Goal: Task Accomplishment & Management: Use online tool/utility

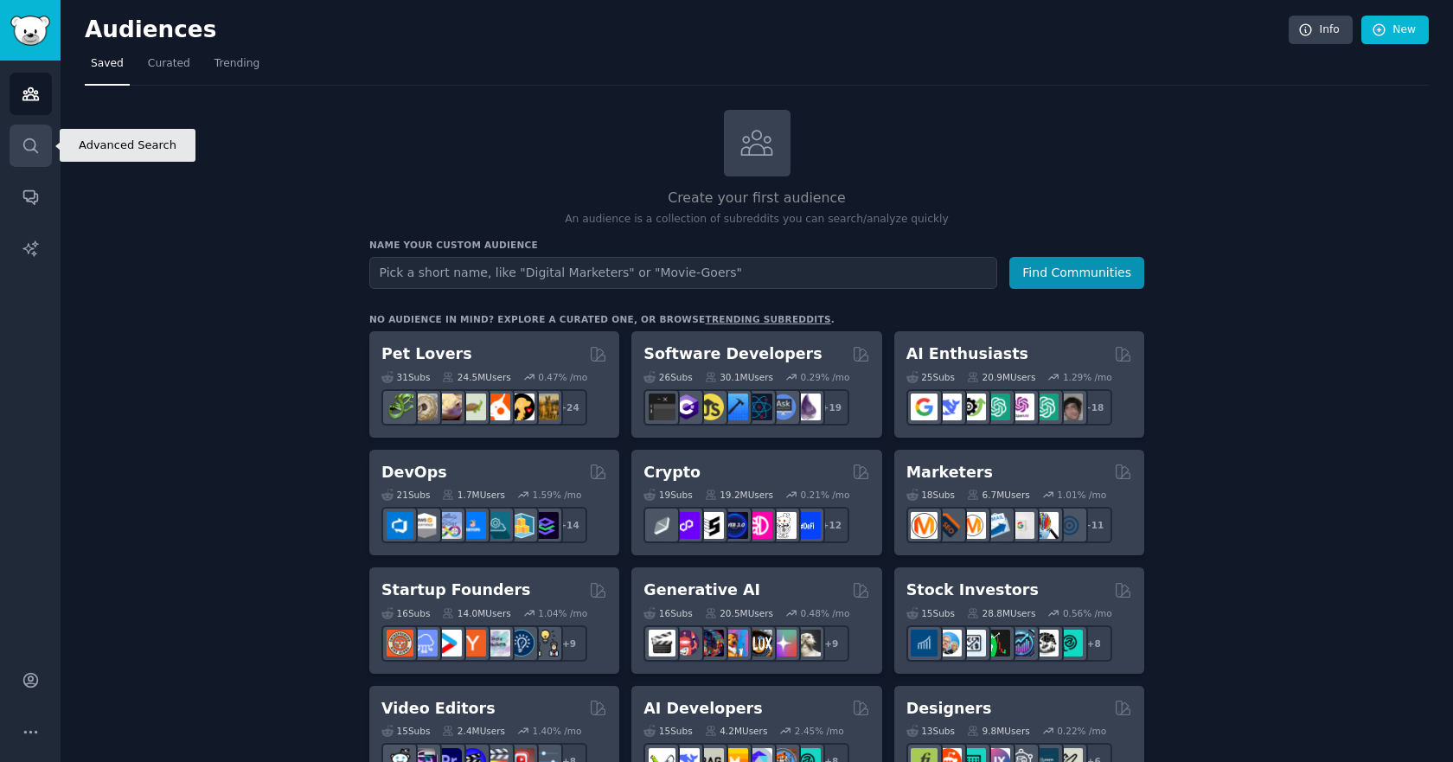
click at [18, 145] on link "Search" at bounding box center [31, 146] width 42 height 42
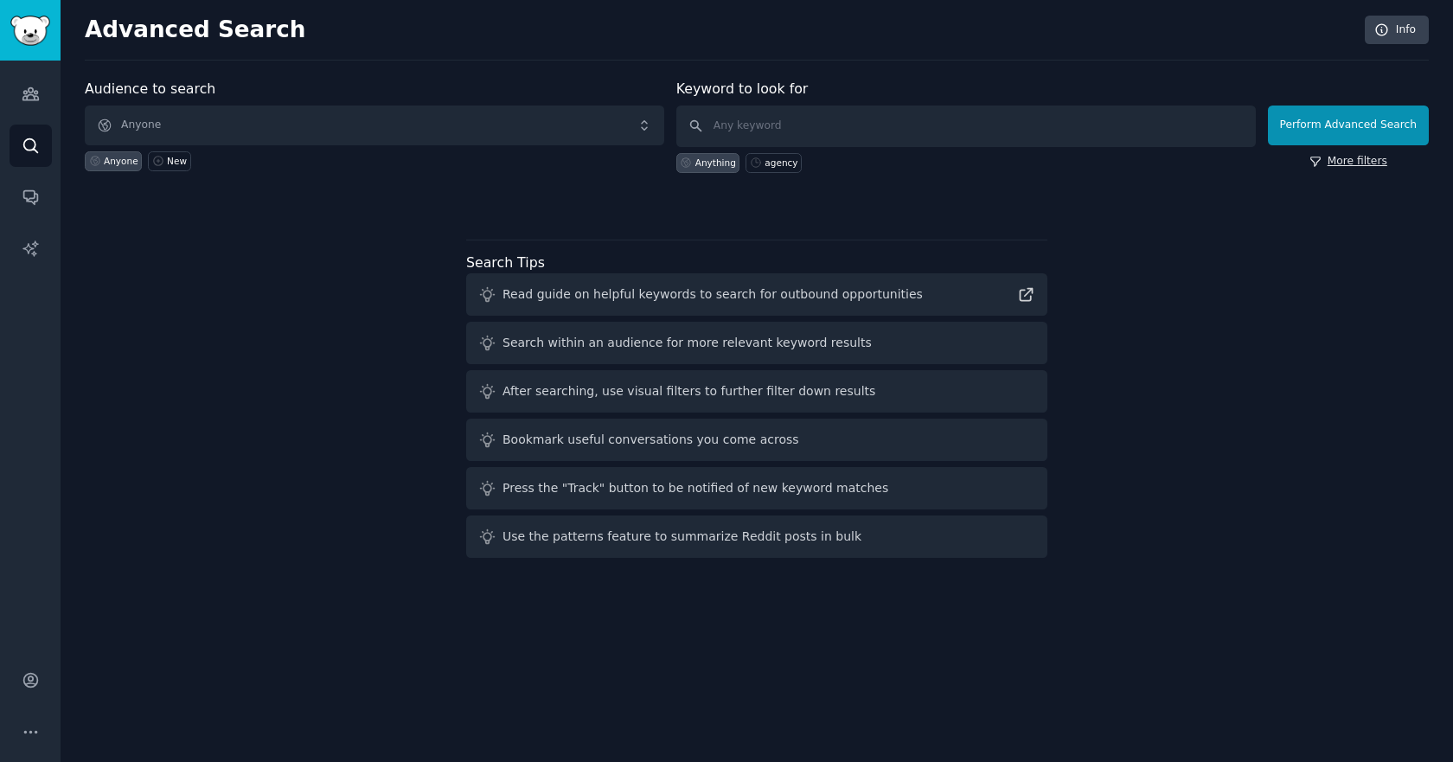
click at [1362, 162] on link "More filters" at bounding box center [1348, 162] width 78 height 16
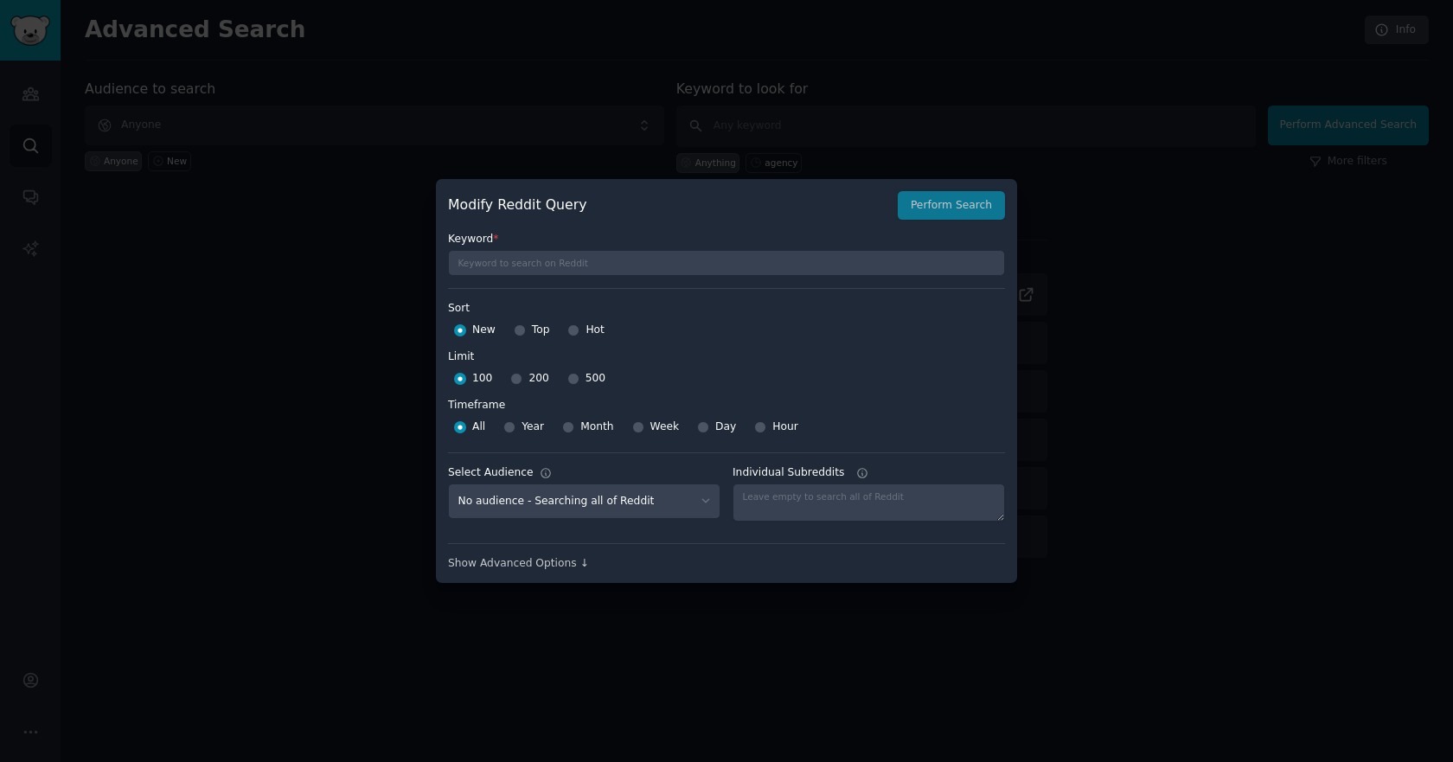
click at [1057, 181] on div at bounding box center [726, 381] width 1453 height 762
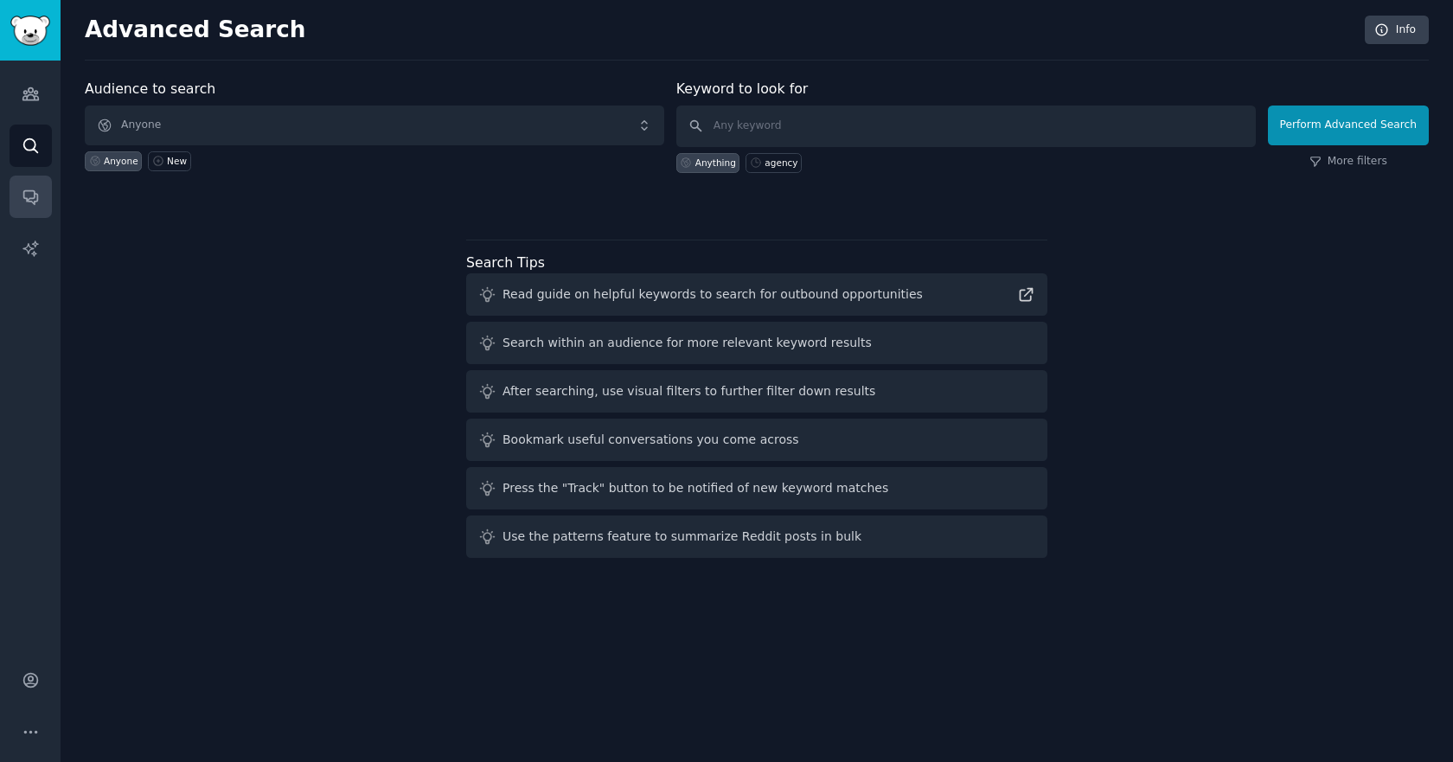
click at [38, 209] on link "Conversations" at bounding box center [31, 197] width 42 height 42
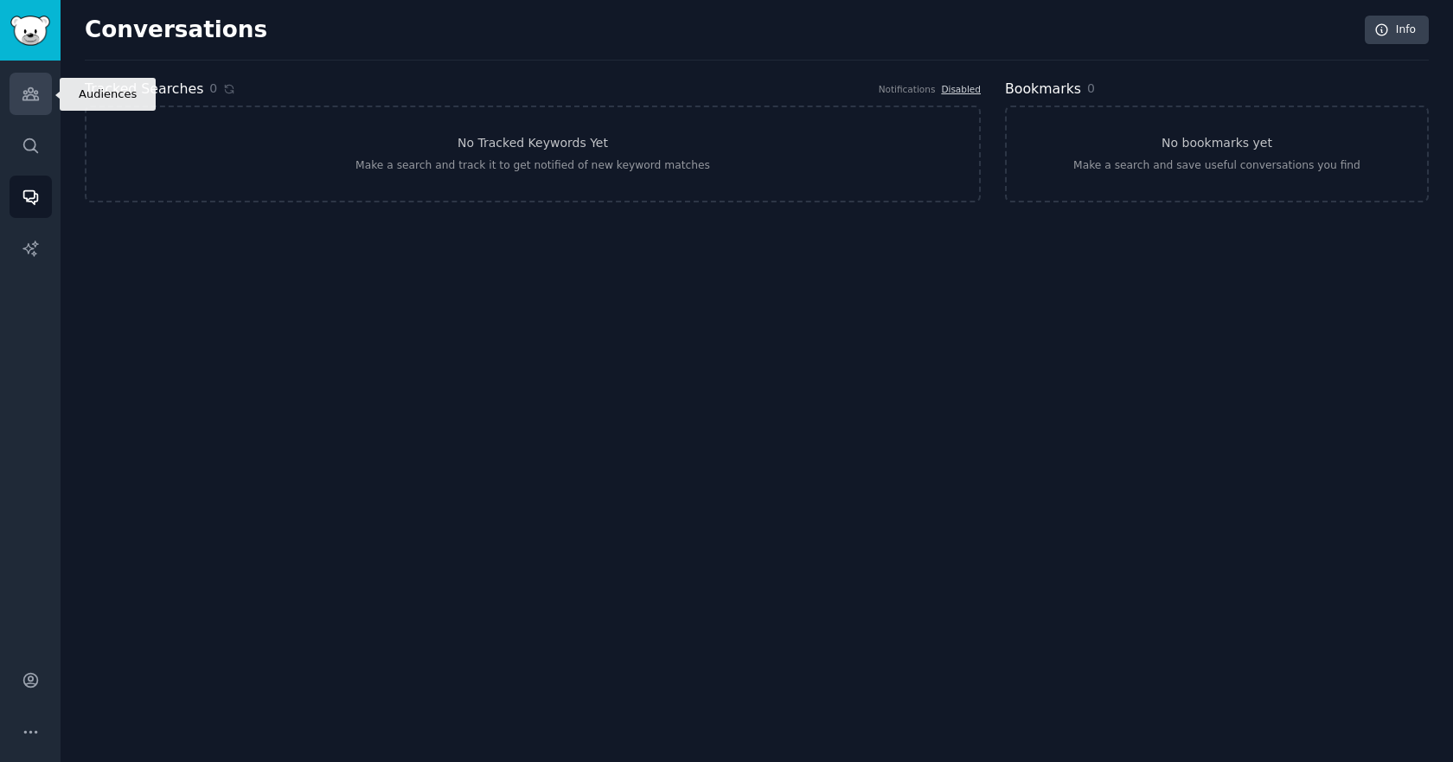
click at [33, 94] on icon "Sidebar" at bounding box center [31, 94] width 18 height 18
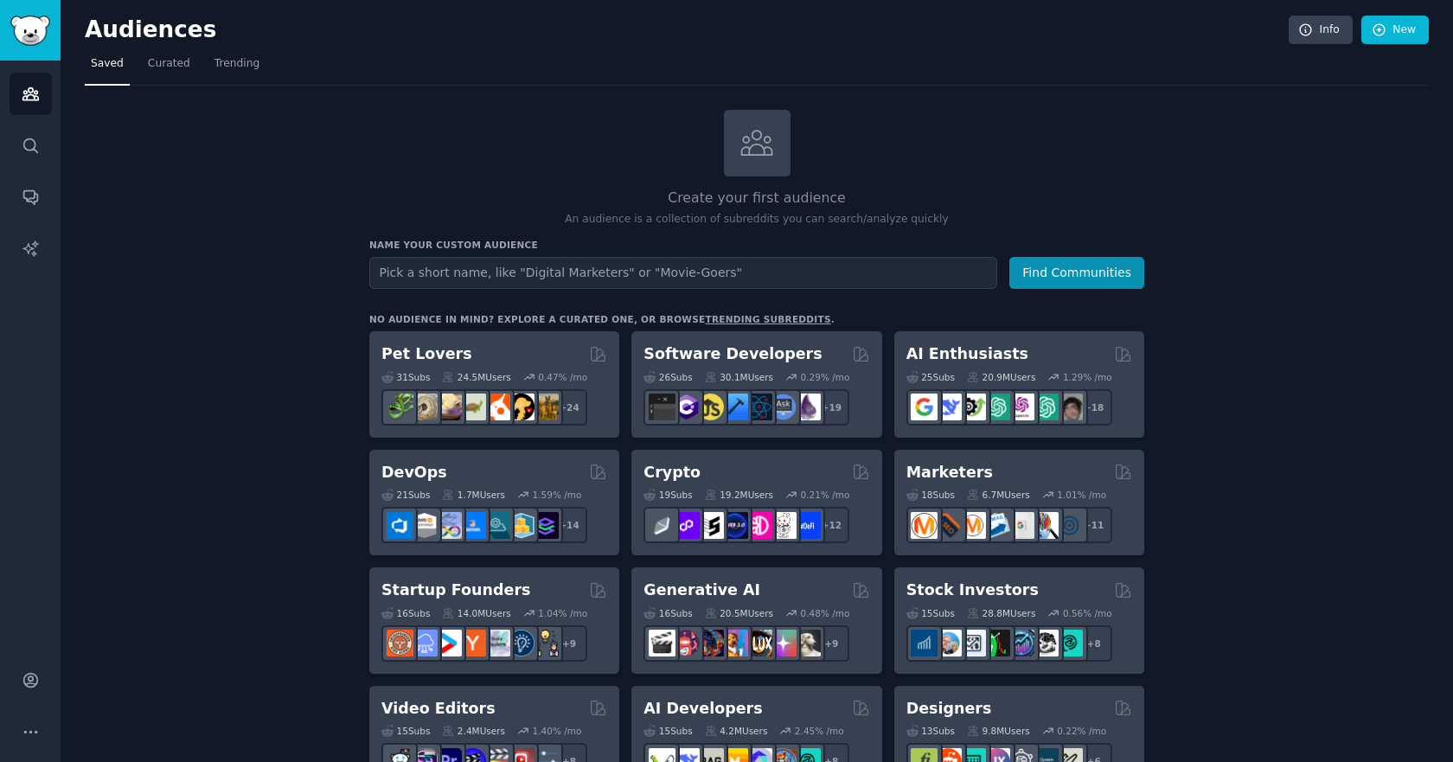
click at [538, 268] on input "text" at bounding box center [683, 273] width 628 height 32
type input "Best [US_STATE] Movers"
click at [1045, 274] on button "Find Communities" at bounding box center [1076, 273] width 135 height 32
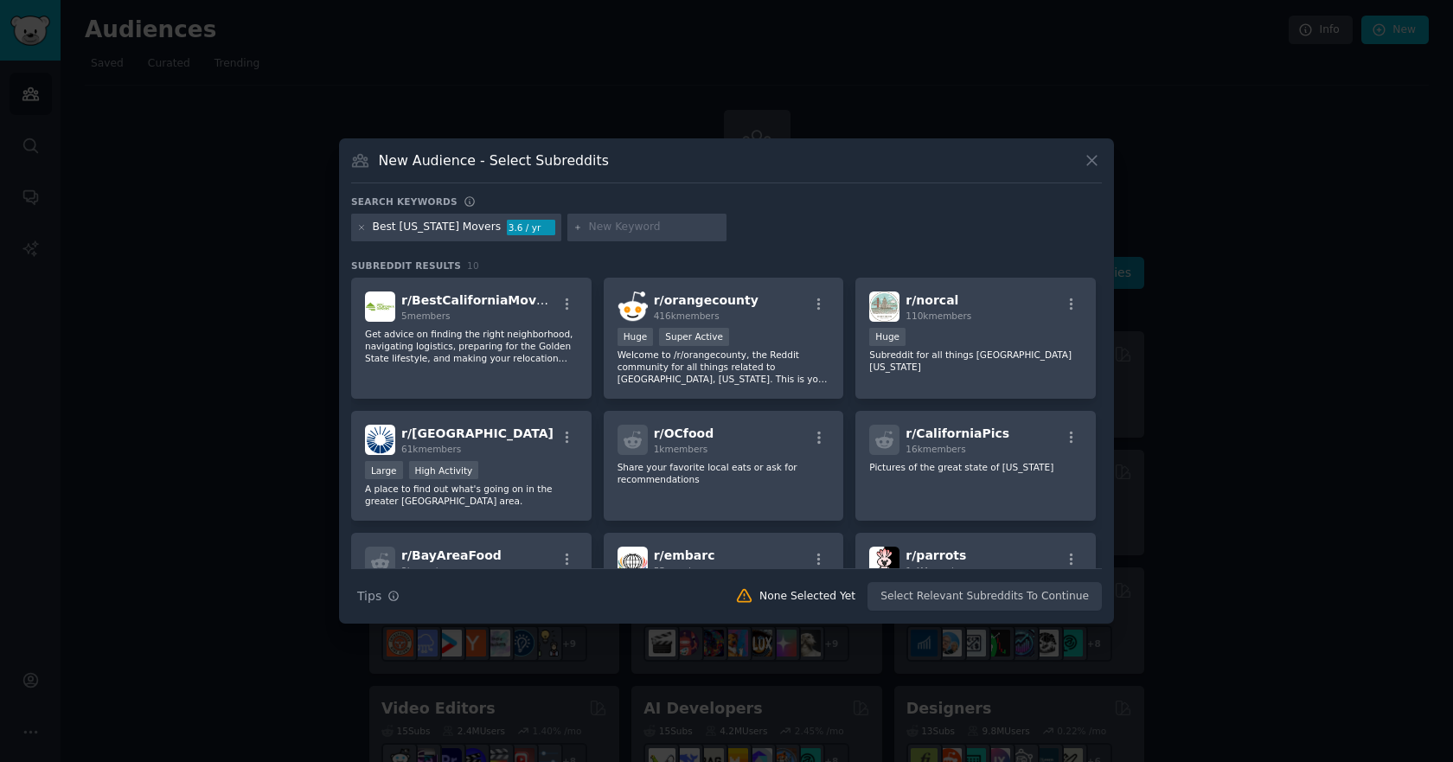
click at [367, 224] on div "Best California Movers 3.6 / yr" at bounding box center [456, 228] width 210 height 28
click at [362, 225] on icon at bounding box center [362, 228] width 10 height 10
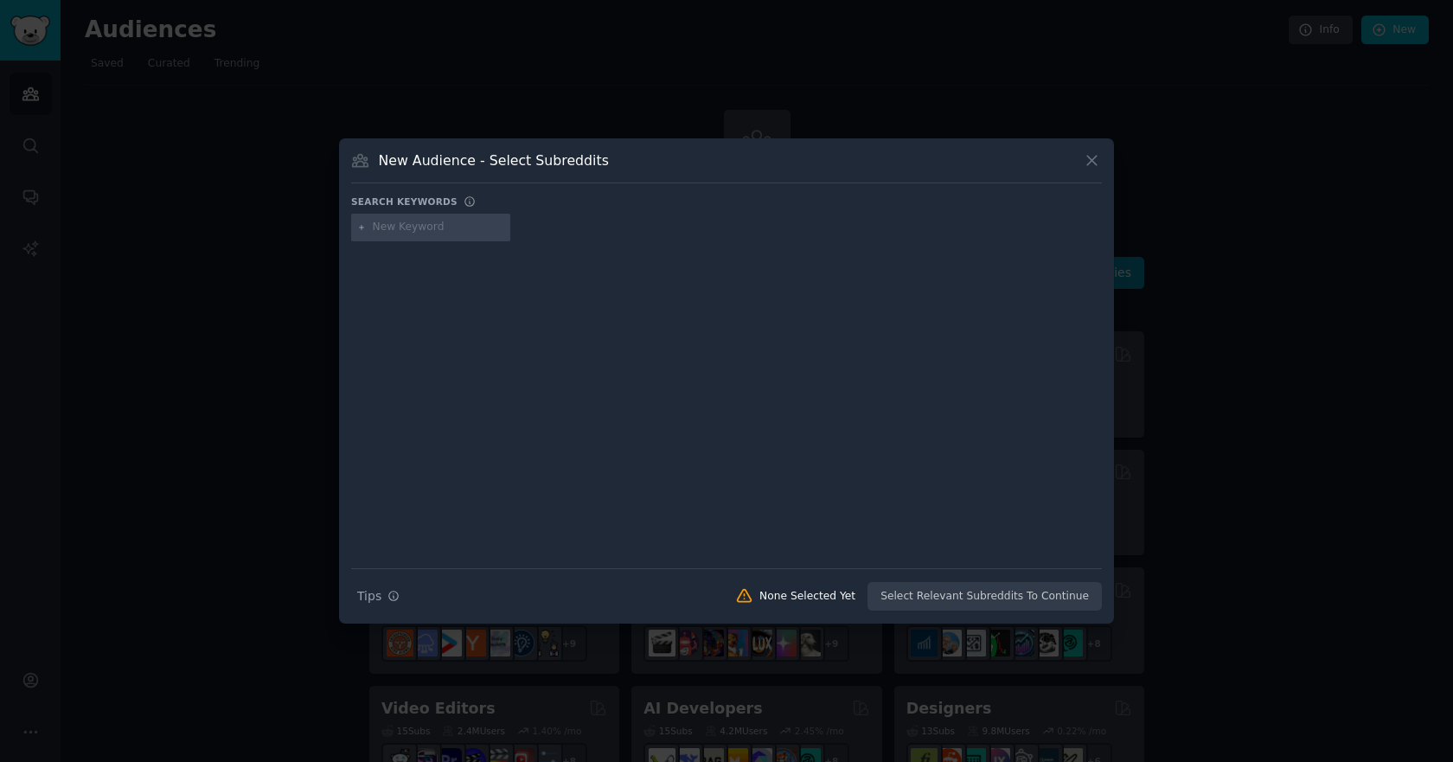
click at [397, 231] on input "text" at bounding box center [438, 228] width 131 height 16
type input "moving"
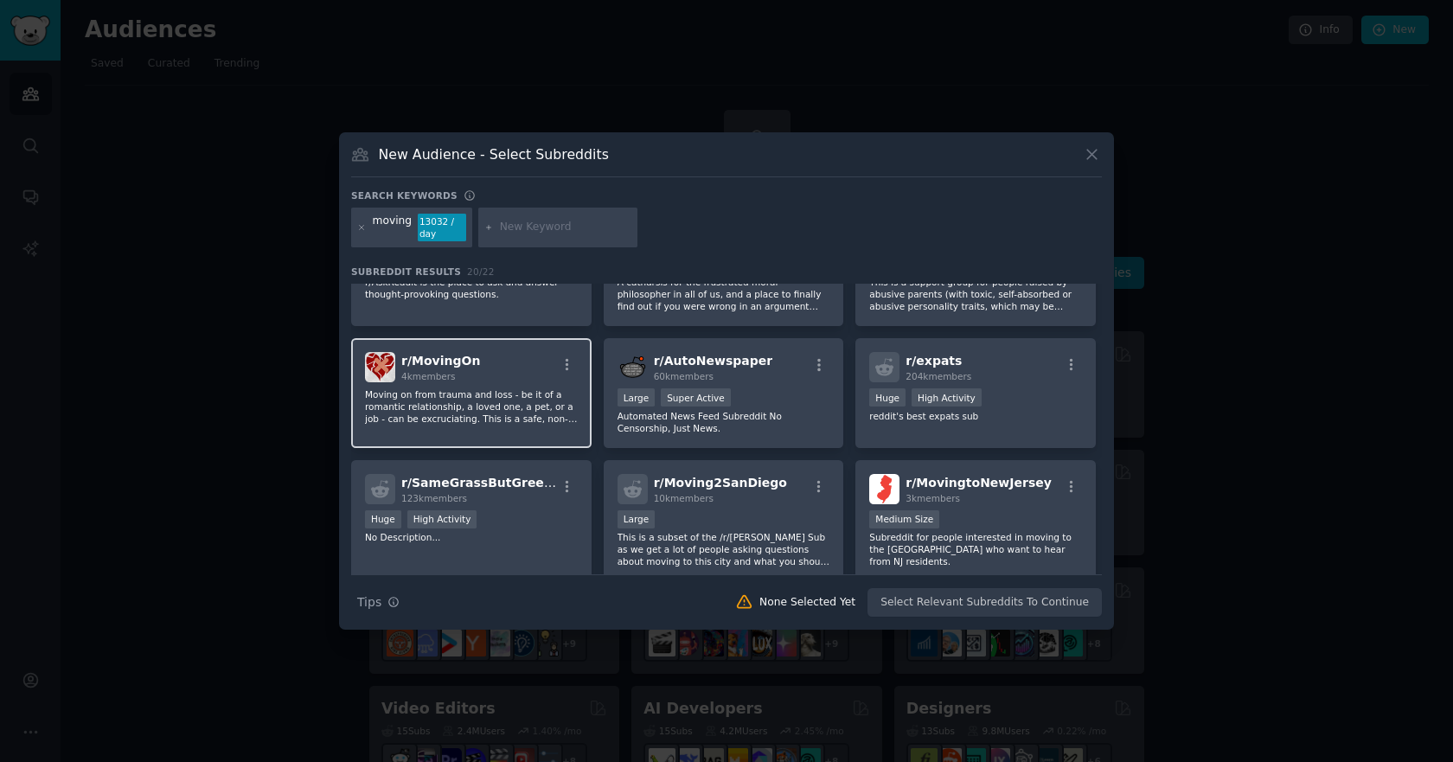
scroll to position [519, 0]
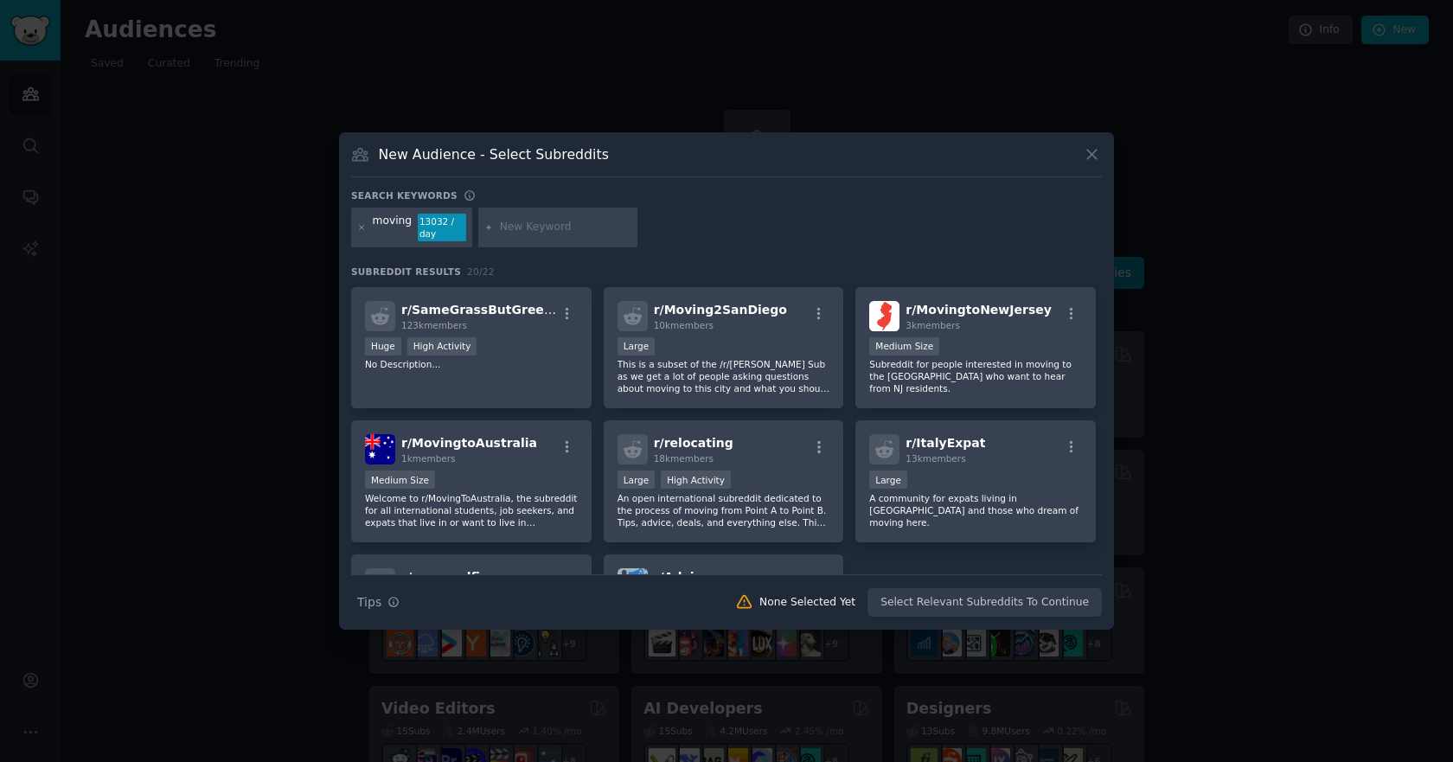
click at [521, 228] on input "text" at bounding box center [565, 228] width 131 height 16
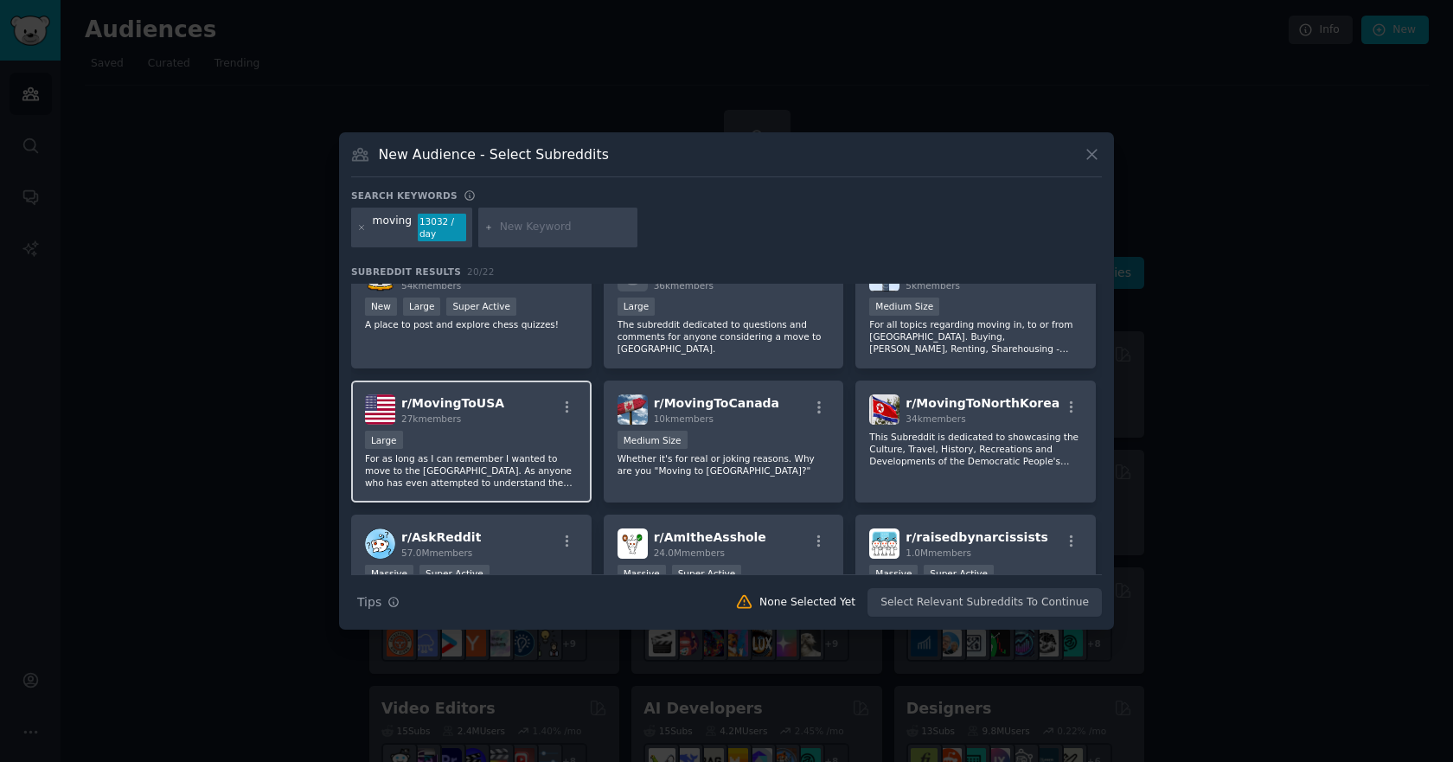
scroll to position [0, 0]
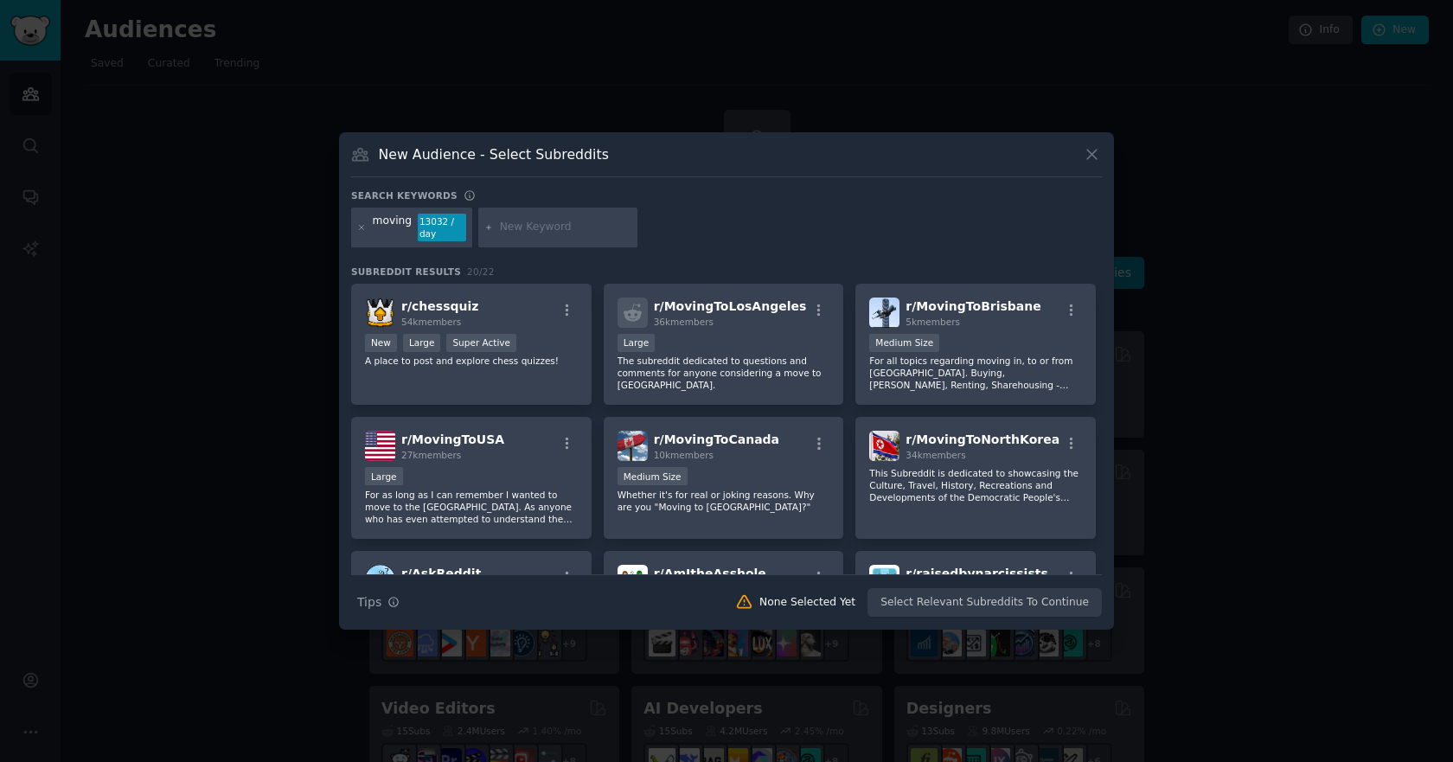
paste input "AskLosAngeles"
type input "AskLosAngeles"
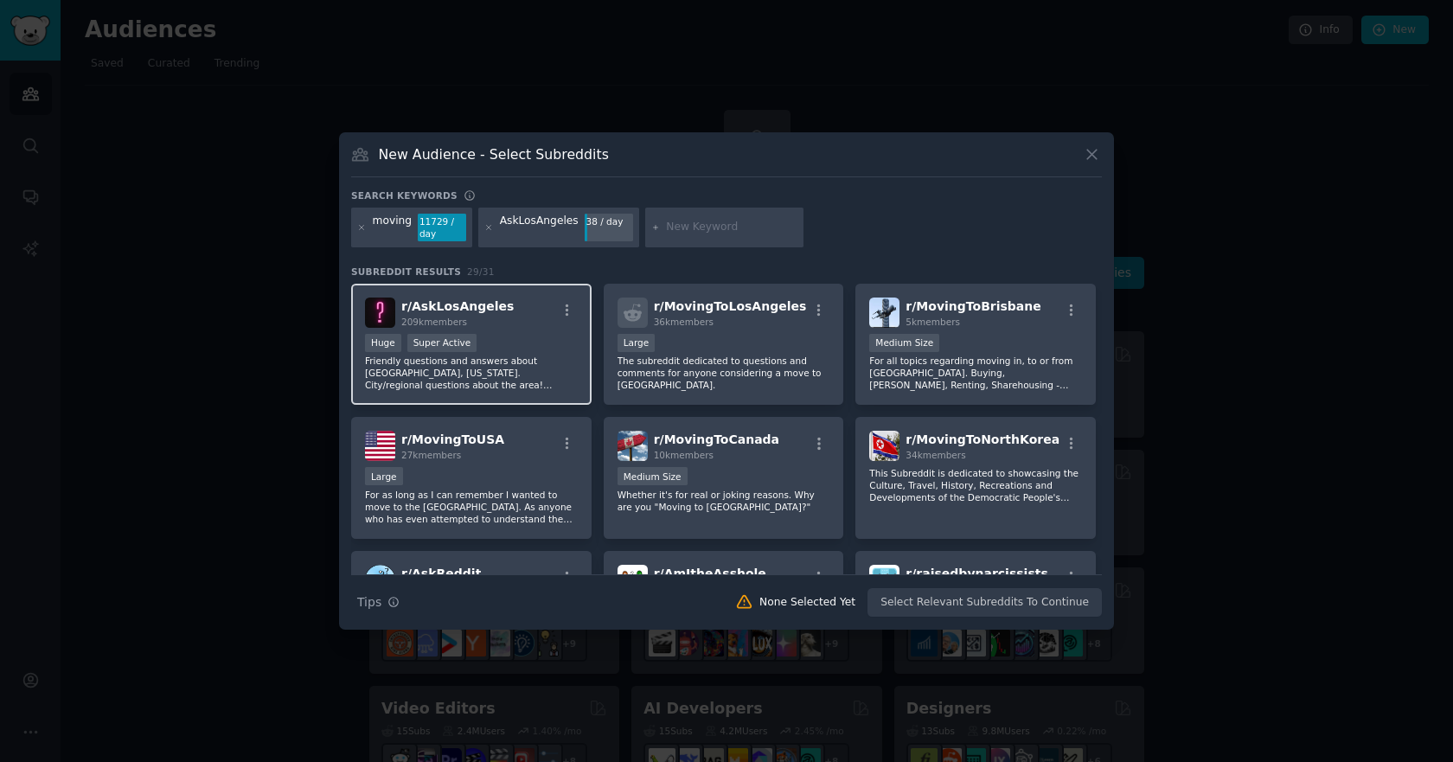
click at [513, 348] on div ">= 95th percentile for submissions / day Huge Super Active" at bounding box center [471, 345] width 213 height 22
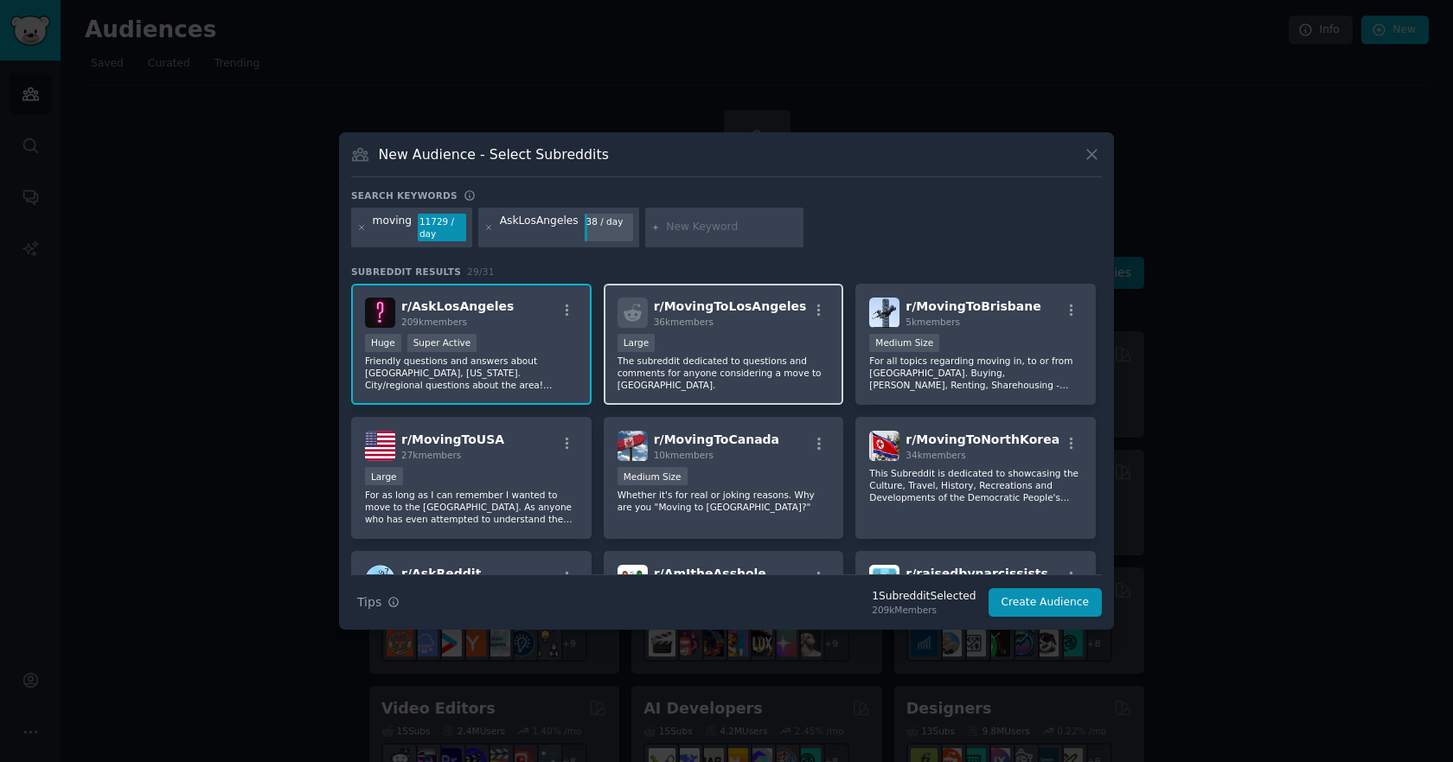
click at [710, 343] on div "10,000 - 100,000 members Large" at bounding box center [723, 345] width 213 height 22
click at [693, 232] on input "text" at bounding box center [731, 228] width 131 height 16
paste input "MovingToLosAngeles"
type input "MovingToLosAngeles"
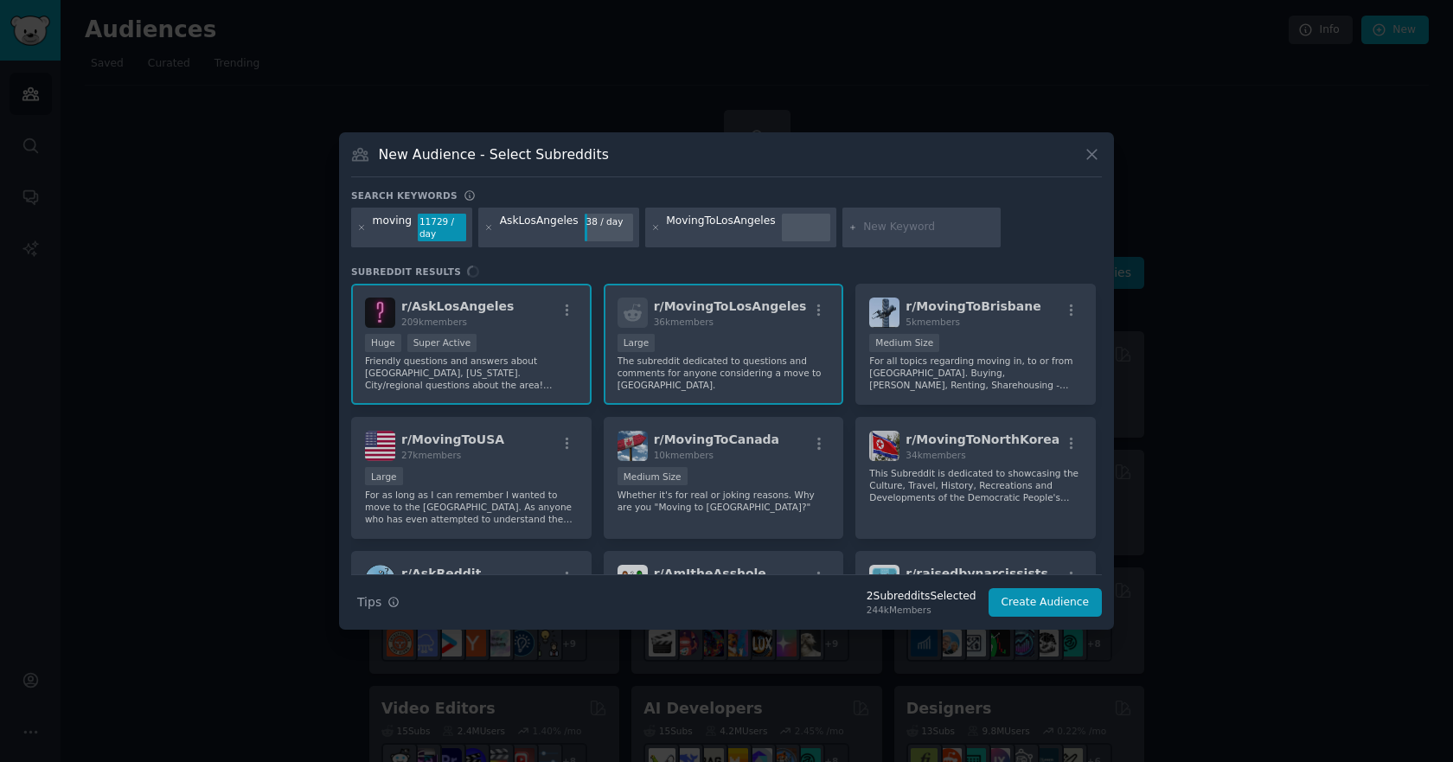
paste input "Moving2SanDiego"
type input "Moving2SanDiego"
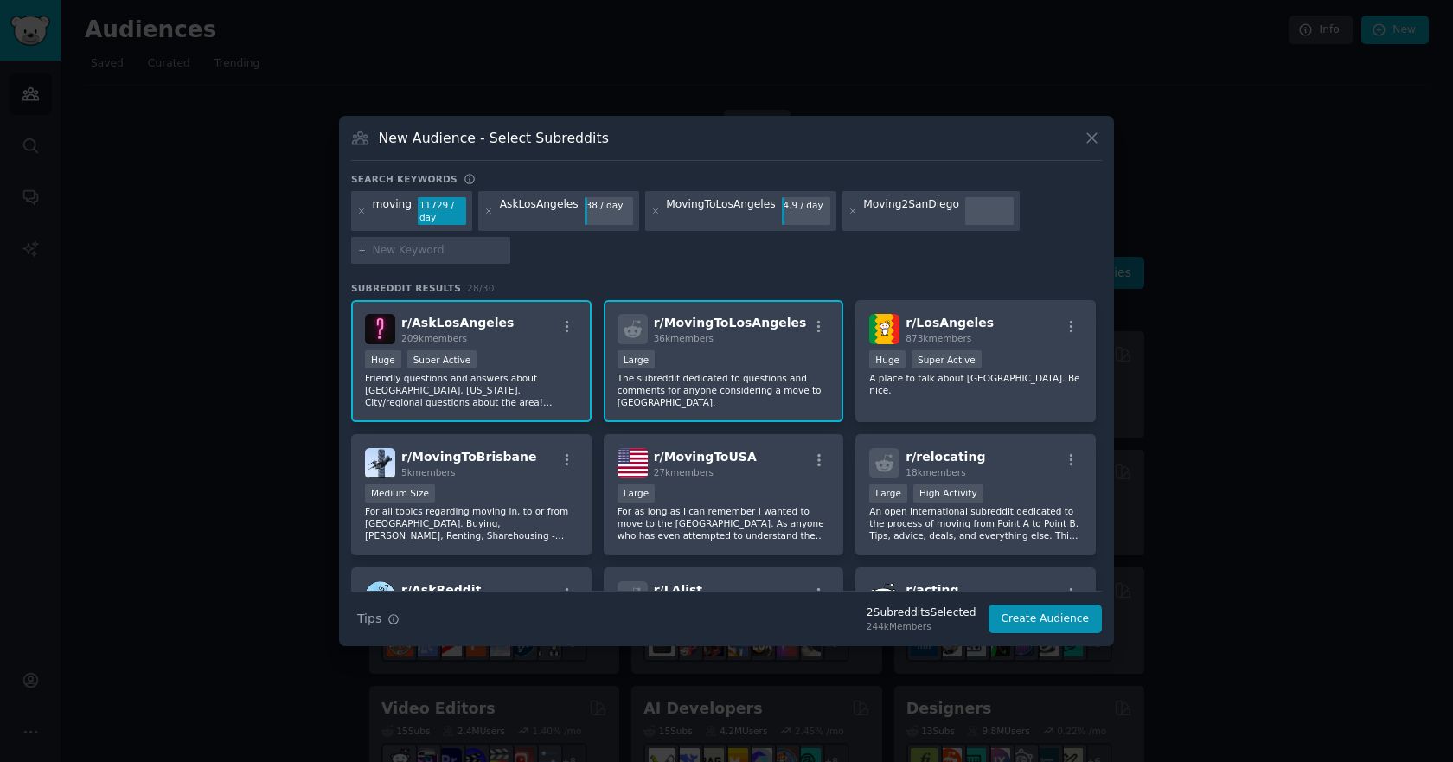
paste input "r/SantaClarita"
type input "r/SantaClarita"
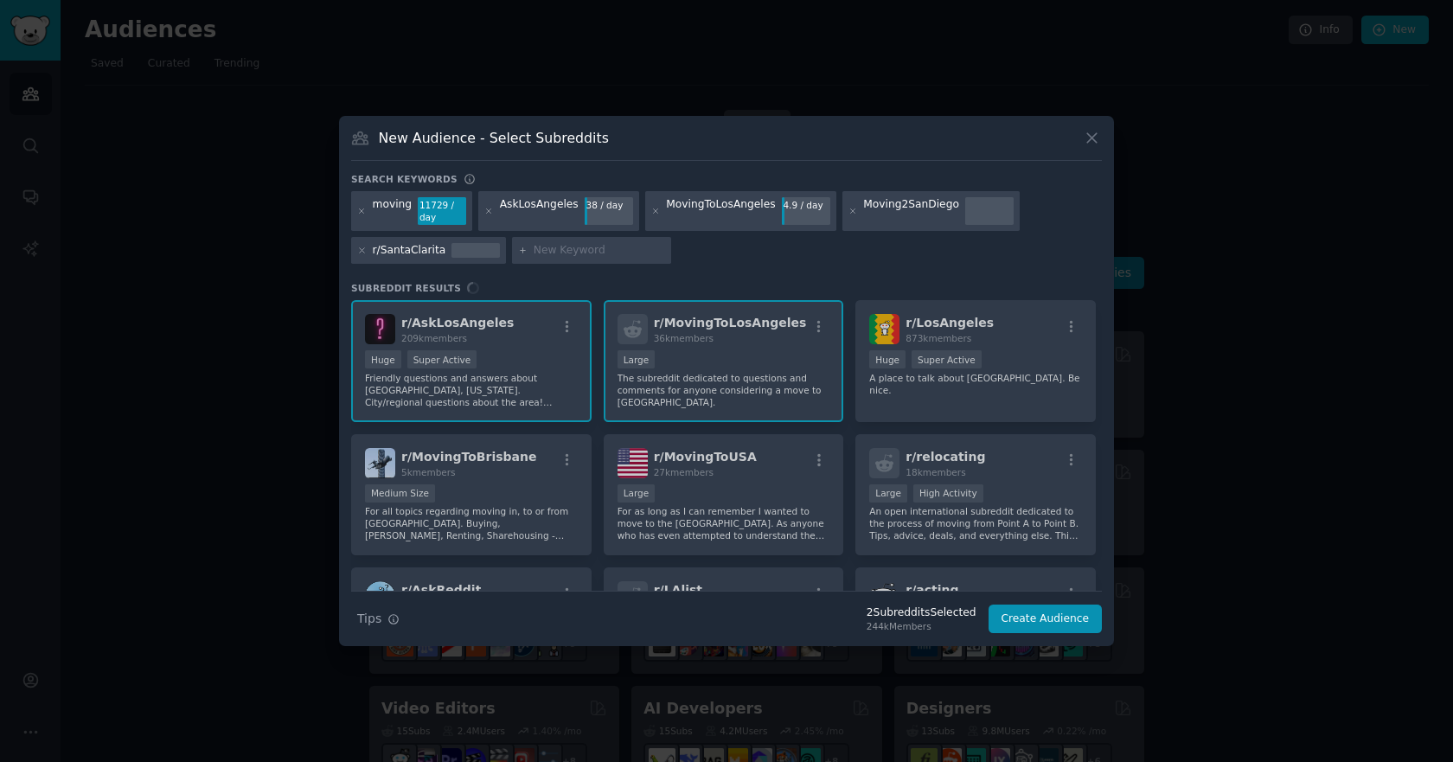
paste input "r/[GEOGRAPHIC_DATA]"
type input "r/[GEOGRAPHIC_DATA]"
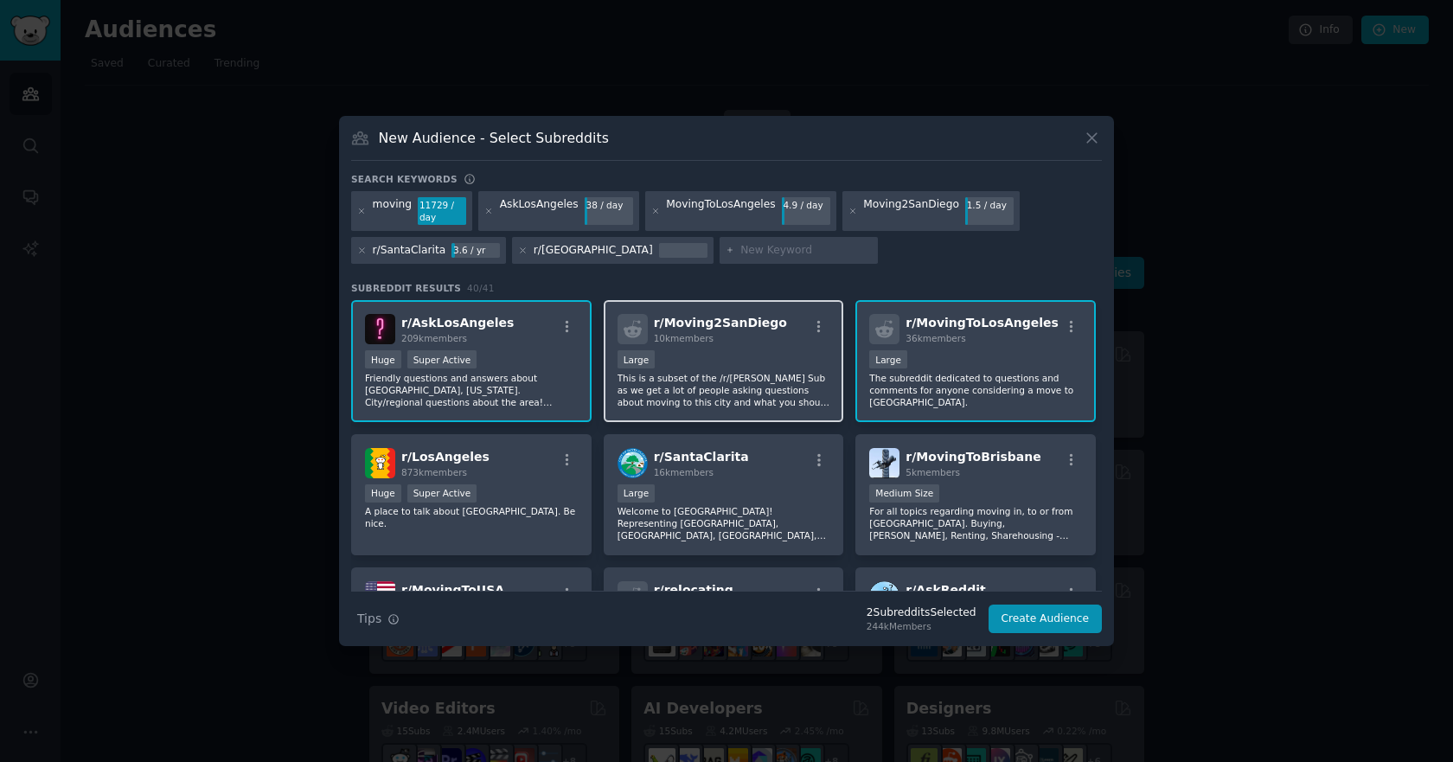
click at [747, 402] on p "This is a subset of the /r/SanDiego Sub as we get a lot of people asking questi…" at bounding box center [723, 390] width 213 height 36
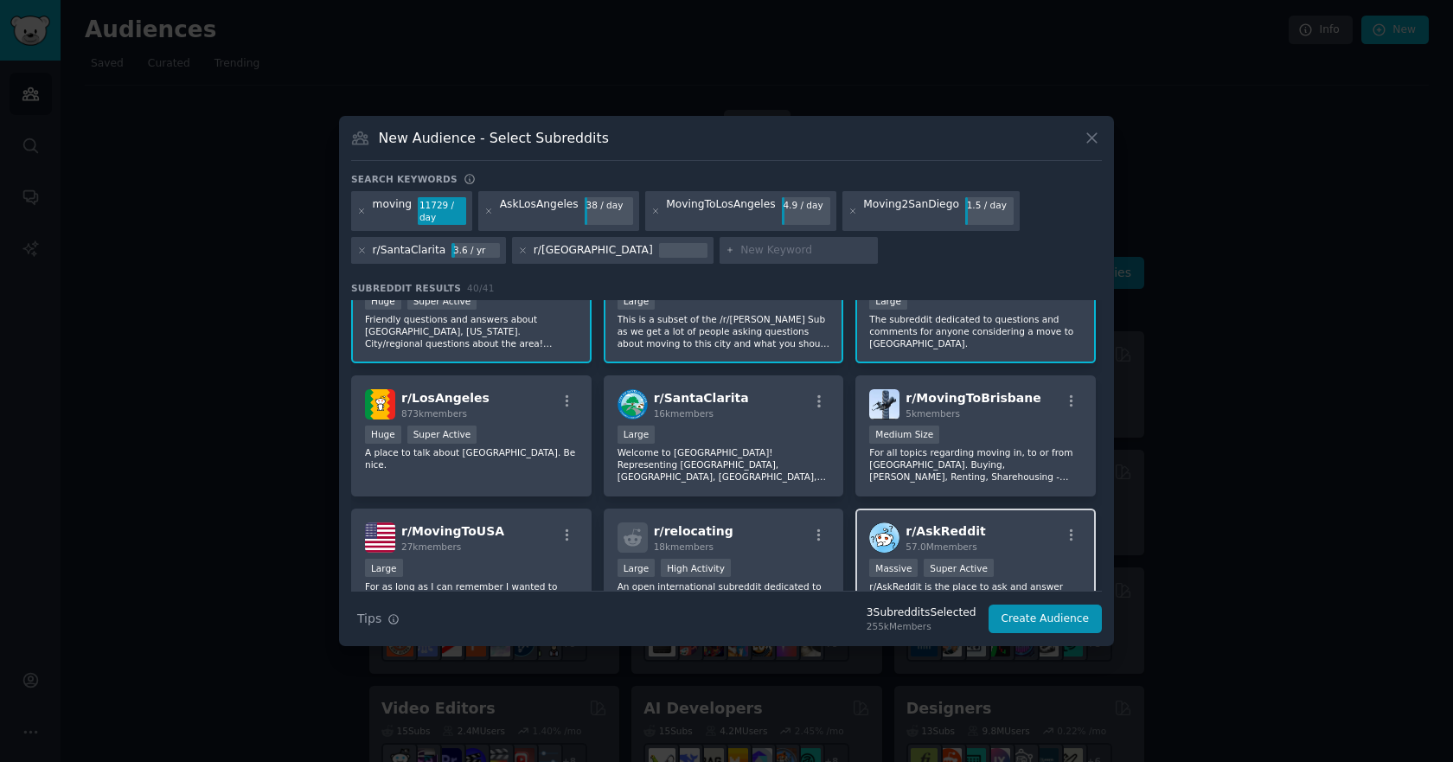
scroll to position [86, 0]
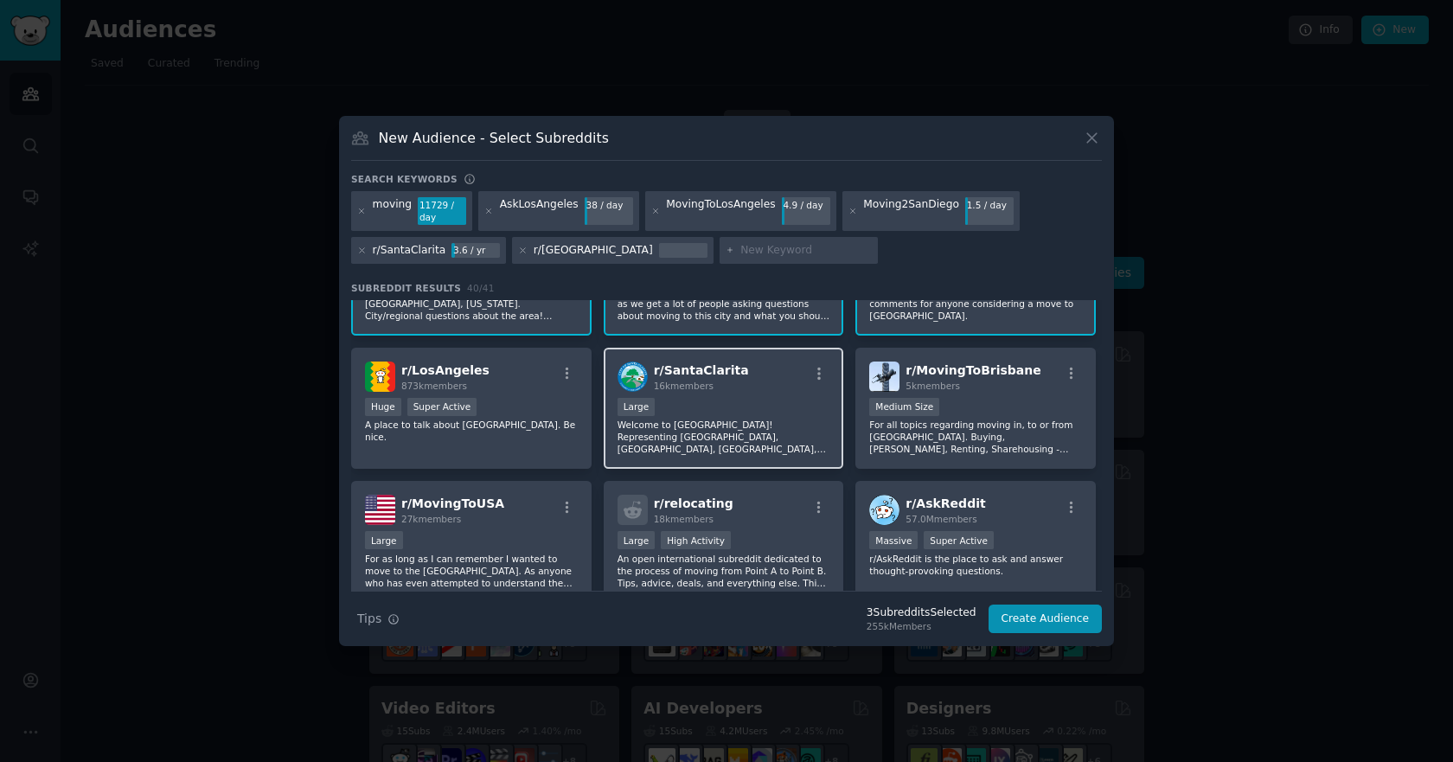
click at [757, 431] on p "Welcome to [GEOGRAPHIC_DATA]! Representing [GEOGRAPHIC_DATA], [GEOGRAPHIC_DATA]…" at bounding box center [723, 436] width 213 height 36
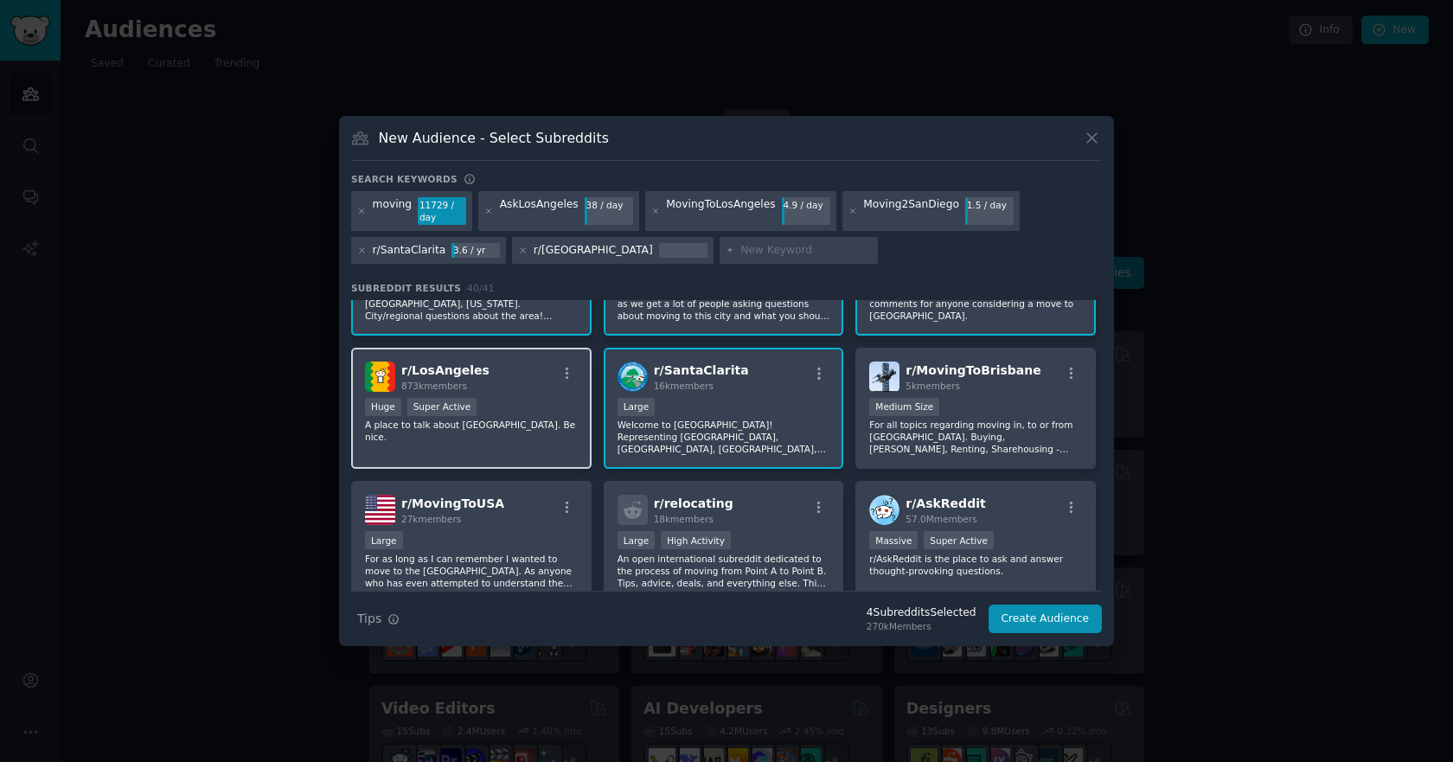
drag, startPoint x: 468, startPoint y: 424, endPoint x: 498, endPoint y: 437, distance: 32.9
click at [469, 424] on p "A place to talk about [GEOGRAPHIC_DATA]. Be nice." at bounding box center [471, 430] width 213 height 24
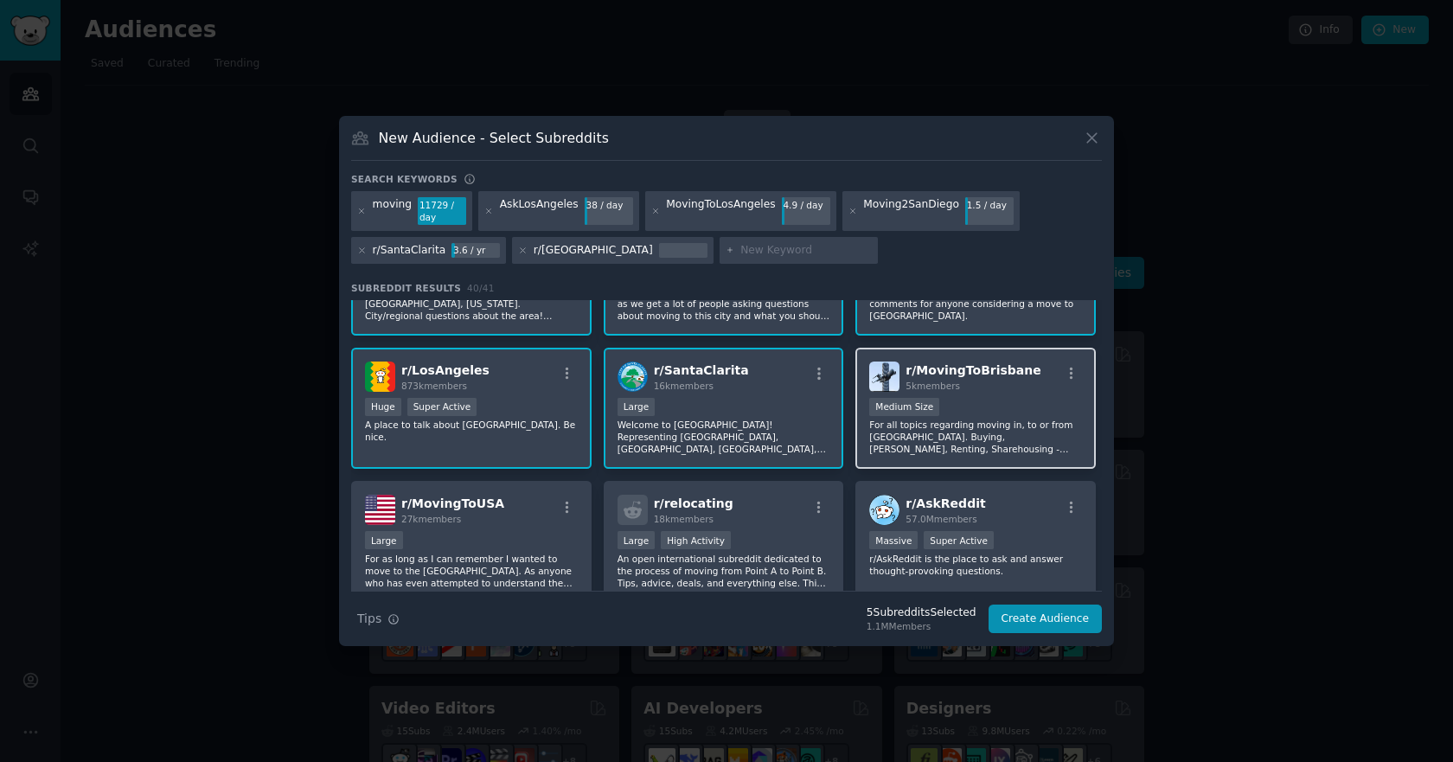
click at [1004, 426] on p "For all topics regarding moving in, to or from [GEOGRAPHIC_DATA]. Buying, [PERS…" at bounding box center [975, 436] width 213 height 36
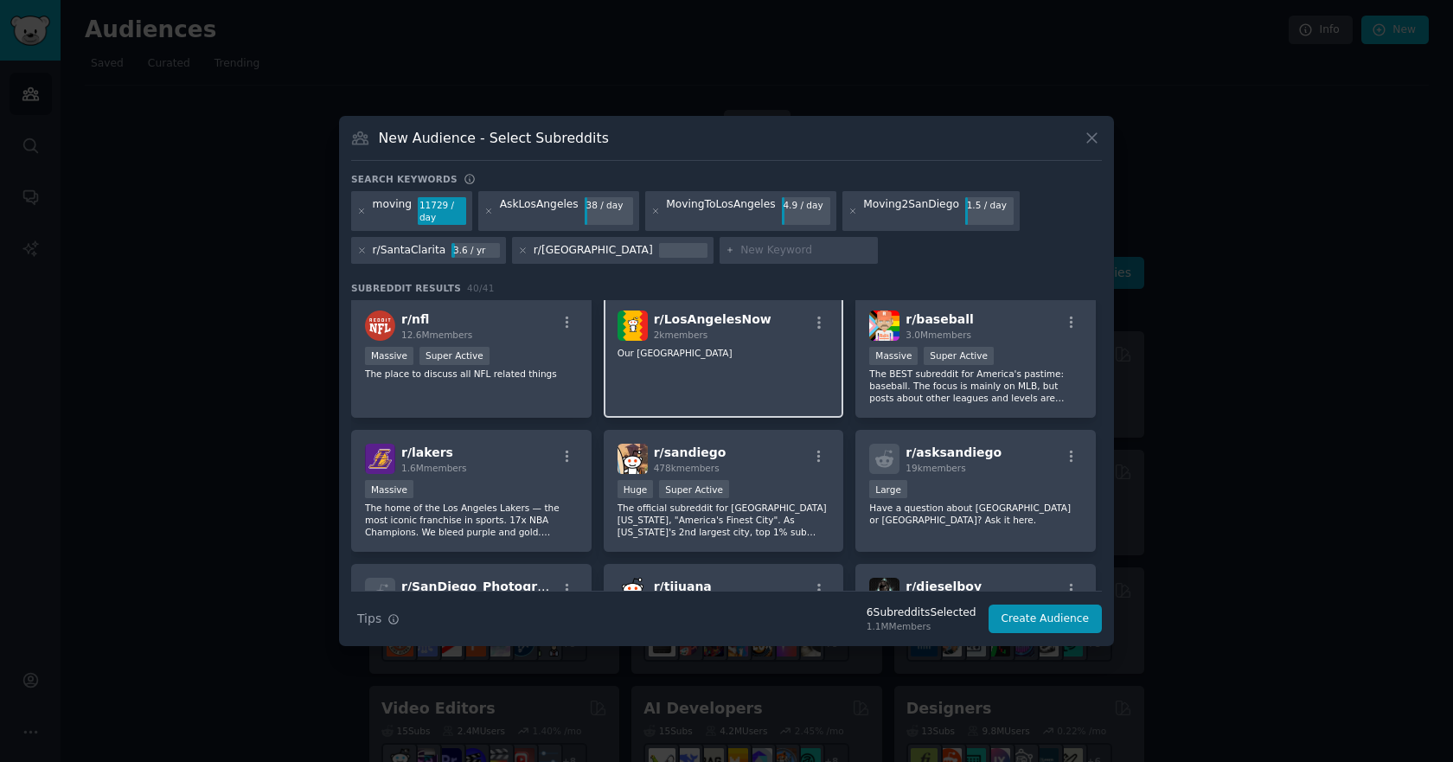
scroll to position [1210, 0]
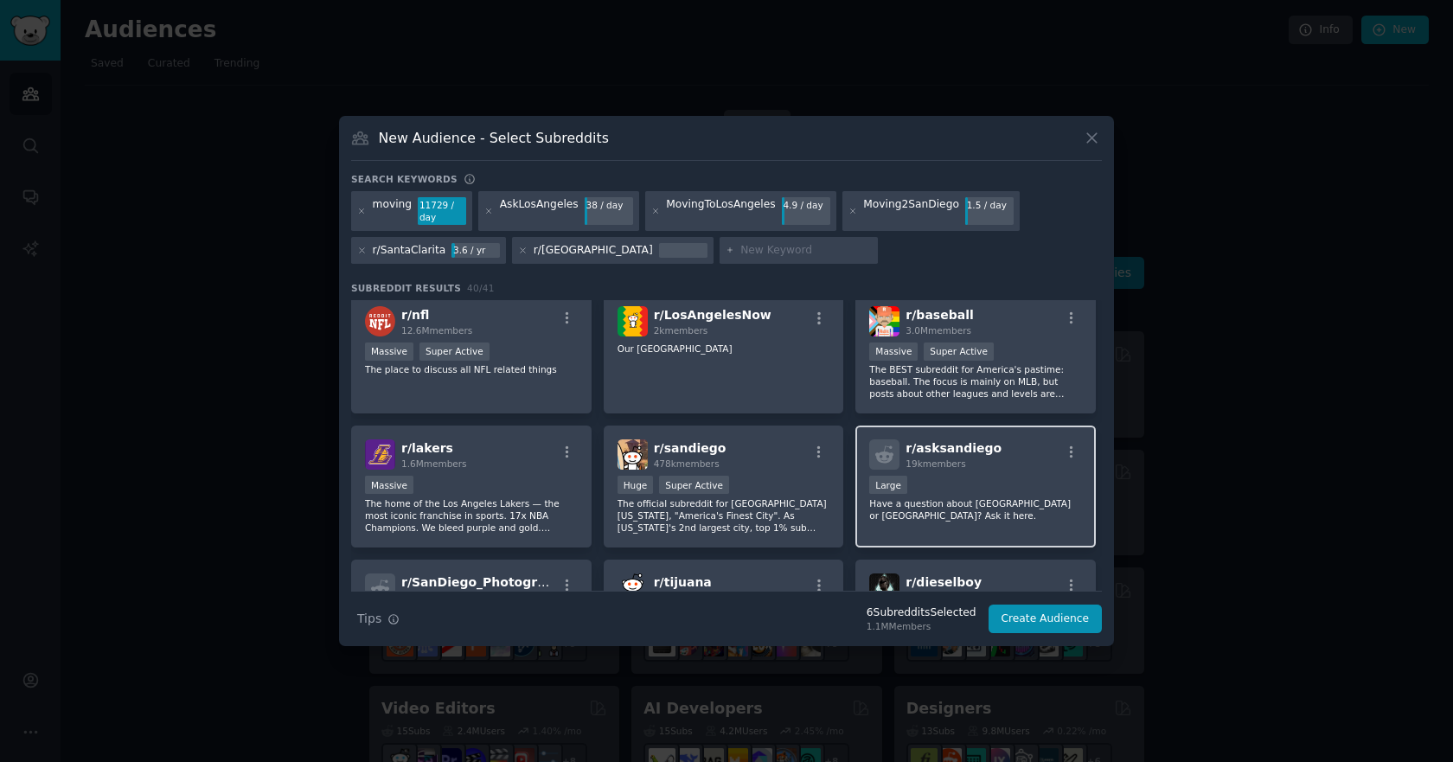
click at [958, 497] on p "Have a question about [GEOGRAPHIC_DATA] or [GEOGRAPHIC_DATA]? Ask it here." at bounding box center [975, 509] width 213 height 24
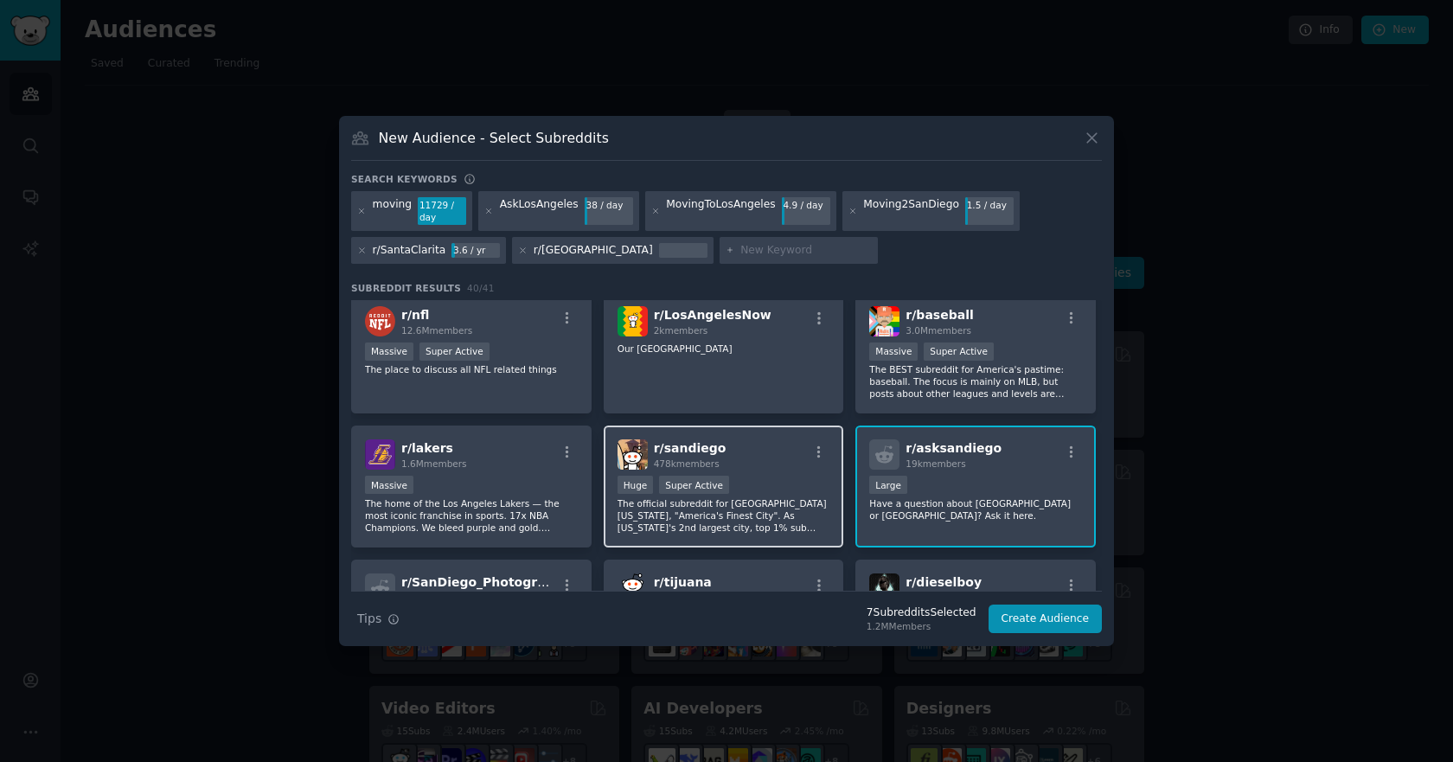
click at [756, 498] on p "The official subreddit for [GEOGRAPHIC_DATA] [US_STATE], "America's Finest City…" at bounding box center [723, 515] width 213 height 36
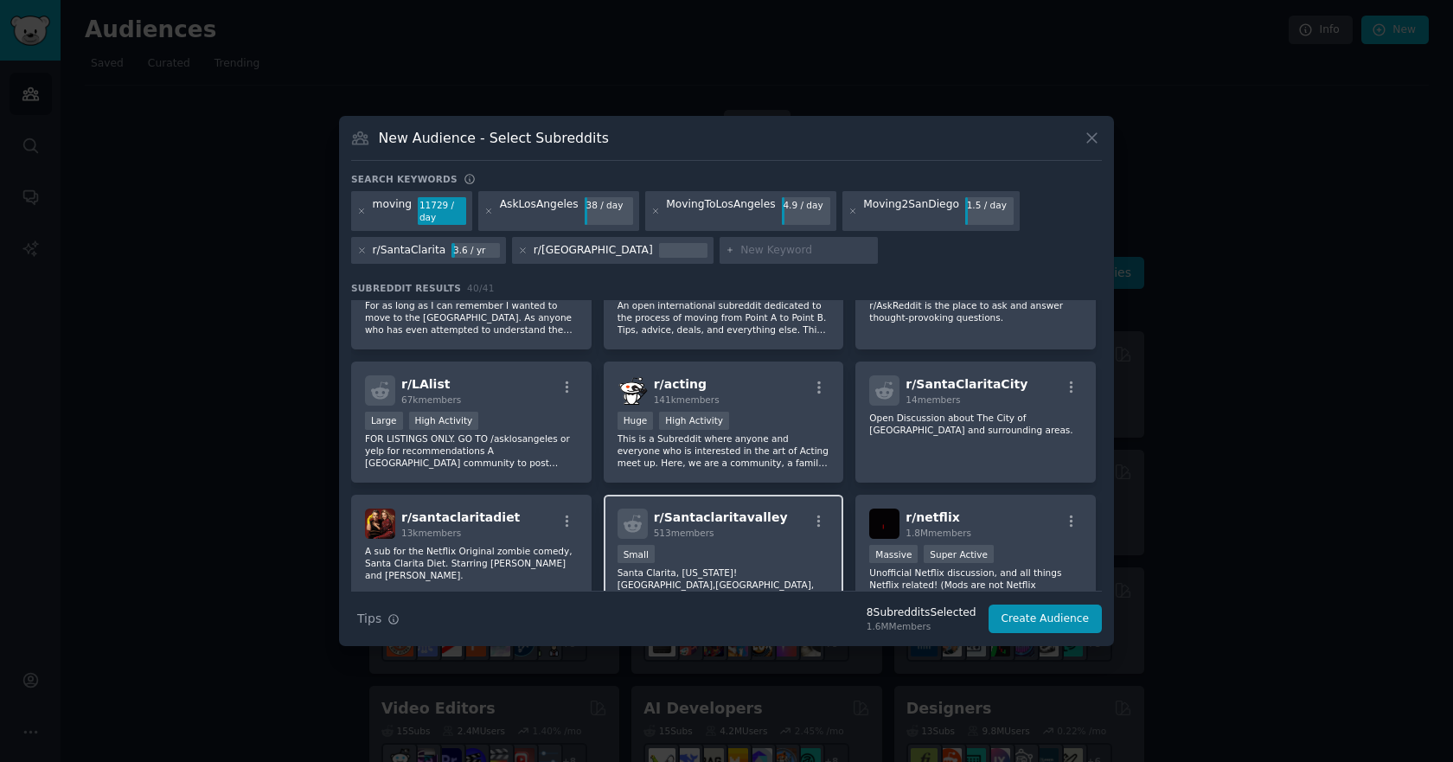
scroll to position [346, 0]
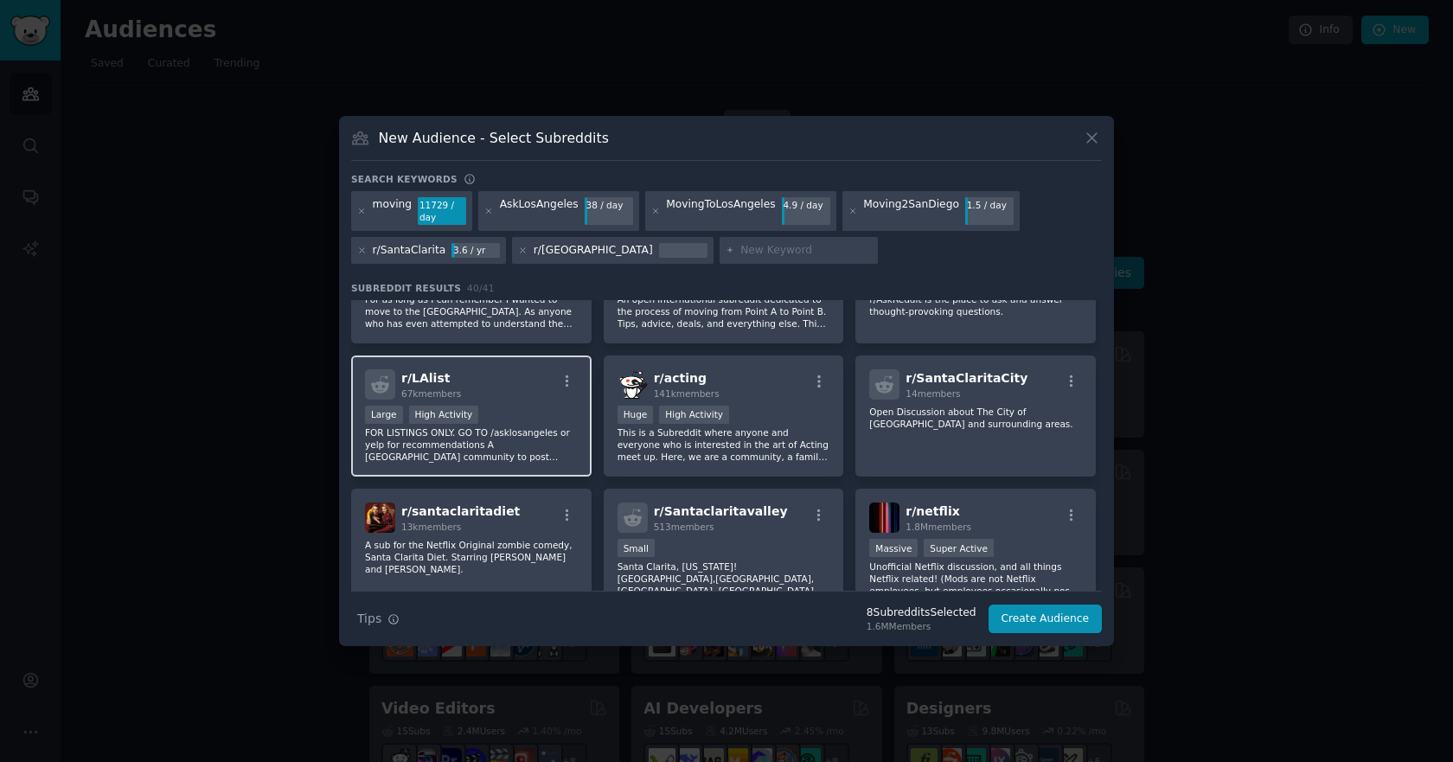
click at [554, 454] on p "FOR LISTINGS ONLY. GO TO /asklosangeles or yelp for recommendations A [GEOGRAPH…" at bounding box center [471, 444] width 213 height 36
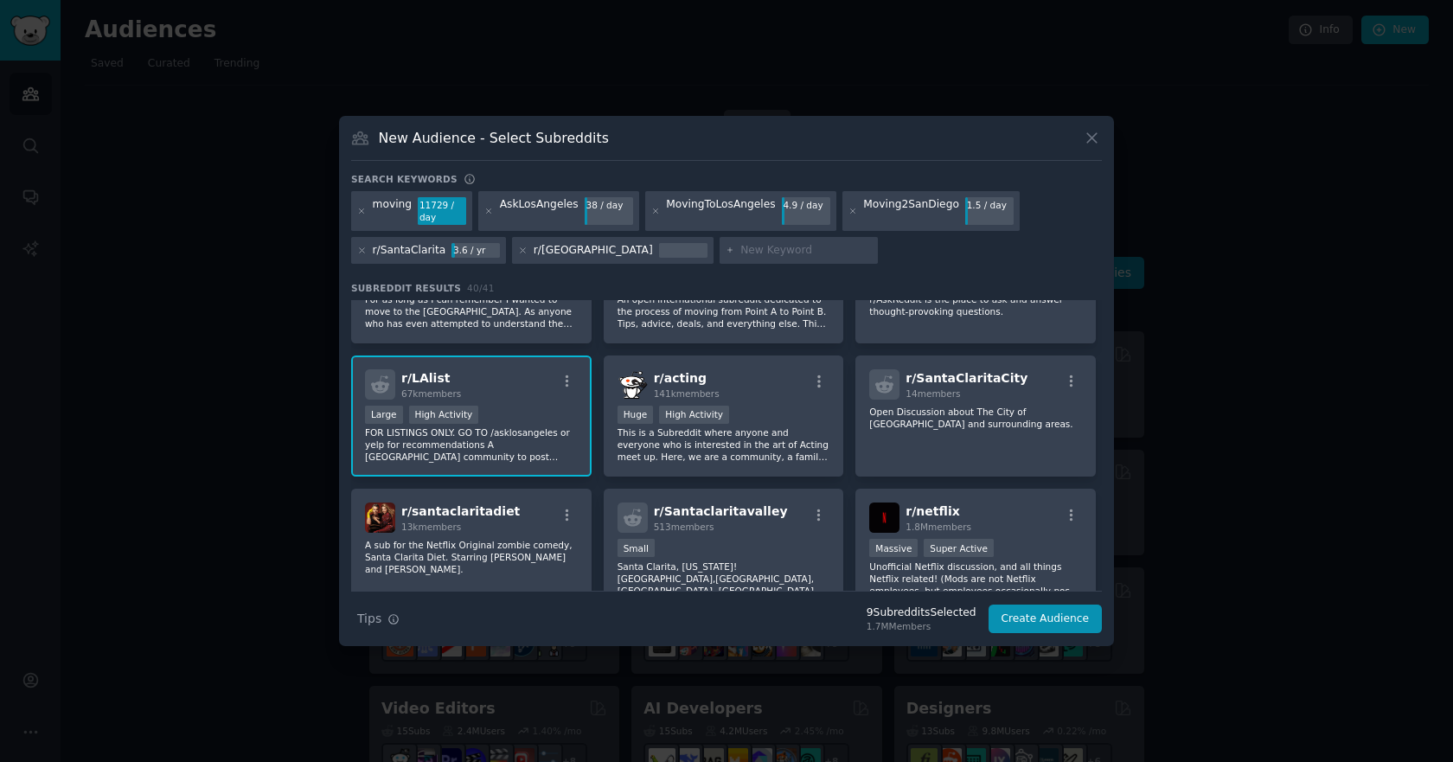
click at [740, 252] on input "text" at bounding box center [805, 251] width 131 height 16
type input "los angeles"
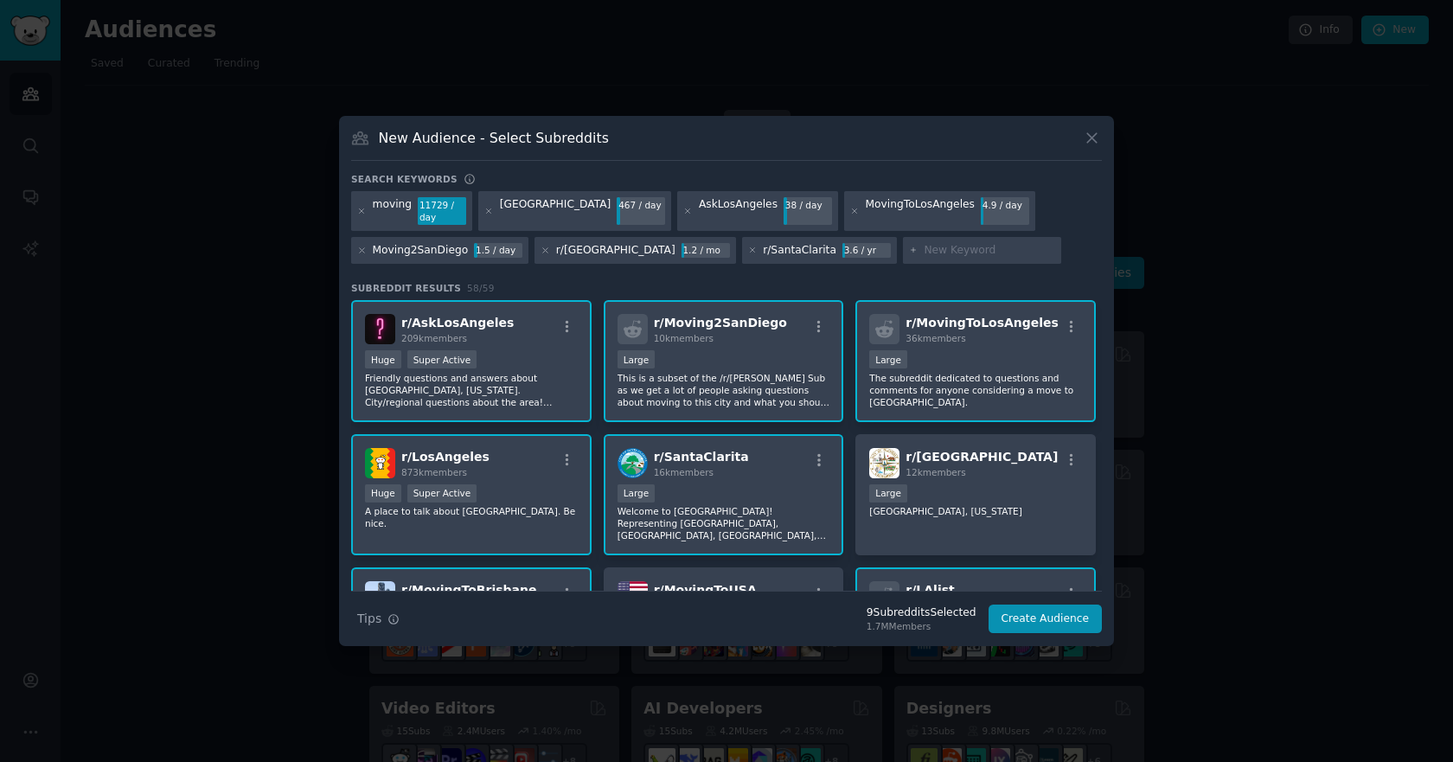
paste input "North Hollywood"
type input "North Hollywood"
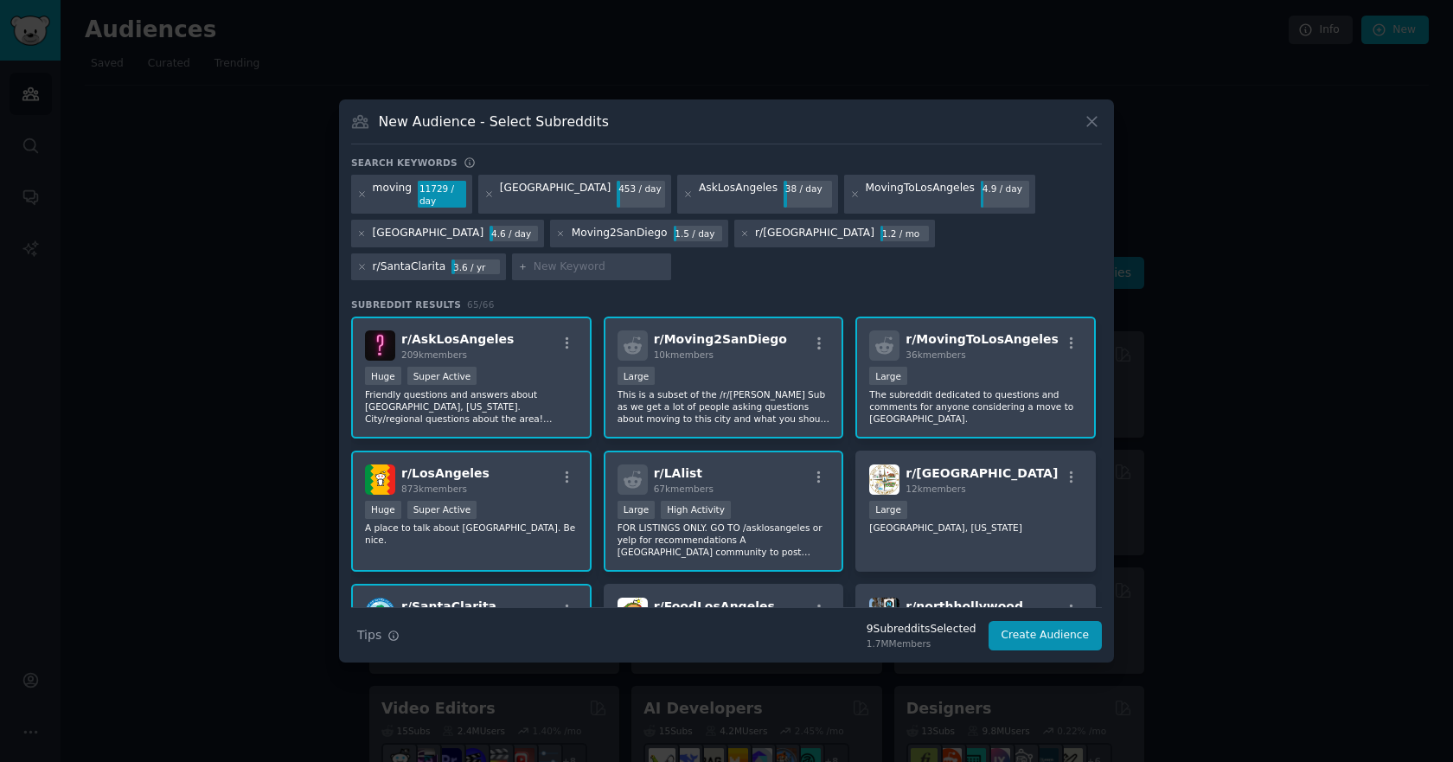
click at [533, 264] on input "text" at bounding box center [598, 267] width 131 height 16
paste input "Santa Clarita"
type input "Santa Clarita"
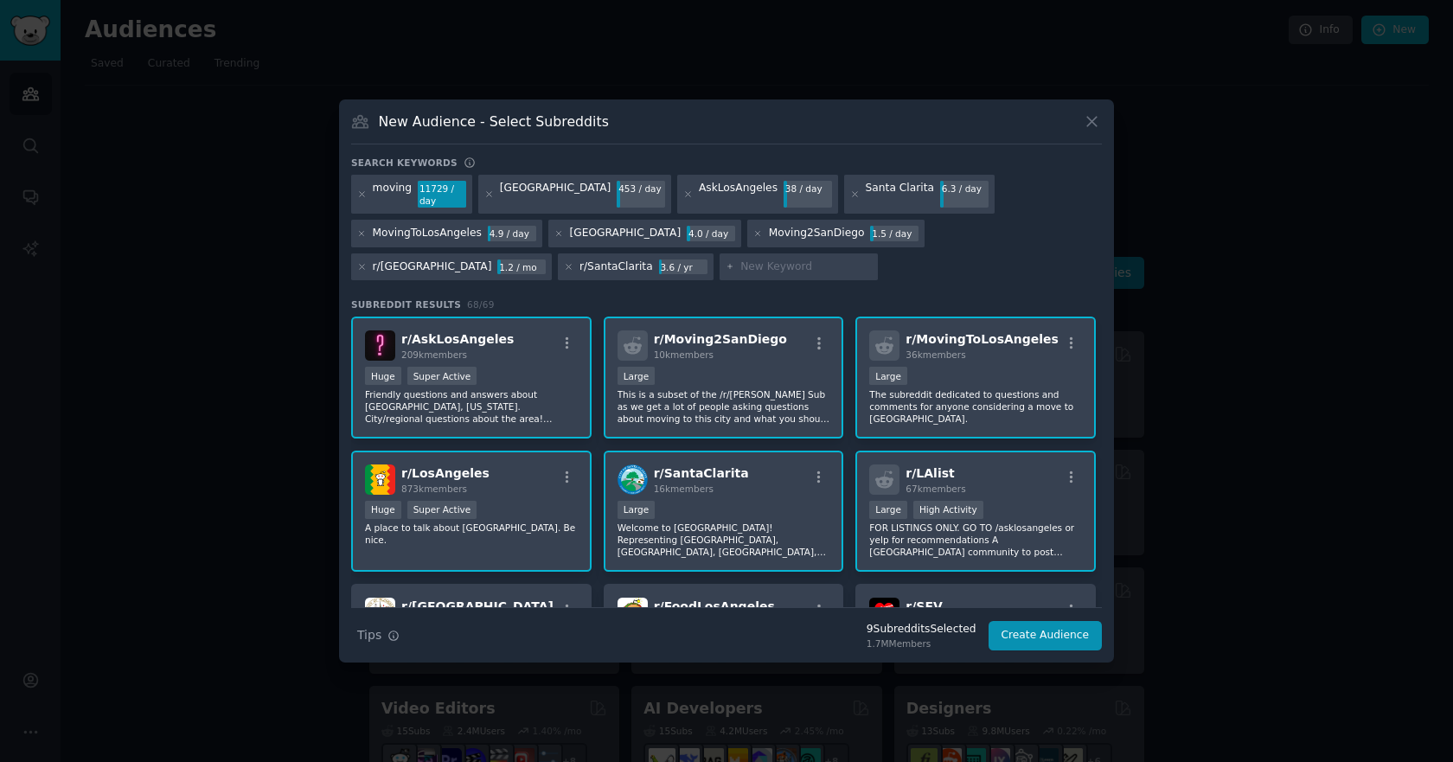
click at [740, 265] on input "text" at bounding box center [805, 267] width 131 height 16
paste input "Glendale"
type input "Glendale"
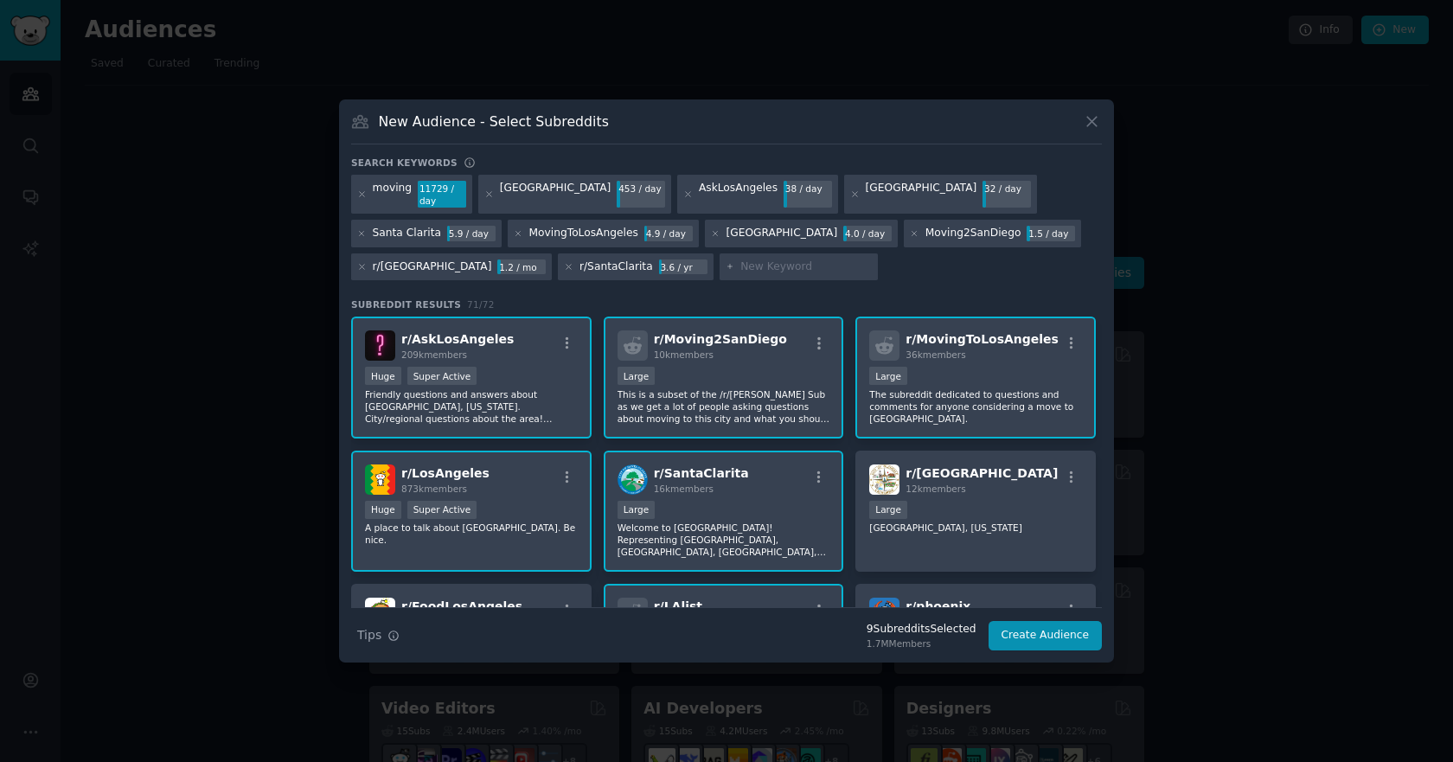
click at [740, 271] on input "text" at bounding box center [805, 267] width 131 height 16
paste input "Studio City"
type input "Studio City"
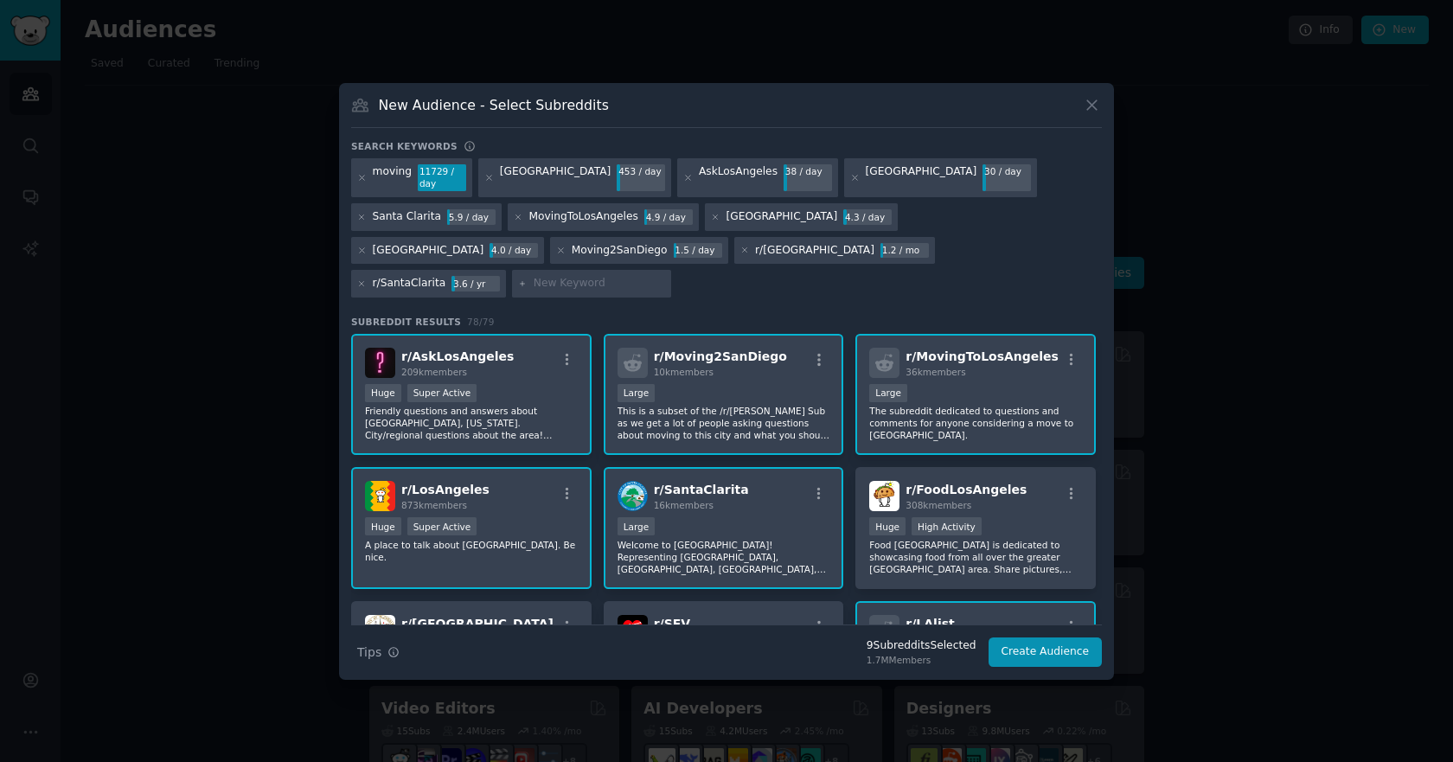
paste input "Burbank"
type input "Burbank"
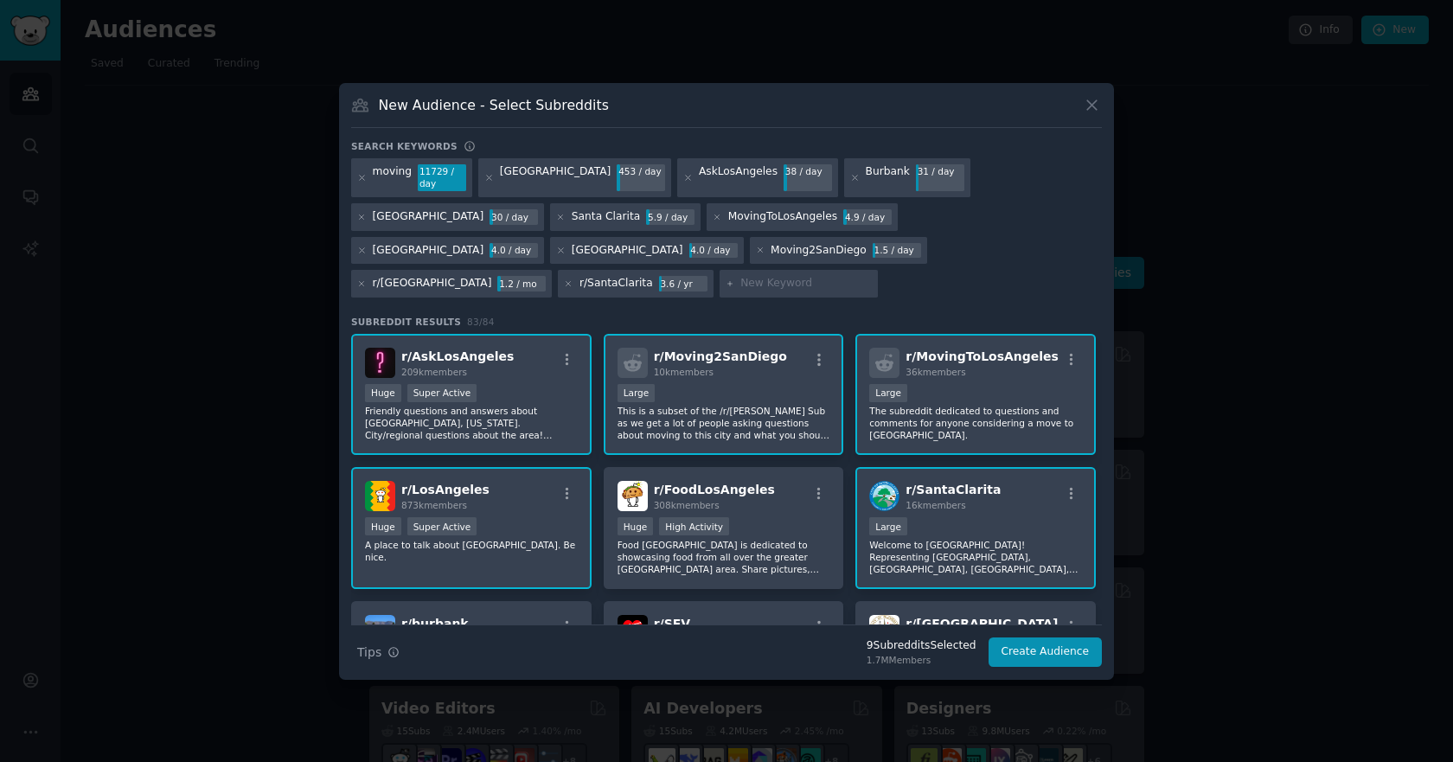
click at [842, 276] on input "text" at bounding box center [805, 284] width 131 height 16
paste input "West Hills"
type input "West Hills"
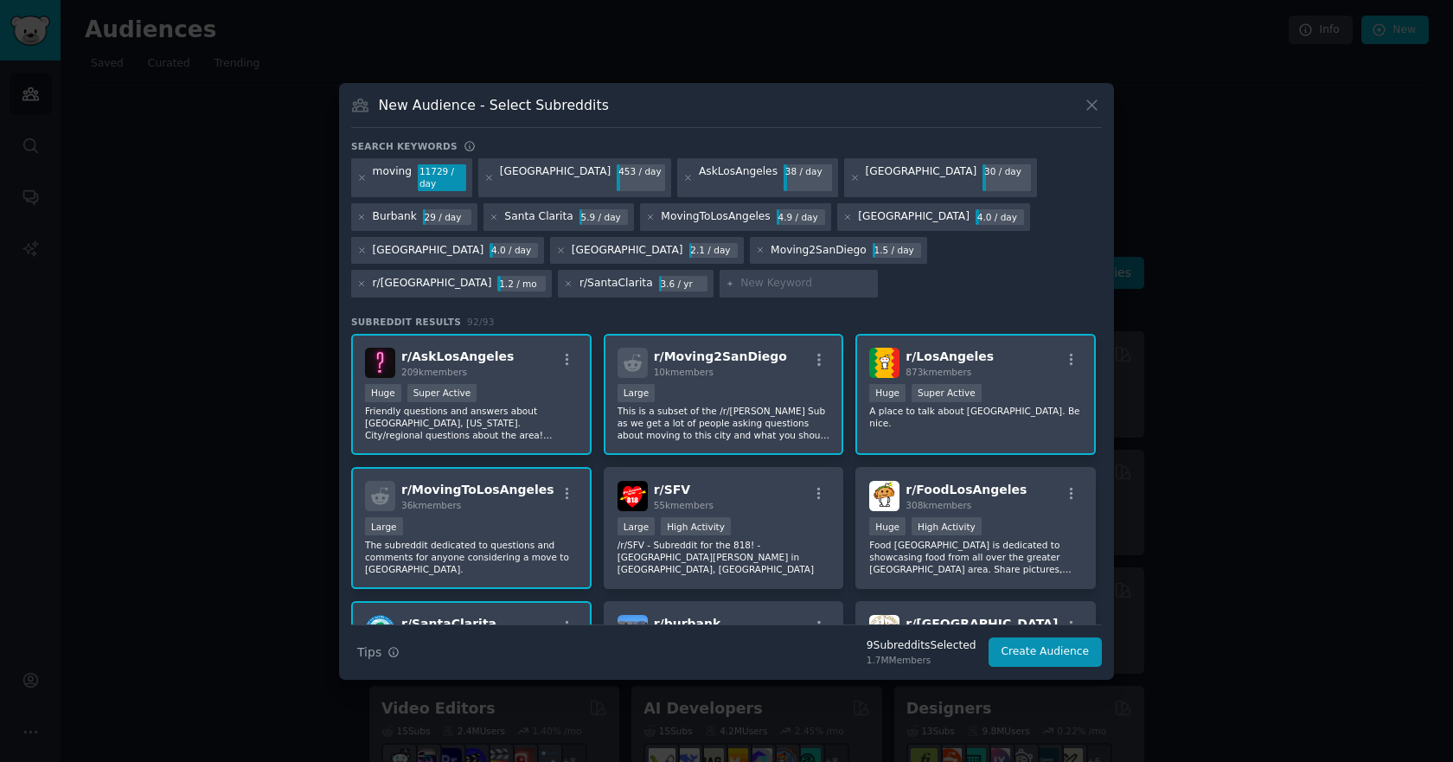
click at [740, 279] on input "text" at bounding box center [805, 284] width 131 height 16
paste input "Pasadena"
type input "Pasadena"
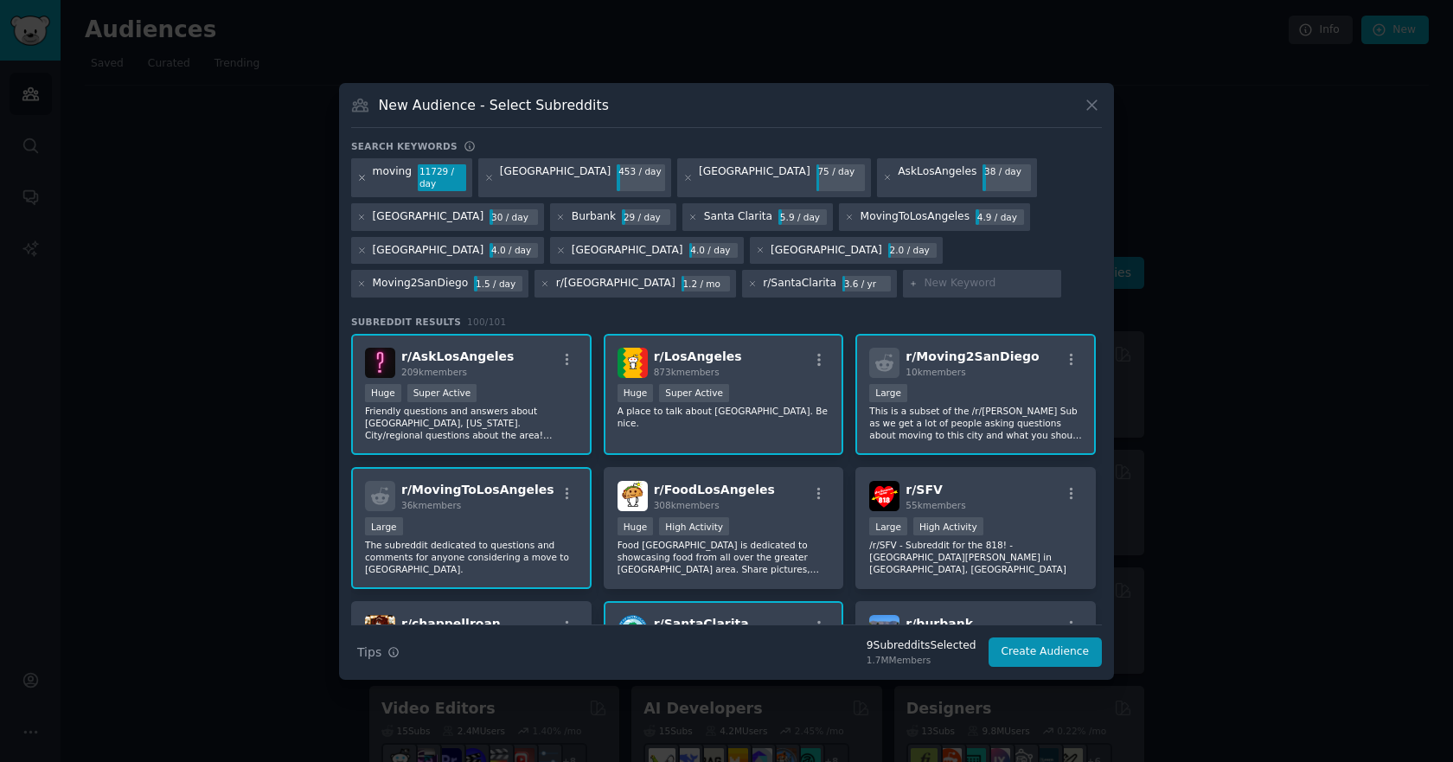
click at [360, 179] on icon at bounding box center [362, 178] width 4 height 4
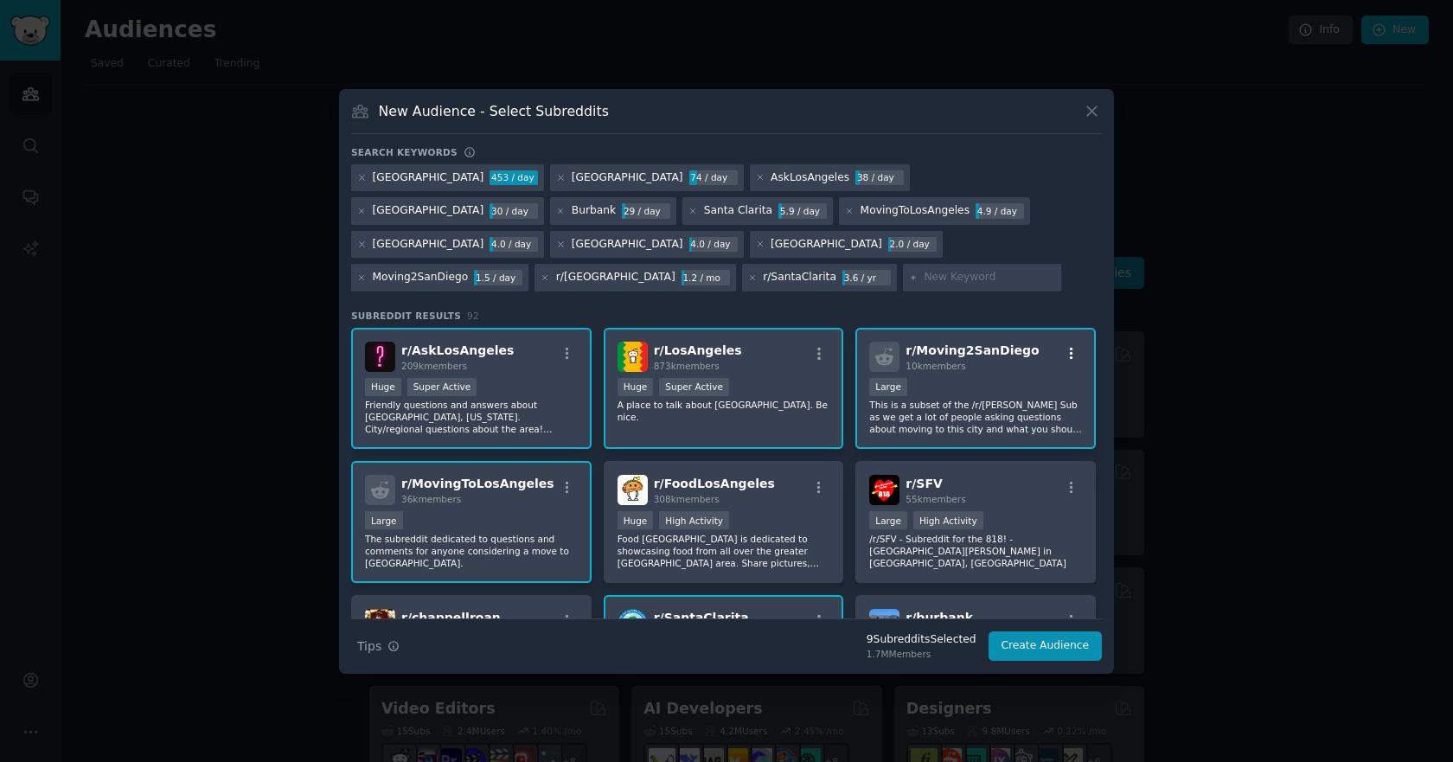
click at [1063, 355] on icon "button" at bounding box center [1071, 354] width 16 height 16
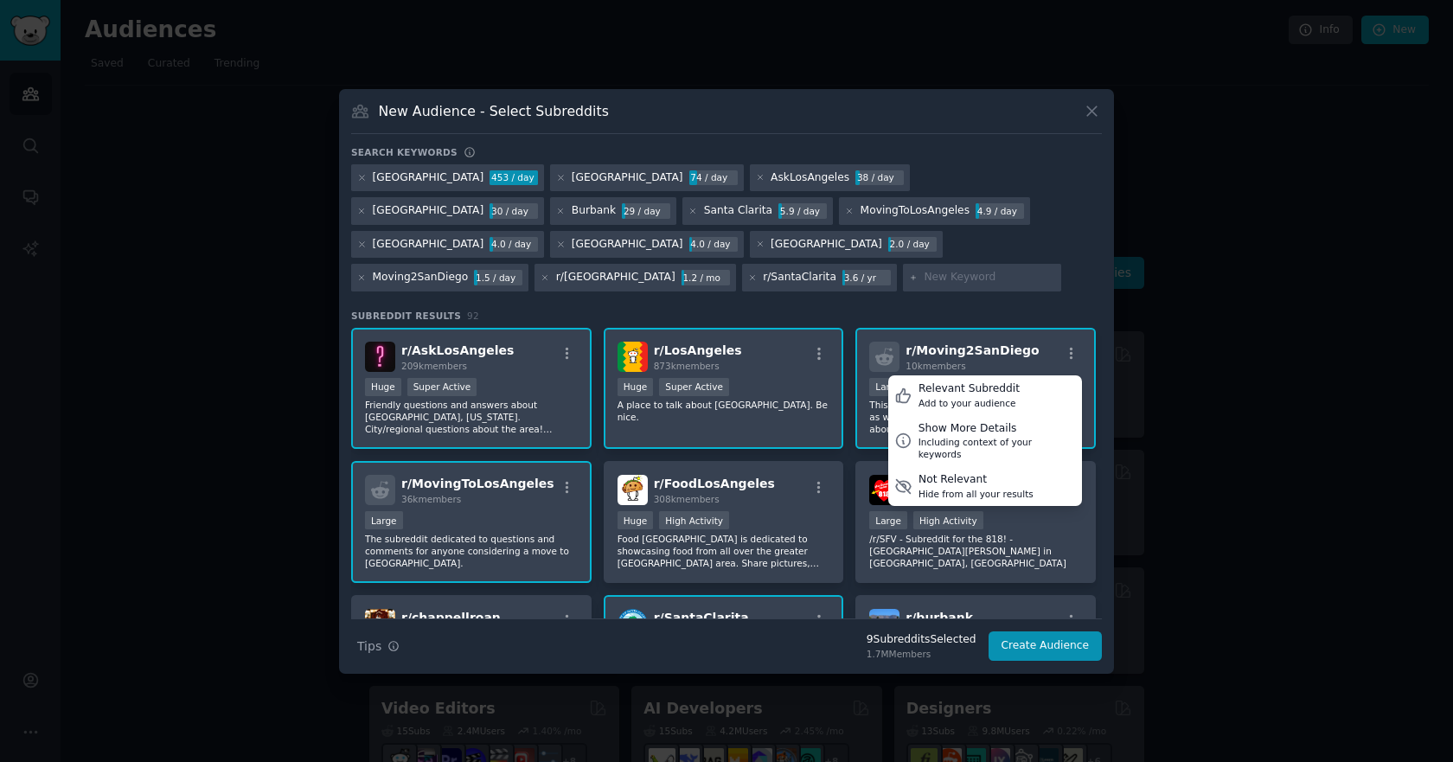
click at [1001, 269] on div "los angeles 453 / day Pasadena 74 / day AskLosAngeles 38 / day Glendale 30 / da…" at bounding box center [726, 230] width 750 height 133
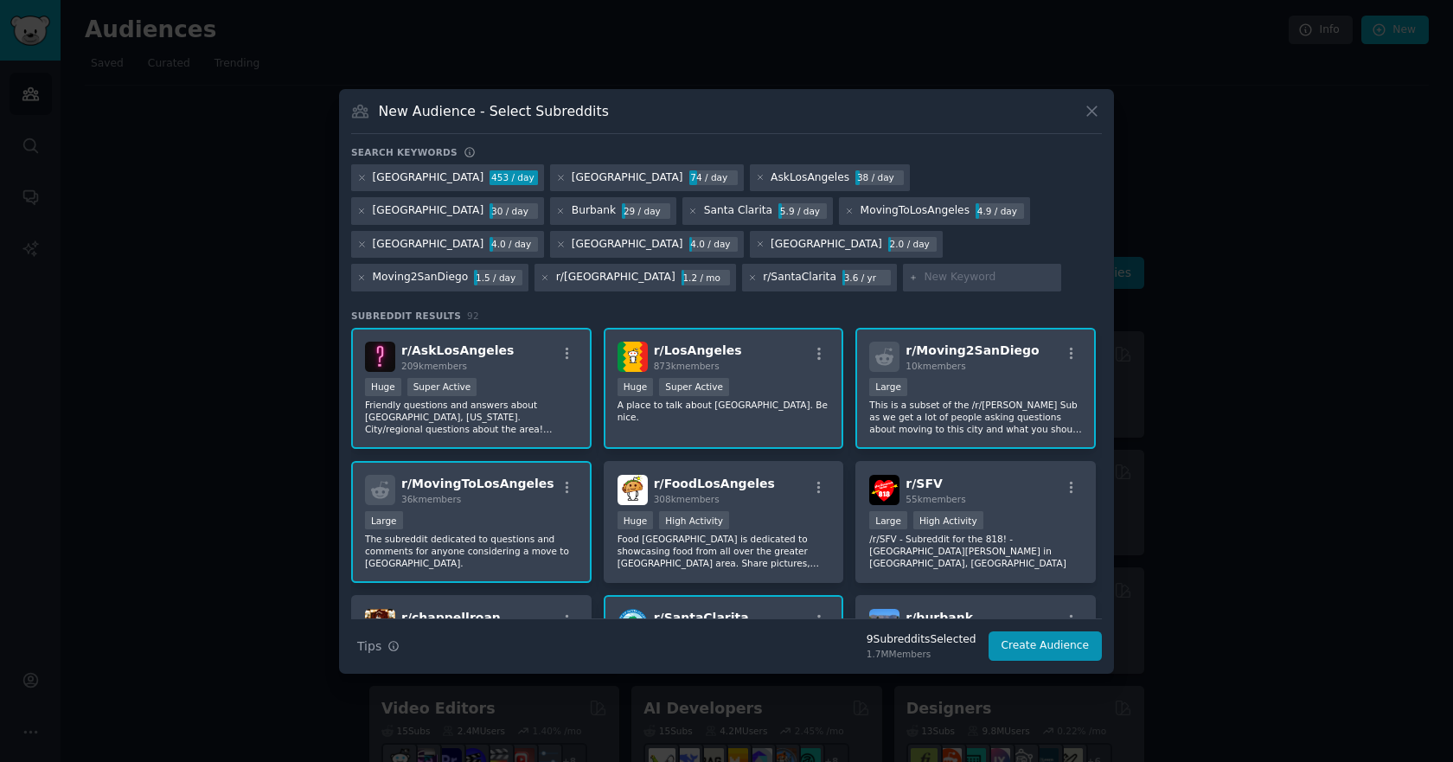
click at [956, 390] on div "10,000 - 100,000 members Large" at bounding box center [975, 389] width 213 height 22
click at [814, 353] on icon "button" at bounding box center [819, 354] width 16 height 16
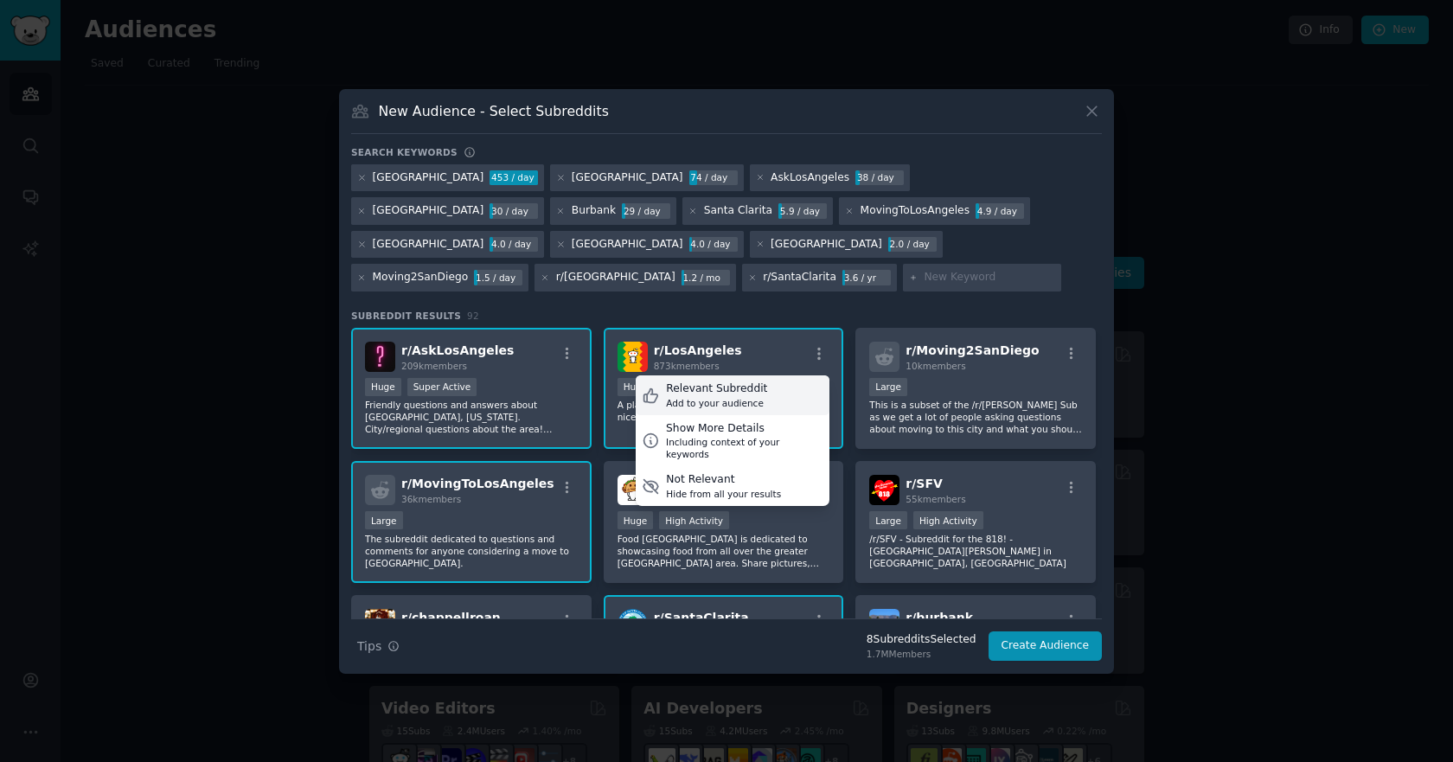
click at [769, 387] on div "Relevant Subreddit Add to your audience" at bounding box center [733, 395] width 194 height 40
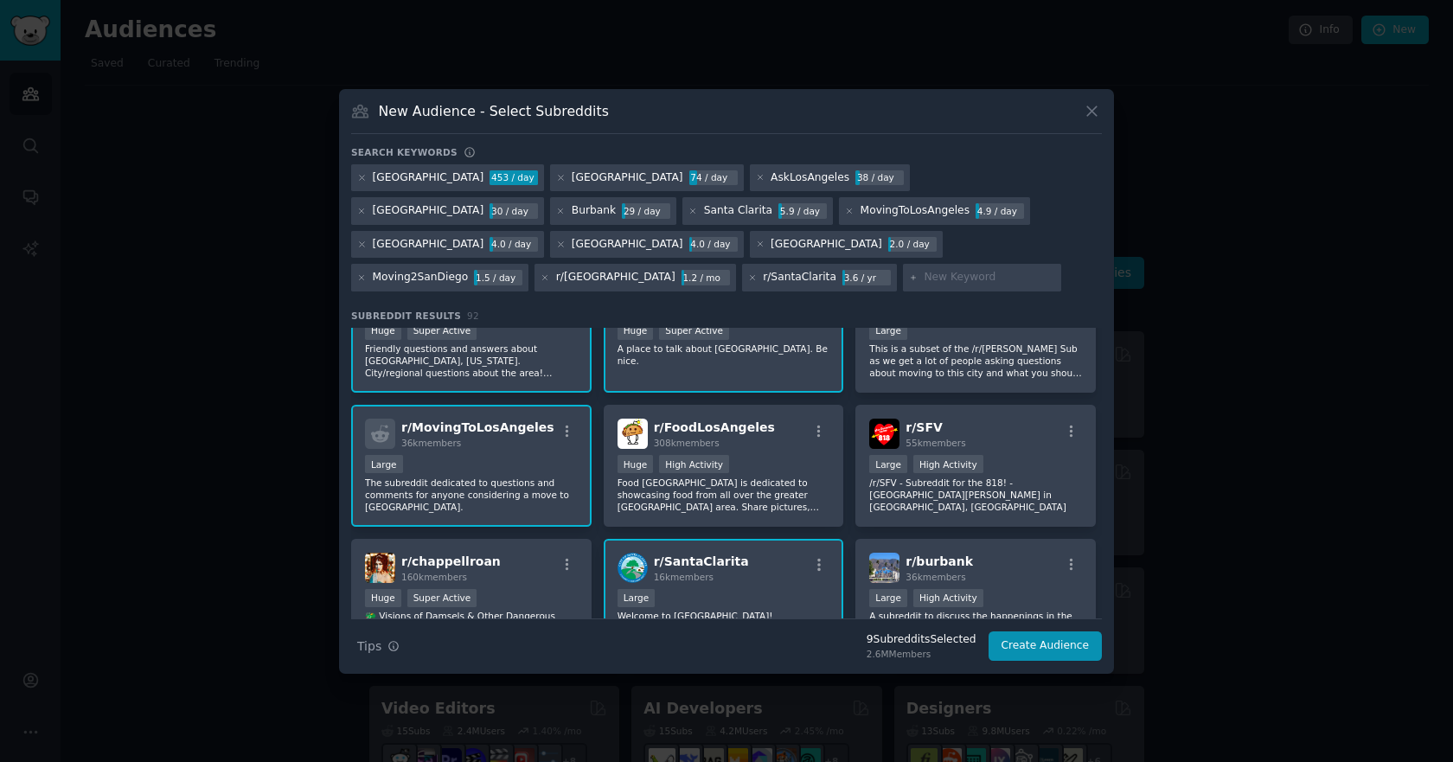
scroll to position [86, 0]
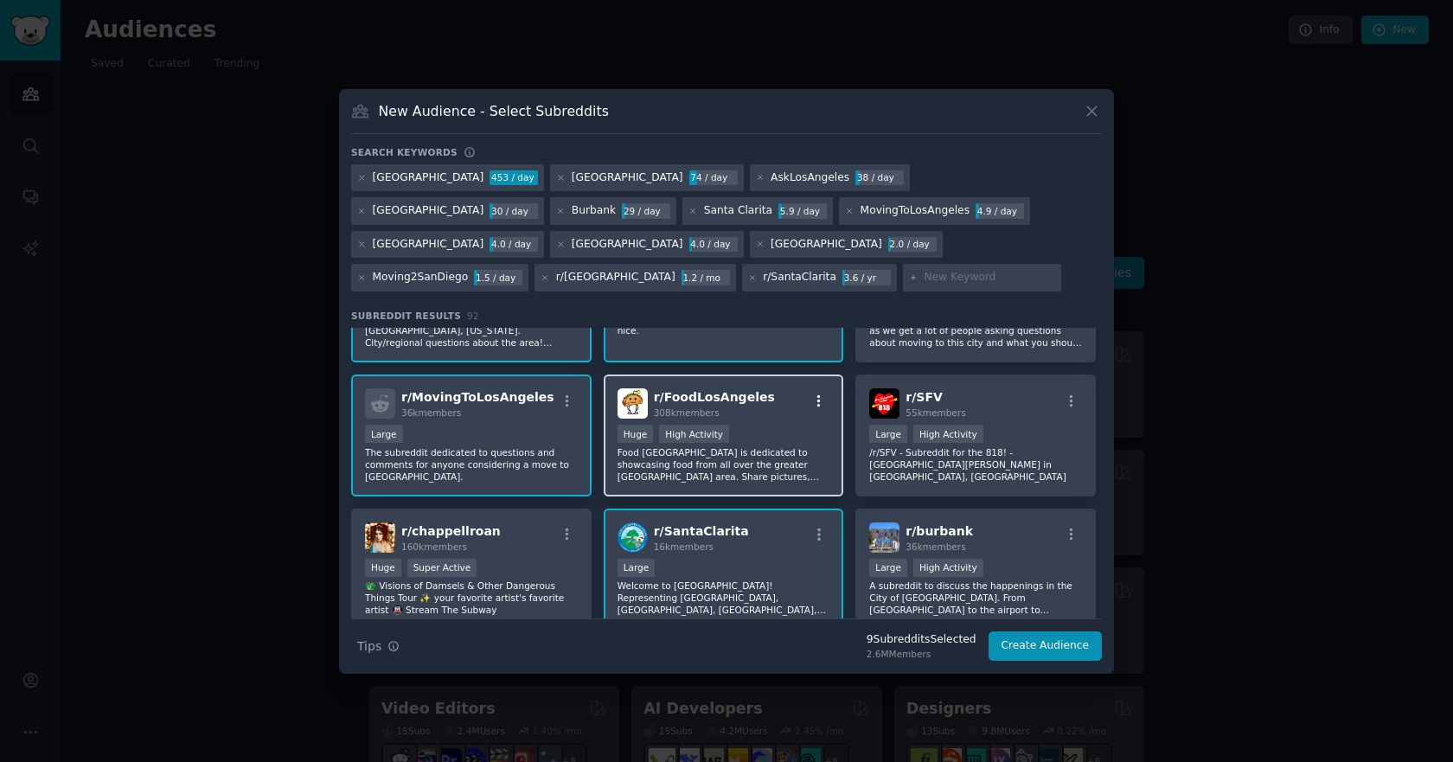
click at [814, 405] on icon "button" at bounding box center [819, 401] width 16 height 16
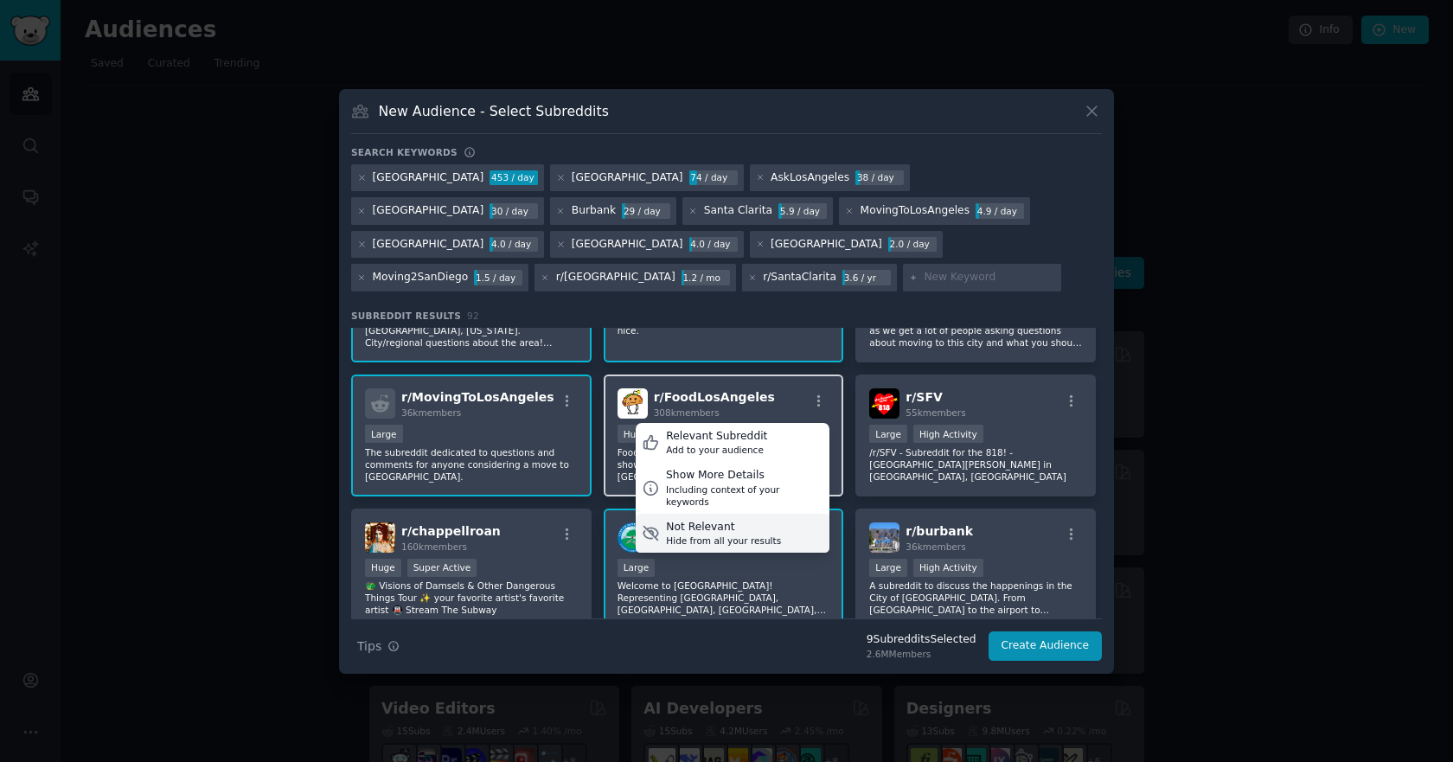
click at [739, 520] on div "Not Relevant" at bounding box center [723, 528] width 115 height 16
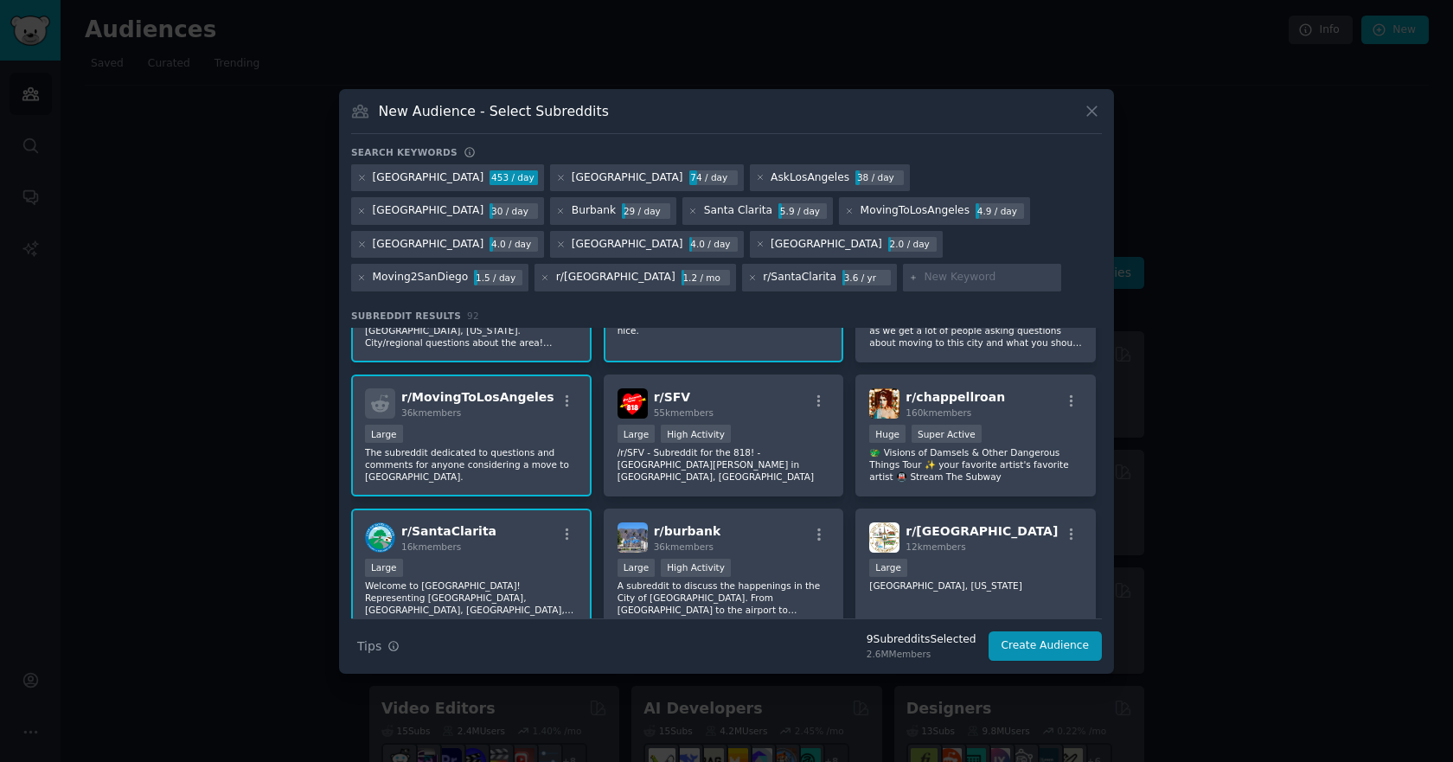
click at [520, 409] on div "36k members" at bounding box center [477, 412] width 153 height 12
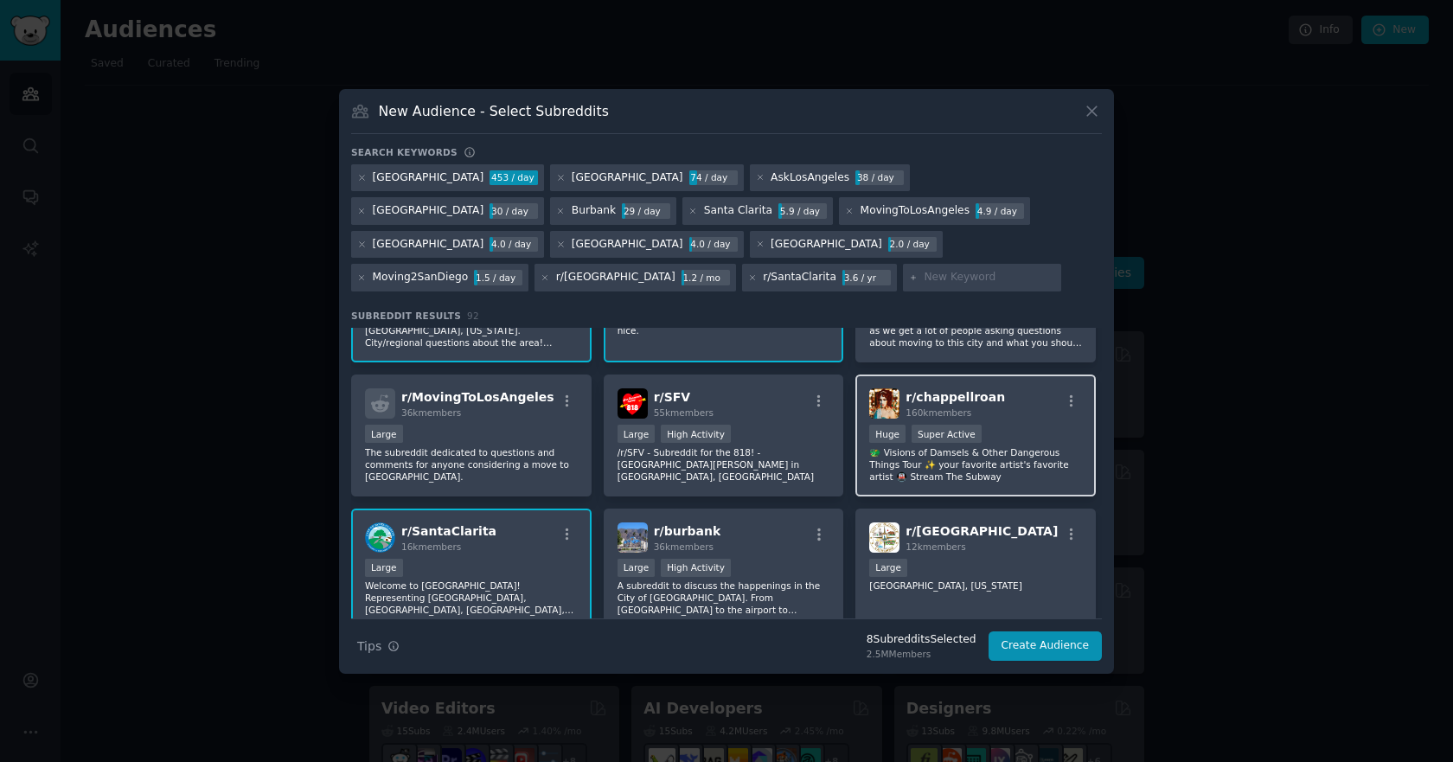
scroll to position [173, 0]
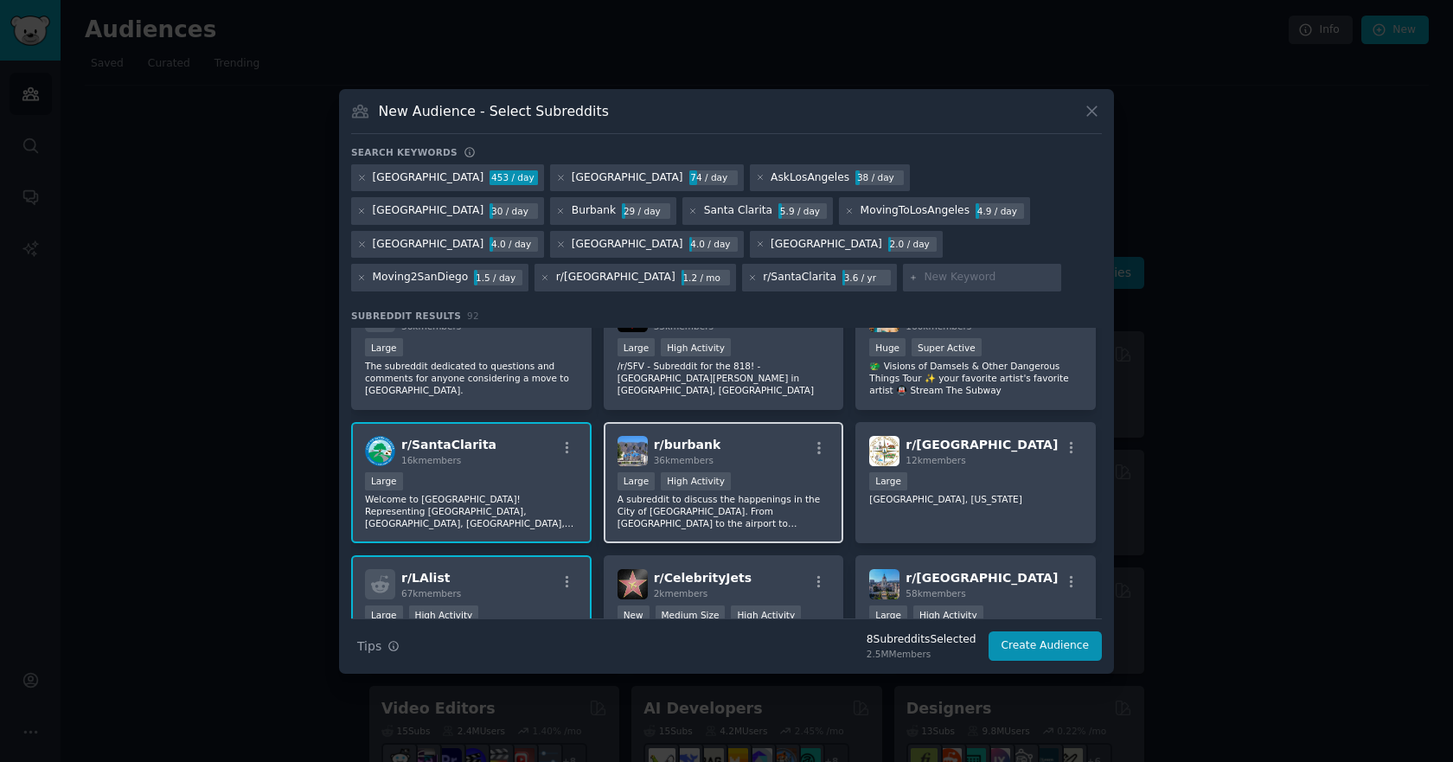
click at [772, 450] on div "r/ burbank 36k members" at bounding box center [723, 451] width 213 height 30
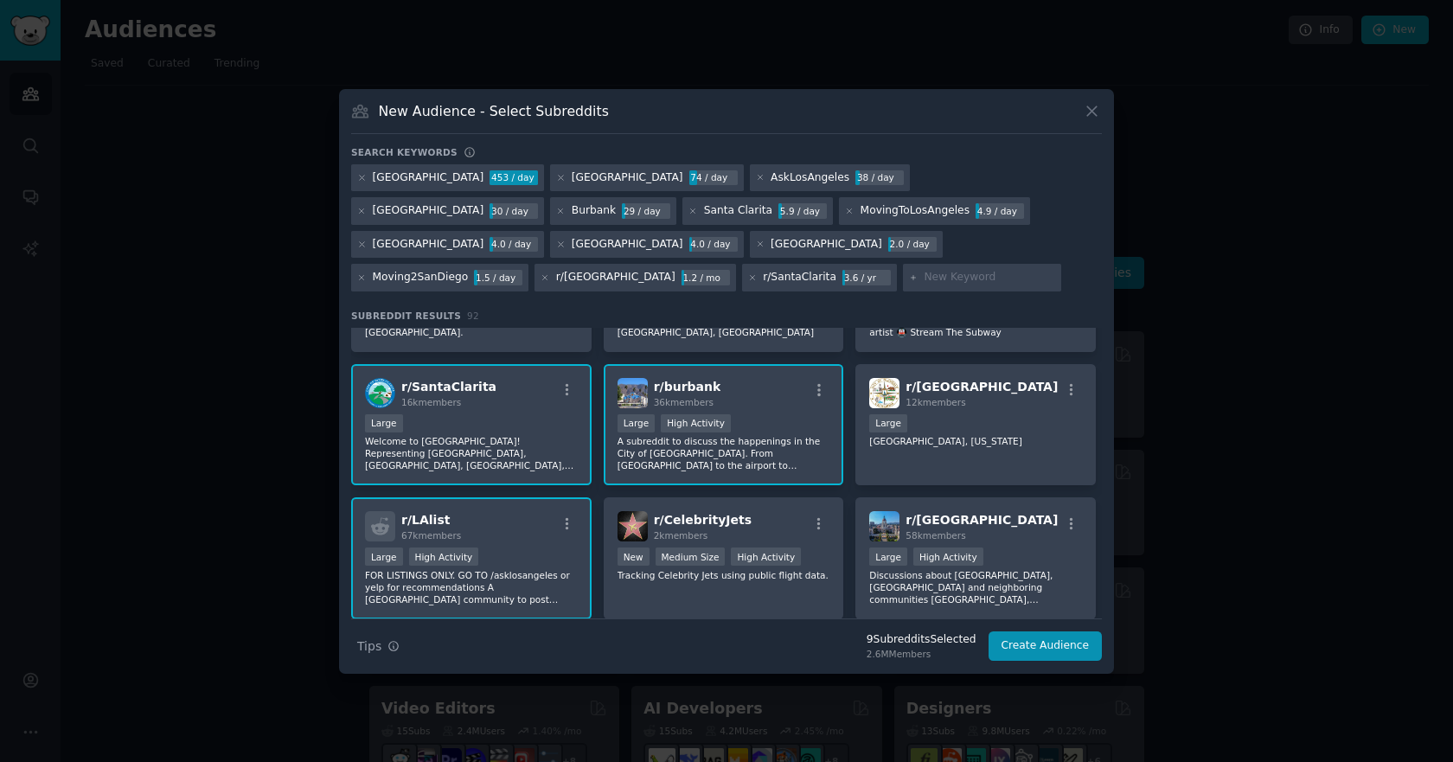
scroll to position [259, 0]
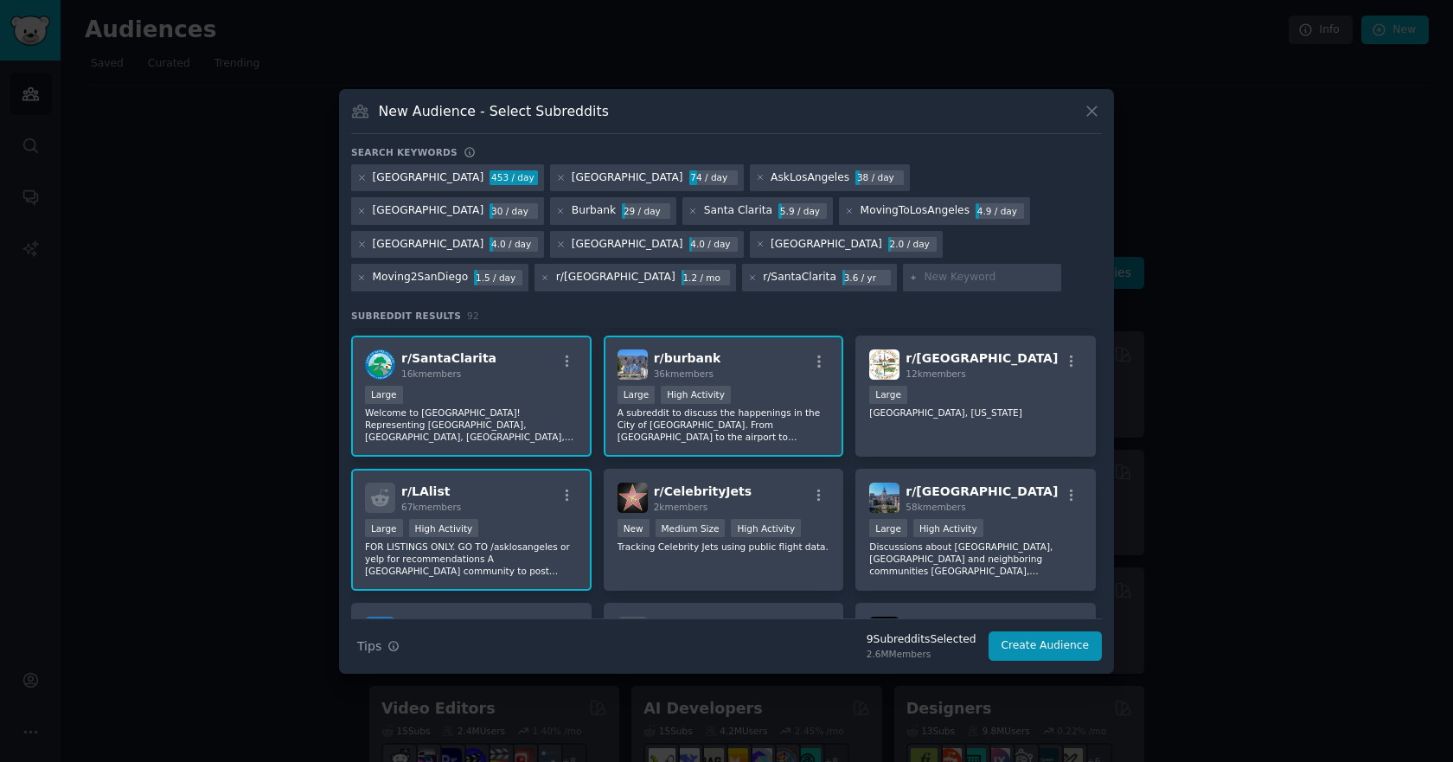
click at [496, 501] on div "r/ LAlist 67k members" at bounding box center [471, 497] width 213 height 30
click at [556, 501] on button "button" at bounding box center [567, 496] width 22 height 16
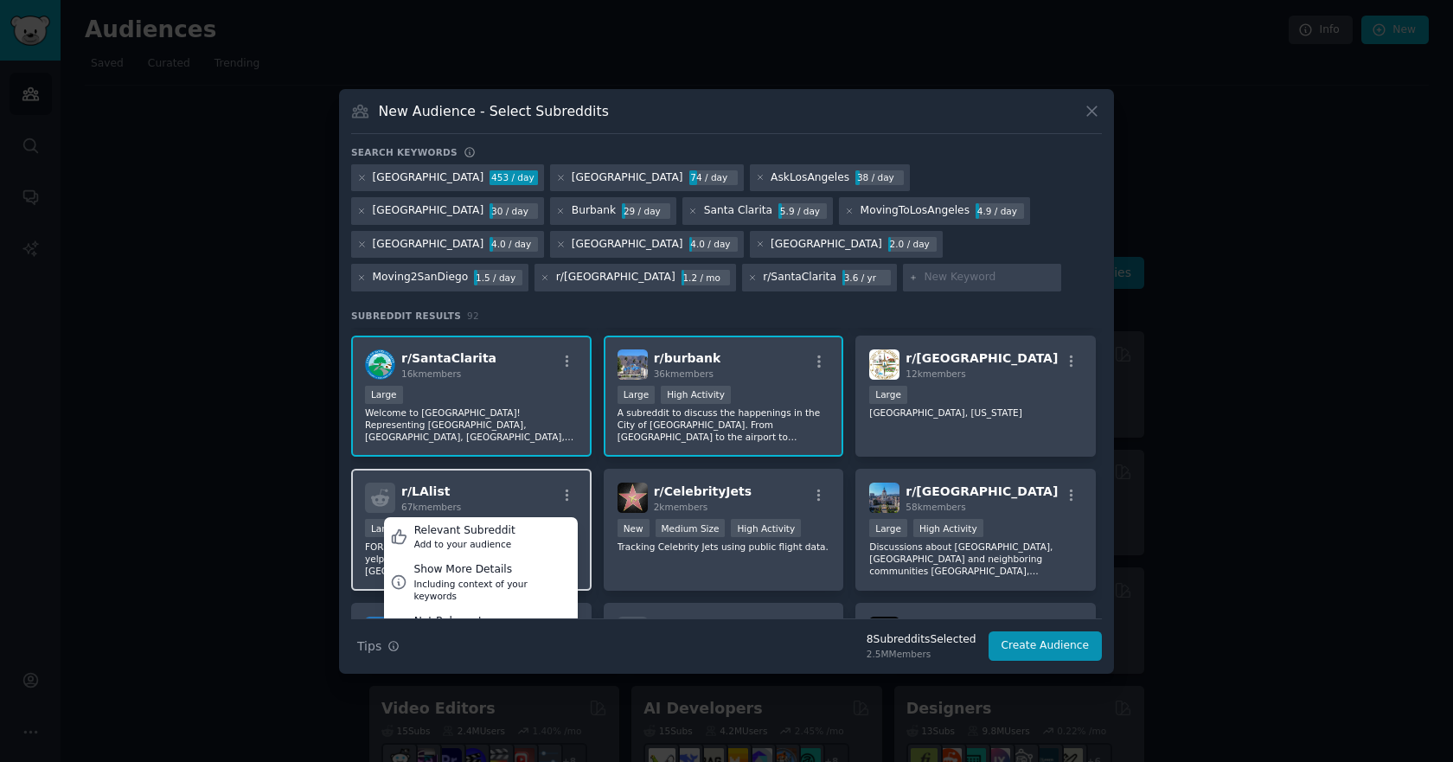
click at [507, 501] on div "r/ LAlist 67k members Relevant Subreddit Add to your audience Show More Details…" at bounding box center [471, 497] width 213 height 30
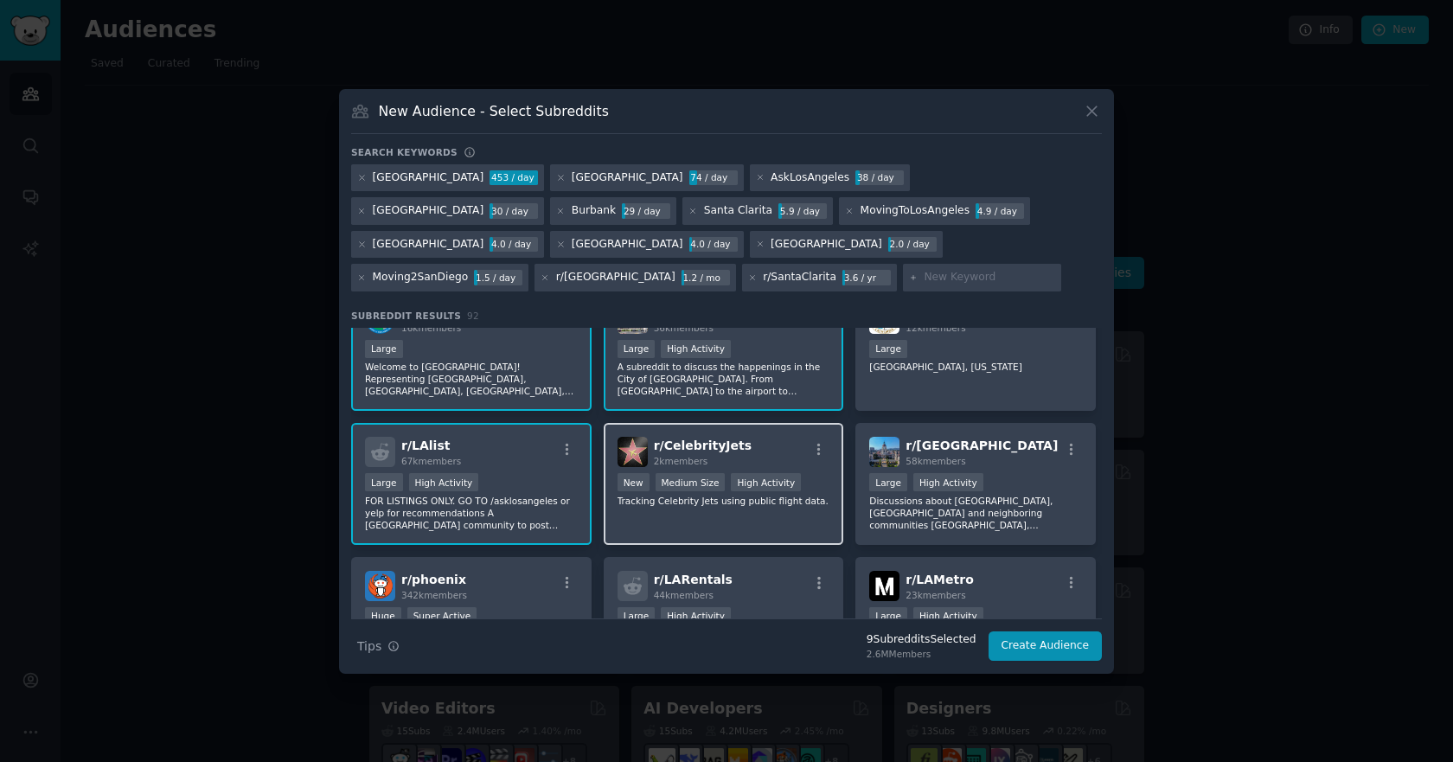
scroll to position [346, 0]
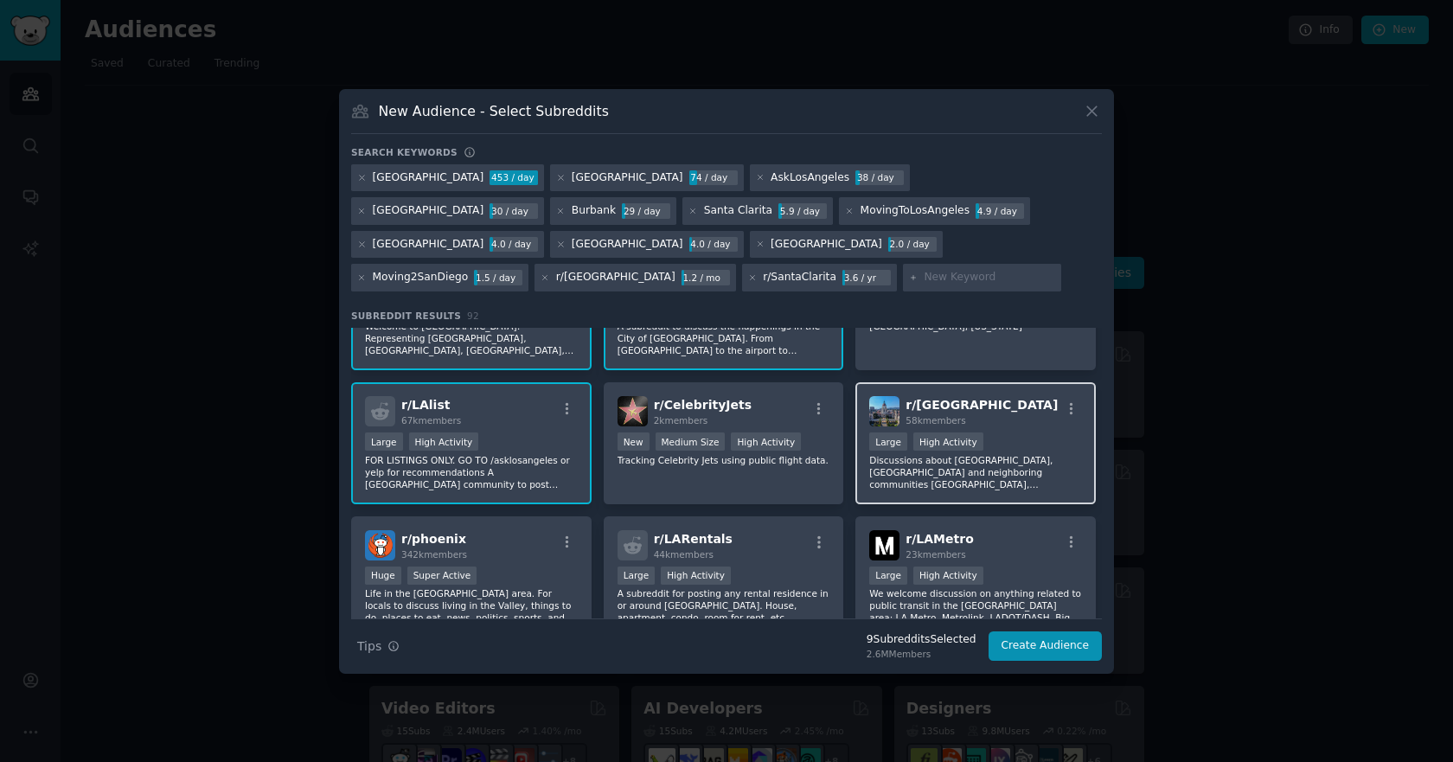
click at [1019, 409] on div "r/ pasadena 58k members" at bounding box center [975, 411] width 213 height 30
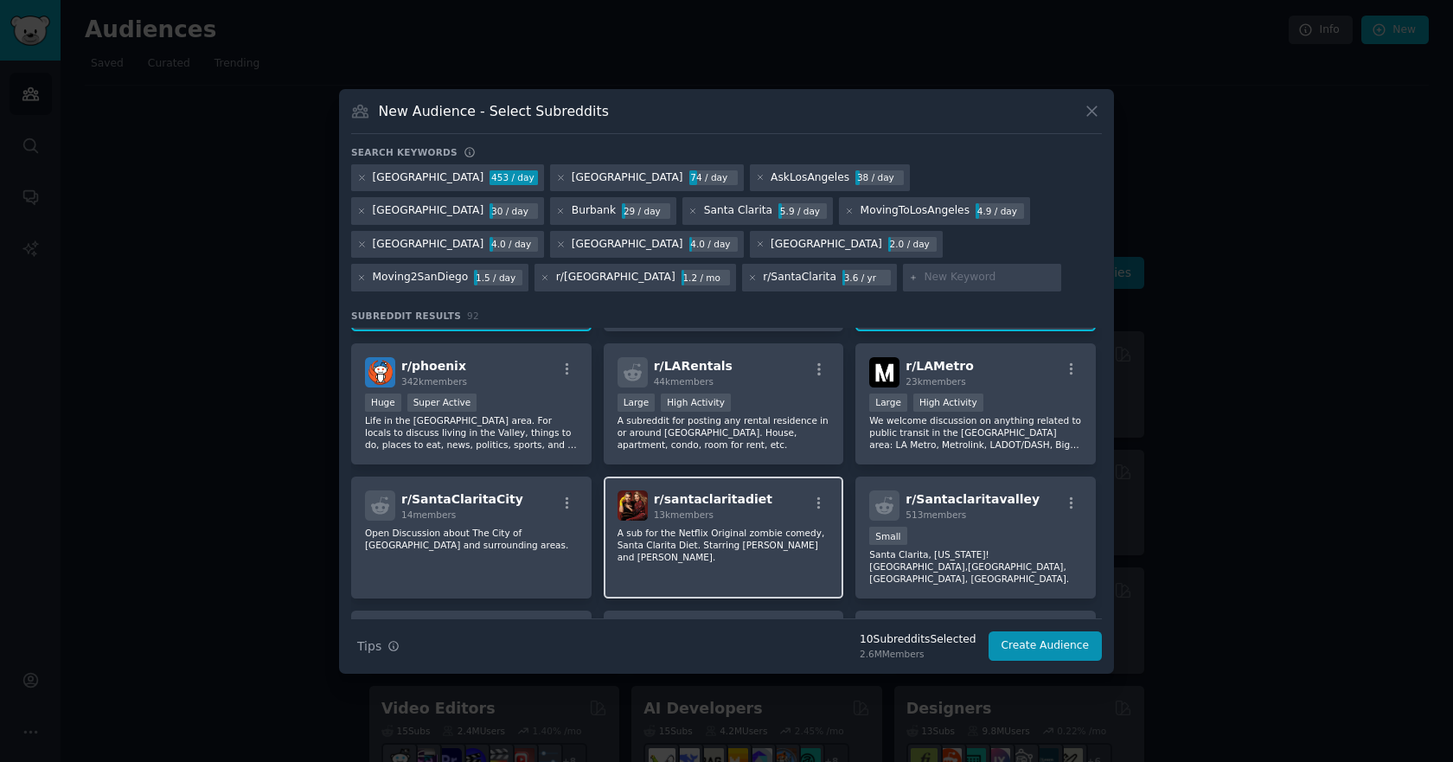
scroll to position [605, 0]
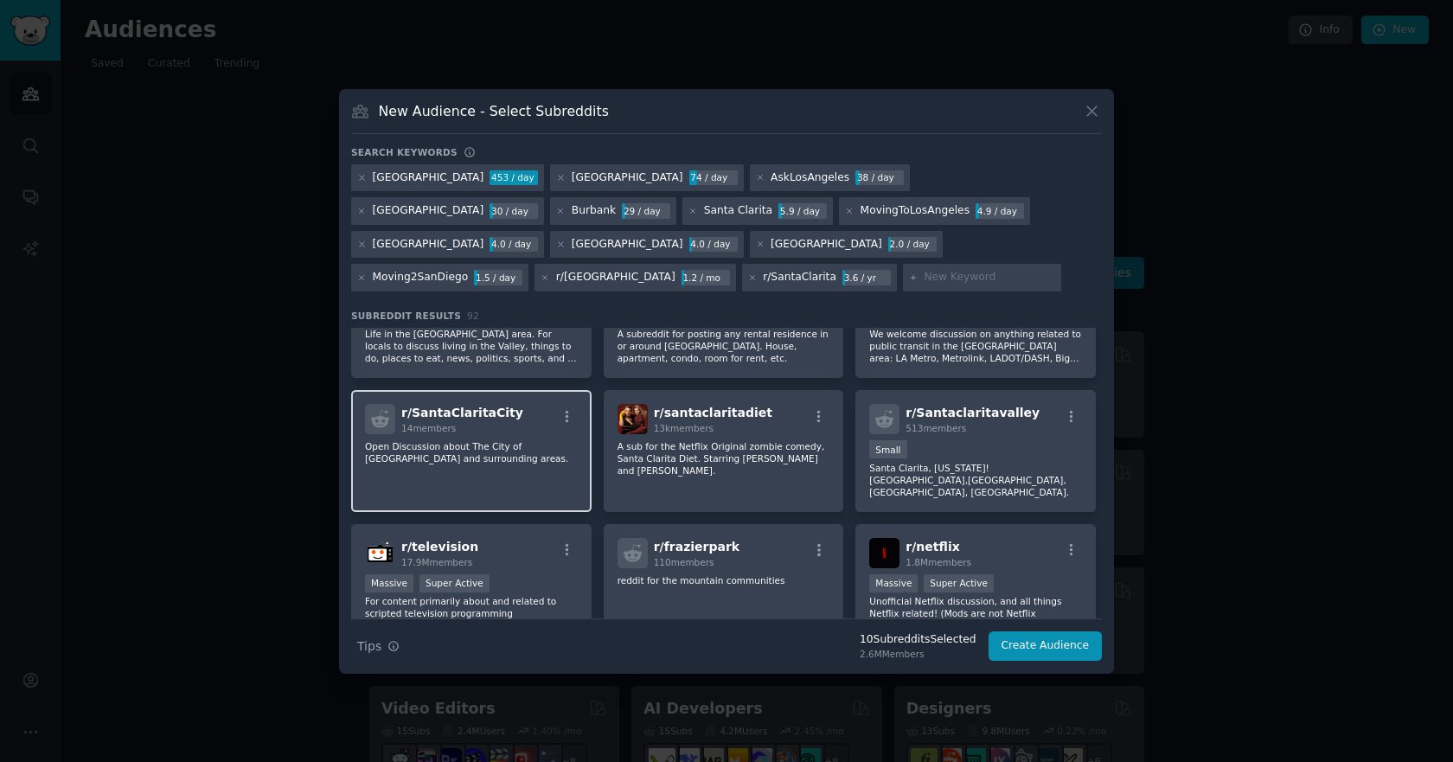
click at [535, 476] on div "r/ SantaClaritaCity 14 members Open Discussion about The City of Santa Clarita …" at bounding box center [471, 451] width 240 height 122
click at [565, 460] on p "Open Discussion about The City of Santa Clarita and surrounding areas." at bounding box center [471, 452] width 213 height 24
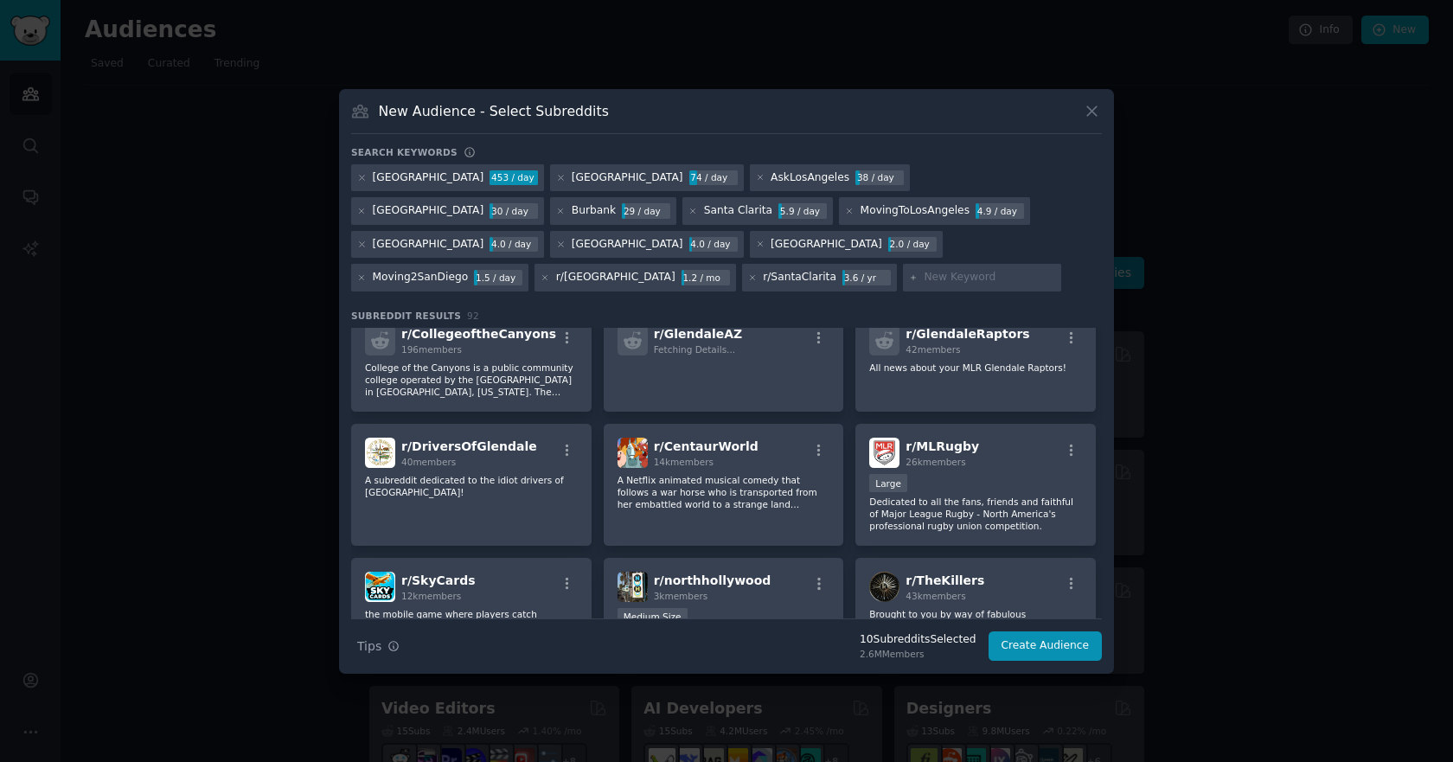
scroll to position [1124, 0]
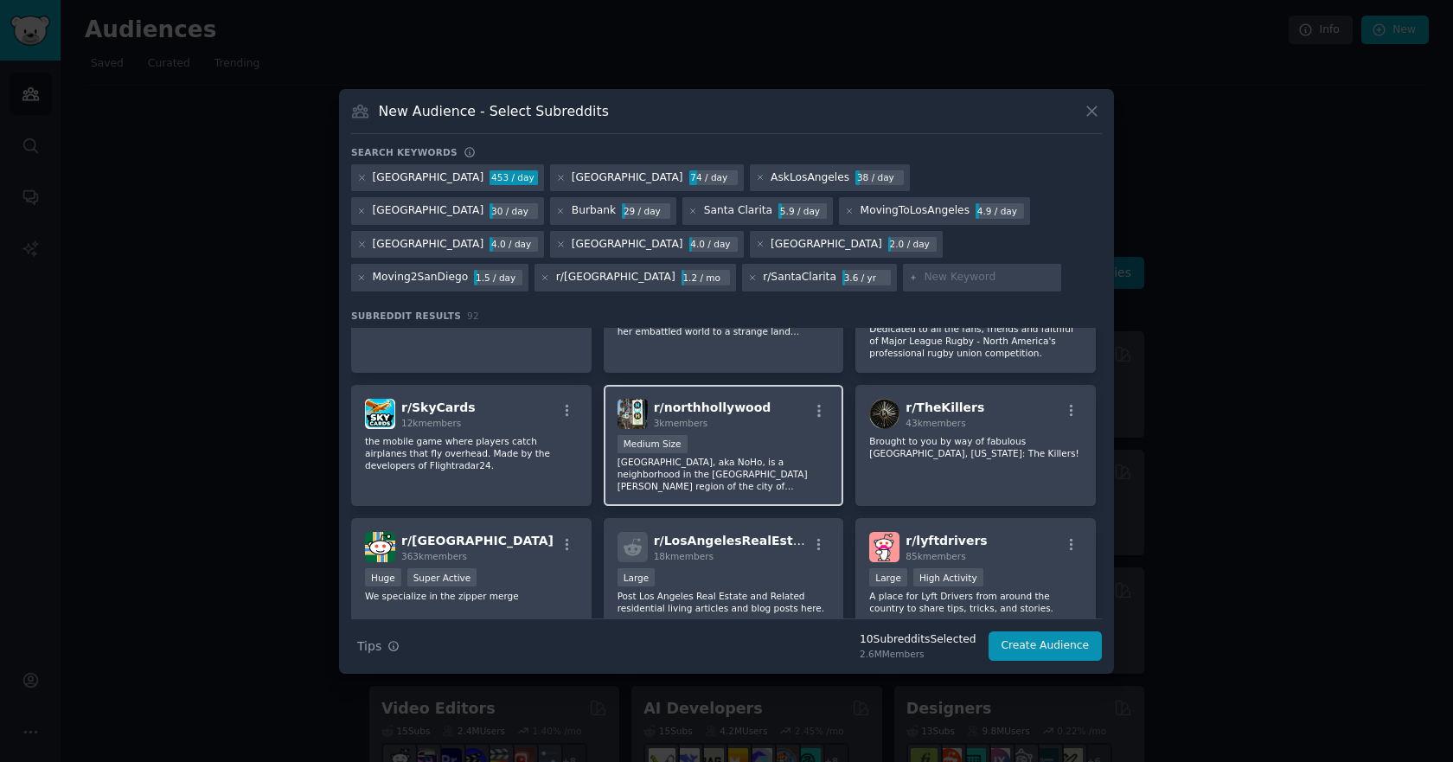
click at [756, 463] on p "[GEOGRAPHIC_DATA], aka NoHo, is a neighborhood in the [GEOGRAPHIC_DATA][PERSON_…" at bounding box center [723, 474] width 213 height 36
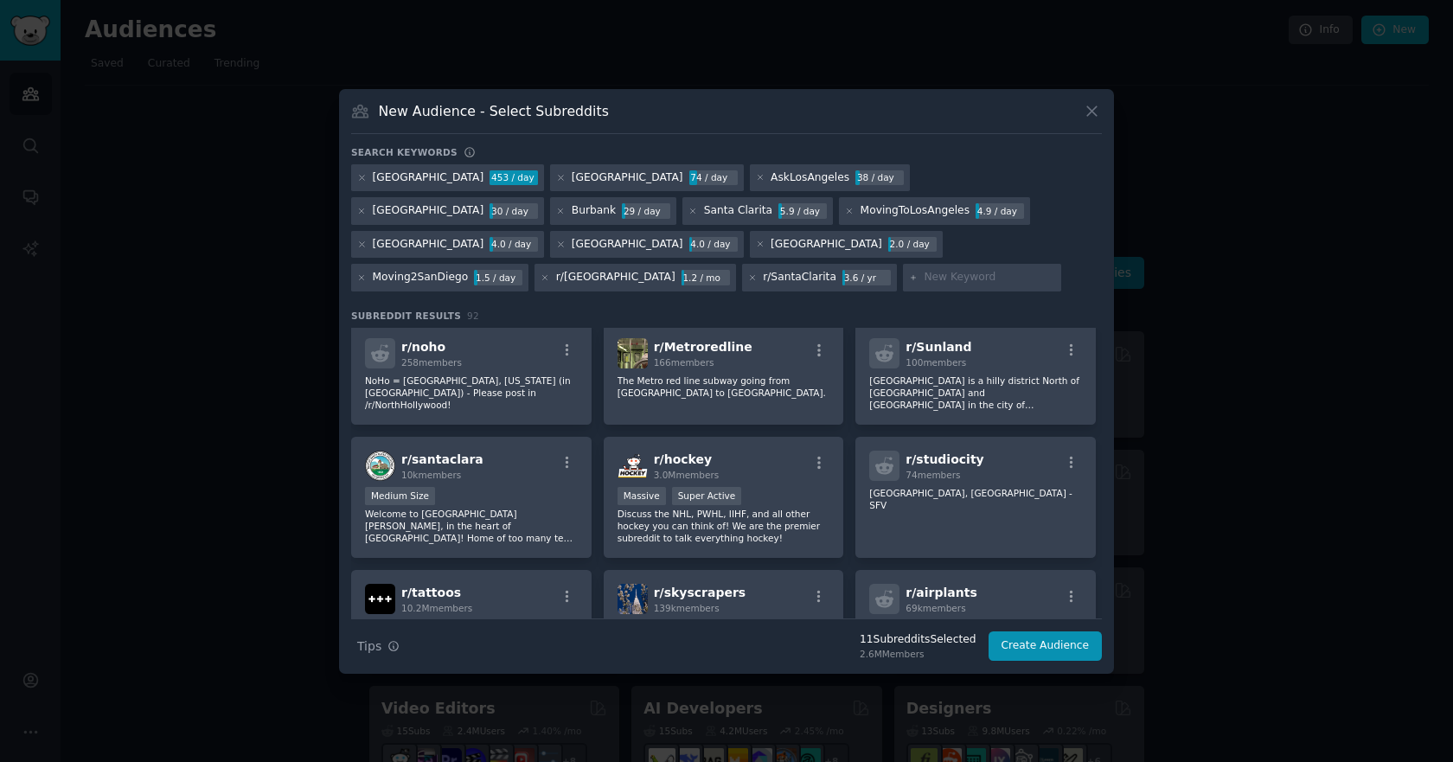
scroll to position [2584, 0]
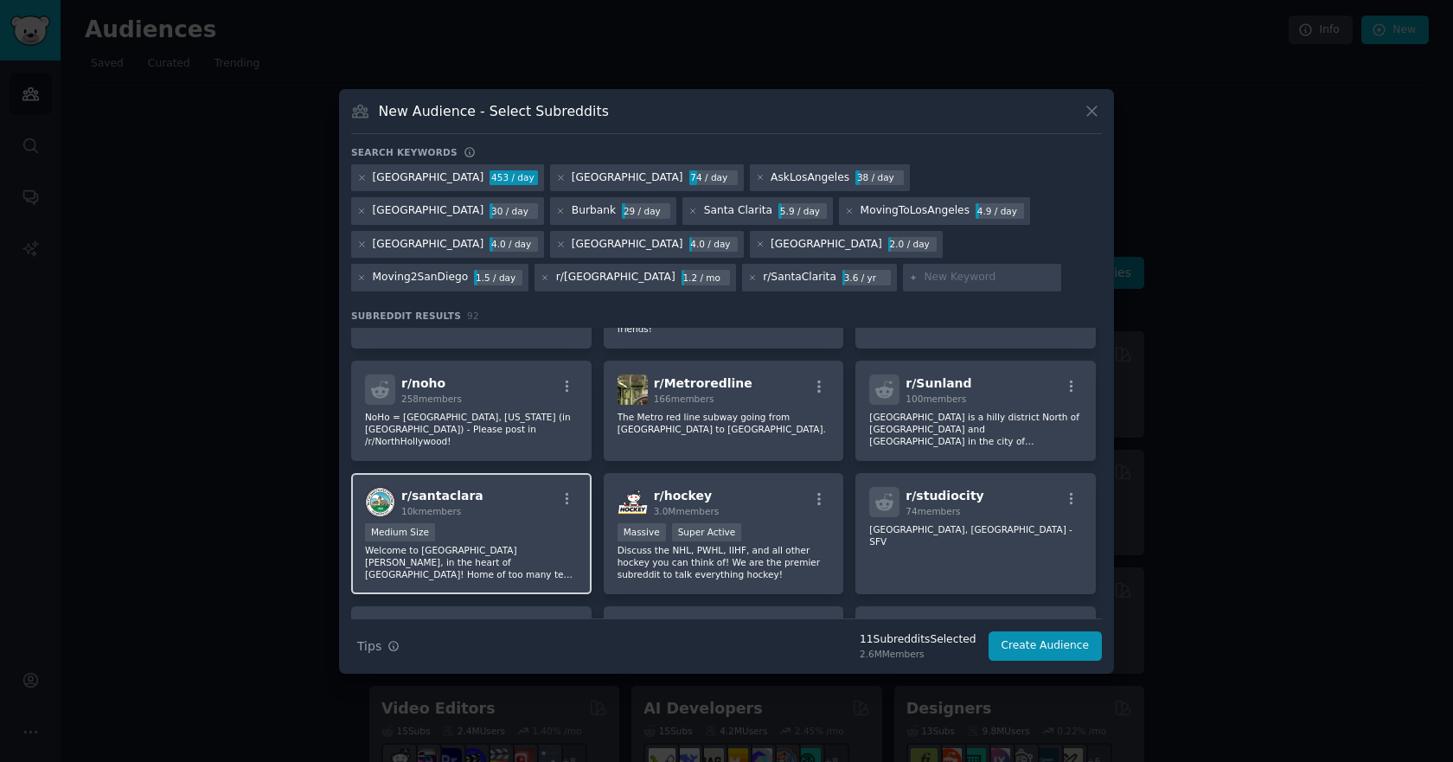
click at [489, 544] on p "Welcome to [GEOGRAPHIC_DATA][PERSON_NAME], in the heart of [GEOGRAPHIC_DATA]! H…" at bounding box center [471, 562] width 213 height 36
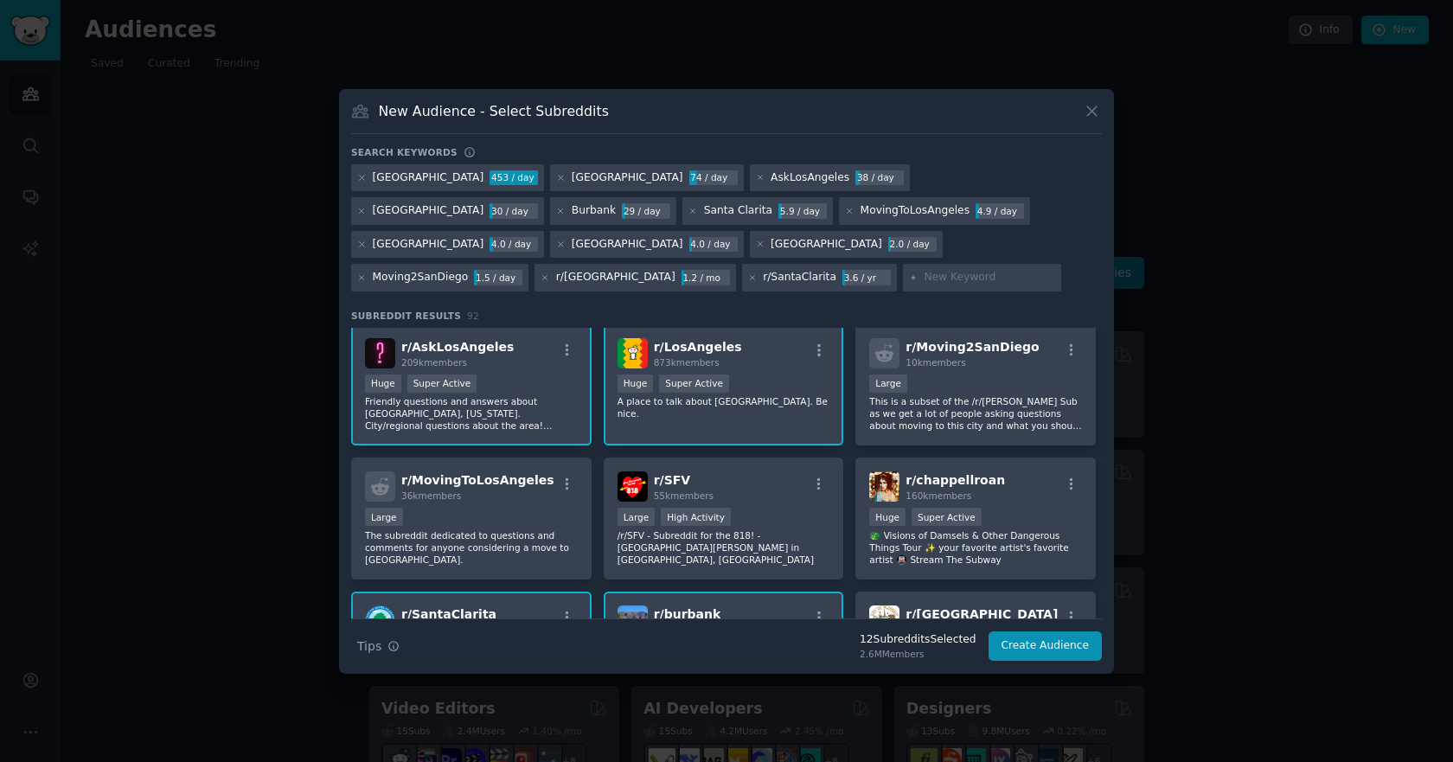
scroll to position [0, 0]
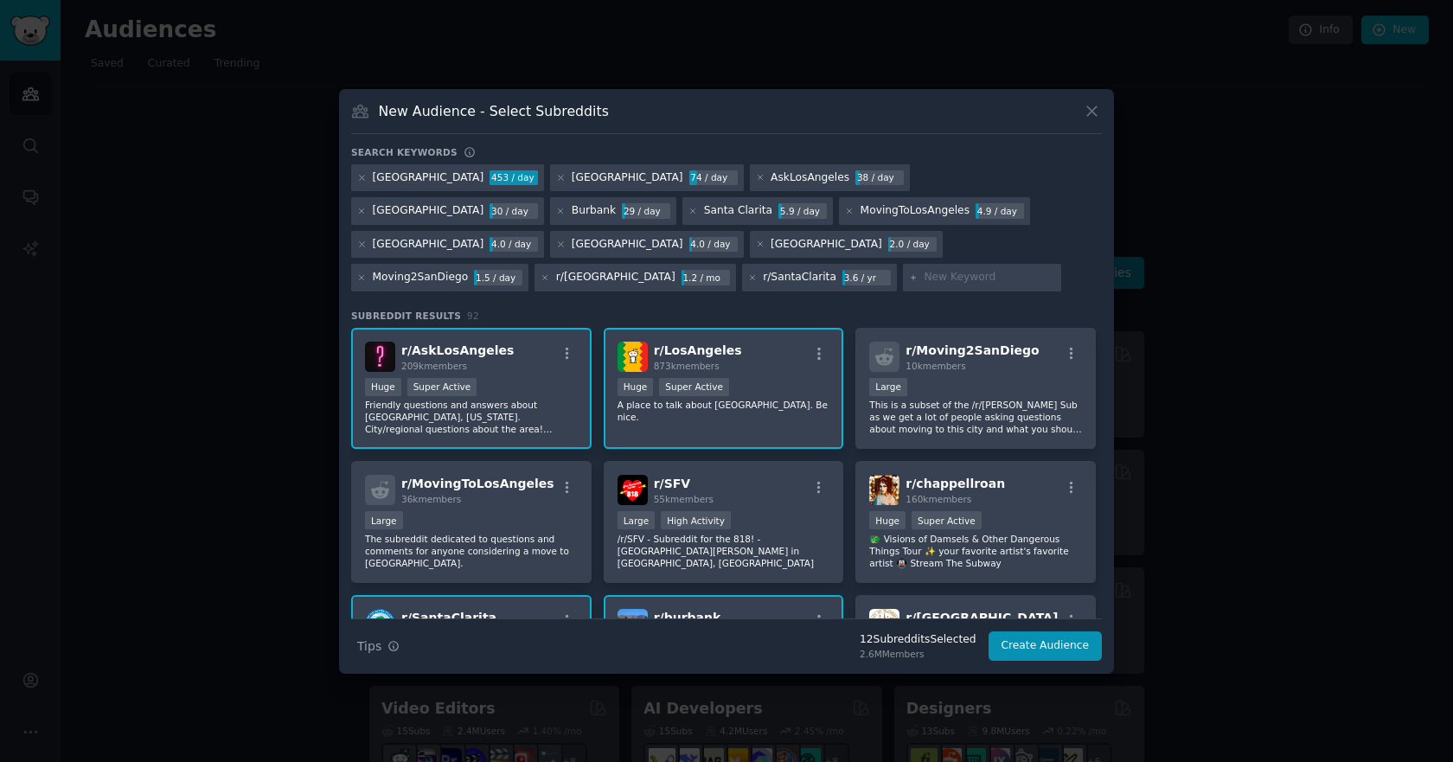
click at [903, 269] on div at bounding box center [982, 278] width 159 height 28
click at [923, 278] on input "text" at bounding box center [988, 278] width 131 height 16
paste input "Irvine"
type input "Irvine"
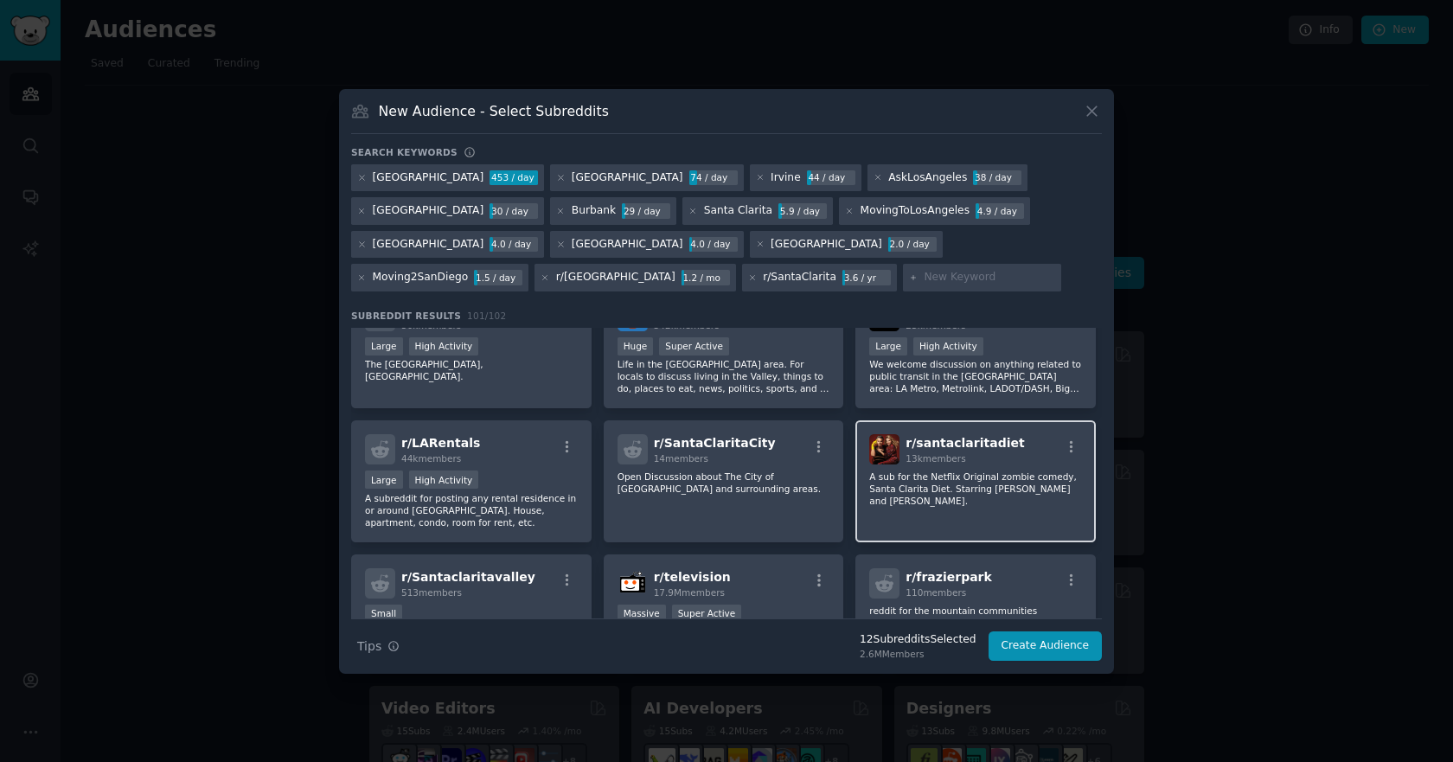
scroll to position [605, 0]
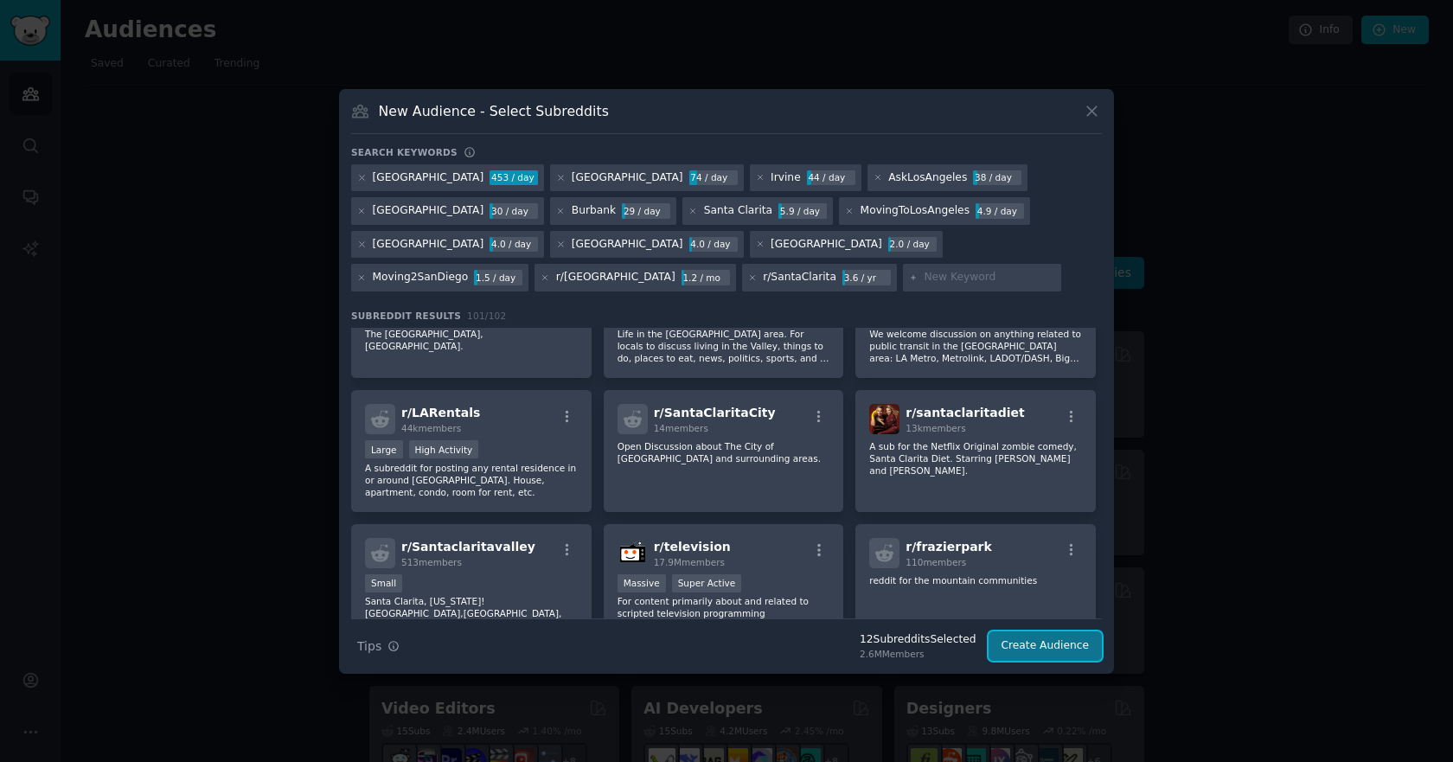
click at [1078, 647] on button "Create Audience" at bounding box center [1045, 645] width 114 height 29
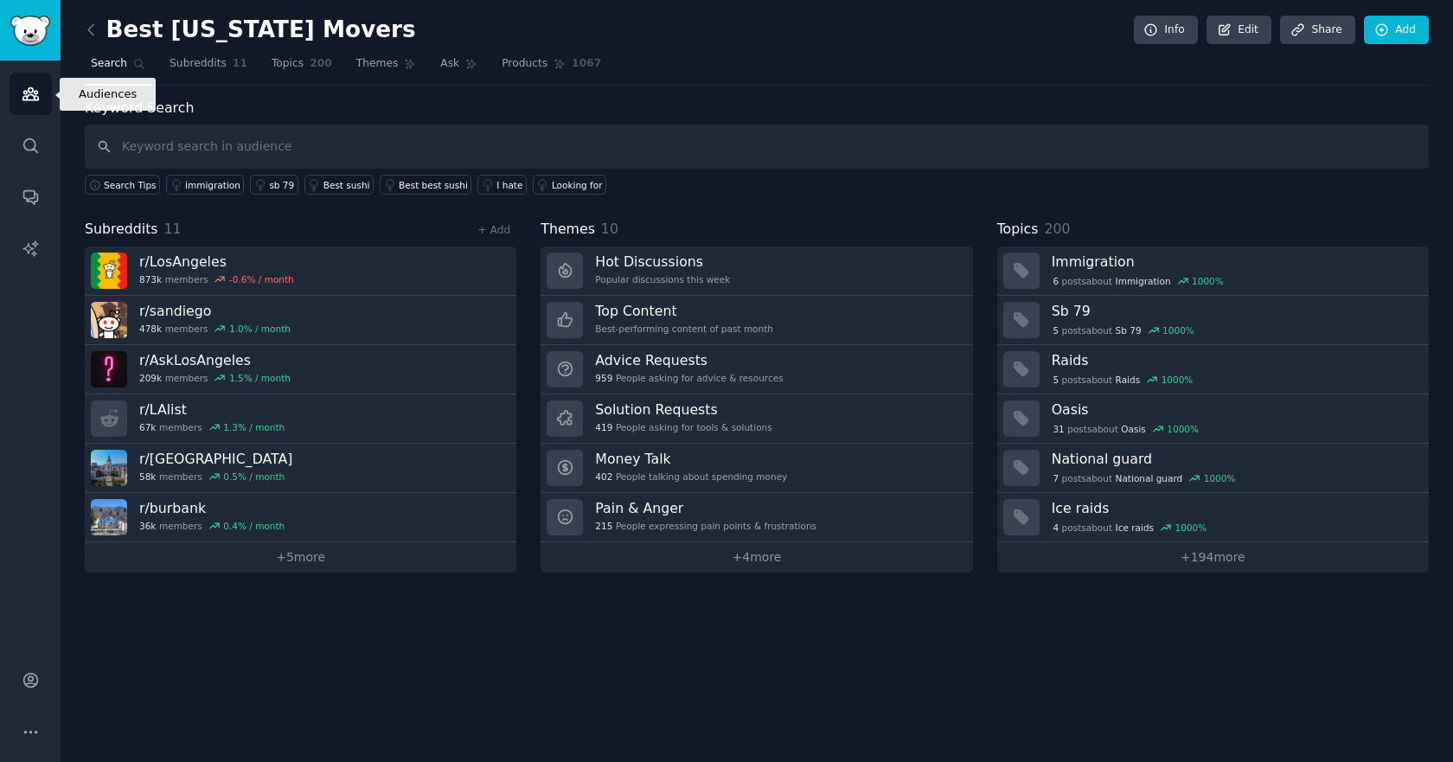
click at [29, 87] on icon "Sidebar" at bounding box center [31, 94] width 18 height 18
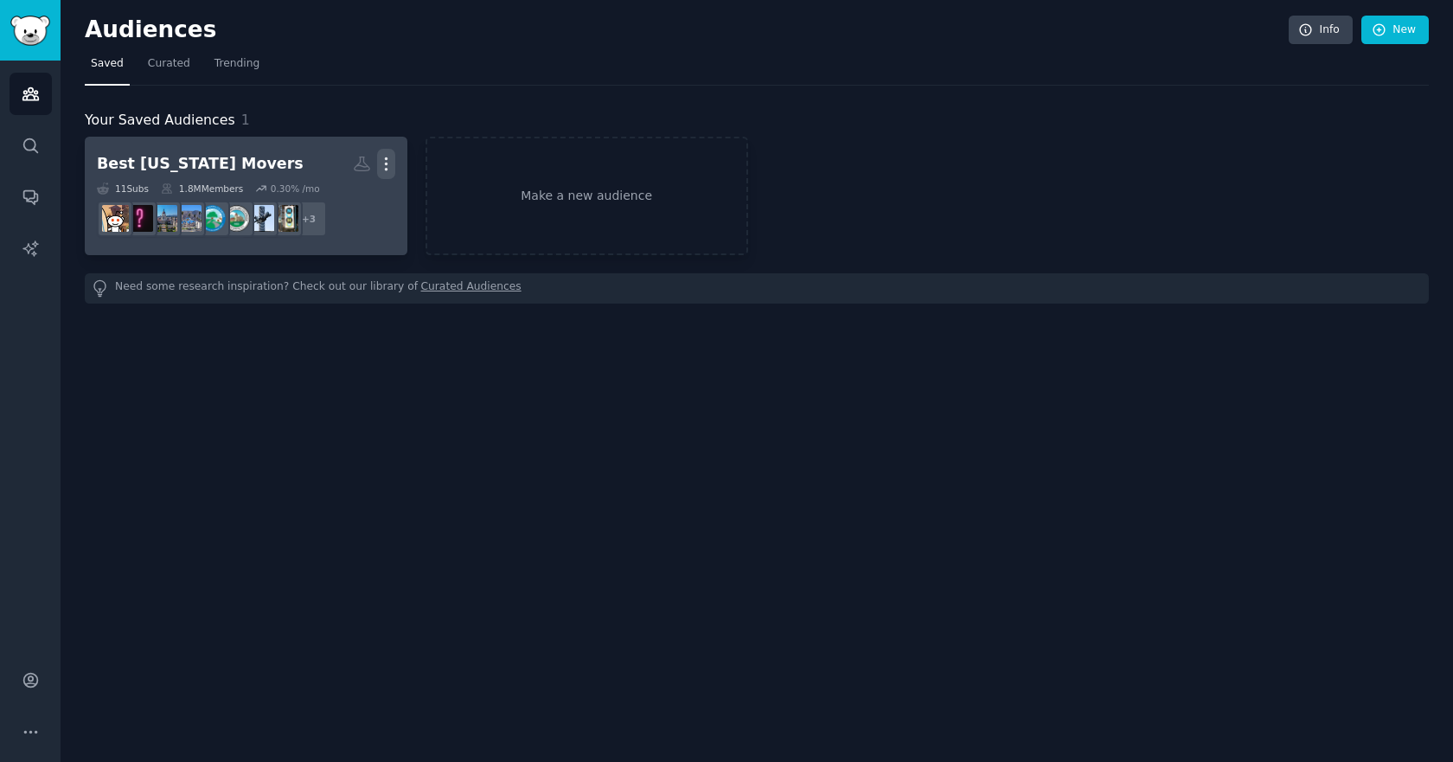
click at [386, 164] on icon "button" at bounding box center [386, 164] width 2 height 12
click at [219, 161] on div "Best [US_STATE] Movers" at bounding box center [200, 164] width 207 height 22
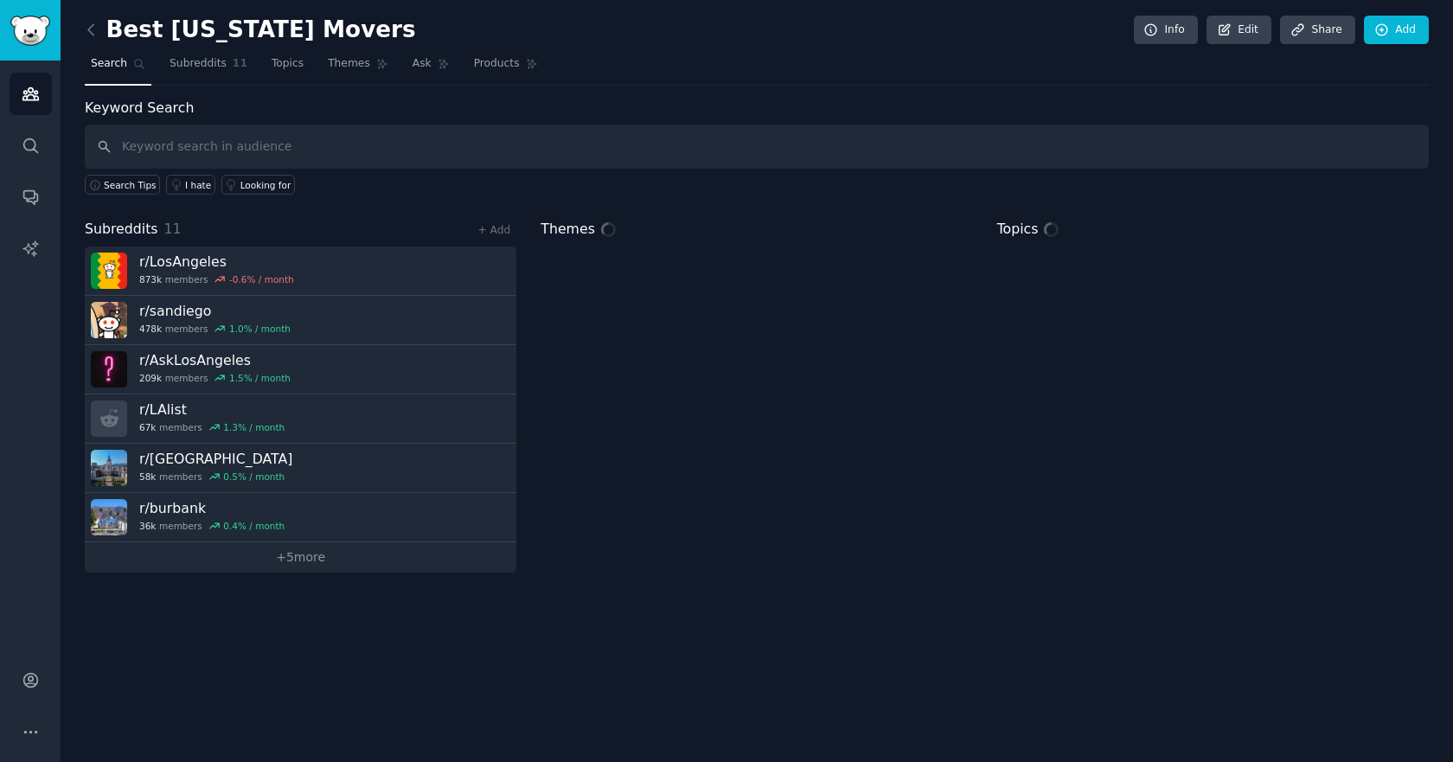
click at [224, 32] on h2 "Best [US_STATE] Movers" at bounding box center [250, 30] width 331 height 28
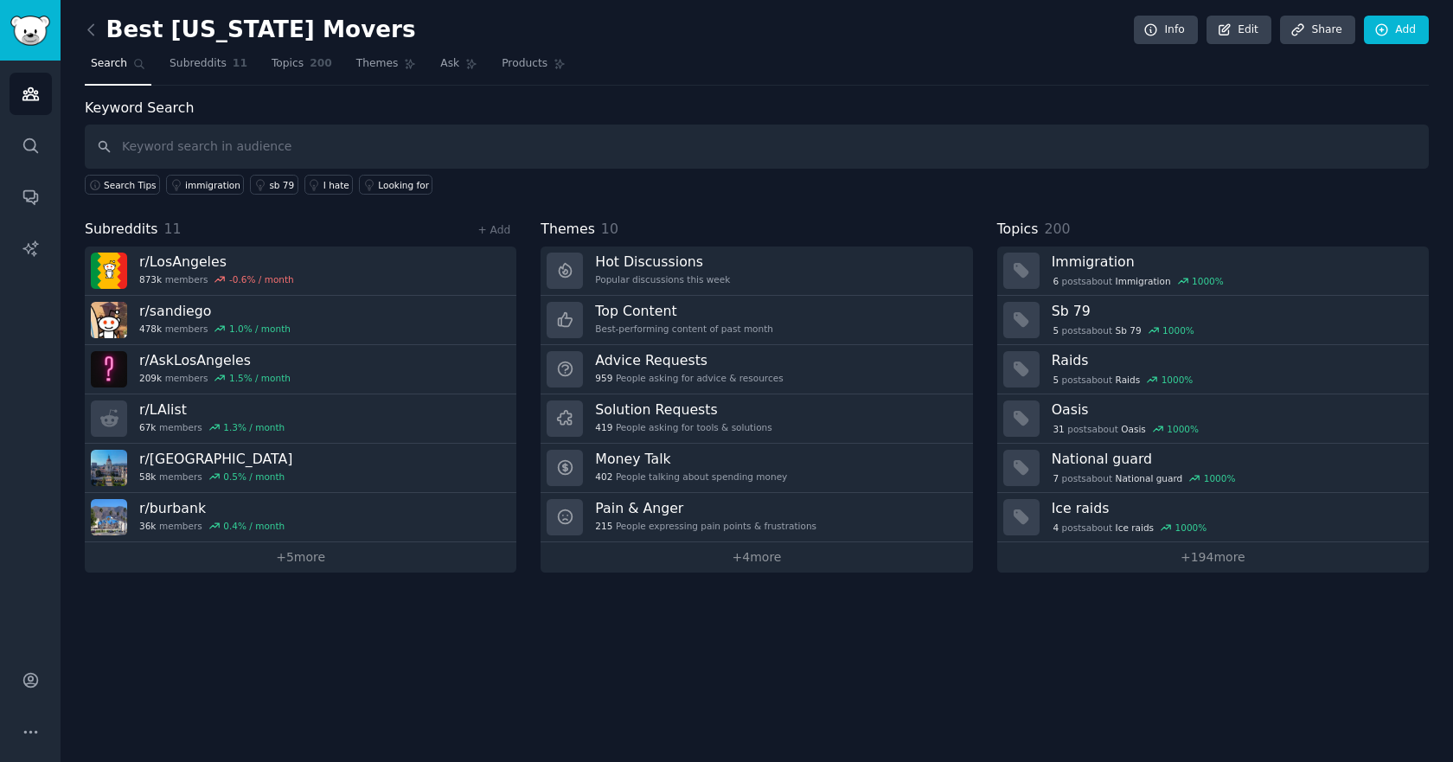
click at [342, 42] on div "Best California Movers Info Edit Share Add" at bounding box center [757, 33] width 1344 height 35
click at [346, 36] on h2 "Best [US_STATE] Movers" at bounding box center [250, 30] width 331 height 28
click at [22, 105] on link "Audiences" at bounding box center [31, 94] width 42 height 42
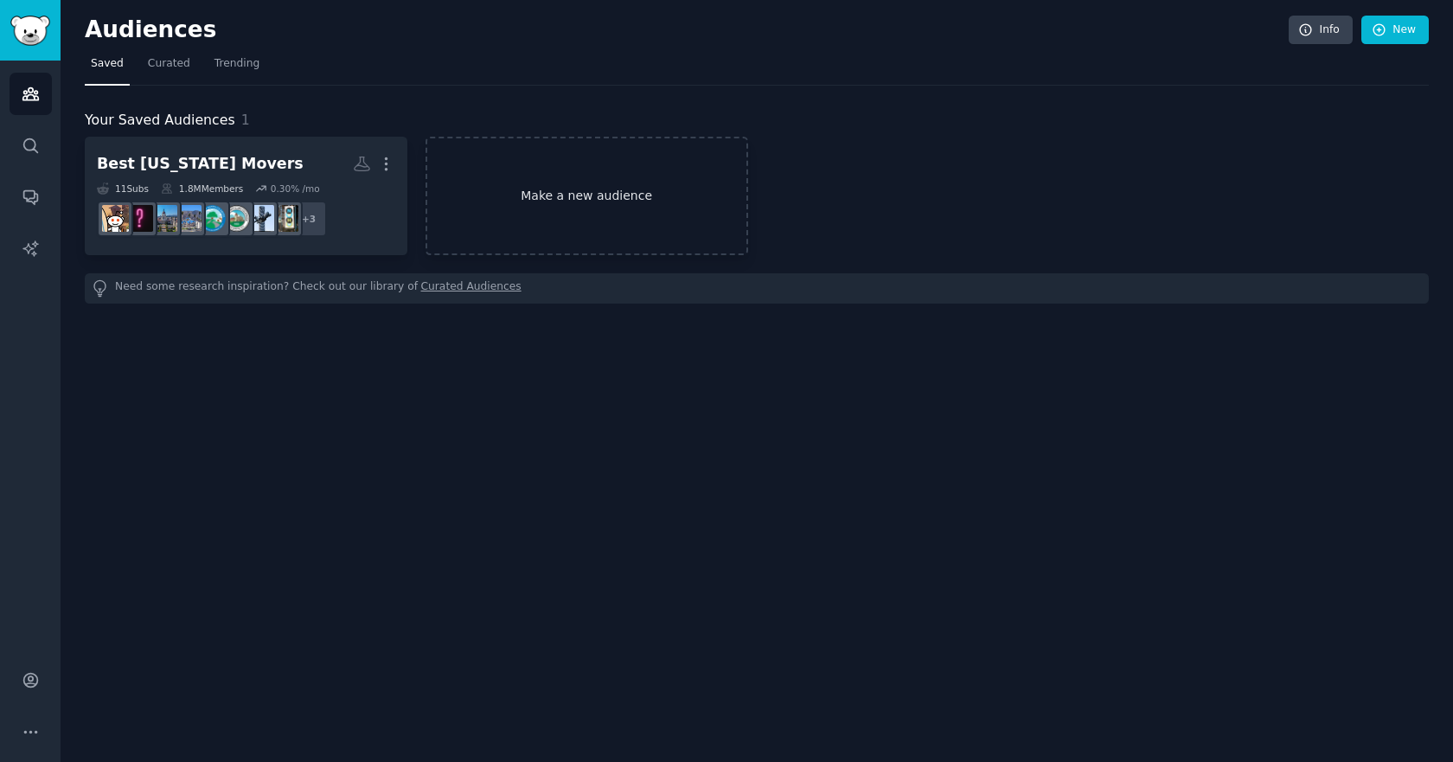
click at [523, 192] on link "Make a new audience" at bounding box center [586, 196] width 323 height 118
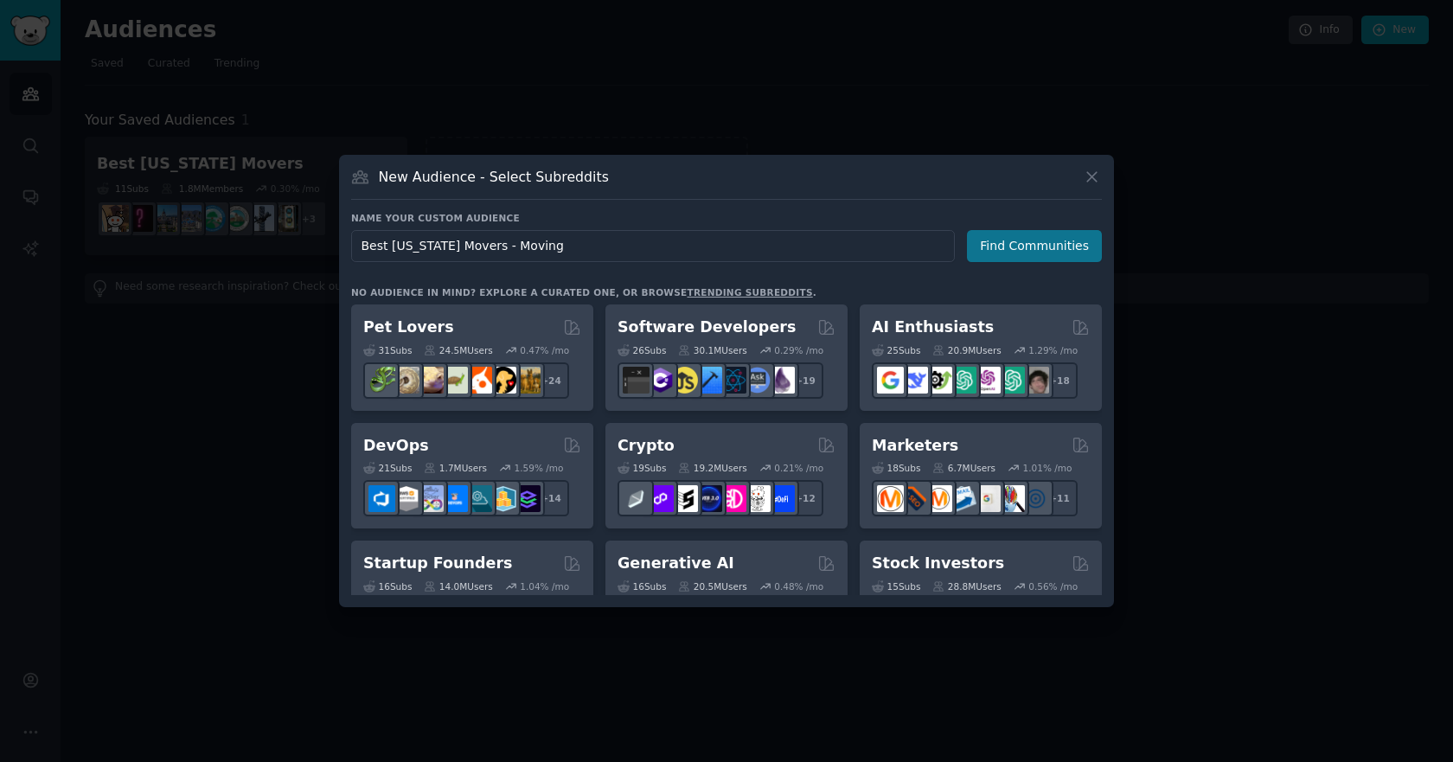
type input "Best [US_STATE] Movers - Moving"
click at [1058, 253] on button "Find Communities" at bounding box center [1034, 246] width 135 height 32
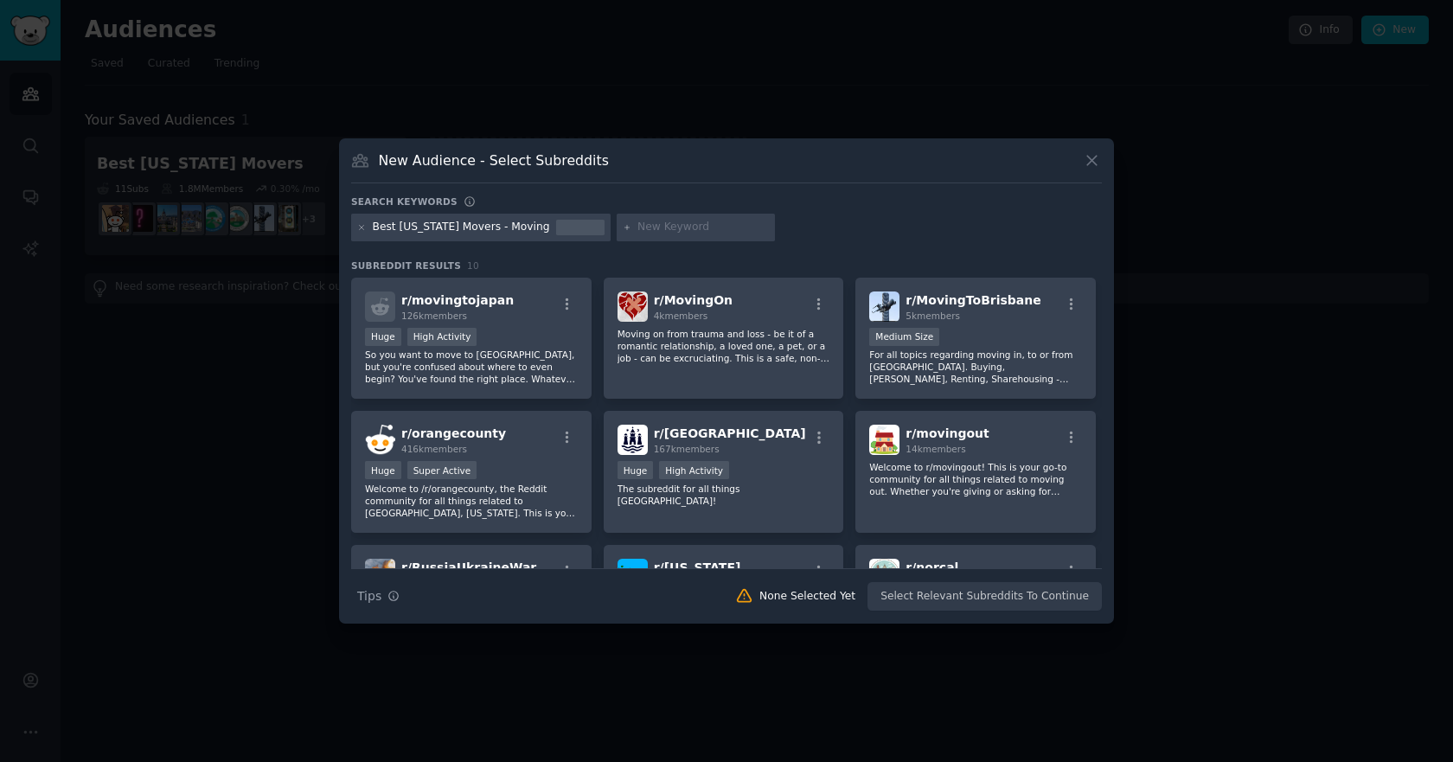
click at [473, 225] on div "Best [US_STATE] Movers - Moving" at bounding box center [461, 228] width 177 height 16
click at [637, 231] on input "text" at bounding box center [702, 228] width 131 height 16
type input "moving to los angeles"
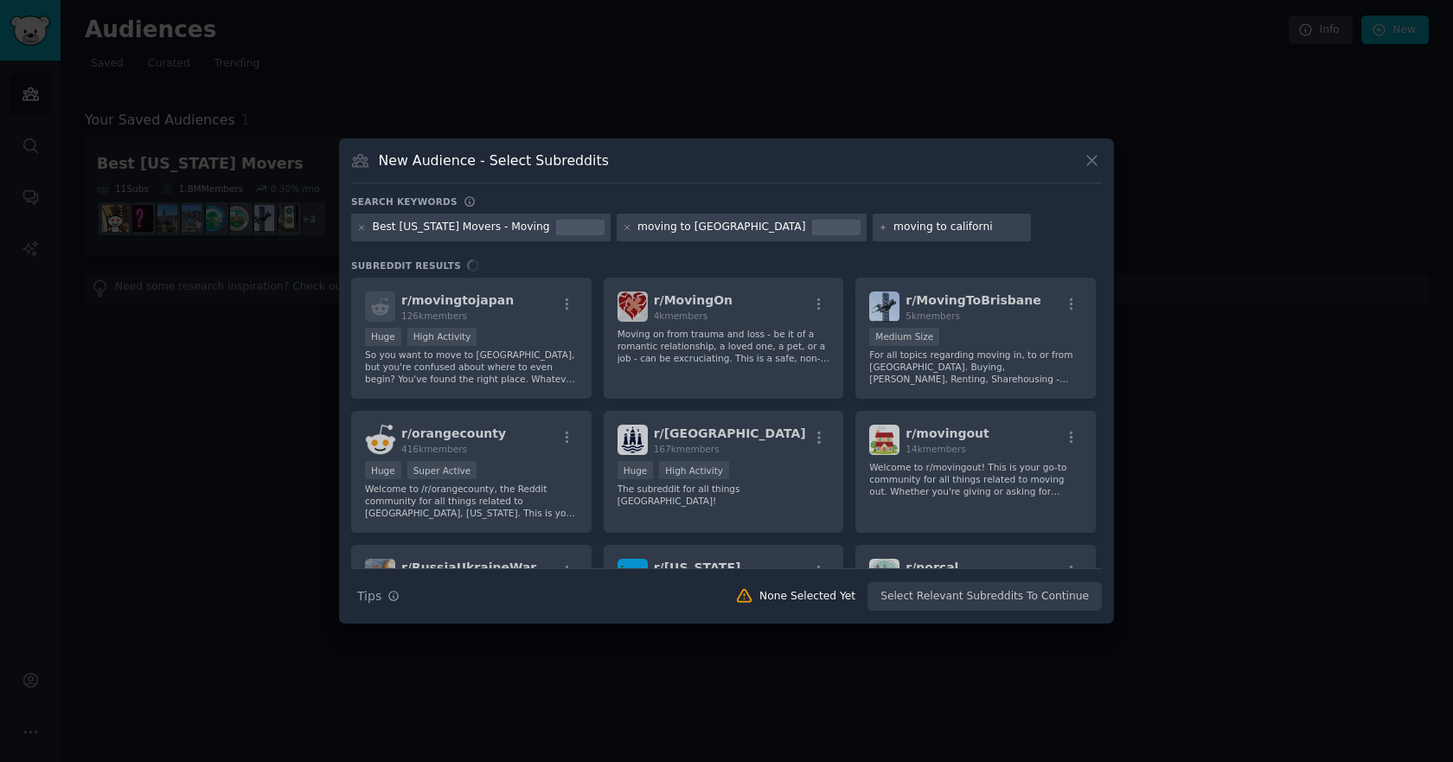
type input "moving to california"
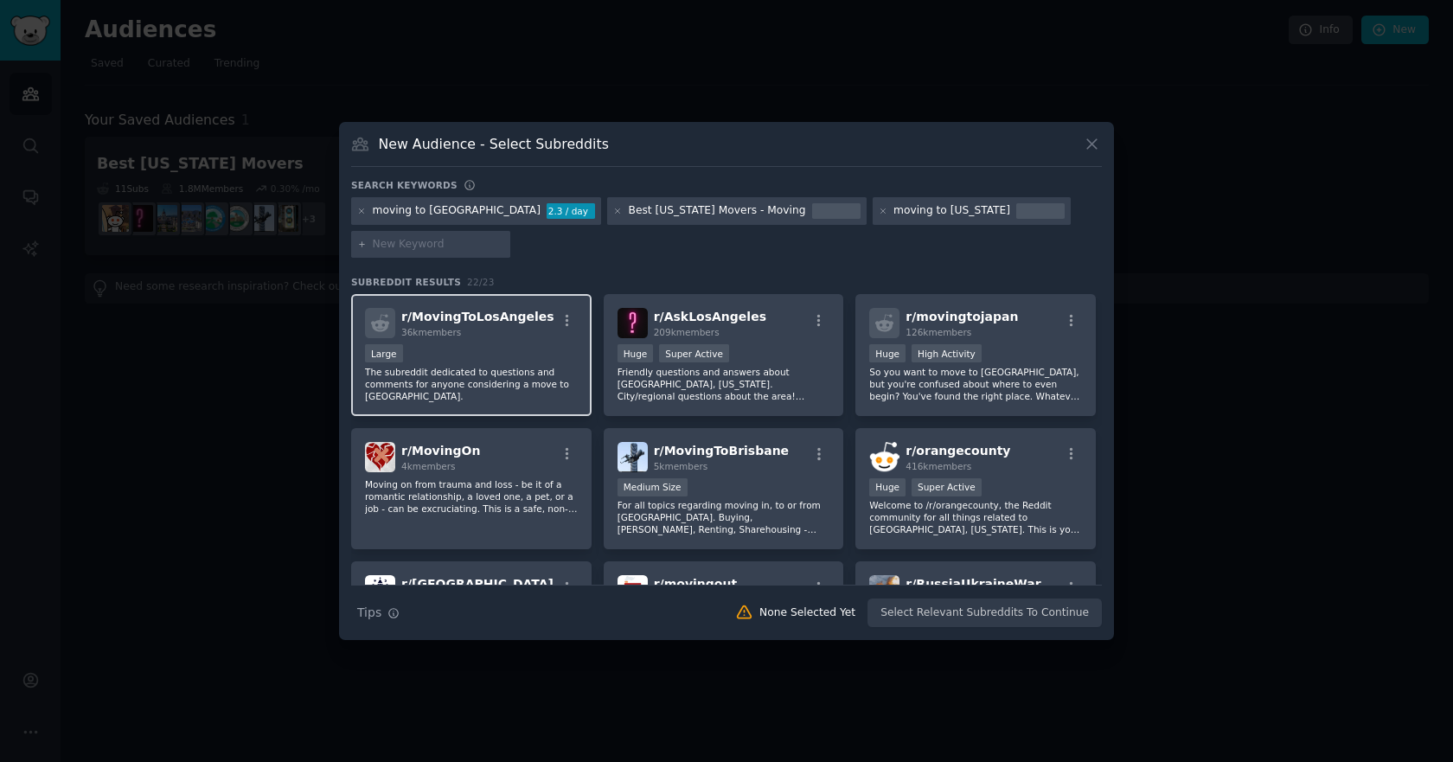
click at [447, 331] on span "36k members" at bounding box center [431, 332] width 60 height 10
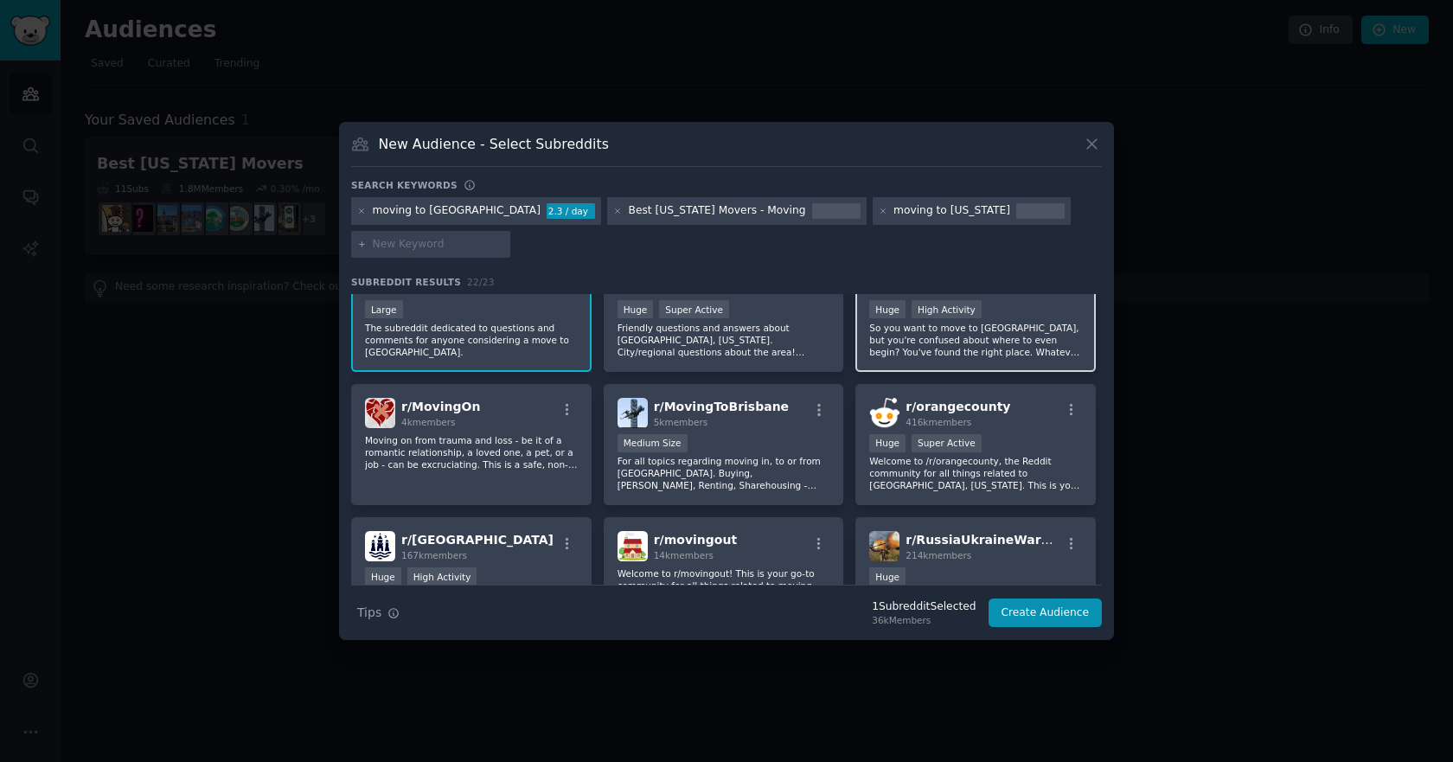
scroll to position [86, 0]
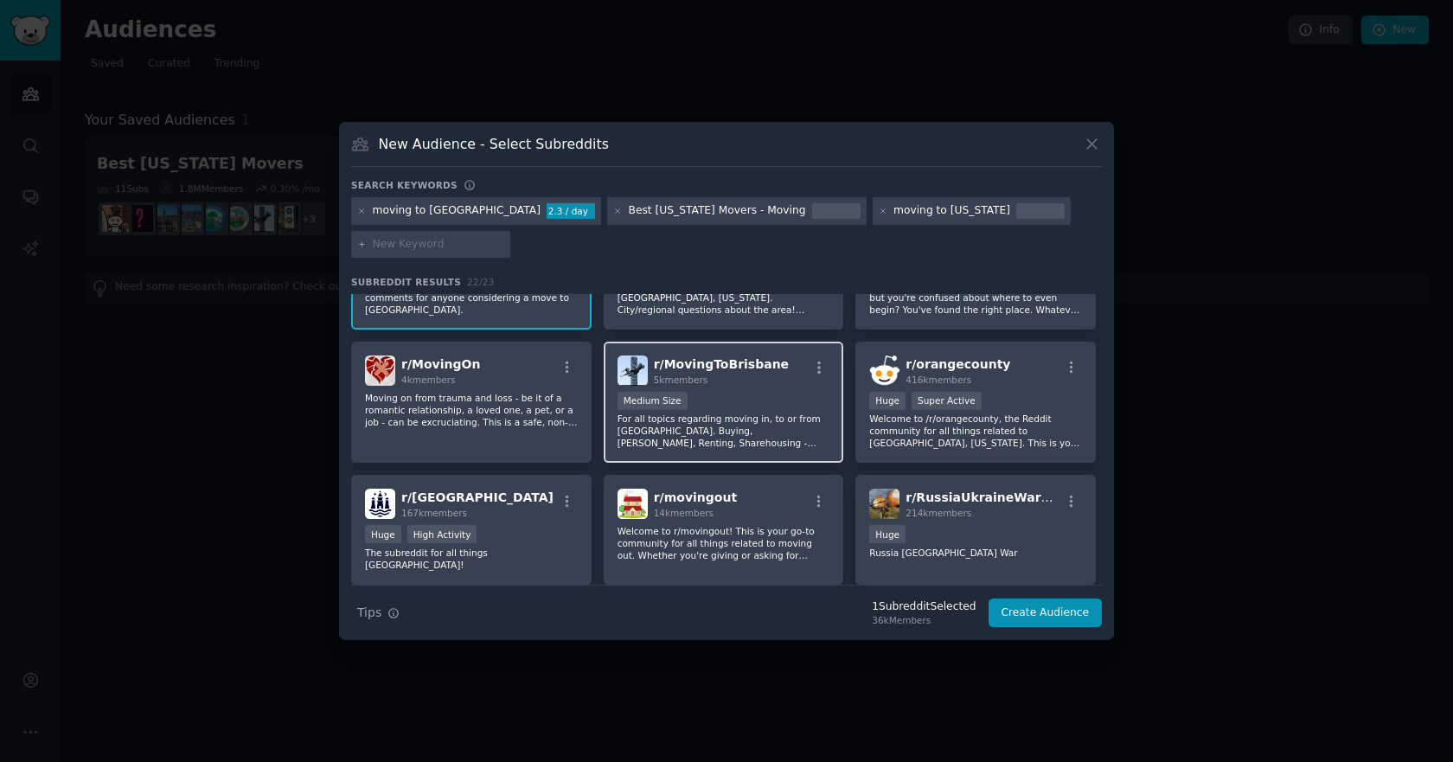
click at [774, 418] on p "For all topics regarding moving in, to or from [GEOGRAPHIC_DATA]. Buying, [PERS…" at bounding box center [723, 430] width 213 height 36
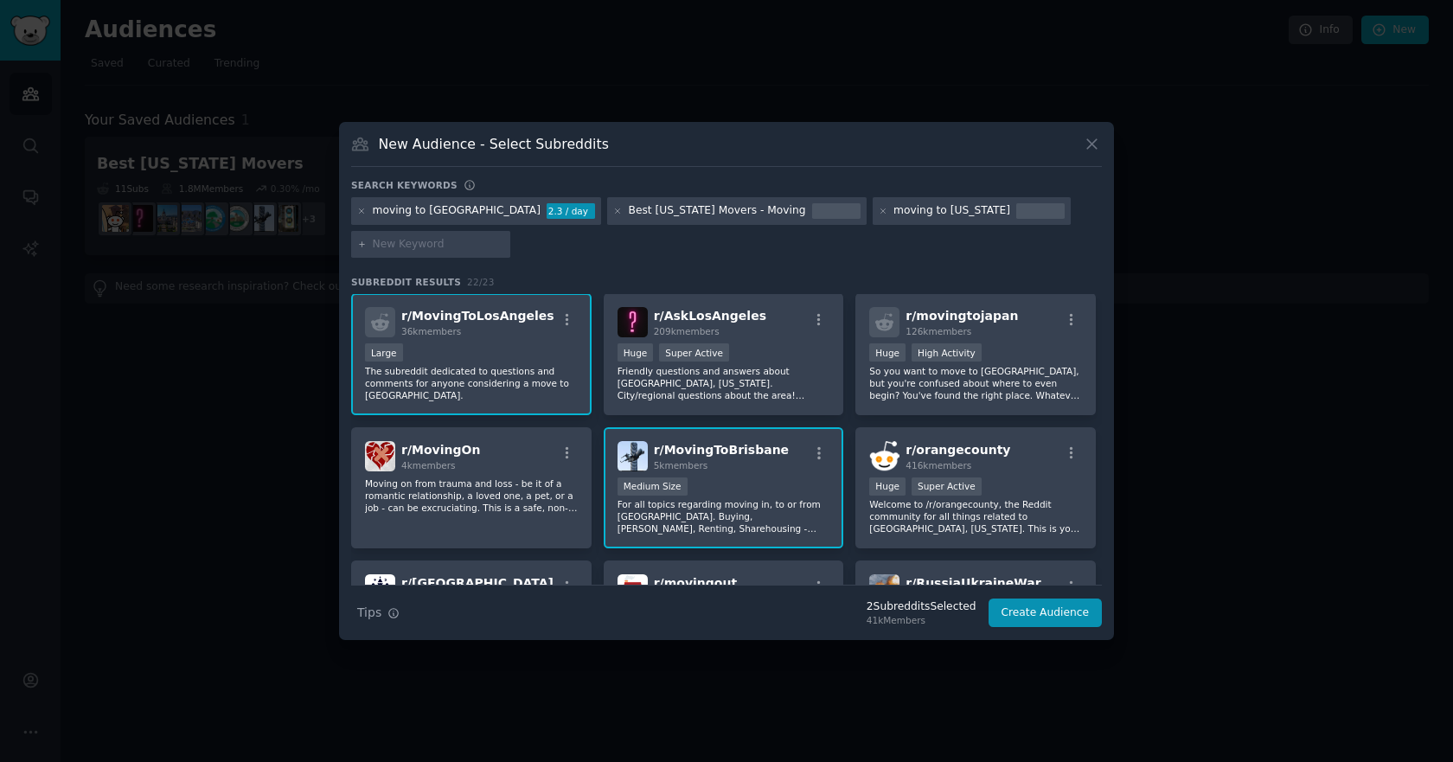
scroll to position [0, 0]
click at [818, 458] on icon "button" at bounding box center [819, 454] width 16 height 16
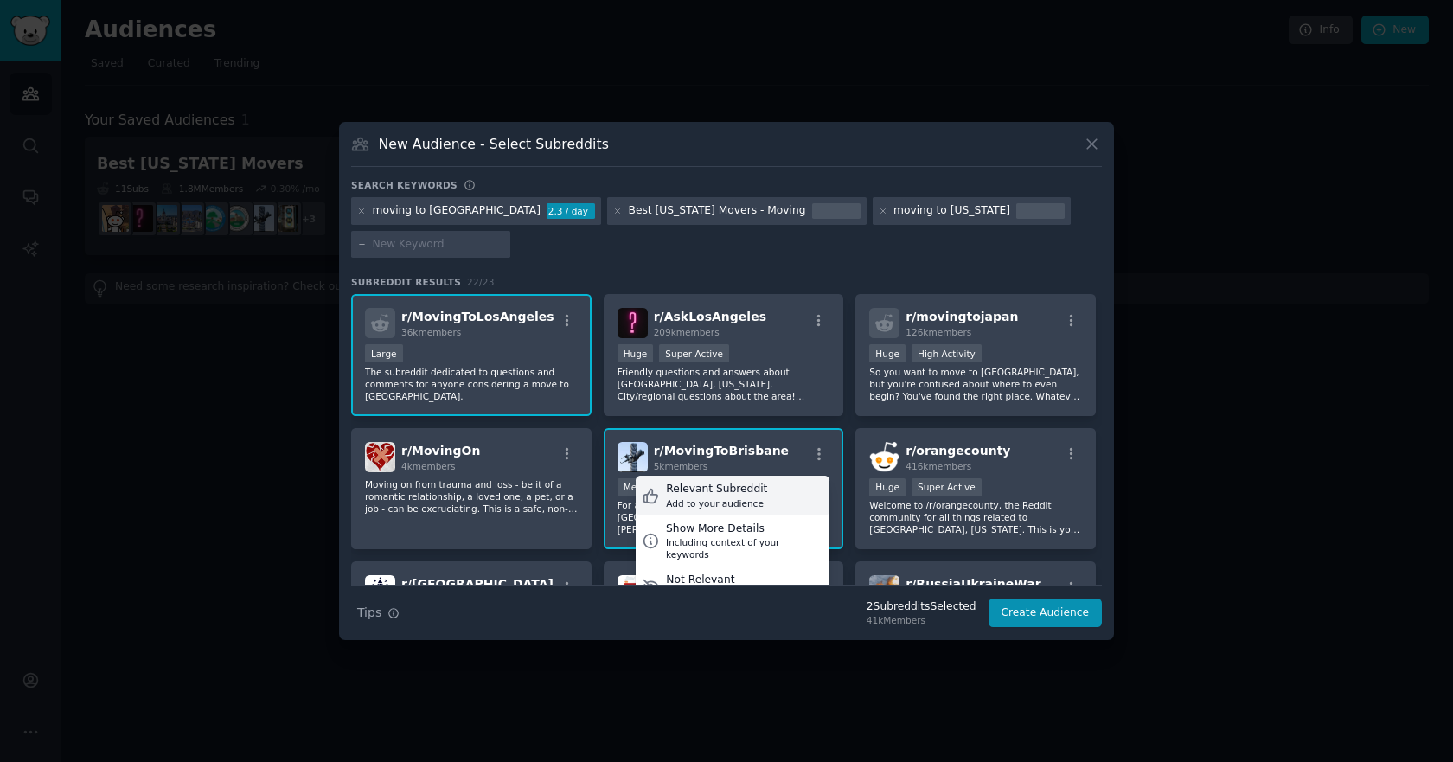
click at [757, 491] on div "Relevant Subreddit Add to your audience" at bounding box center [733, 496] width 194 height 40
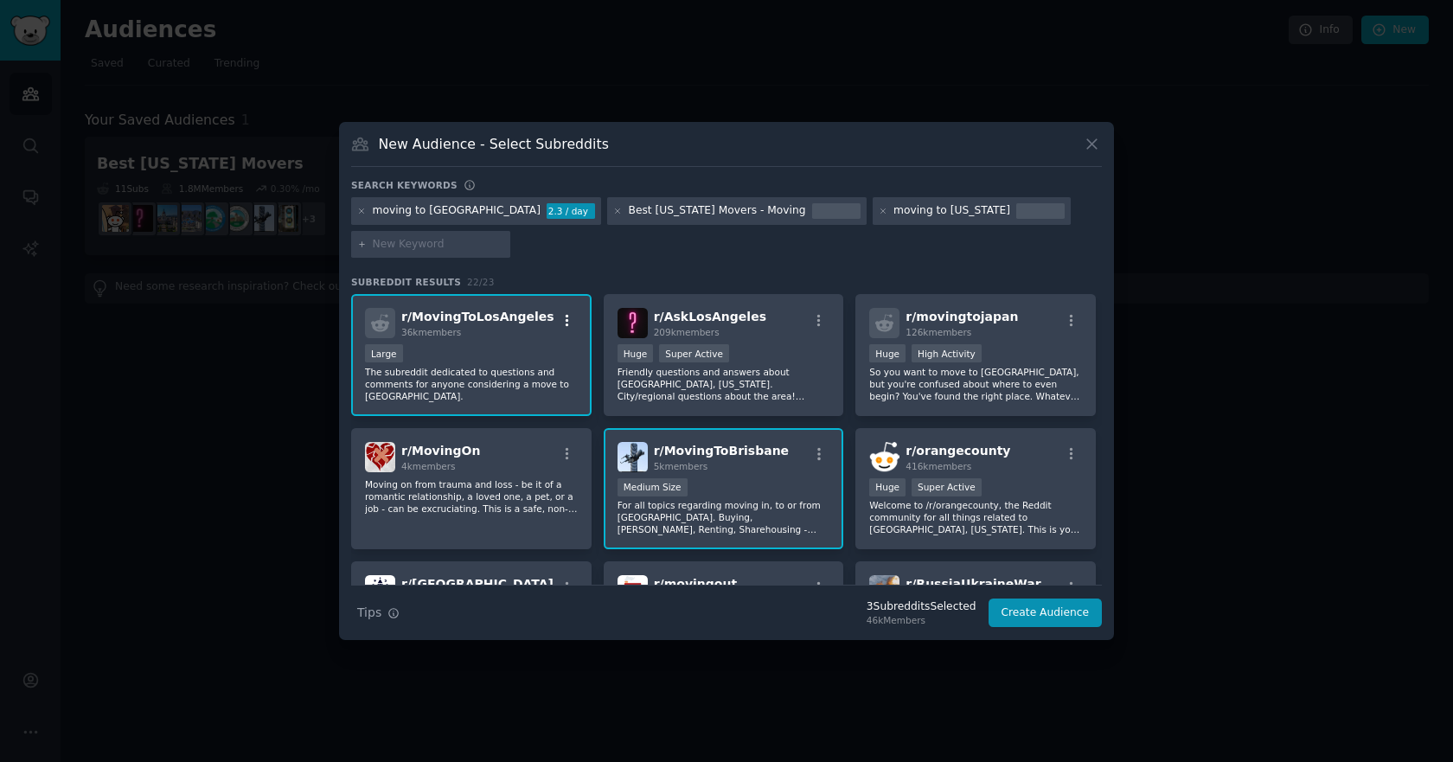
click at [562, 323] on icon "button" at bounding box center [567, 321] width 16 height 16
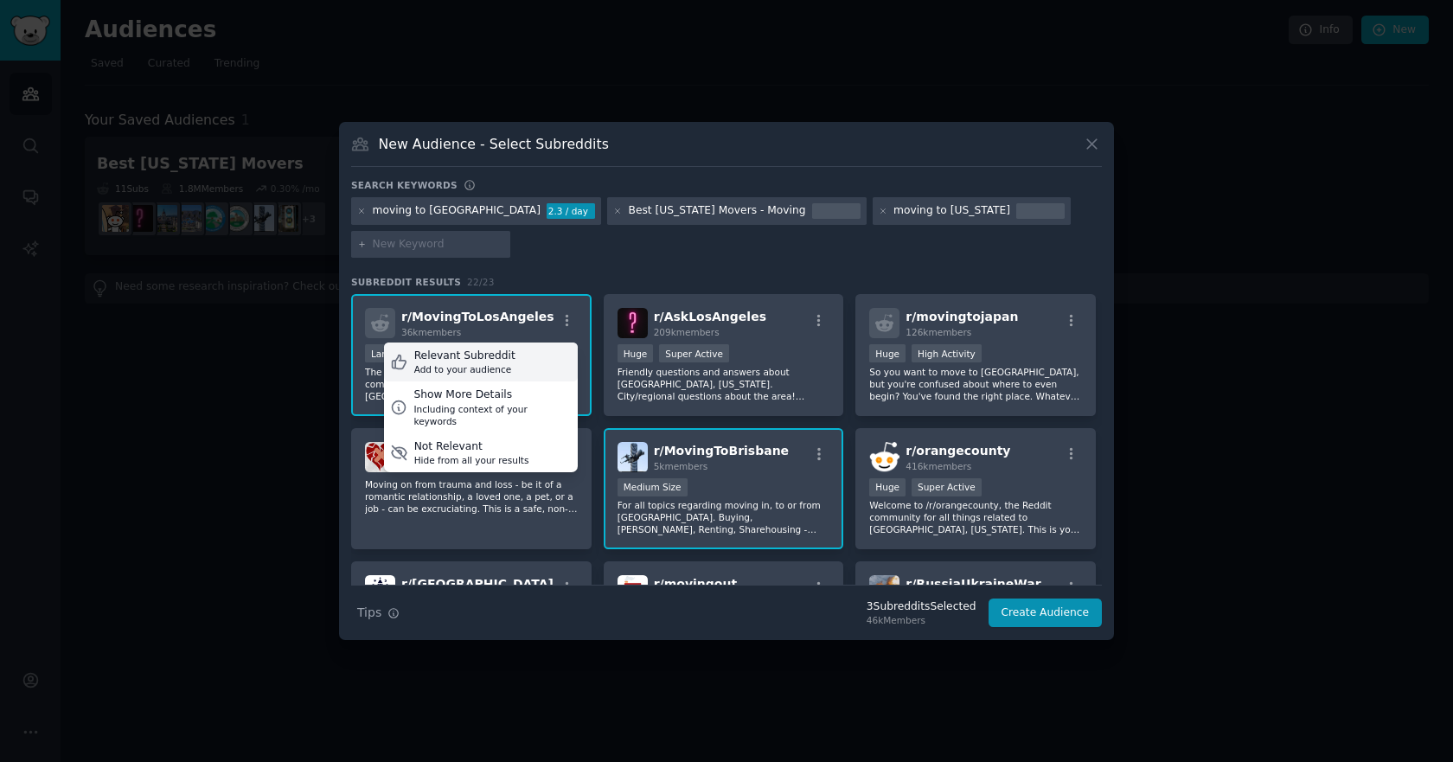
click at [513, 355] on div "Relevant Subreddit Add to your audience" at bounding box center [481, 362] width 194 height 40
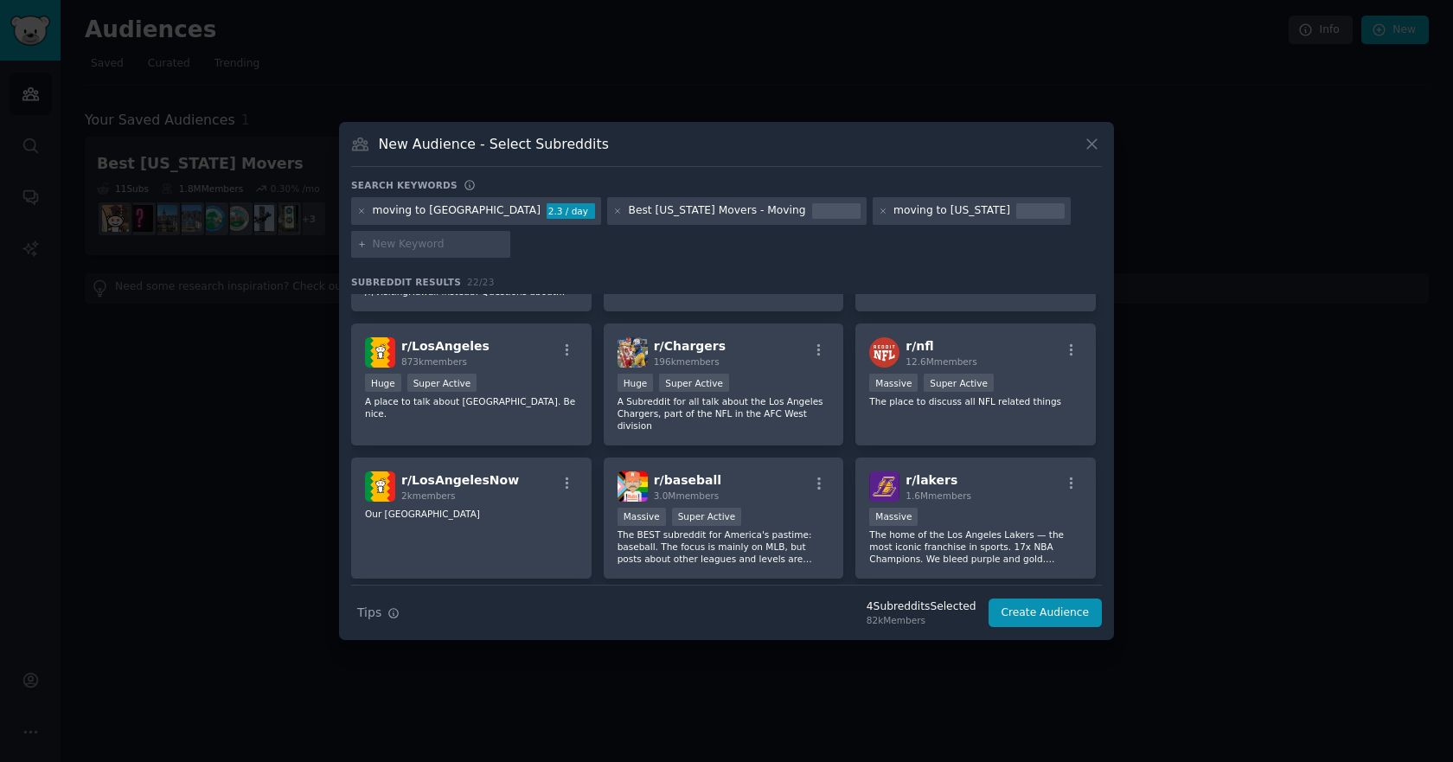
scroll to position [519, 0]
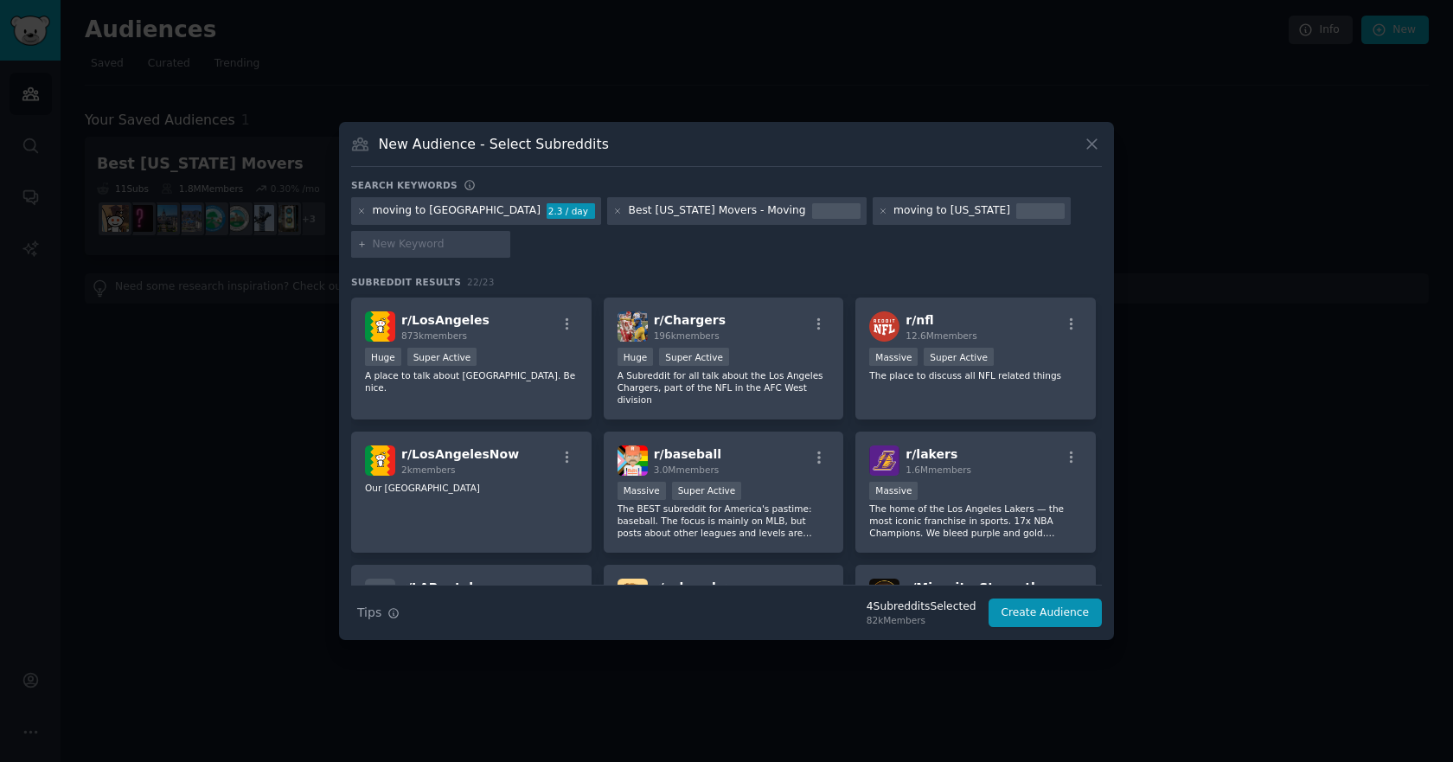
click at [447, 248] on input "text" at bounding box center [438, 245] width 131 height 16
type input "moving to san diego"
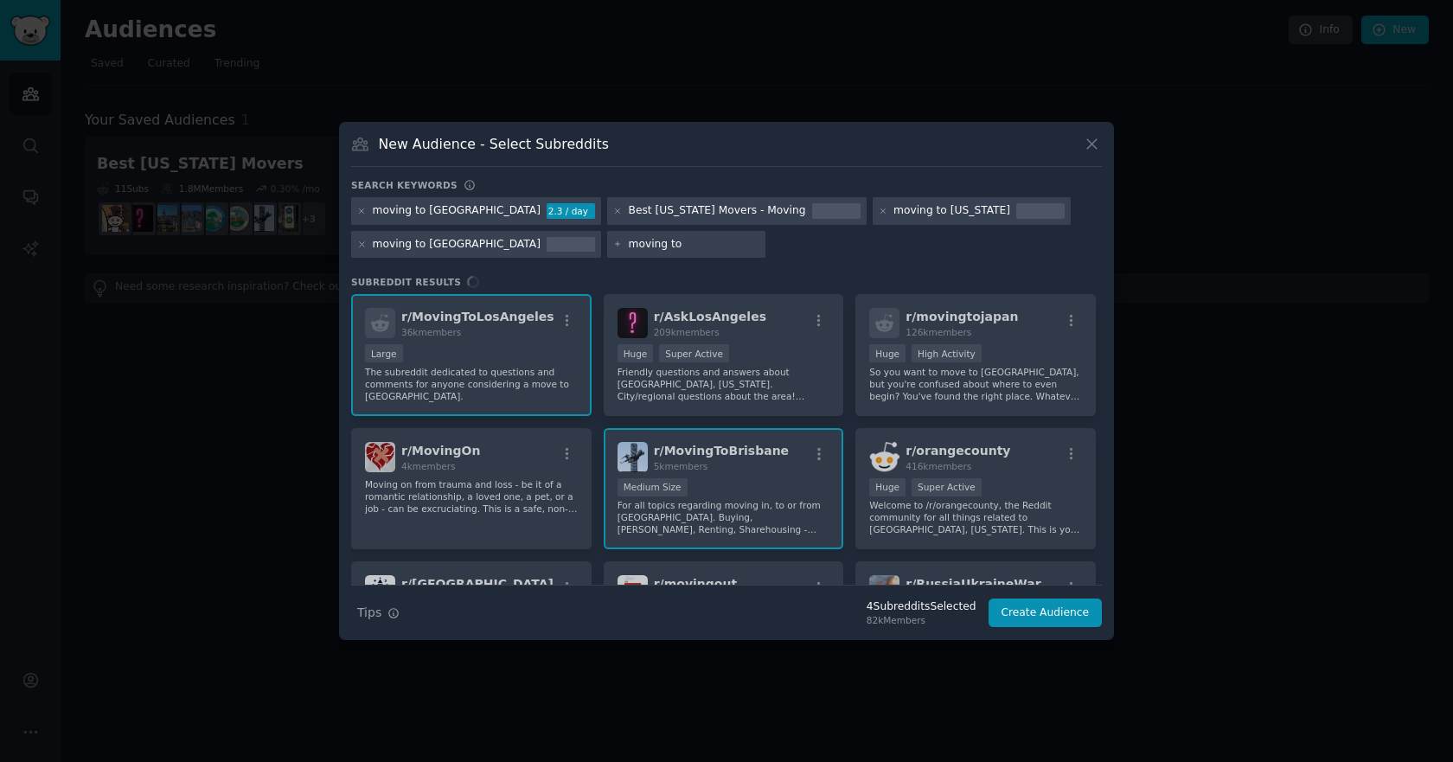
paste input "Irvine"
type input "moving to Irvine"
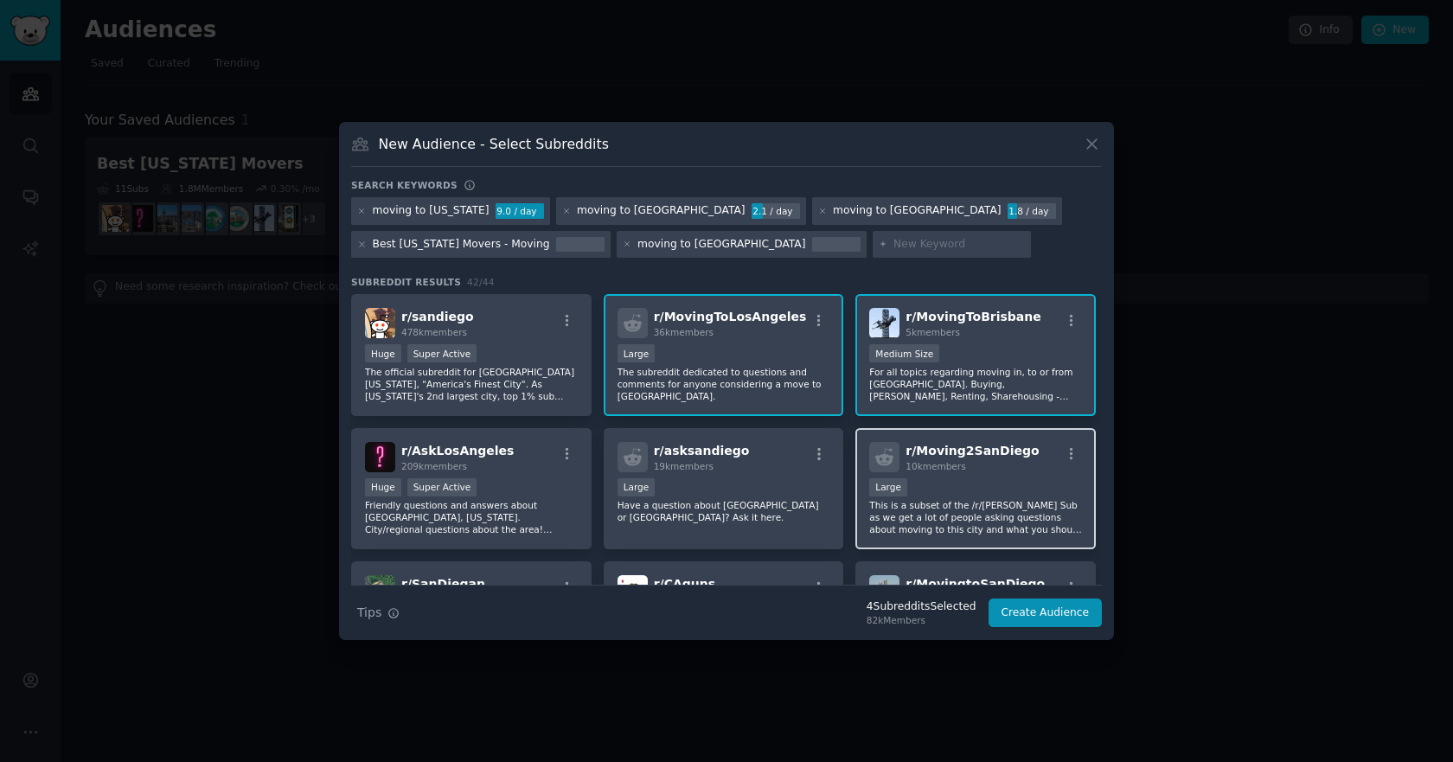
click at [980, 486] on div "Large" at bounding box center [975, 489] width 213 height 22
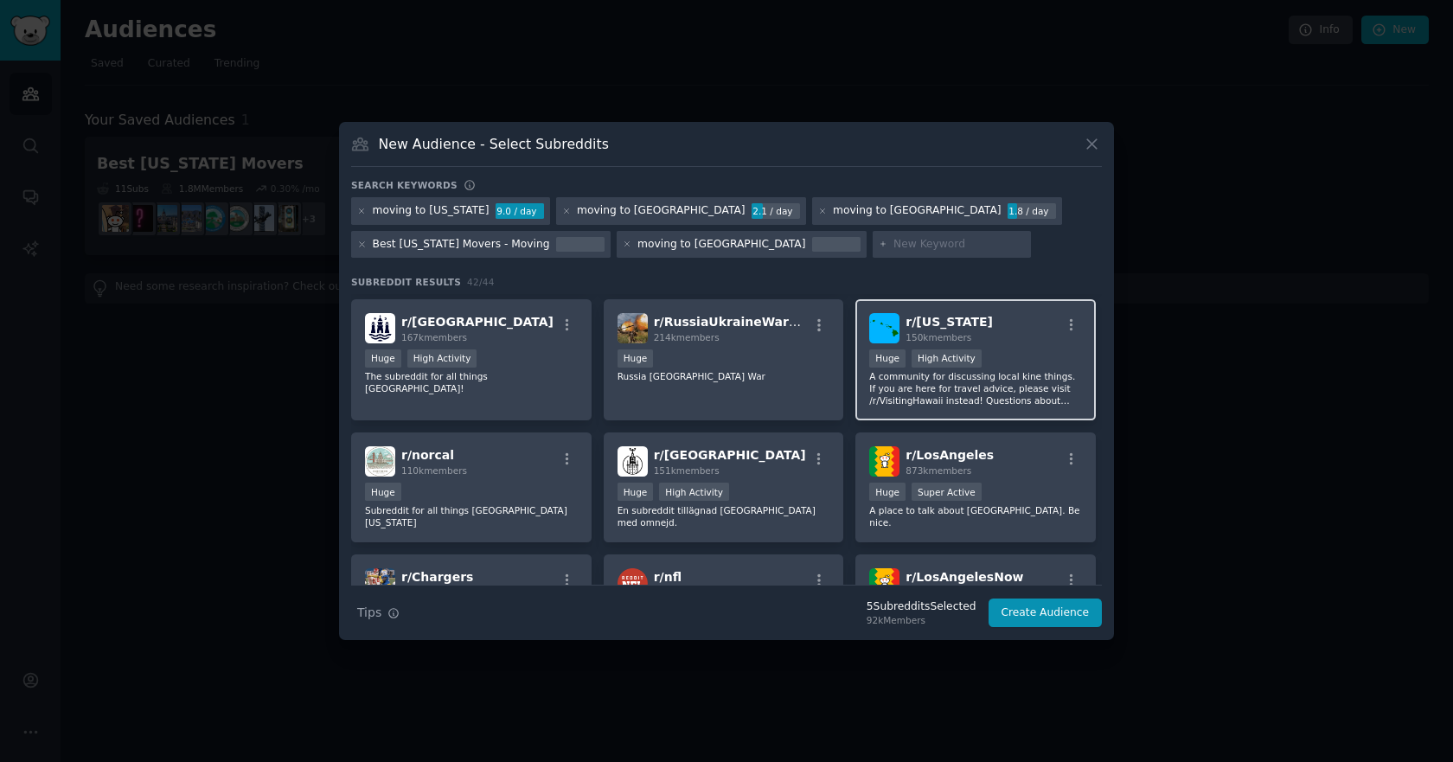
scroll to position [692, 0]
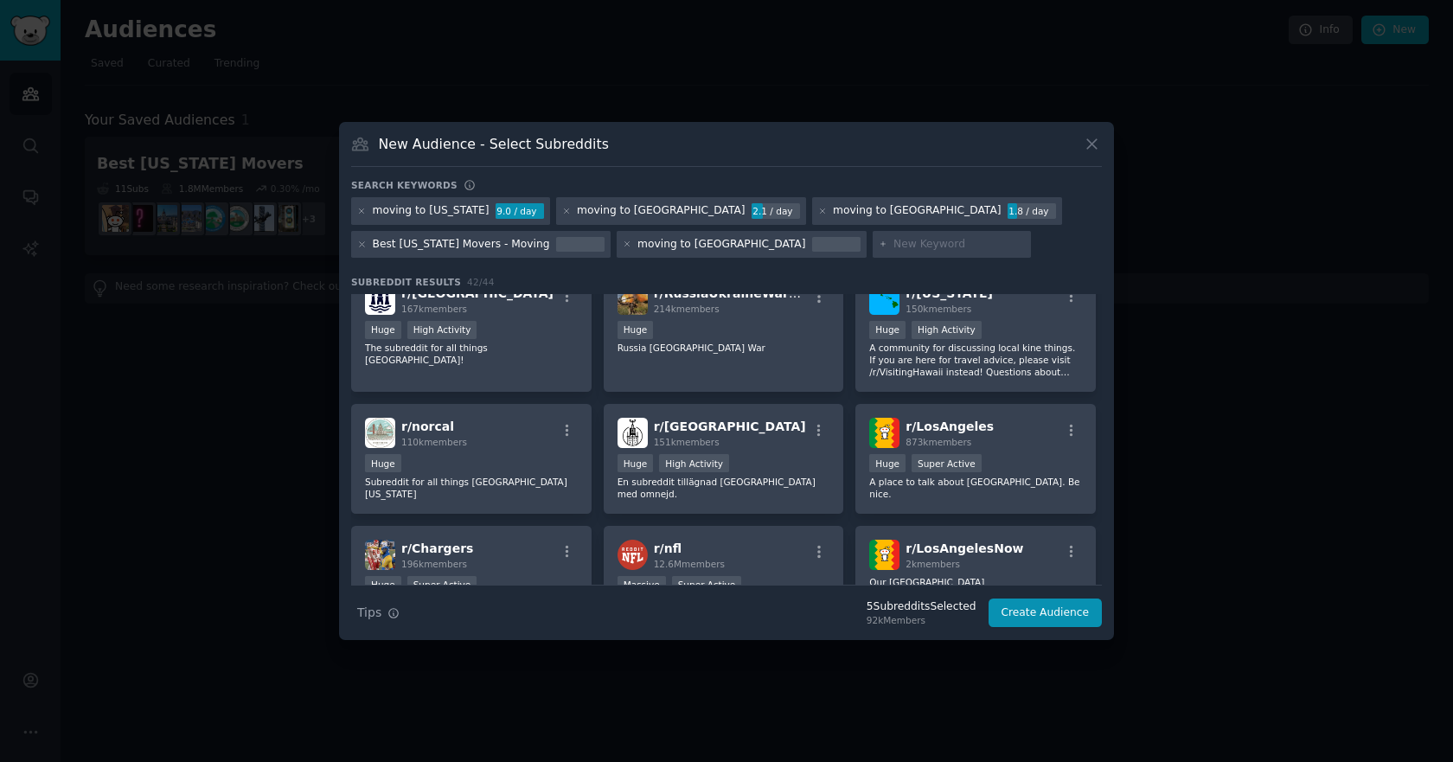
click at [893, 244] on input "text" at bounding box center [958, 245] width 131 height 16
type input "moving"
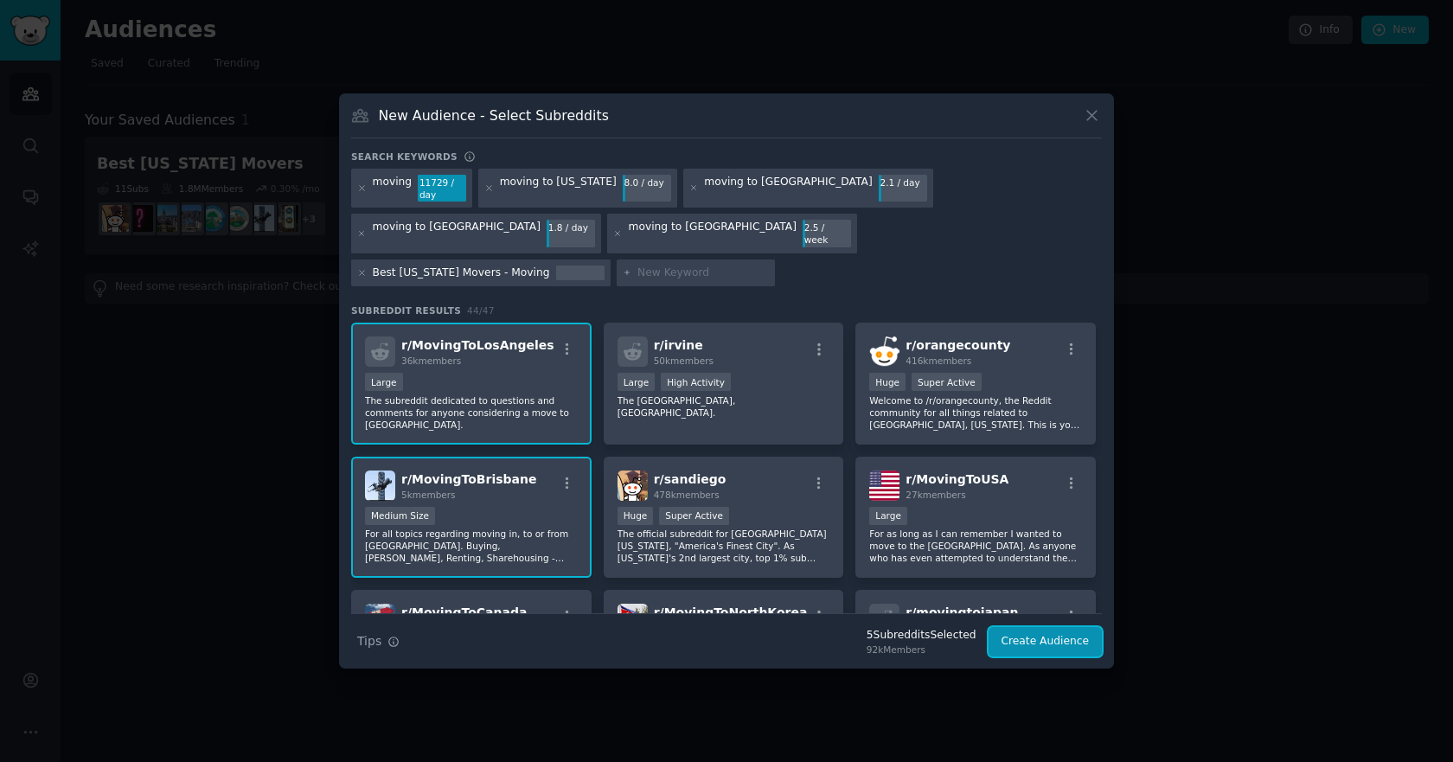
click at [1069, 627] on button "Create Audience" at bounding box center [1045, 641] width 114 height 29
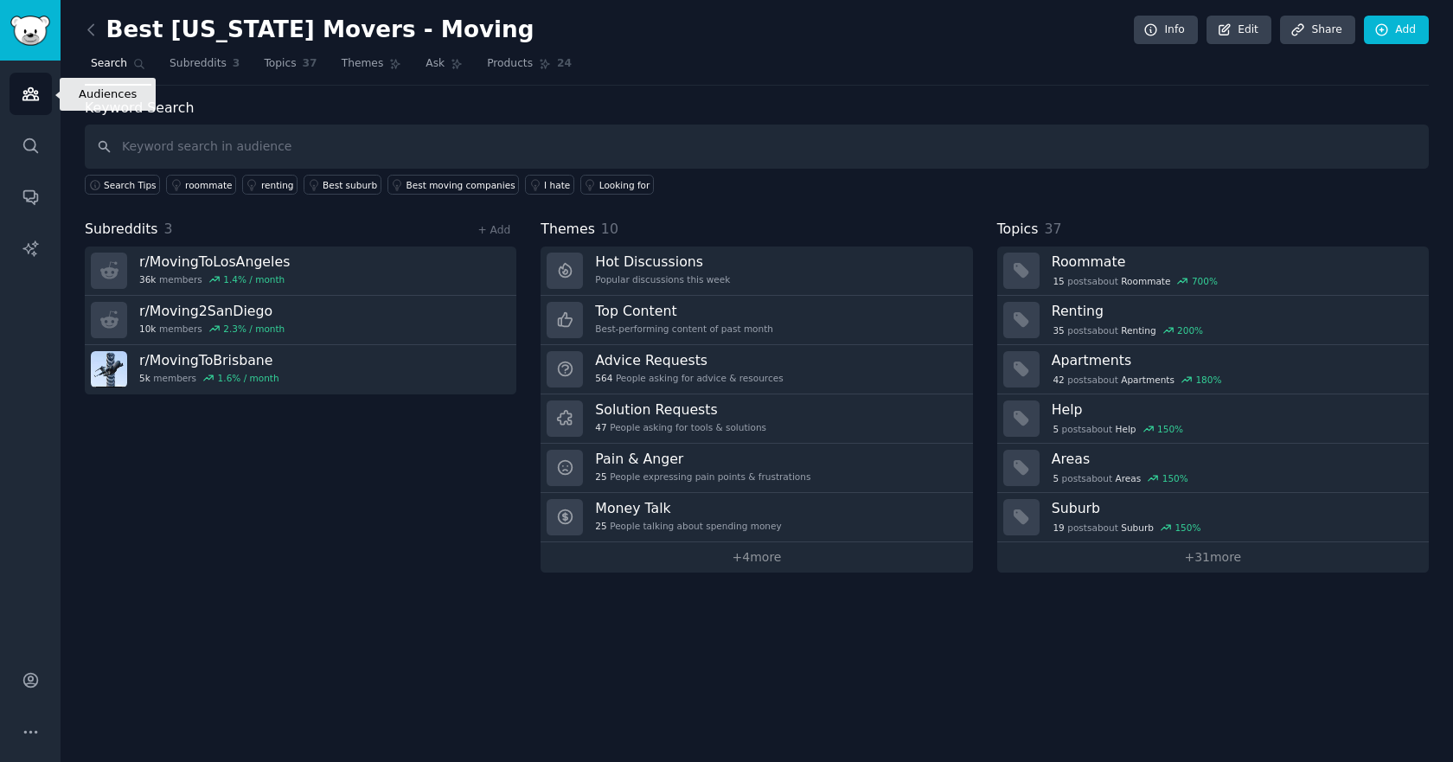
click at [25, 103] on link "Audiences" at bounding box center [31, 94] width 42 height 42
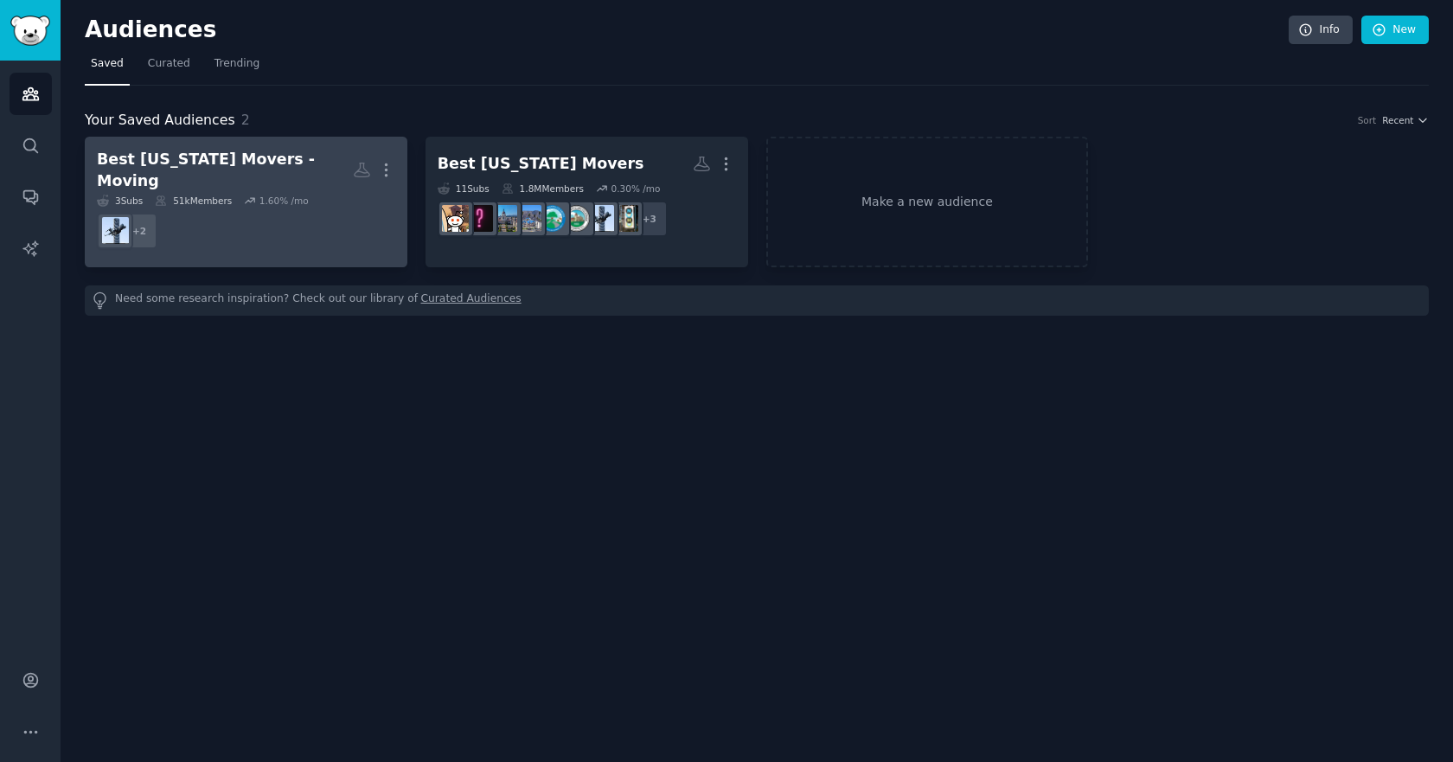
click at [212, 172] on div "Best [US_STATE] Movers - Moving" at bounding box center [225, 170] width 256 height 42
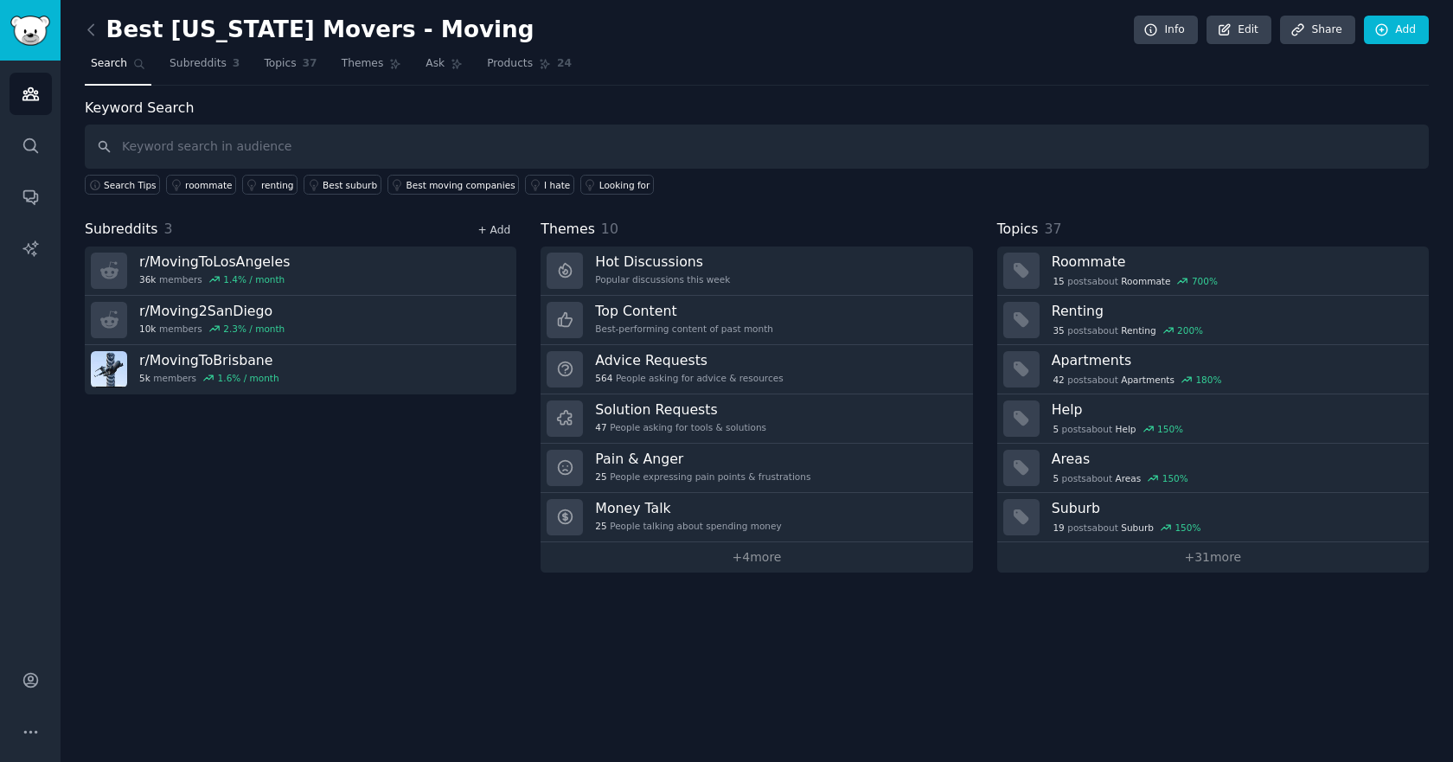
click at [497, 229] on link "+ Add" at bounding box center [493, 230] width 33 height 12
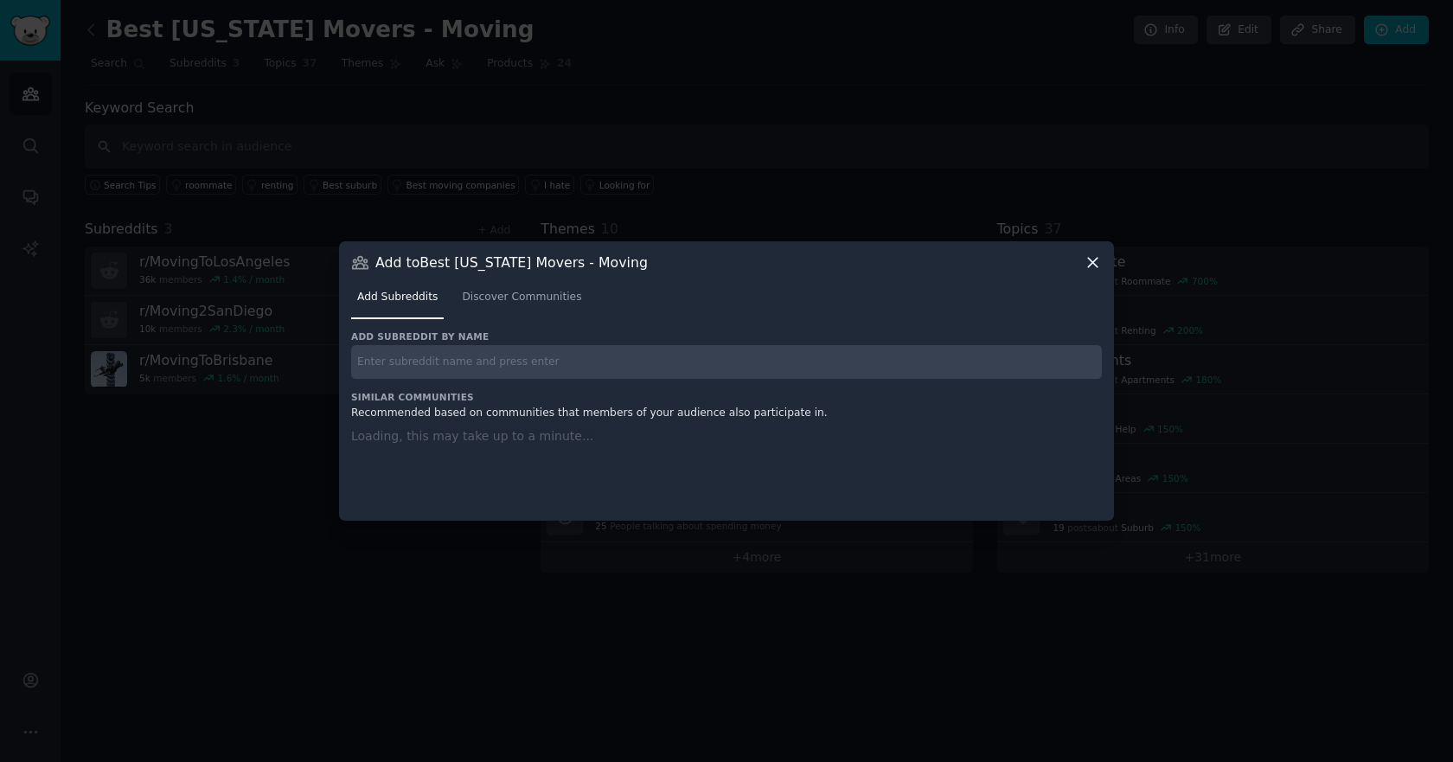
click at [196, 239] on div at bounding box center [726, 381] width 1453 height 762
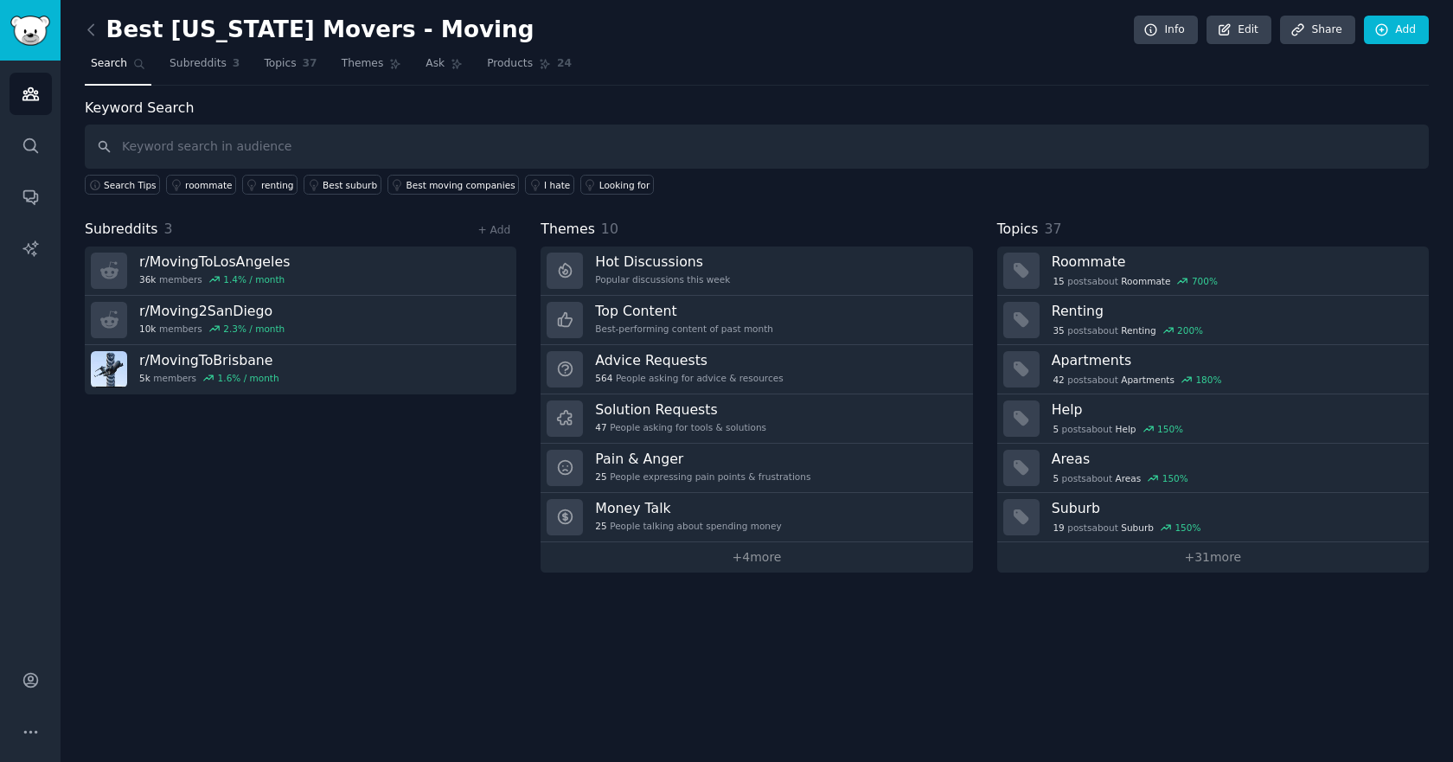
click at [28, 108] on link "Audiences" at bounding box center [31, 94] width 42 height 42
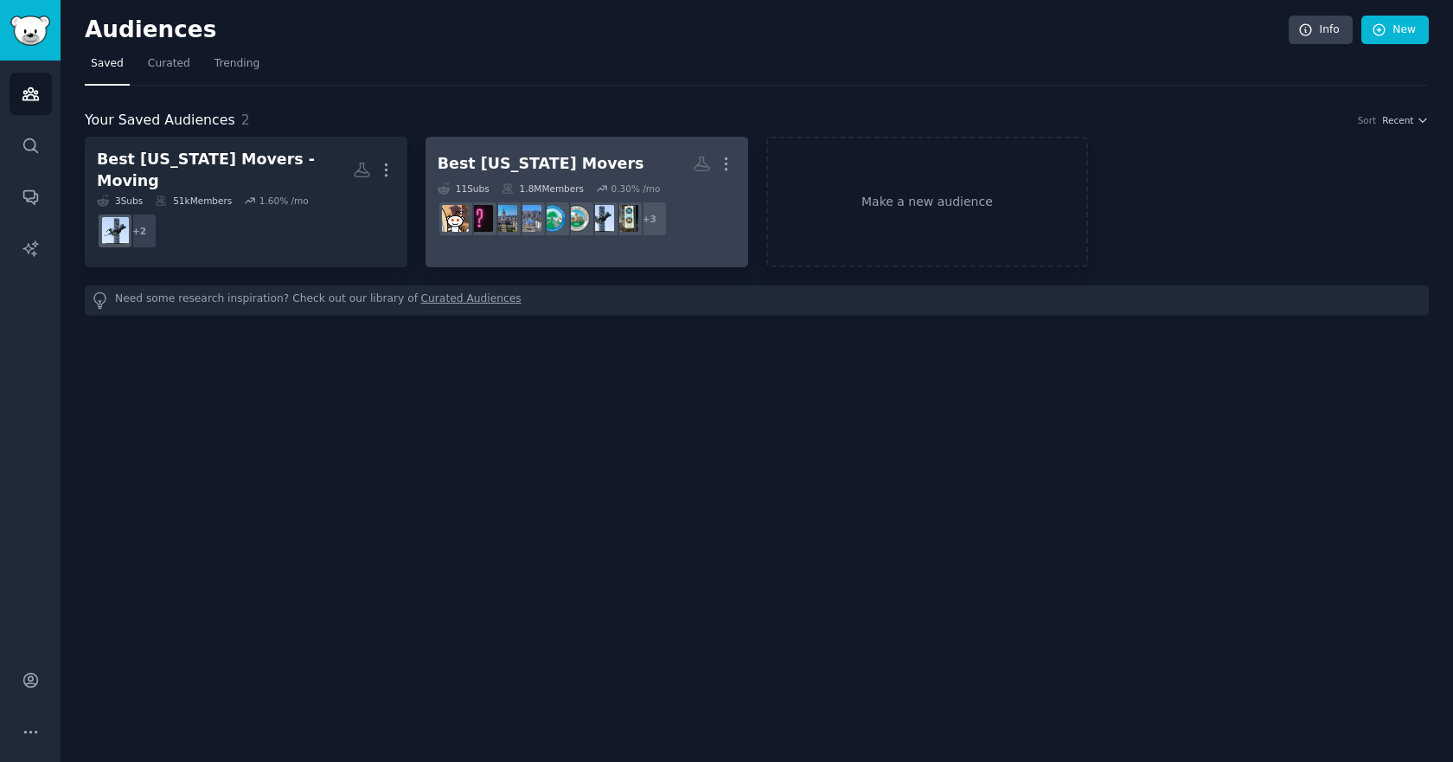
click at [600, 174] on h2 "Best California Movers More" at bounding box center [587, 164] width 298 height 30
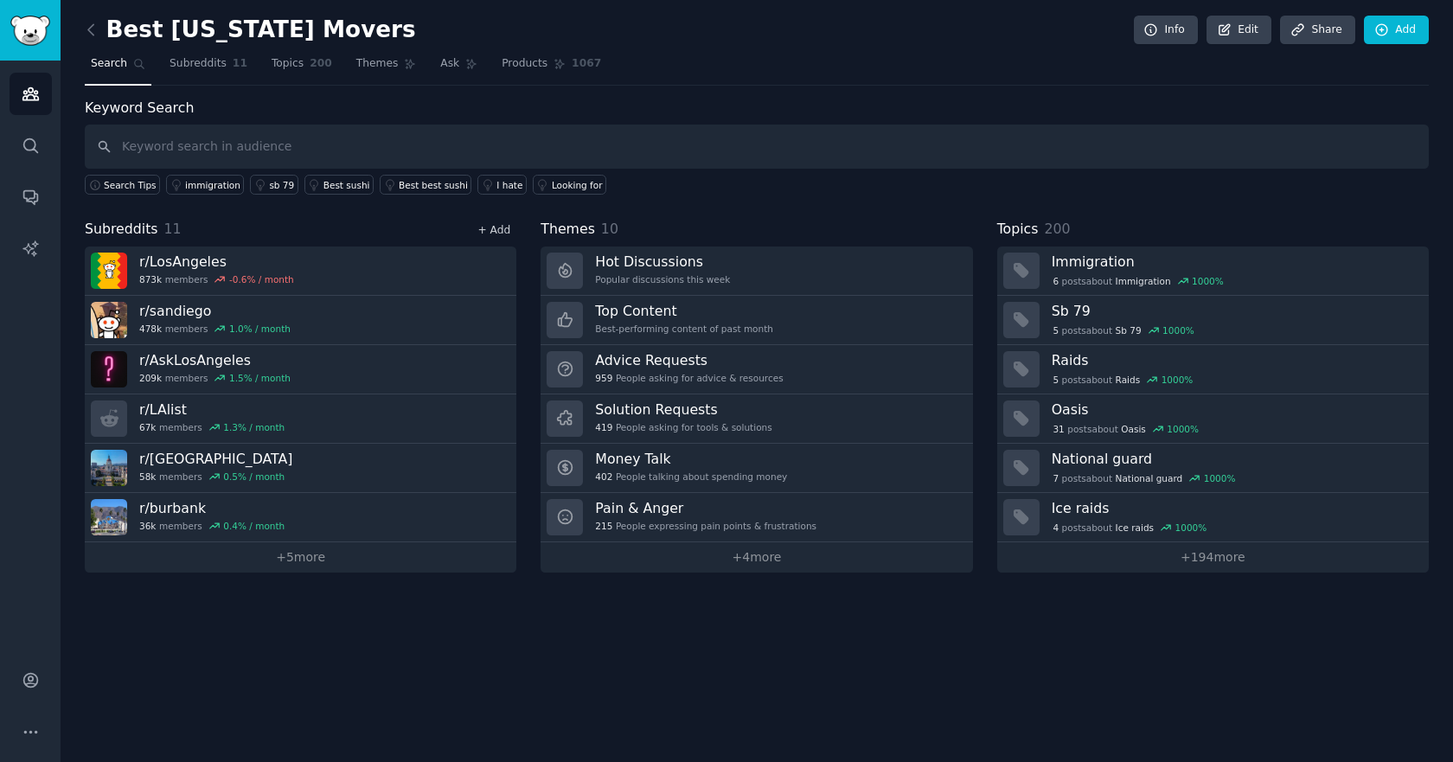
click at [501, 234] on link "+ Add" at bounding box center [493, 230] width 33 height 12
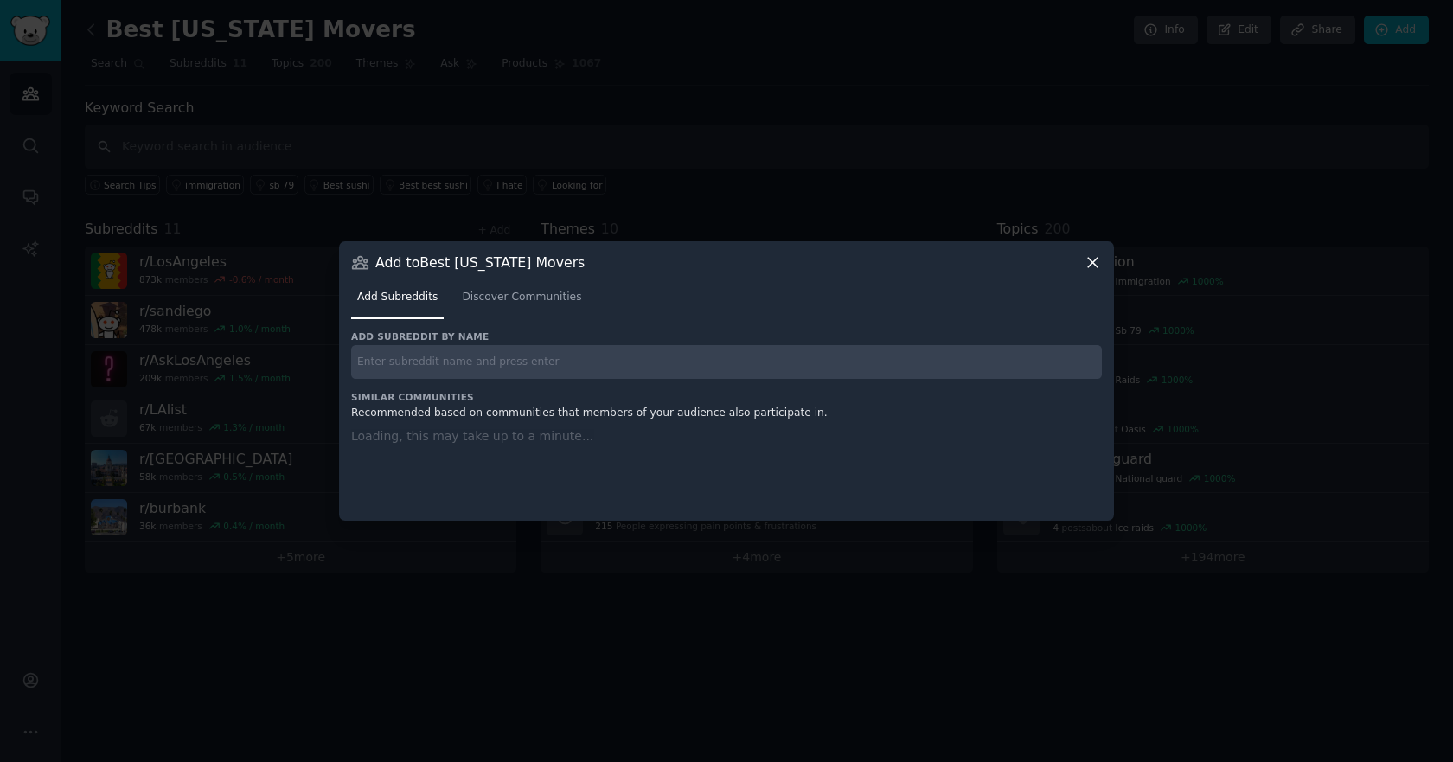
click at [474, 356] on input "text" at bounding box center [726, 362] width 750 height 34
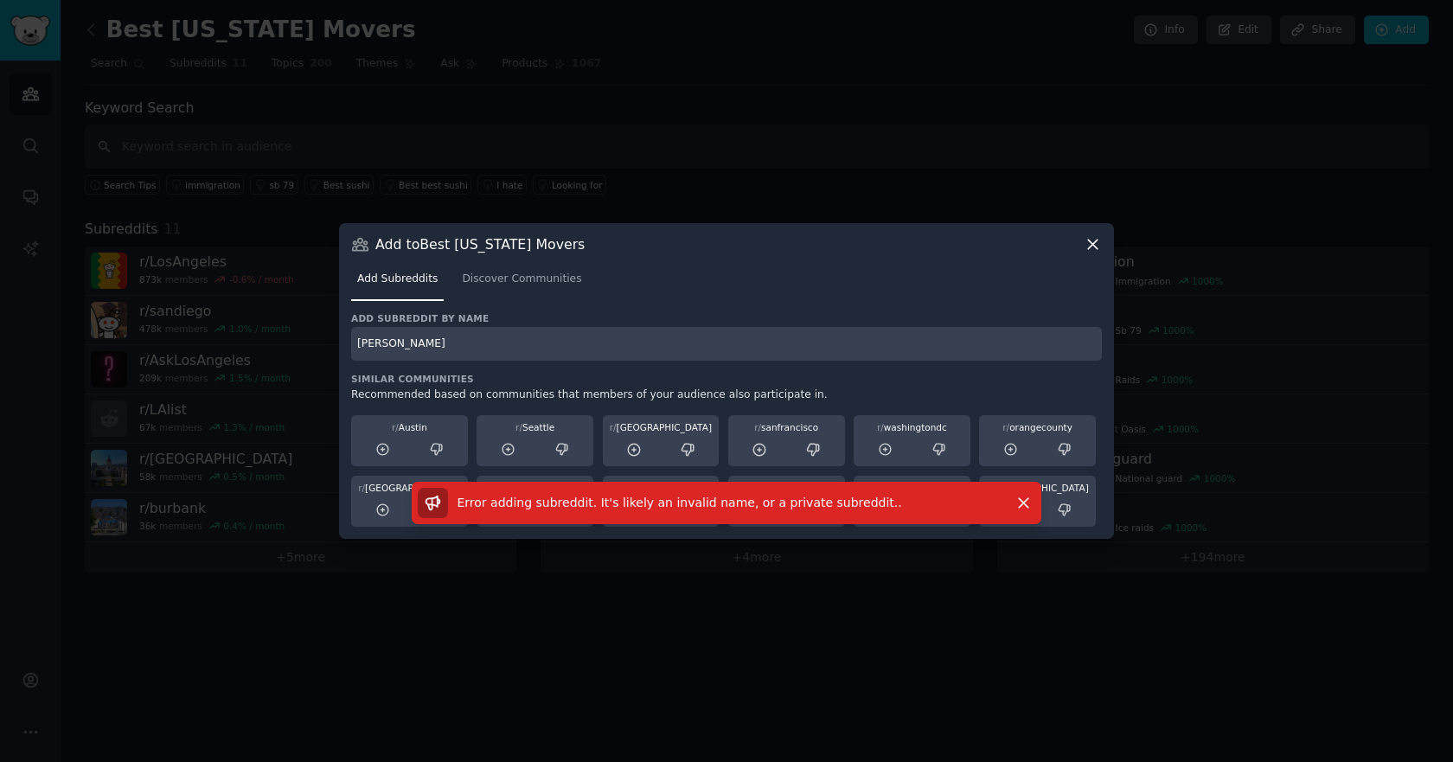
click at [434, 342] on input "irvin" at bounding box center [726, 344] width 750 height 34
click at [492, 344] on input "irvin" at bounding box center [726, 344] width 750 height 34
paste input "r/irvine"
type input "r/irvine"
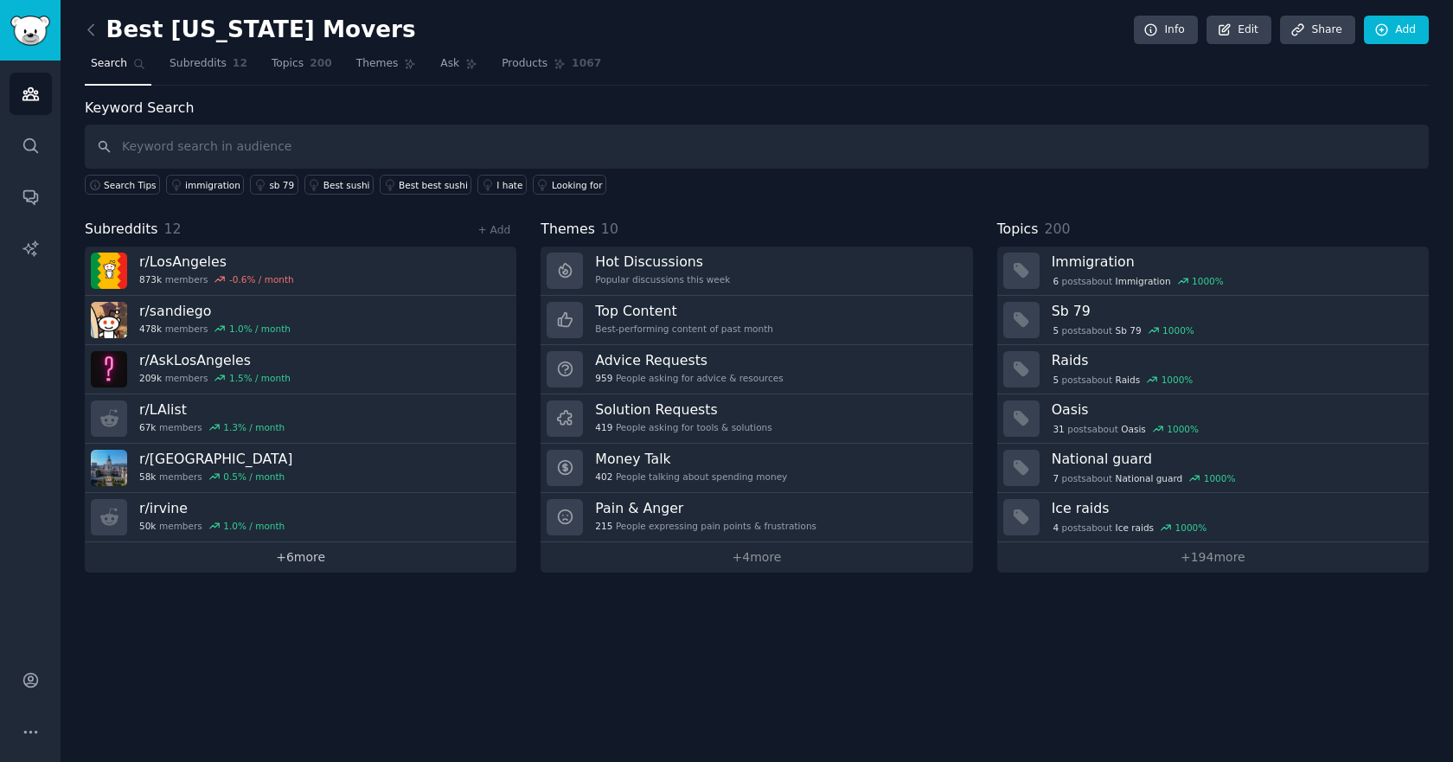
click at [303, 559] on link "+ 6 more" at bounding box center [300, 557] width 431 height 30
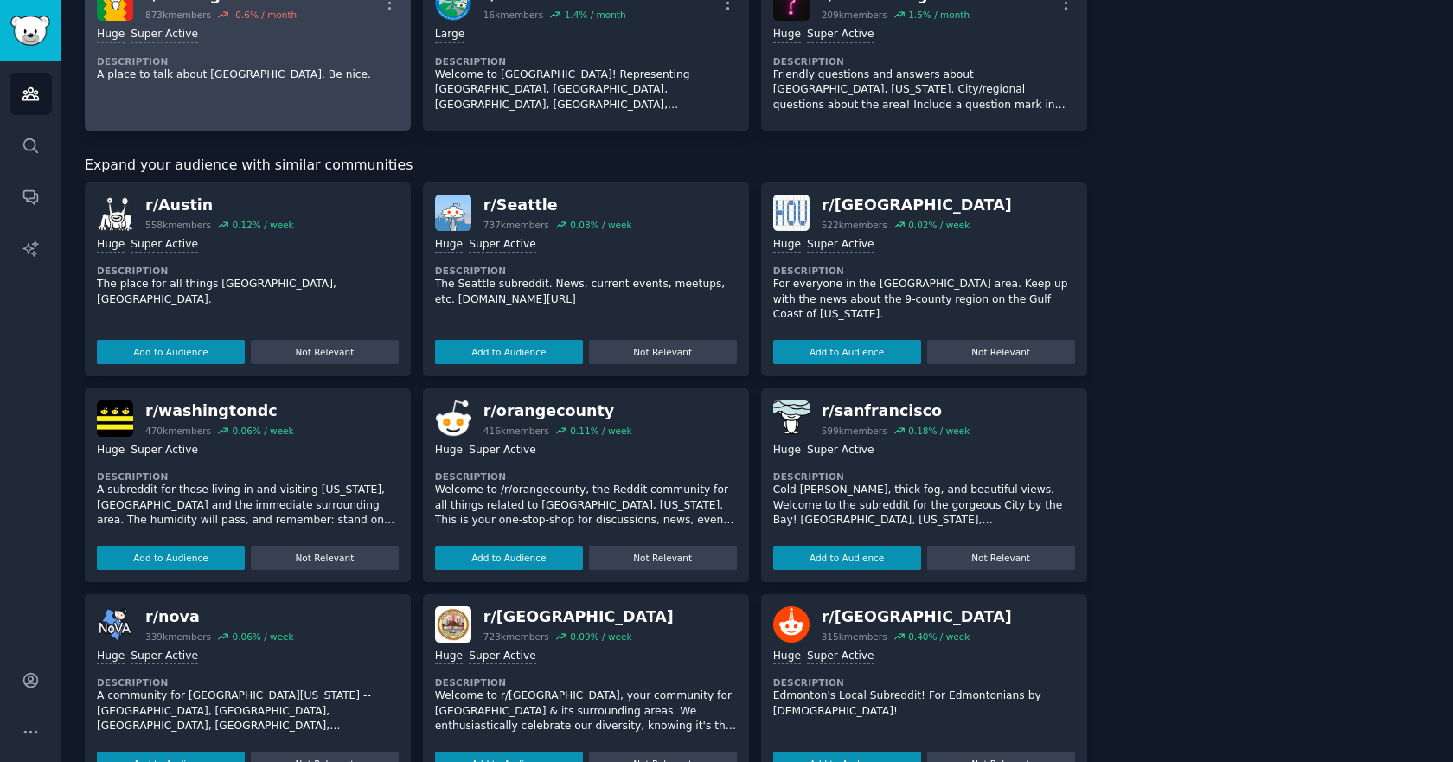
scroll to position [692, 0]
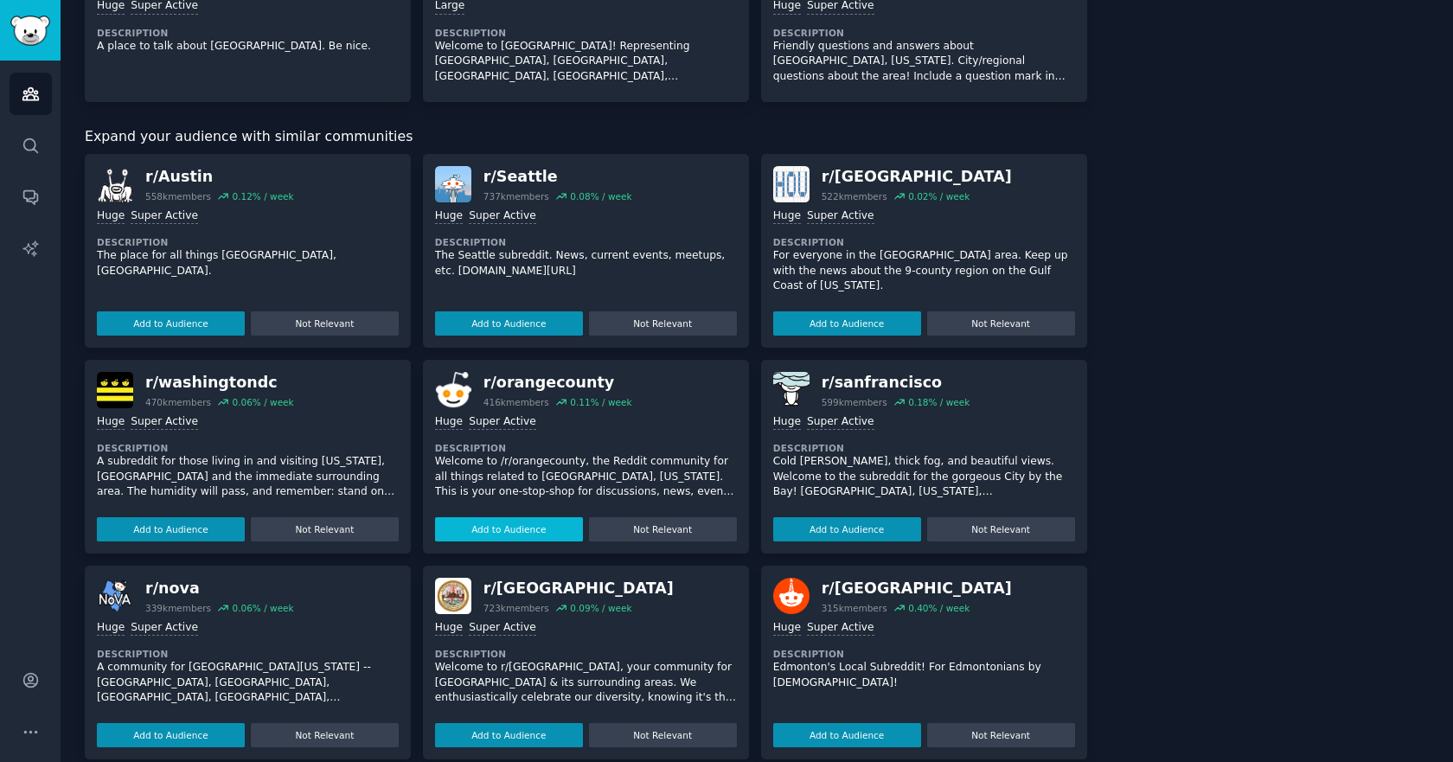
click at [508, 533] on button "Add to Audience" at bounding box center [509, 529] width 148 height 24
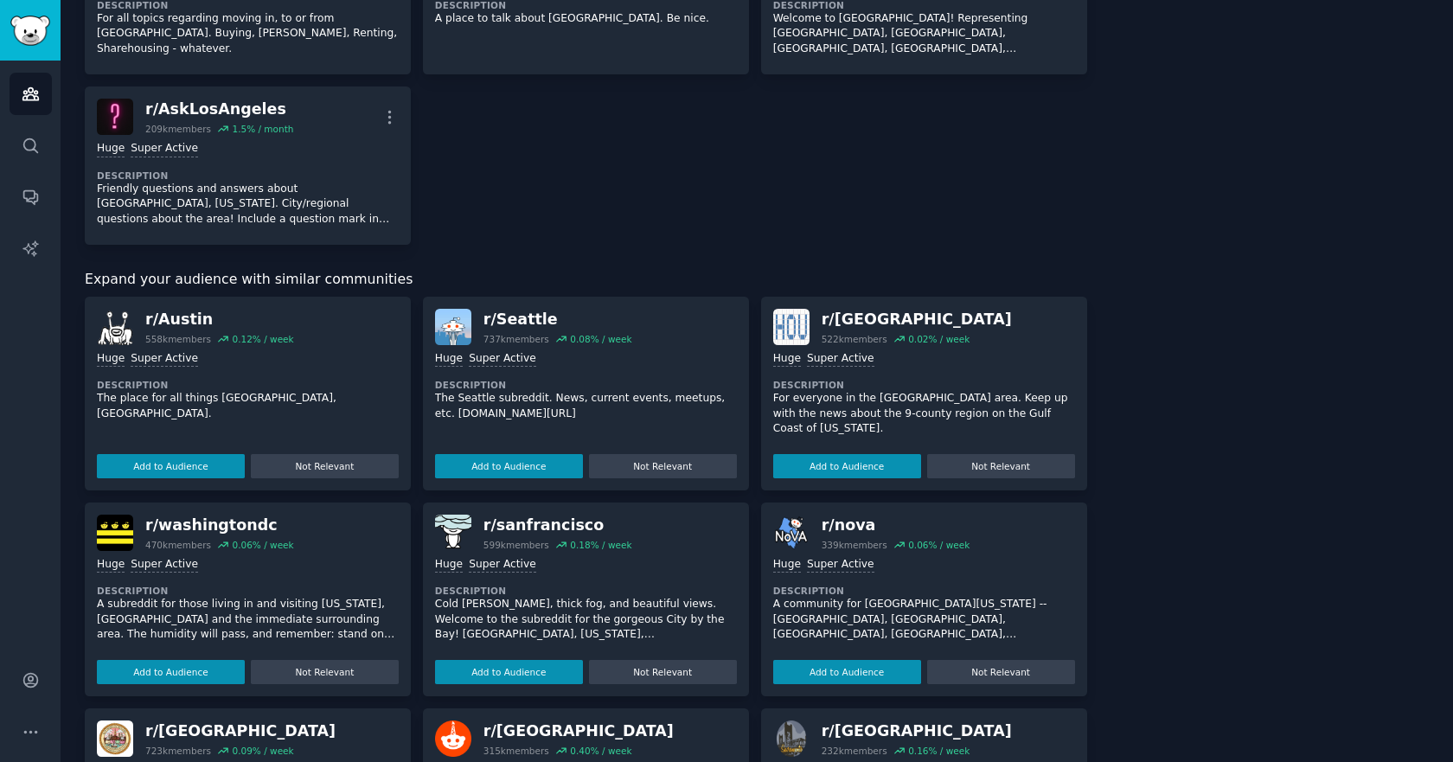
scroll to position [728, 0]
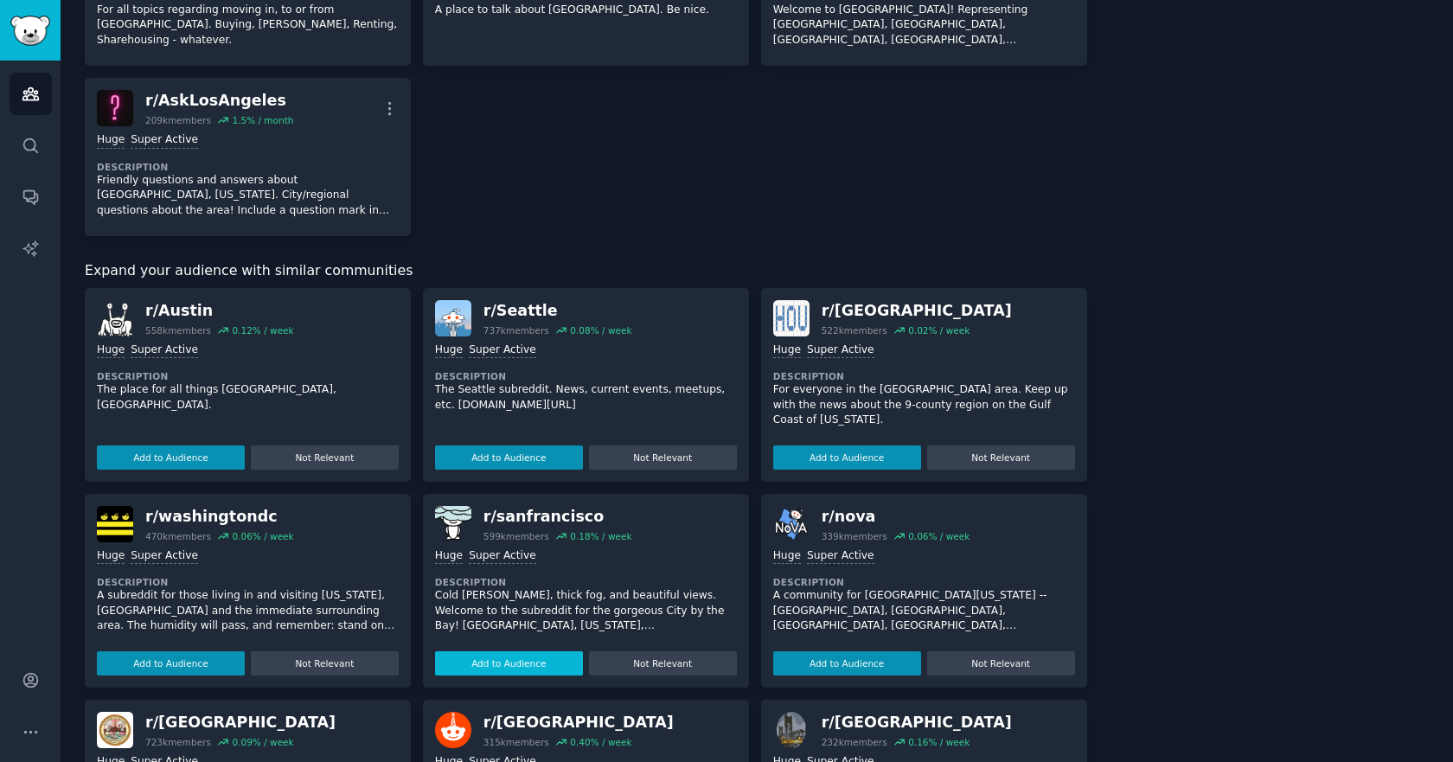
click at [519, 651] on button "Add to Audience" at bounding box center [509, 663] width 148 height 24
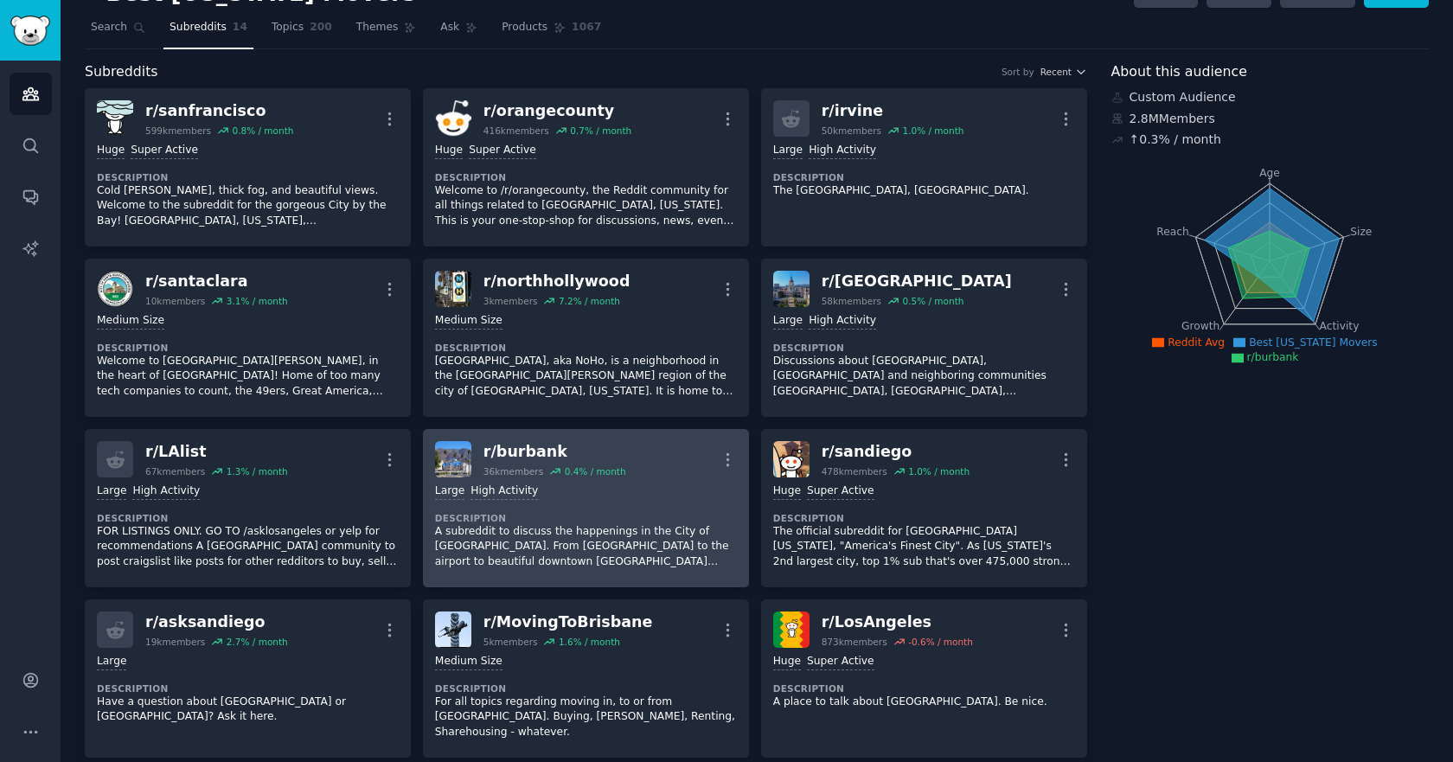
scroll to position [0, 0]
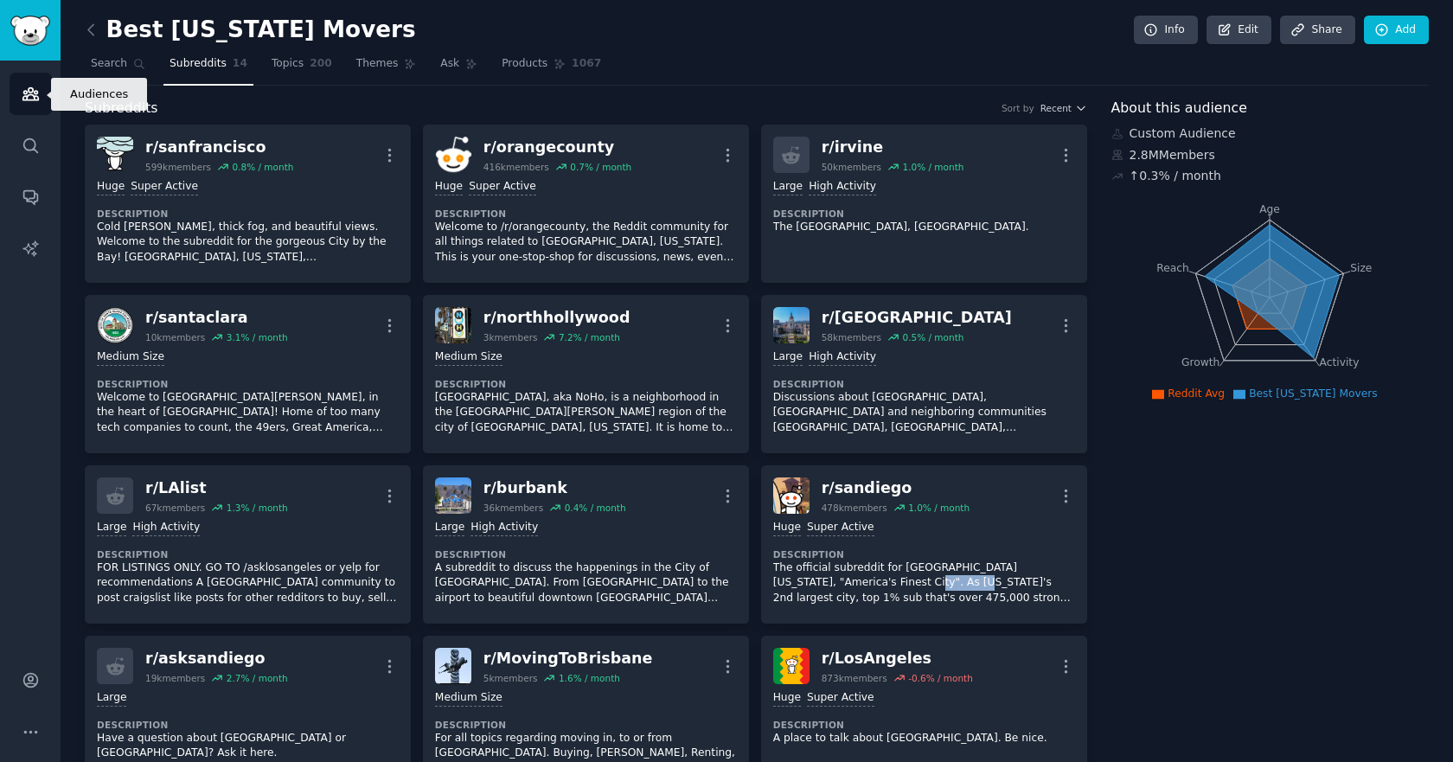
click at [30, 90] on icon "Sidebar" at bounding box center [31, 94] width 18 height 18
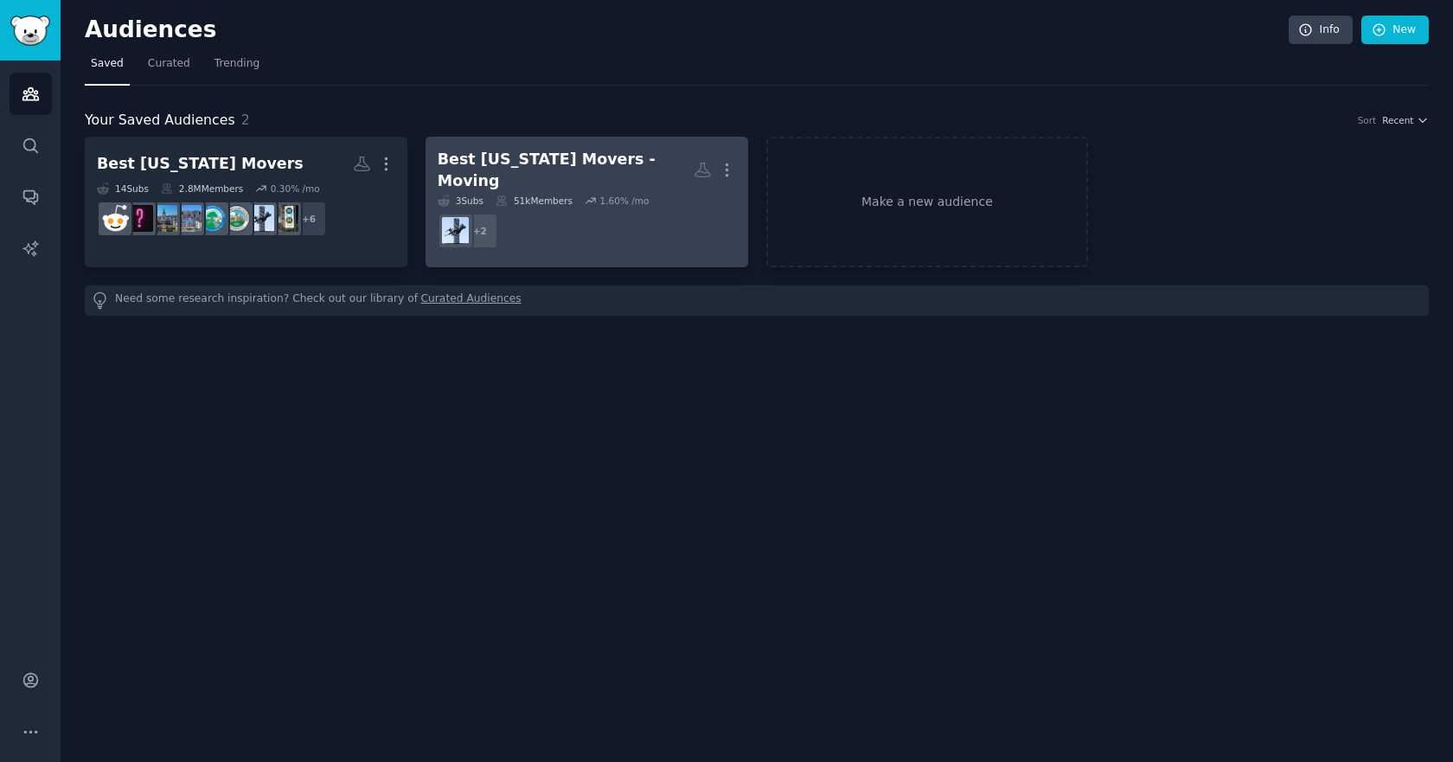
click at [551, 240] on dd "r/Moving2SanDiego, r/MovingToLosAngeles + 2" at bounding box center [587, 231] width 298 height 48
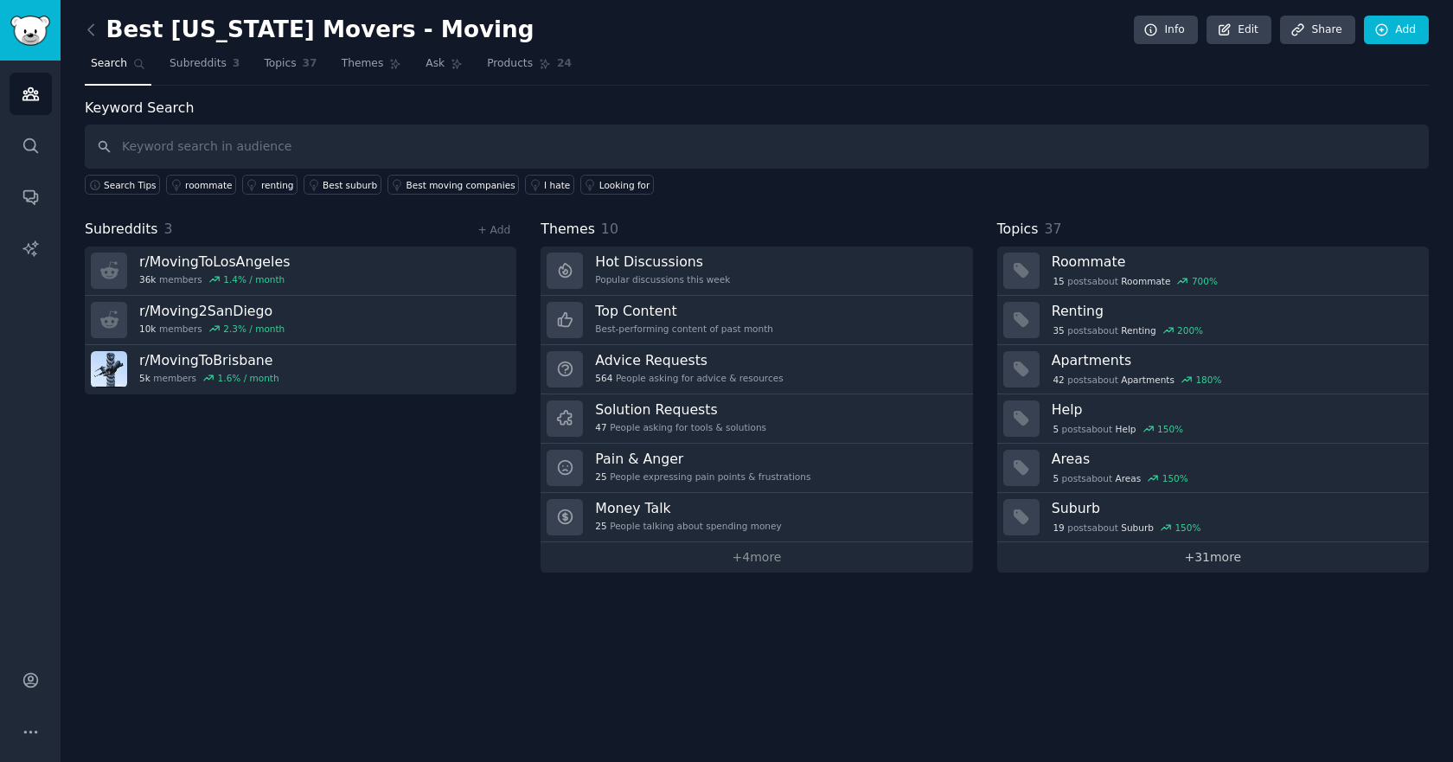
click at [1216, 557] on link "+ 31 more" at bounding box center [1212, 557] width 431 height 30
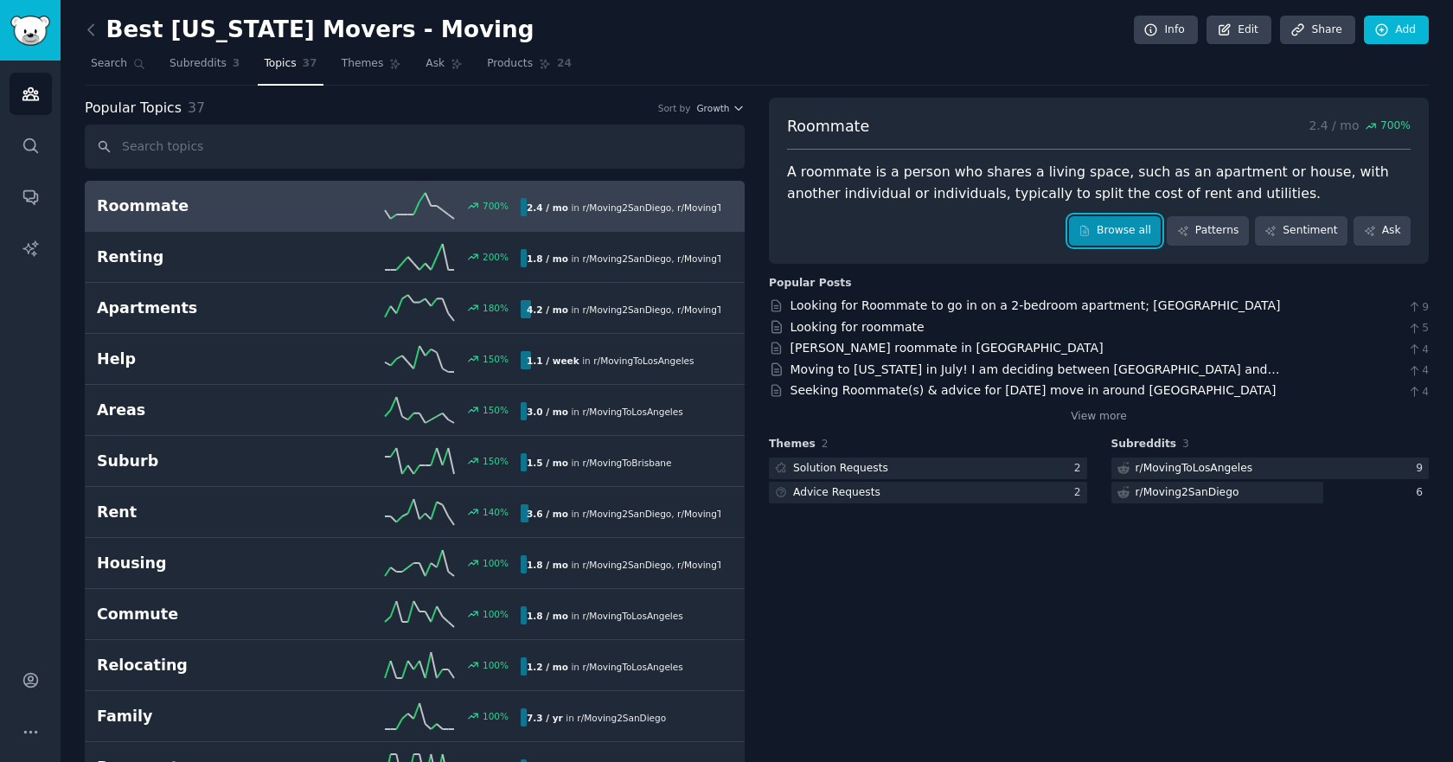
click at [1138, 241] on link "Browse all" at bounding box center [1115, 230] width 93 height 29
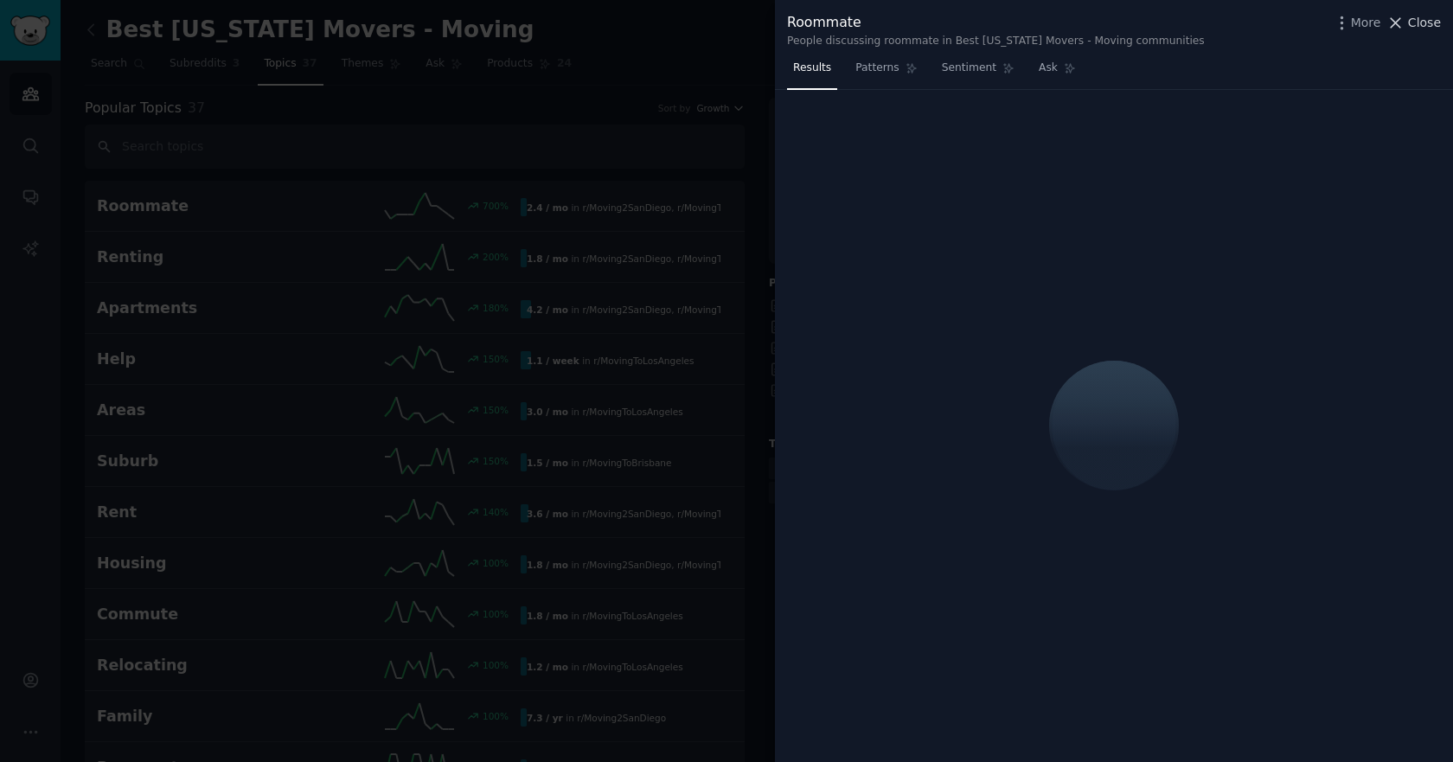
click at [1411, 23] on span "Close" at bounding box center [1424, 23] width 33 height 18
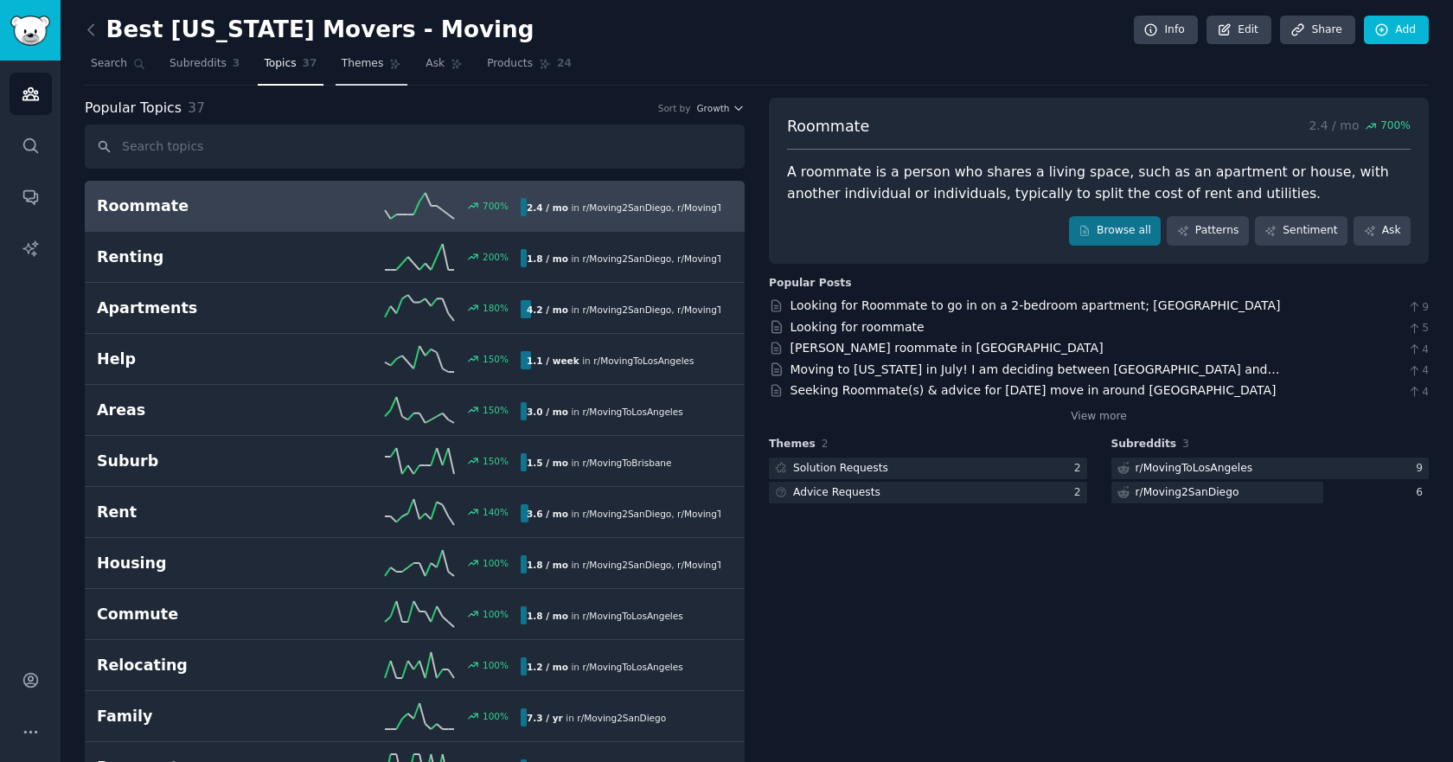
click at [342, 67] on span "Themes" at bounding box center [363, 64] width 42 height 16
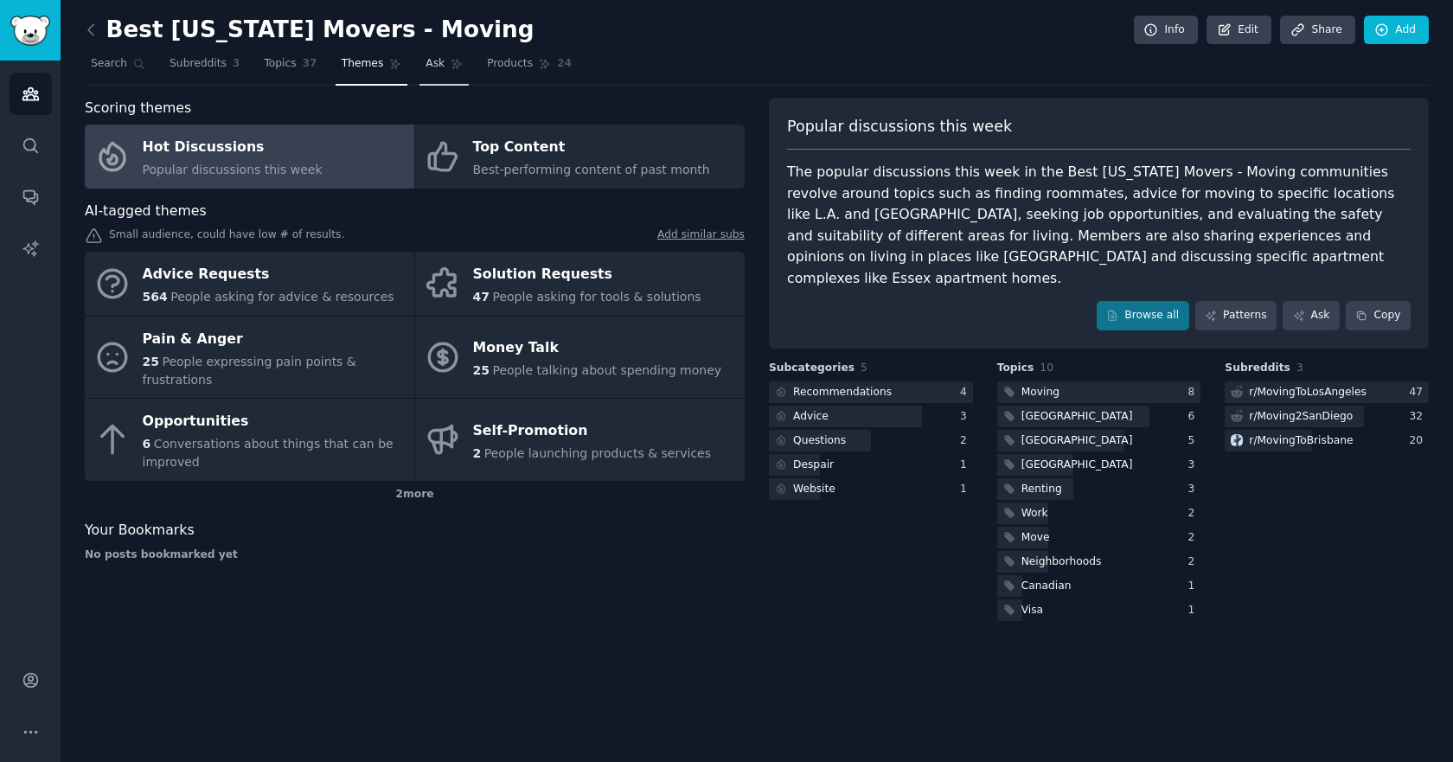
click at [425, 69] on span "Ask" at bounding box center [434, 64] width 19 height 16
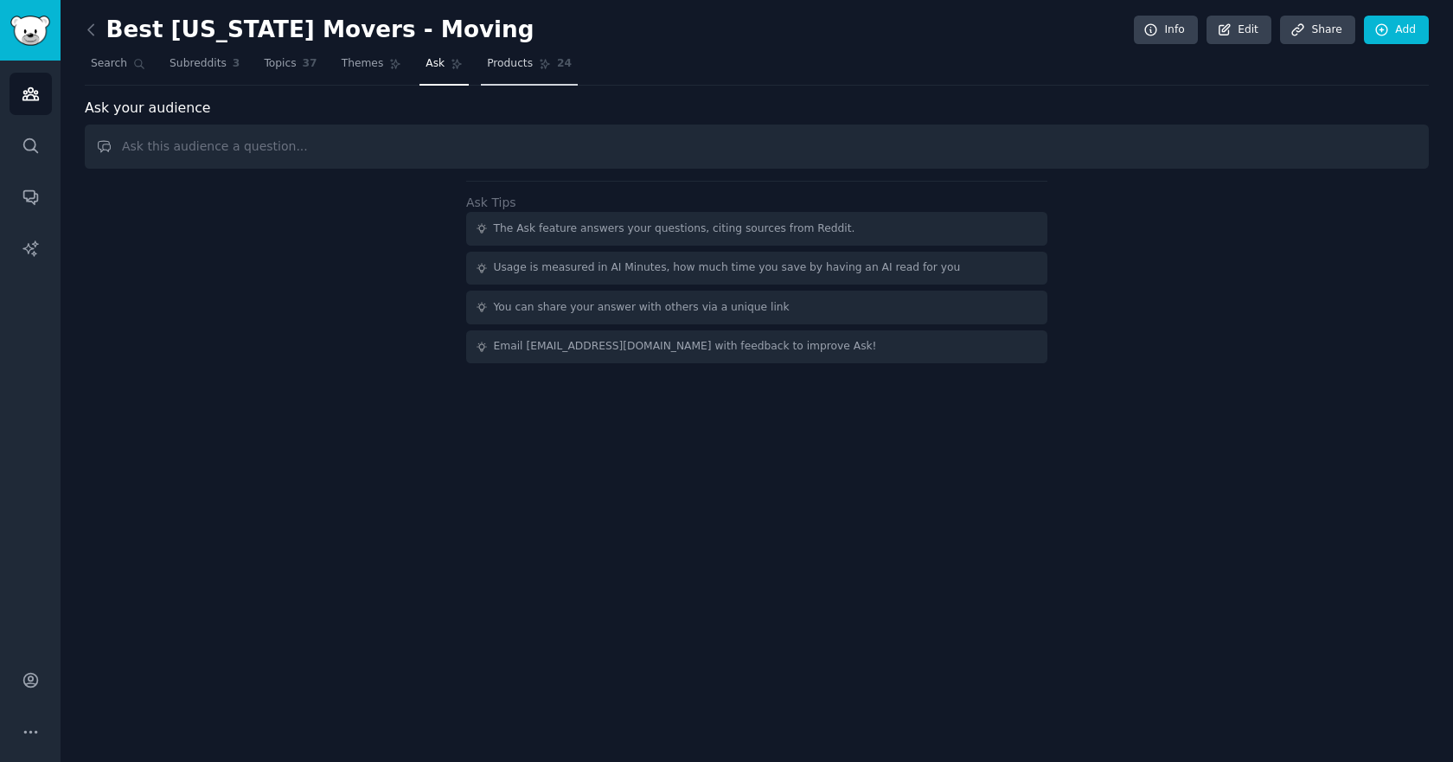
click at [487, 67] on span "Products" at bounding box center [510, 64] width 46 height 16
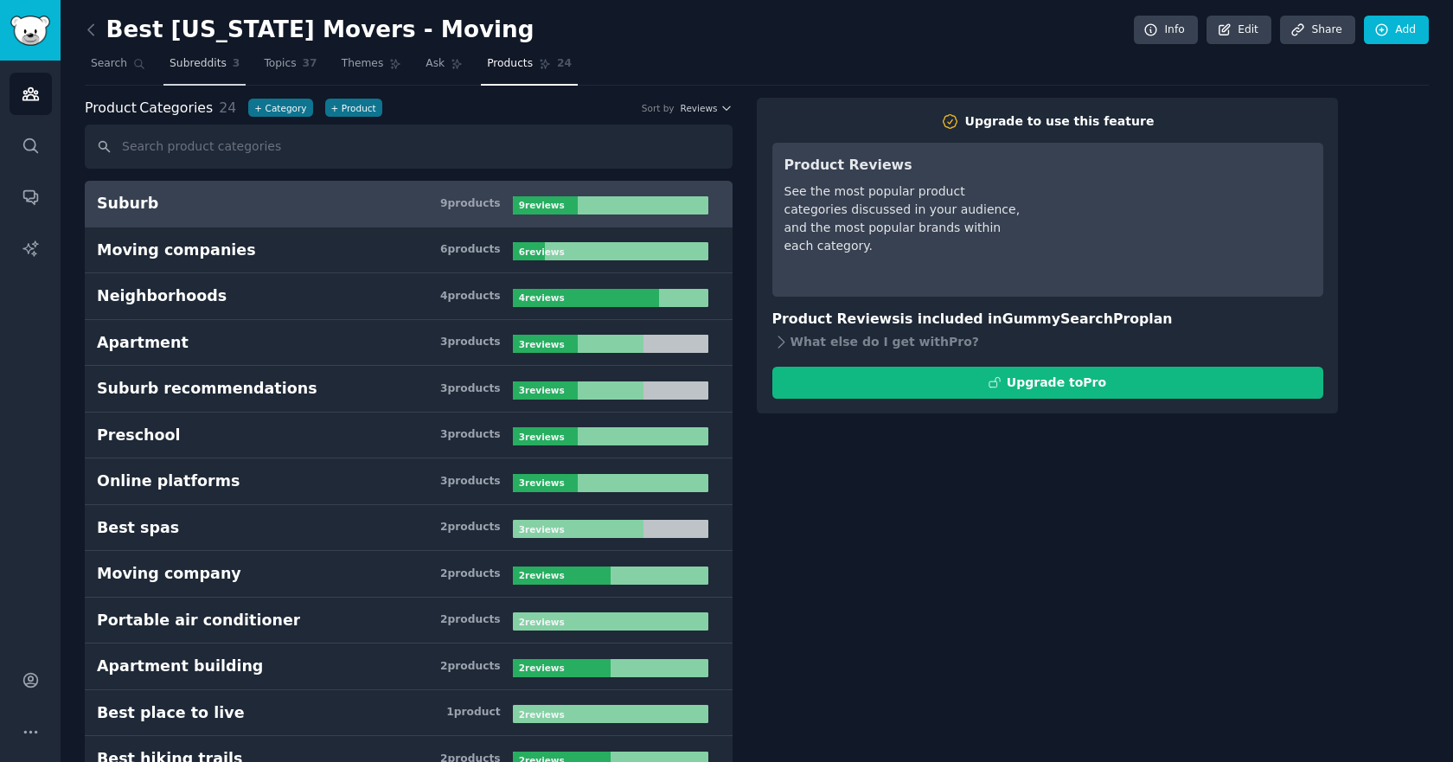
click at [186, 67] on span "Subreddits" at bounding box center [197, 64] width 57 height 16
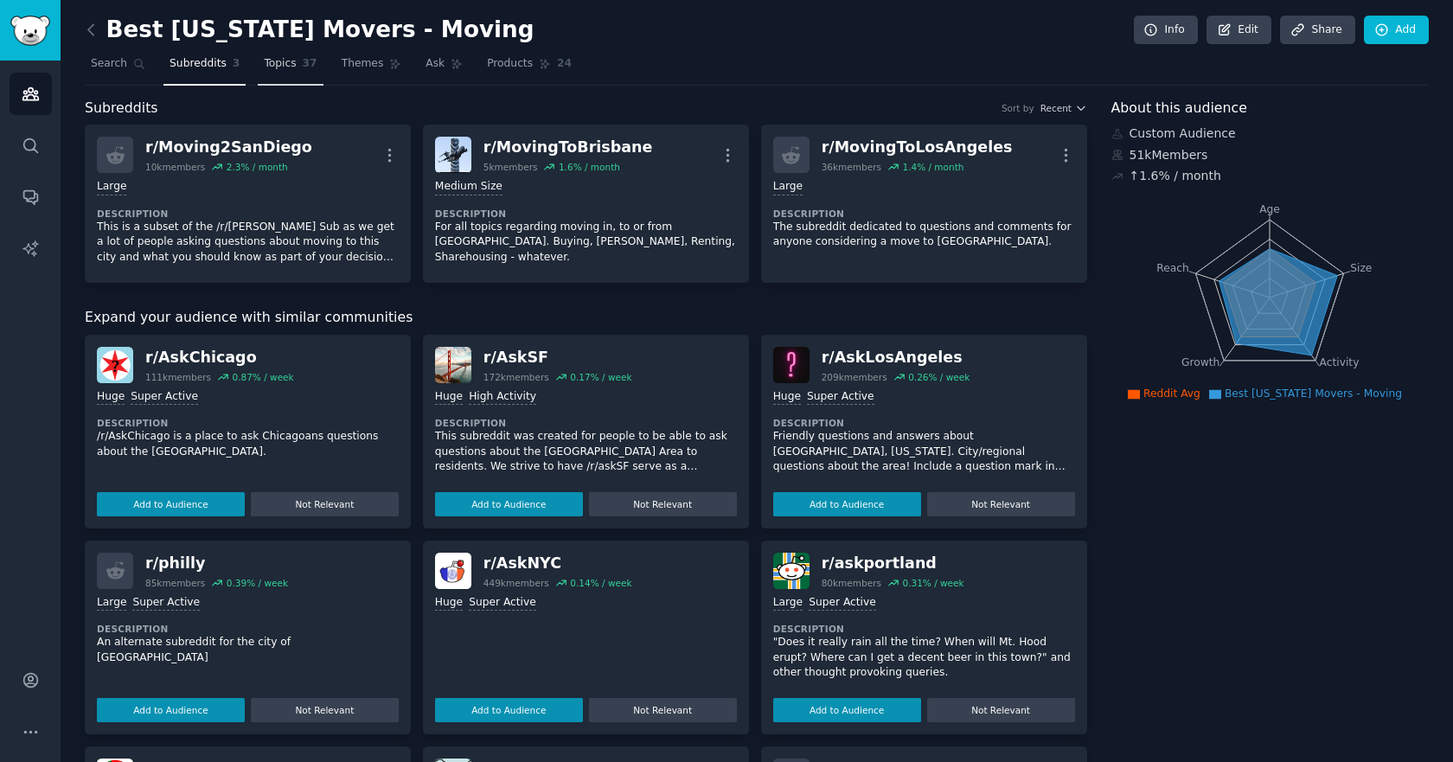
click at [304, 67] on link "Topics 37" at bounding box center [290, 67] width 65 height 35
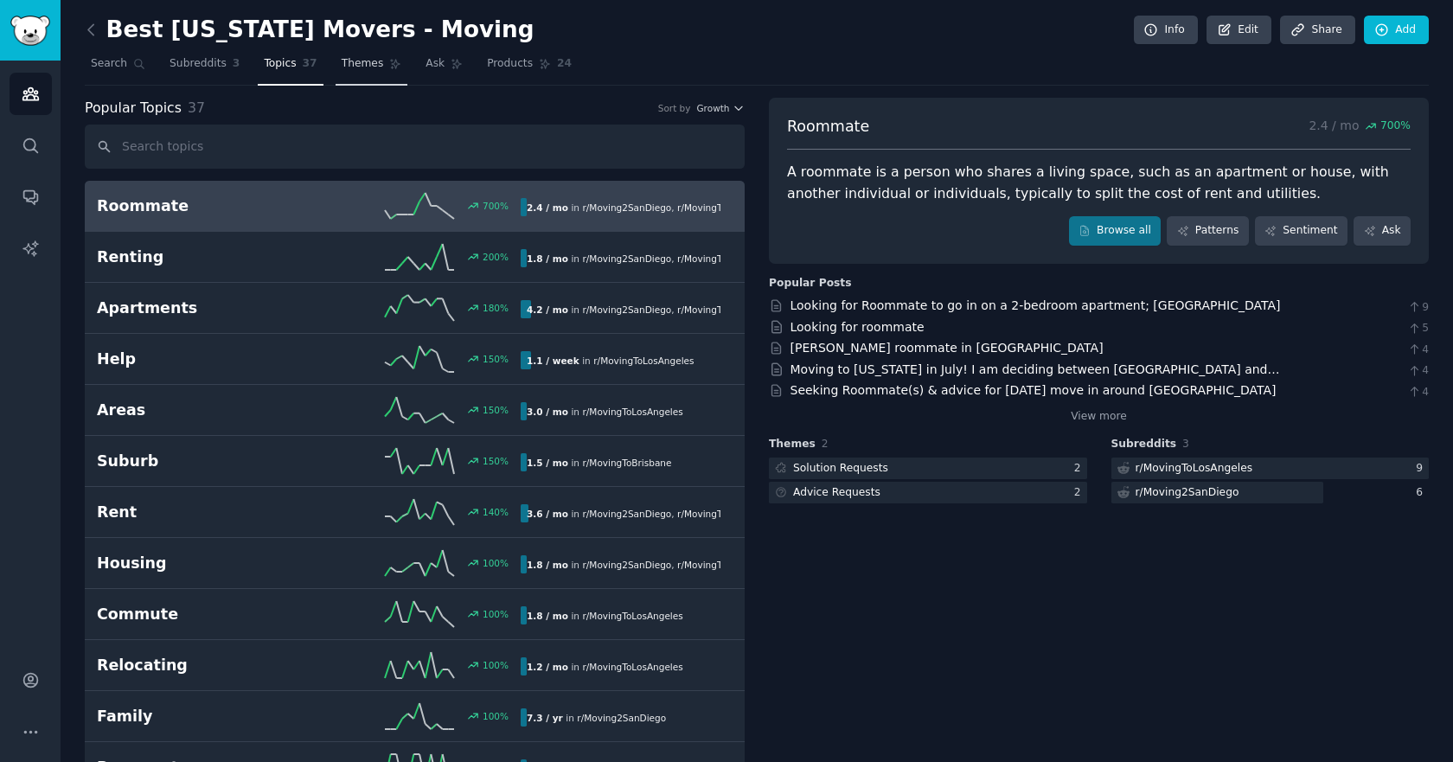
click at [351, 67] on span "Themes" at bounding box center [363, 64] width 42 height 16
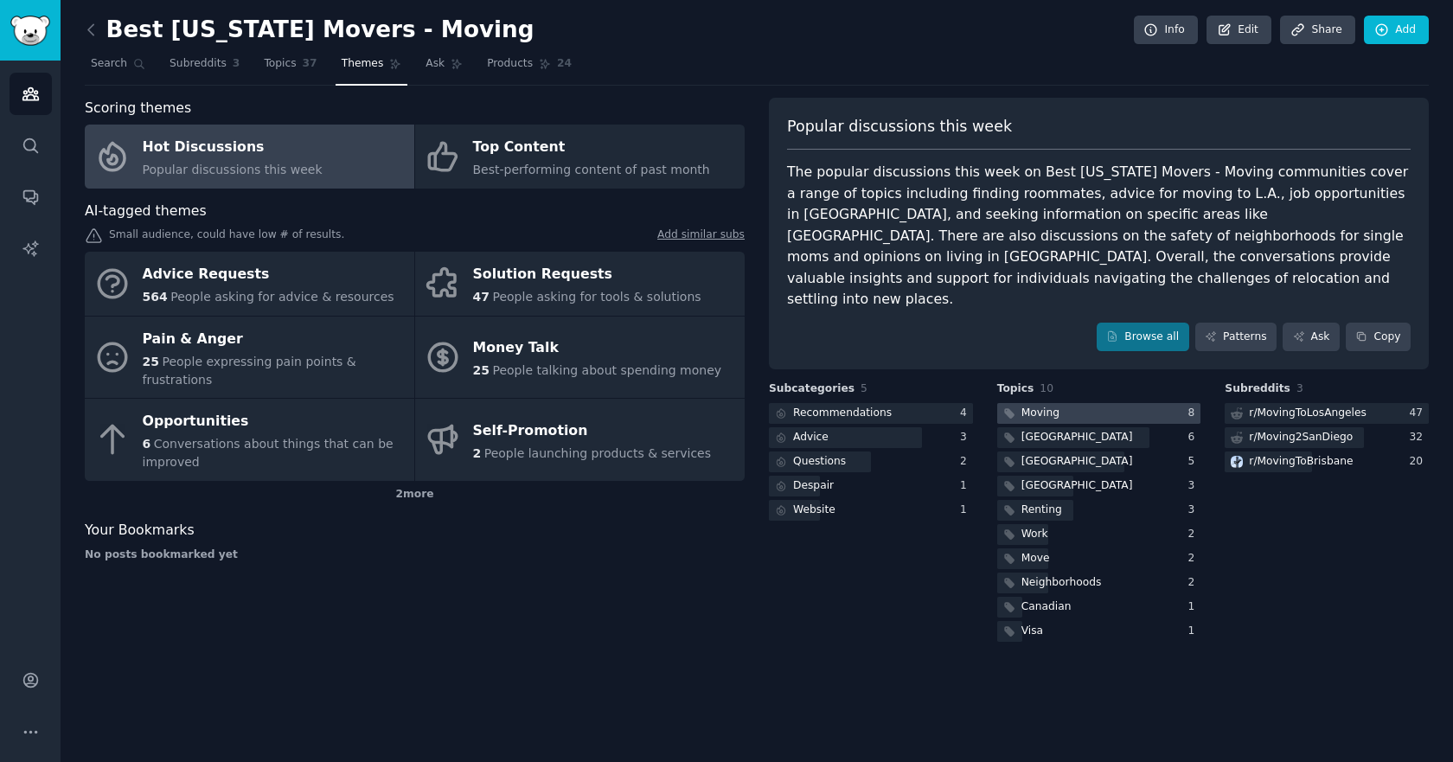
click at [1068, 403] on div at bounding box center [1099, 414] width 204 height 22
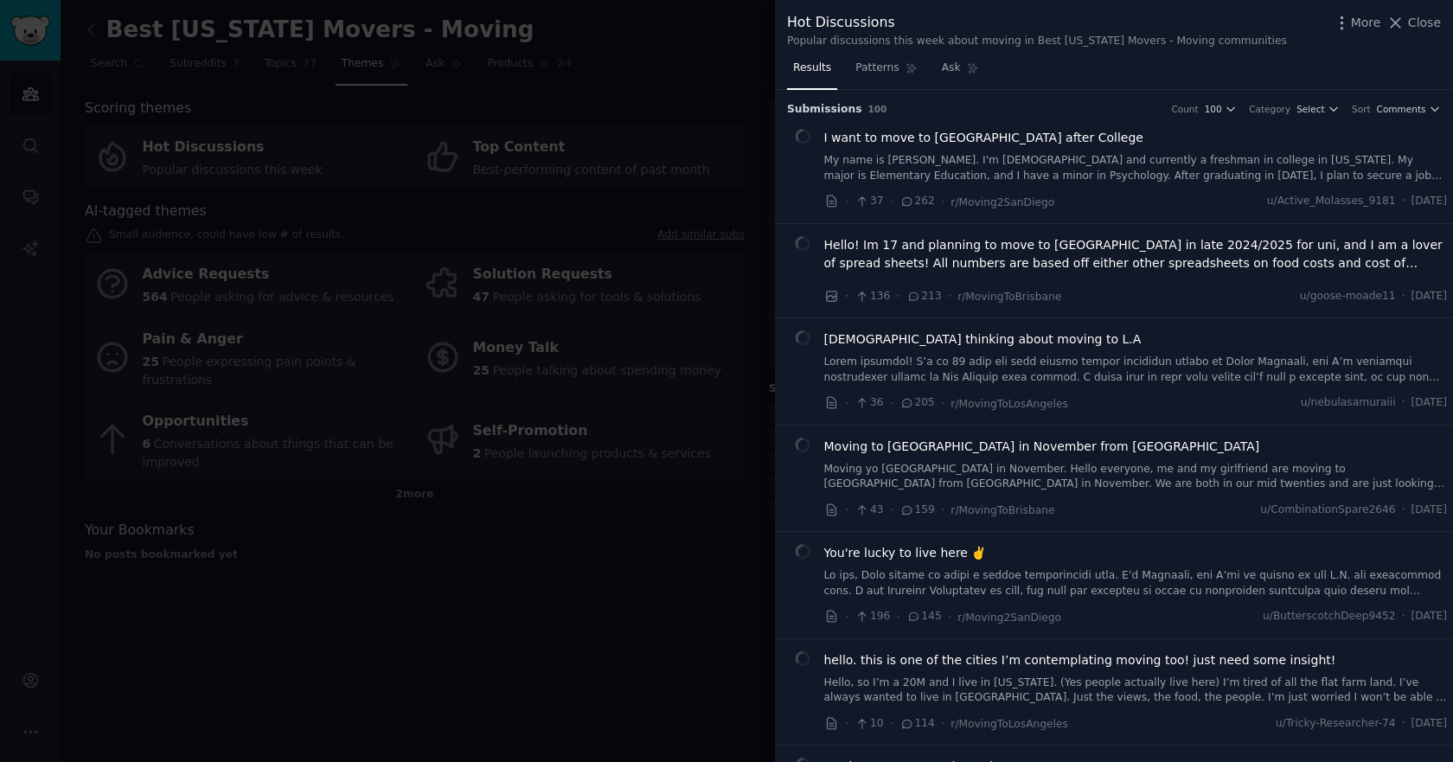
click at [699, 107] on div at bounding box center [726, 381] width 1453 height 762
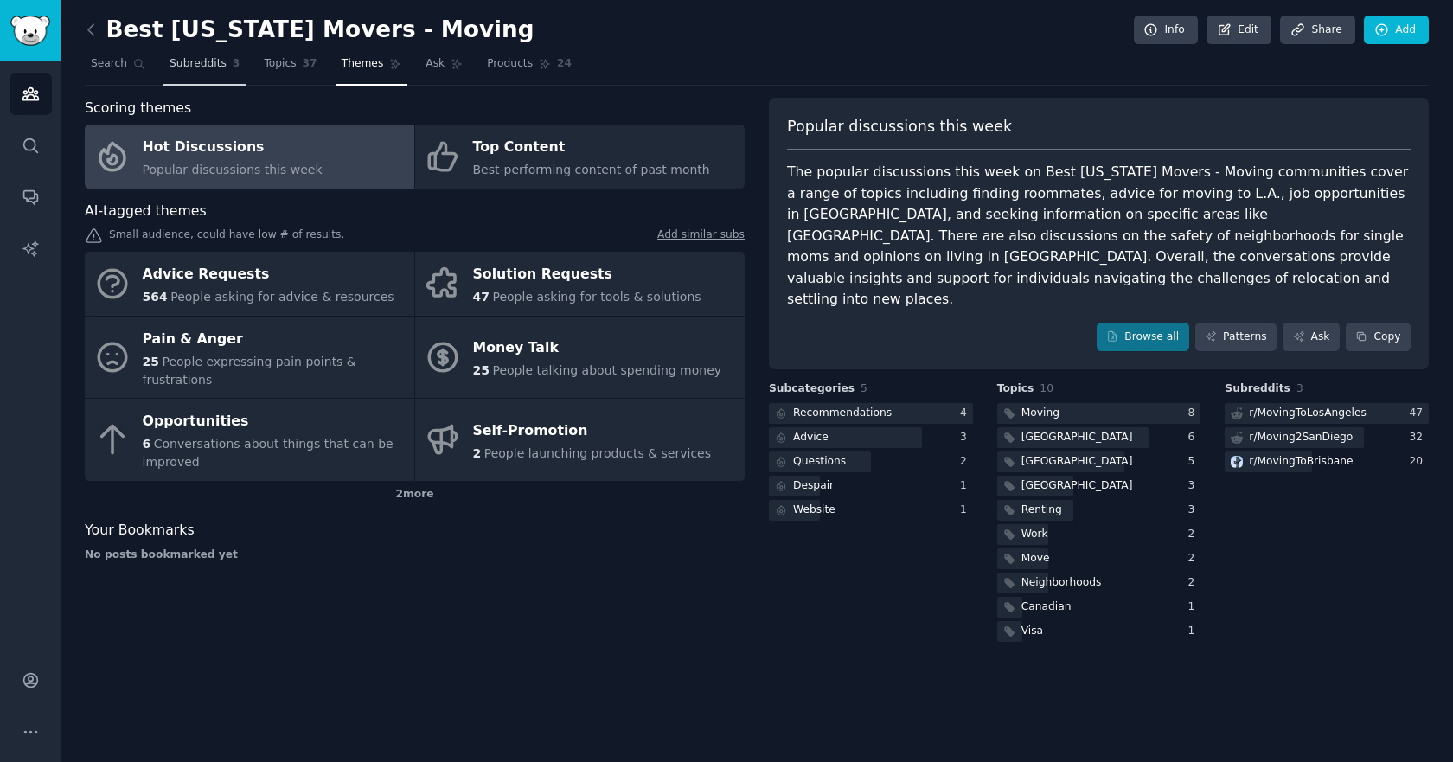
click at [175, 65] on span "Subreddits" at bounding box center [197, 64] width 57 height 16
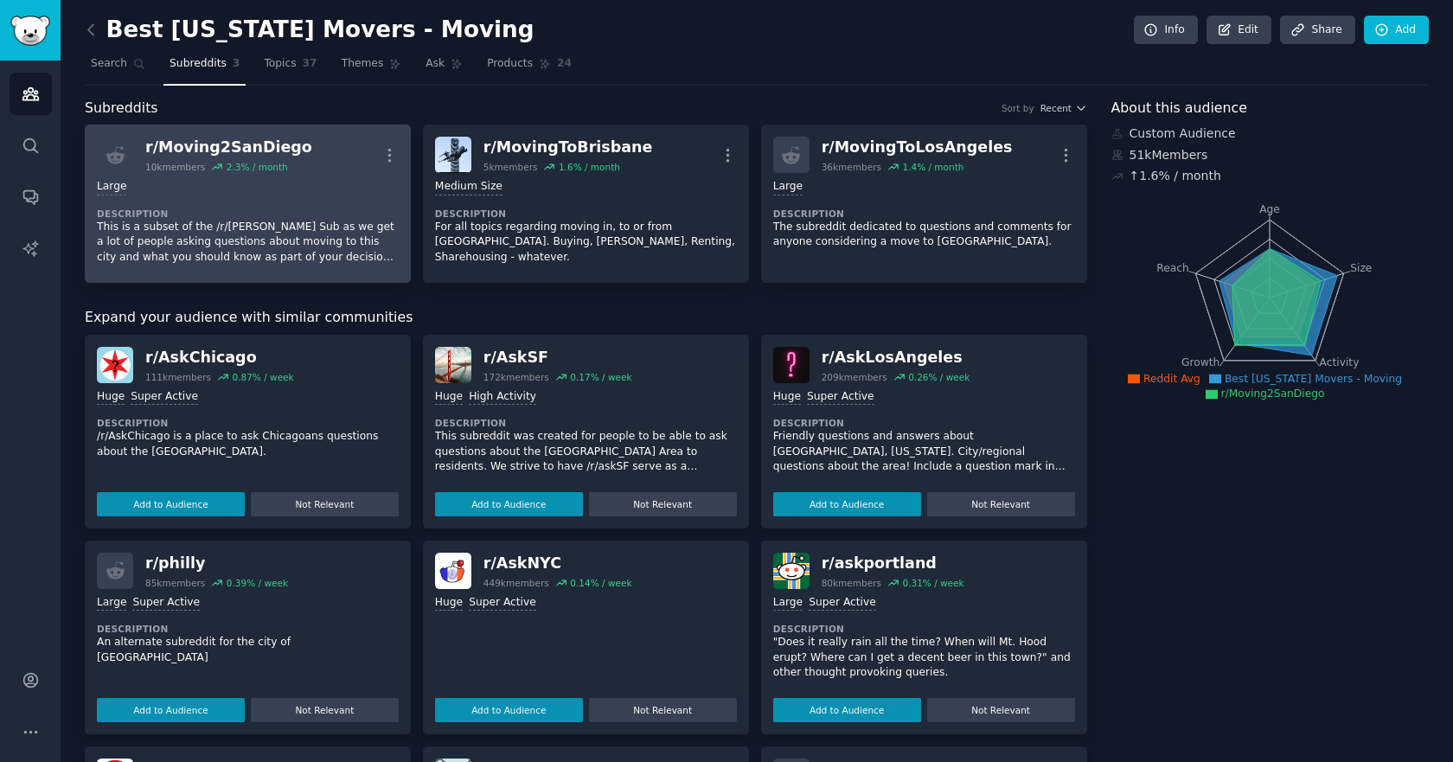
click at [185, 152] on div "r/ Moving2SanDiego" at bounding box center [228, 148] width 167 height 22
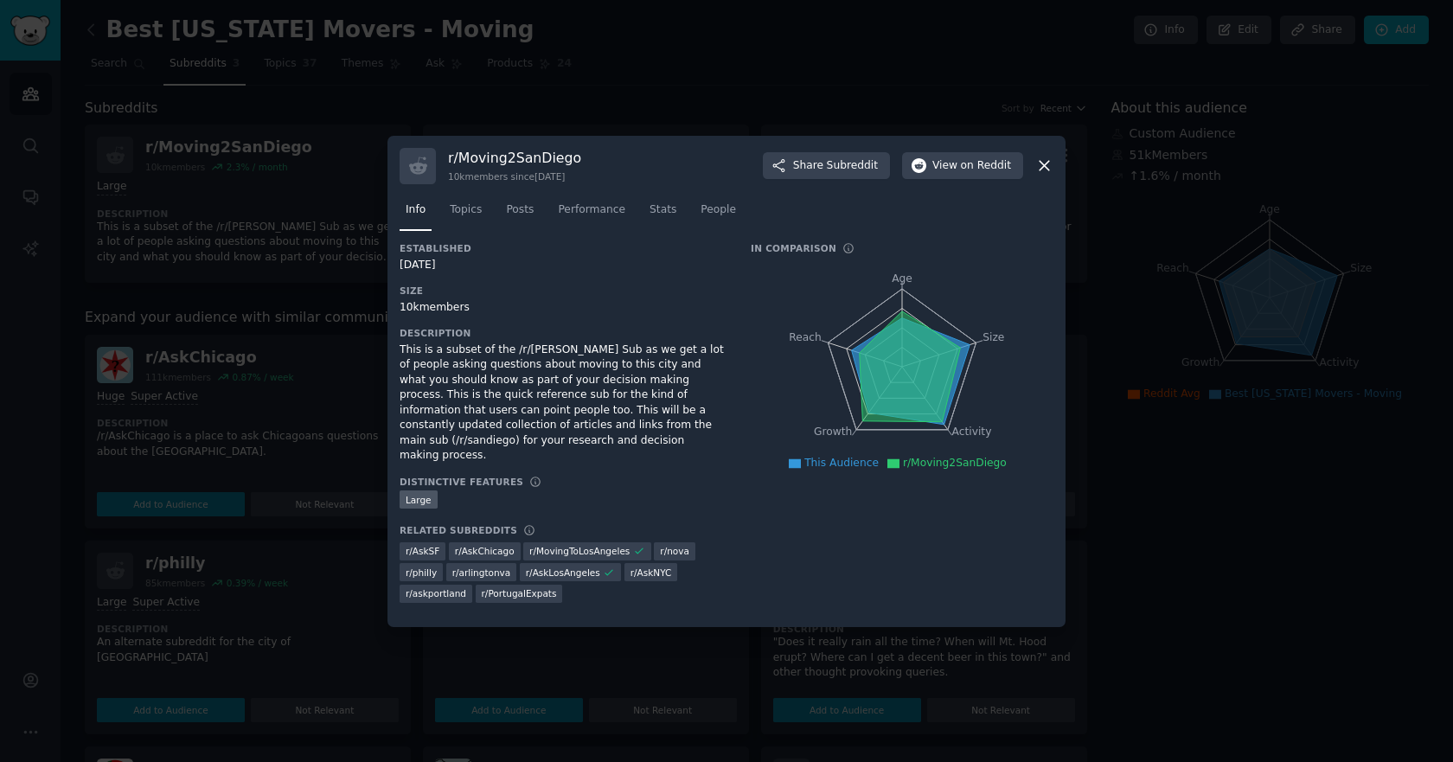
click at [251, 200] on div at bounding box center [726, 381] width 1453 height 762
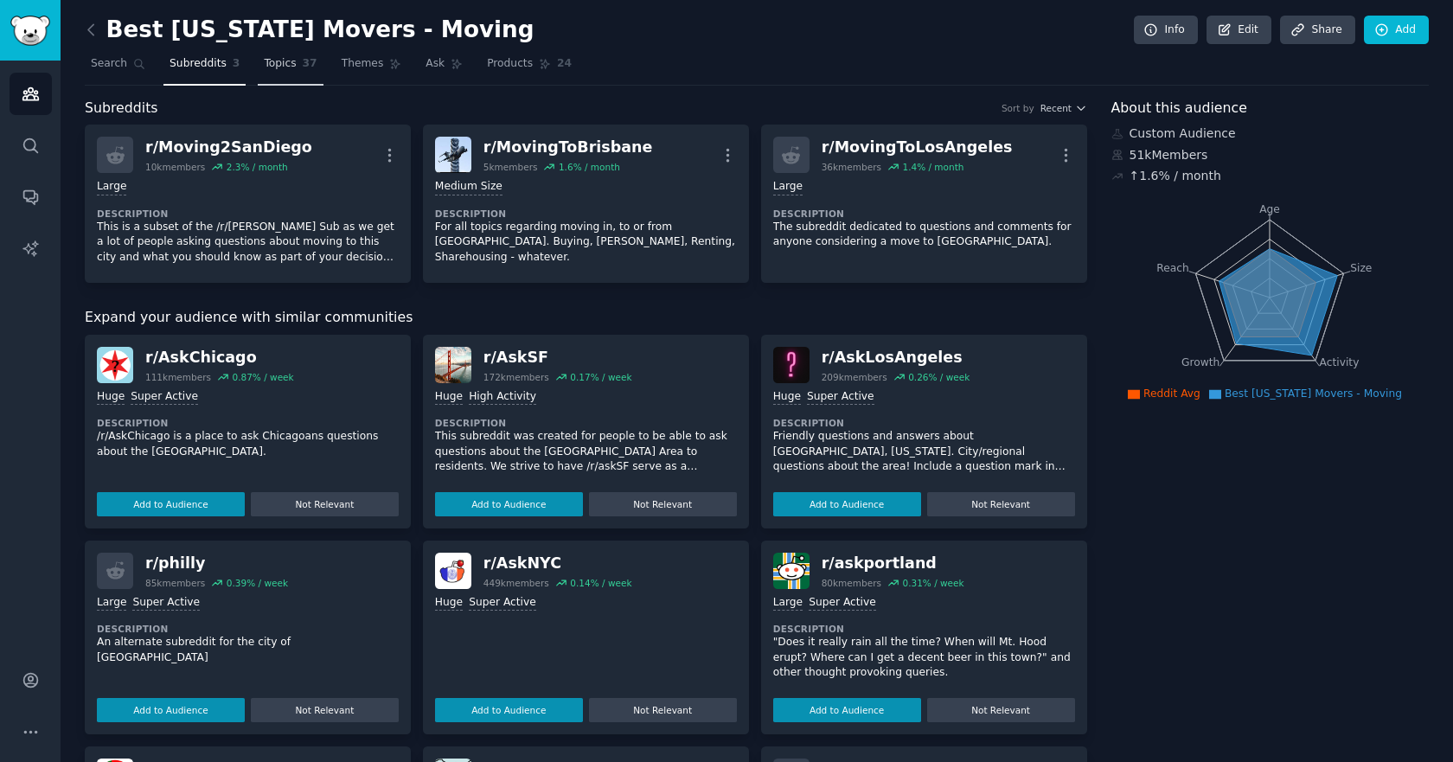
click at [278, 67] on span "Topics" at bounding box center [280, 64] width 32 height 16
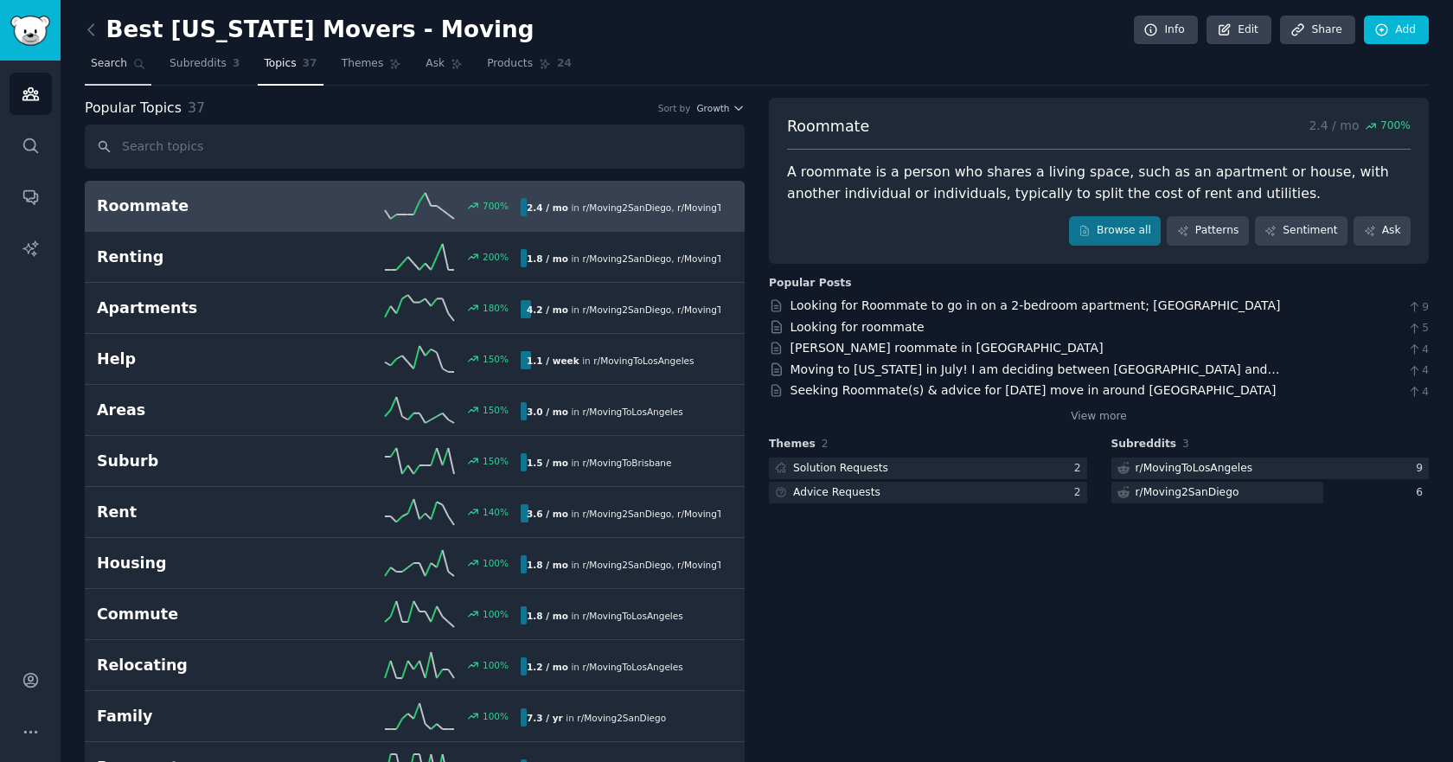
click at [125, 67] on link "Search" at bounding box center [118, 67] width 67 height 35
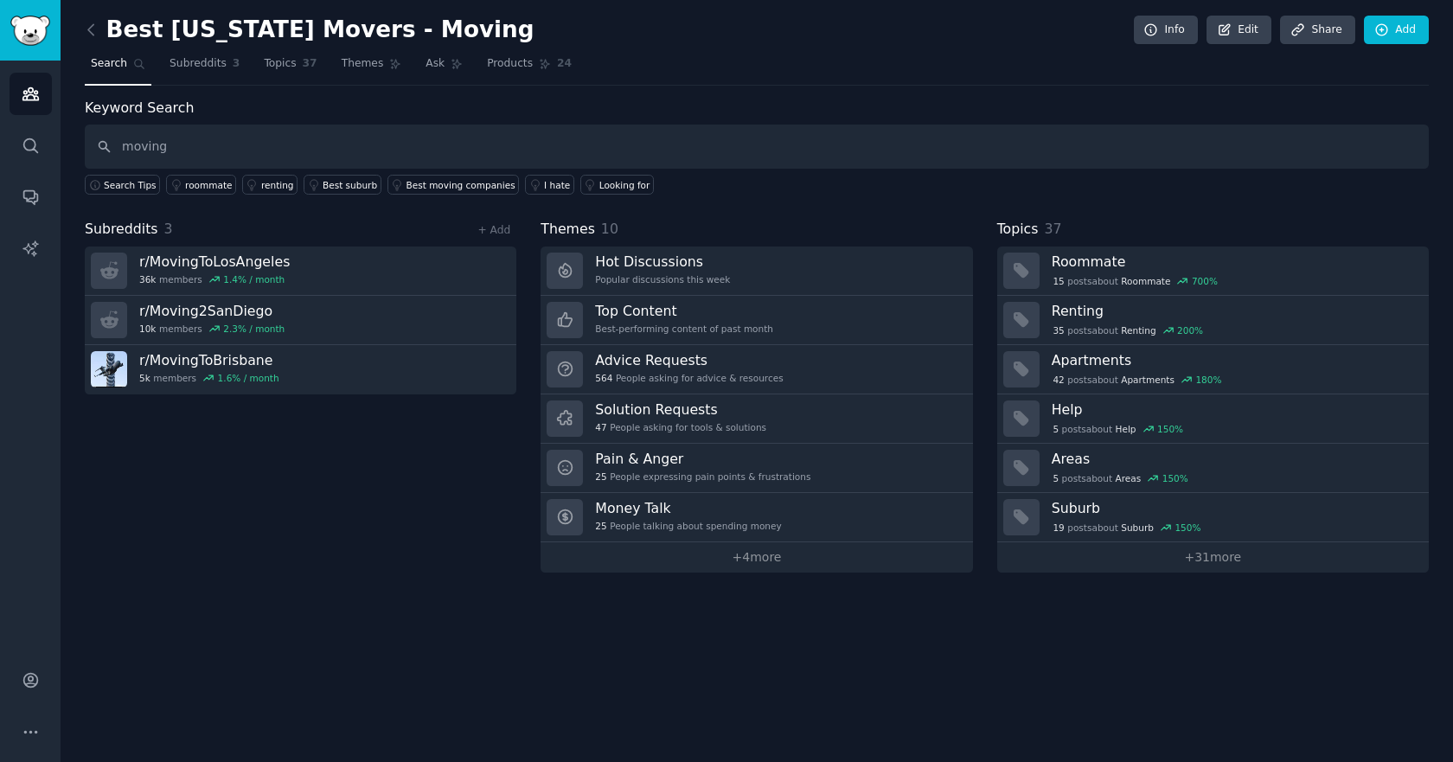
type input "moving"
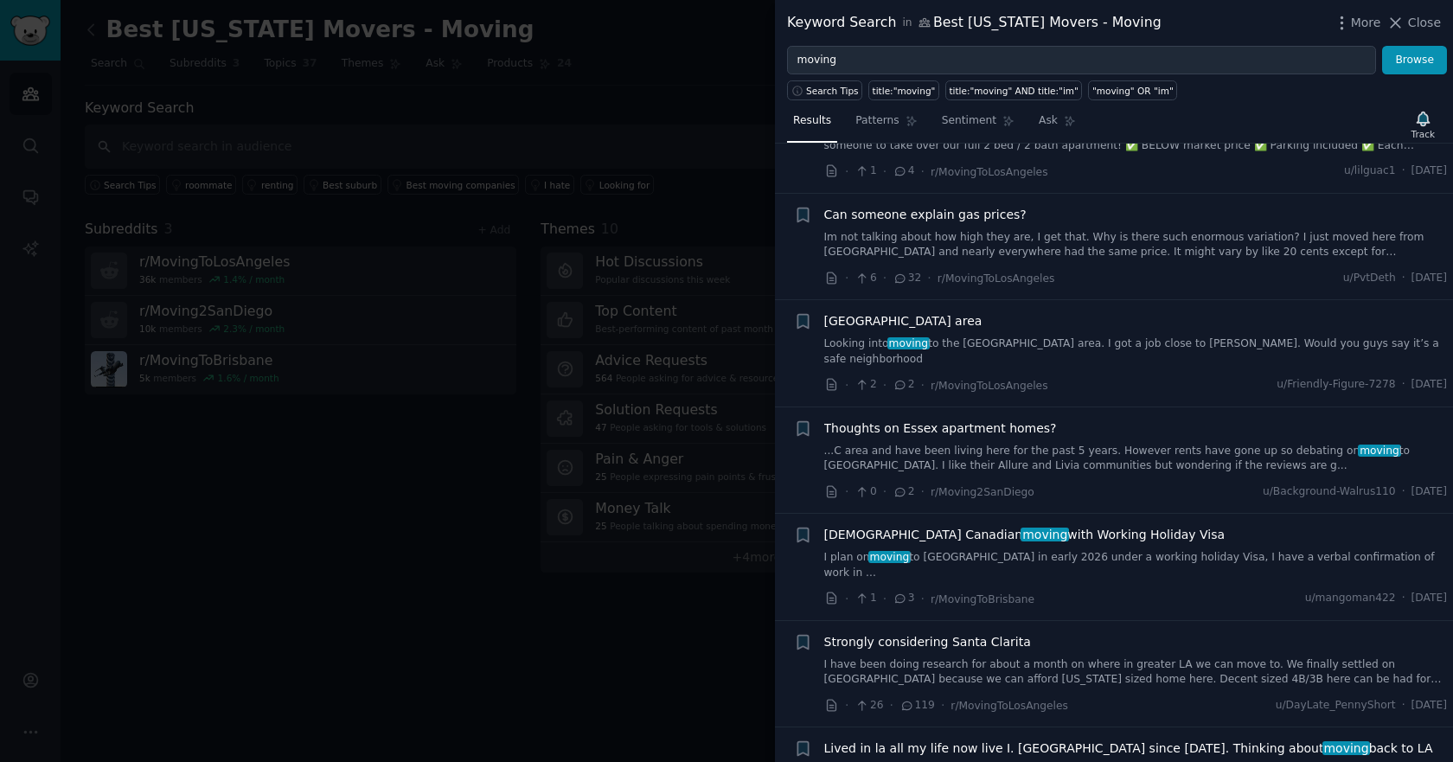
scroll to position [432, 0]
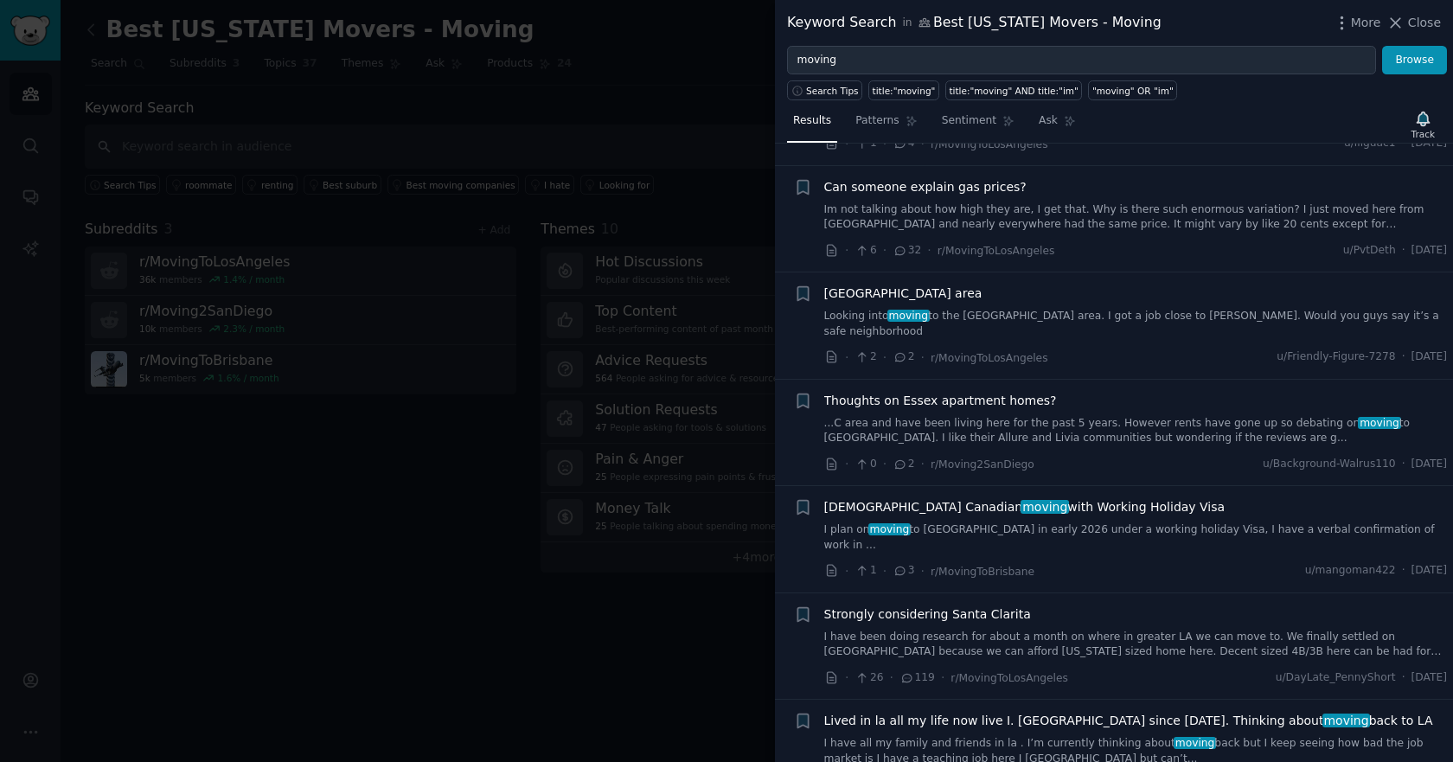
click at [1149, 629] on link "I have been doing research for about a month on where in greater LA we can move…" at bounding box center [1135, 644] width 623 height 30
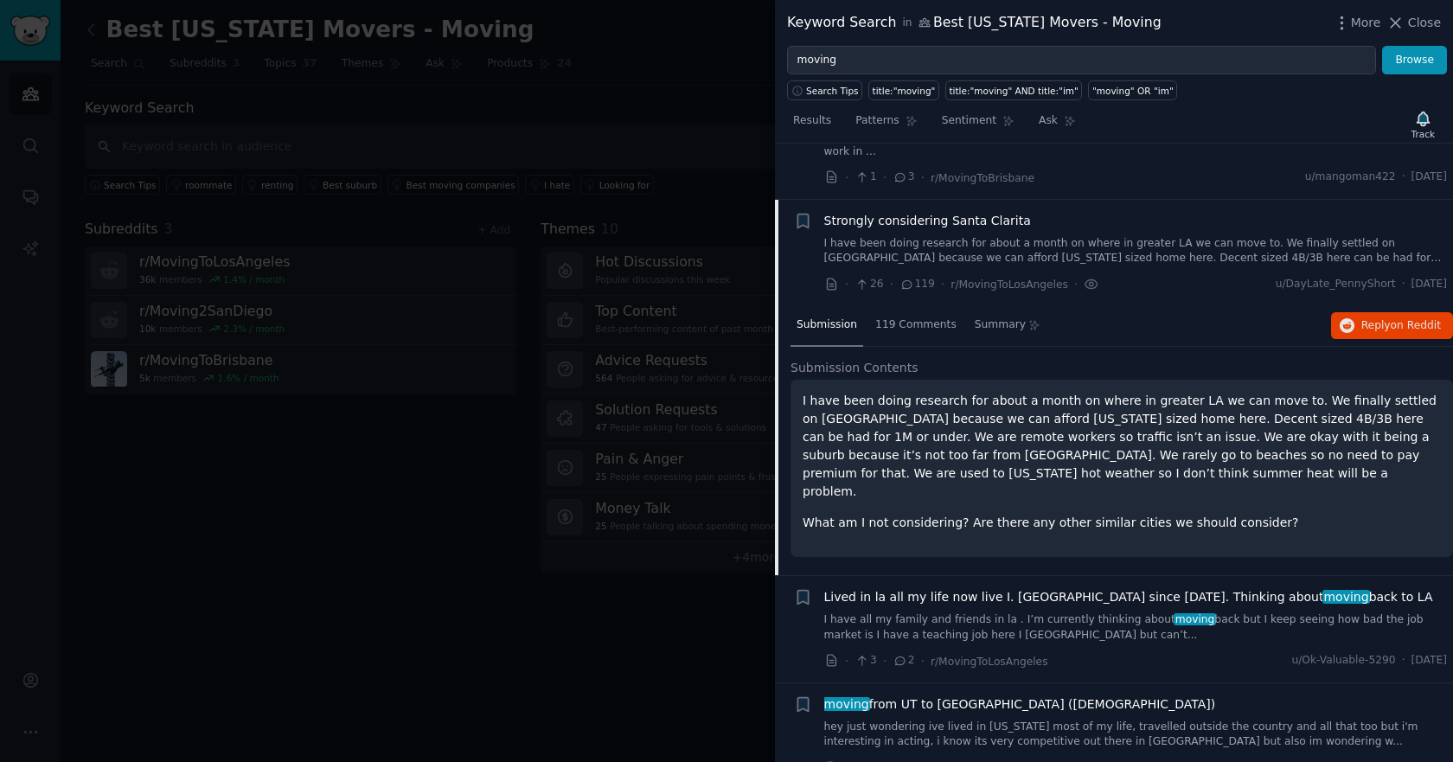
scroll to position [852, 0]
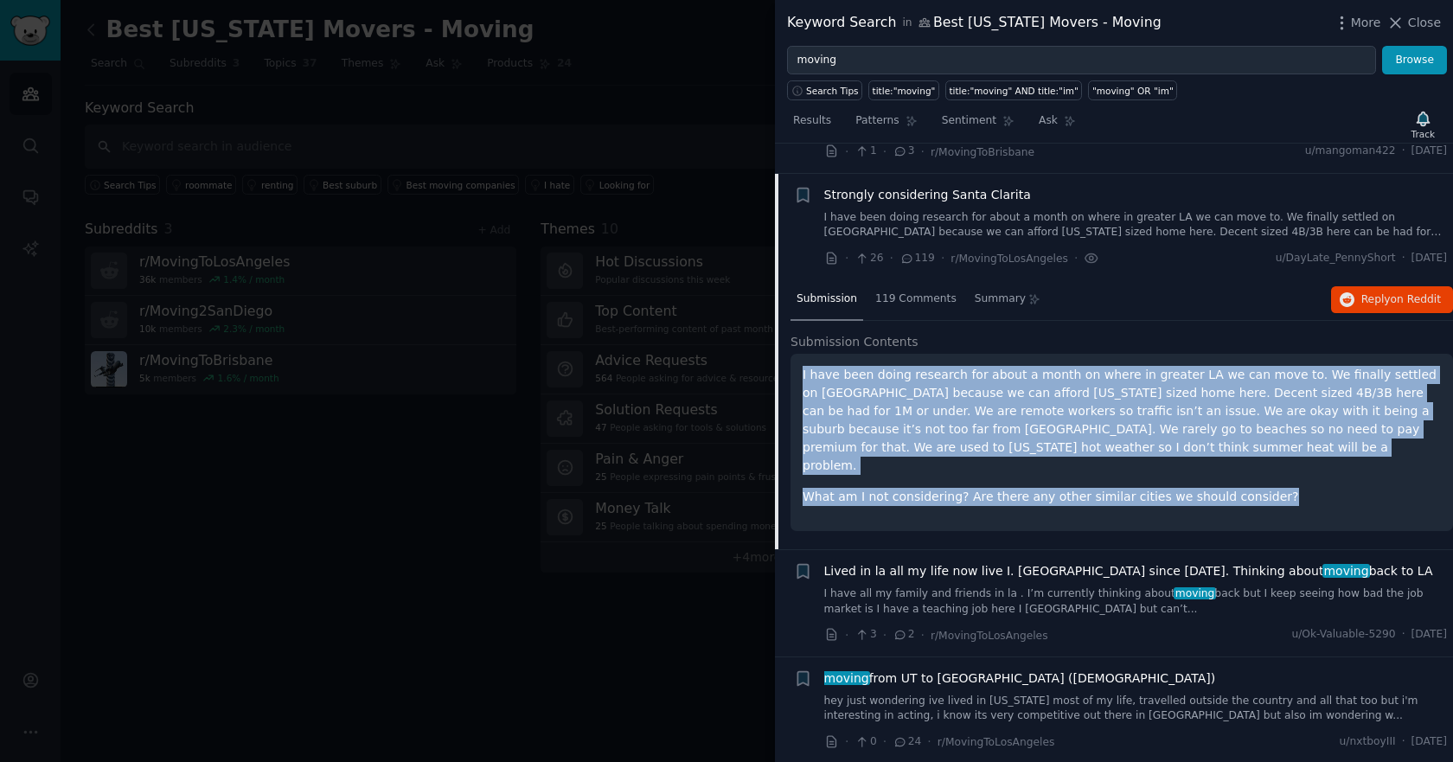
drag, startPoint x: 1270, startPoint y: 442, endPoint x: 798, endPoint y: 343, distance: 482.3
click at [798, 354] on div "I have been doing research for about a month on where in greater LA we can move…" at bounding box center [1121, 442] width 662 height 177
copy div "I have been doing research for about a month on where in greater LA we can move…"
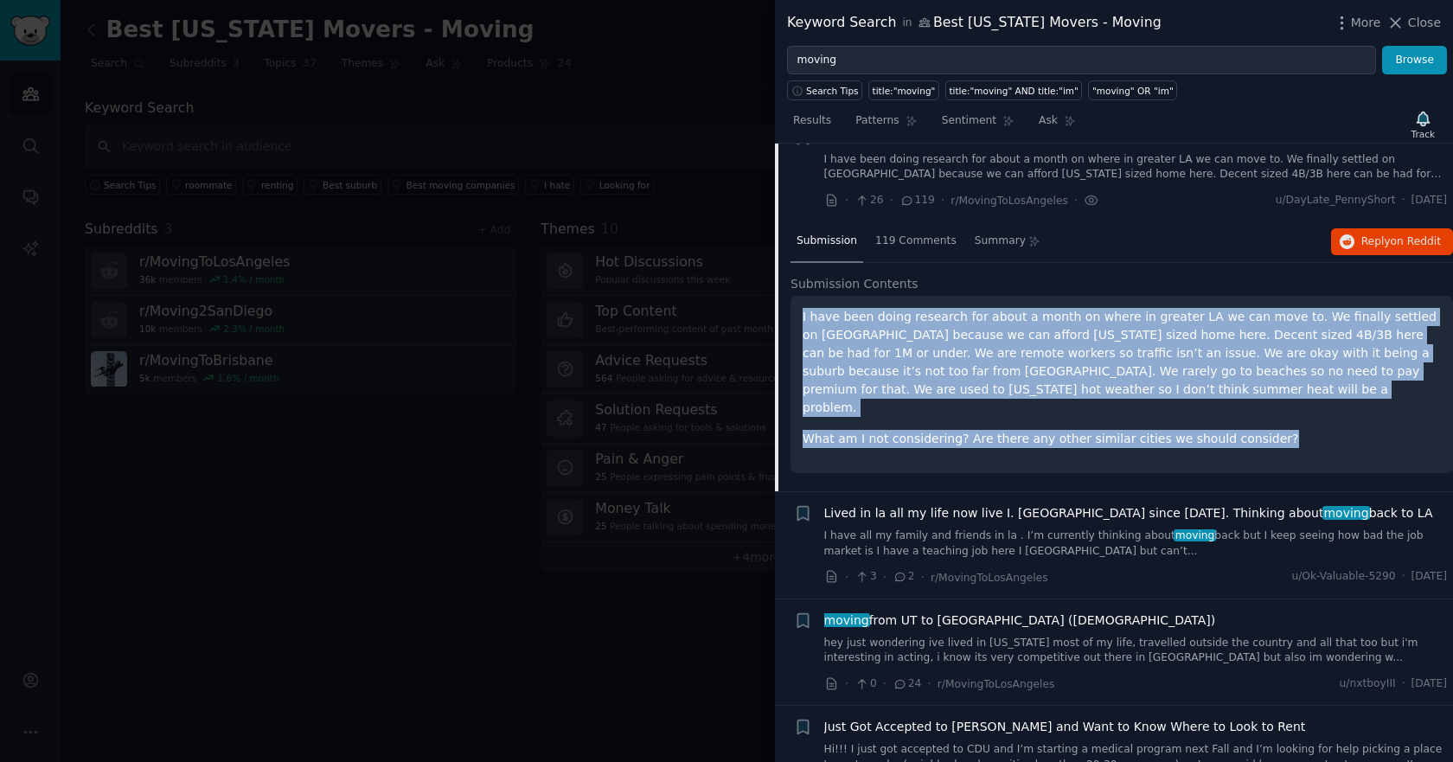
scroll to position [938, 0]
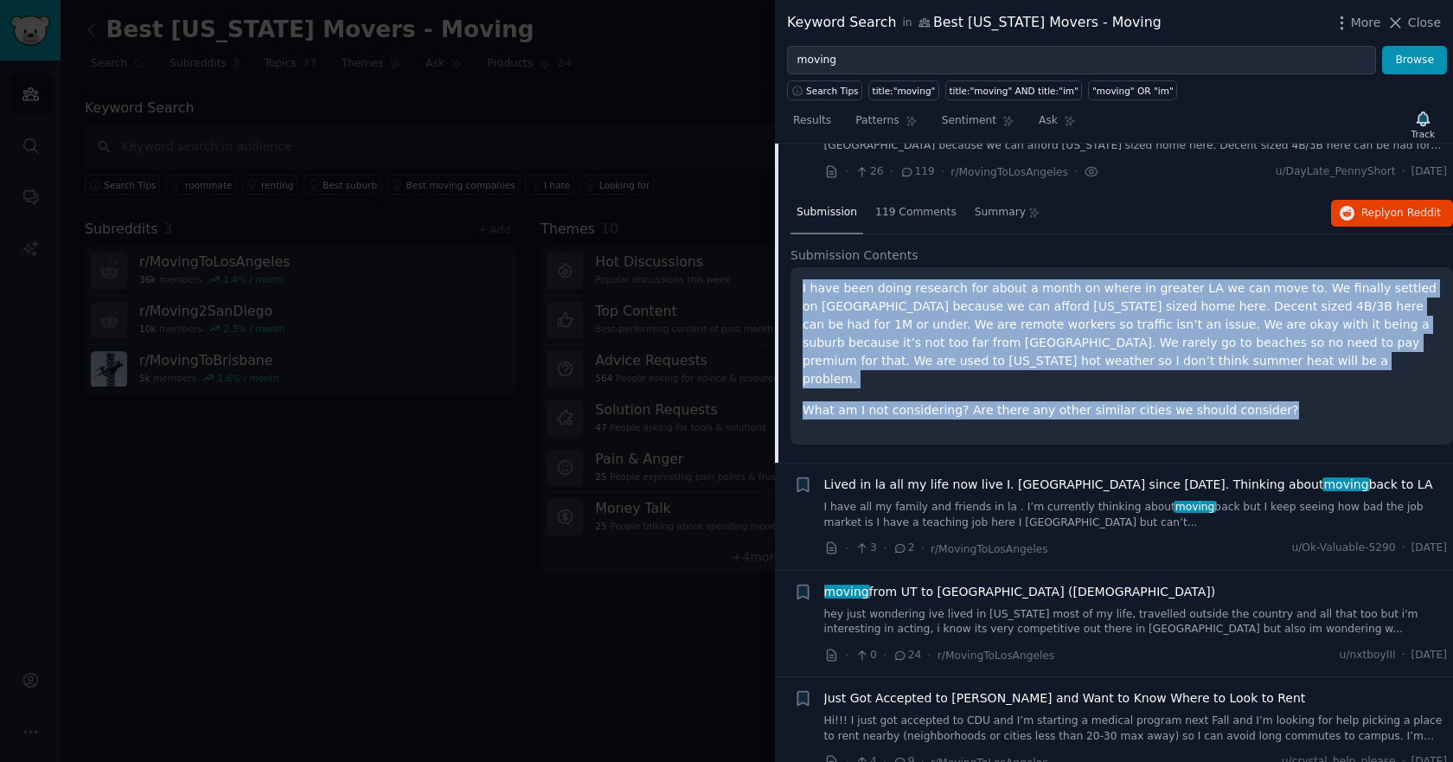
click at [960, 500] on link "I have all my family and friends in la . I’m currently thinking about moving ba…" at bounding box center [1135, 515] width 623 height 30
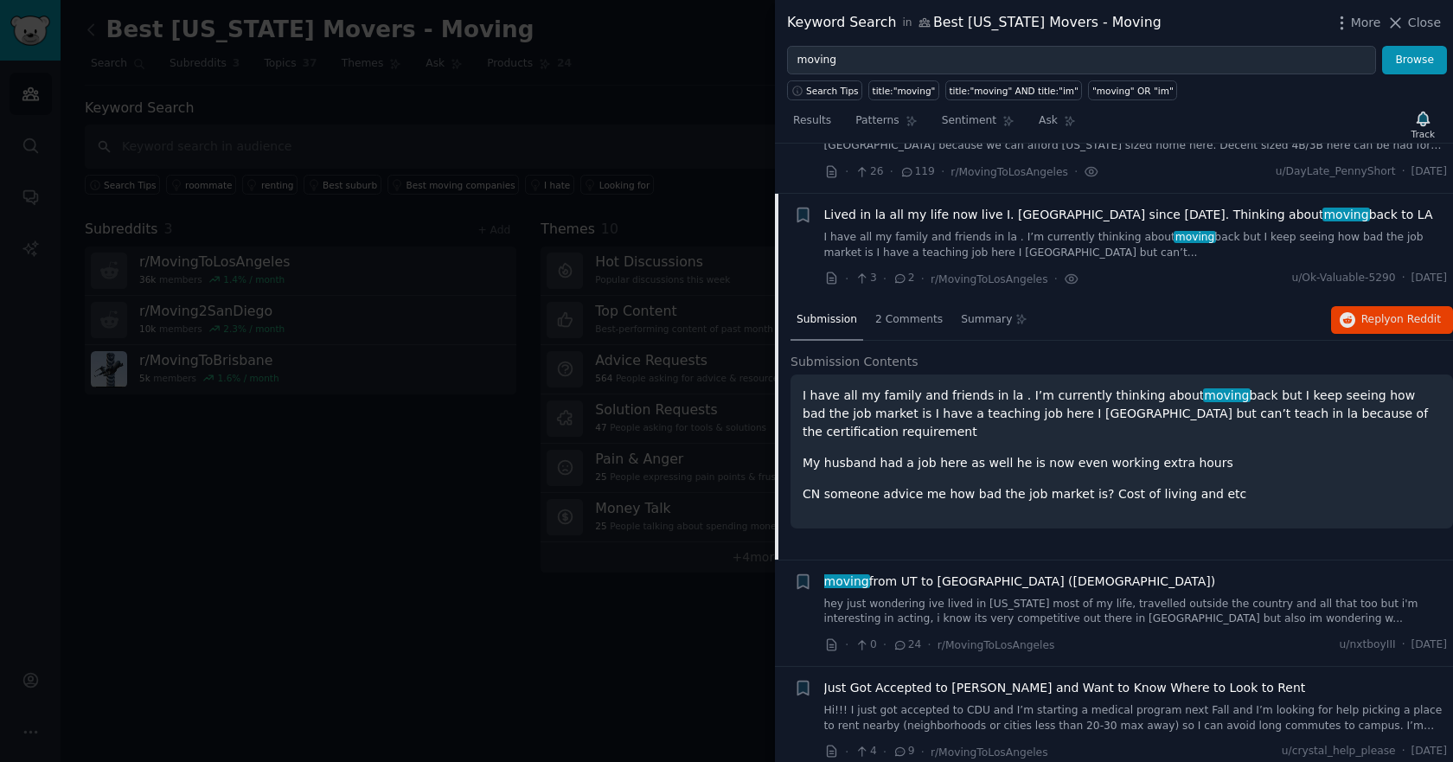
scroll to position [958, 0]
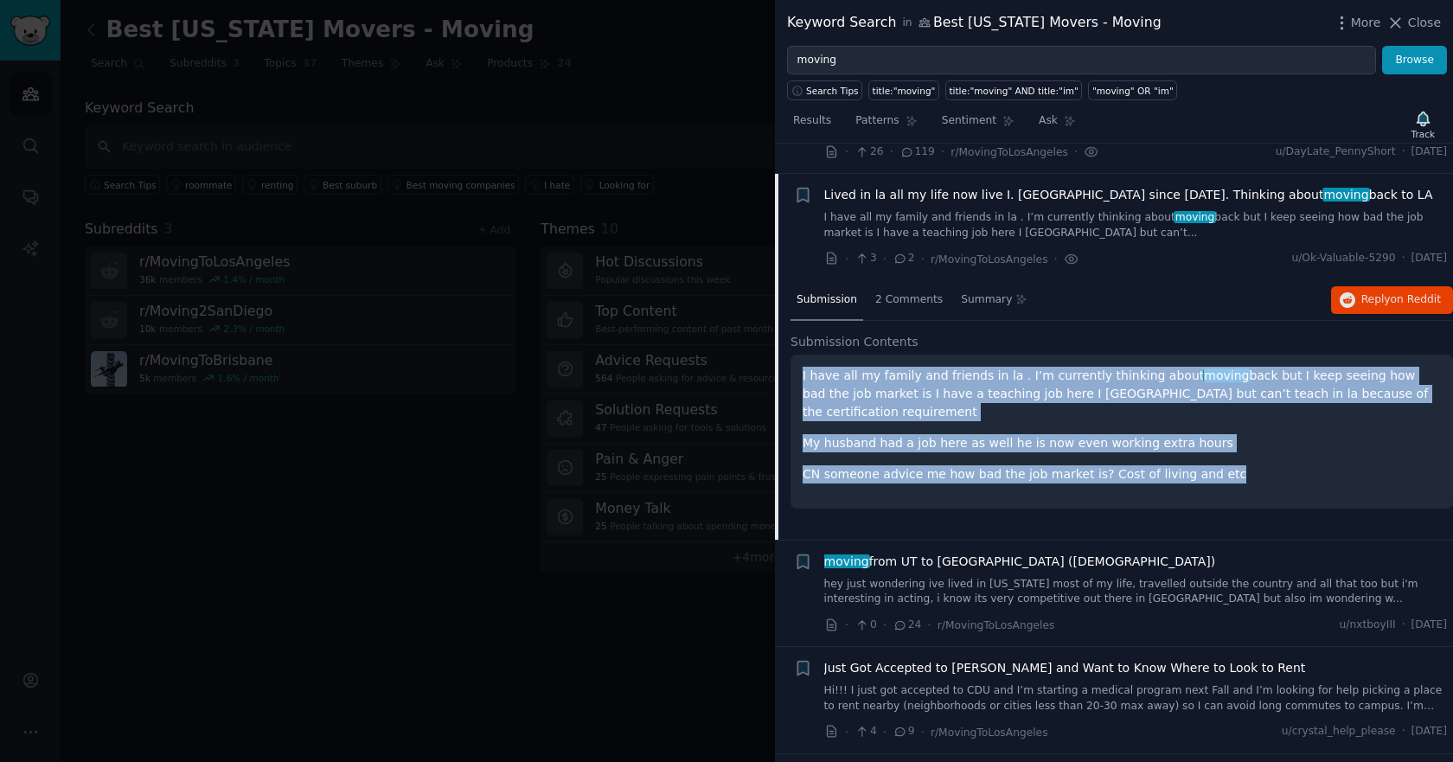
drag, startPoint x: 1072, startPoint y: 425, endPoint x: 794, endPoint y: 342, distance: 290.3
click at [794, 354] on div "I have all my family and friends in la . I’m currently thinking about moving ba…" at bounding box center [1121, 431] width 662 height 154
copy div "I have all my family and friends in la . I’m currently thinking about moving ba…"
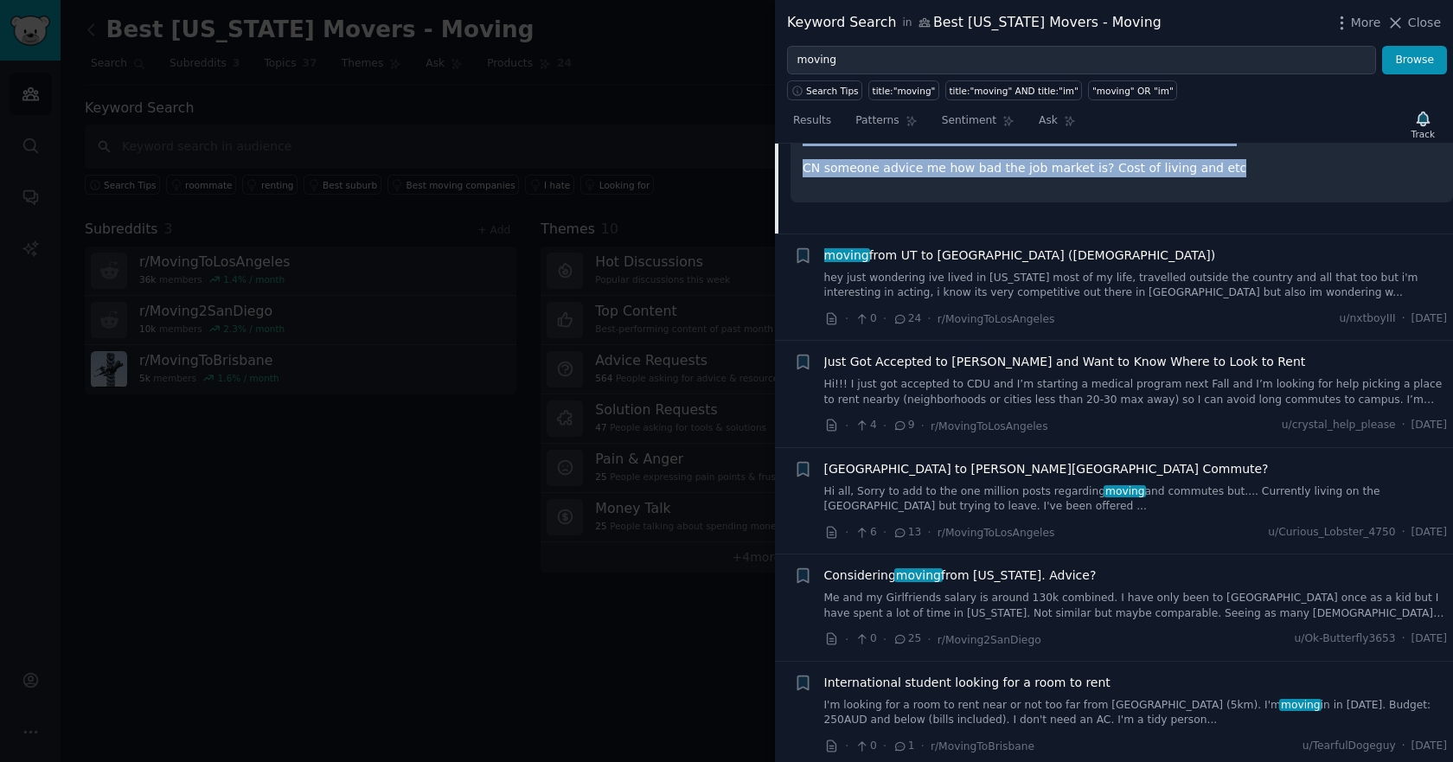
scroll to position [1304, 0]
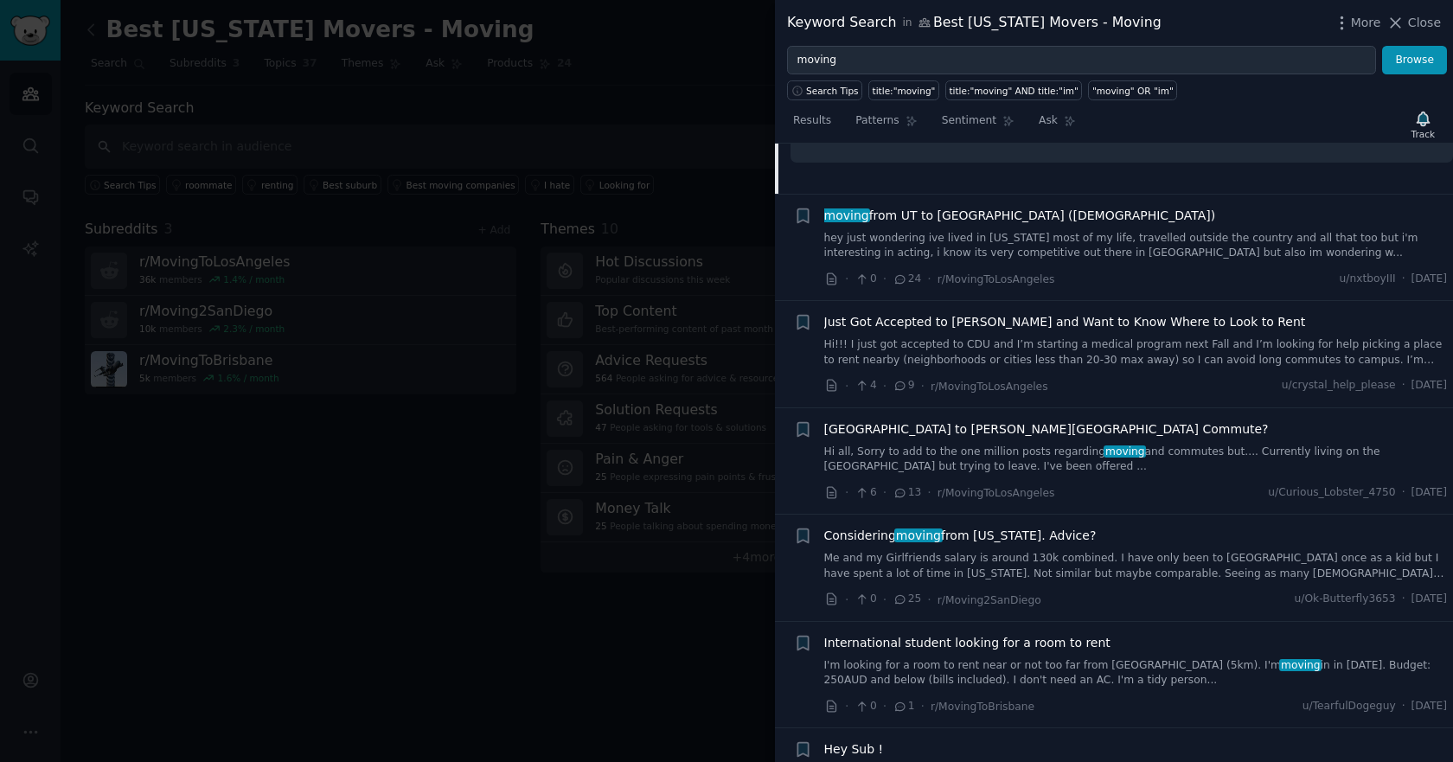
click at [988, 551] on link "Me and my Girlfriends salary is around 130k combined. I have only been to [GEOG…" at bounding box center [1135, 566] width 623 height 30
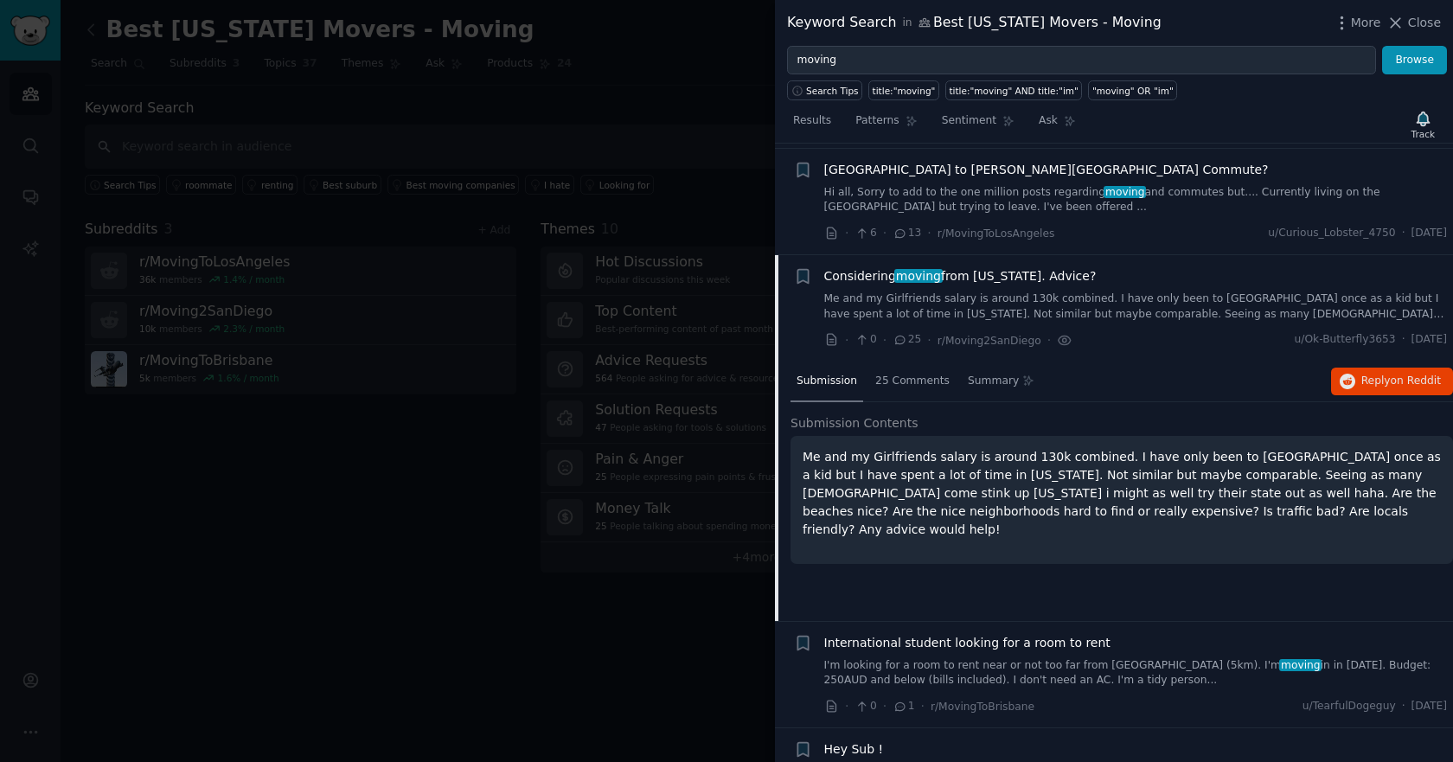
scroll to position [1385, 0]
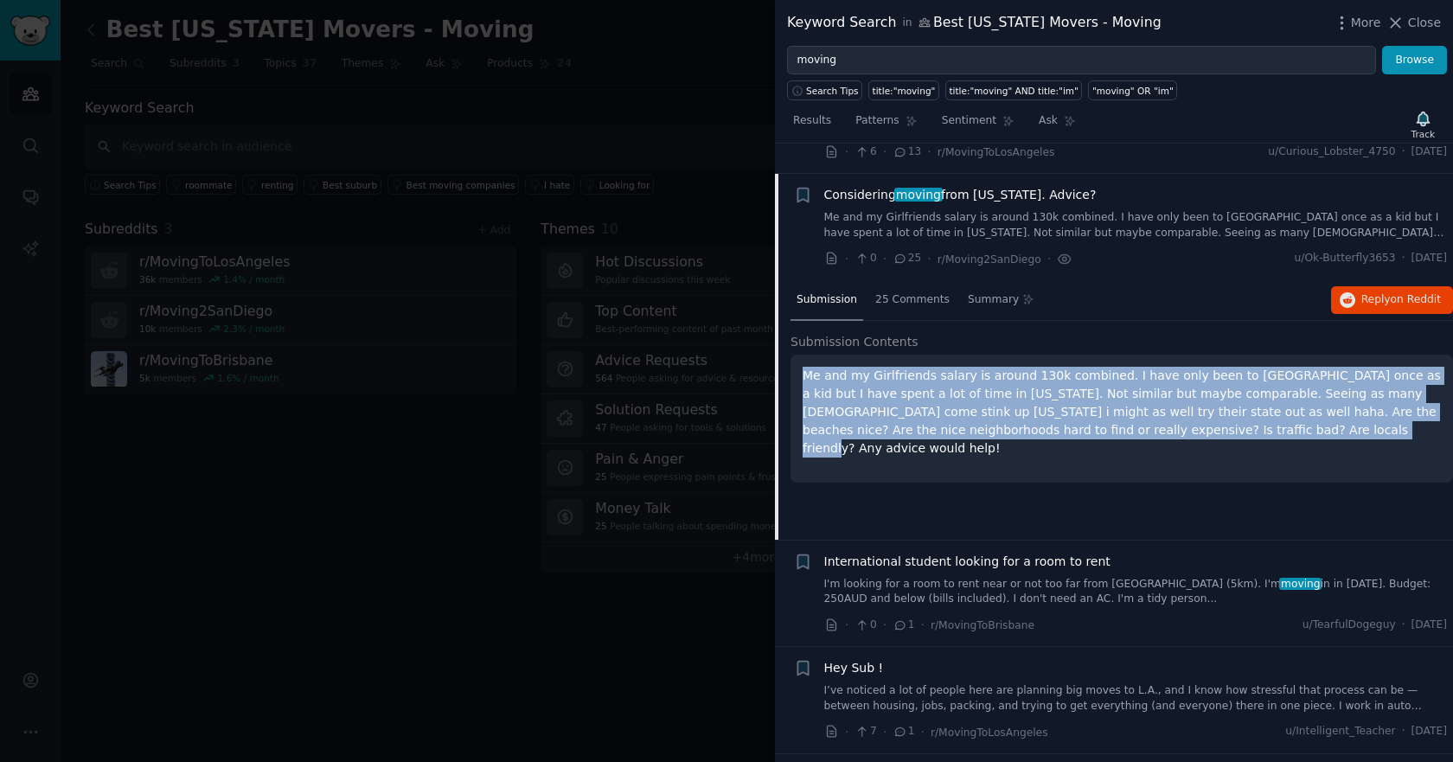
drag, startPoint x: 1089, startPoint y: 394, endPoint x: 804, endPoint y: 335, distance: 291.3
click at [804, 367] on p "Me and my Girlfriends salary is around 130k combined. I have only been to Cali …" at bounding box center [1121, 412] width 638 height 91
copy p "Me and my Girlfriends salary is around 130k combined. I have only been to Cali …"
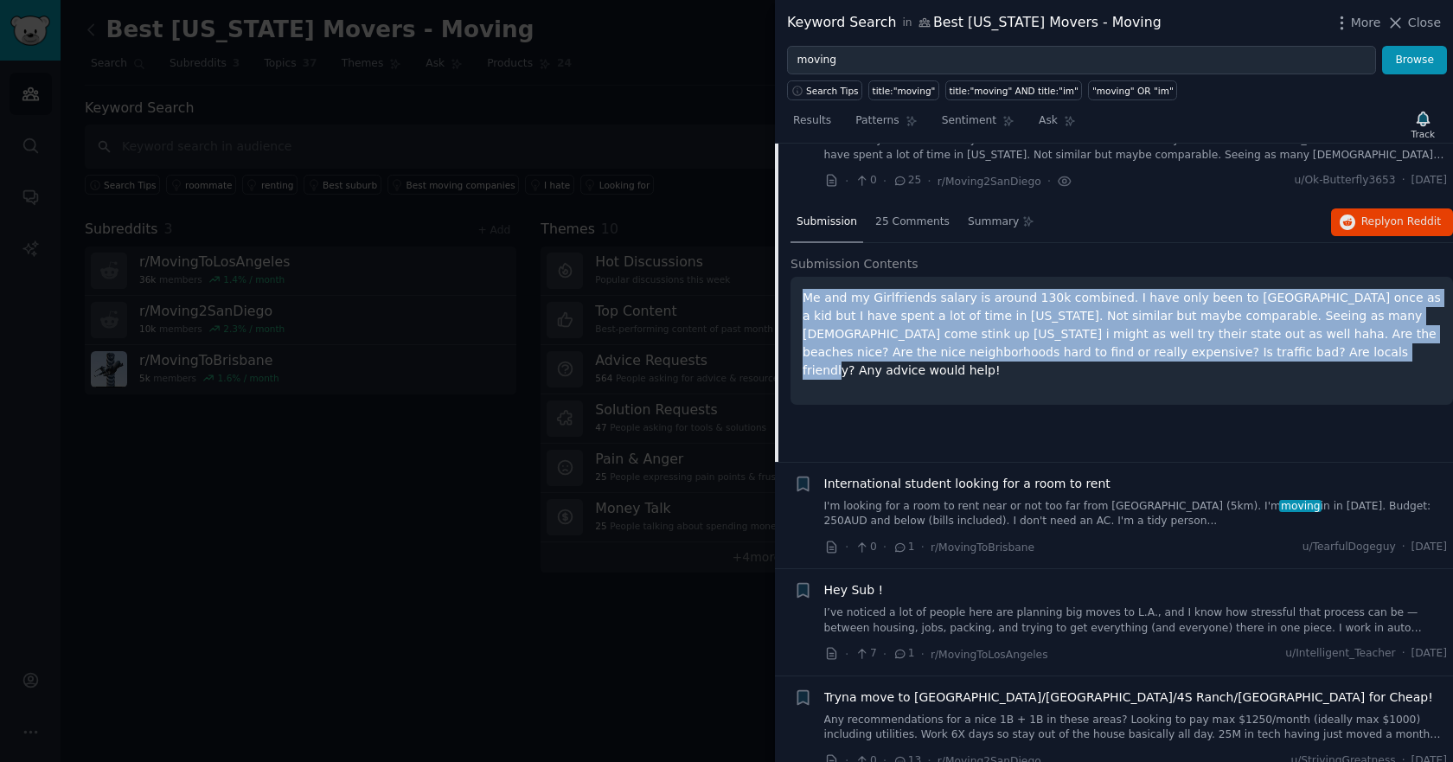
scroll to position [1558, 0]
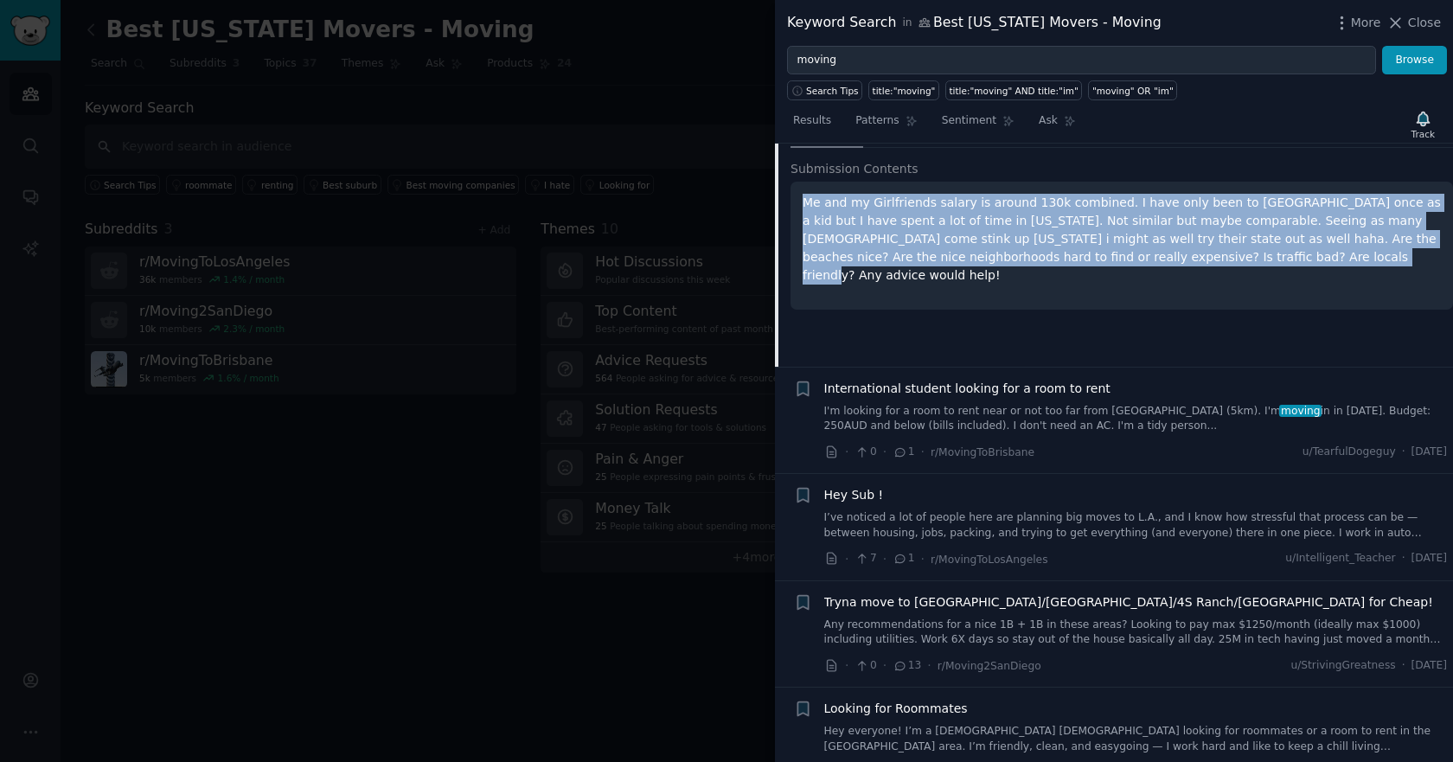
click at [1035, 510] on link "I’ve noticed a lot of people here are planning big moves to L.A., and I know ho…" at bounding box center [1135, 525] width 623 height 30
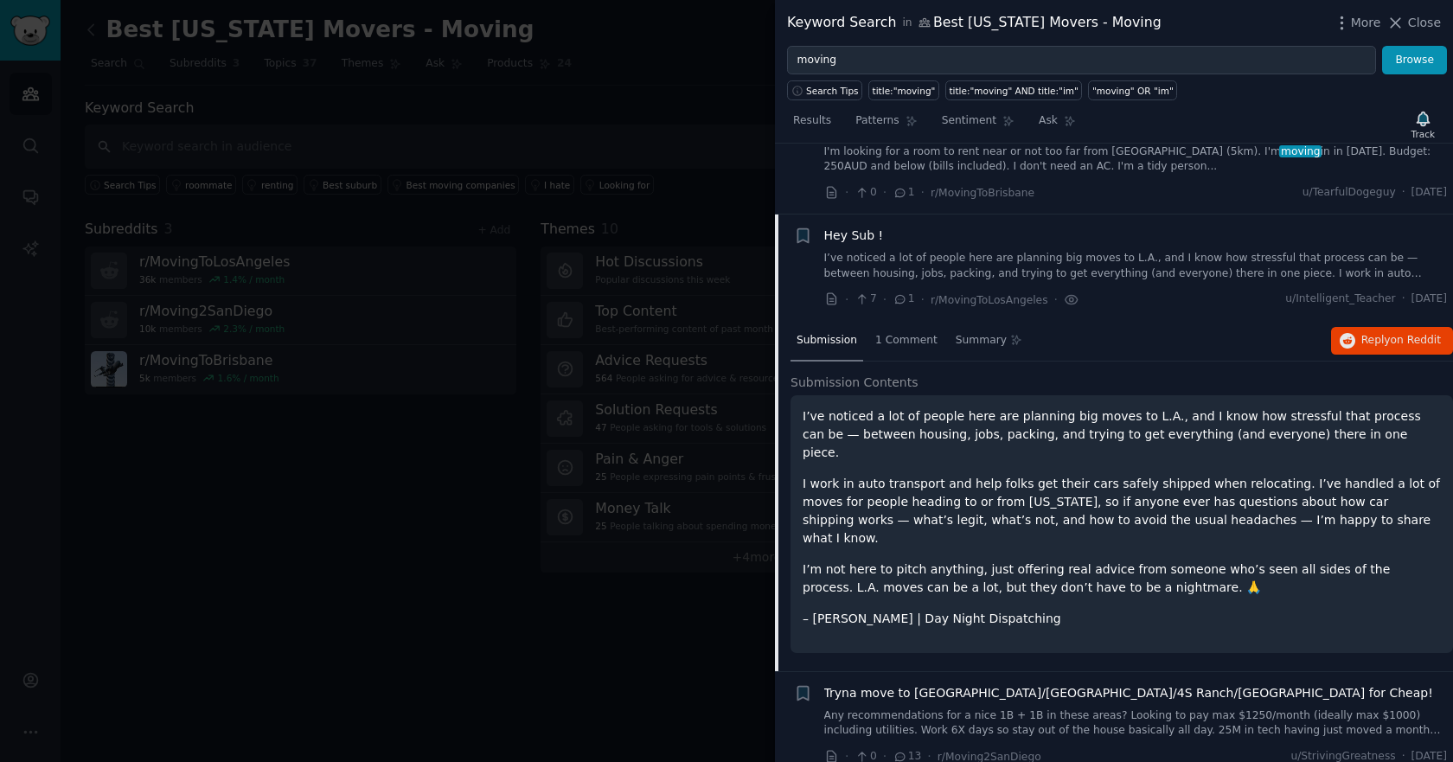
scroll to position [1599, 0]
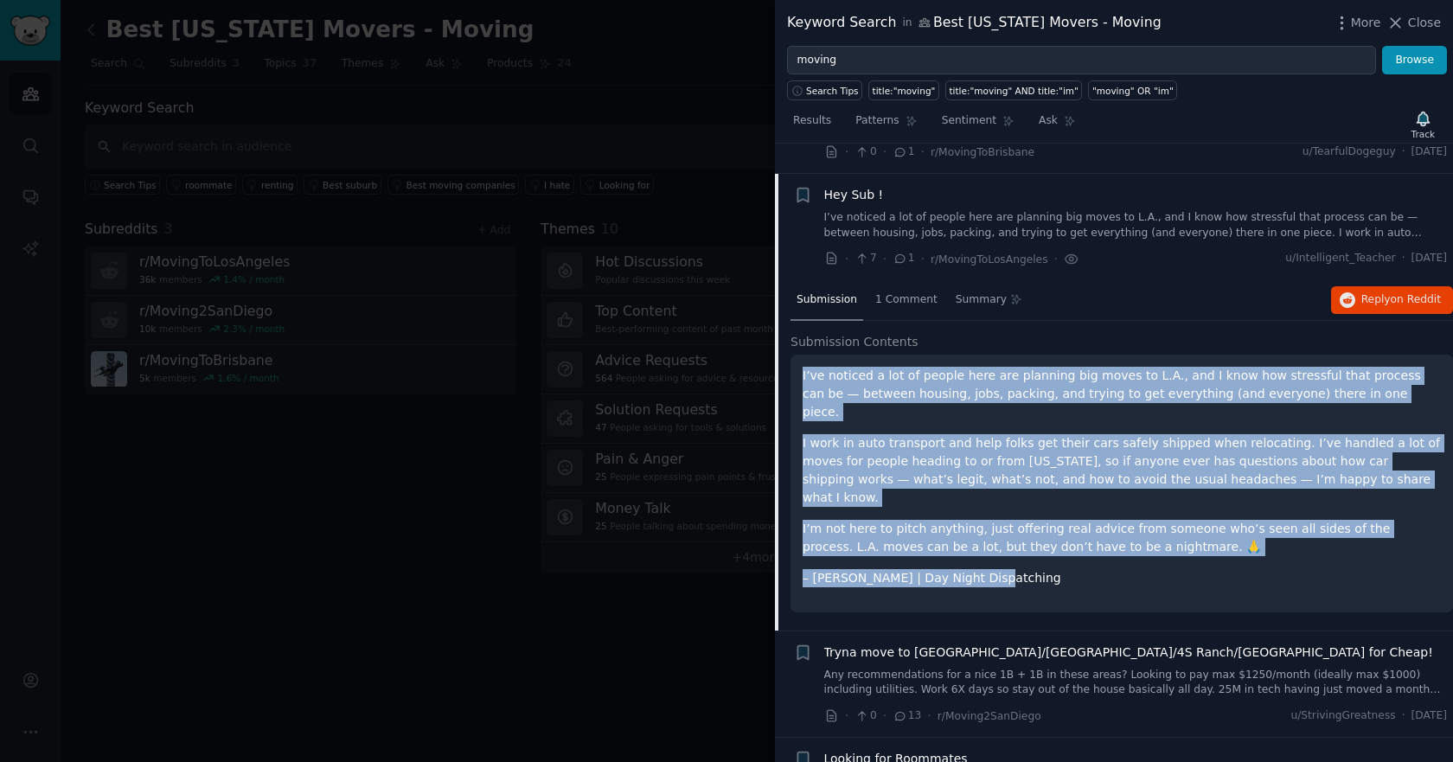
drag, startPoint x: 1023, startPoint y: 508, endPoint x: 795, endPoint y: 349, distance: 277.0
click at [795, 354] on div "I’ve noticed a lot of people here are planning big moves to L.A., and I know ho…" at bounding box center [1121, 483] width 662 height 258
copy div "I’ve noticed a lot of people here are planning big moves to L.A., and I know ho…"
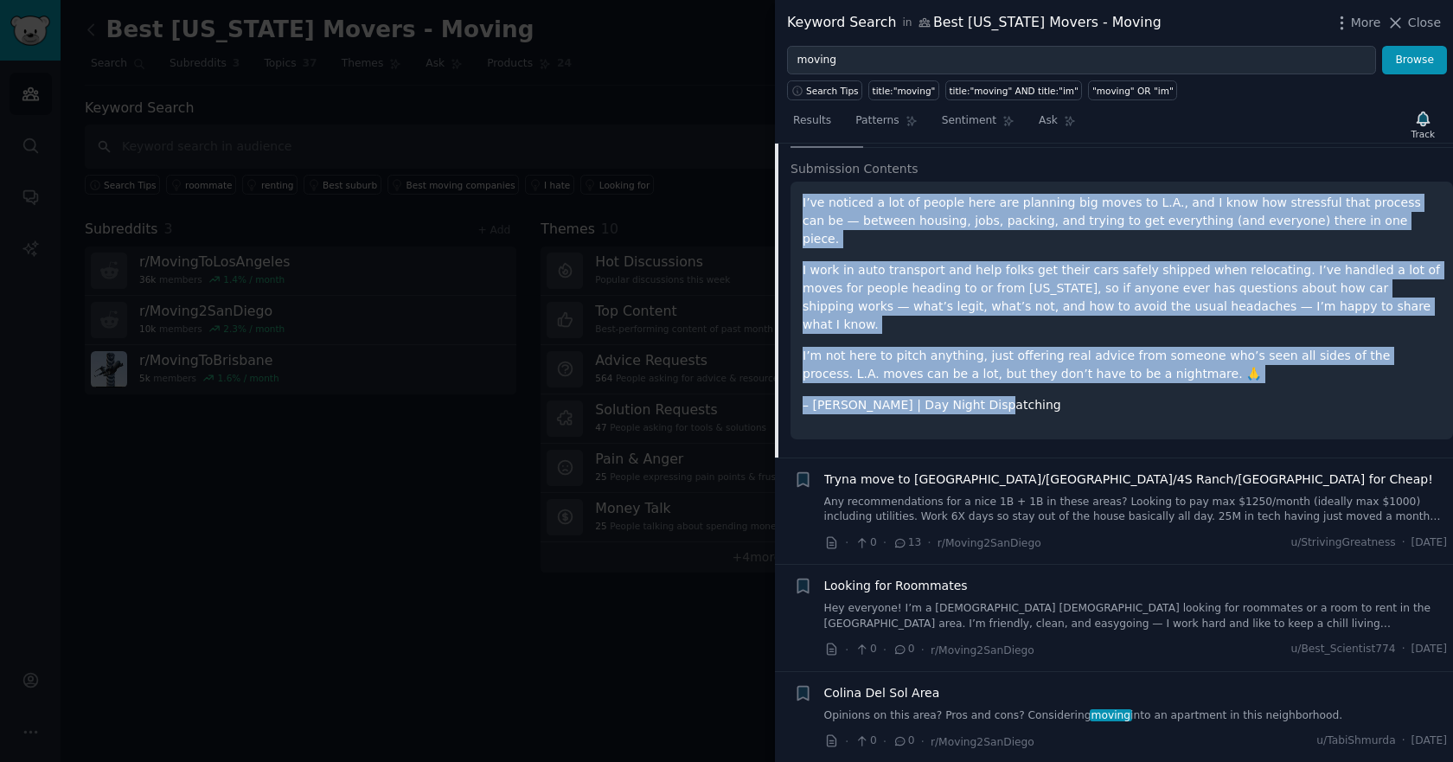
scroll to position [2031, 0]
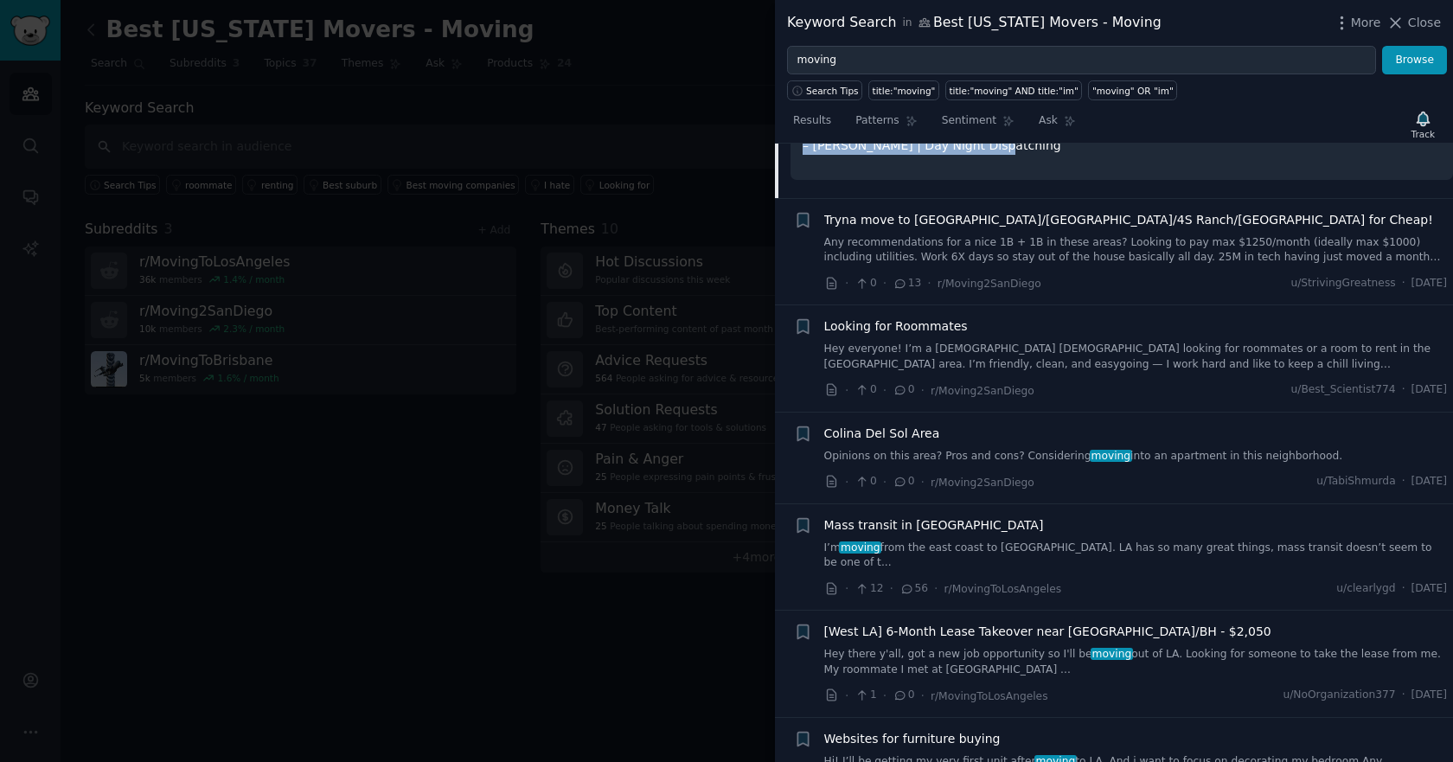
click at [1089, 540] on link "I’m moving from the east coast to LA. LA has so many great things, mass transit…" at bounding box center [1135, 555] width 623 height 30
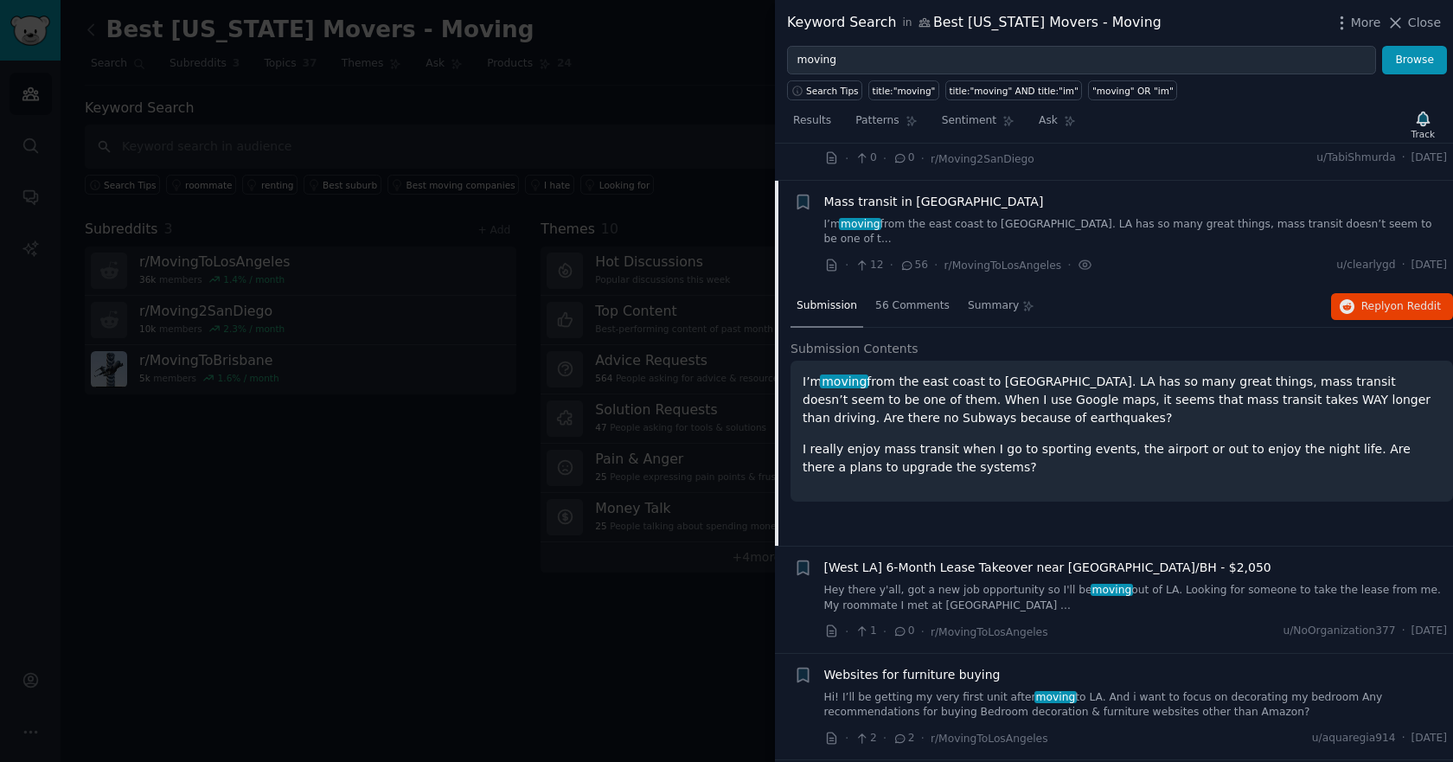
scroll to position [2011, 0]
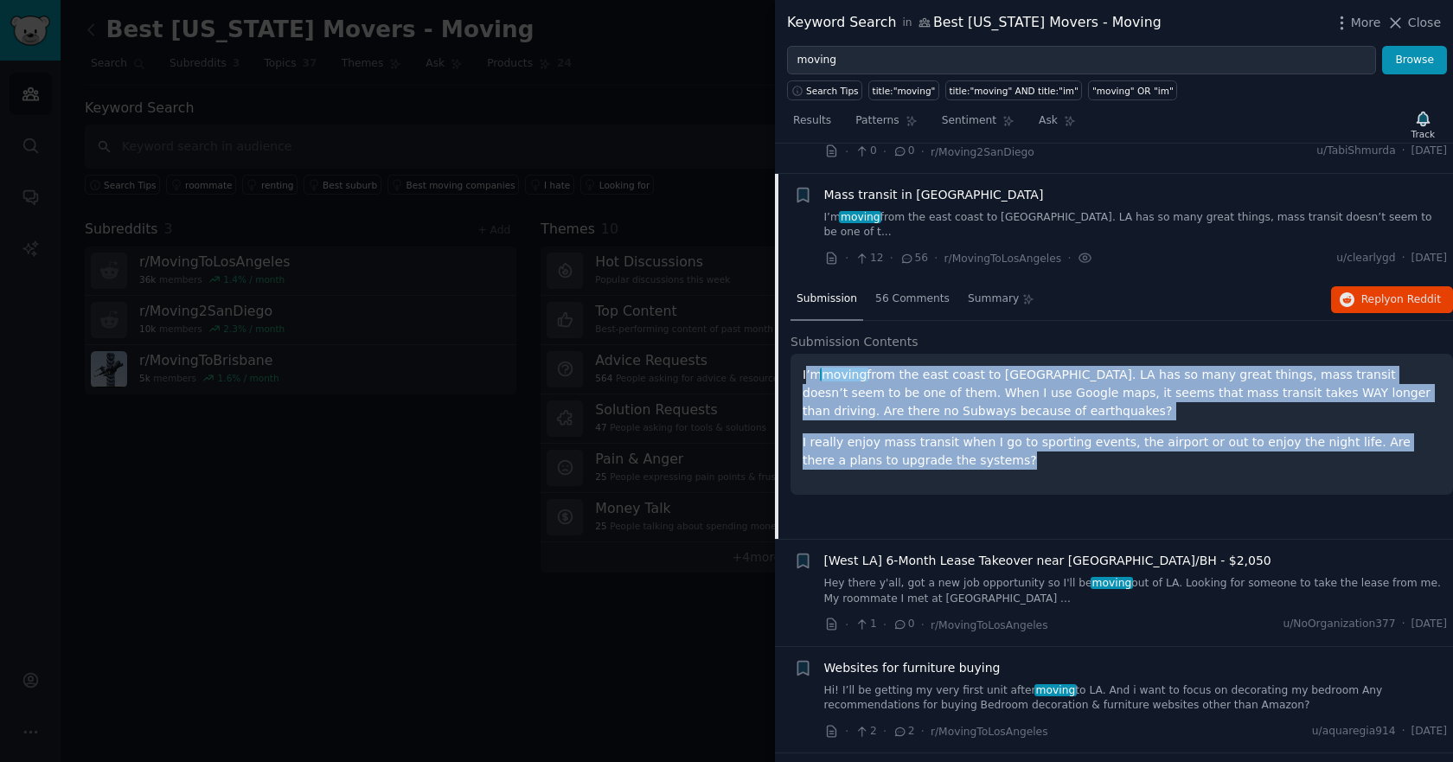
drag, startPoint x: 968, startPoint y: 412, endPoint x: 805, endPoint y: 329, distance: 183.3
click at [805, 366] on div "I’m moving from the east coast to LA. LA has so many great things, mass transit…" at bounding box center [1121, 418] width 638 height 104
copy div "’m moving from the east coast to LA. LA has so many great things, mass transit …"
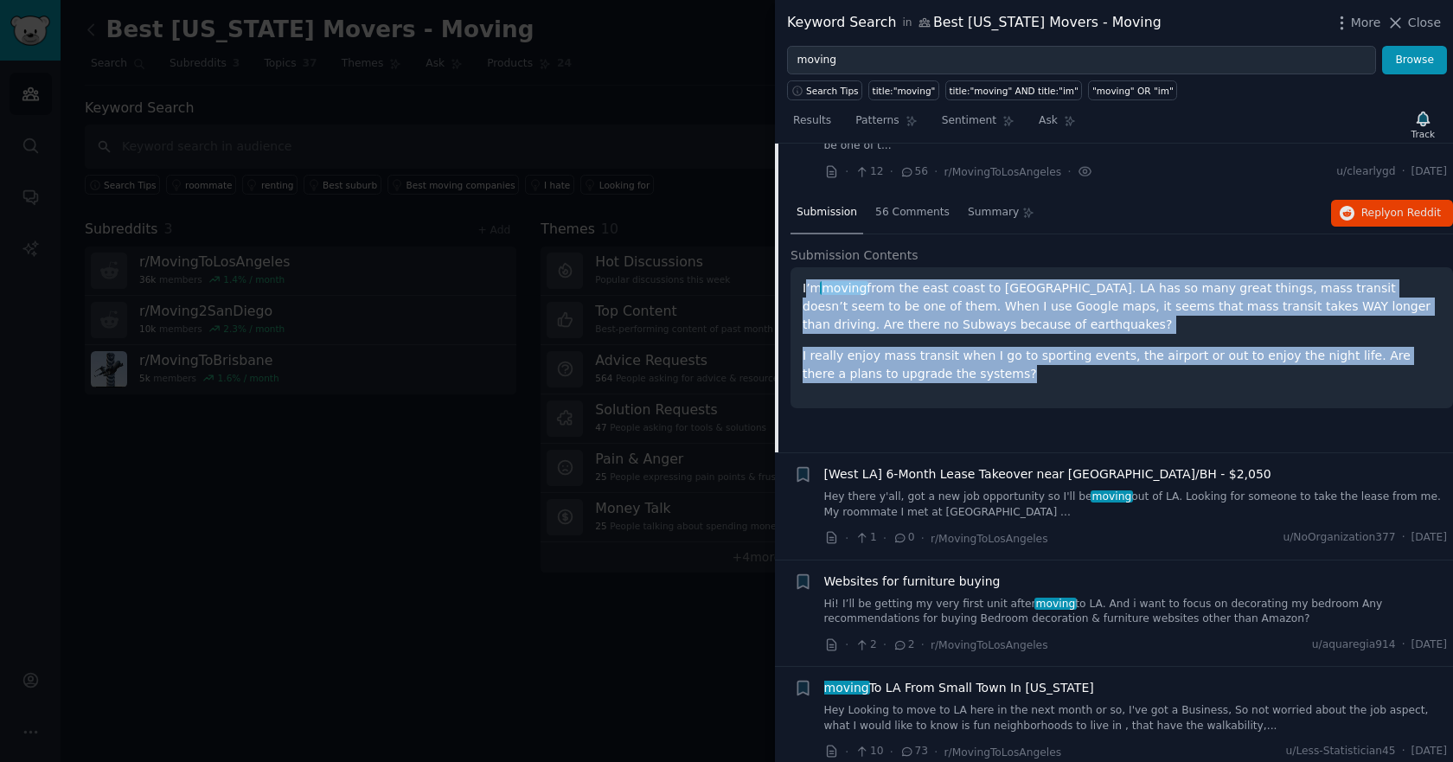
click at [980, 489] on link "Hey there y'all, got a new job opportunity so I'll be moving out of LA. Looking…" at bounding box center [1135, 504] width 623 height 30
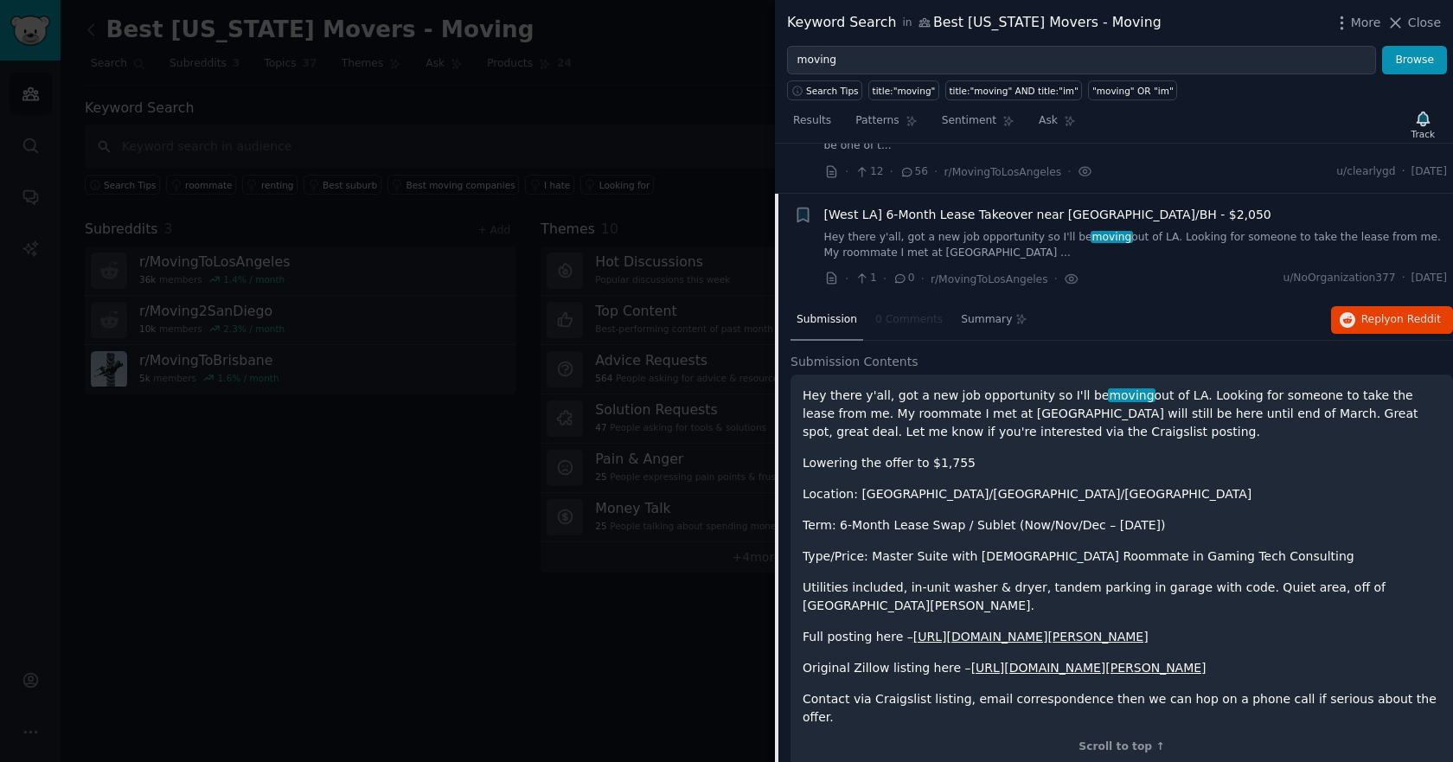
scroll to position [2103, 0]
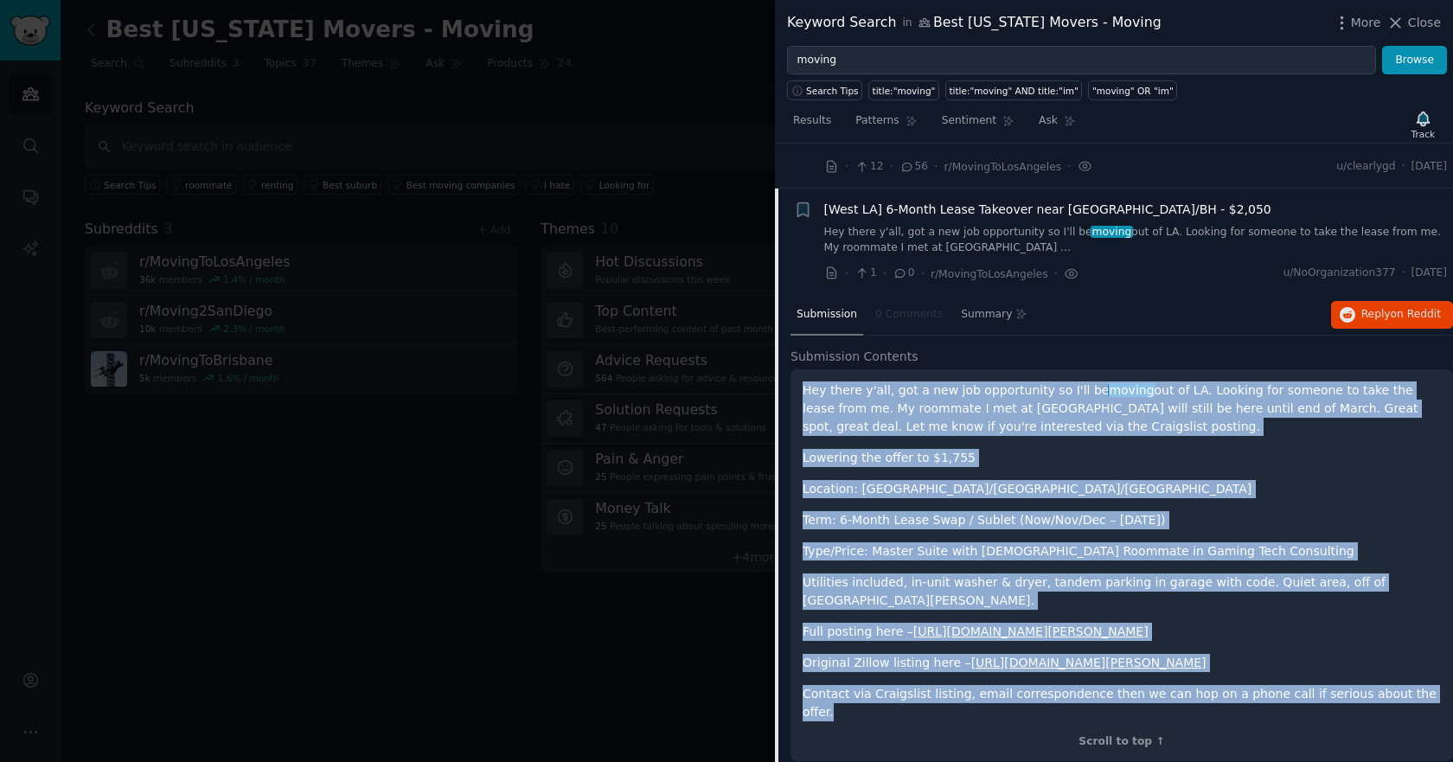
drag, startPoint x: 1411, startPoint y: 650, endPoint x: 796, endPoint y: 349, distance: 684.4
click at [796, 369] on div "Hey there y'all, got a new job opportunity so I'll be moving out of LA. Looking…" at bounding box center [1121, 565] width 662 height 393
copy div "Hey there y'all, got a new job opportunity so I'll be moving out of LA. Looking…"
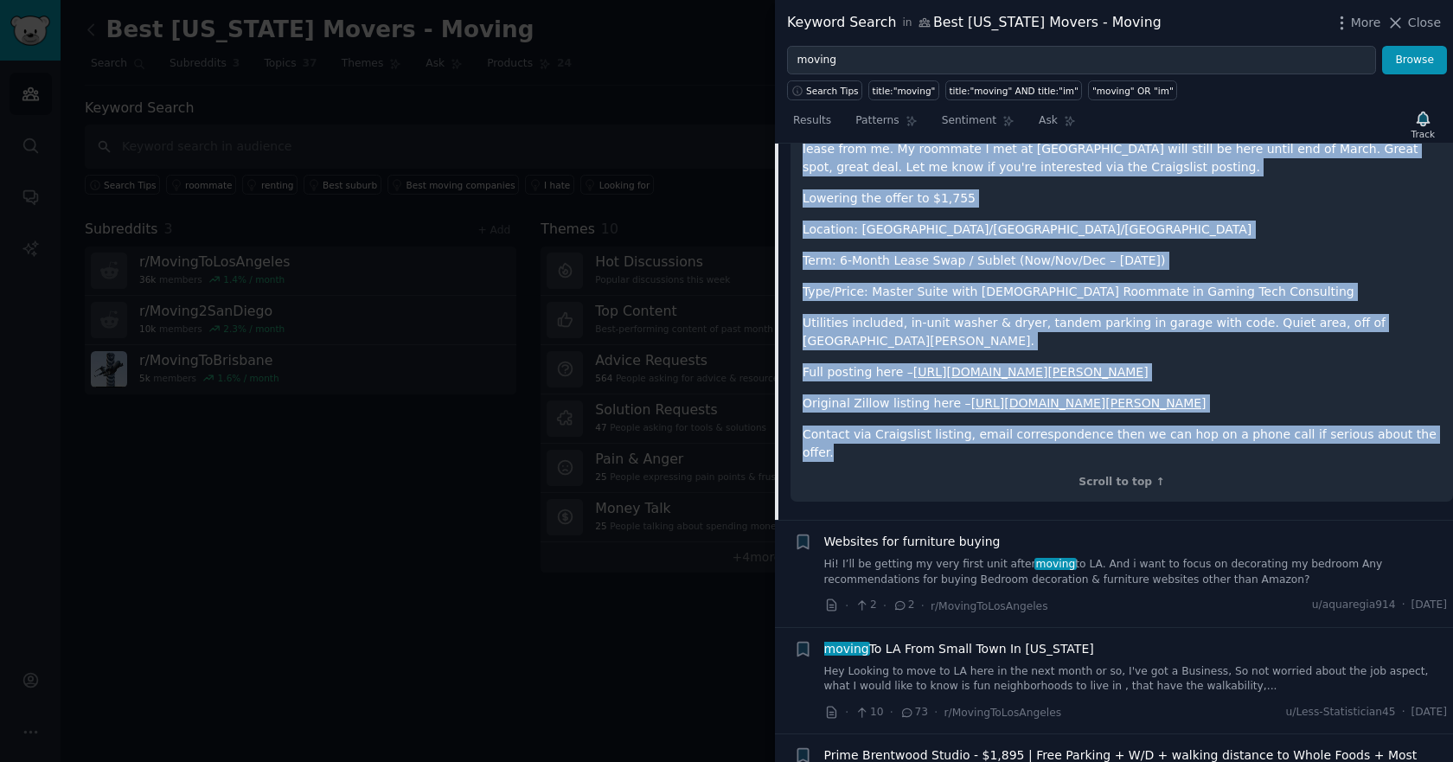
click at [962, 664] on link "Hey Looking to move to LA here in the next month or so, I've got a Business, So…" at bounding box center [1135, 679] width 623 height 30
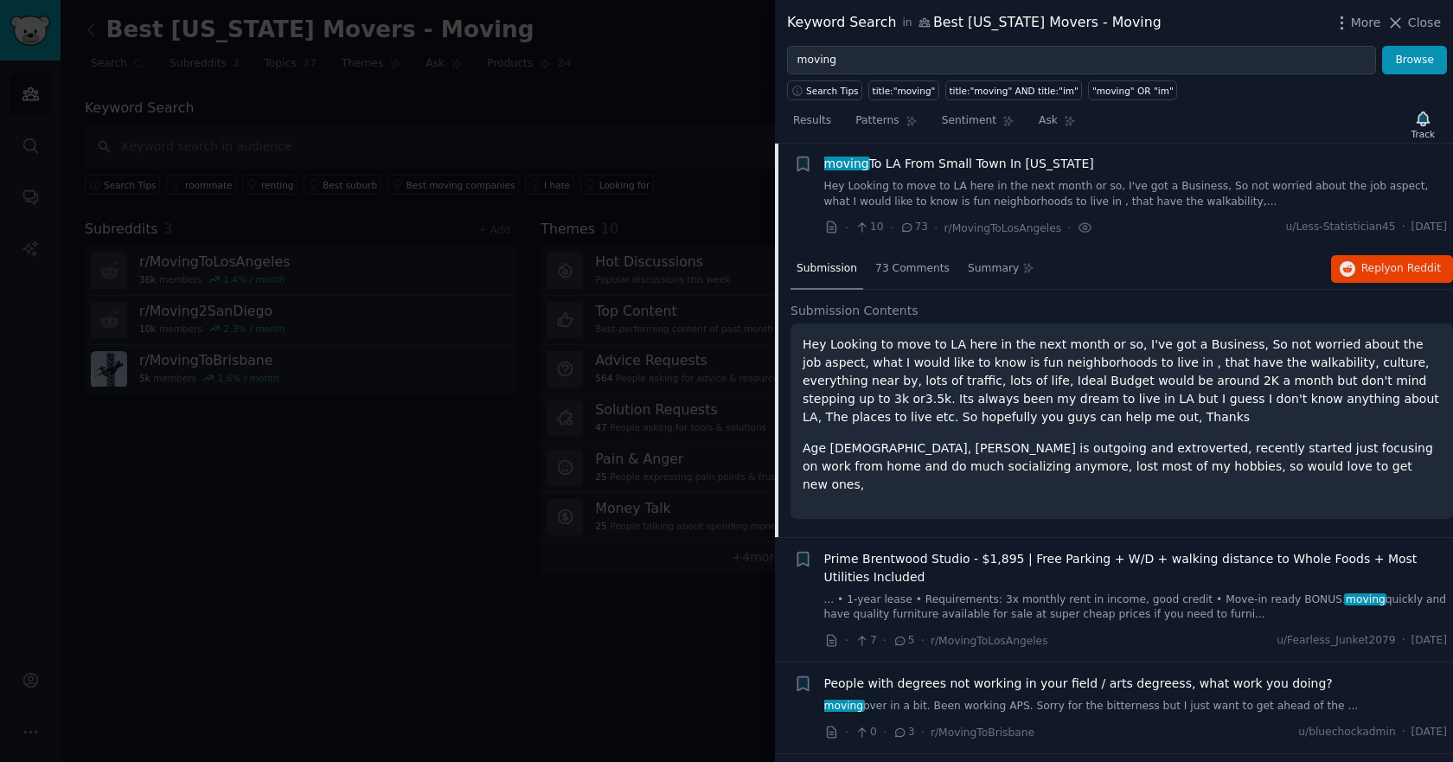
scroll to position [2316, 0]
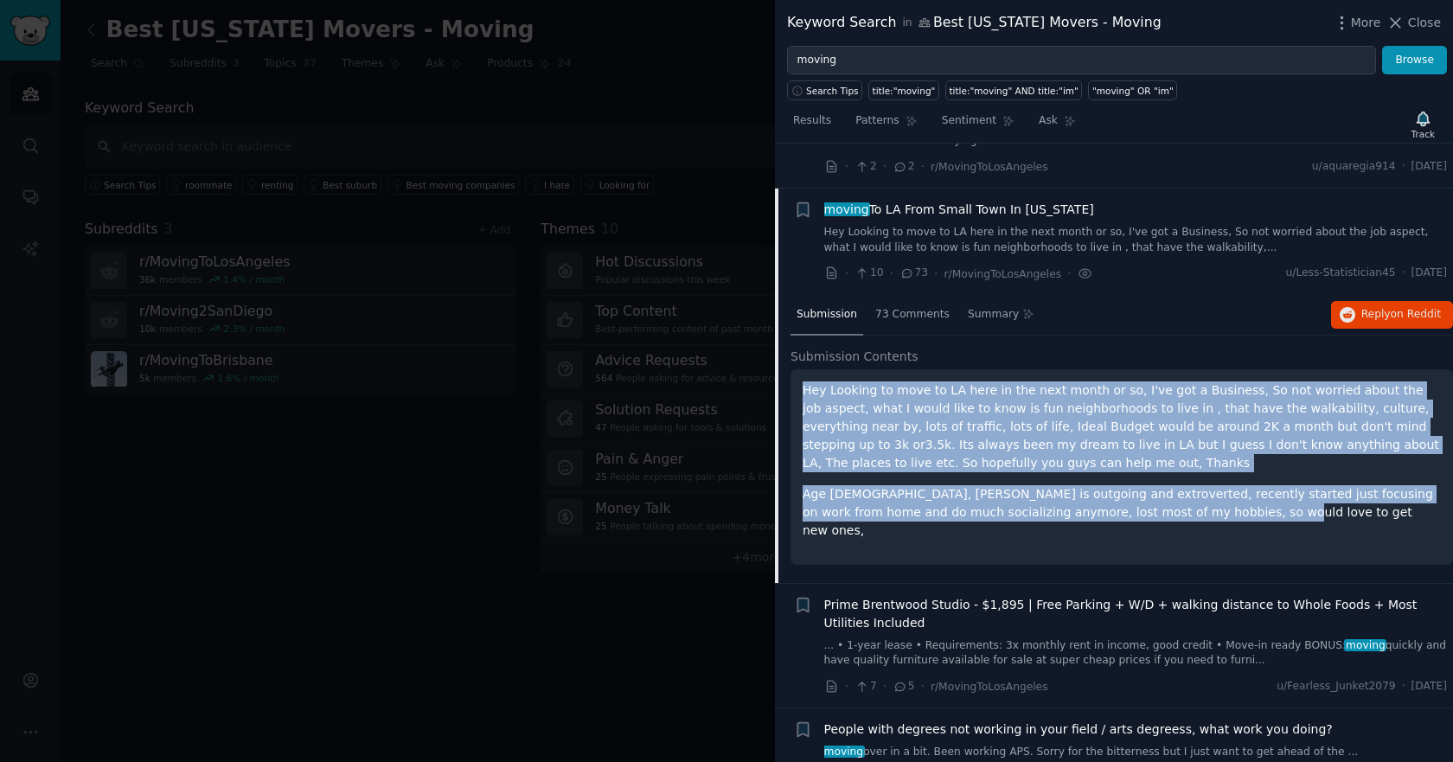
drag, startPoint x: 1069, startPoint y: 463, endPoint x: 802, endPoint y: 341, distance: 294.0
click at [802, 369] on div "Hey Looking to move to LA here in the next month or so, I've got a Business, So…" at bounding box center [1121, 466] width 662 height 195
copy div "Hey Looking to move to LA here in the next month or so, I've got a Business, So…"
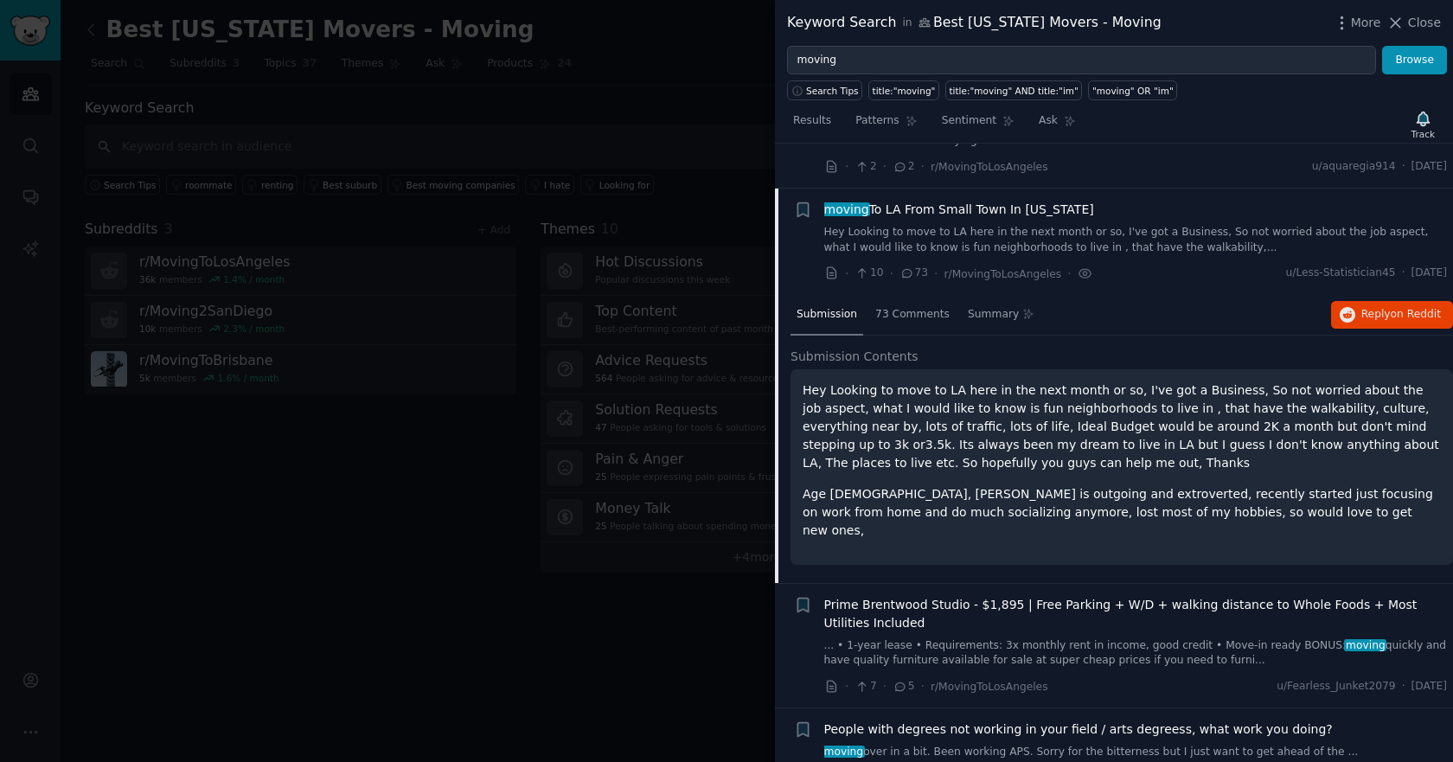
click at [361, 378] on div at bounding box center [726, 381] width 1453 height 762
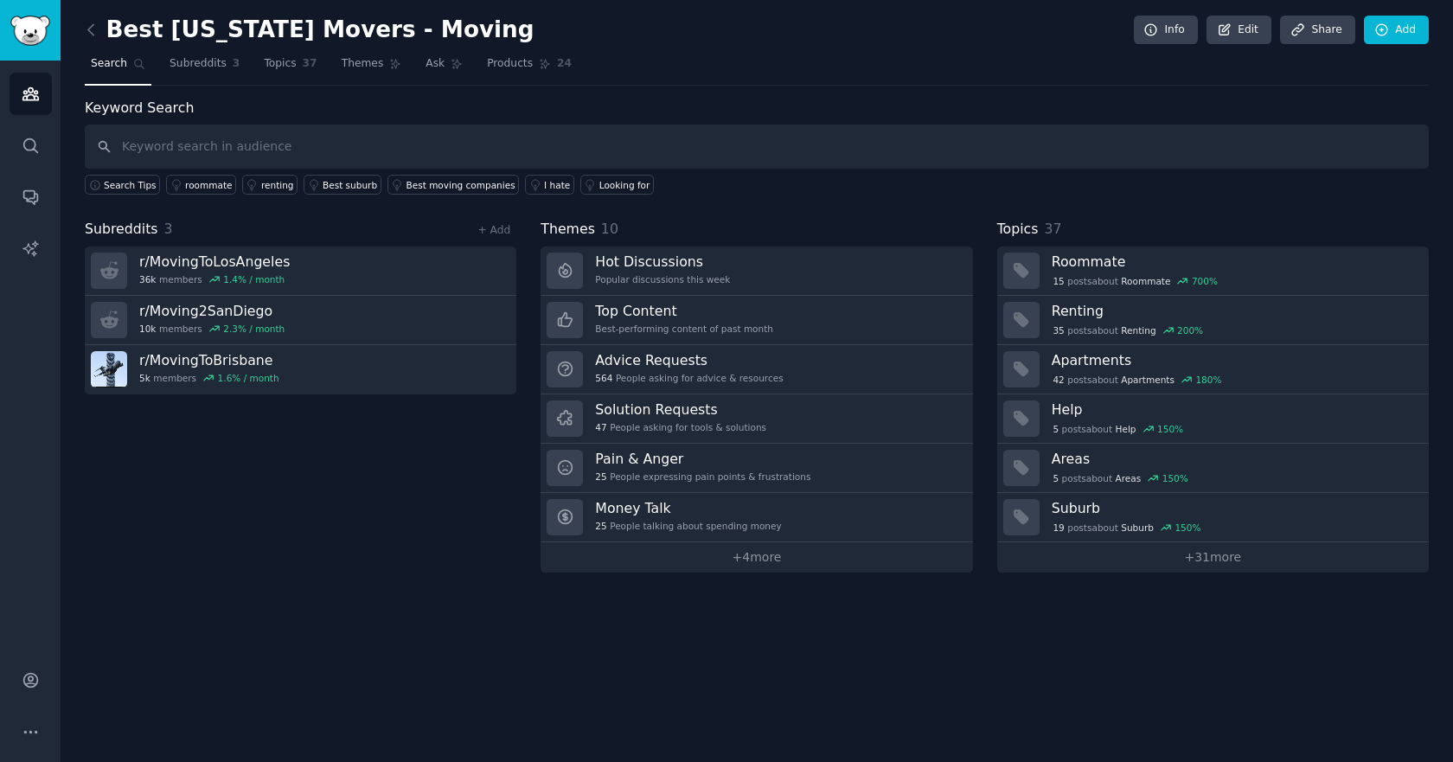
click at [25, 121] on div "Audiences Search Conversations AI Reports" at bounding box center [30, 351] width 61 height 580
click at [31, 94] on icon "Sidebar" at bounding box center [30, 94] width 16 height 12
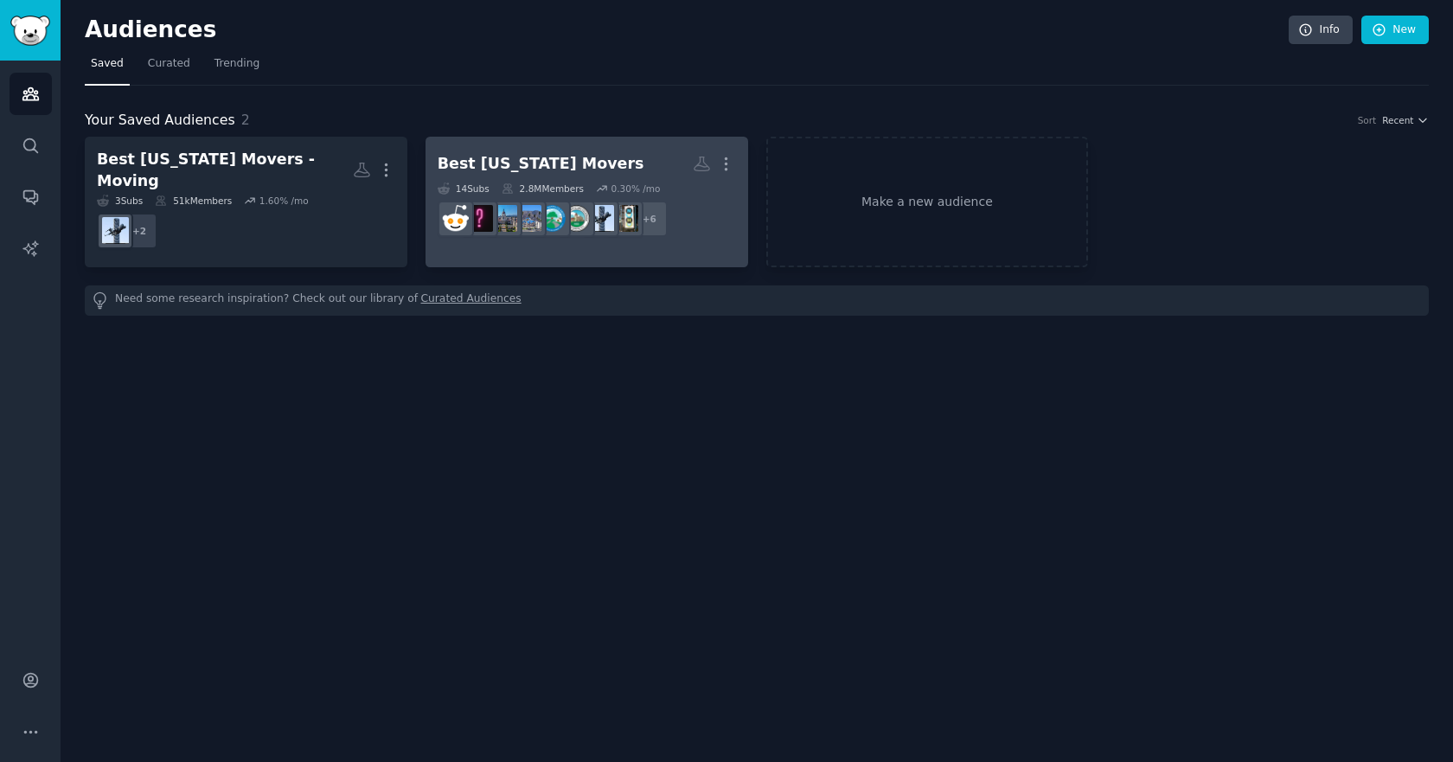
click at [552, 152] on h2 "Best California Movers More" at bounding box center [587, 164] width 298 height 30
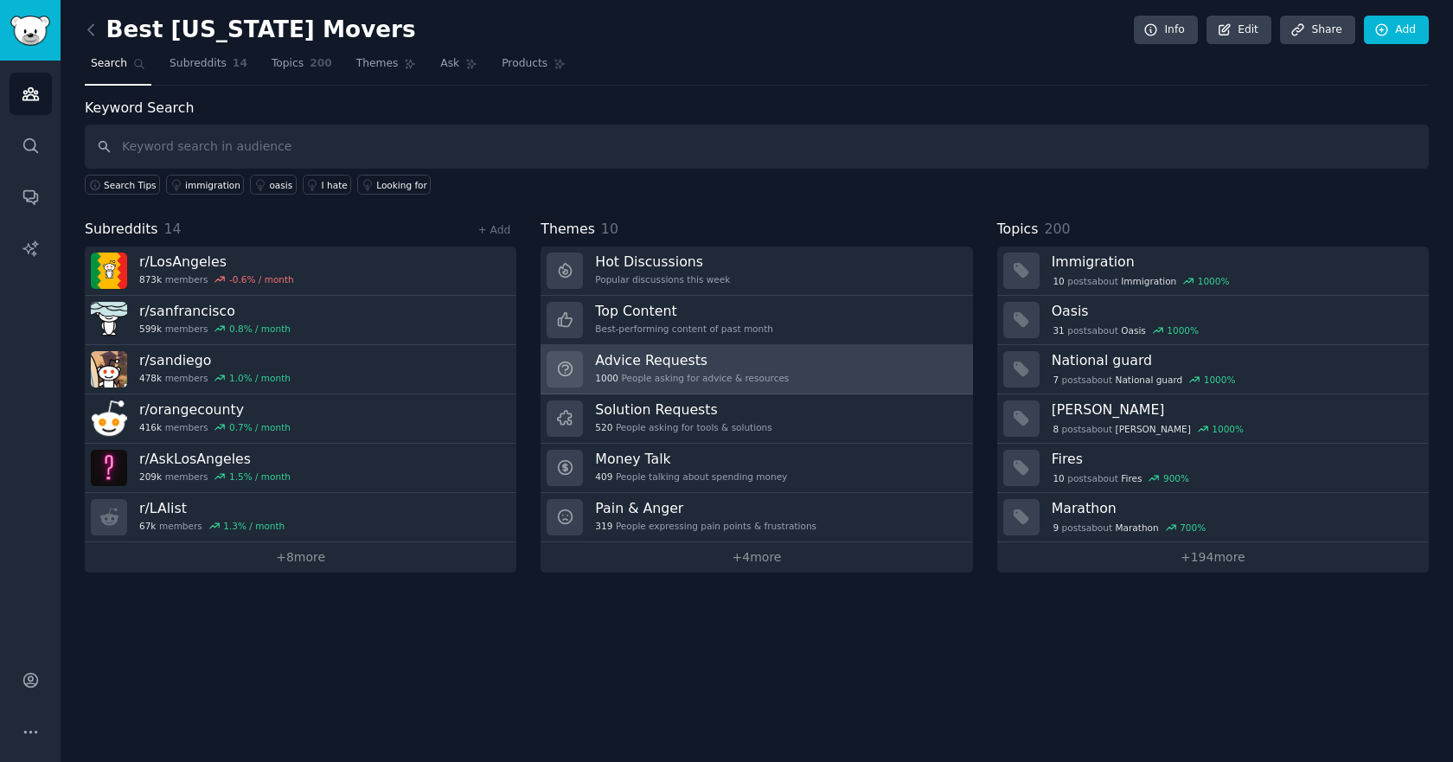
click at [675, 365] on h3 "Advice Requests" at bounding box center [692, 360] width 194 height 18
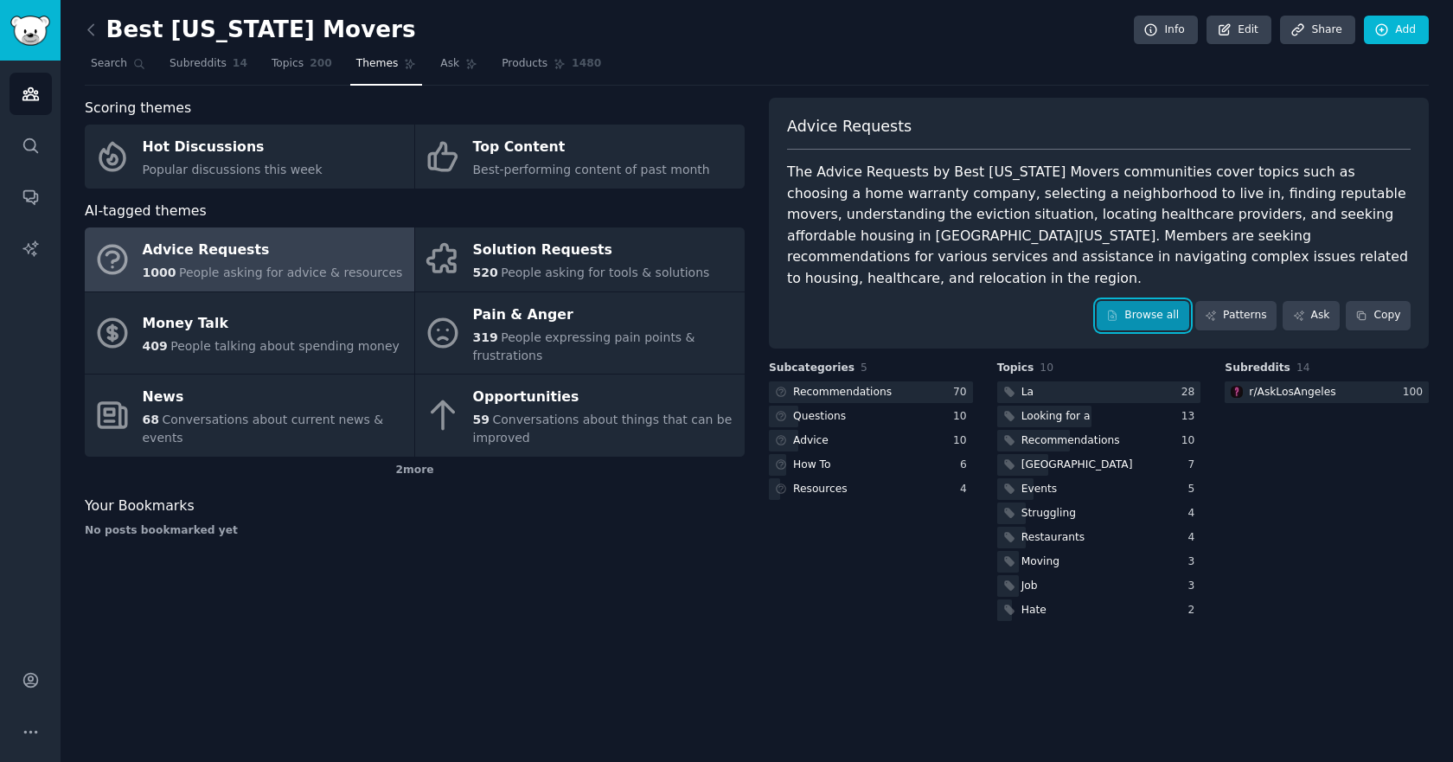
click at [1140, 301] on link "Browse all" at bounding box center [1142, 315] width 93 height 29
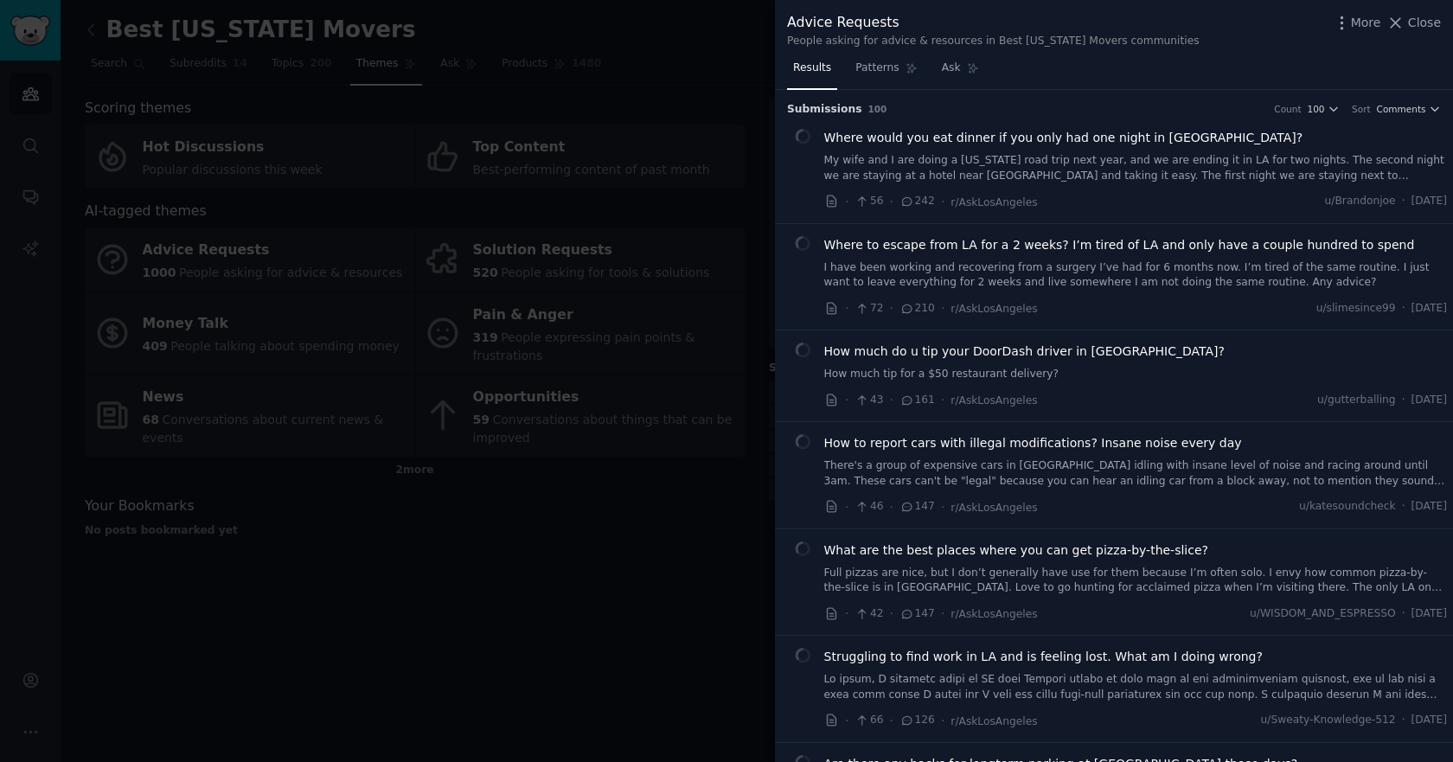
click at [917, 164] on link "My wife and I are doing a California road trip next year, and we are ending it …" at bounding box center [1135, 168] width 623 height 30
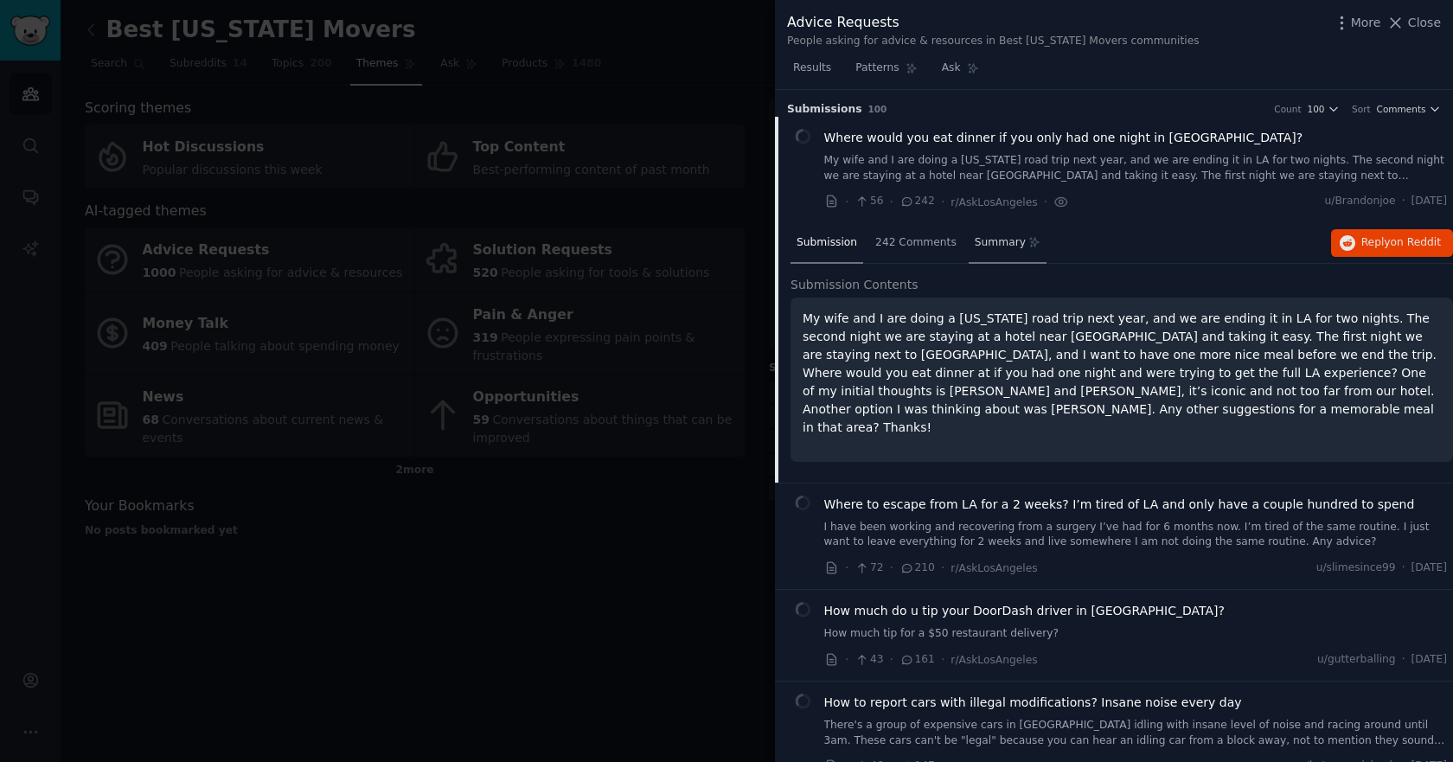
scroll to position [28, 0]
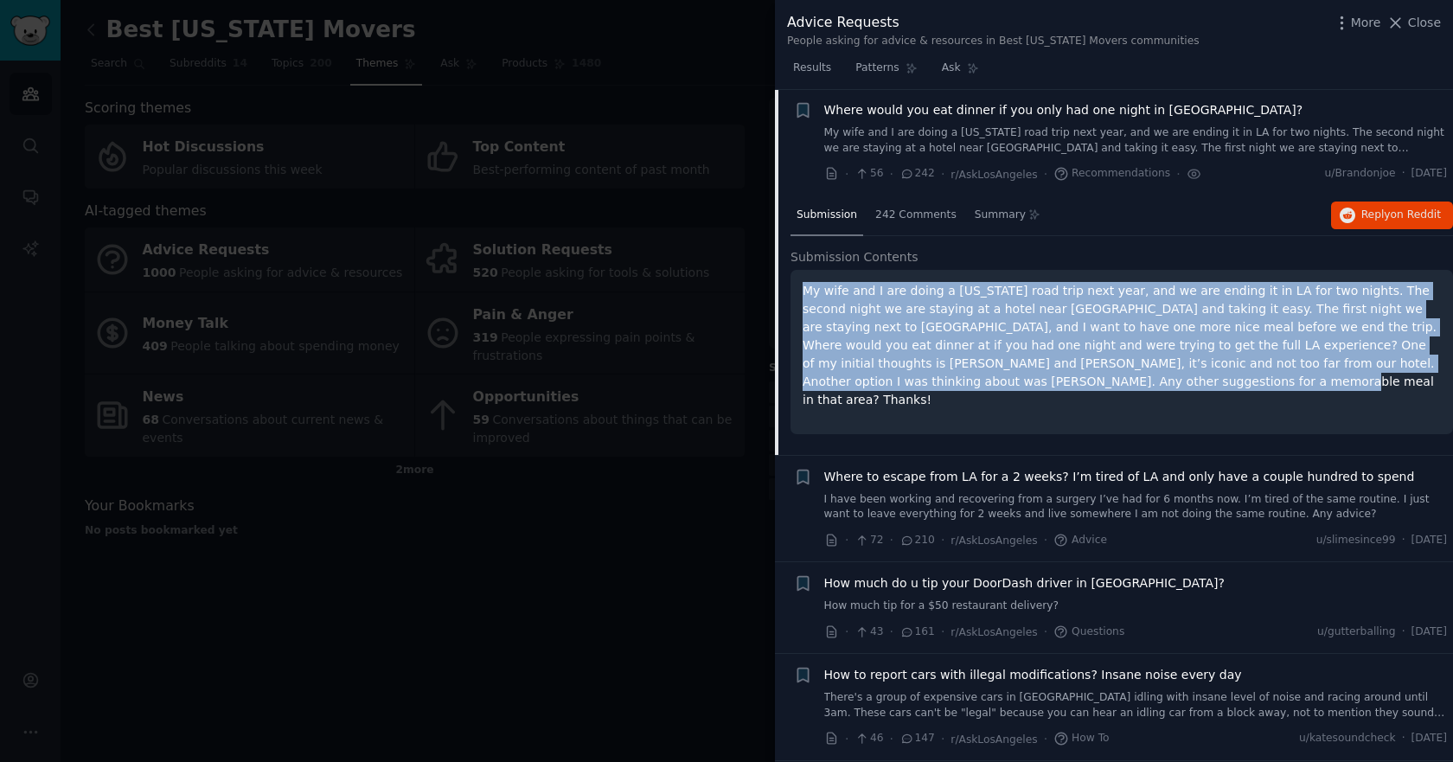
drag, startPoint x: 861, startPoint y: 380, endPoint x: 792, endPoint y: 289, distance: 114.8
click at [792, 289] on div "My wife and I are doing a California road trip next year, and we are ending it …" at bounding box center [1121, 352] width 662 height 164
copy p "My wife and I are doing a California road trip next year, and we are ending it …"
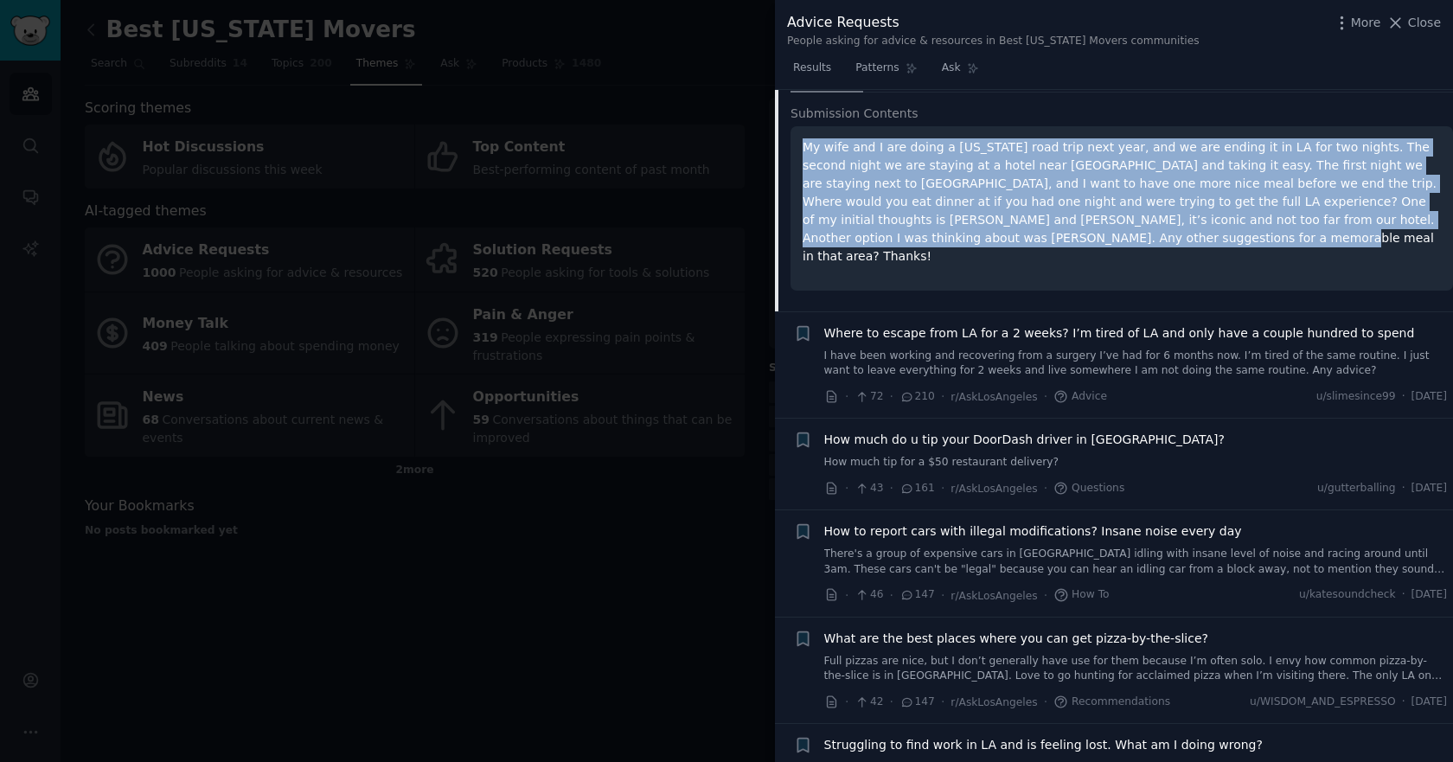
scroll to position [201, 0]
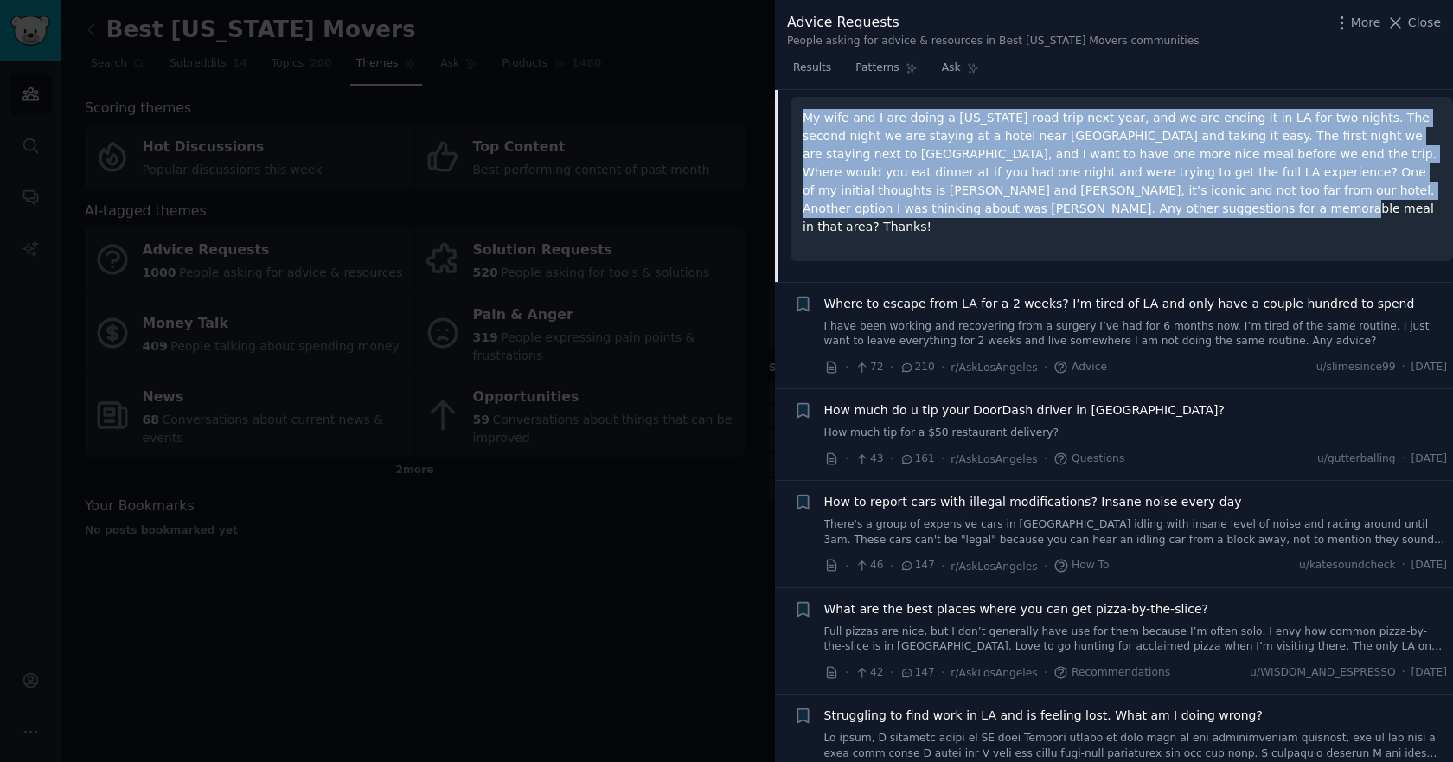
click at [1050, 523] on link "There's a group of expensive cars in Playa Vista idling with insane level of no…" at bounding box center [1135, 532] width 623 height 30
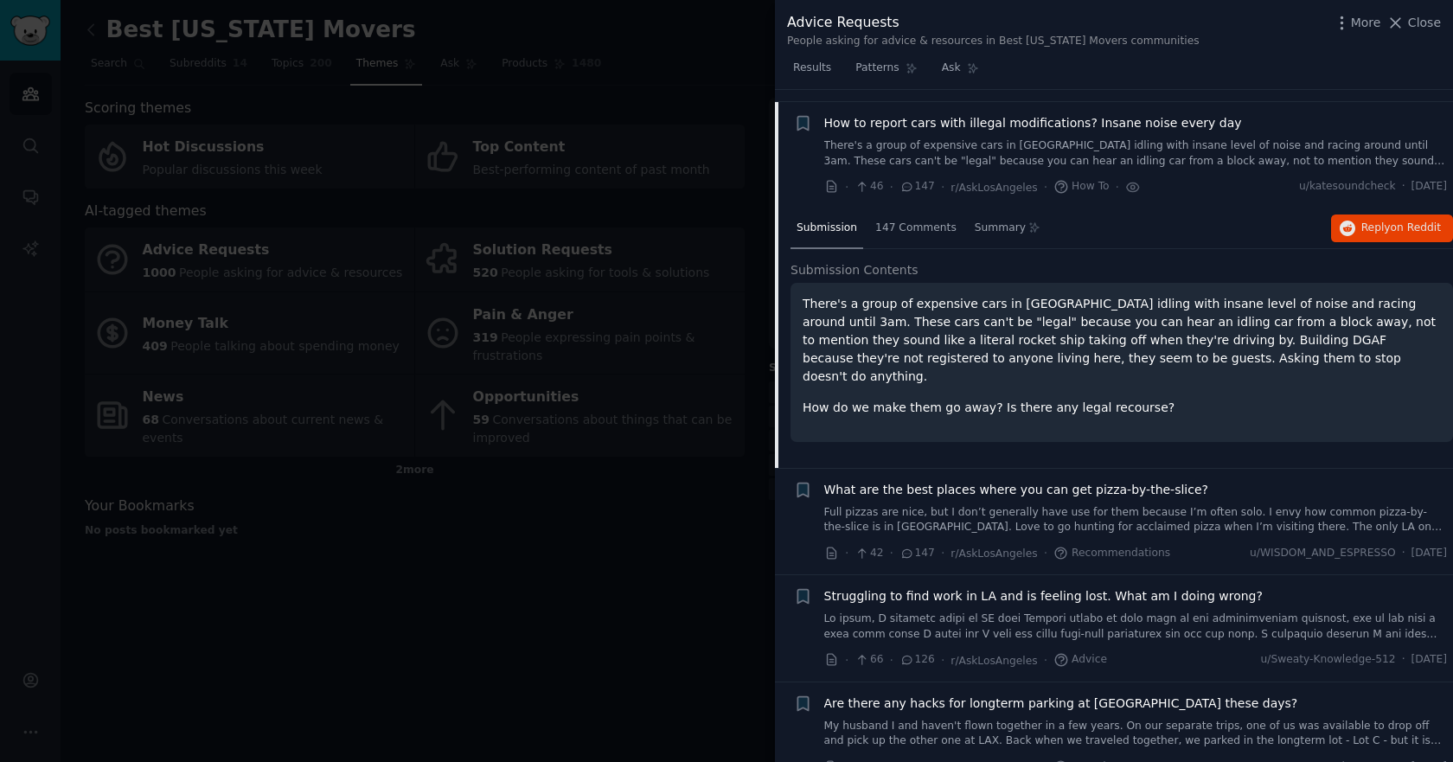
scroll to position [333, 0]
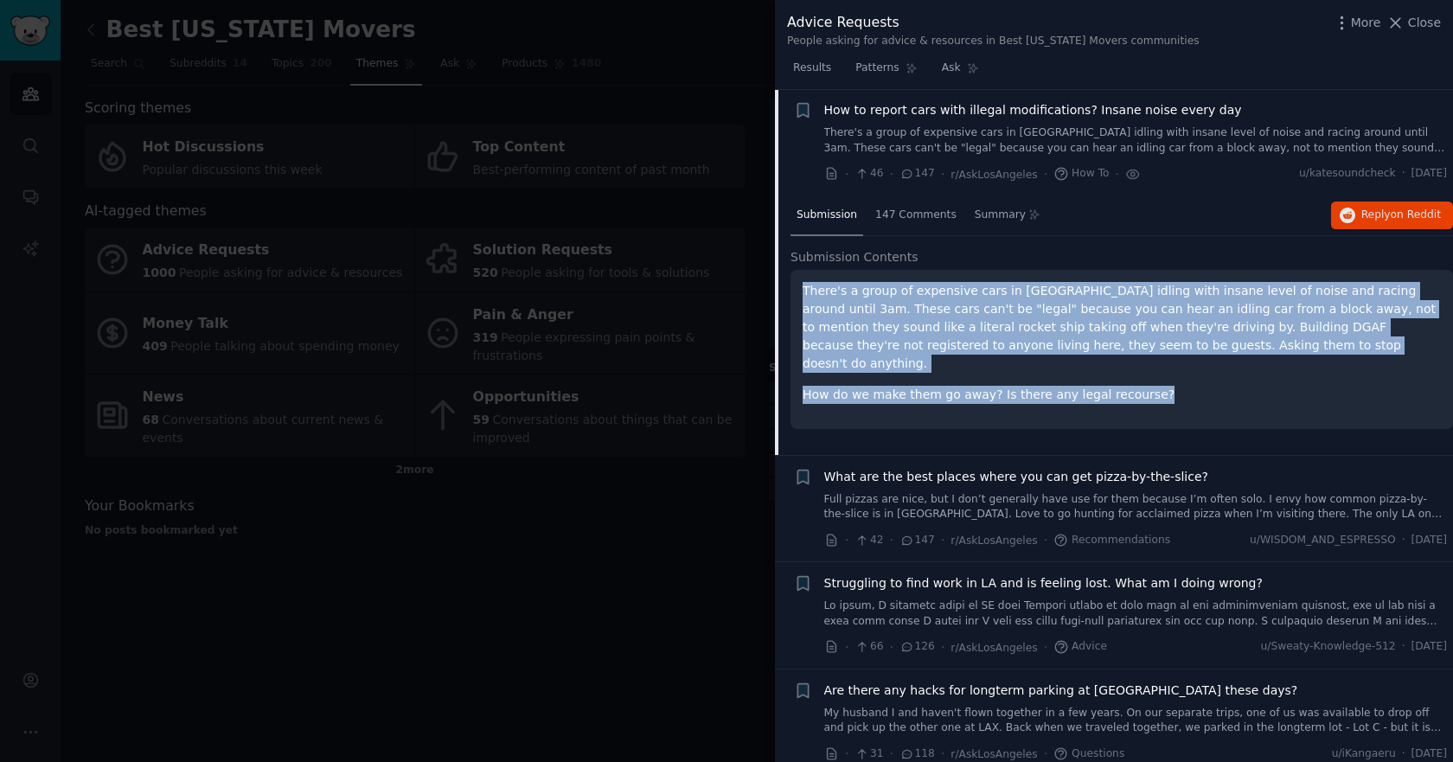
drag, startPoint x: 1142, startPoint y: 380, endPoint x: 802, endPoint y: 297, distance: 350.8
click at [802, 297] on div "There's a group of expensive cars in Playa Vista idling with insane level of no…" at bounding box center [1121, 349] width 662 height 159
copy div "There's a group of expensive cars in Playa Vista idling with insane level of no…"
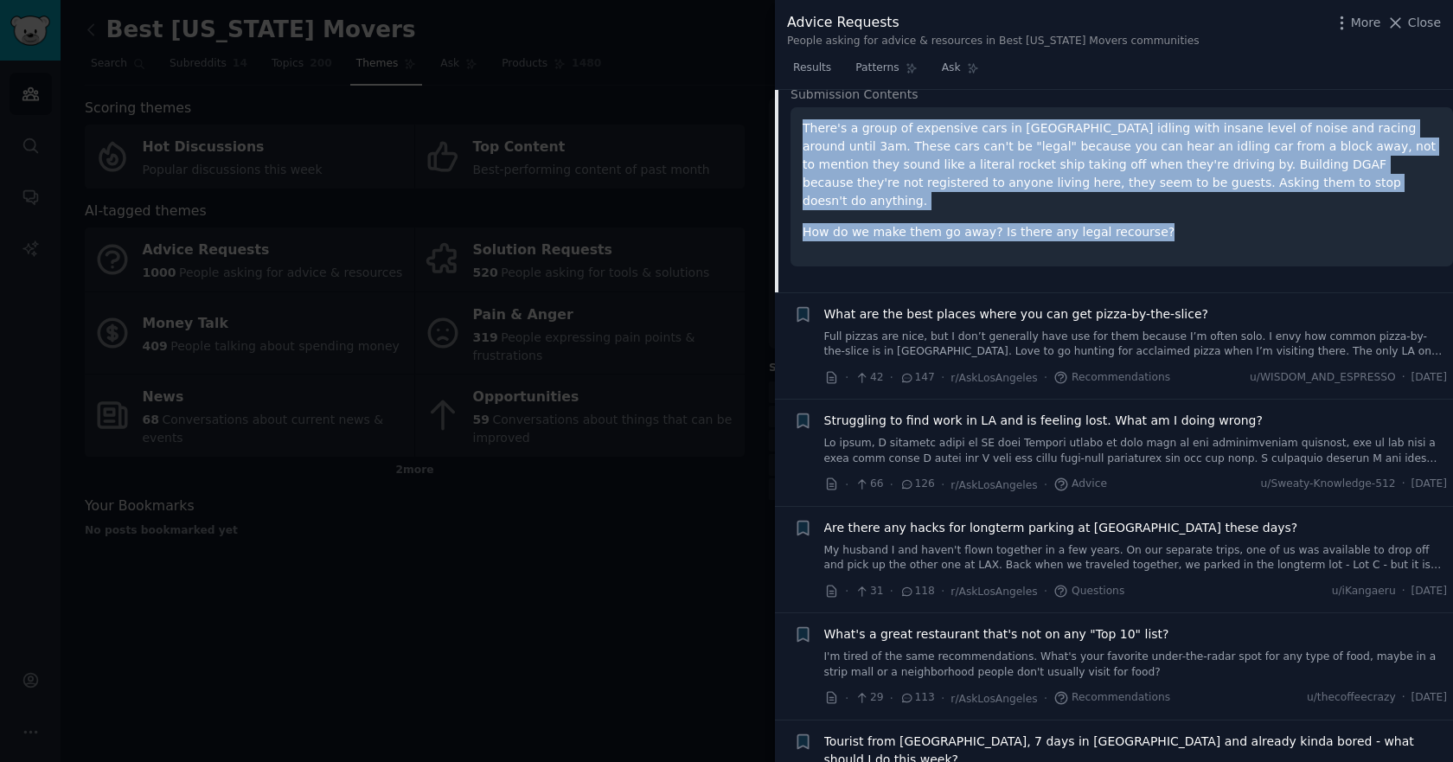
scroll to position [506, 0]
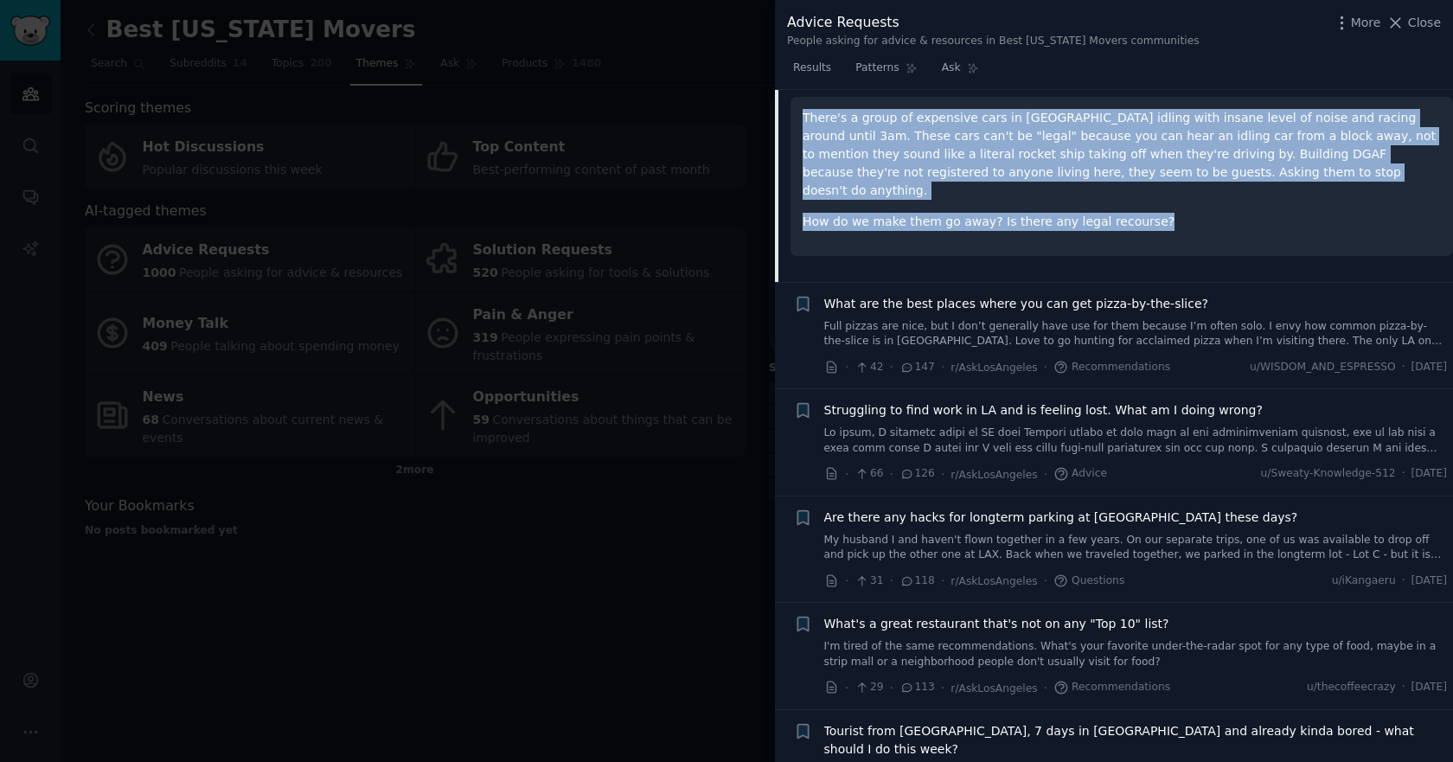
click at [1032, 322] on link "Full pizzas are nice, but I don’t generally have use for them because I’m often…" at bounding box center [1135, 334] width 623 height 30
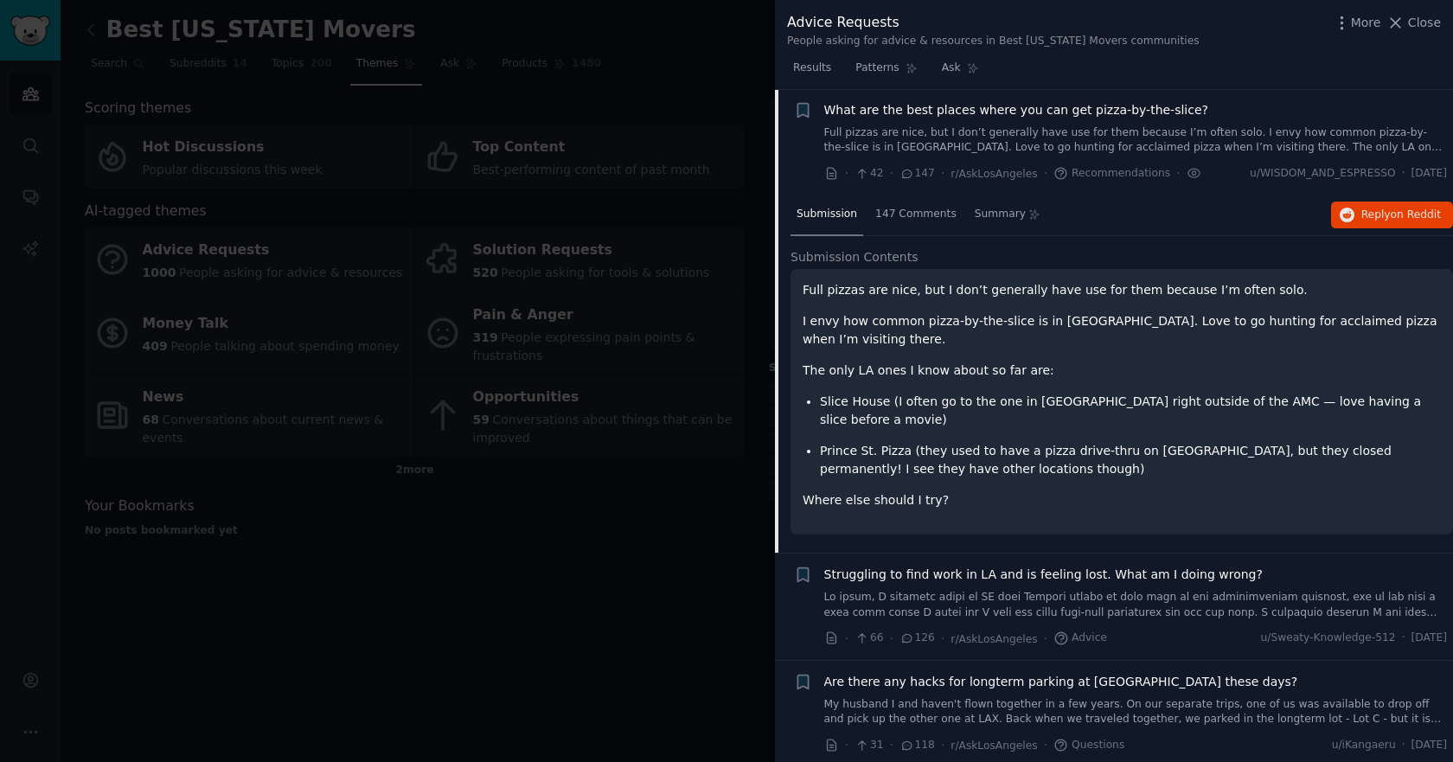
scroll to position [439, 0]
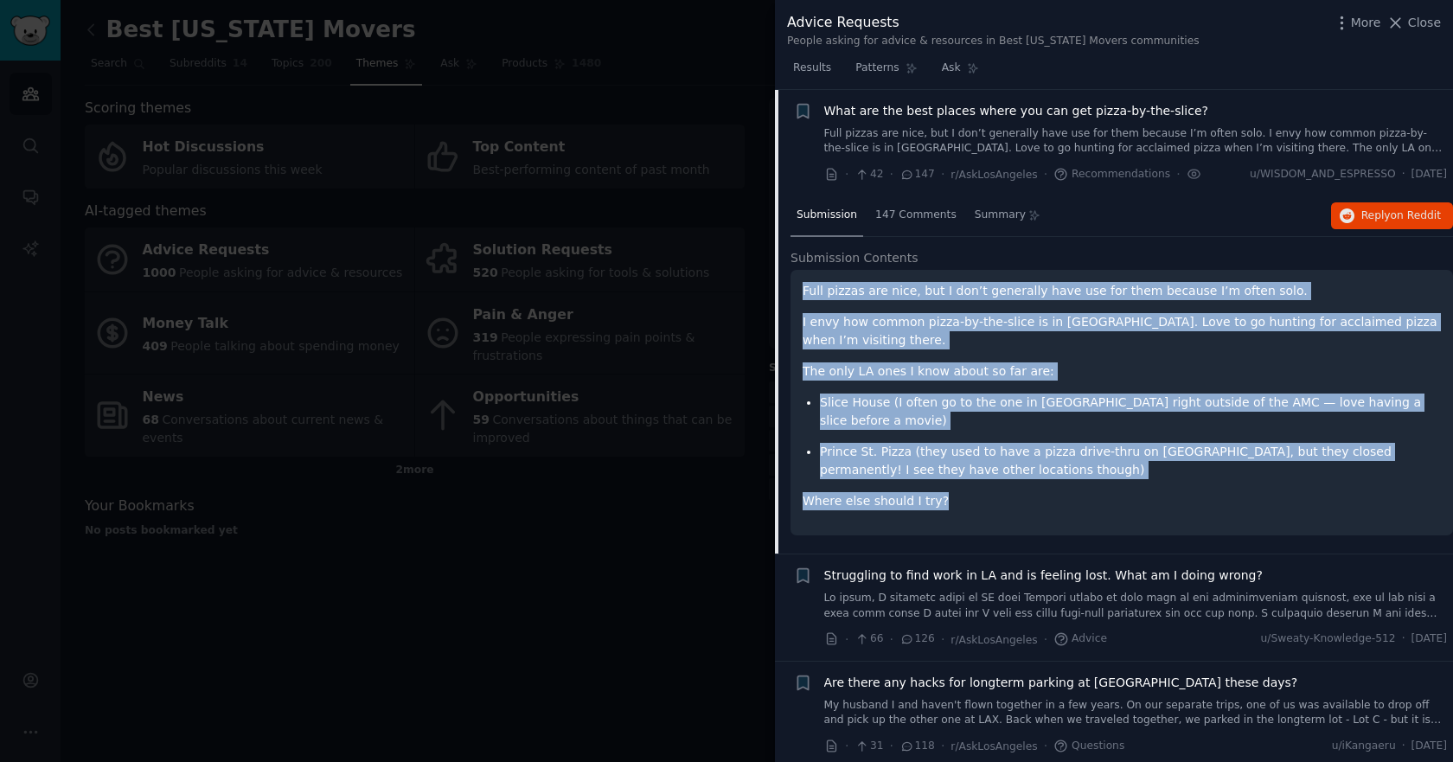
drag, startPoint x: 960, startPoint y: 481, endPoint x: 803, endPoint y: 295, distance: 243.0
click at [803, 297] on div "Full pizzas are nice, but I don’t generally have use for them because I’m often…" at bounding box center [1121, 396] width 638 height 228
copy div "Full pizzas are nice, but I don’t generally have use for them because I’m often…"
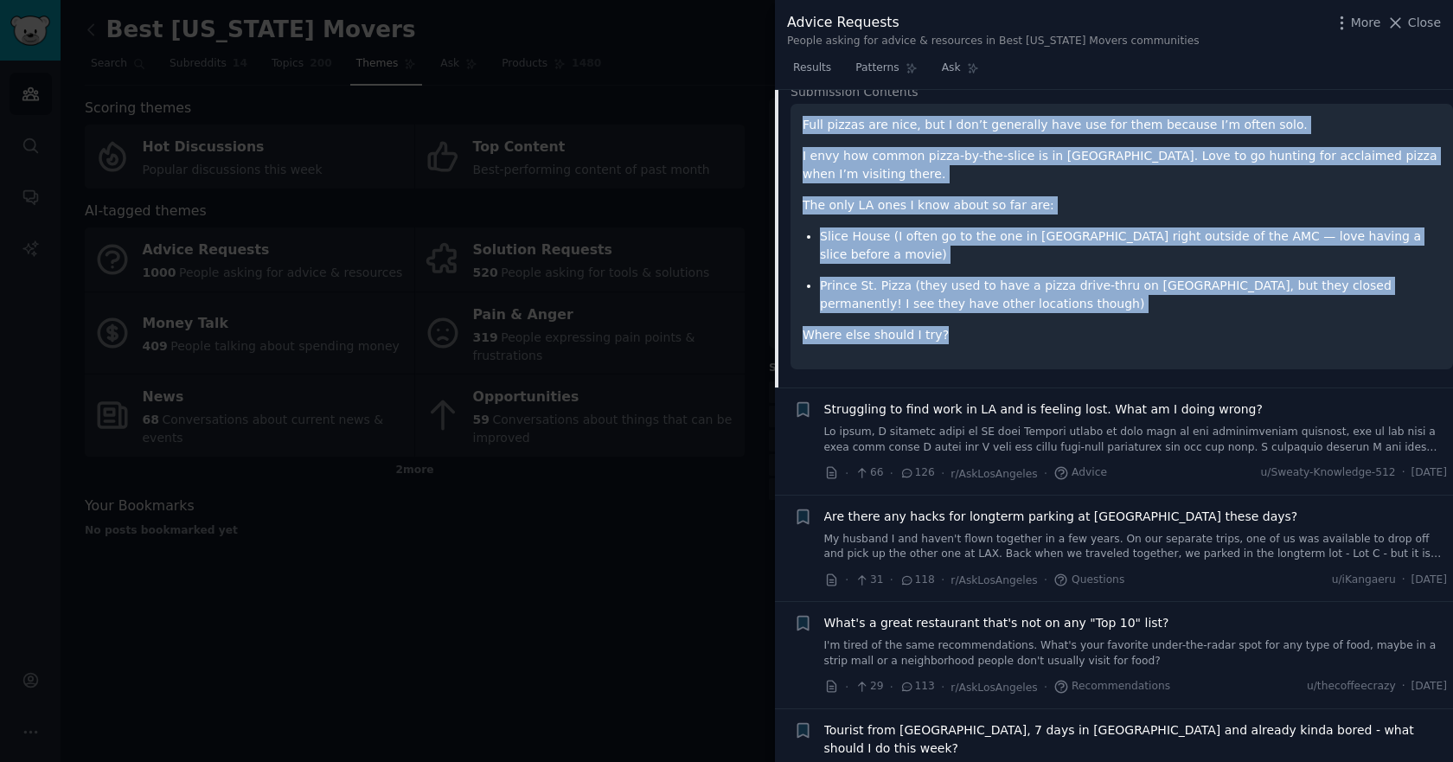
scroll to position [612, 0]
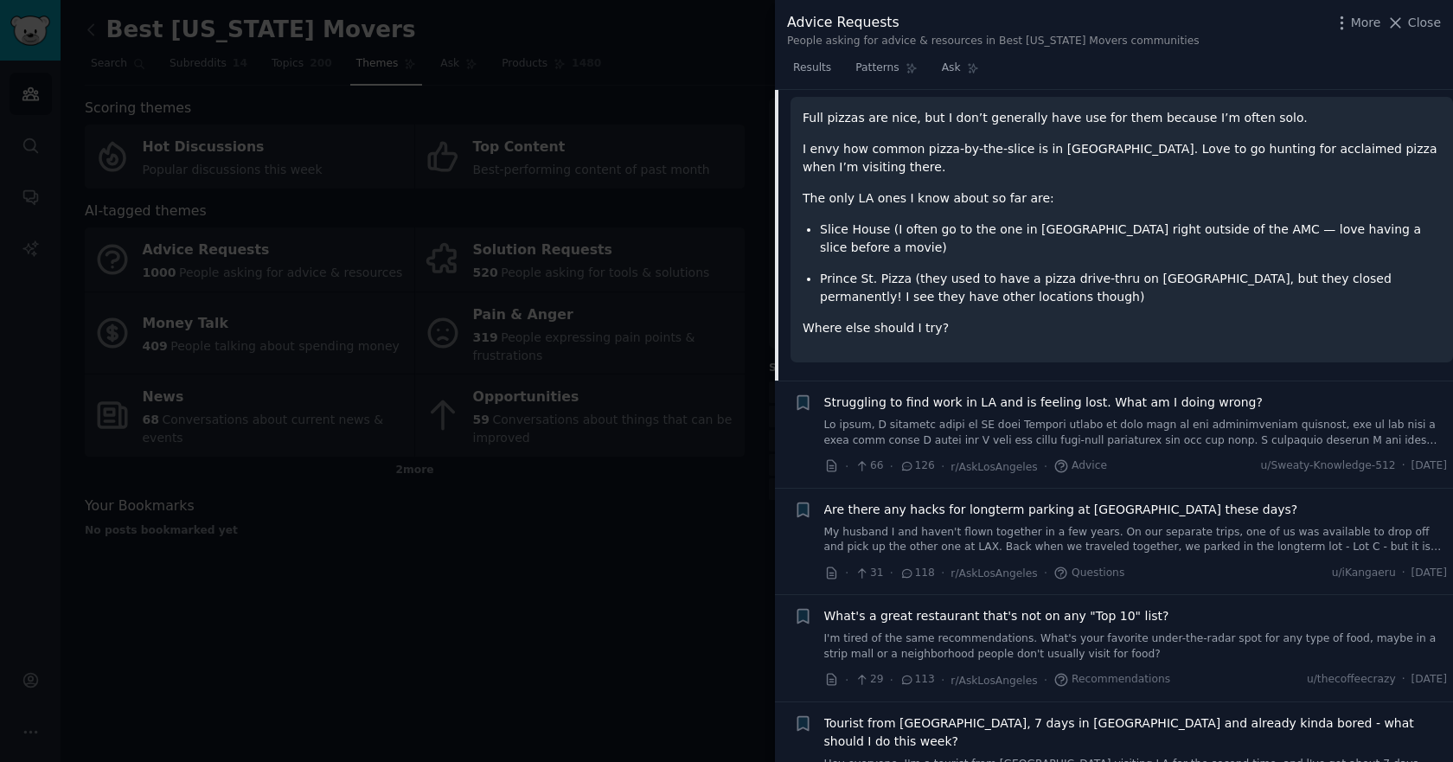
click at [595, 530] on div at bounding box center [726, 381] width 1453 height 762
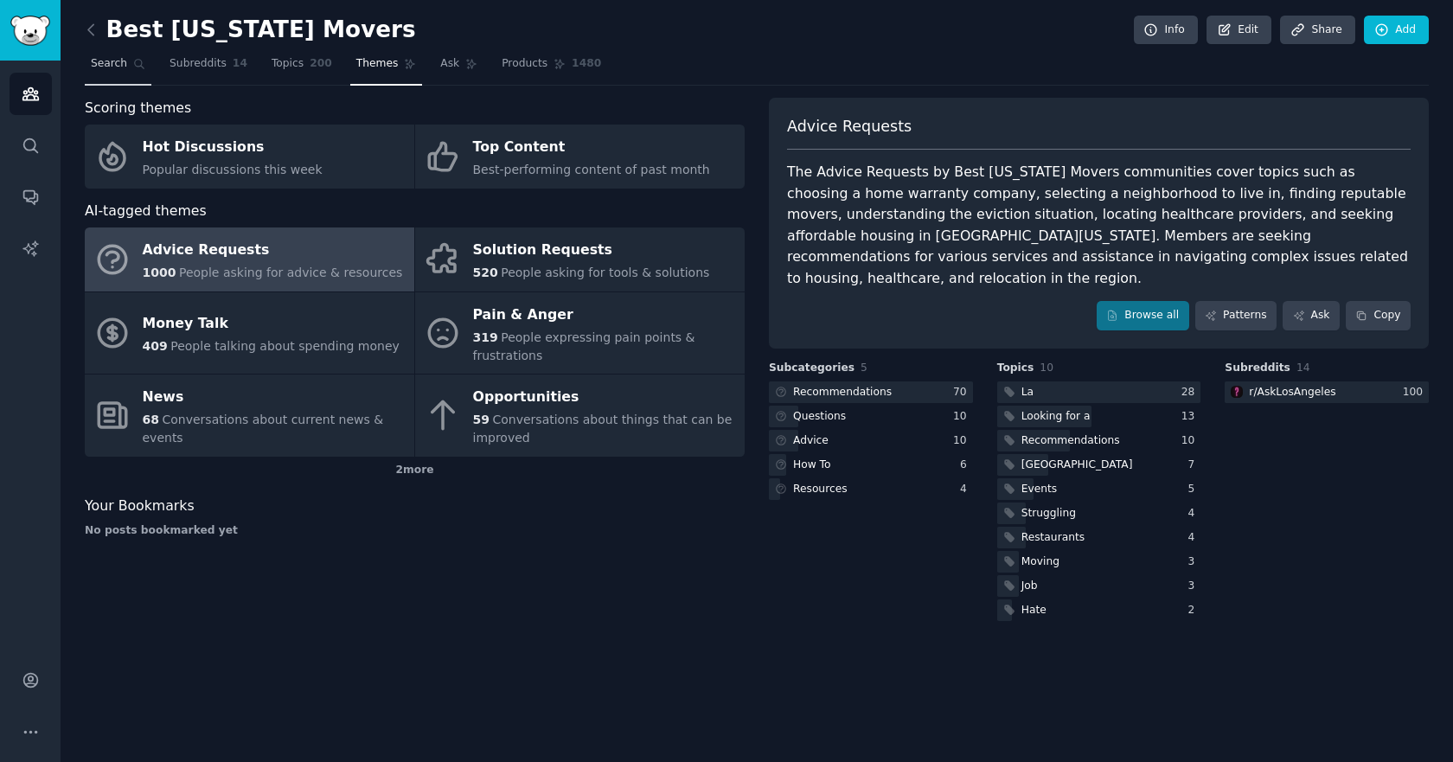
click at [121, 73] on link "Search" at bounding box center [118, 67] width 67 height 35
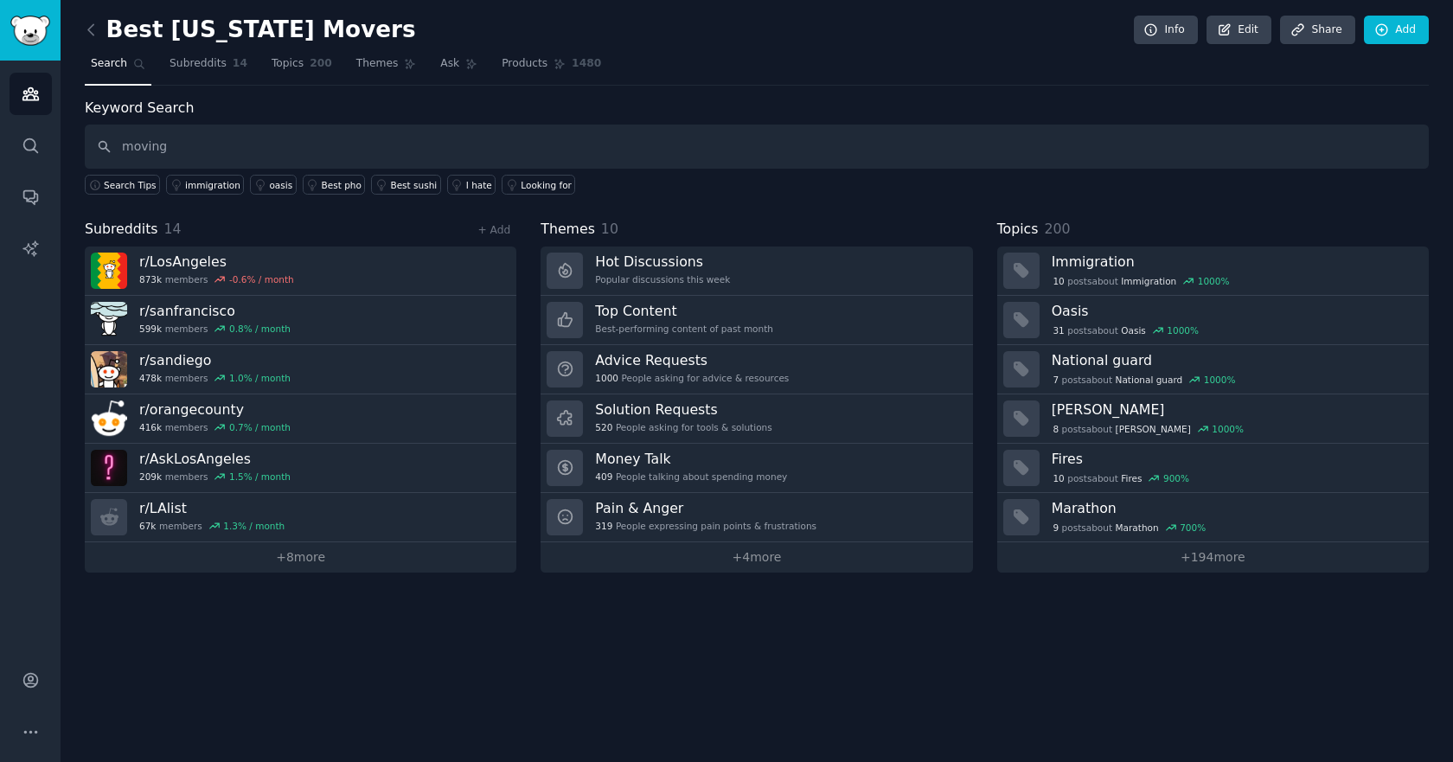
type input "moving"
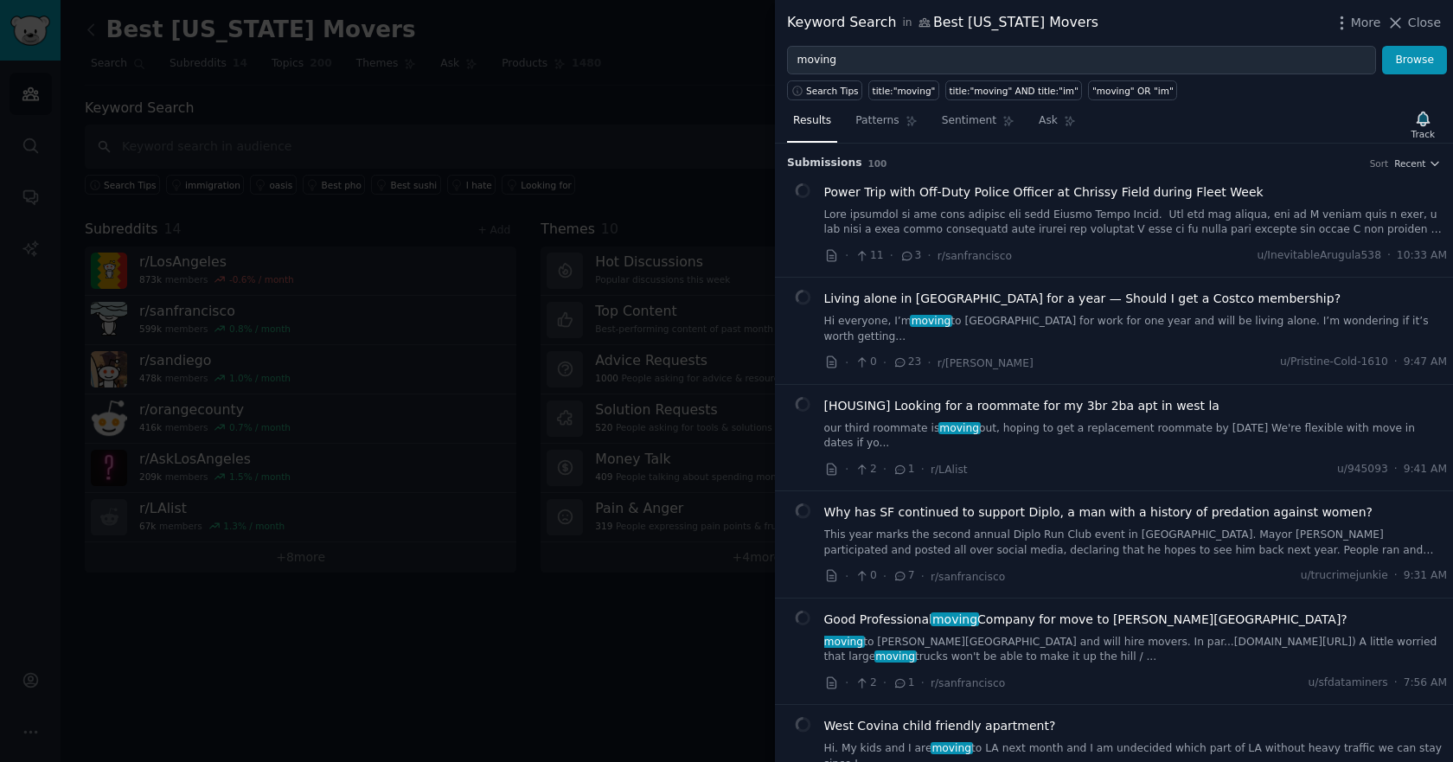
click at [945, 201] on span "Power Trip with Off-Duty Police Officer at Chrissy Field during Fleet Week" at bounding box center [1043, 192] width 439 height 18
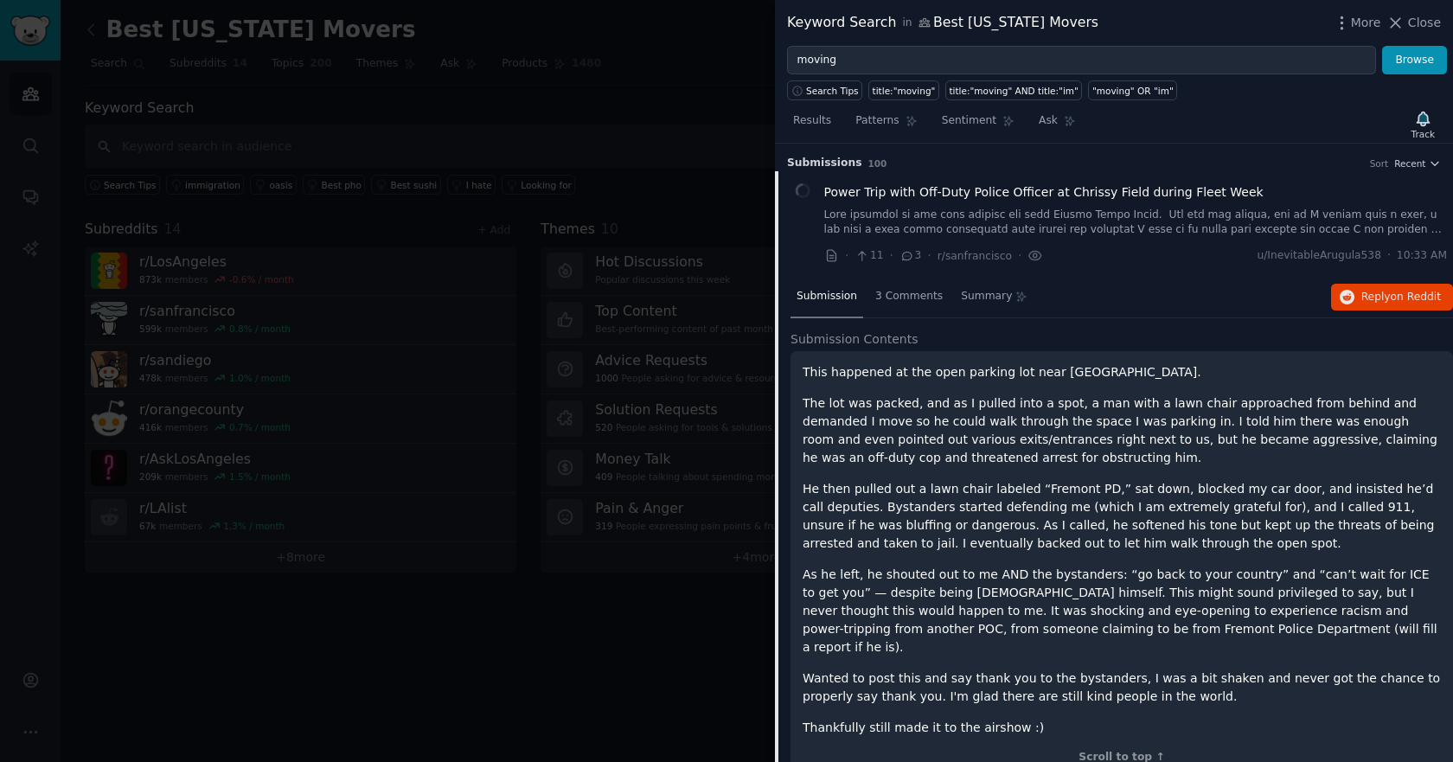
scroll to position [28, 0]
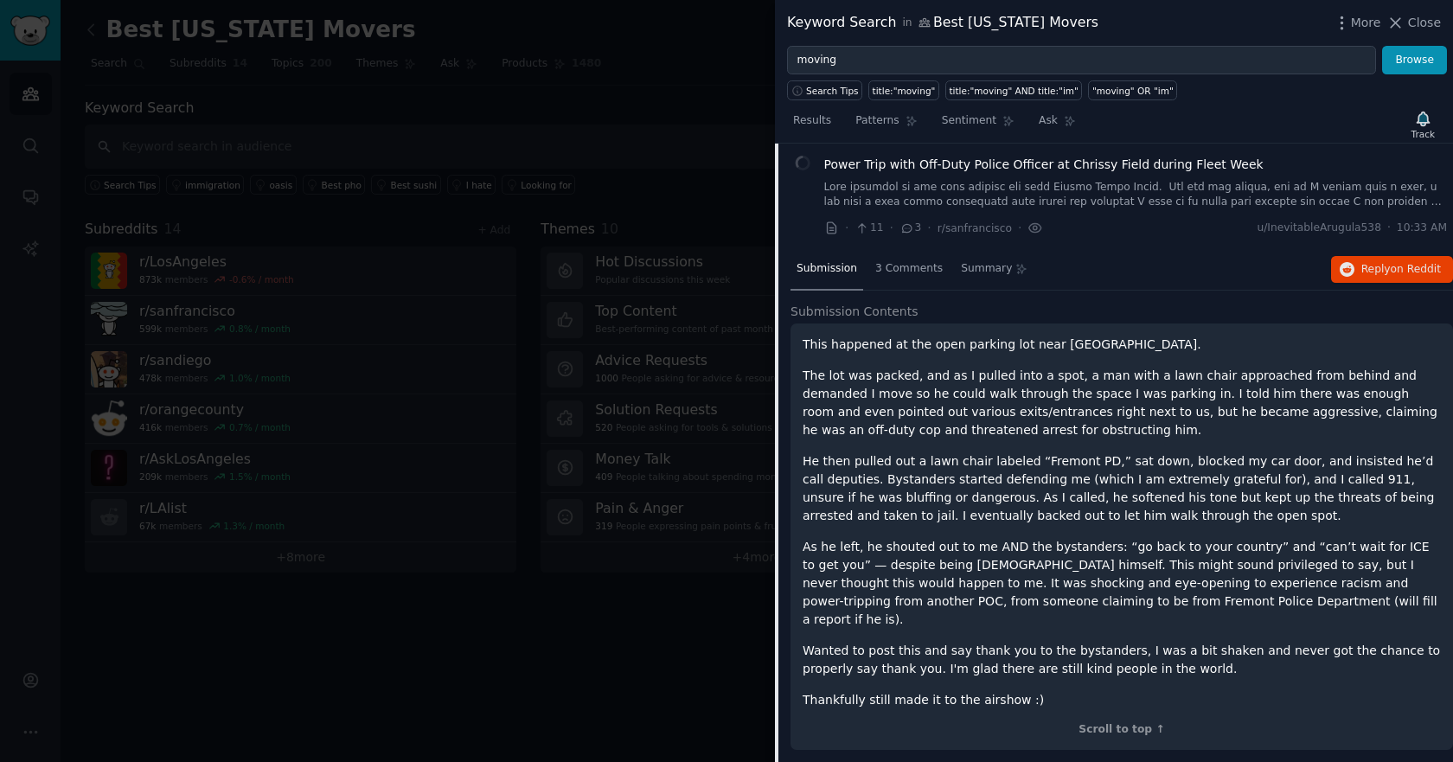
drag, startPoint x: 803, startPoint y: 342, endPoint x: 1046, endPoint y: 680, distance: 417.0
click at [1046, 680] on div "This happened at the open parking lot near Crissy Field Beach. The lot was pack…" at bounding box center [1121, 522] width 638 height 374
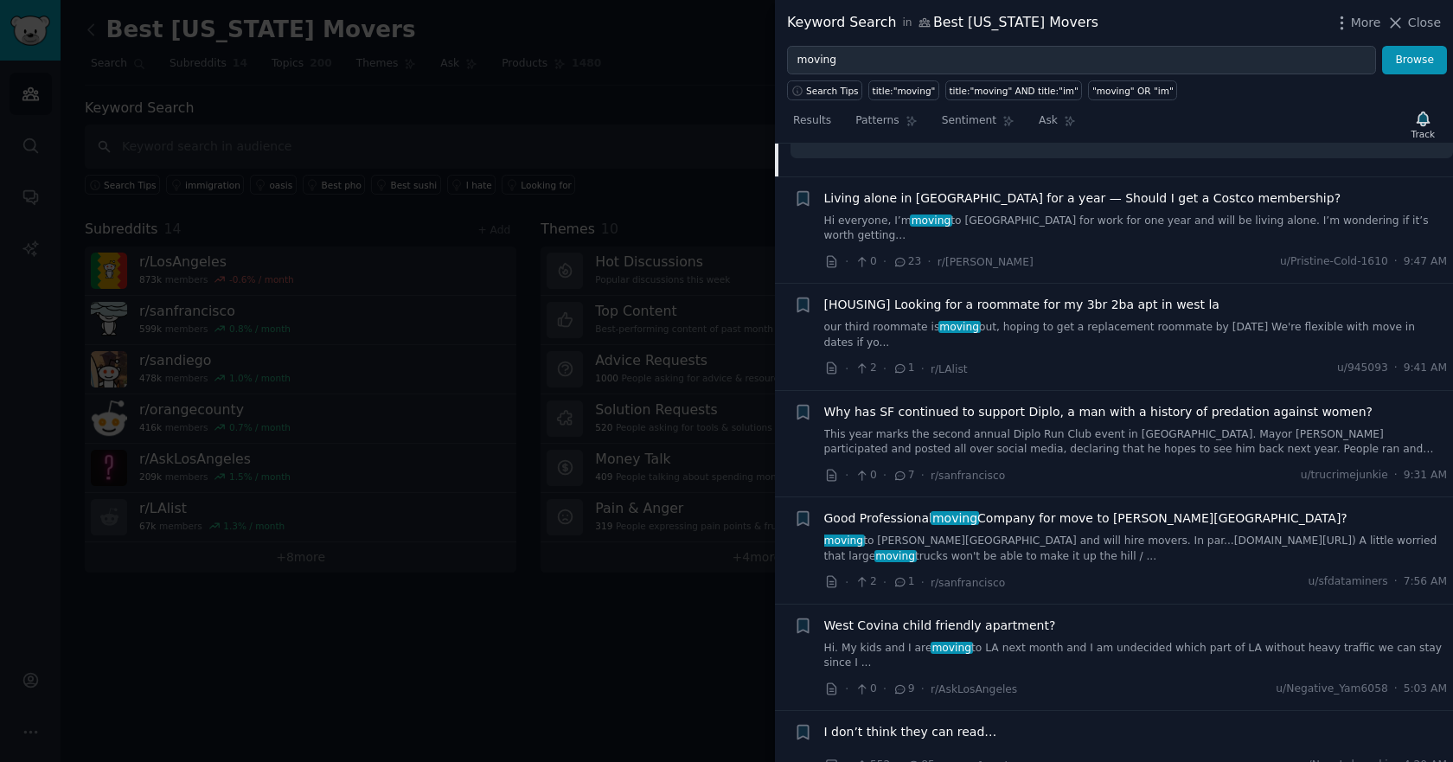
scroll to position [633, 0]
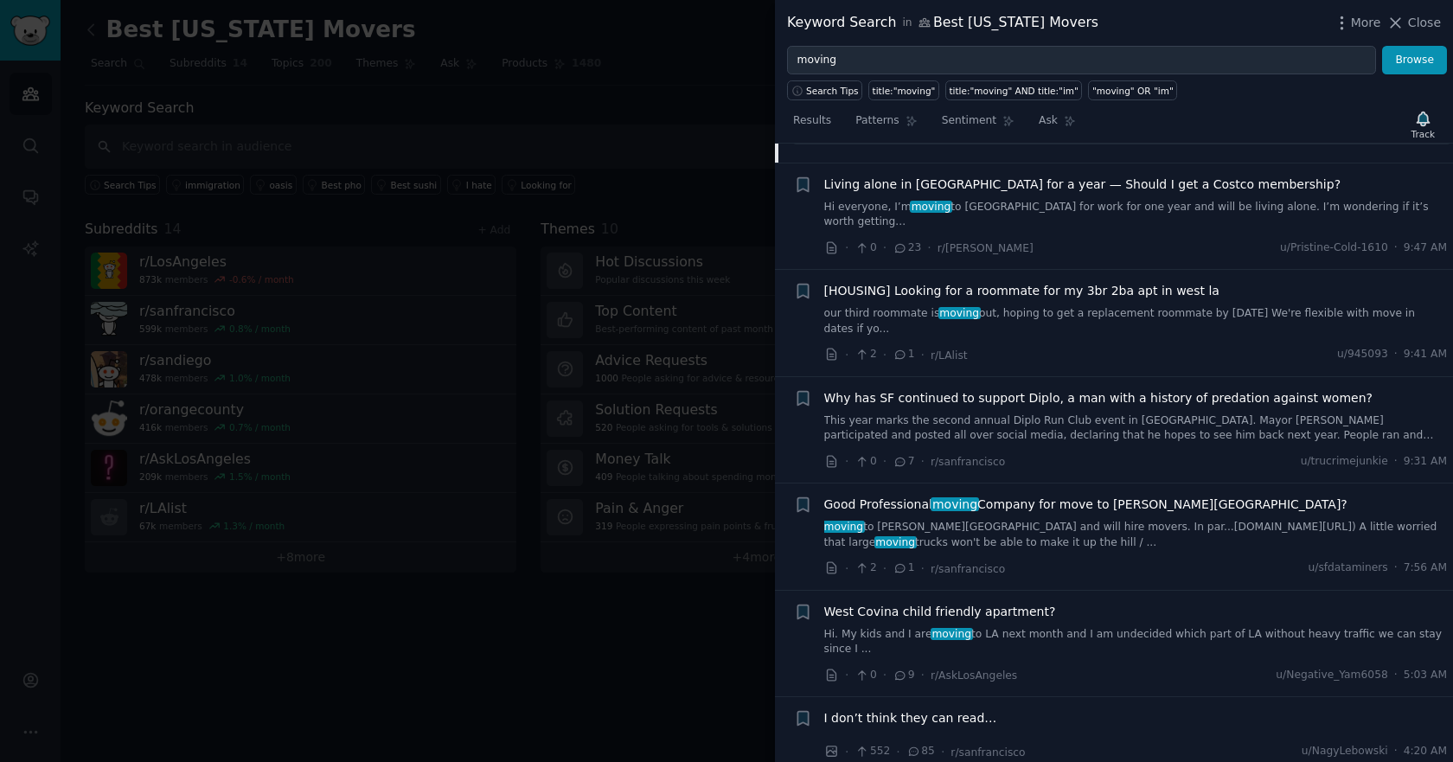
click at [1067, 495] on span "Good Professional moving Company for move to Bernal Heights?" at bounding box center [1085, 504] width 523 height 18
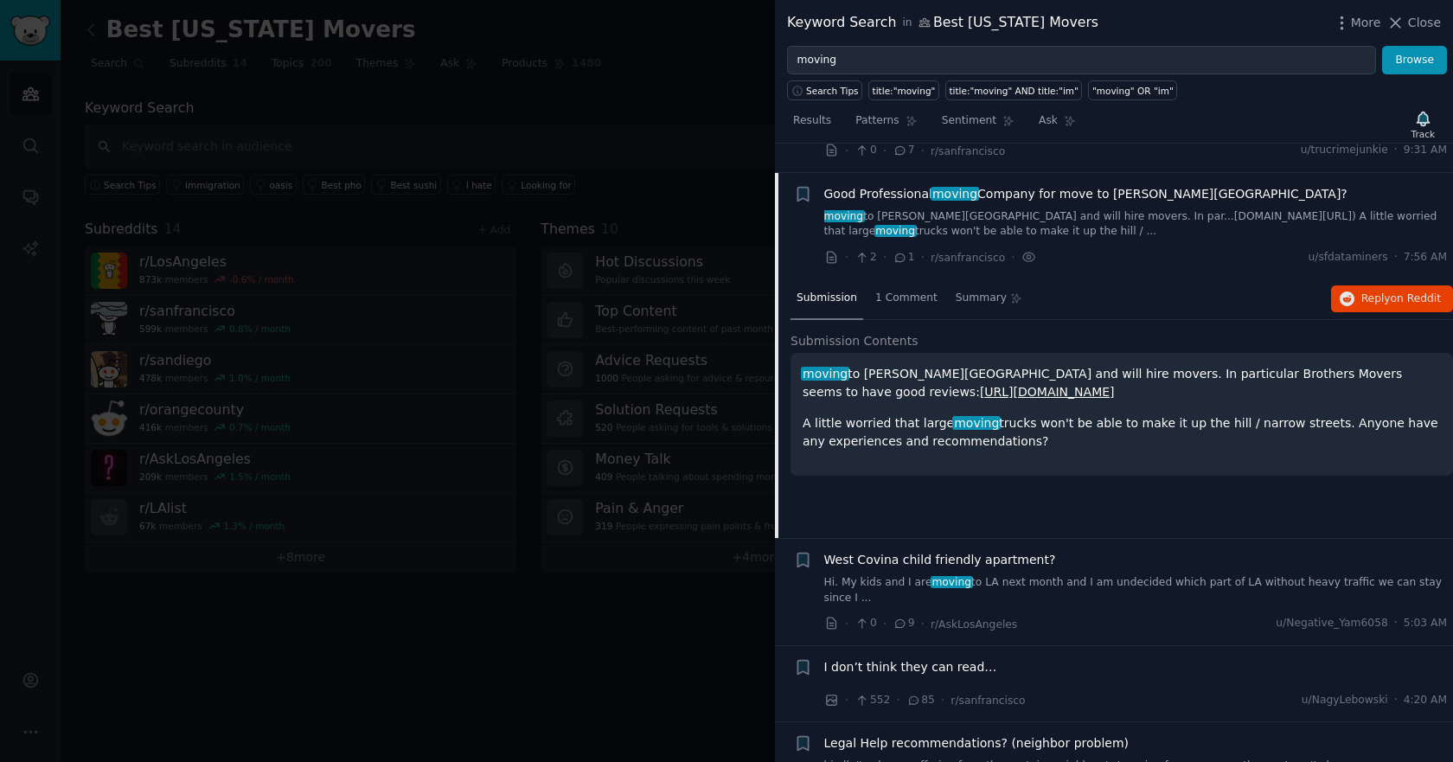
scroll to position [425, 0]
drag, startPoint x: 1028, startPoint y: 412, endPoint x: 795, endPoint y: 348, distance: 241.2
click at [795, 354] on div "moving to Bernal Heights and will hire movers. In particular Brothers Movers se…" at bounding box center [1121, 415] width 662 height 123
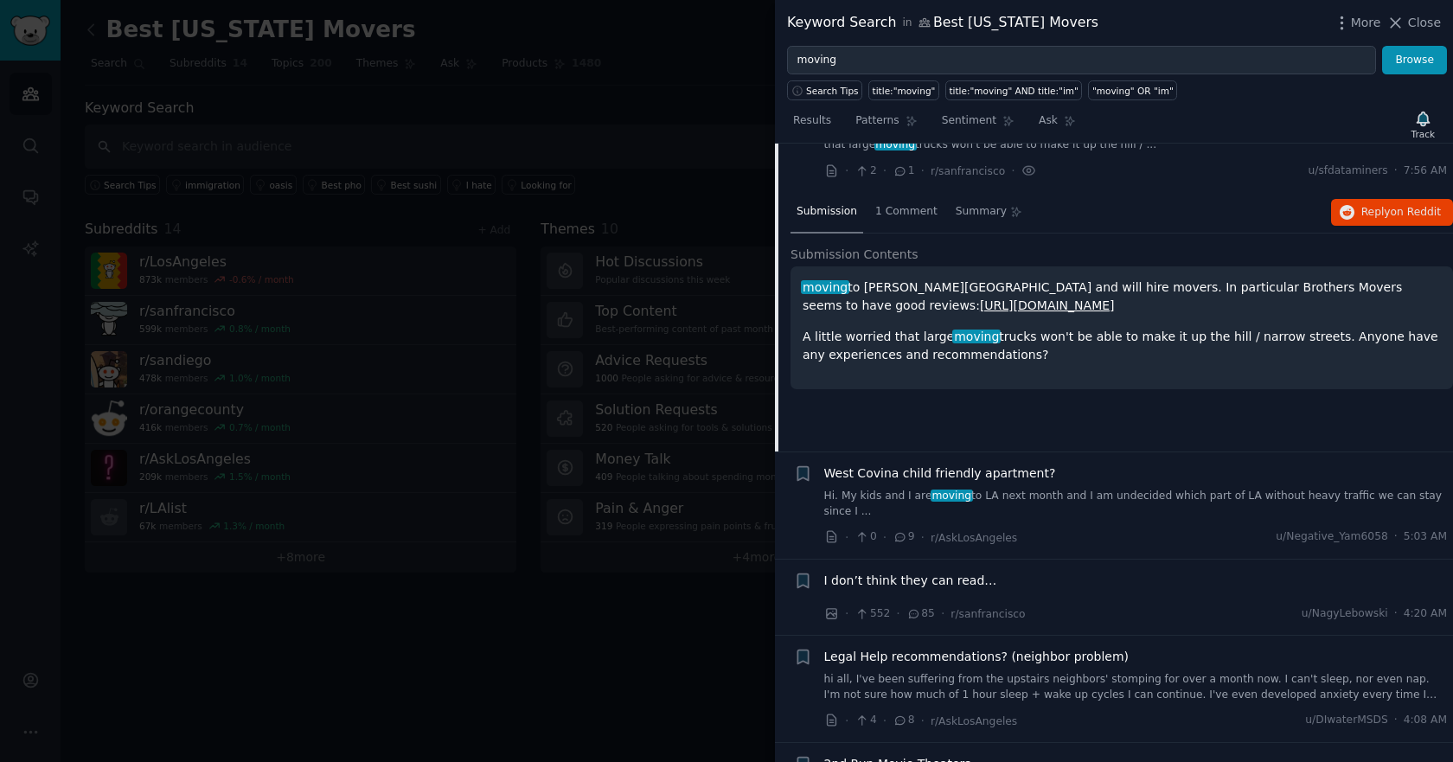
scroll to position [511, 0]
click at [377, 262] on div at bounding box center [726, 381] width 1453 height 762
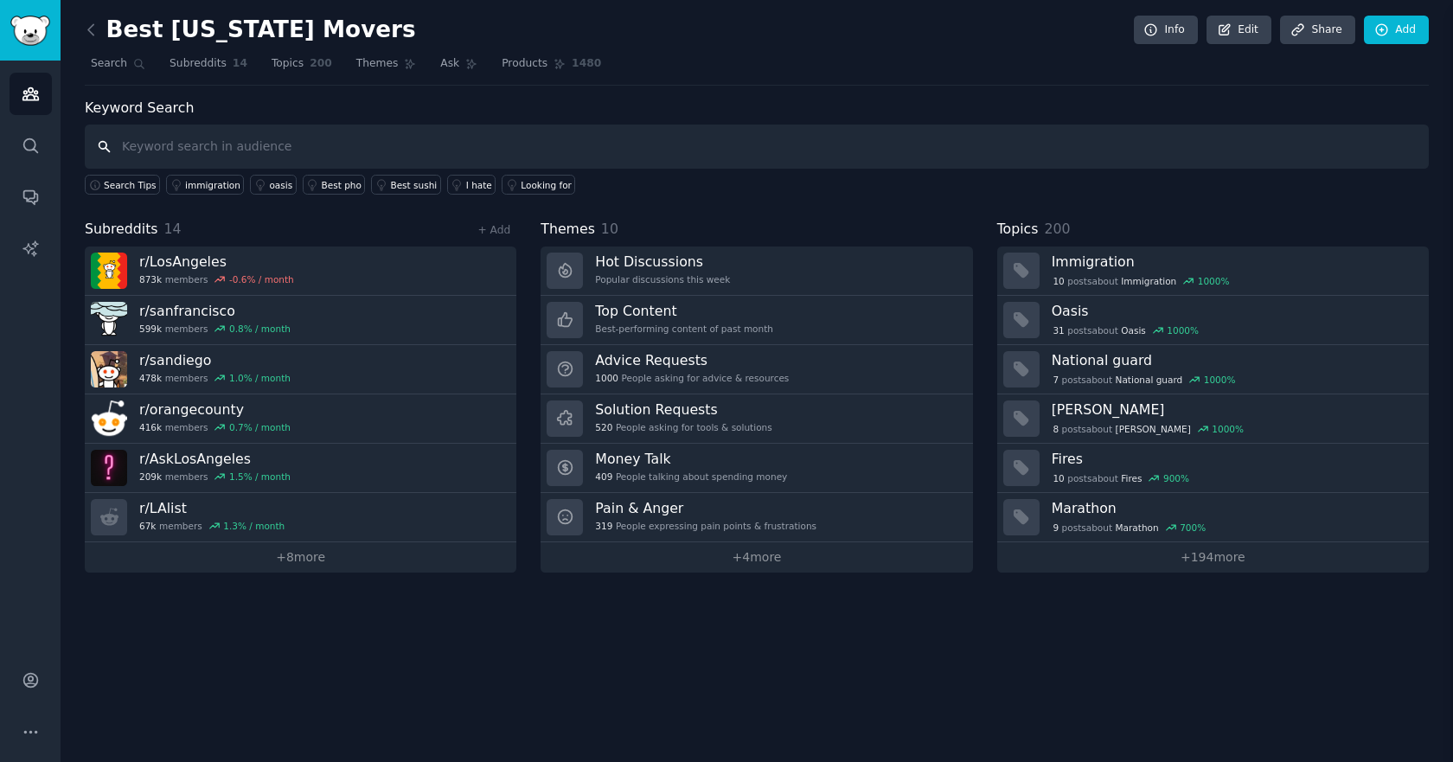
click at [267, 142] on input "text" at bounding box center [757, 147] width 1344 height 44
type input "movers"
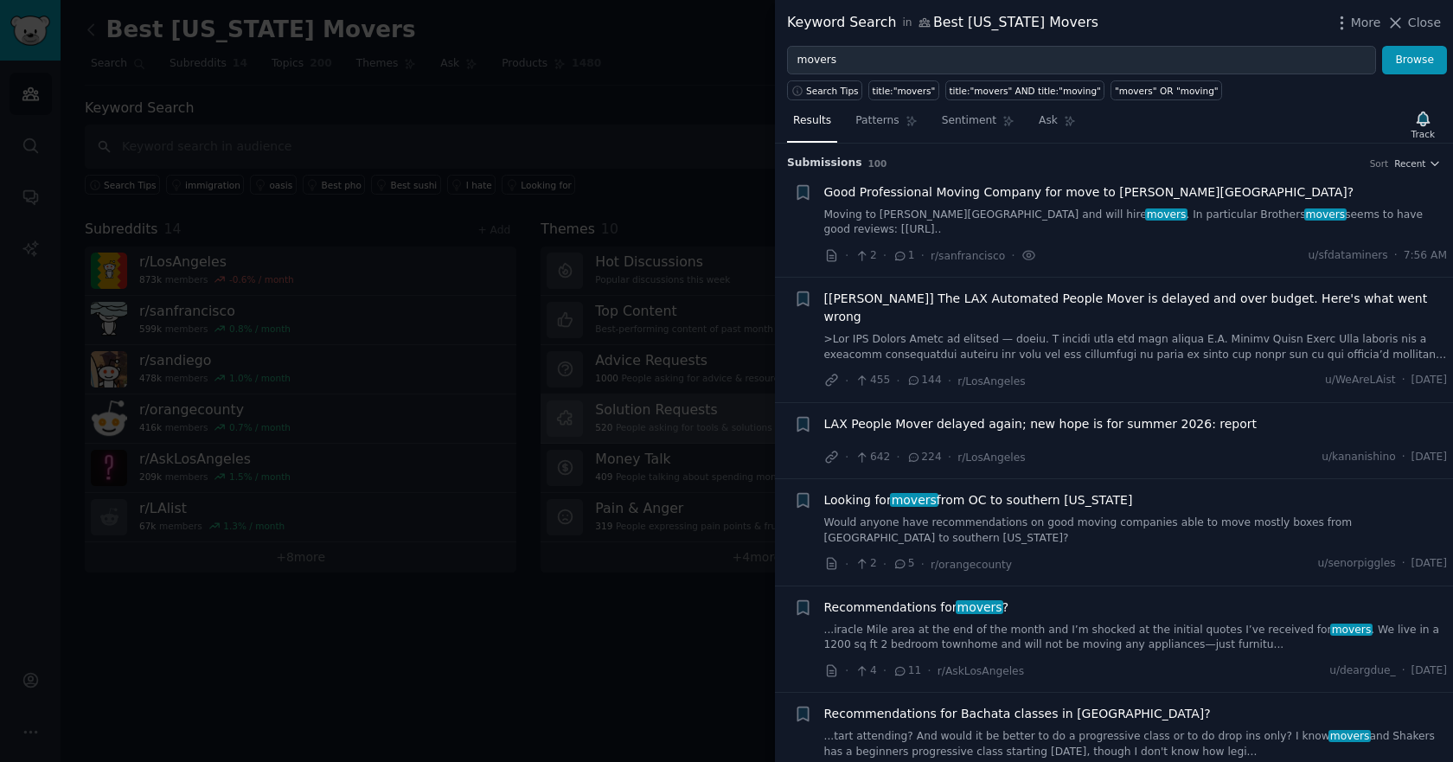
click at [1398, 22] on icon at bounding box center [1396, 23] width 10 height 10
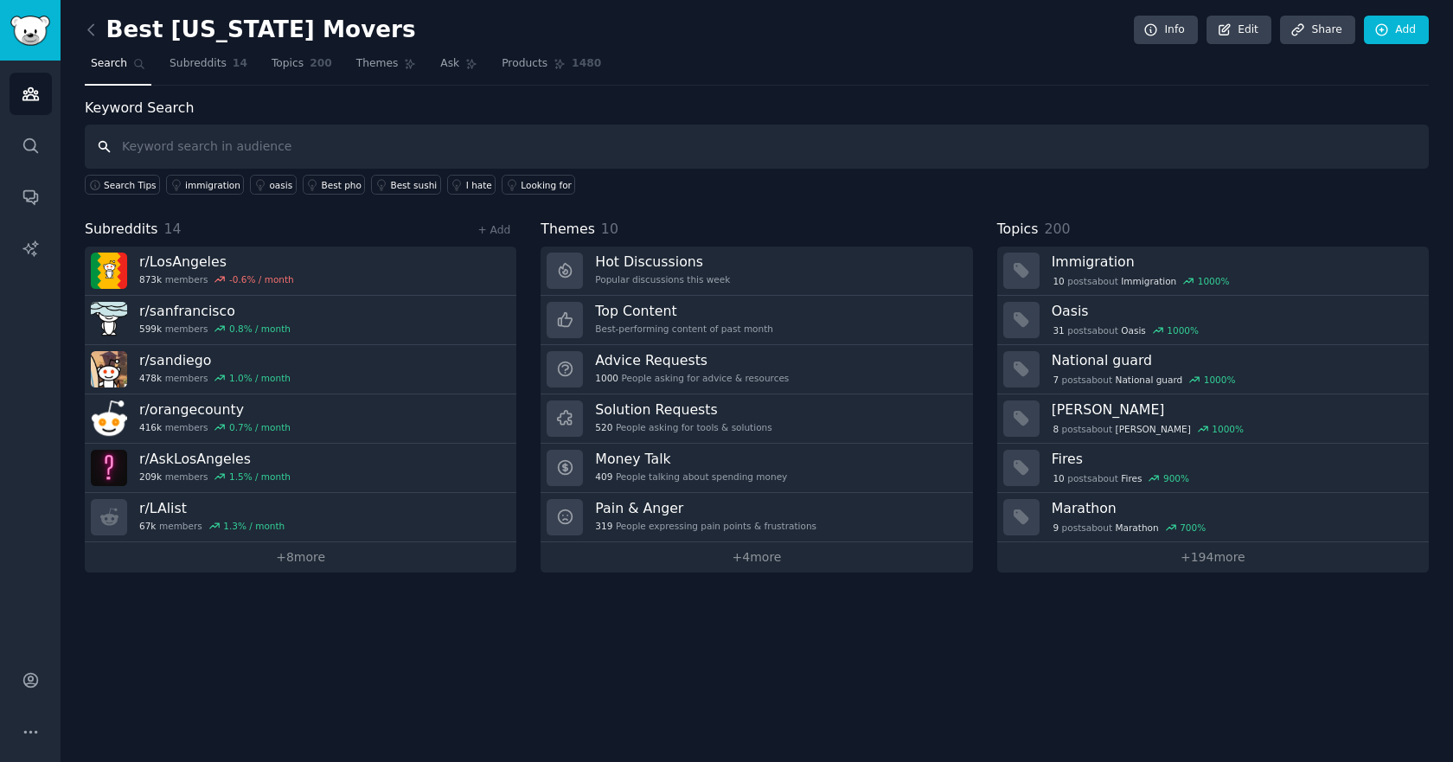
click at [356, 148] on input "text" at bounding box center [757, 147] width 1344 height 44
type input "movers"
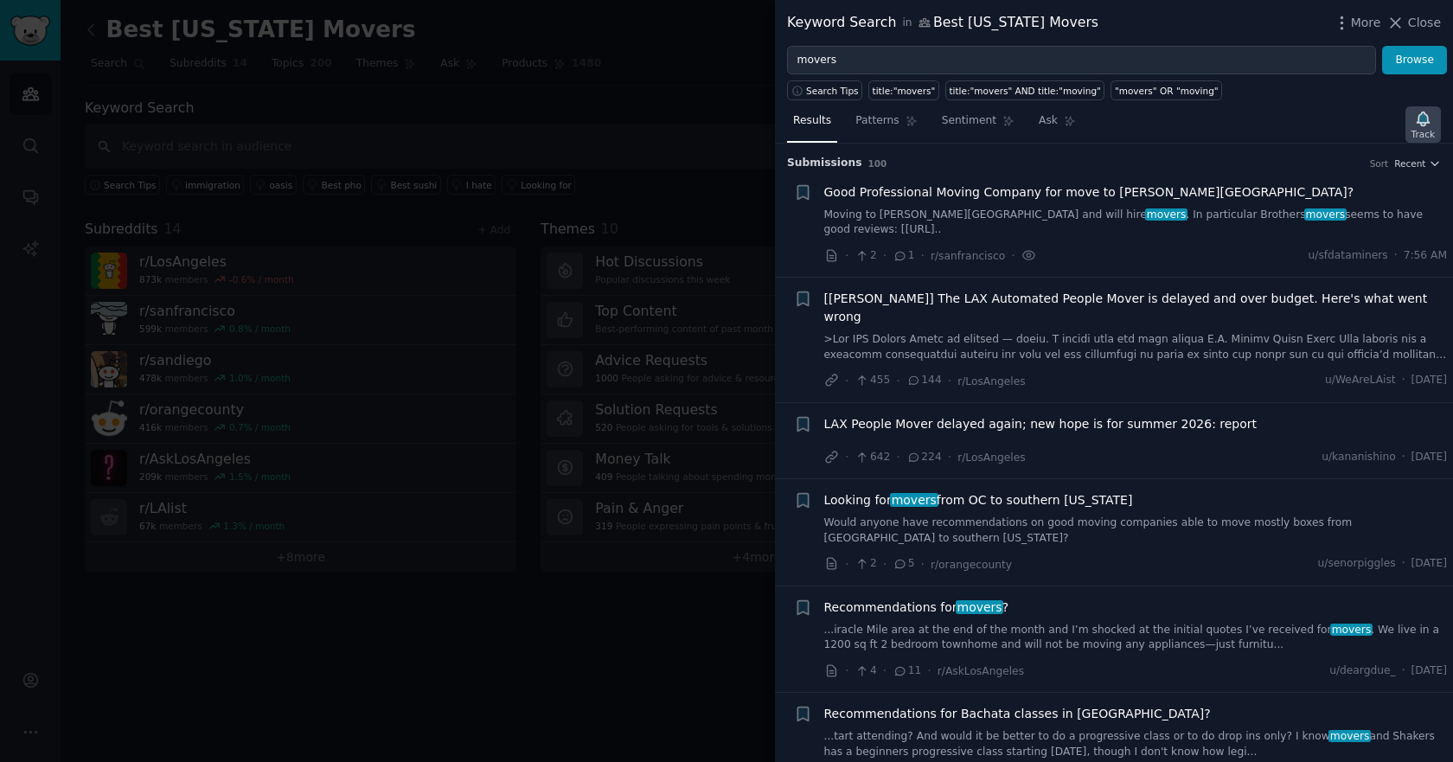
click at [1424, 122] on icon "button" at bounding box center [1422, 119] width 12 height 14
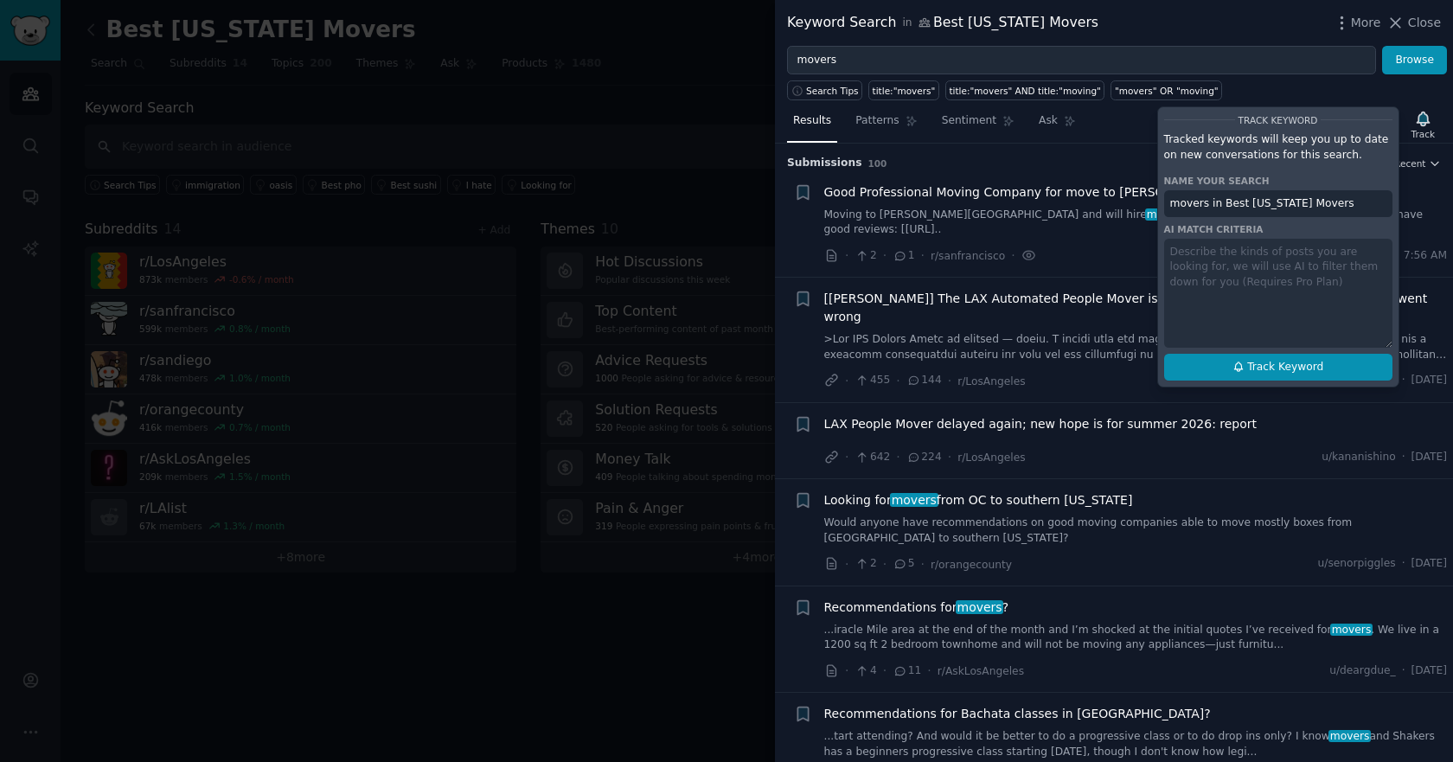
click at [1274, 369] on span "Track Keyword" at bounding box center [1285, 368] width 76 height 16
type input "movers in Best [US_STATE] Movers"
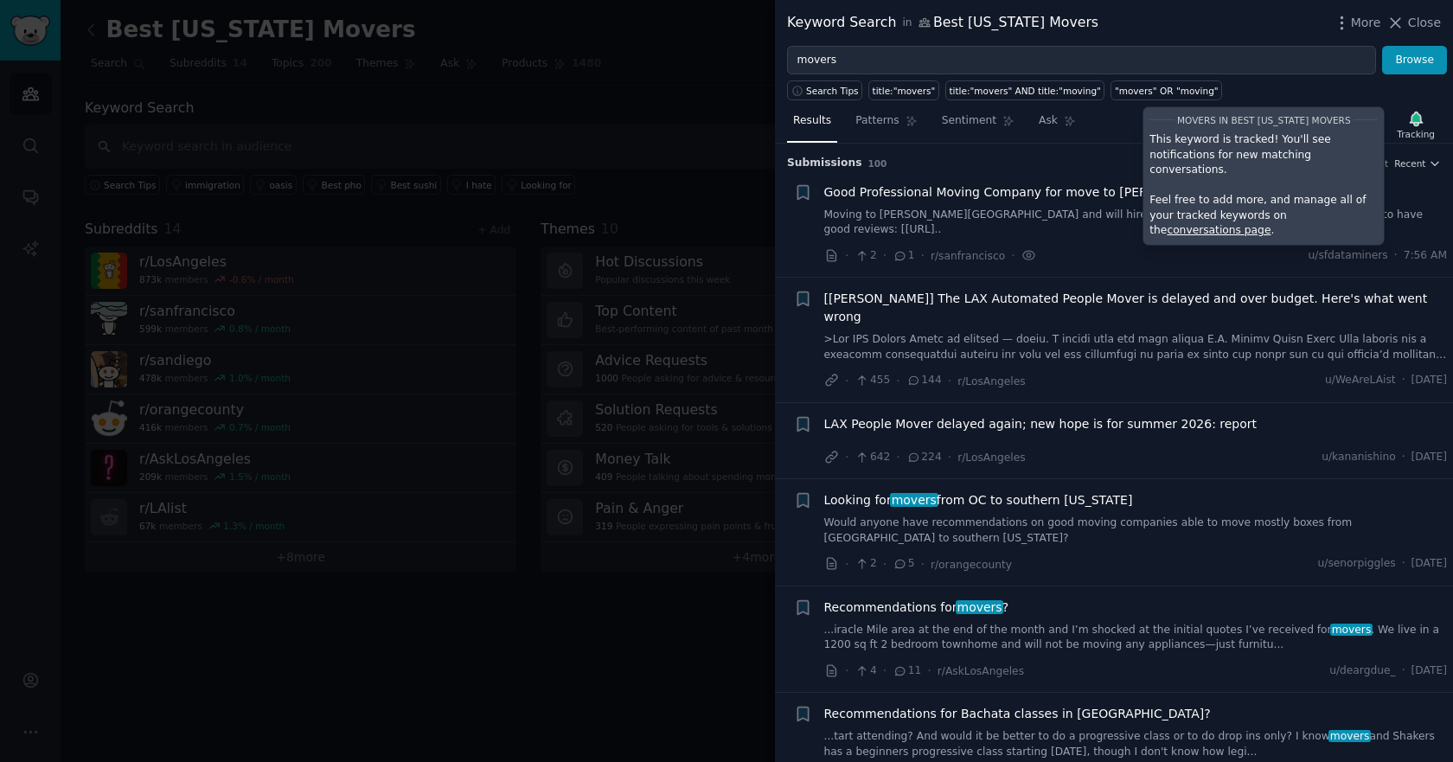
click at [342, 619] on div at bounding box center [726, 381] width 1453 height 762
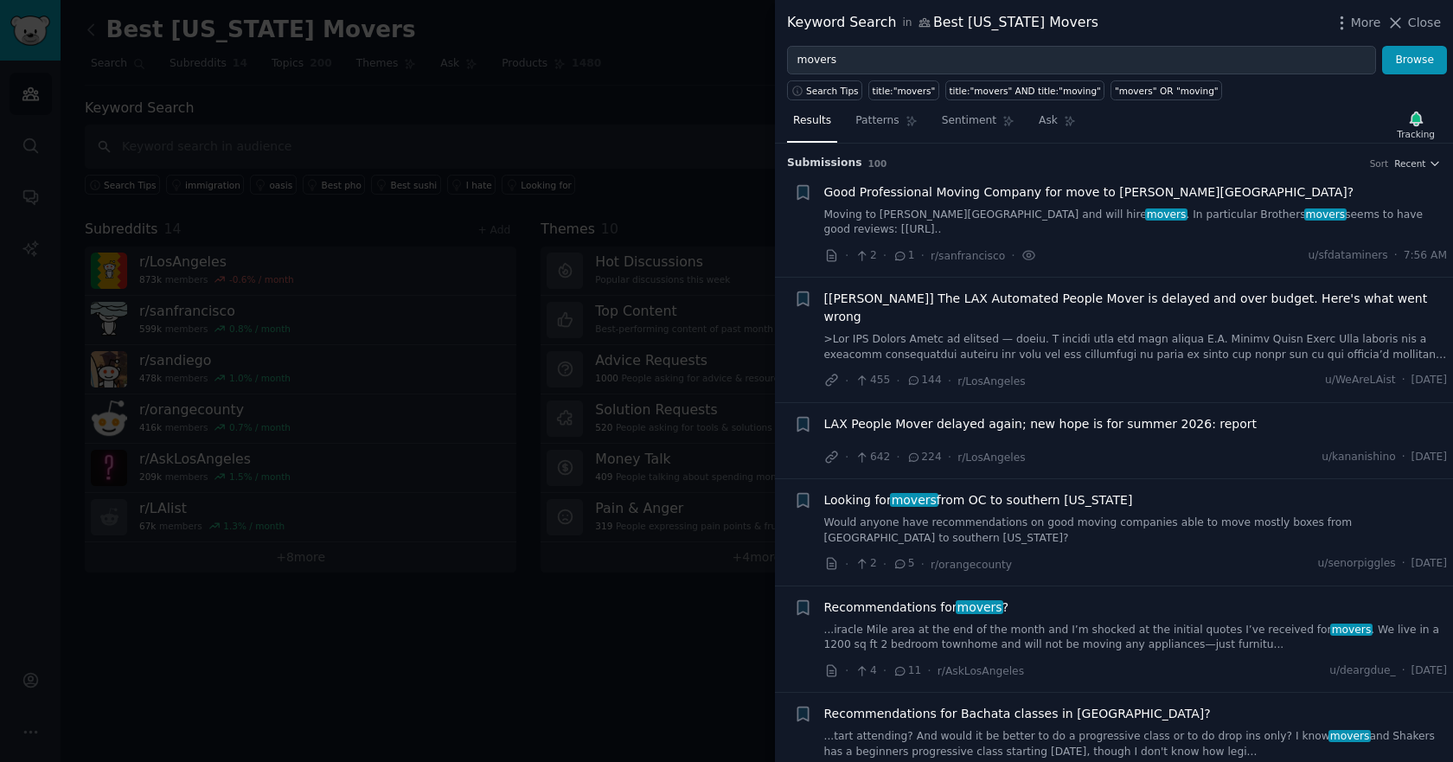
click at [251, 146] on div at bounding box center [726, 381] width 1453 height 762
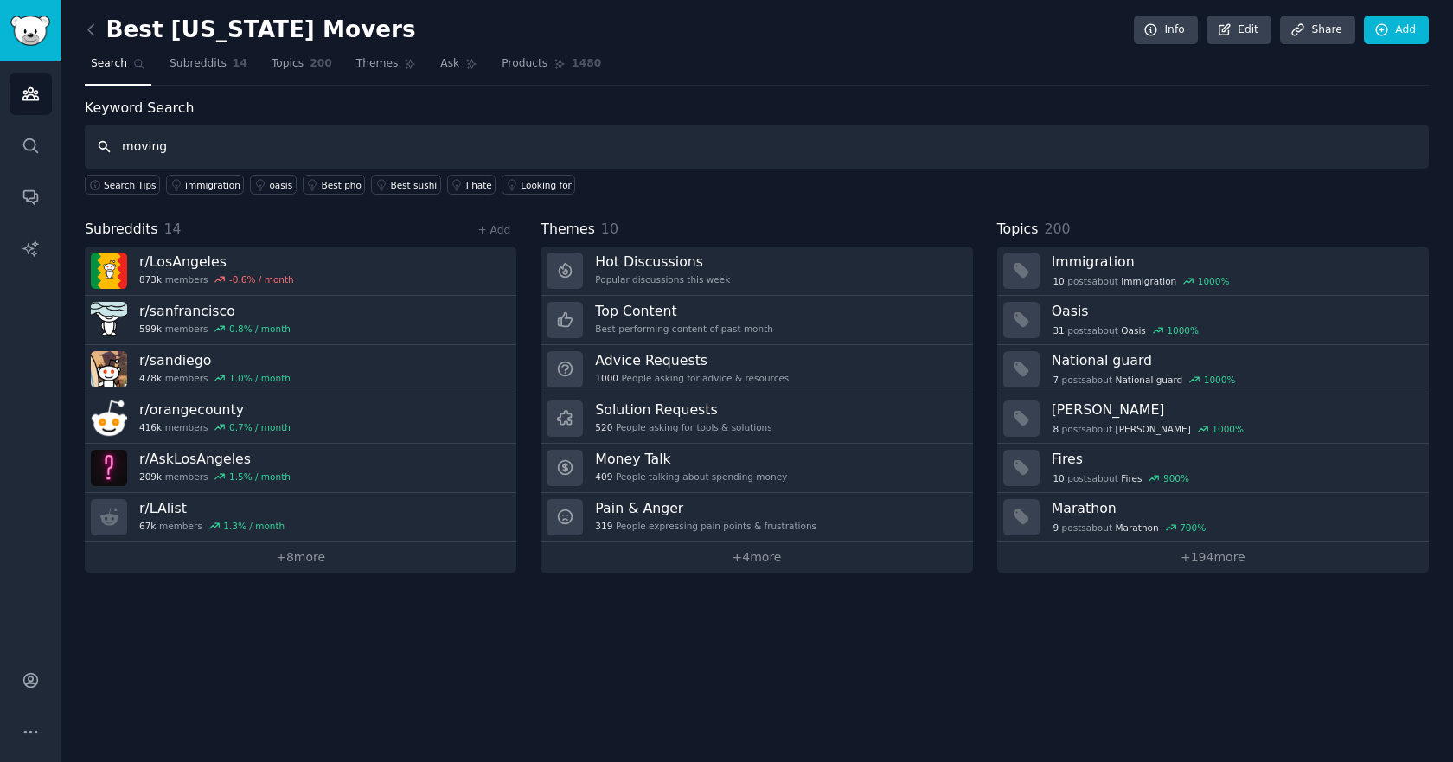
type input "moving"
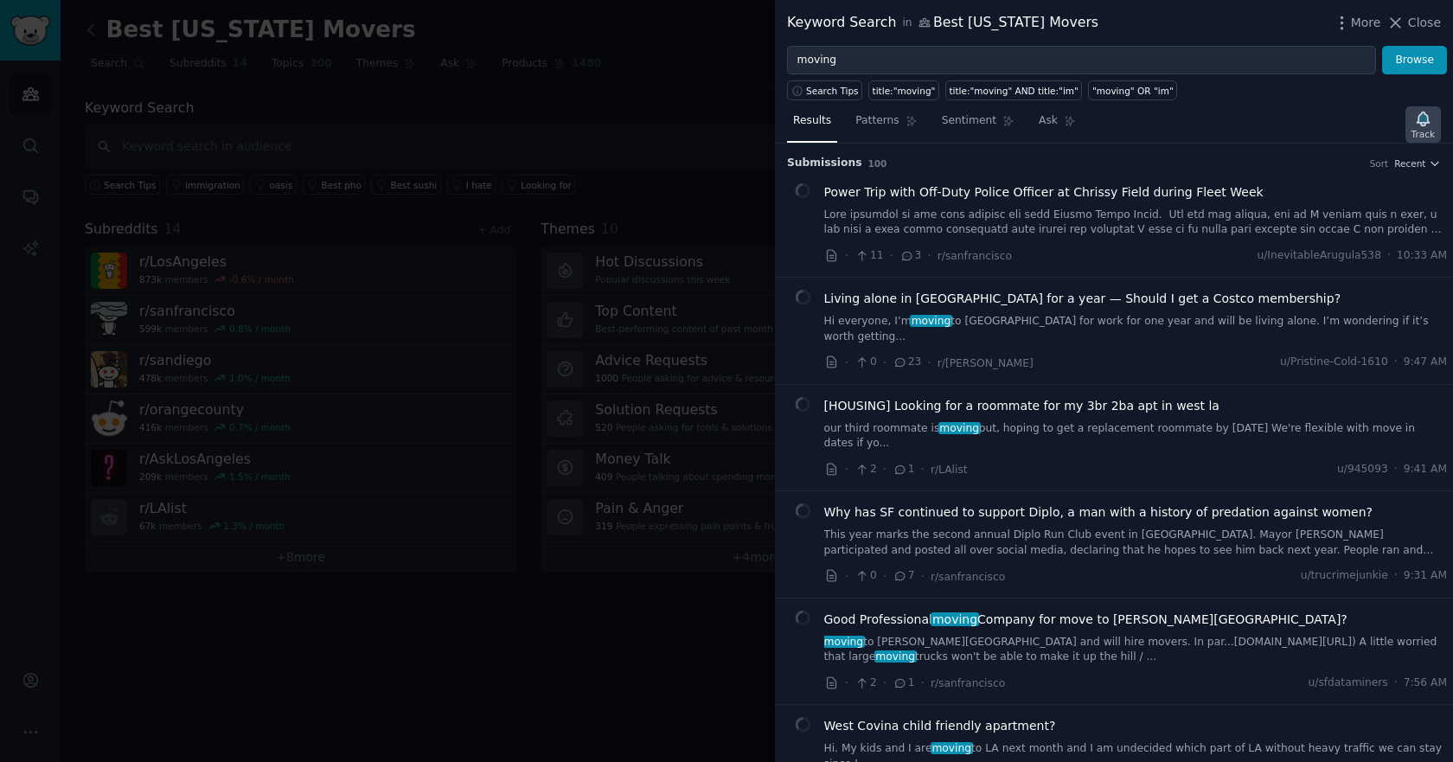
click at [1433, 128] on div "Track" at bounding box center [1422, 134] width 23 height 12
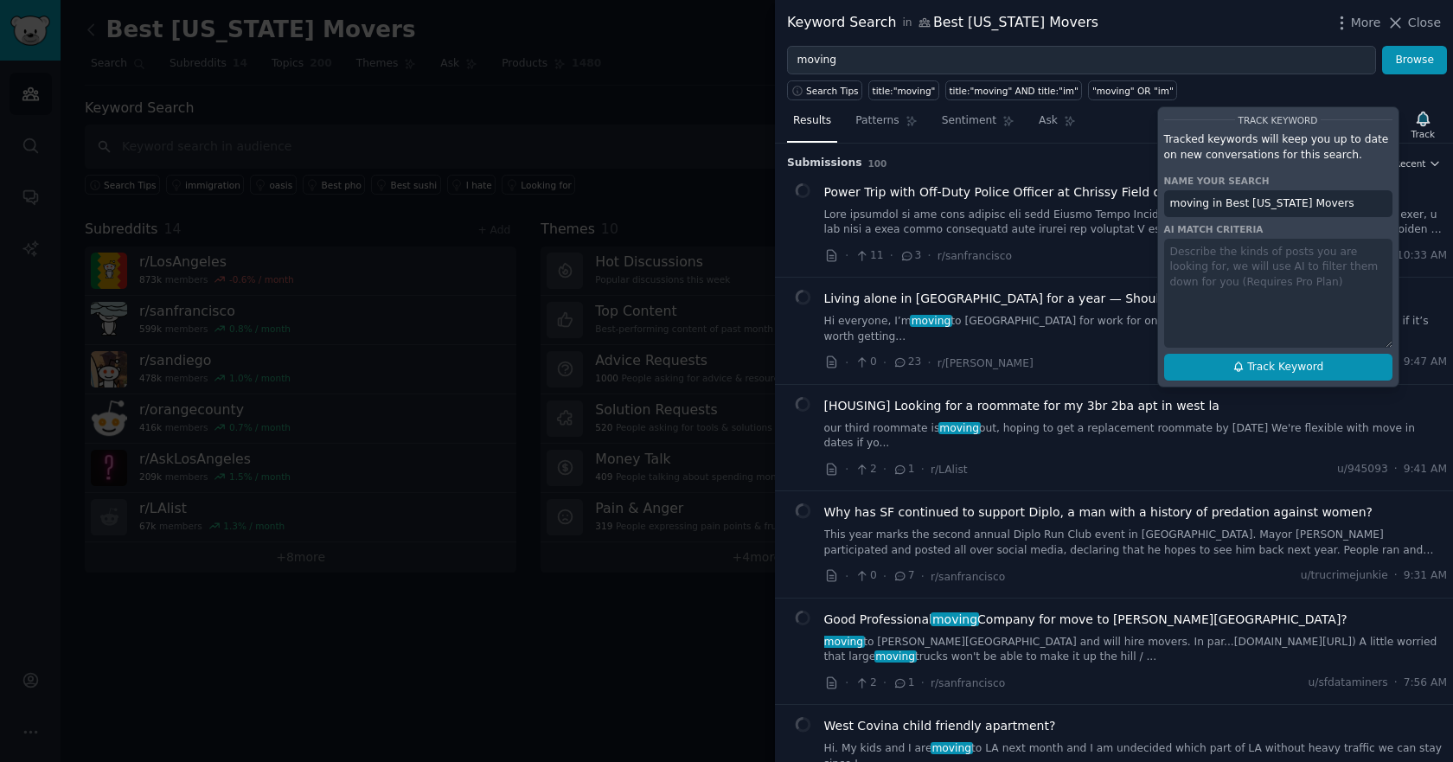
click at [1237, 359] on button "Track Keyword" at bounding box center [1278, 368] width 228 height 28
type input "moving in Best [US_STATE] Movers"
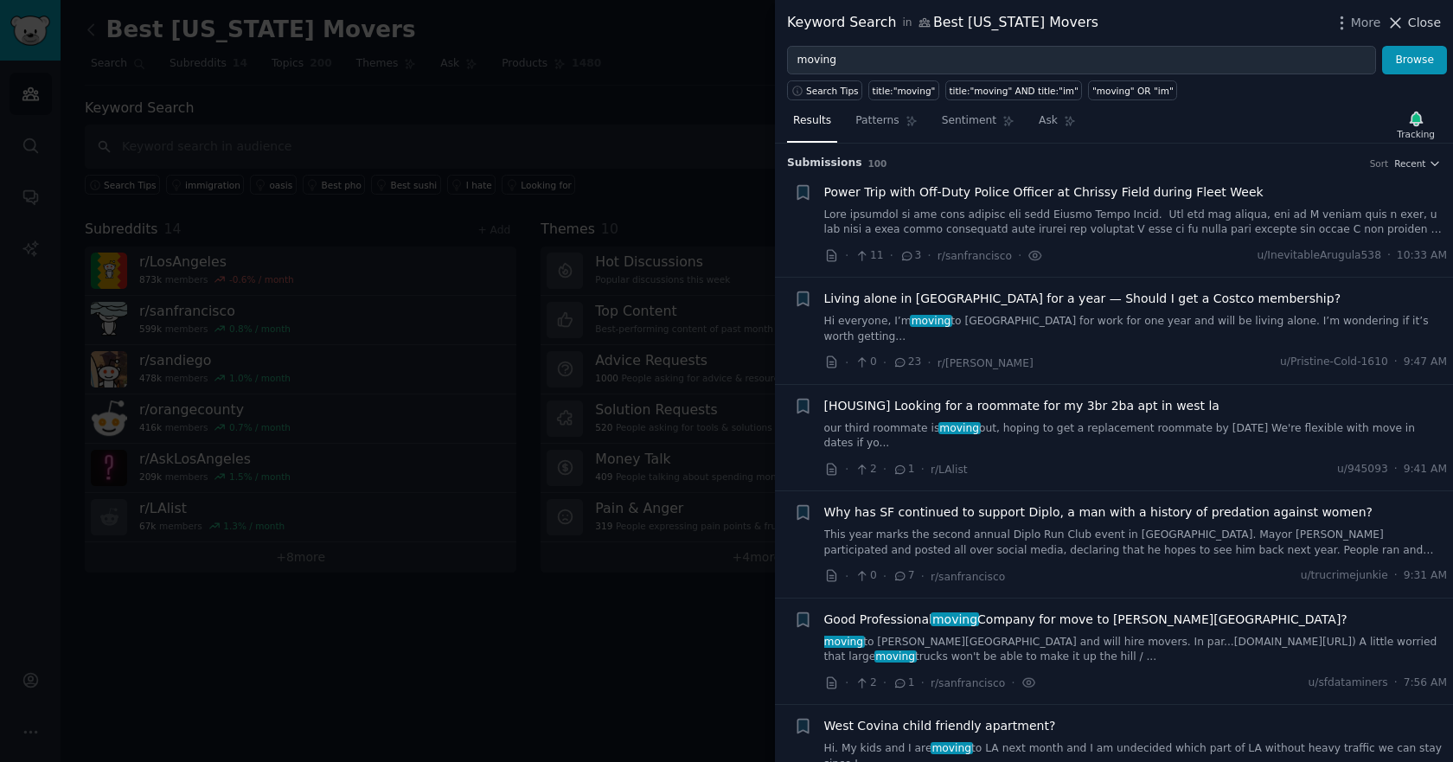
drag, startPoint x: 1433, startPoint y: 29, endPoint x: 335, endPoint y: 116, distance: 1101.5
click at [1432, 29] on span "Close" at bounding box center [1424, 23] width 33 height 18
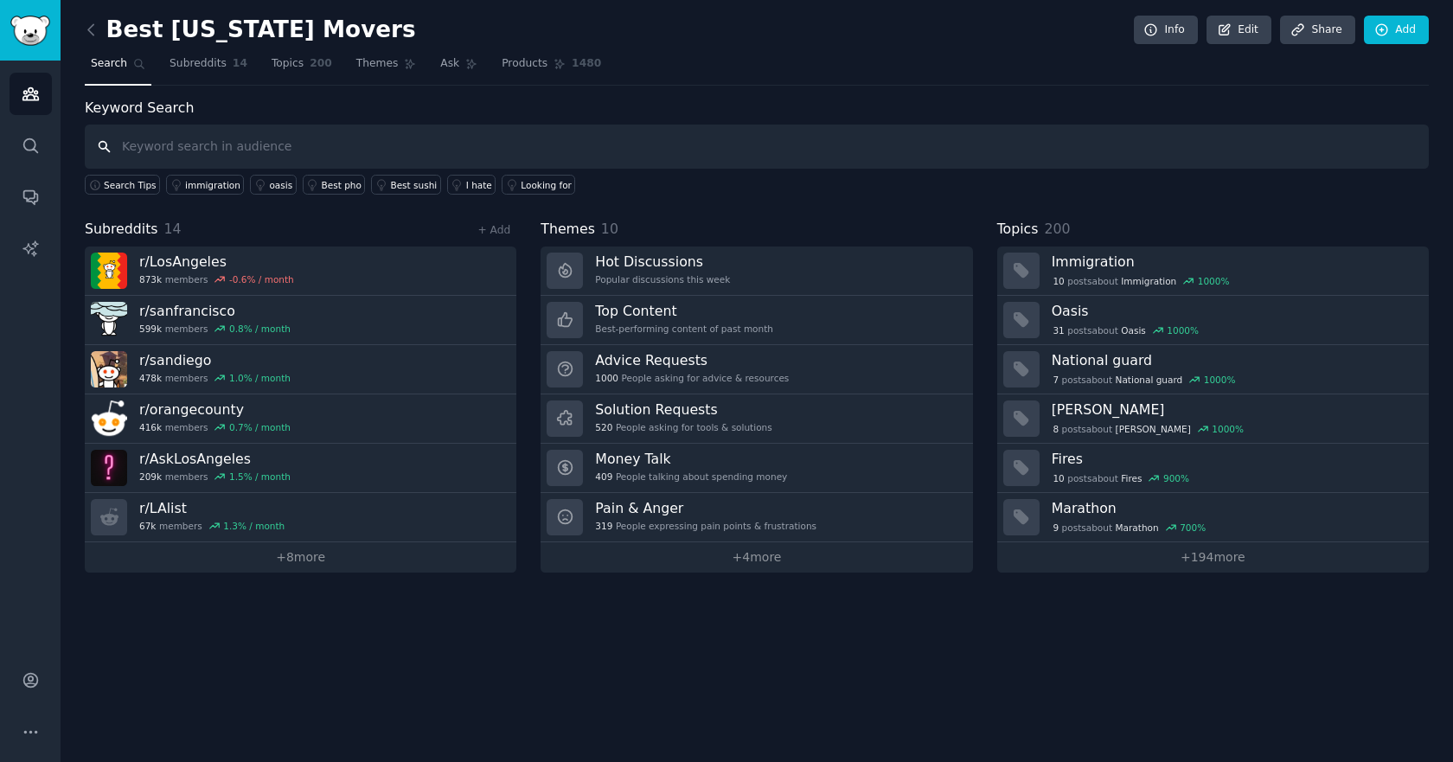
click at [323, 132] on input "text" at bounding box center [757, 147] width 1344 height 44
click at [503, 230] on link "+ Add" at bounding box center [493, 230] width 33 height 12
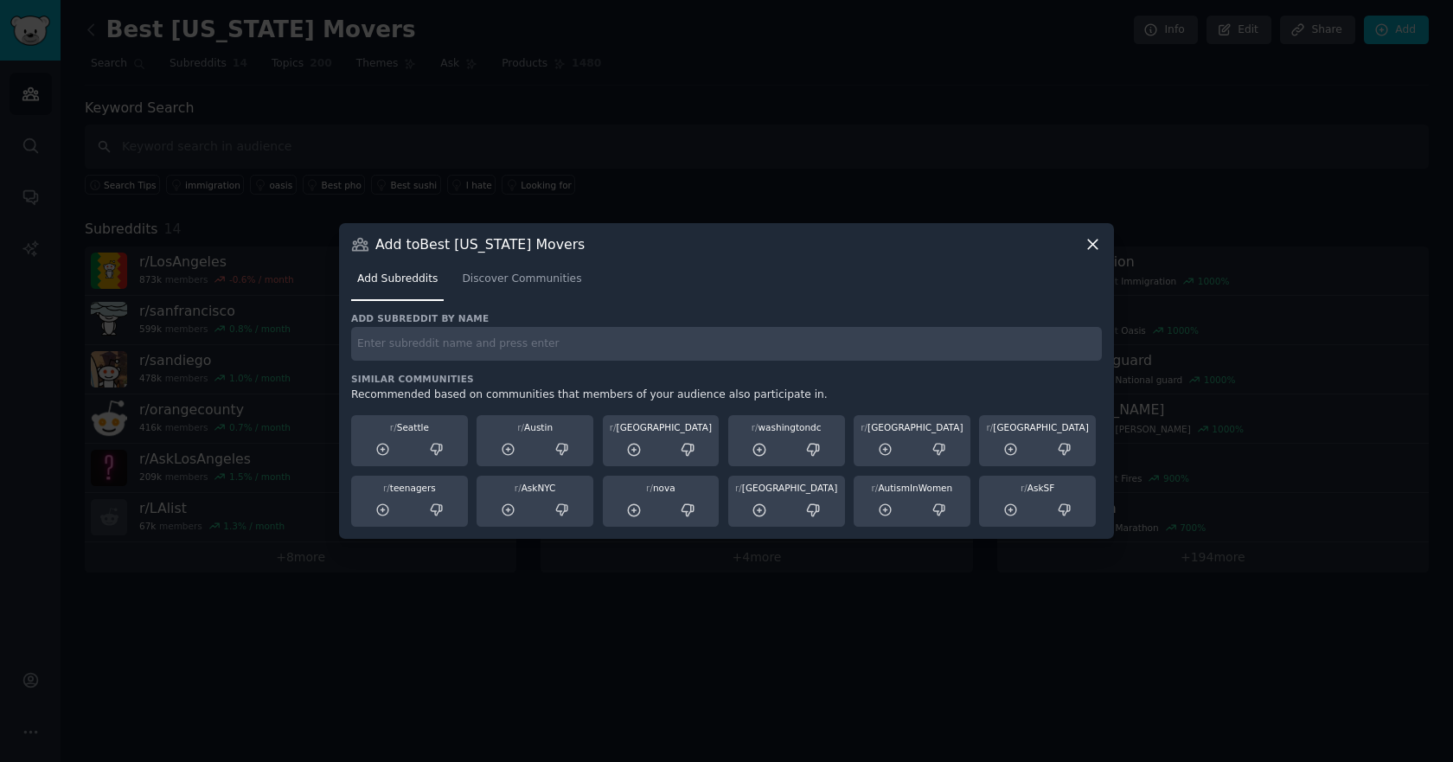
click at [540, 332] on input "text" at bounding box center [726, 344] width 750 height 34
paste input "r/northhollywood"
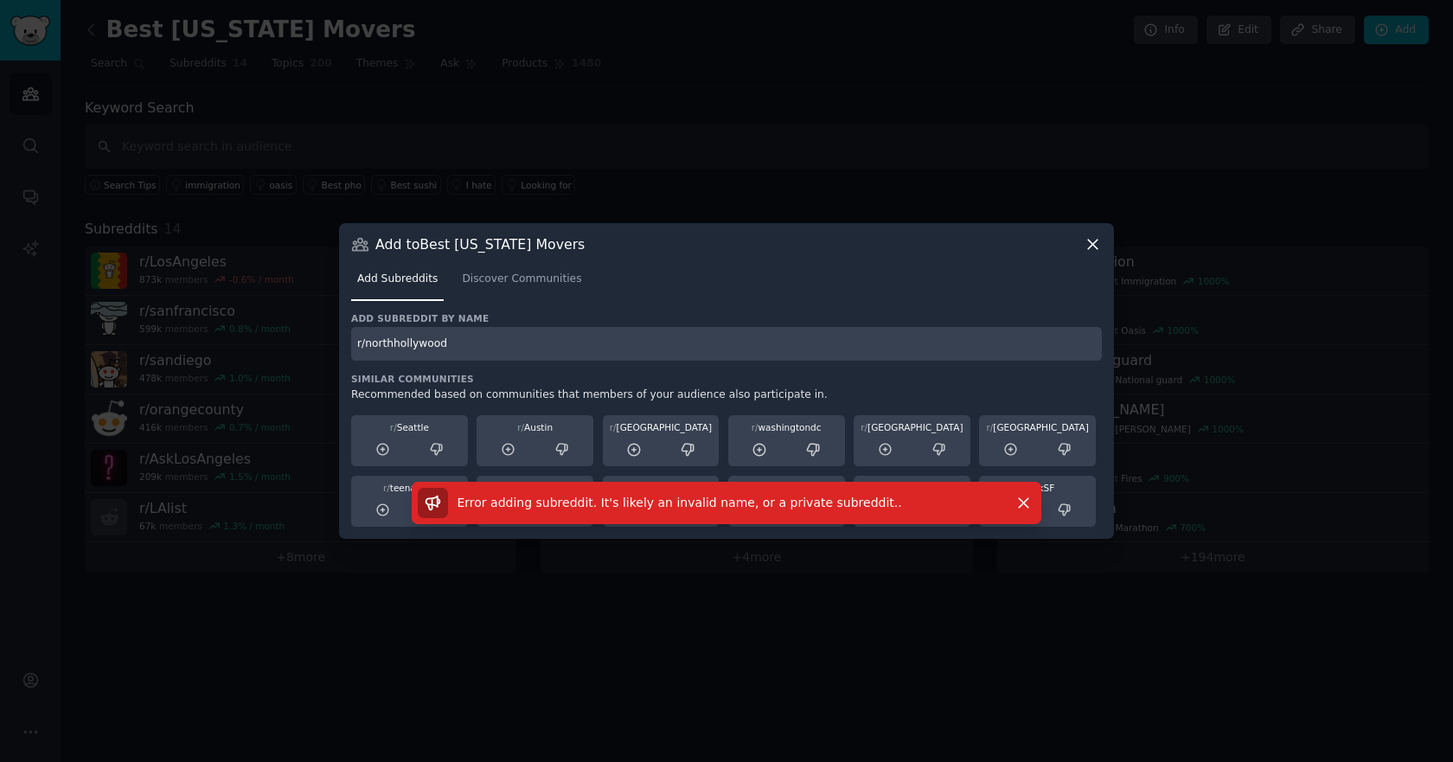
click at [571, 332] on input "r/northhollywood" at bounding box center [726, 344] width 750 height 34
type input "r/northhollywood"
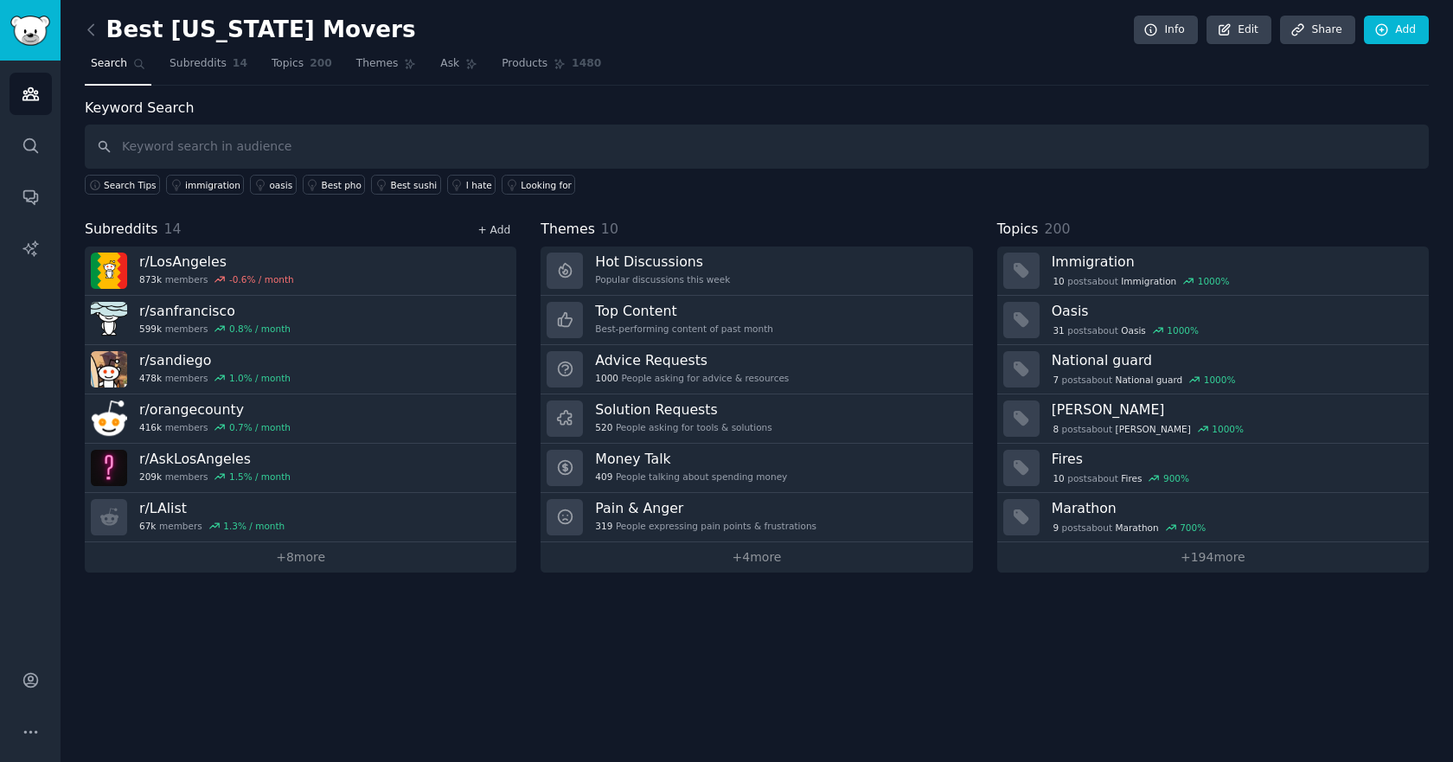
click at [502, 231] on link "+ Add" at bounding box center [493, 230] width 33 height 12
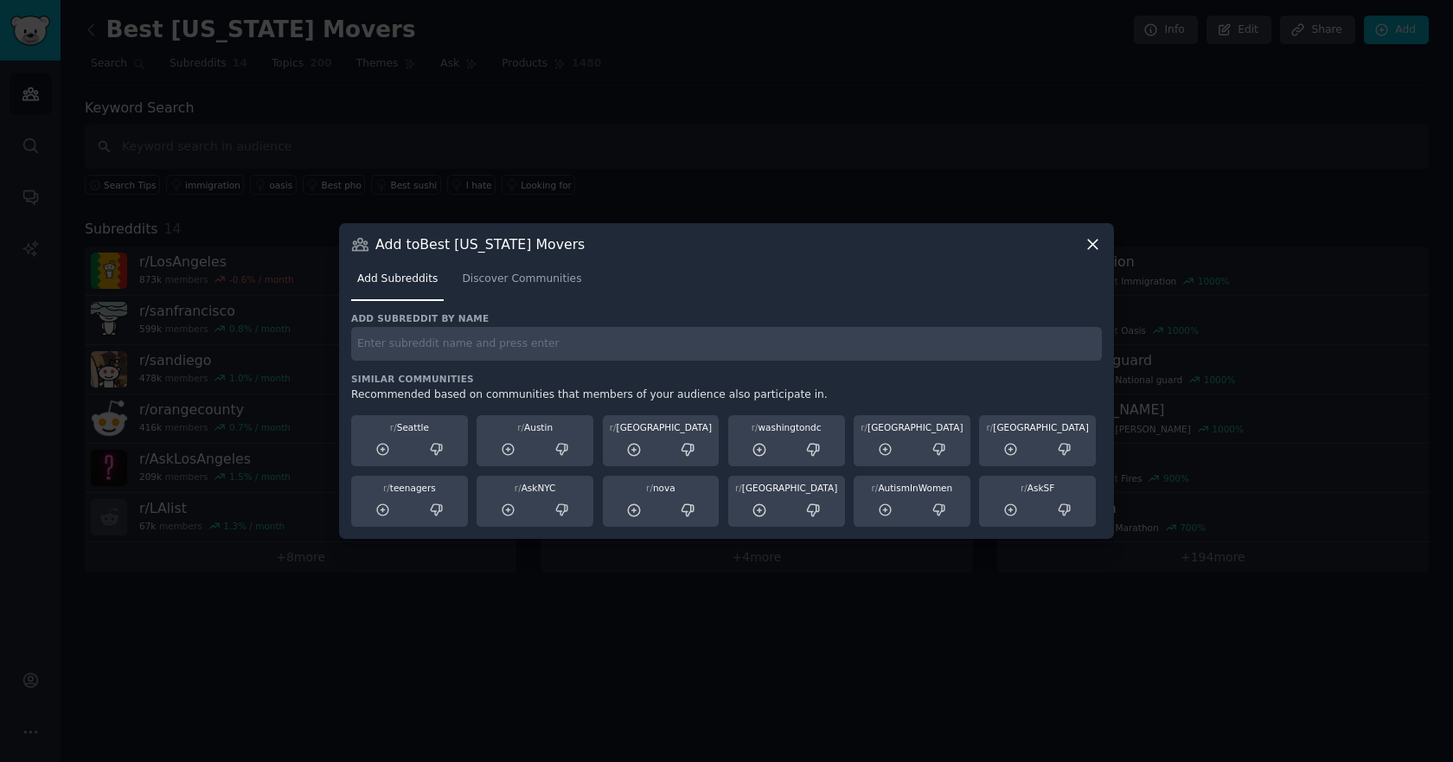
click at [589, 339] on input "text" at bounding box center [726, 344] width 750 height 34
paste input "r/[GEOGRAPHIC_DATA]"
type input "r/[GEOGRAPHIC_DATA]"
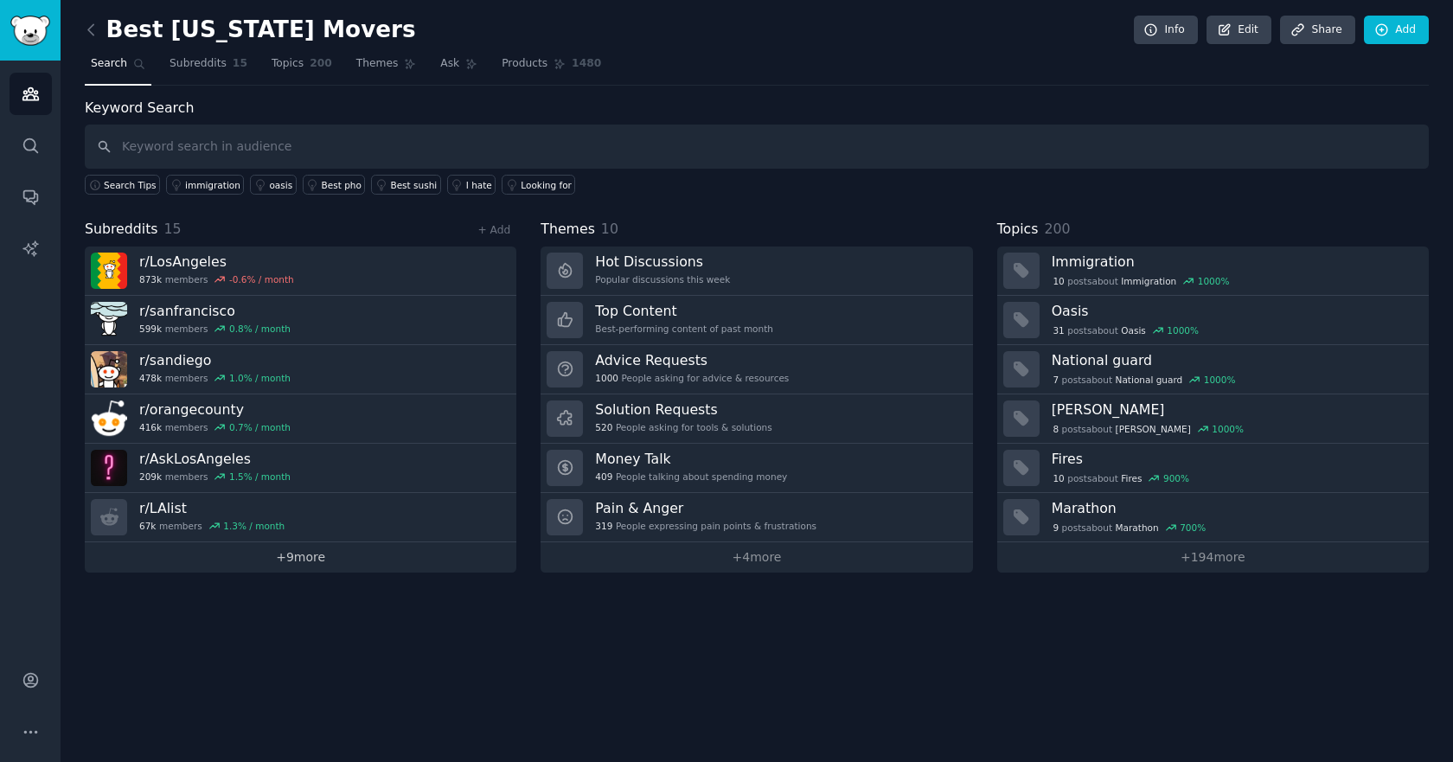
click at [311, 556] on link "+ 9 more" at bounding box center [300, 557] width 431 height 30
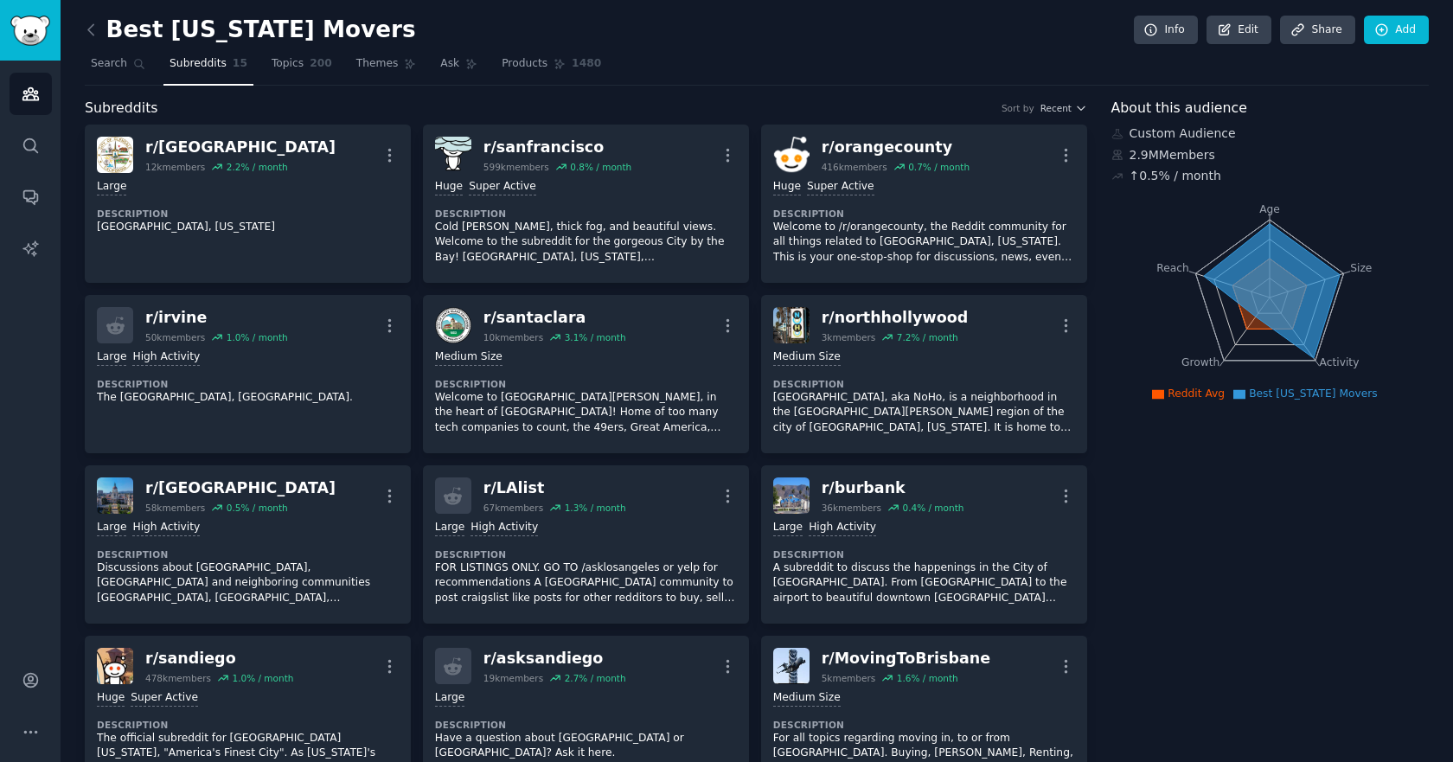
click at [182, 62] on span "Subreddits" at bounding box center [197, 64] width 57 height 16
click at [120, 64] on span "Search" at bounding box center [109, 64] width 36 height 16
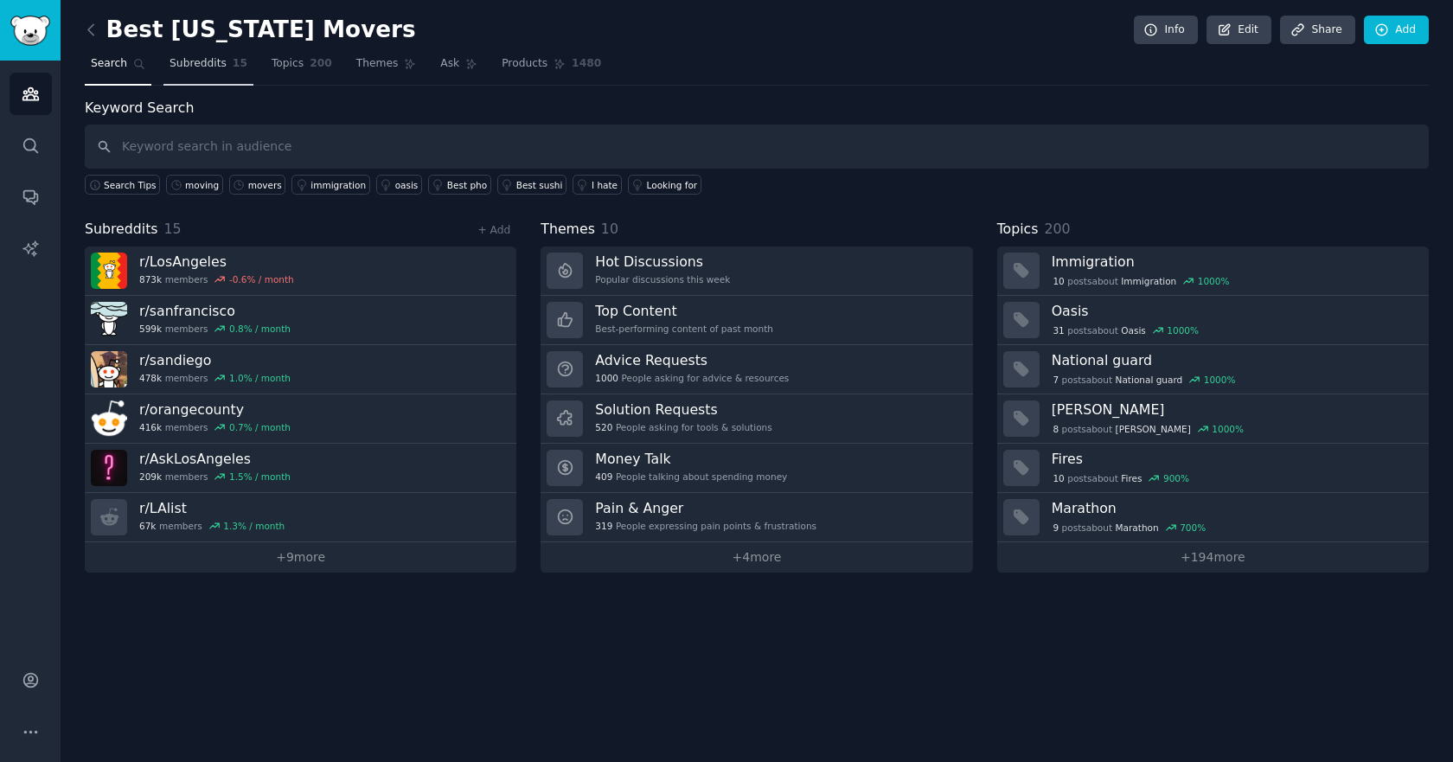
click at [206, 65] on span "Subreddits" at bounding box center [197, 64] width 57 height 16
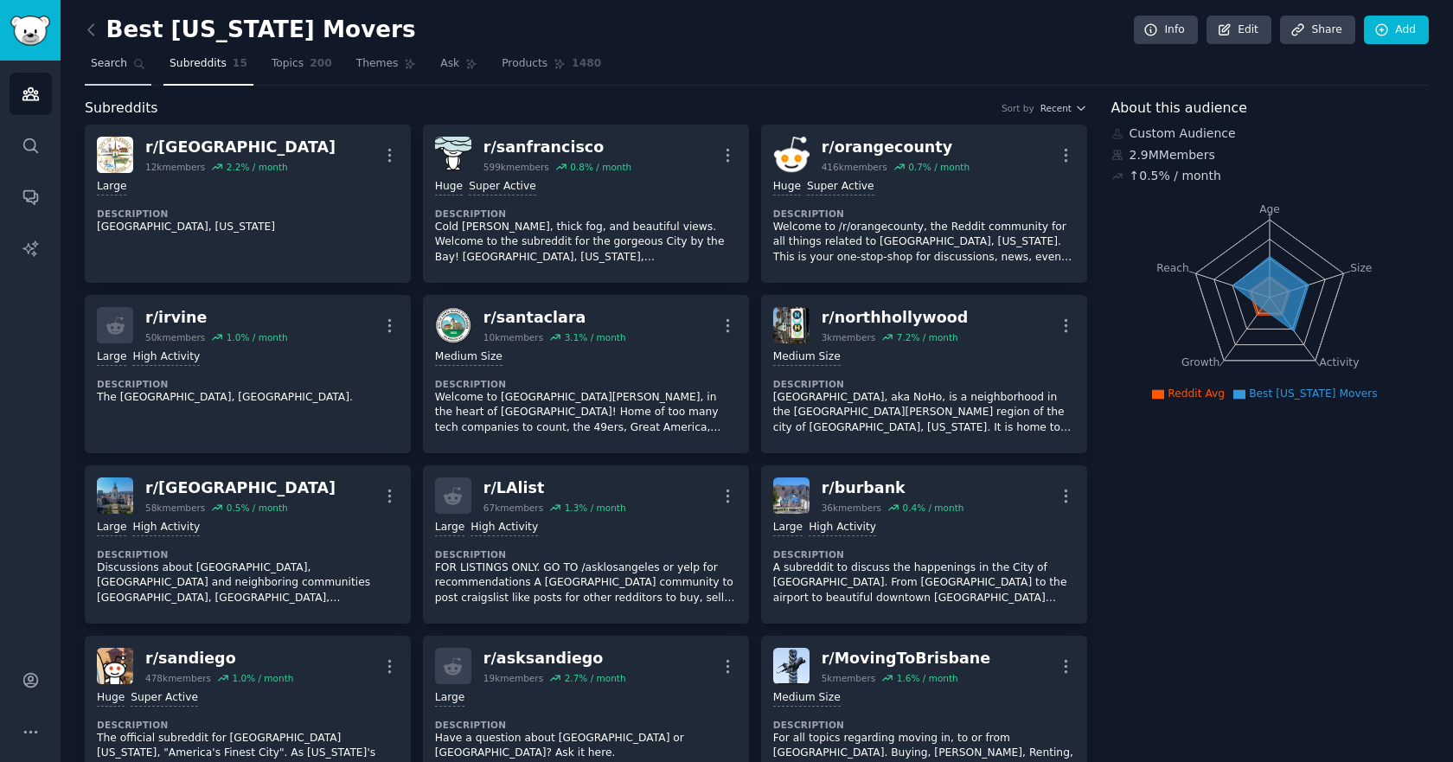
click at [119, 63] on span "Search" at bounding box center [109, 64] width 36 height 16
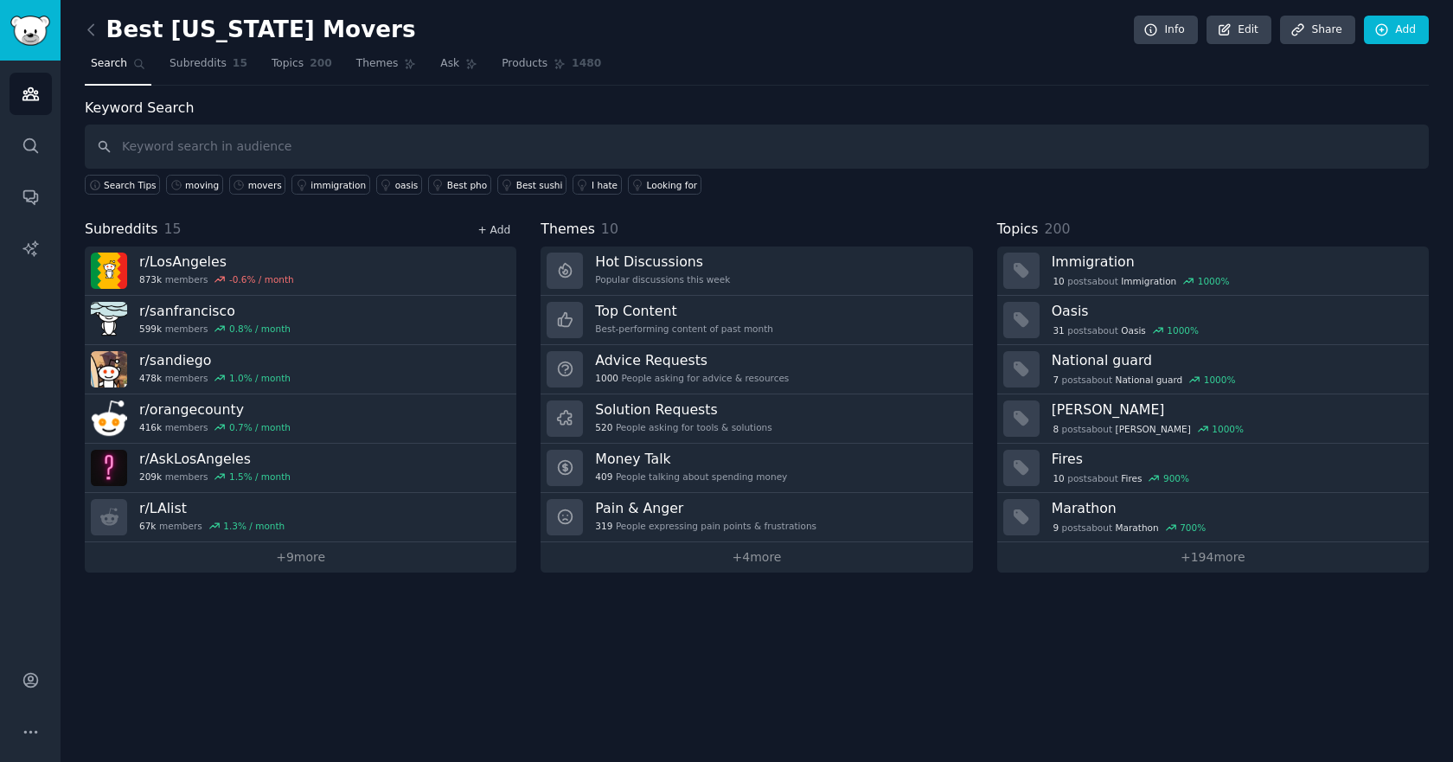
click at [495, 227] on link "+ Add" at bounding box center [493, 230] width 33 height 12
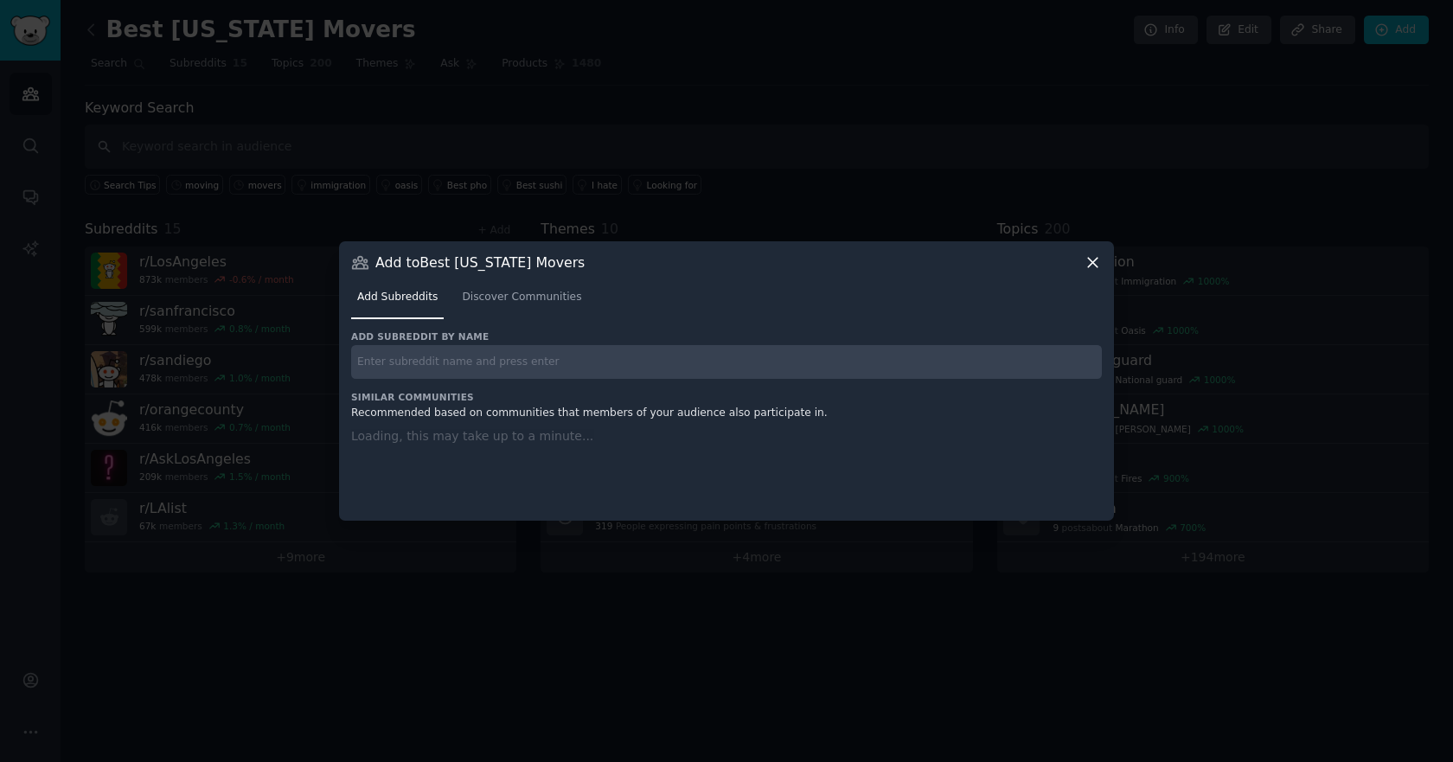
click at [480, 370] on input "text" at bounding box center [726, 362] width 750 height 34
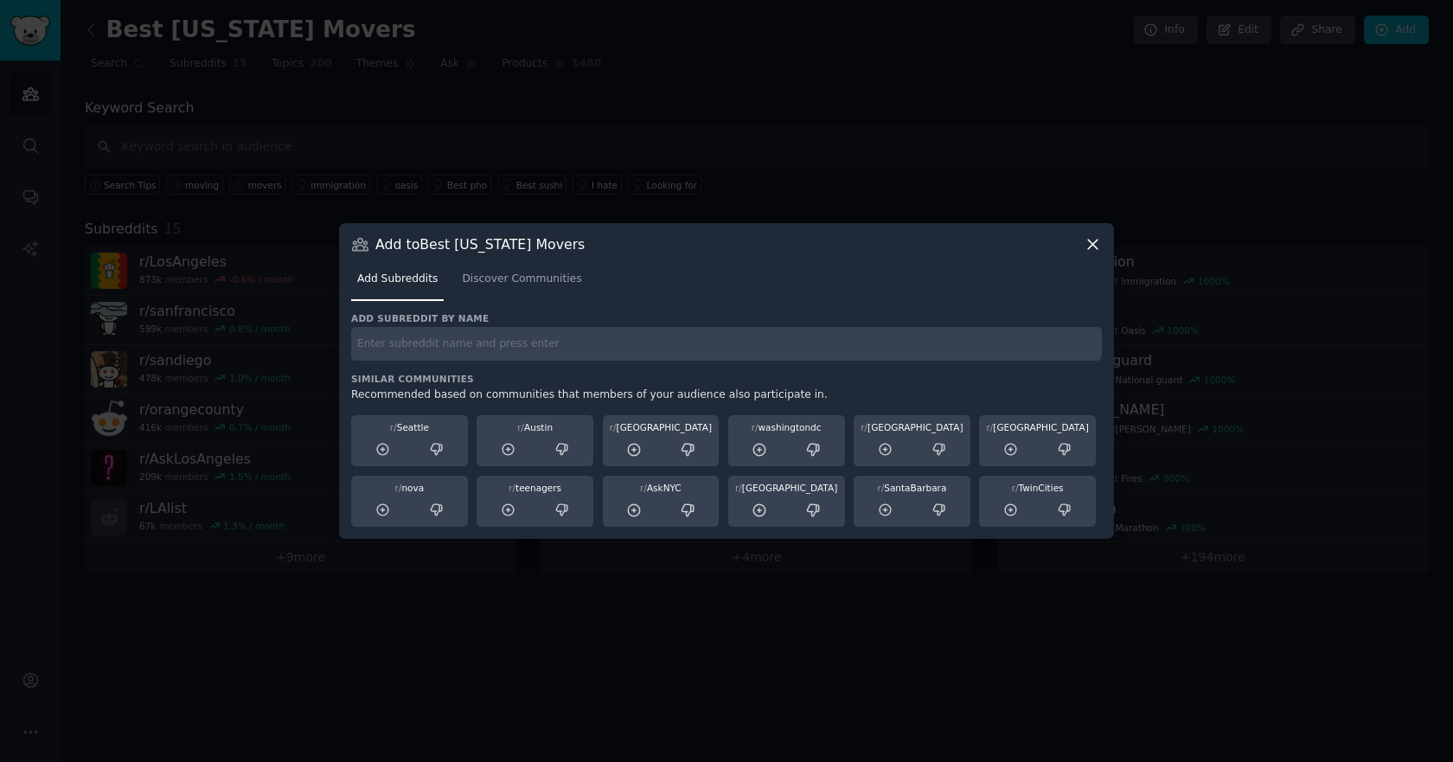
paste input "r/SanDiegan"
type input "r/SanDiegan"
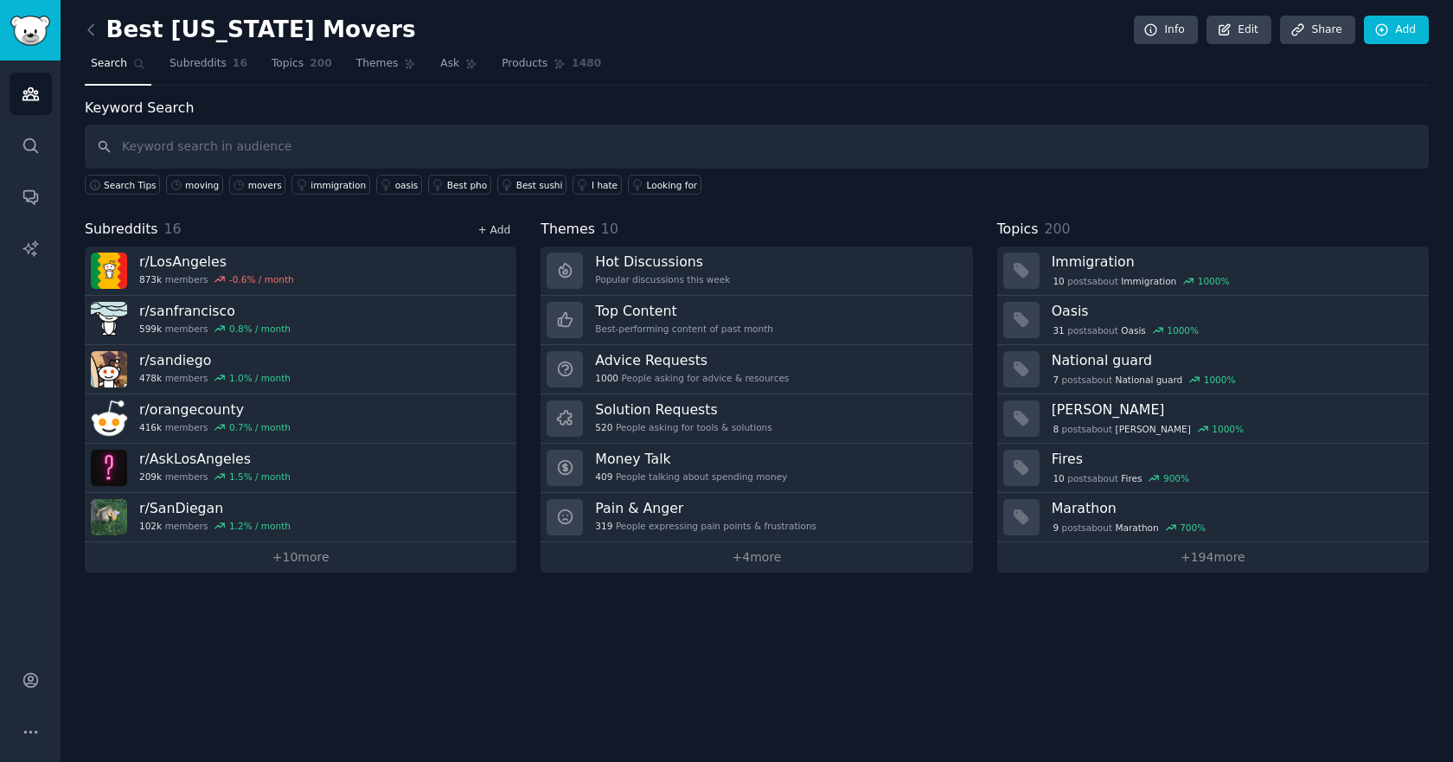
click at [503, 233] on link "+ Add" at bounding box center [493, 230] width 33 height 12
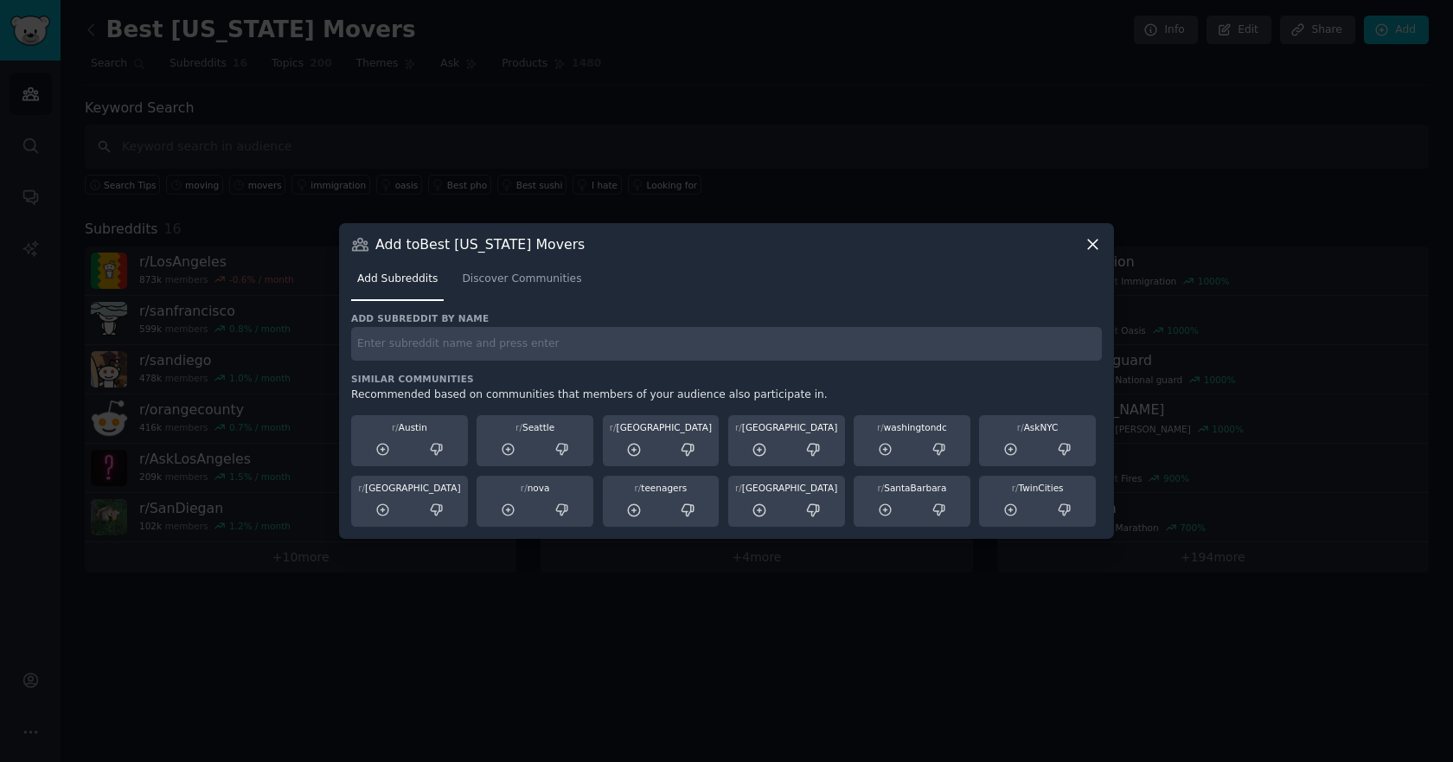
click at [533, 326] on div "Add subreddit by name" at bounding box center [726, 336] width 750 height 48
click at [568, 331] on input "text" at bounding box center [726, 344] width 750 height 34
paste input "r/Poway"
type input "r/Poway"
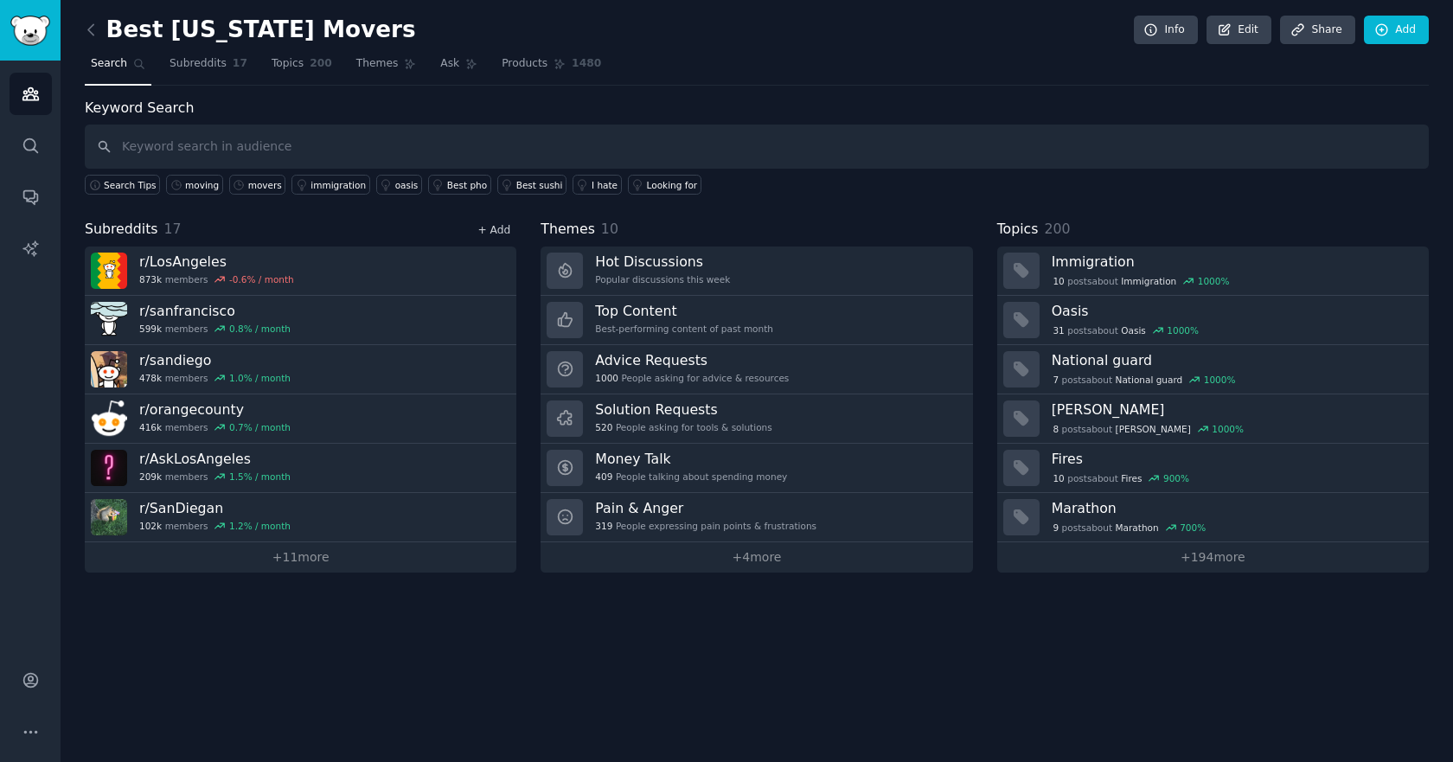
click at [502, 231] on link "+ Add" at bounding box center [493, 230] width 33 height 12
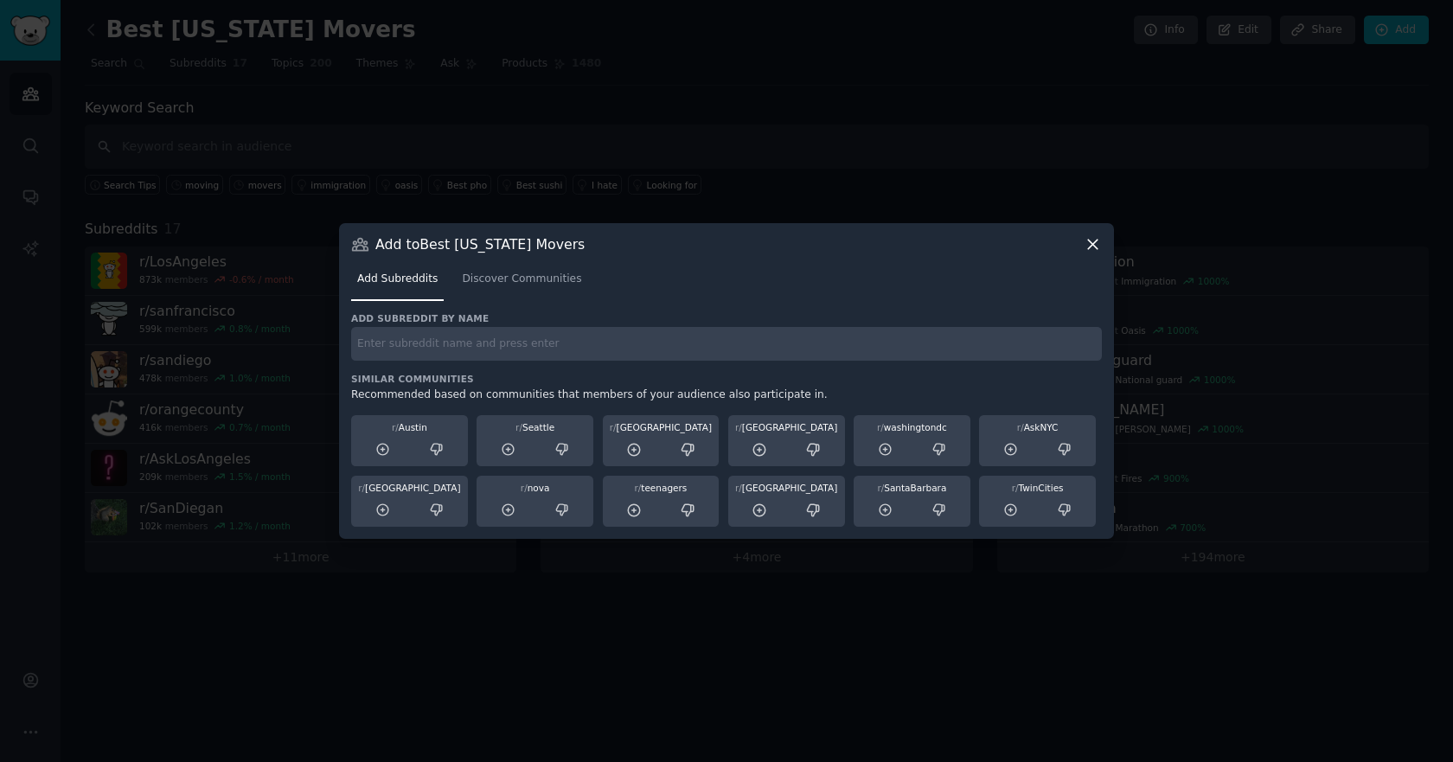
click at [525, 342] on input "text" at bounding box center [726, 344] width 750 height 34
paste input "r/bayarea"
type input "r/bayarea"
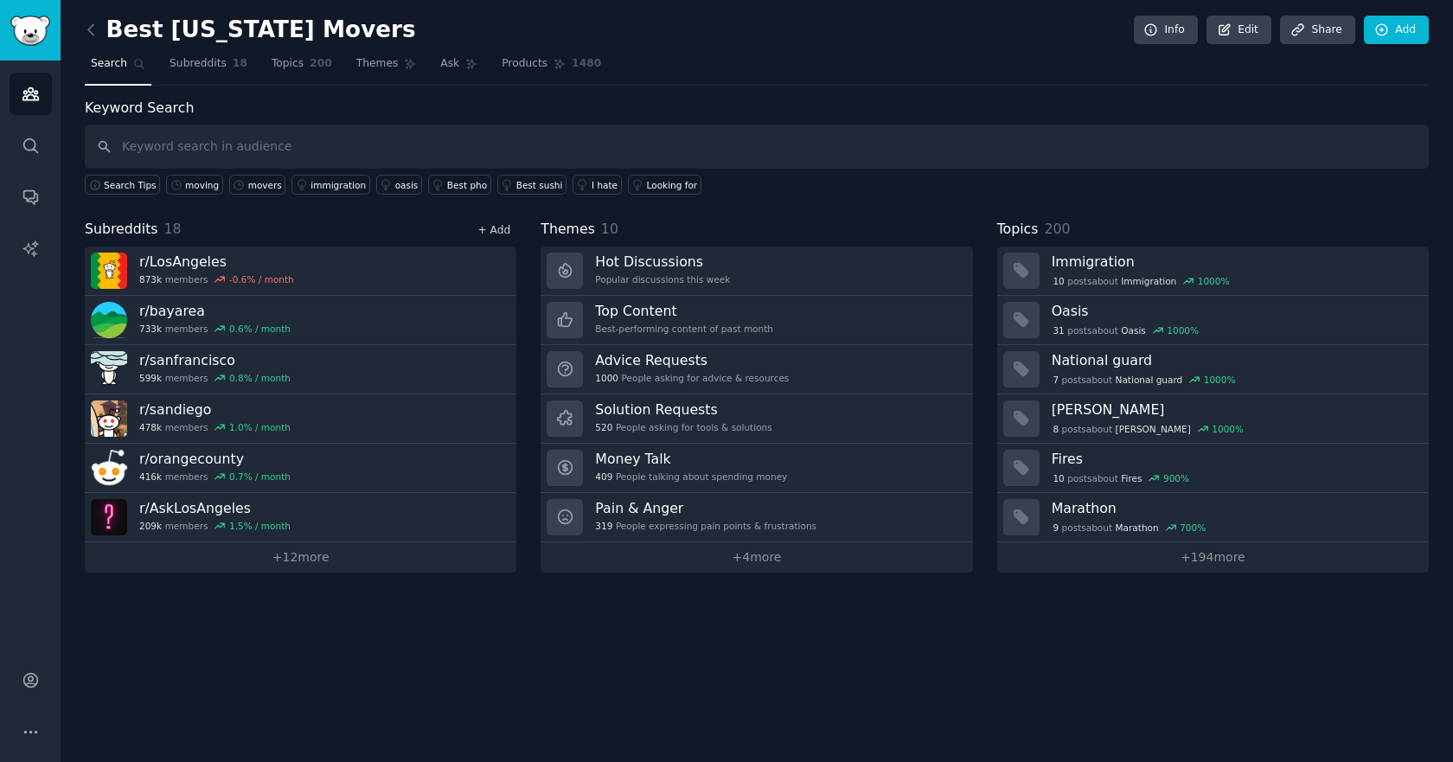
click at [500, 228] on link "+ Add" at bounding box center [493, 230] width 33 height 12
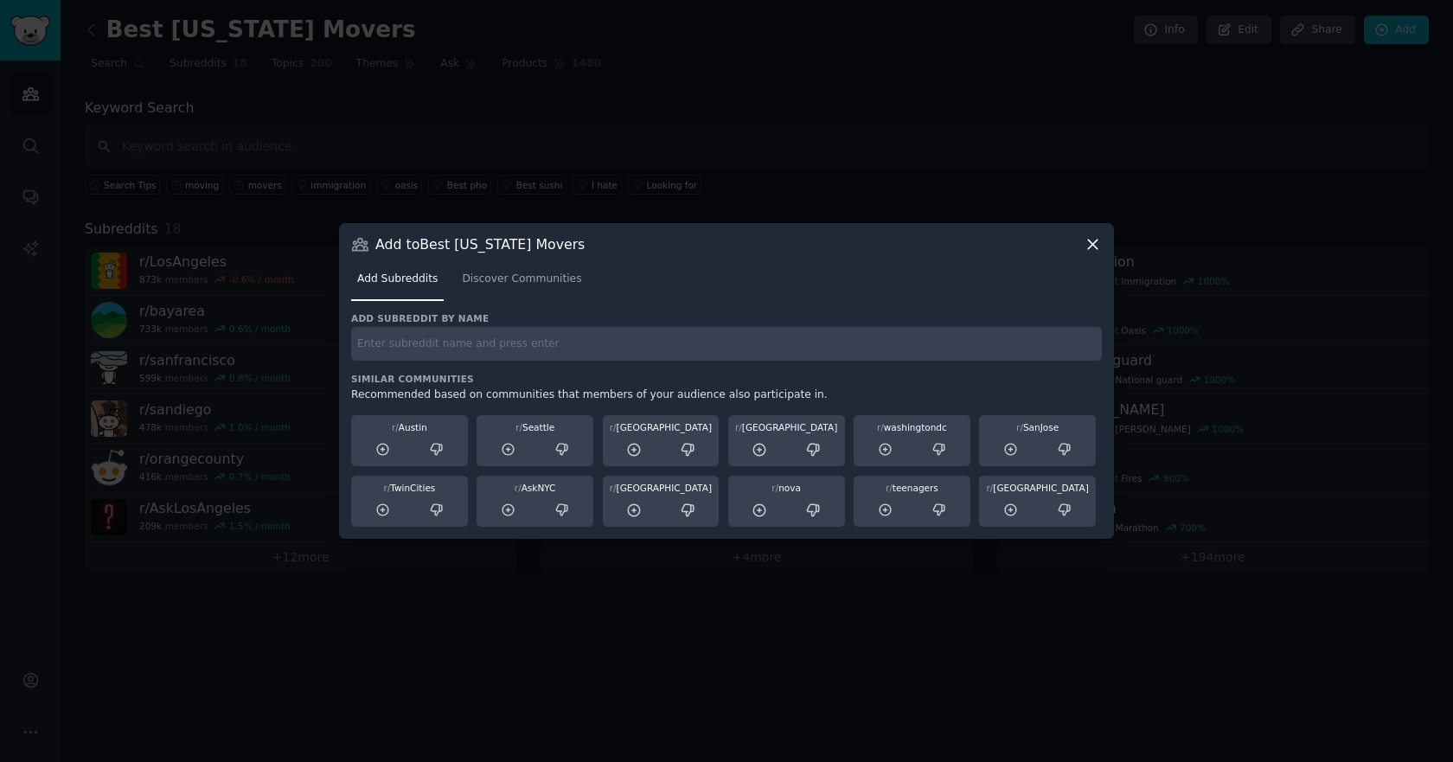
click at [633, 343] on input "text" at bounding box center [726, 344] width 750 height 34
paste input "r/SanJose"
type input "r/SanJose"
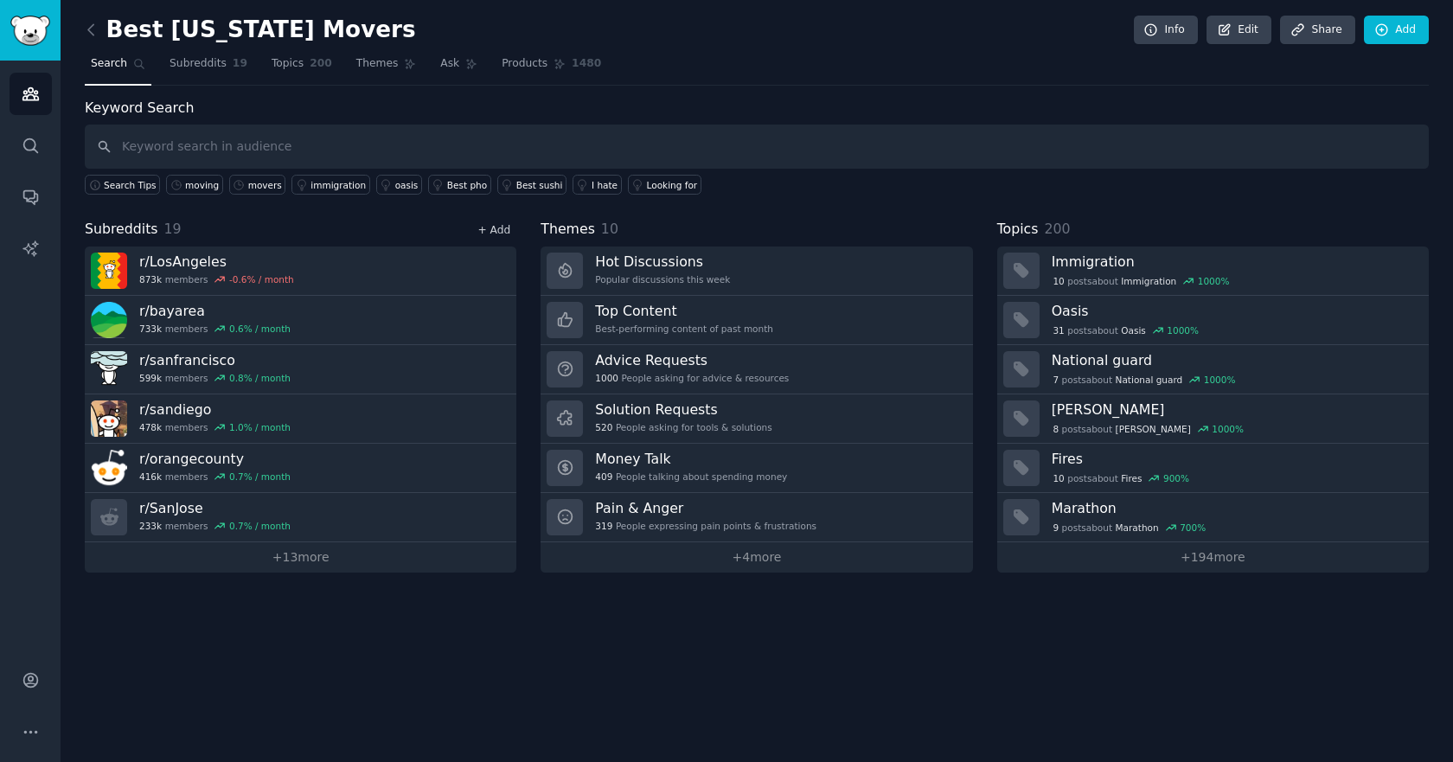
click at [495, 232] on link "+ Add" at bounding box center [493, 230] width 33 height 12
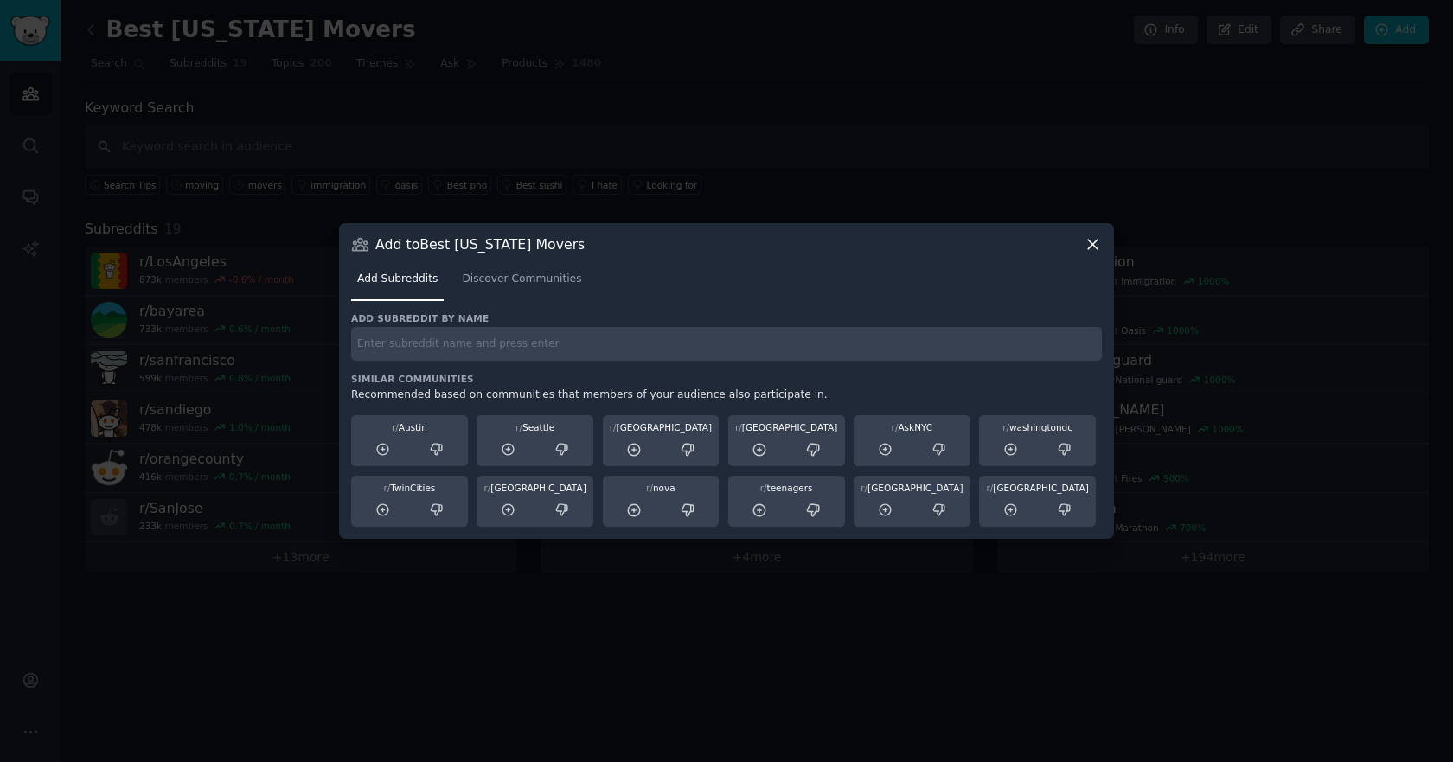
click at [635, 359] on input "text" at bounding box center [726, 344] width 750 height 34
paste input "r/[GEOGRAPHIC_DATA]"
type input "r/[GEOGRAPHIC_DATA]"
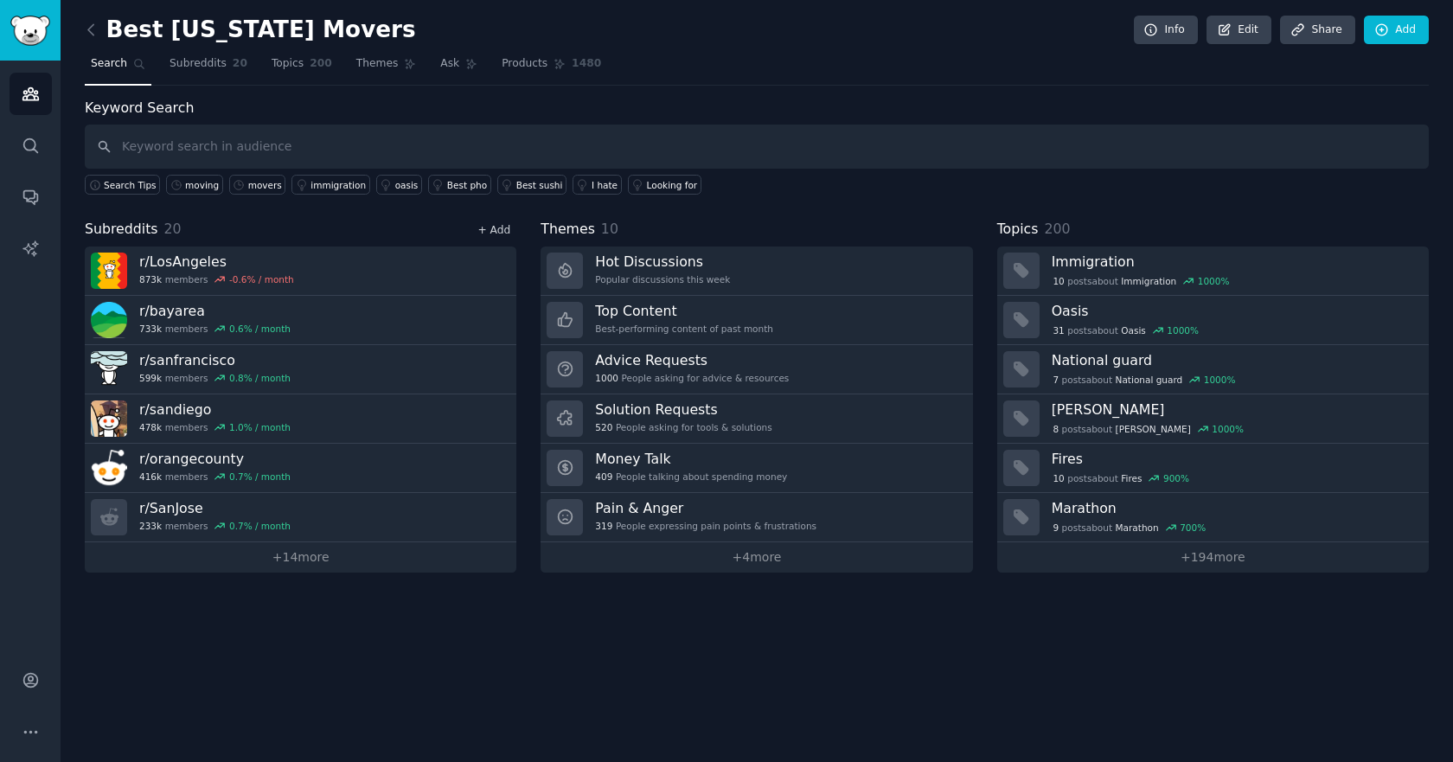
click at [499, 228] on link "+ Add" at bounding box center [493, 230] width 33 height 12
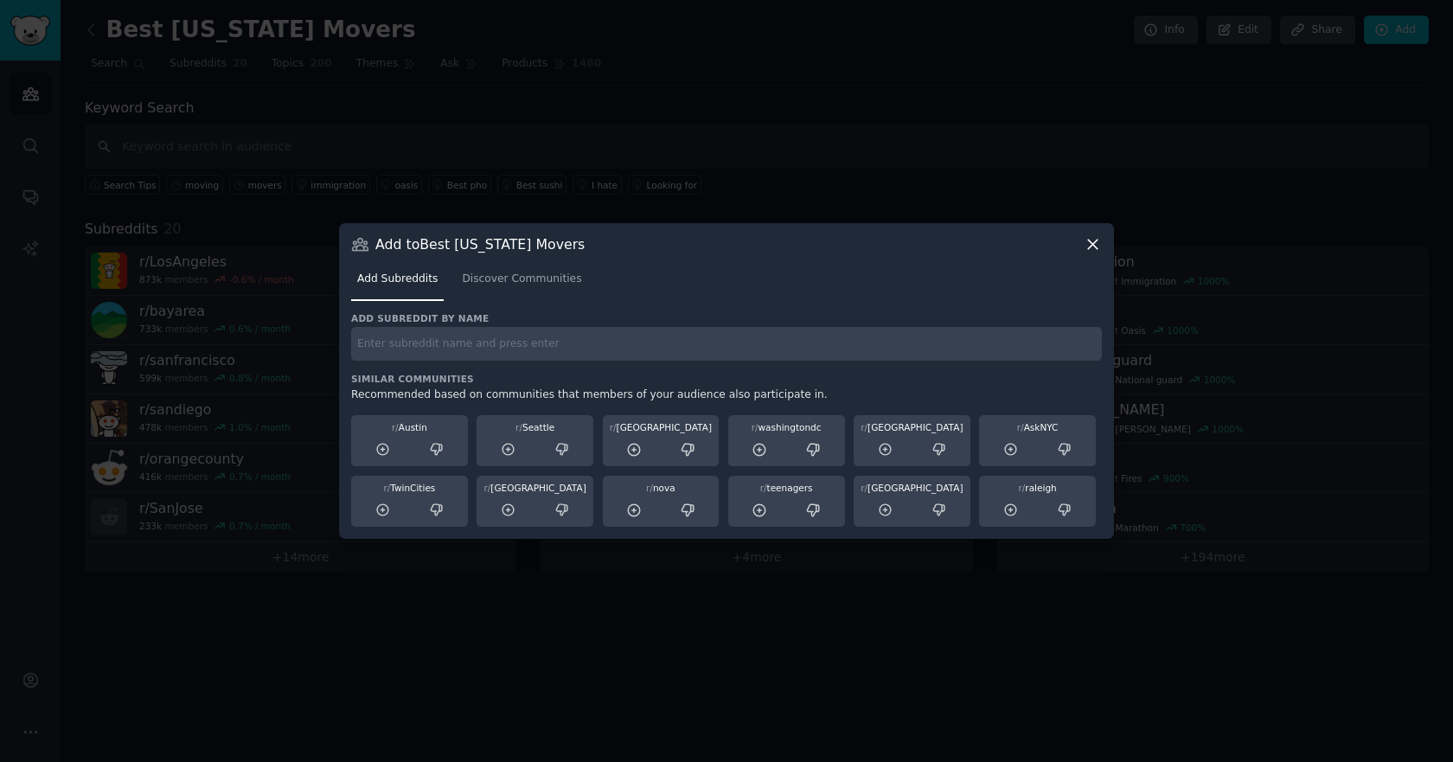
click at [552, 339] on input "text" at bounding box center [726, 344] width 750 height 34
paste input "r/[GEOGRAPHIC_DATA]"
type input "r/[GEOGRAPHIC_DATA]"
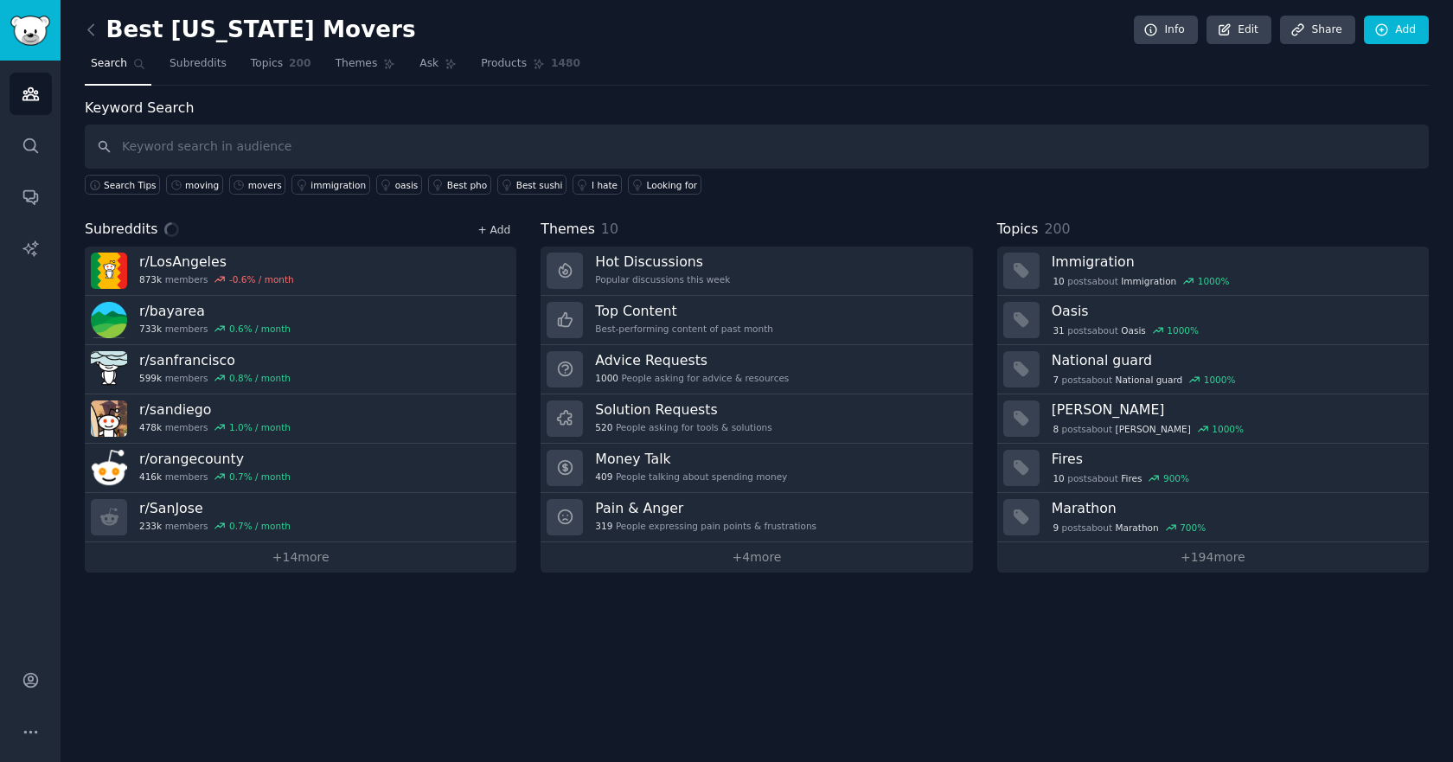
click at [492, 225] on link "+ Add" at bounding box center [493, 230] width 33 height 12
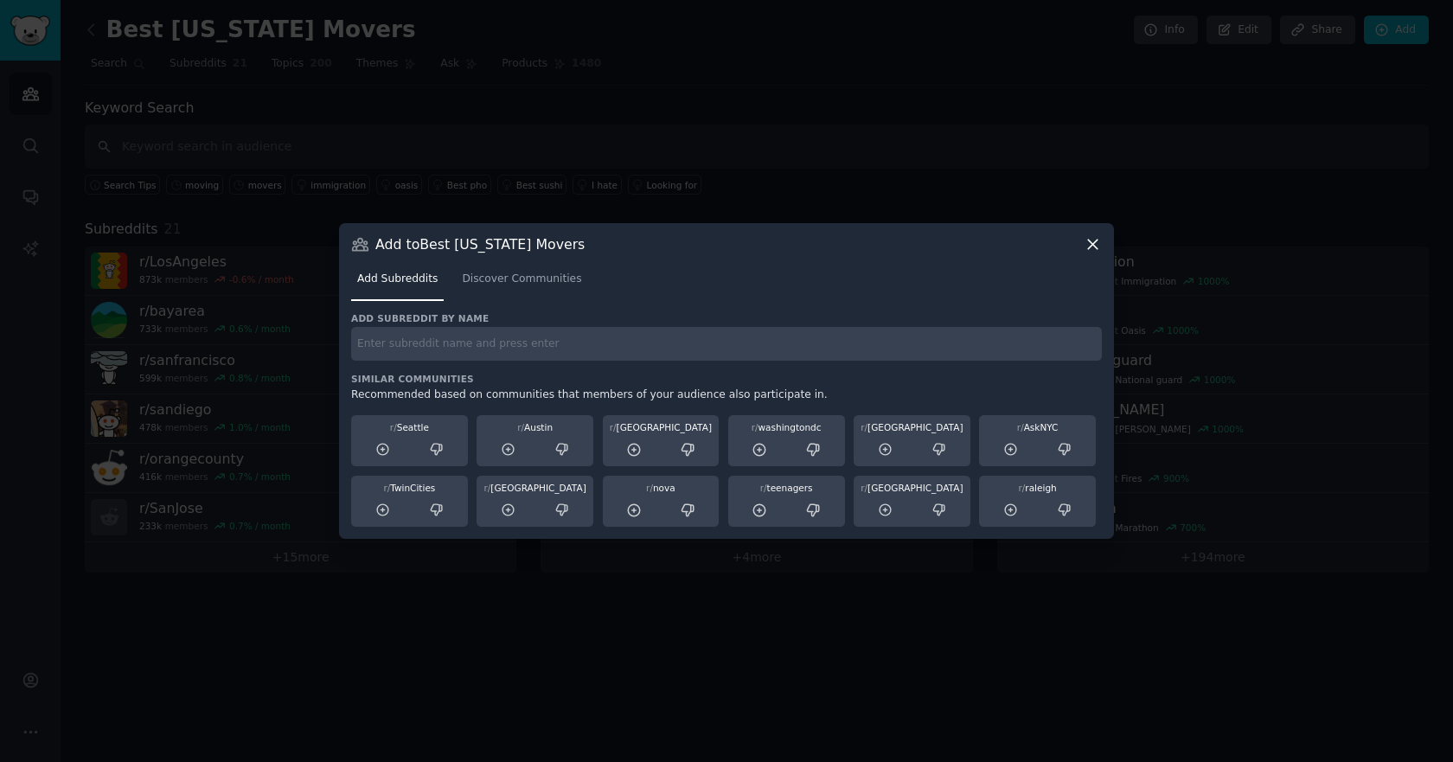
click at [552, 344] on input "text" at bounding box center [726, 344] width 750 height 34
paste input "r/alameda"
type input "r/alameda"
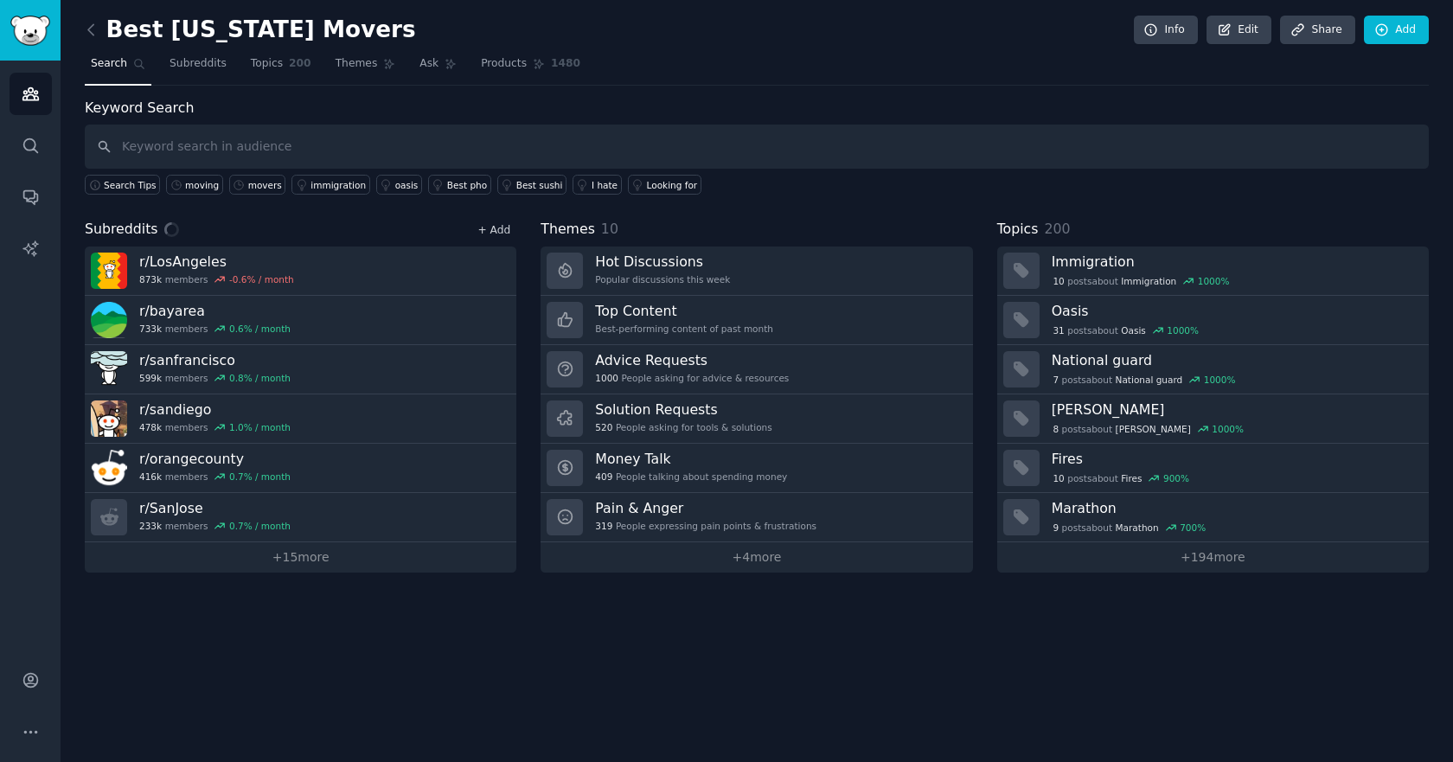
click at [496, 232] on link "+ Add" at bounding box center [493, 230] width 33 height 12
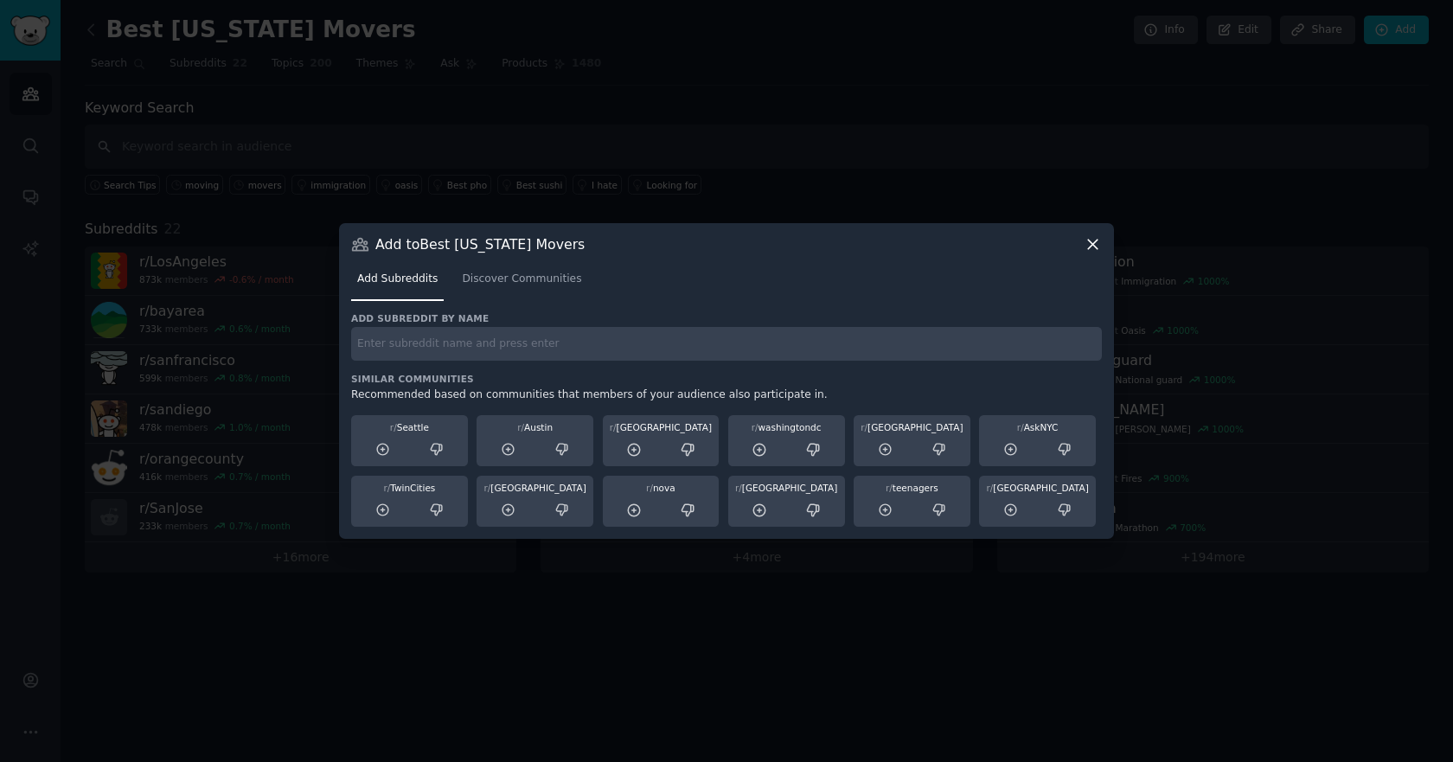
click at [640, 347] on input "text" at bounding box center [726, 344] width 750 height 34
paste input "r/InlandEmpire"
type input "r/InlandEmpire"
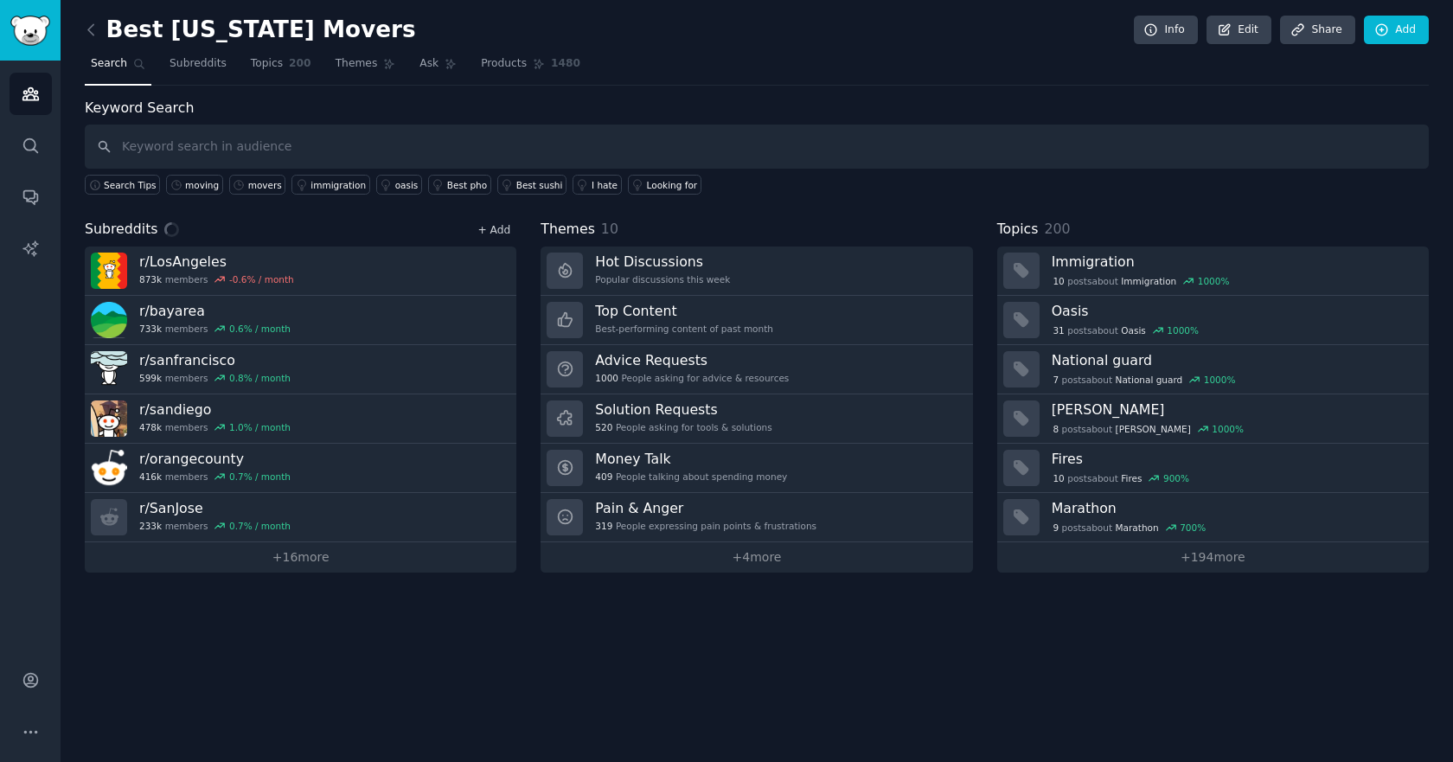
click at [495, 229] on link "+ Add" at bounding box center [493, 230] width 33 height 12
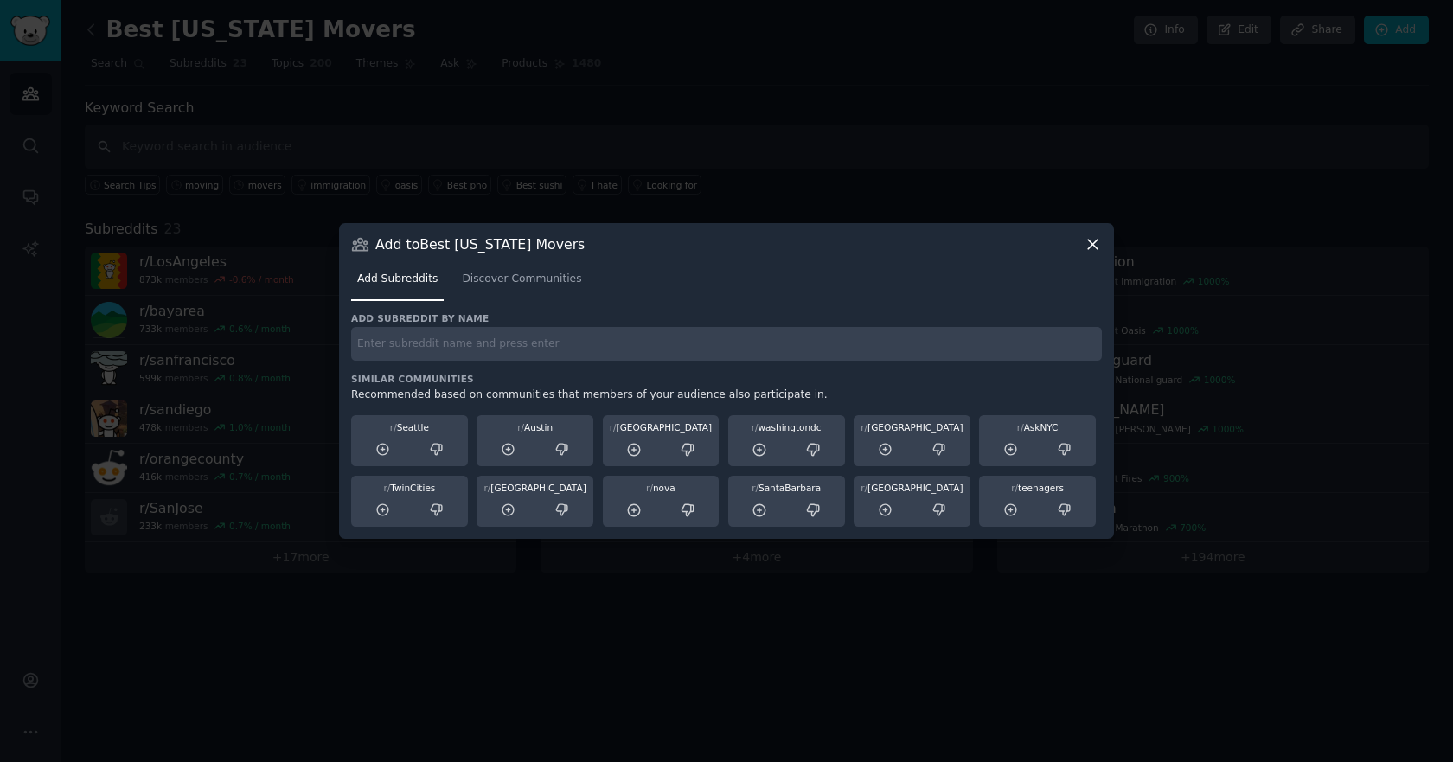
click at [535, 348] on input "text" at bounding box center [726, 344] width 750 height 34
paste input "r/[GEOGRAPHIC_DATA]"
type input "r/[GEOGRAPHIC_DATA]"
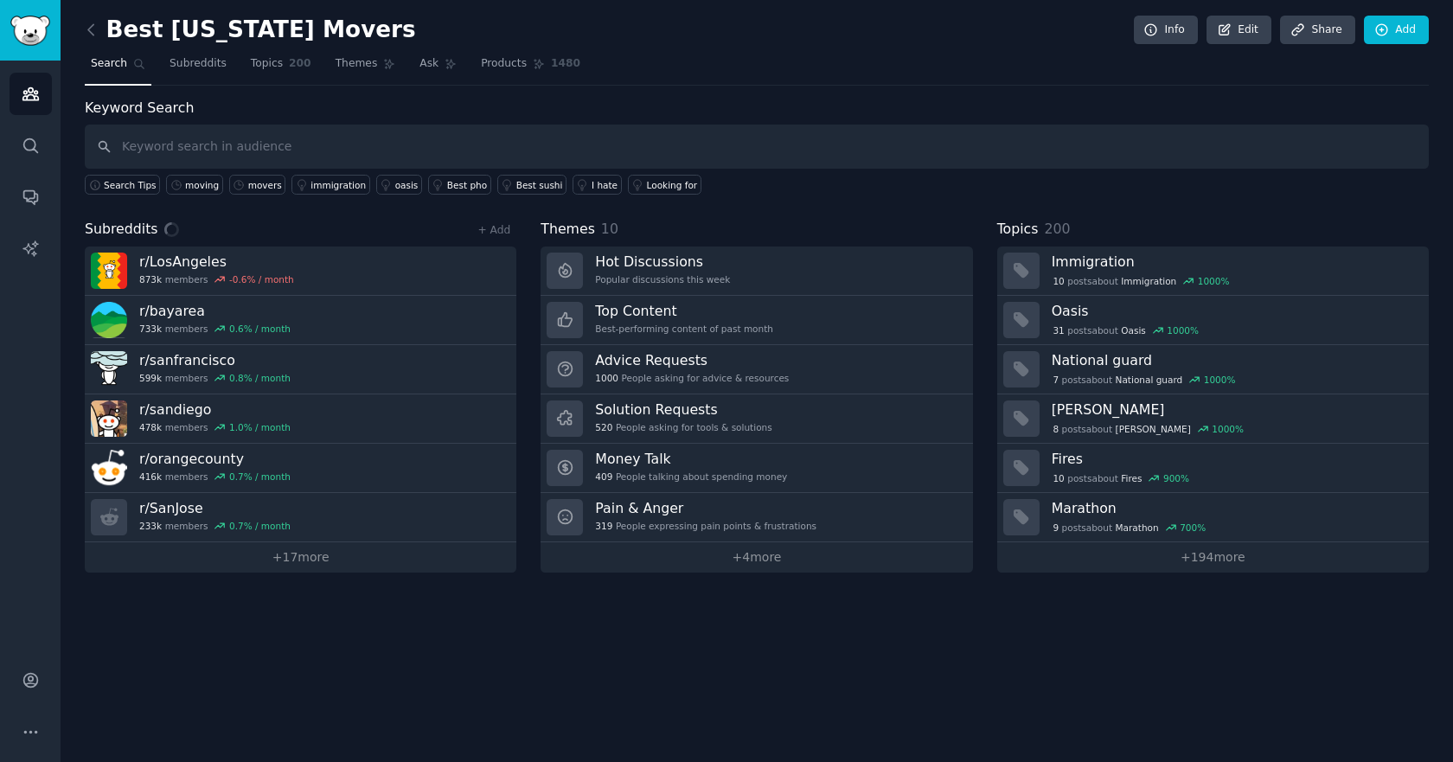
click at [498, 240] on div "Subreddits + Add" at bounding box center [300, 230] width 431 height 22
click at [505, 240] on div "Subreddits 24 + Add" at bounding box center [300, 230] width 431 height 22
click at [503, 228] on link "+ Add" at bounding box center [493, 230] width 33 height 12
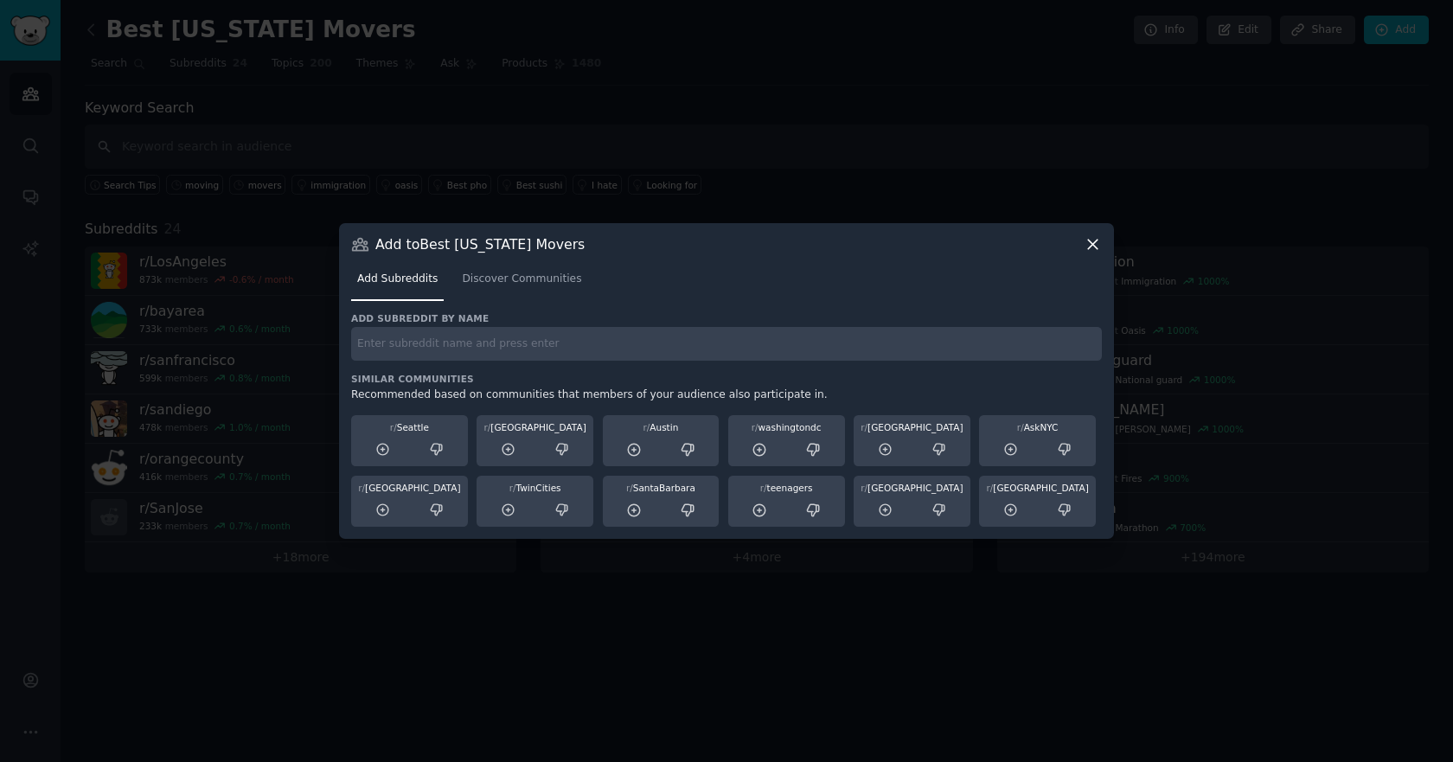
click at [542, 359] on input "text" at bounding box center [726, 344] width 750 height 34
paste input "r/sanbernardino"
type input "r/sanbernardino"
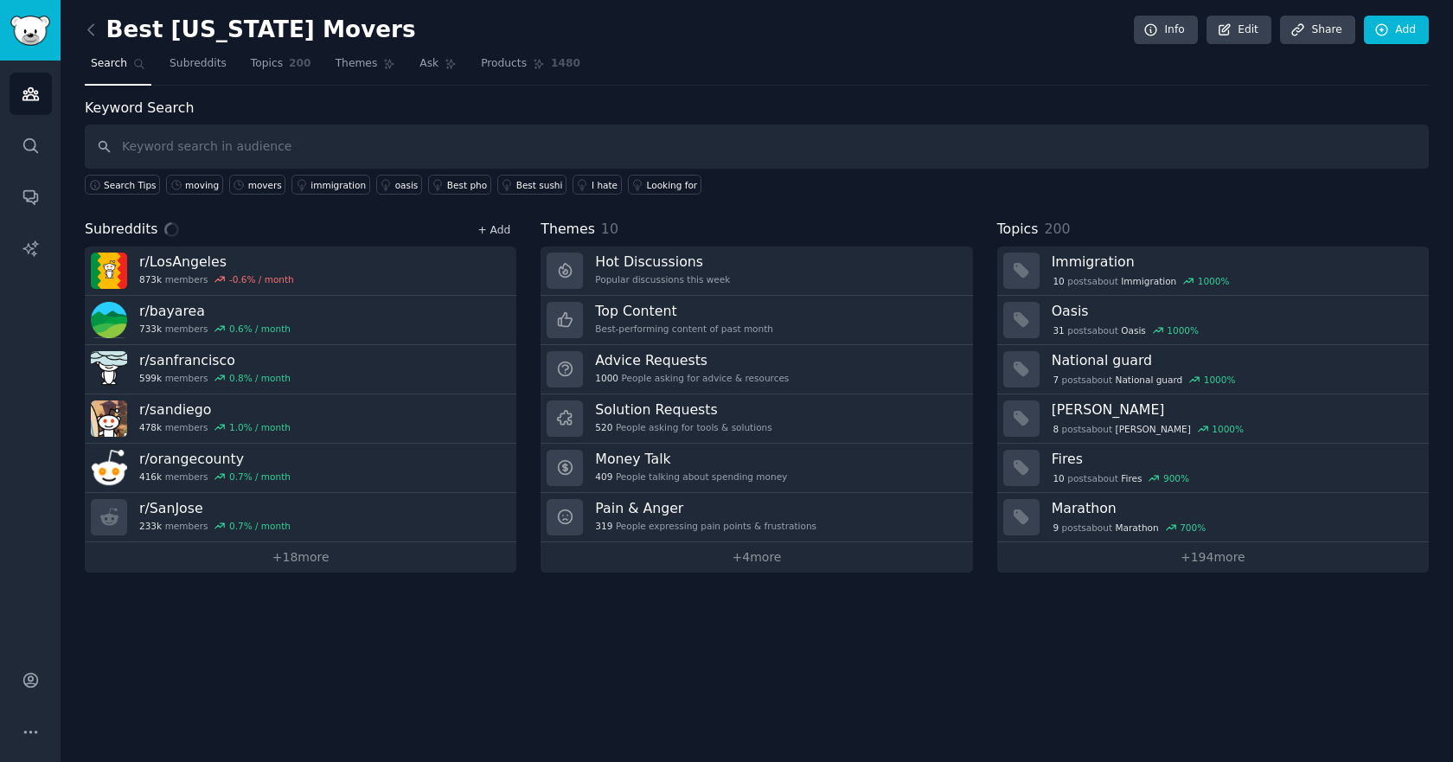
click at [499, 235] on link "+ Add" at bounding box center [493, 230] width 33 height 12
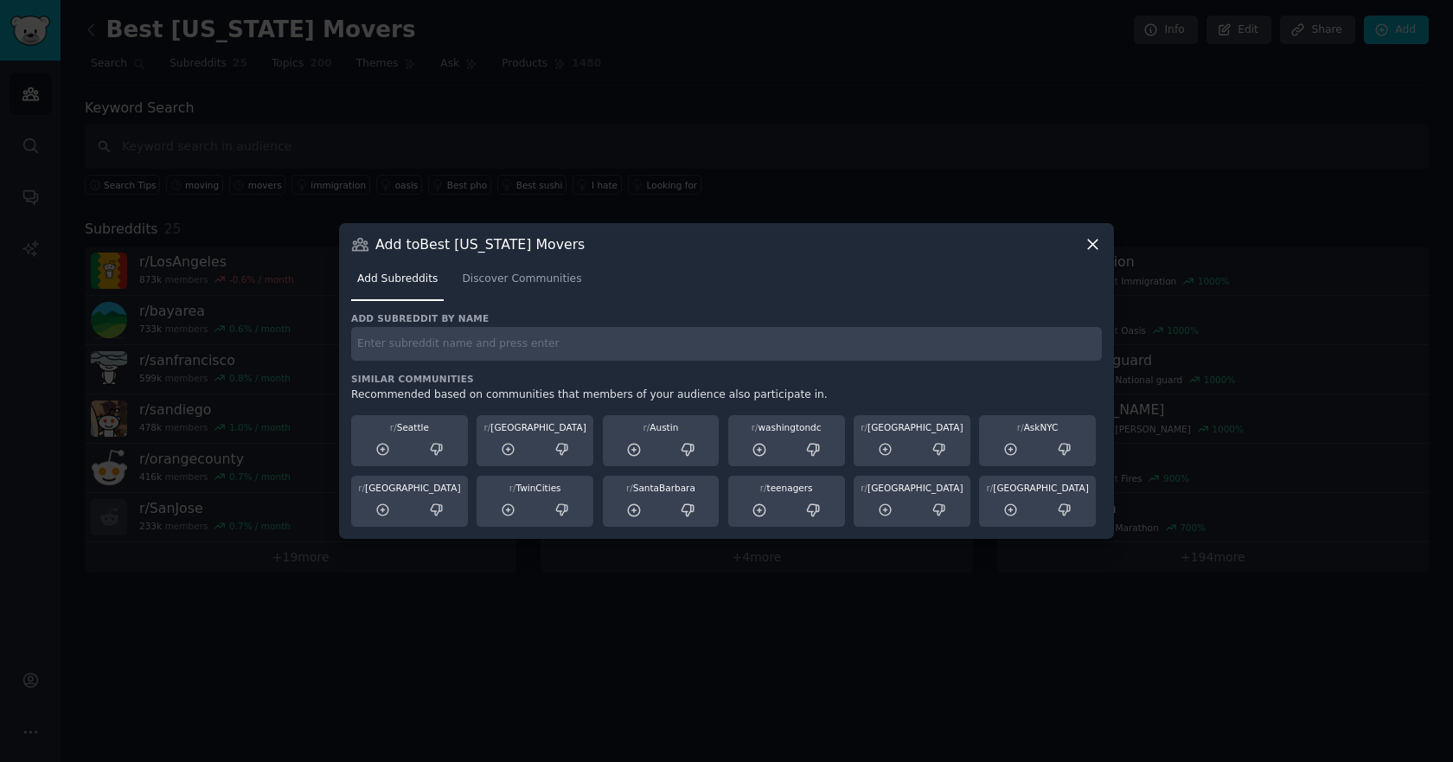
click at [584, 342] on input "text" at bounding box center [726, 344] width 750 height 34
paste input "r/[PERSON_NAME]"
type input "r/[PERSON_NAME]"
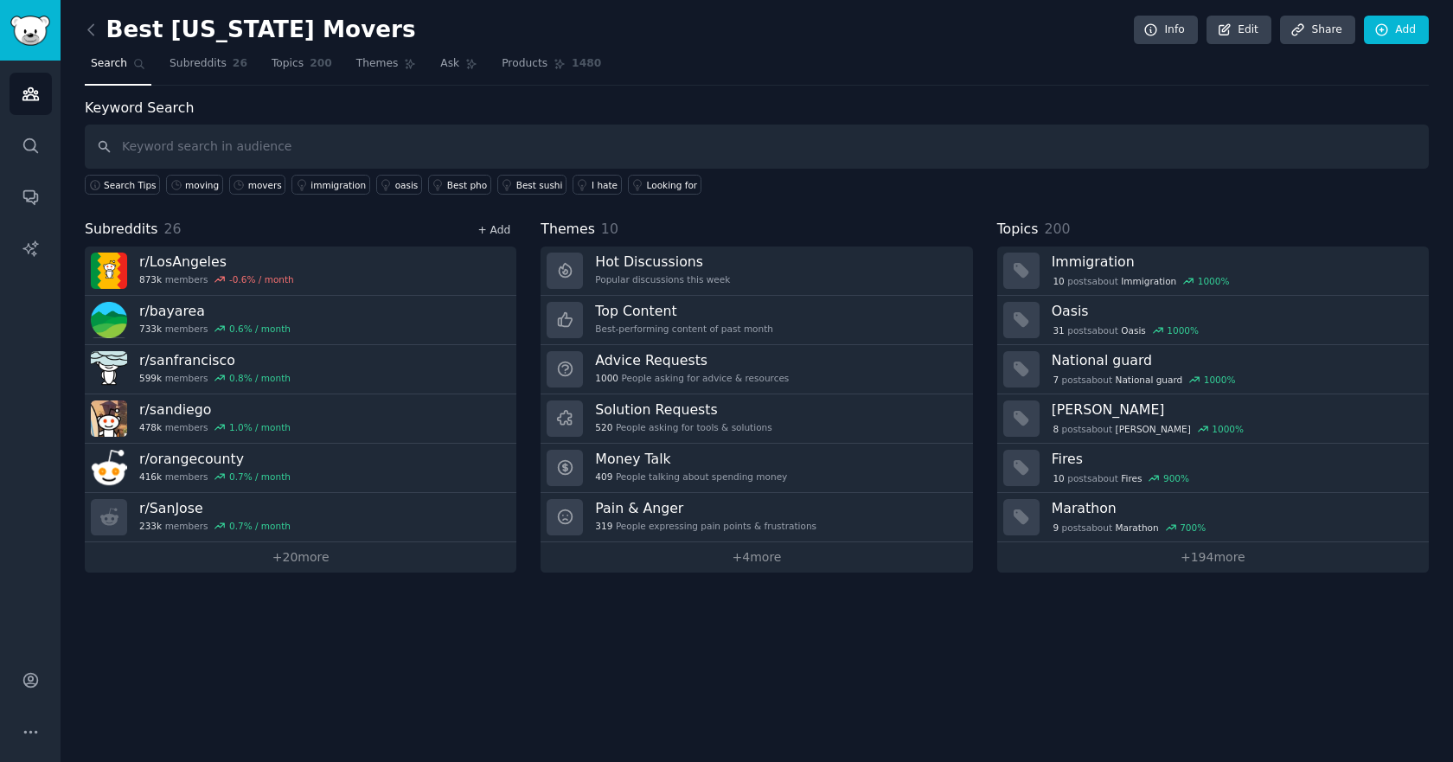
click at [504, 226] on link "+ Add" at bounding box center [493, 230] width 33 height 12
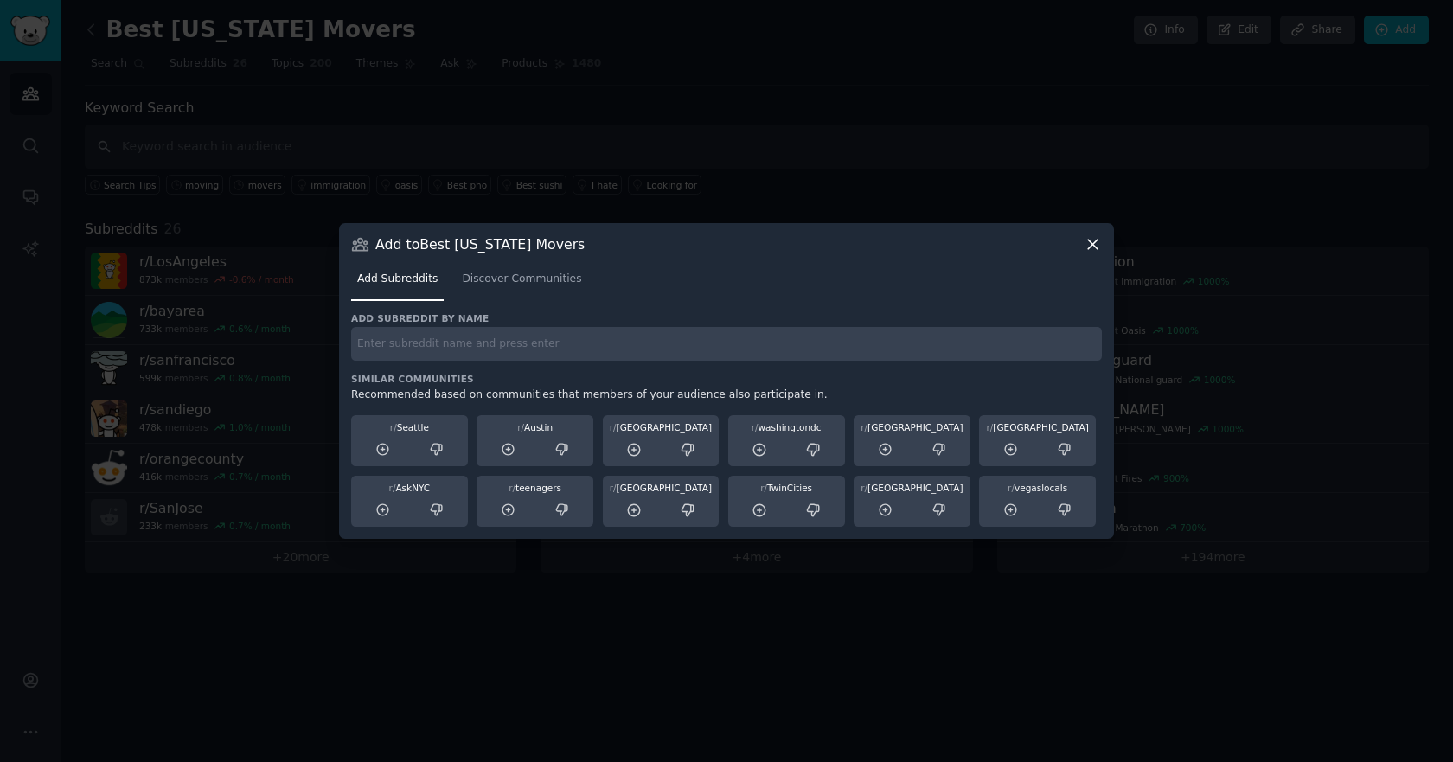
click at [525, 340] on input "text" at bounding box center [726, 344] width 750 height 34
paste input "r/venturacounty"
type input "r/venturacounty"
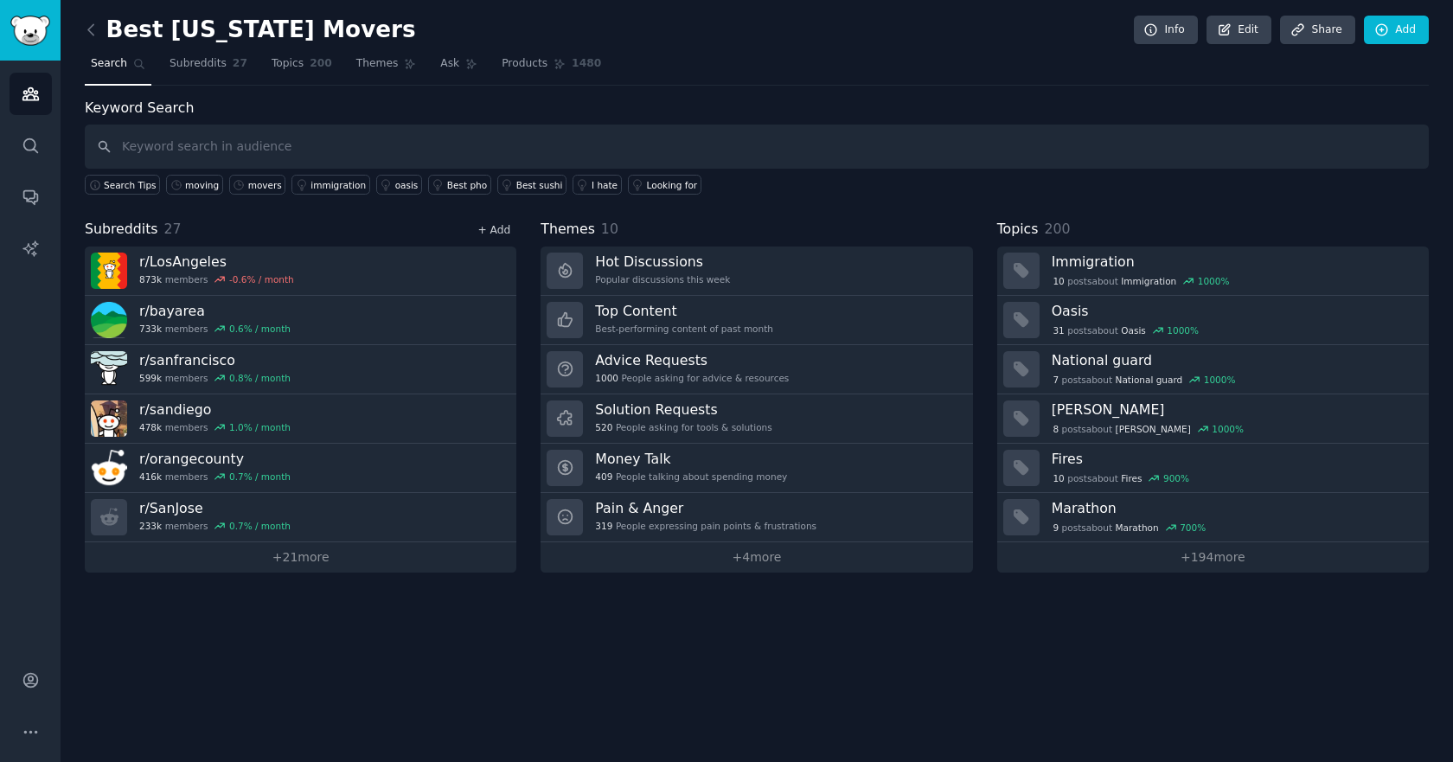
click at [501, 226] on link "+ Add" at bounding box center [493, 230] width 33 height 12
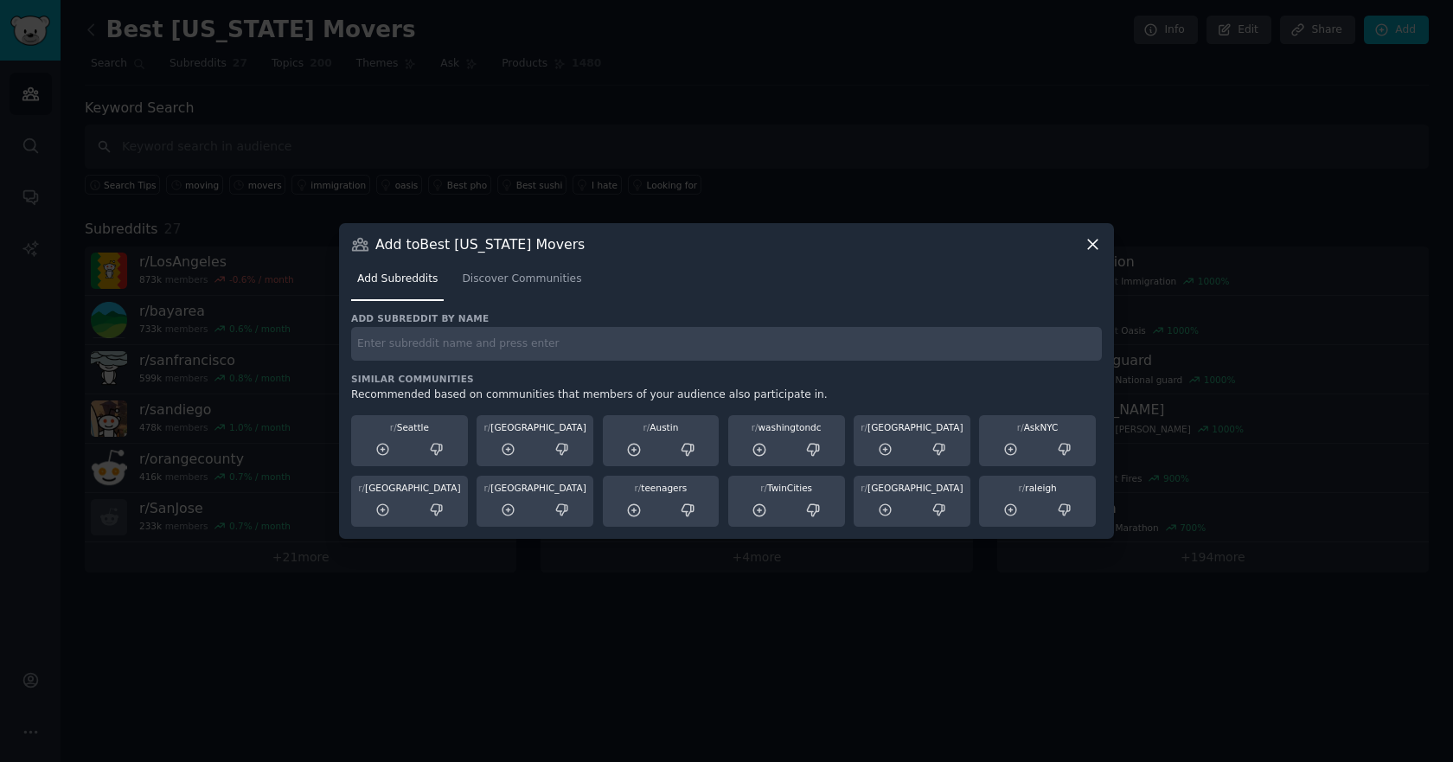
click at [219, 596] on div at bounding box center [726, 381] width 1453 height 762
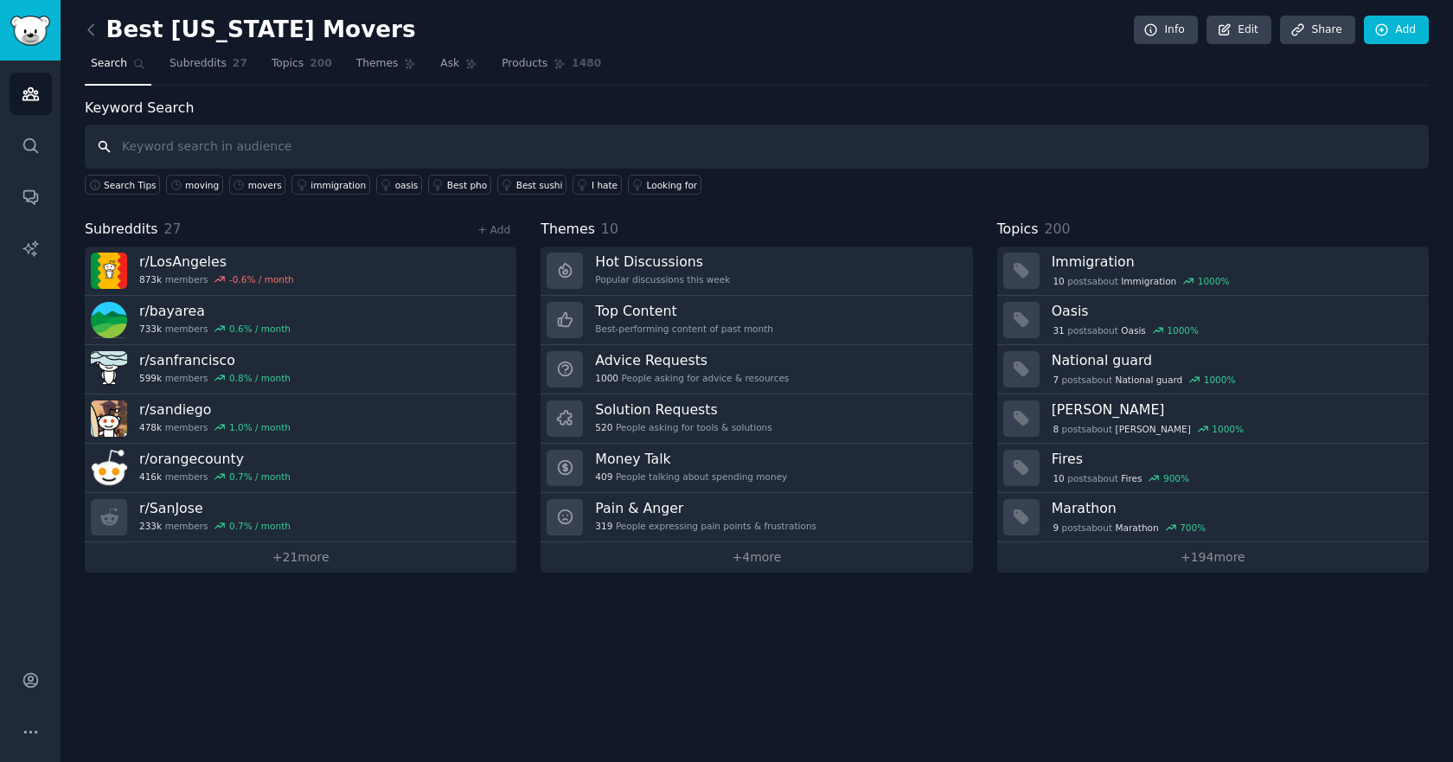
drag, startPoint x: 213, startPoint y: 147, endPoint x: 229, endPoint y: 145, distance: 16.5
click at [213, 147] on input "text" at bounding box center [757, 147] width 1344 height 44
paste input "storage"
type input "storage"
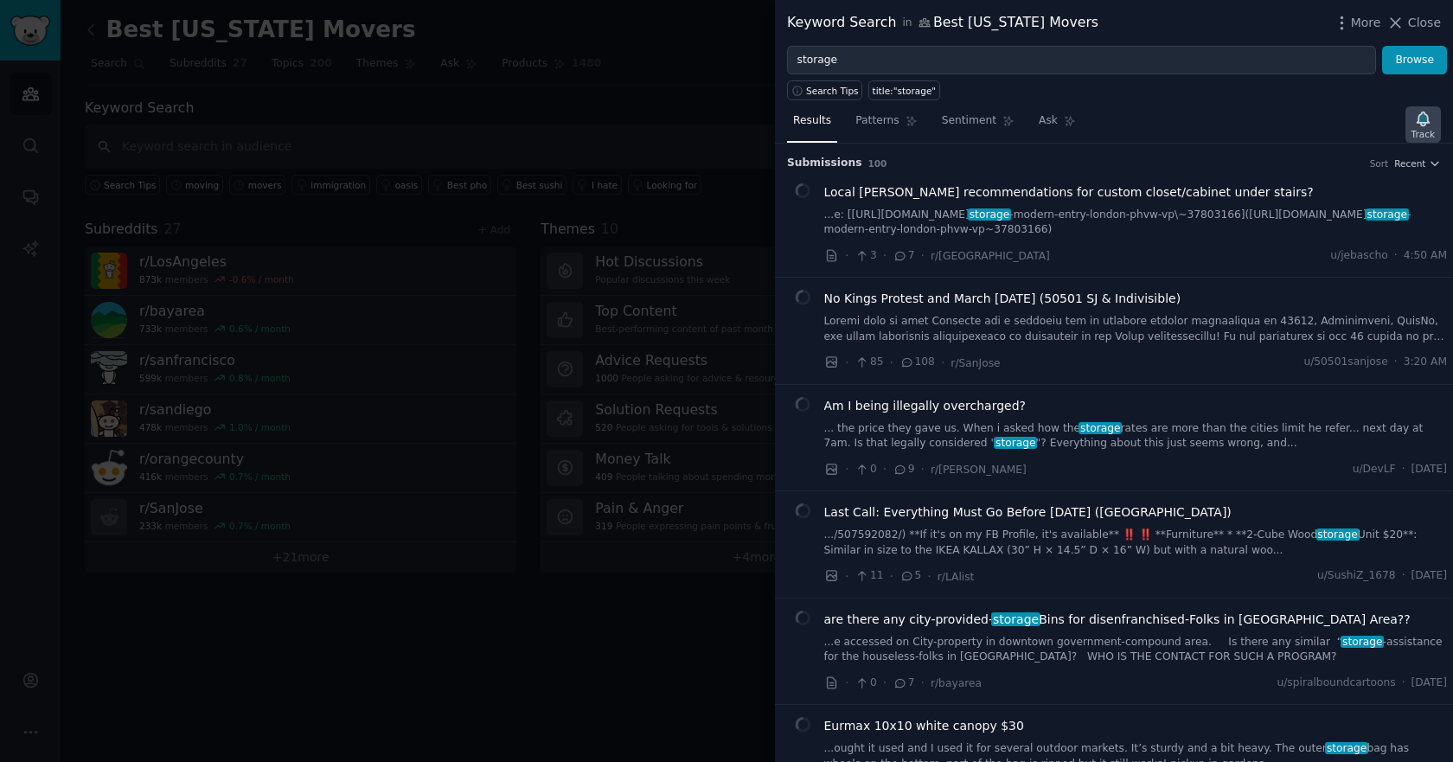
click at [1426, 133] on div "Track" at bounding box center [1422, 134] width 23 height 12
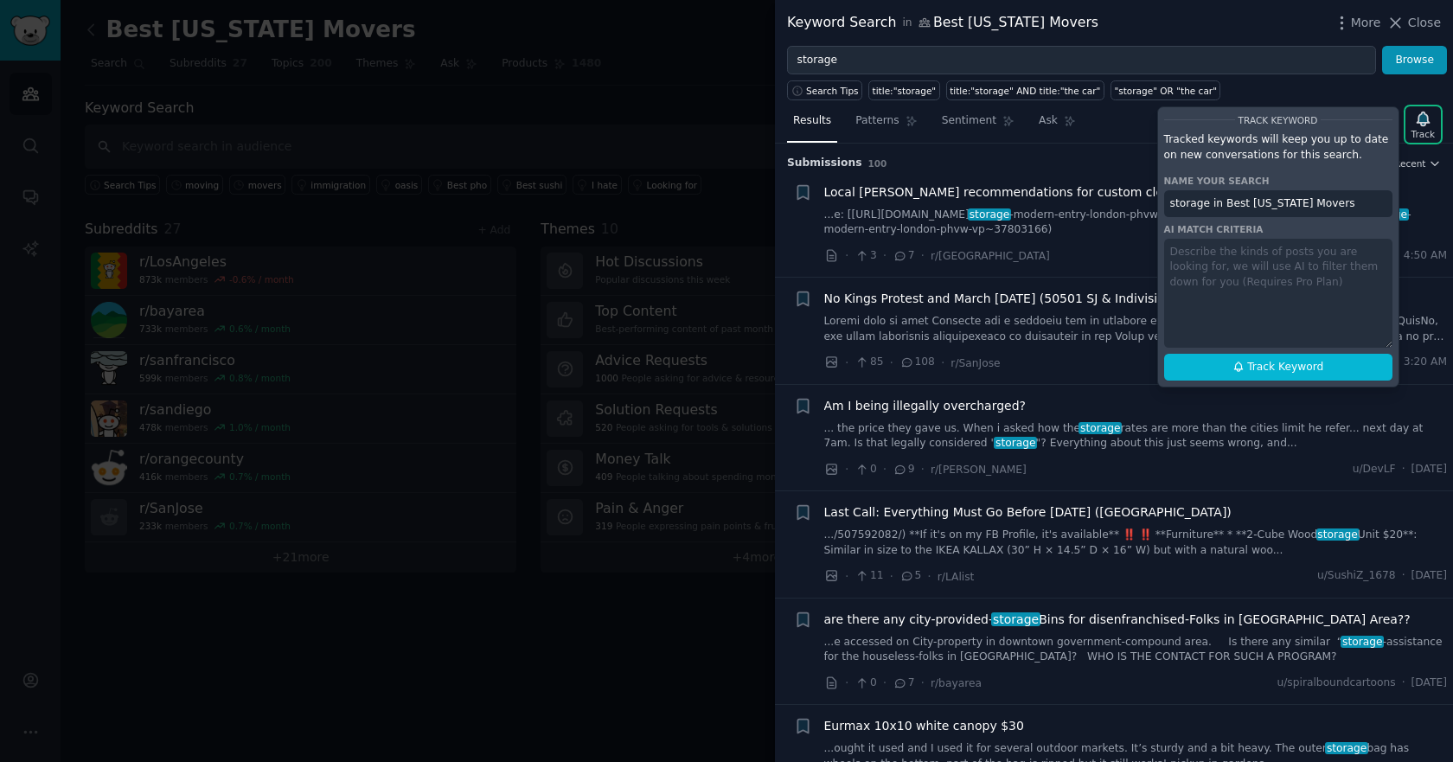
click at [418, 273] on div at bounding box center [726, 381] width 1453 height 762
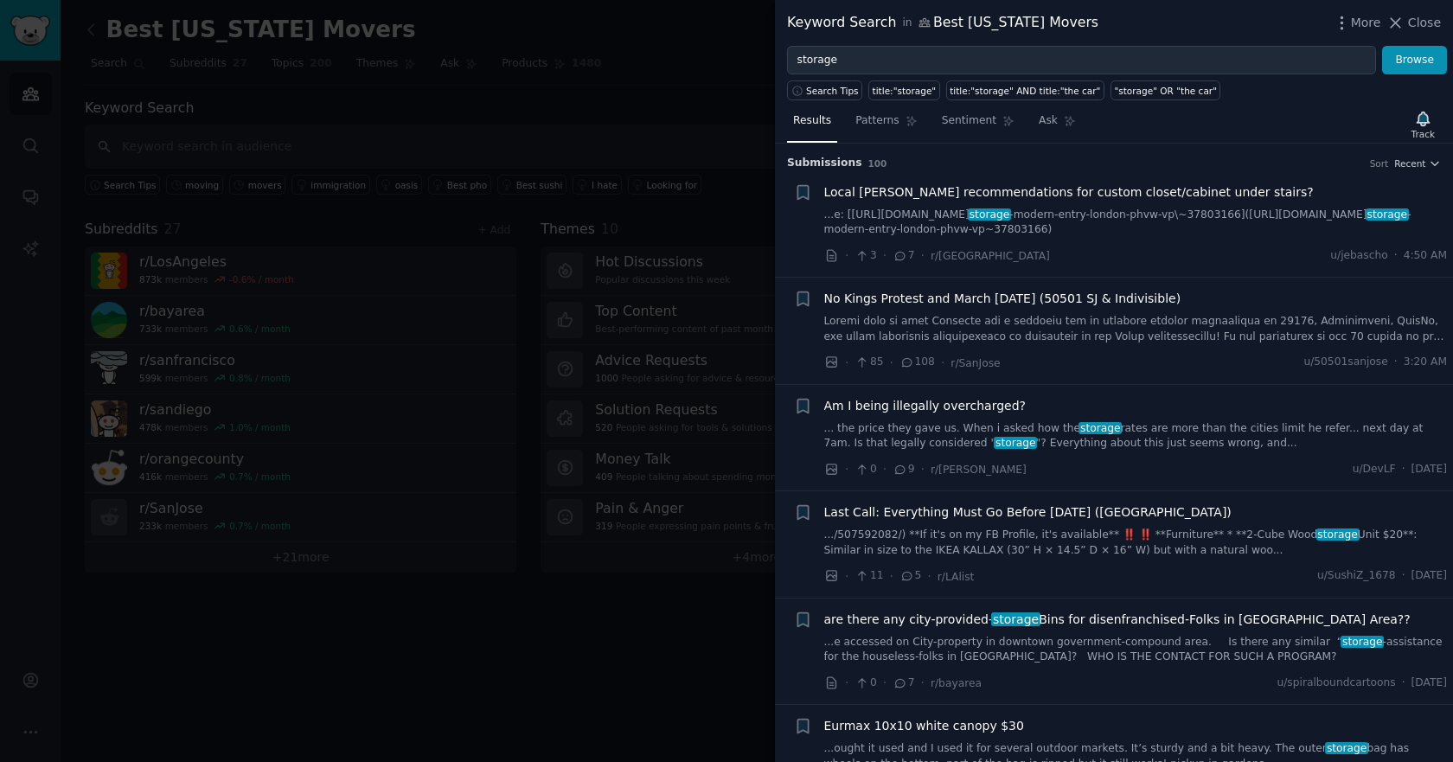
click at [190, 144] on div at bounding box center [726, 381] width 1453 height 762
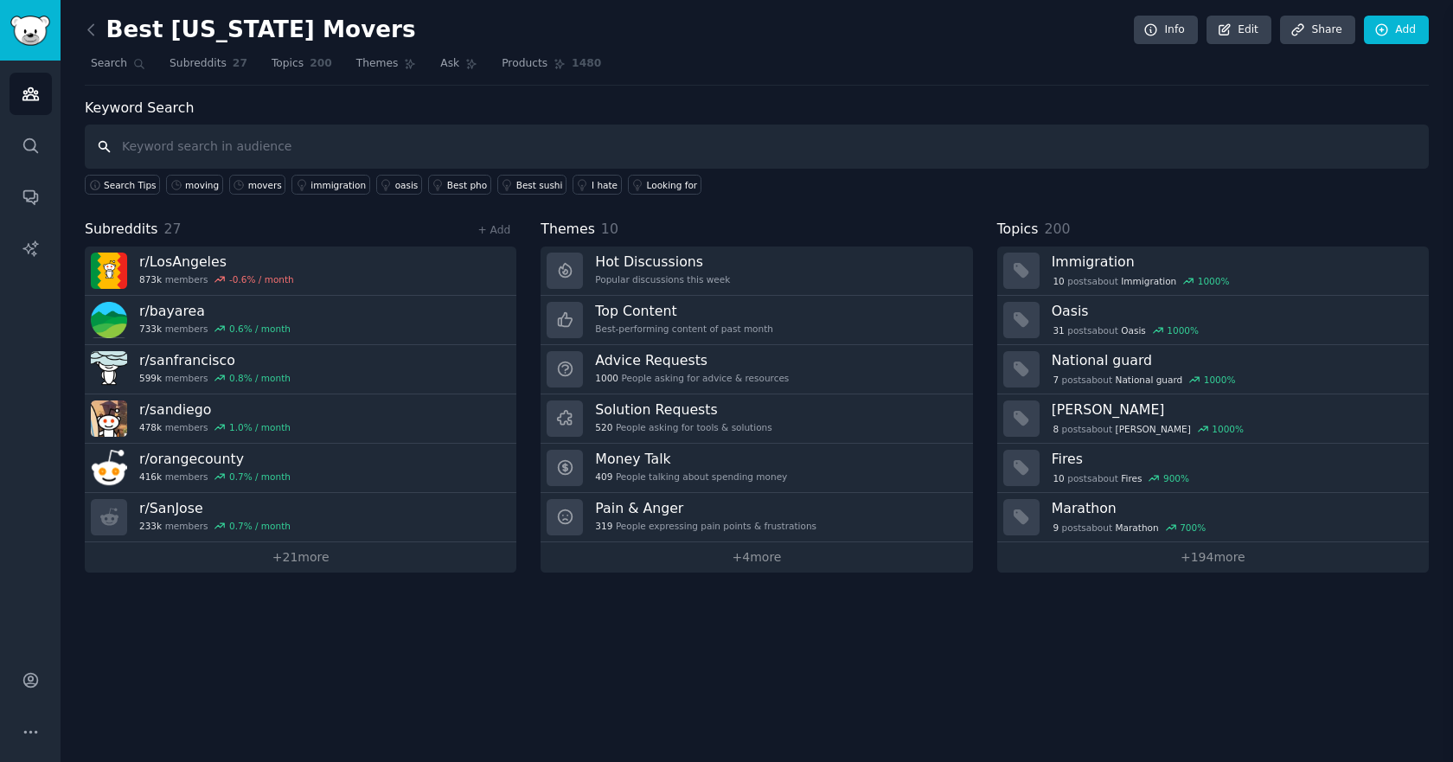
click at [233, 144] on input "text" at bounding box center [757, 147] width 1344 height 44
type input "piano"
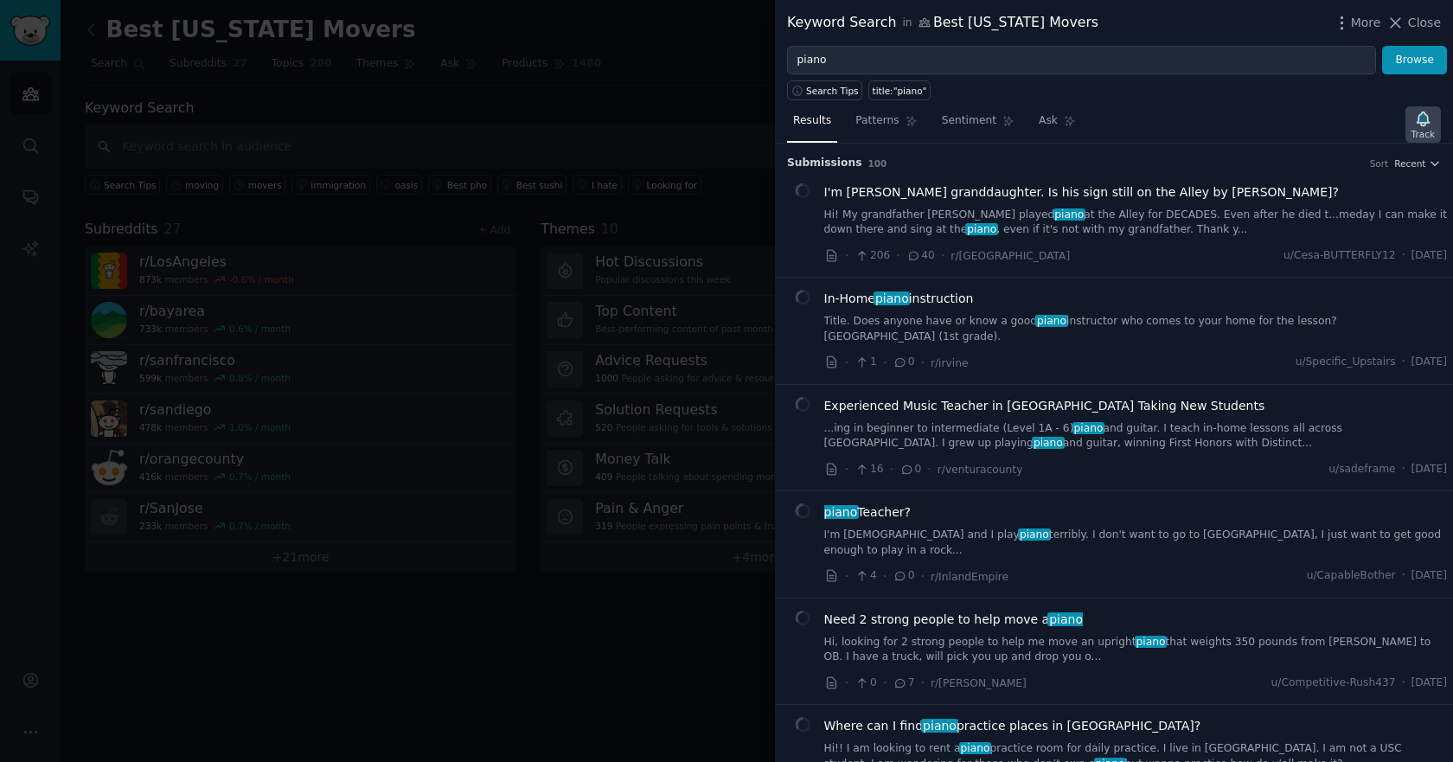
click at [1426, 126] on icon "button" at bounding box center [1423, 119] width 18 height 18
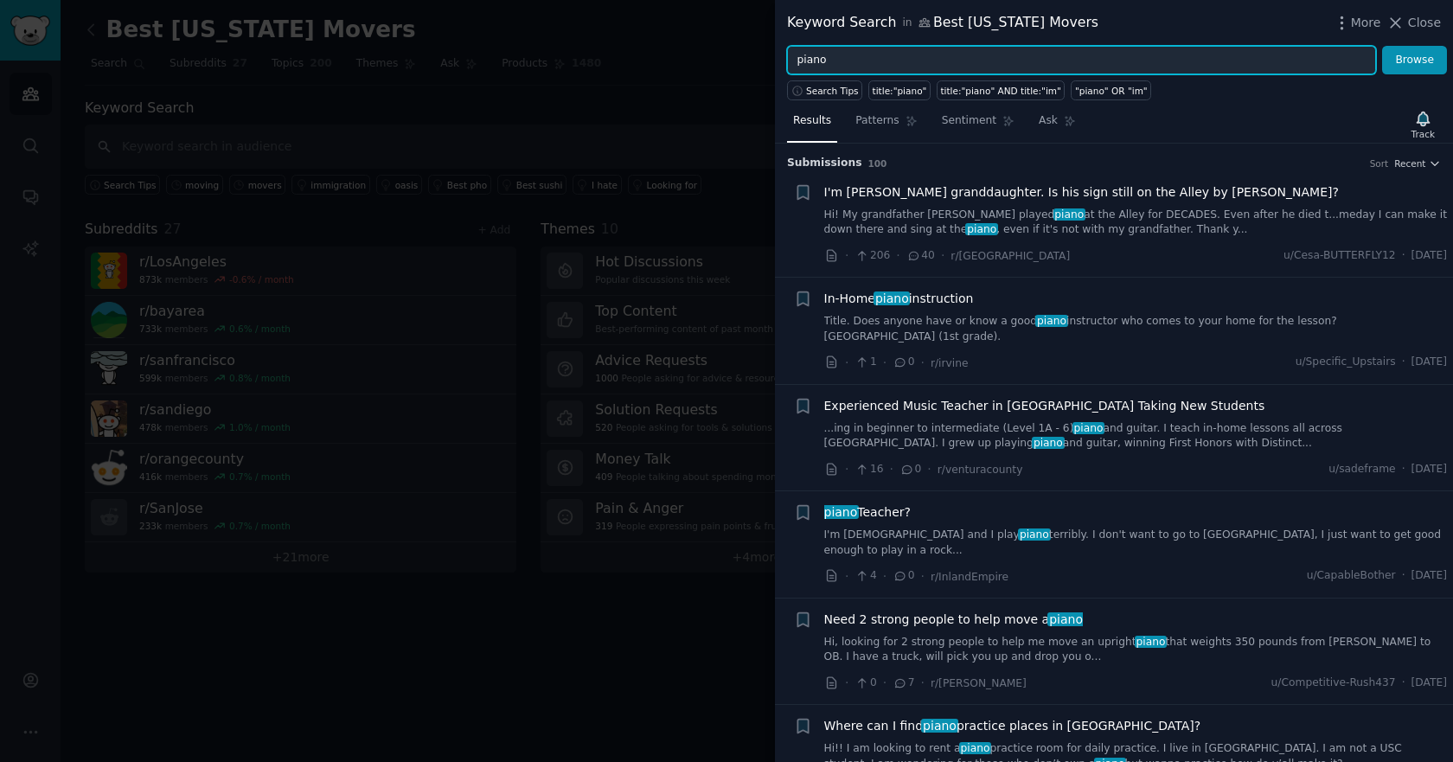
click at [912, 54] on input "piano" at bounding box center [1081, 60] width 589 height 29
paste input "COI"
type input "COI"
click at [1382, 46] on button "Browse" at bounding box center [1414, 60] width 65 height 29
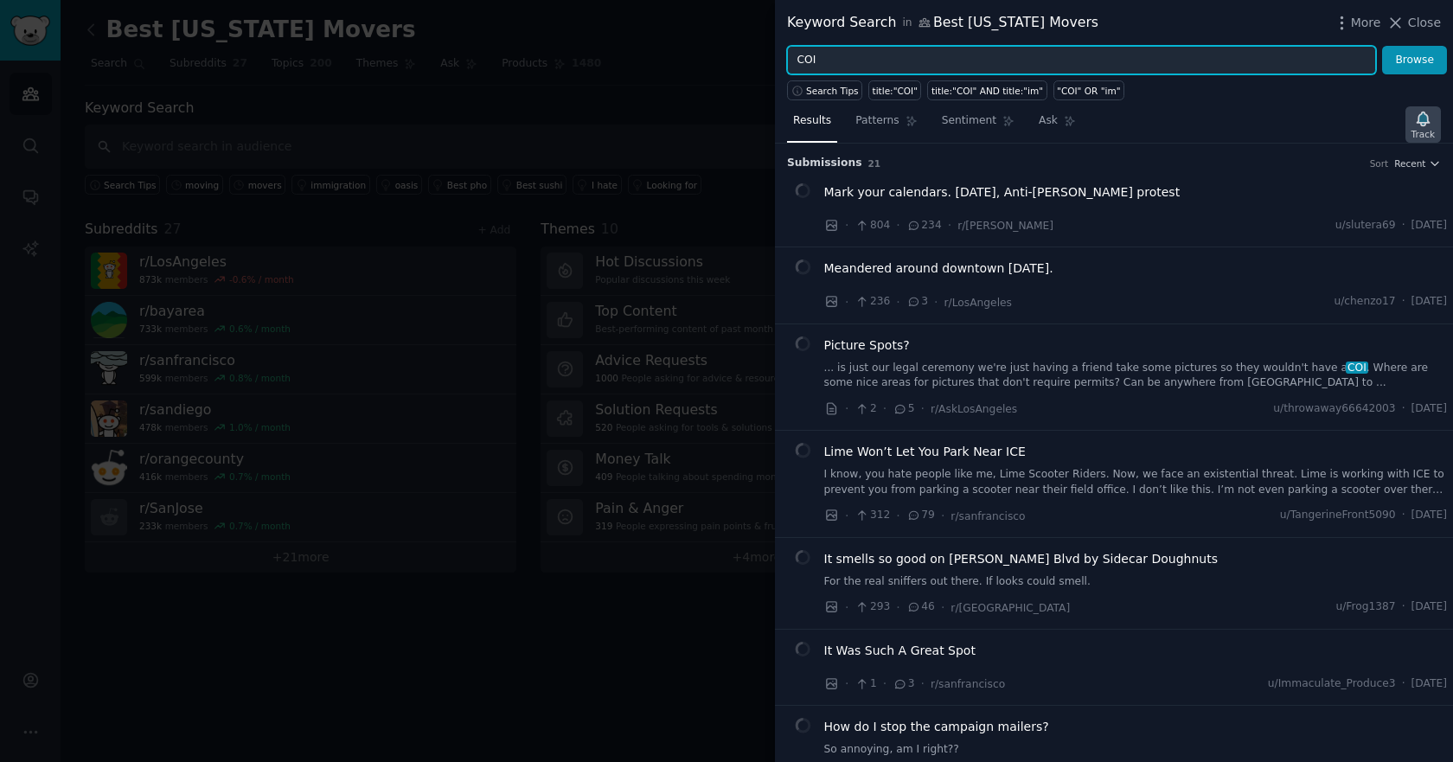
click at [1422, 123] on icon "button" at bounding box center [1422, 119] width 12 height 14
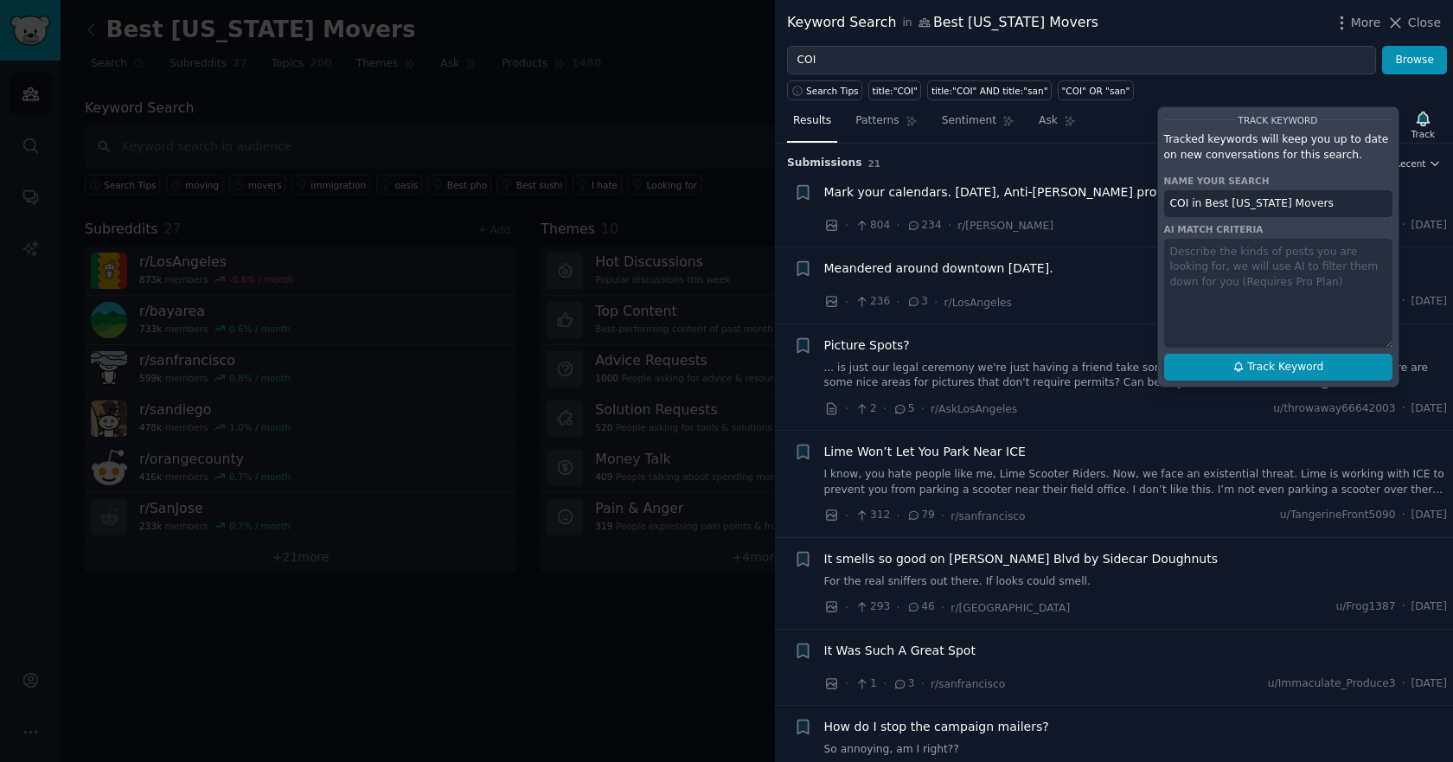
click at [1289, 361] on span "Track Keyword" at bounding box center [1285, 368] width 76 height 16
type input "COI in Best [US_STATE] Movers"
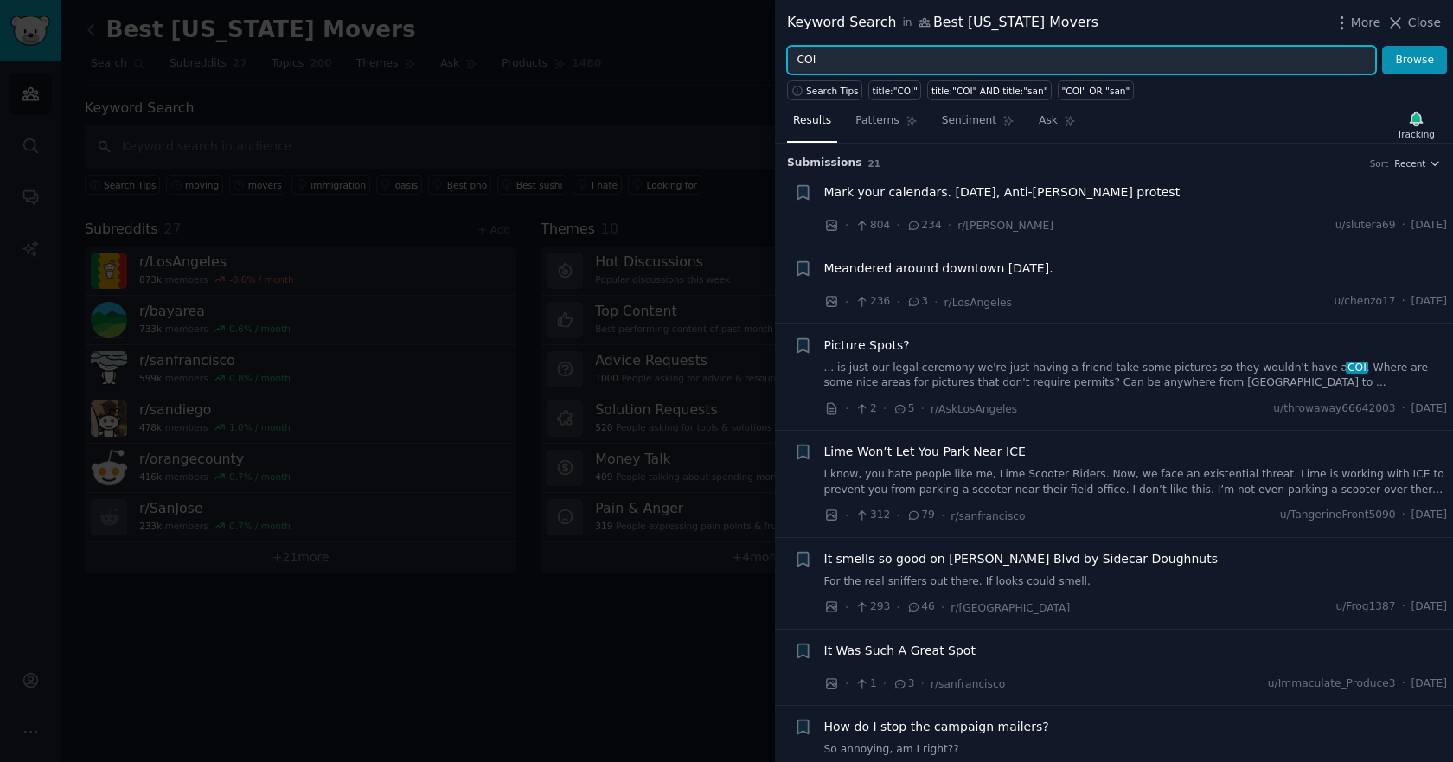
click at [945, 57] on input "COI" at bounding box center [1081, 60] width 589 height 29
paste input "packing"
paste input "text"
type input "packing"
click at [1382, 46] on button "Browse" at bounding box center [1414, 60] width 65 height 29
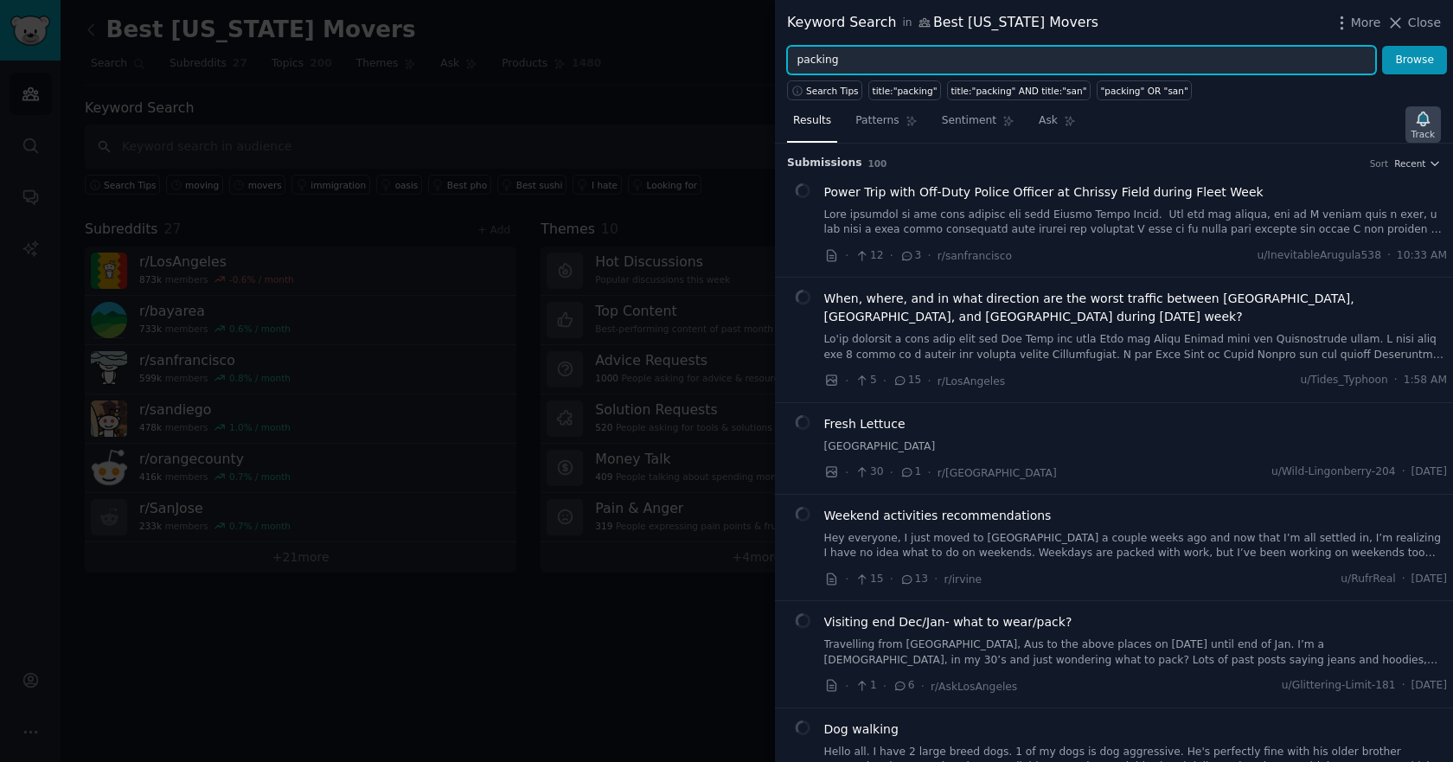
drag, startPoint x: 1418, startPoint y: 131, endPoint x: 1416, endPoint y: 140, distance: 8.8
click at [1419, 131] on div "Track" at bounding box center [1422, 134] width 23 height 12
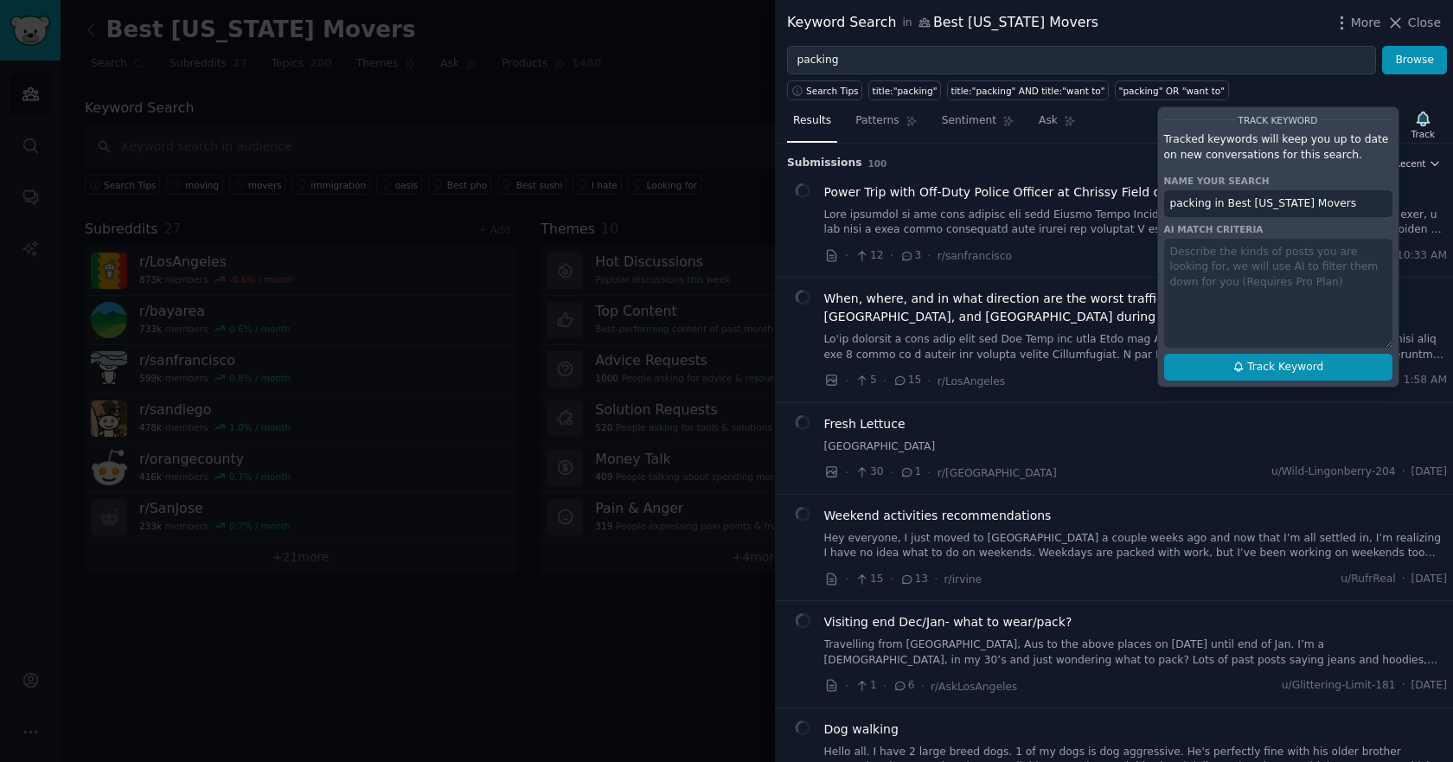
click at [1309, 360] on span "Track Keyword" at bounding box center [1285, 368] width 76 height 16
type input "packing in Best [US_STATE] Movers"
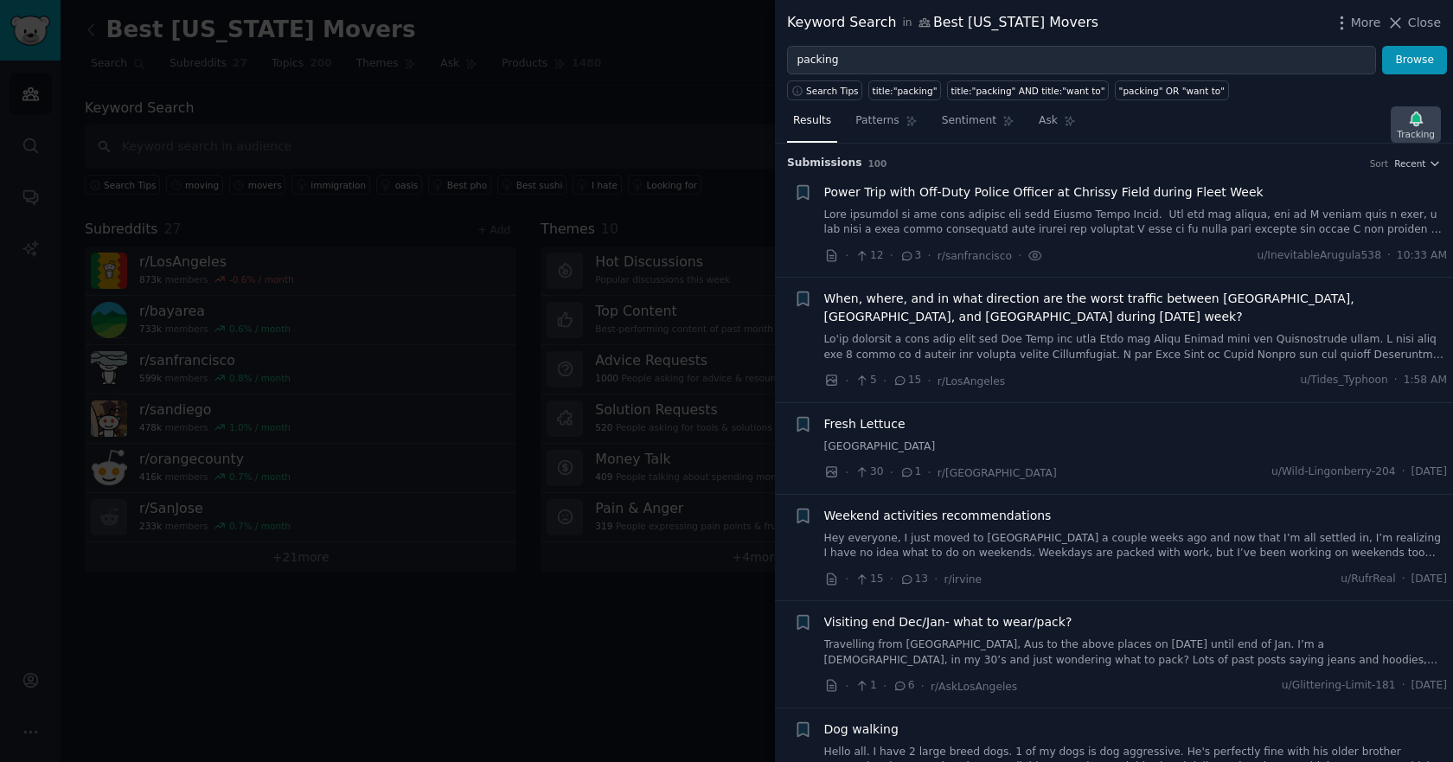
click at [1425, 125] on icon "button" at bounding box center [1416, 119] width 18 height 18
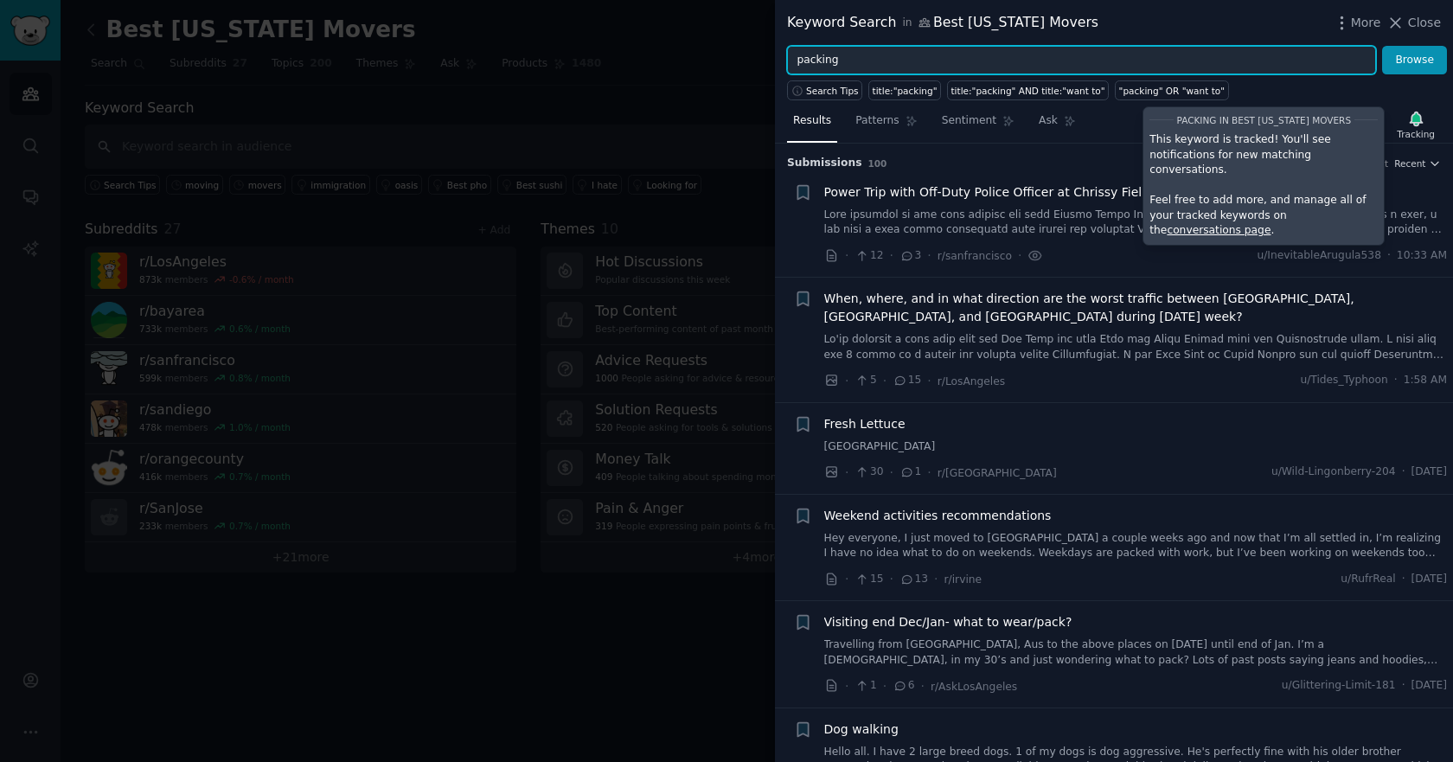
click at [1268, 60] on input "packing" at bounding box center [1081, 60] width 589 height 29
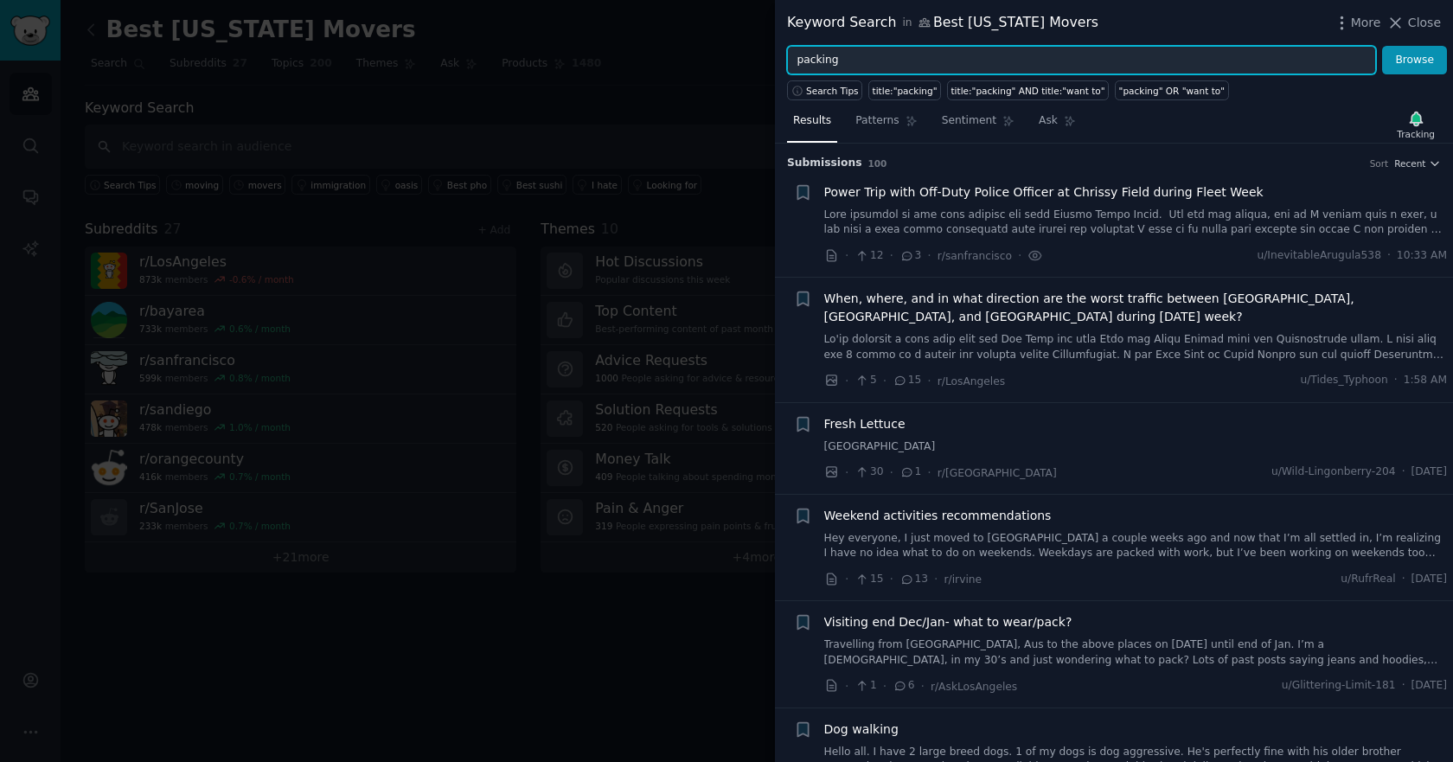
paste input "elevator"
type input "elevator"
click at [1382, 46] on button "Browse" at bounding box center [1414, 60] width 65 height 29
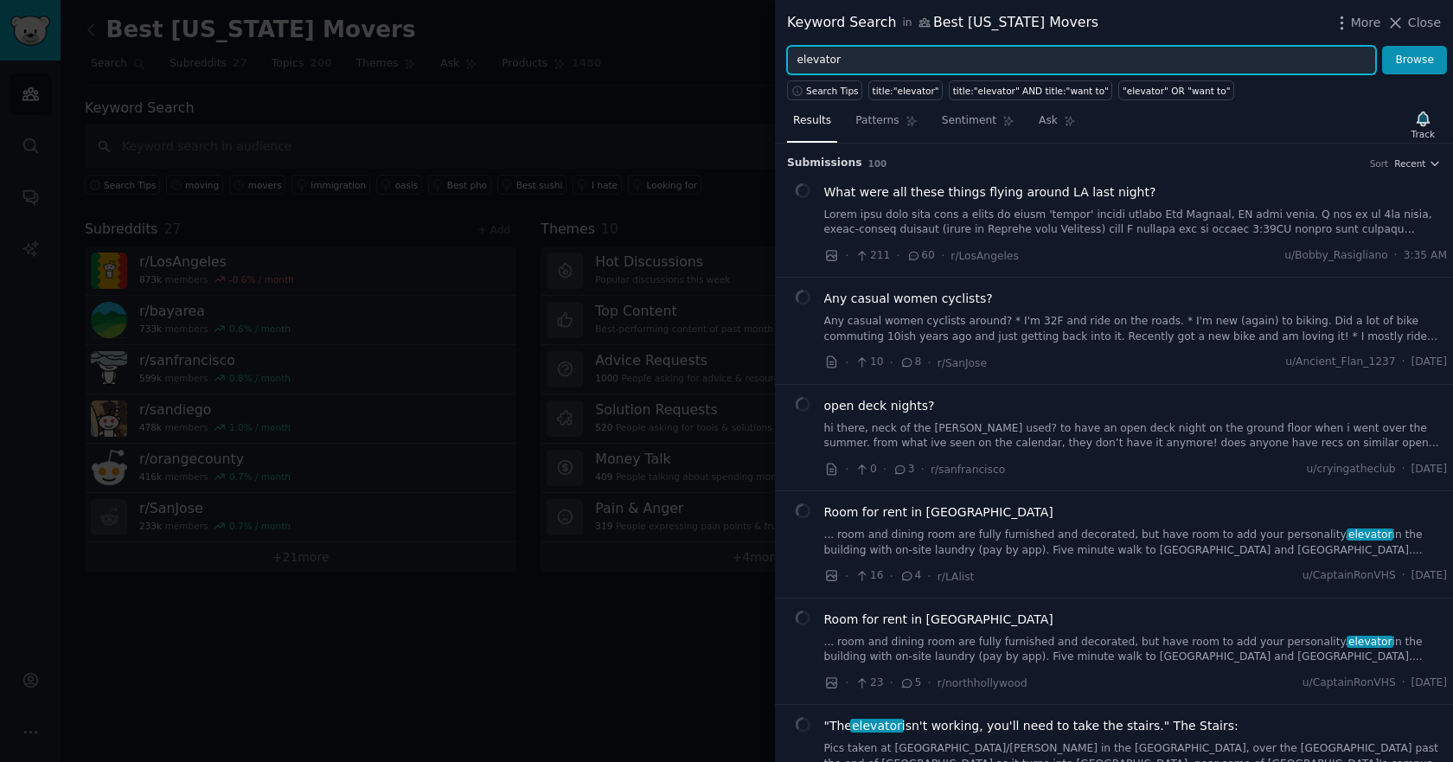
click at [1415, 128] on div "Track" at bounding box center [1422, 134] width 23 height 12
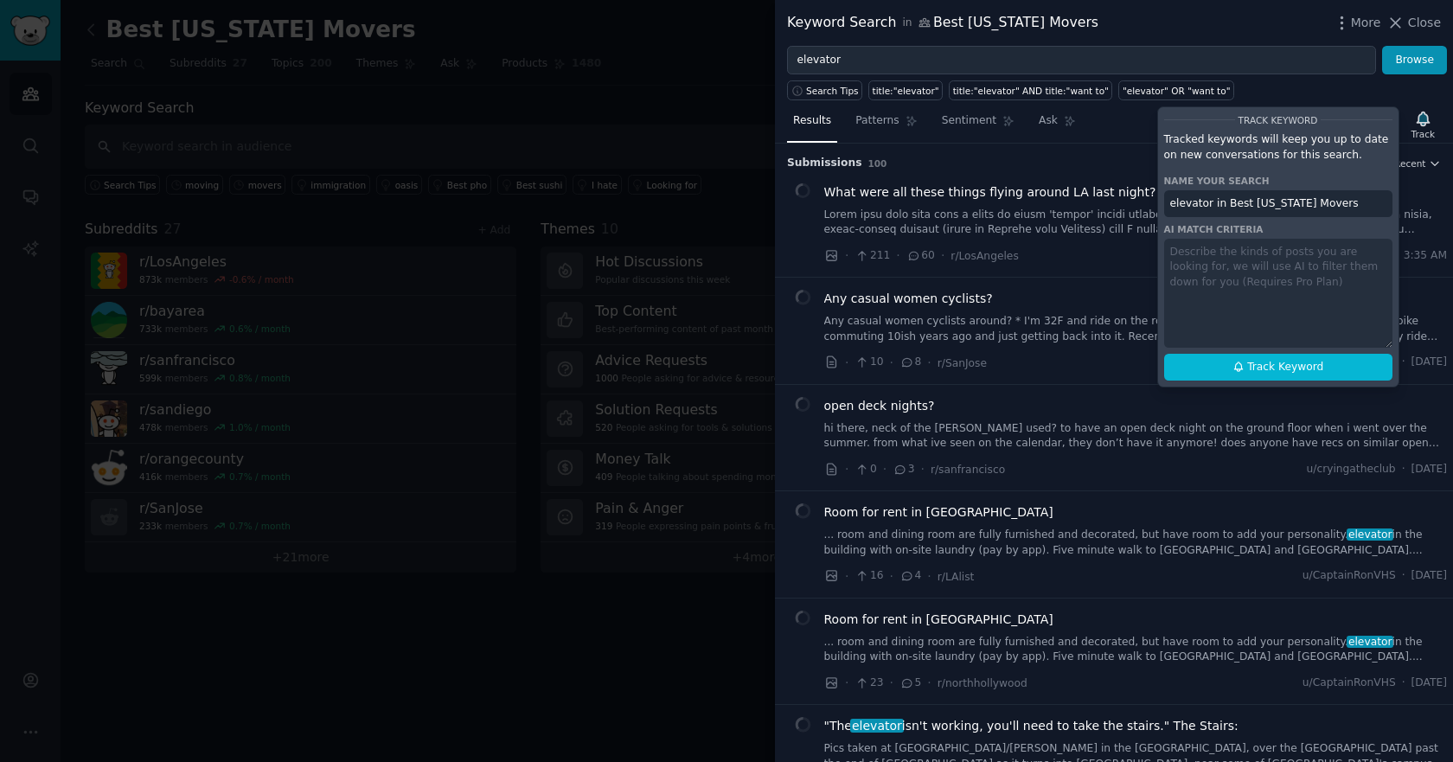
click at [1349, 364] on button "Track Keyword" at bounding box center [1278, 368] width 228 height 28
type input "elevator in Best [US_STATE] Movers"
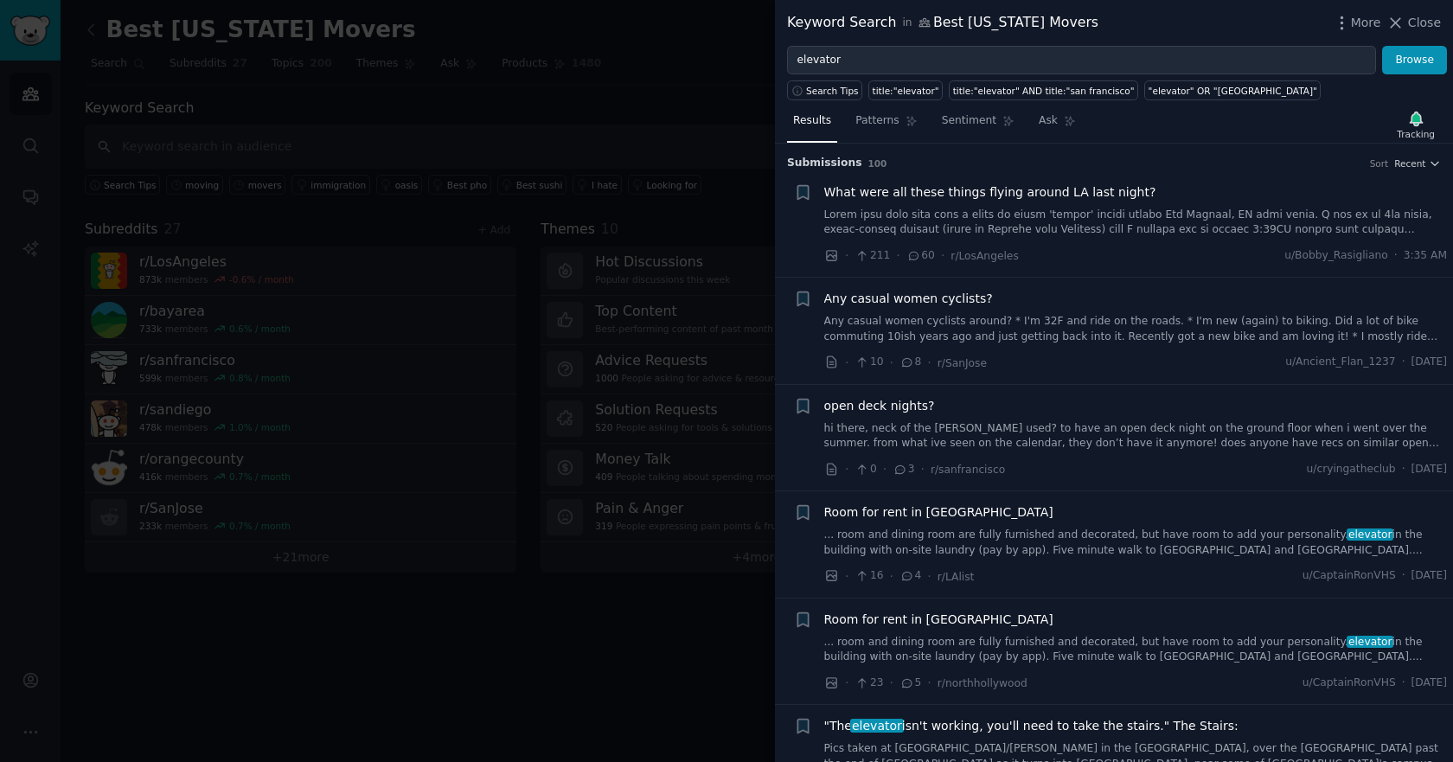
click at [1419, 43] on div "Keyword Search in Best [US_STATE] Movers More Close" at bounding box center [1114, 23] width 678 height 46
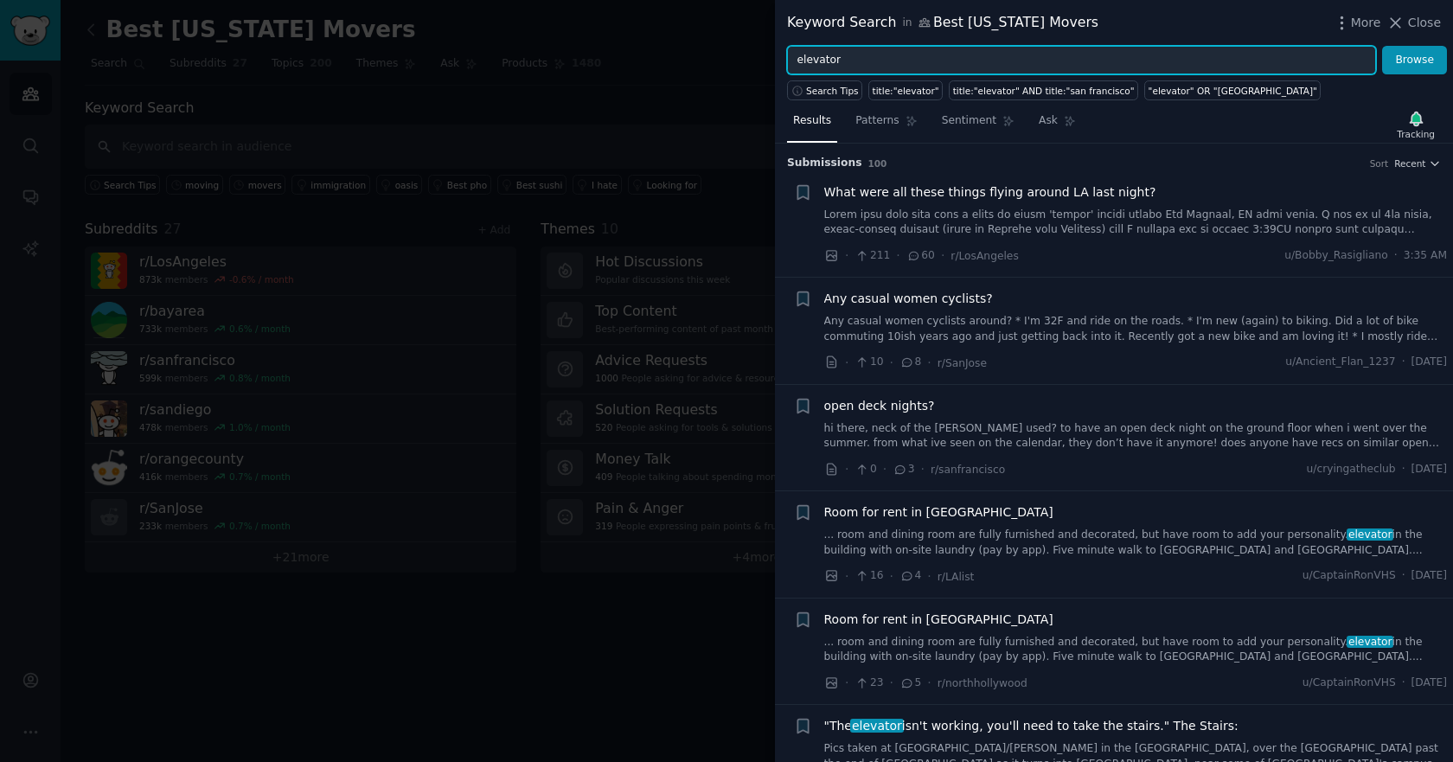
click at [1208, 65] on input "elevator" at bounding box center [1081, 60] width 589 height 29
paste input "long-distance"
type input "long-distance"
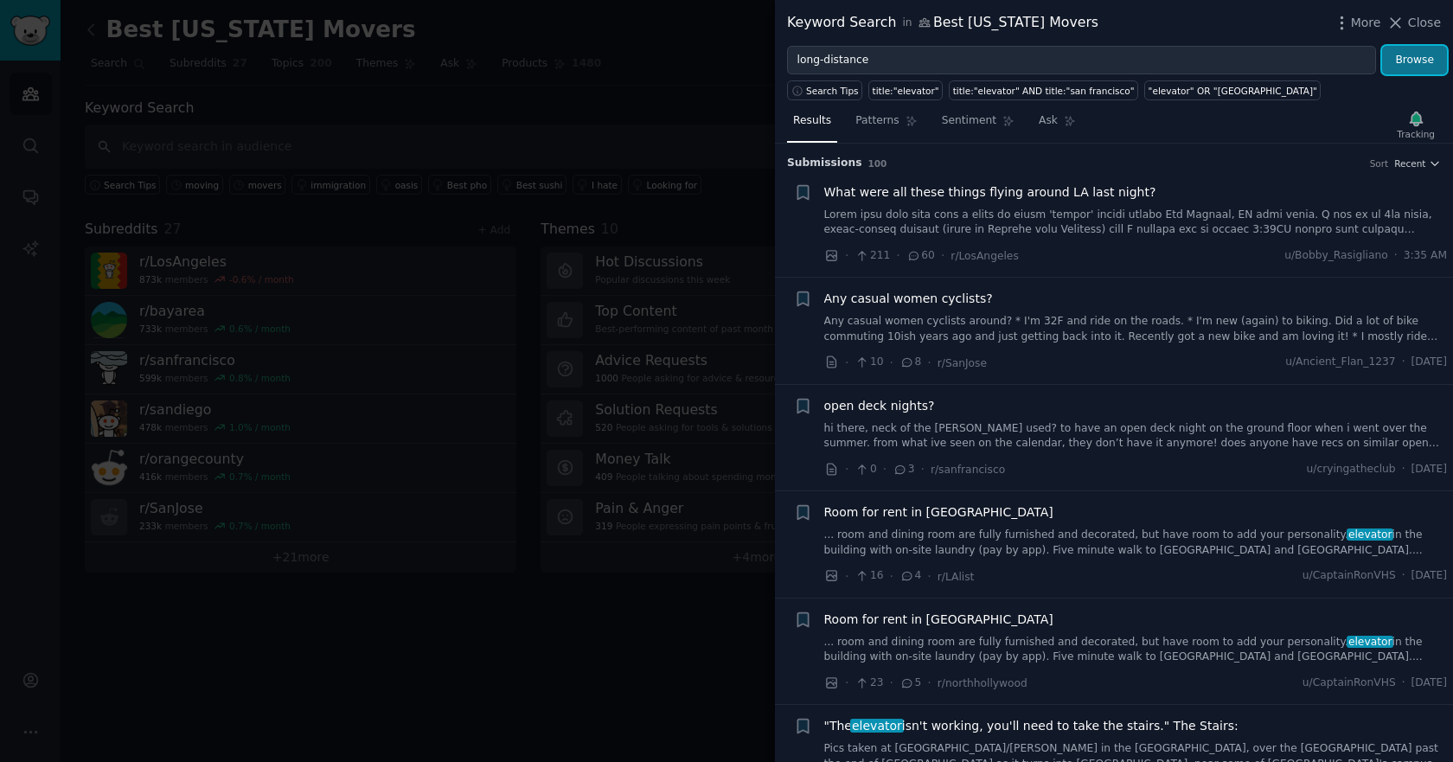
click at [1401, 65] on button "Browse" at bounding box center [1414, 60] width 65 height 29
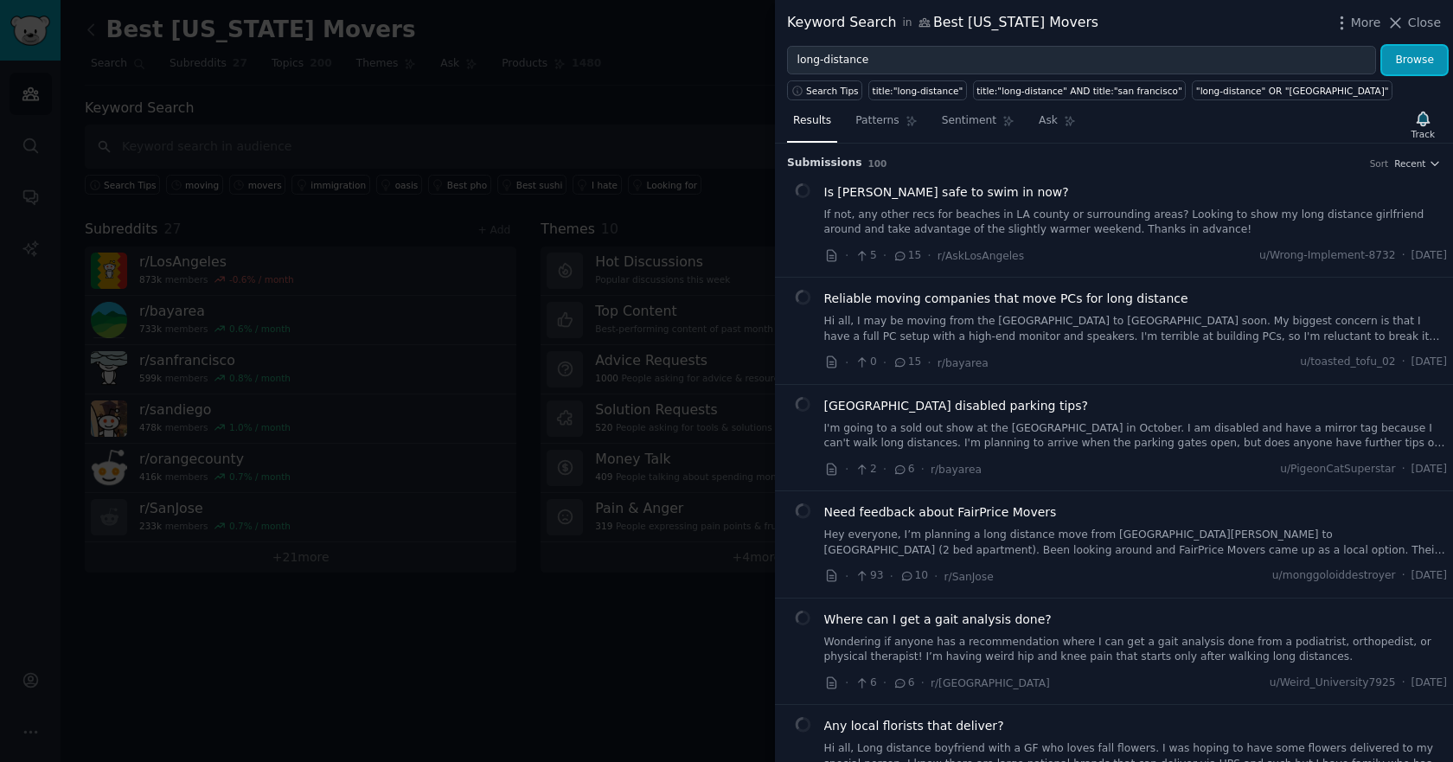
click at [1417, 128] on div "Track" at bounding box center [1422, 134] width 23 height 12
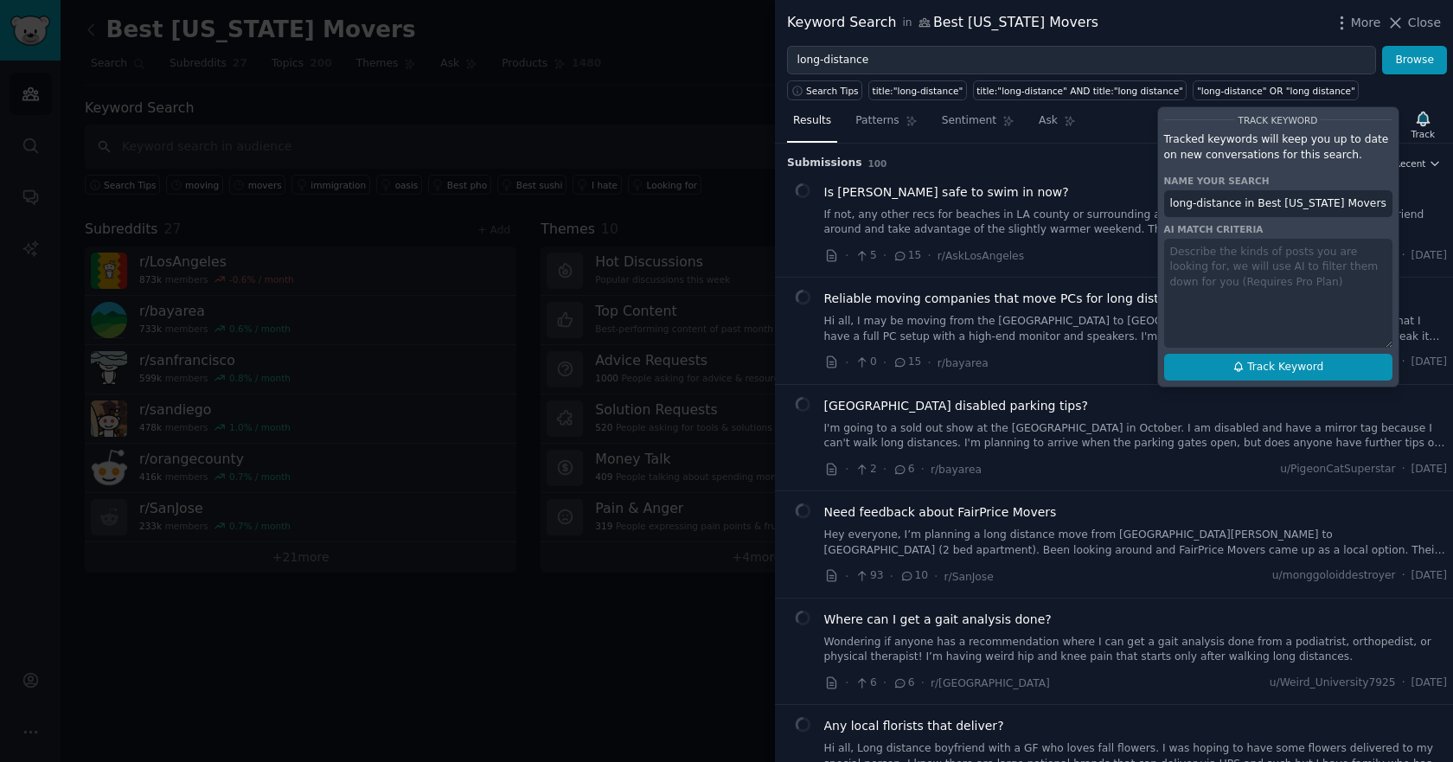
click at [1300, 364] on span "Track Keyword" at bounding box center [1285, 368] width 76 height 16
type input "long-distance in Best [US_STATE] Movers"
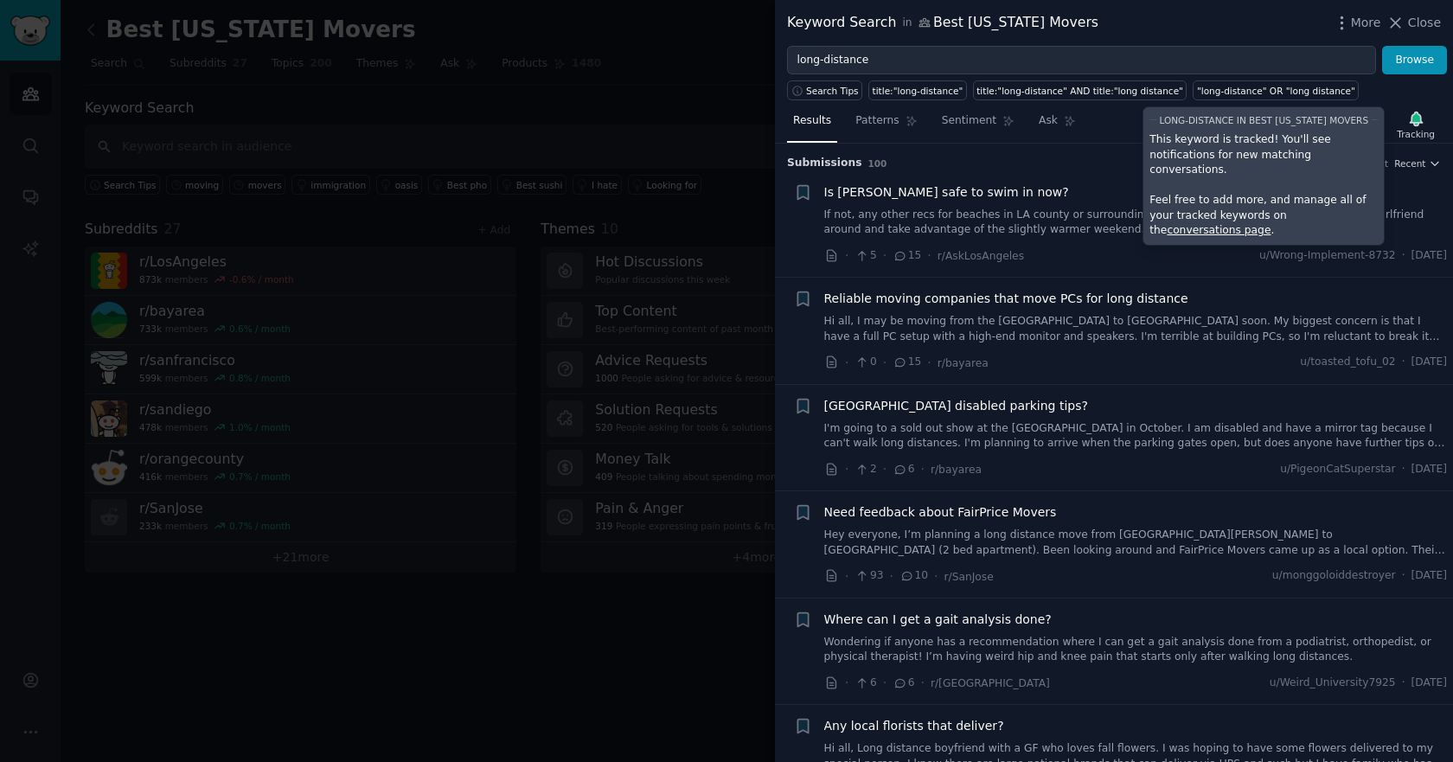
click at [1270, 224] on link "conversations page" at bounding box center [1218, 230] width 104 height 12
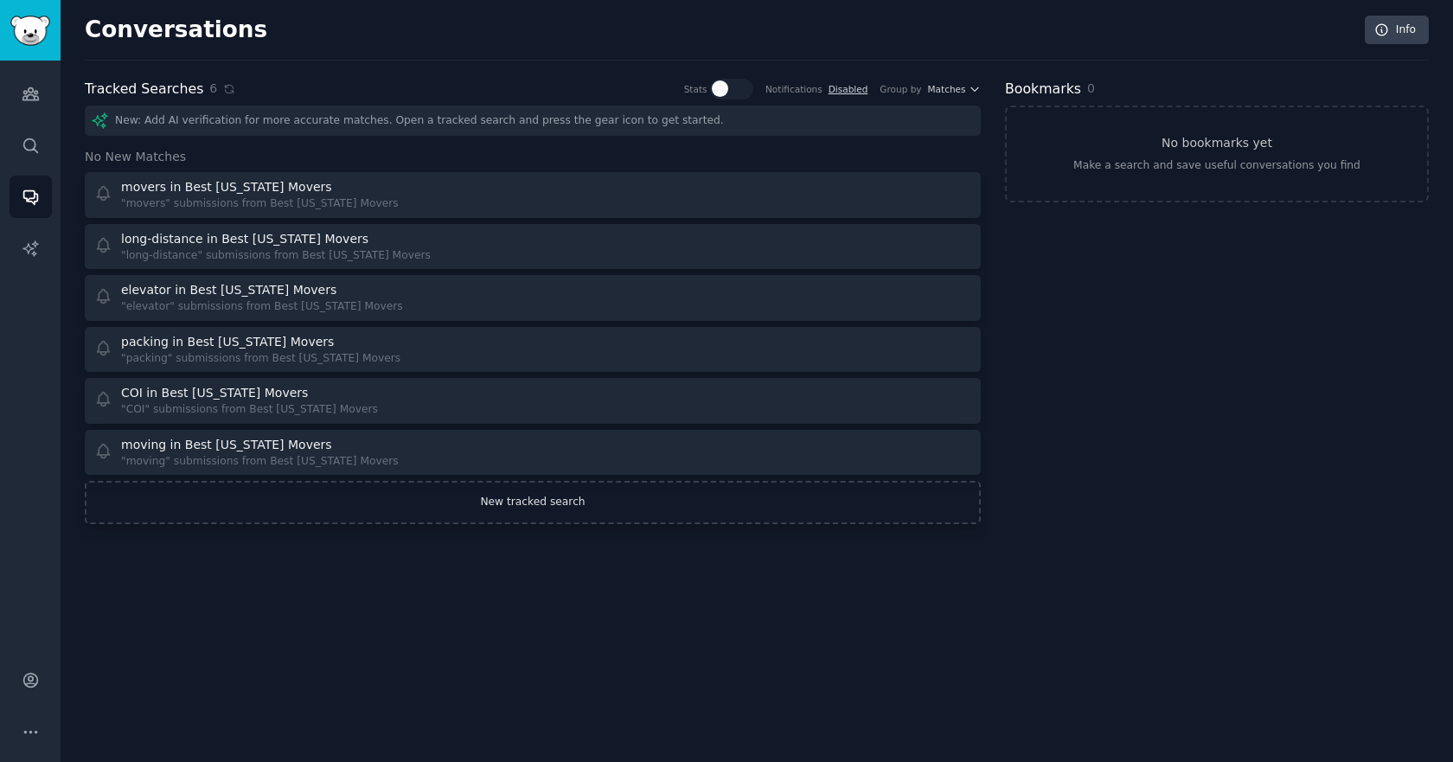
click at [324, 511] on link "New tracked search" at bounding box center [533, 502] width 896 height 43
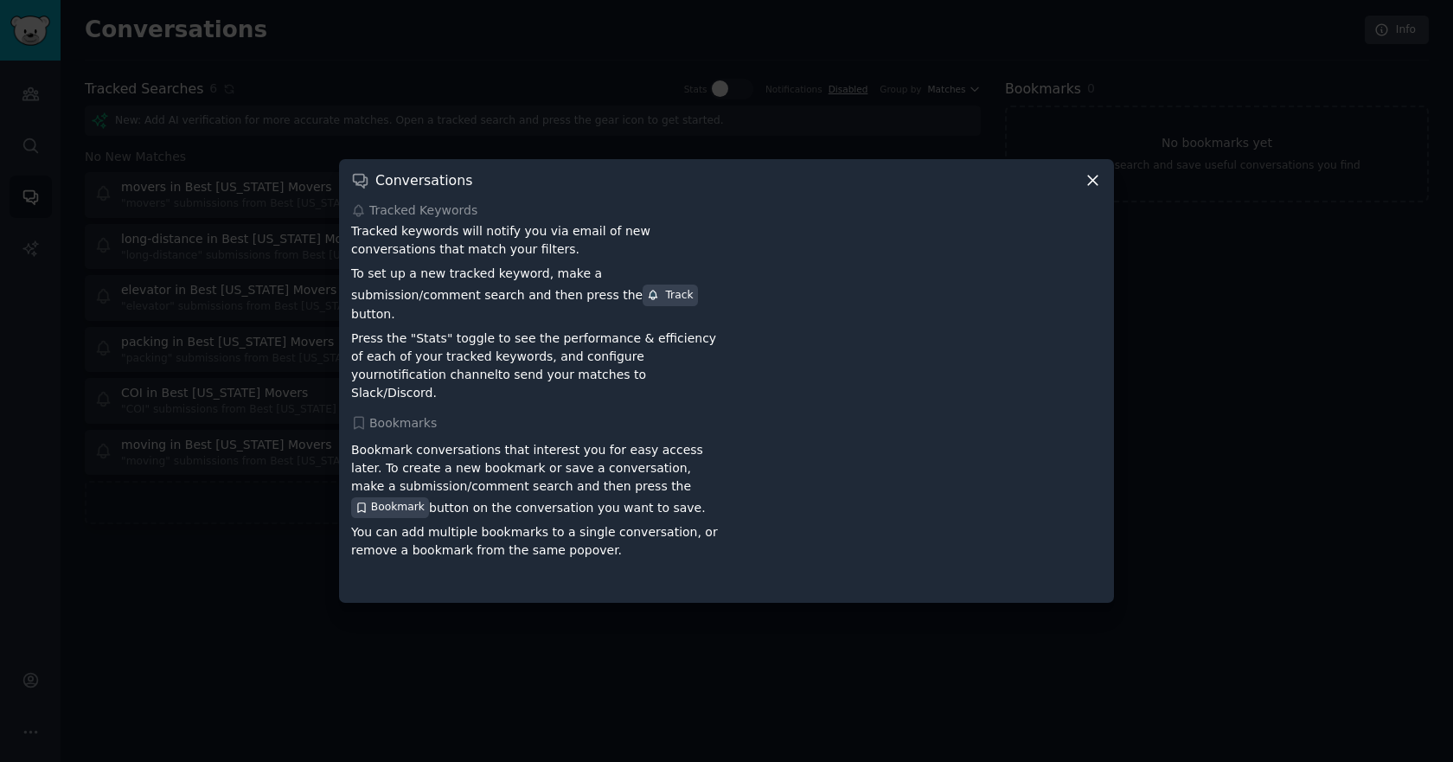
click at [1093, 189] on icon at bounding box center [1092, 180] width 18 height 18
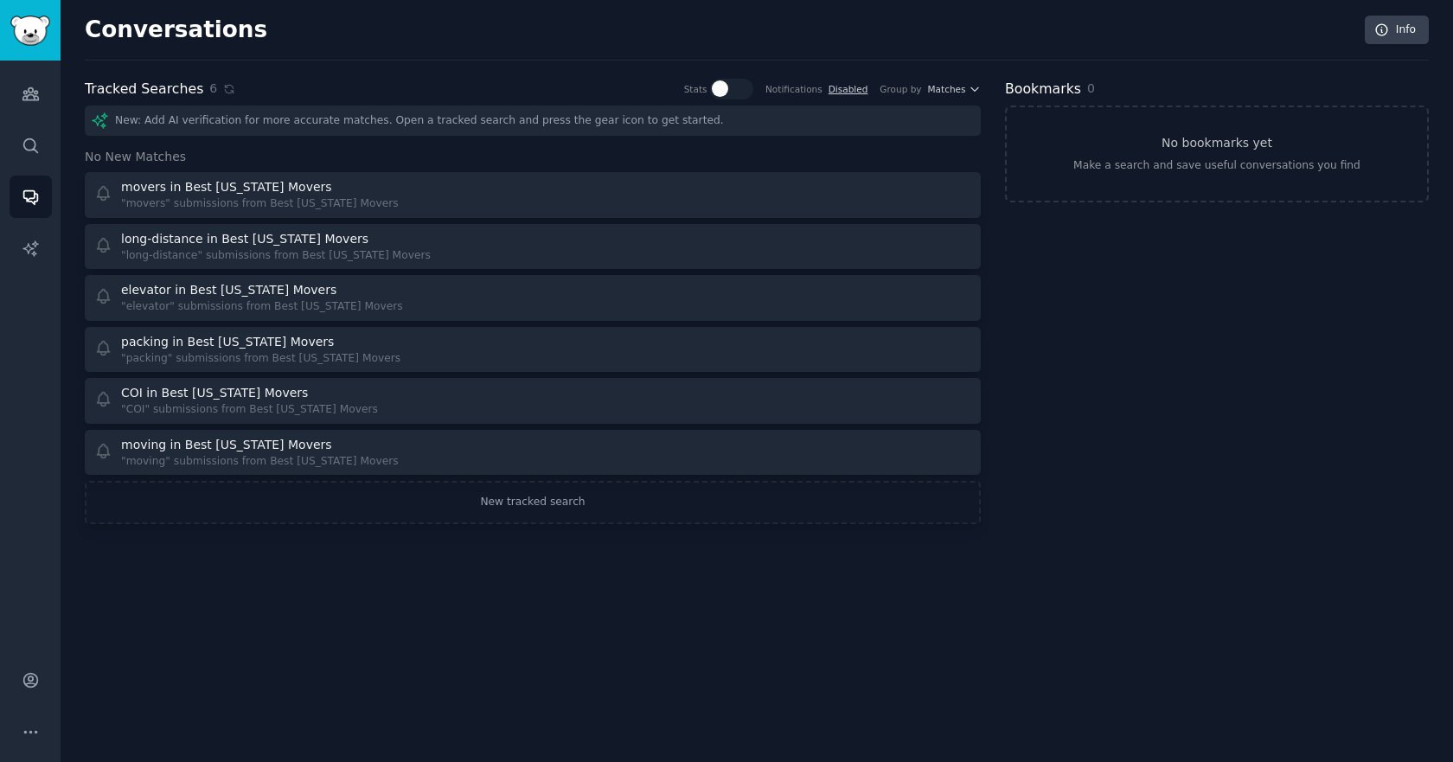
click at [489, 131] on div "New: Add AI verification for more accurate matches. Open a tracked search and p…" at bounding box center [533, 120] width 896 height 30
click at [493, 123] on div "New: Add AI verification for more accurate matches. Open a tracked search and p…" at bounding box center [533, 120] width 896 height 30
click at [541, 499] on link "New tracked search" at bounding box center [533, 502] width 896 height 43
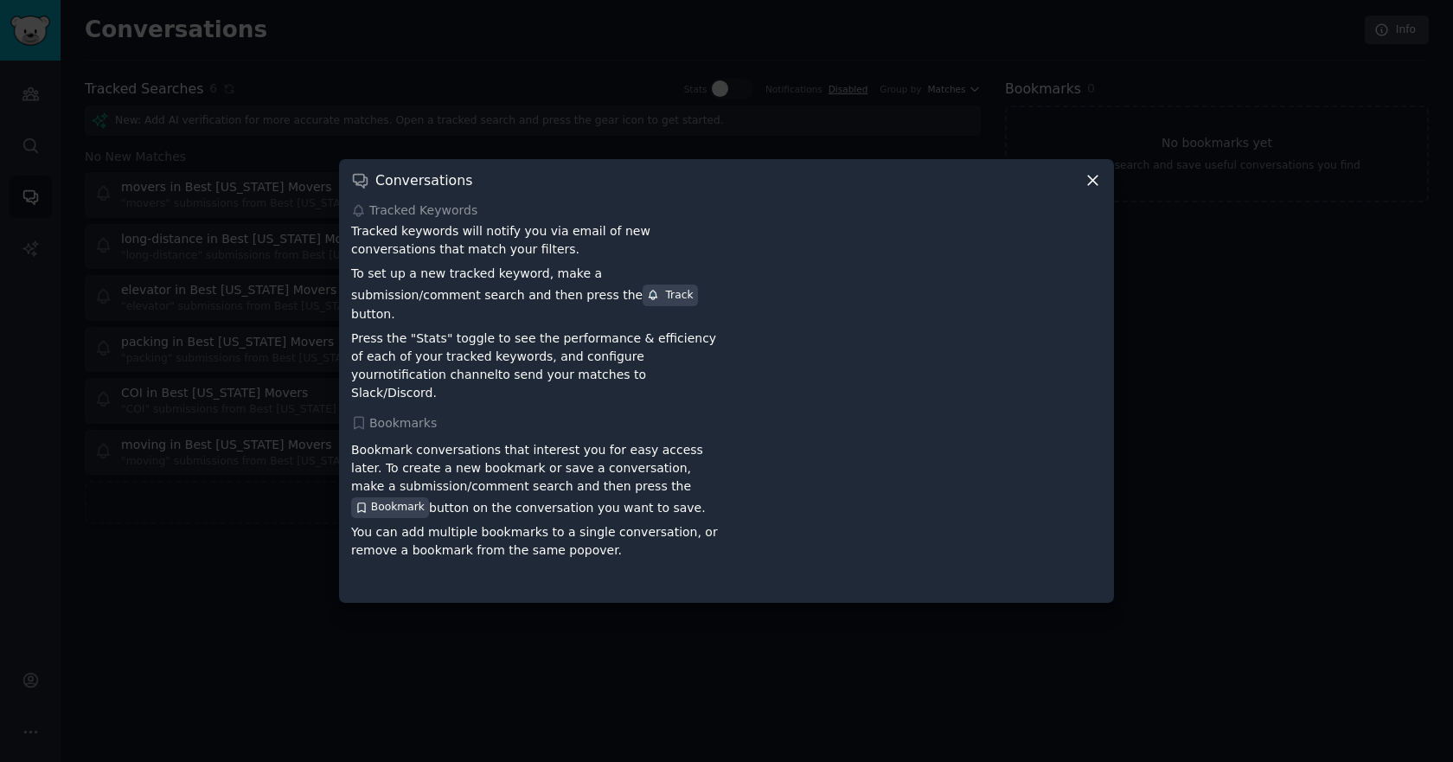
click at [1094, 189] on icon at bounding box center [1092, 180] width 18 height 18
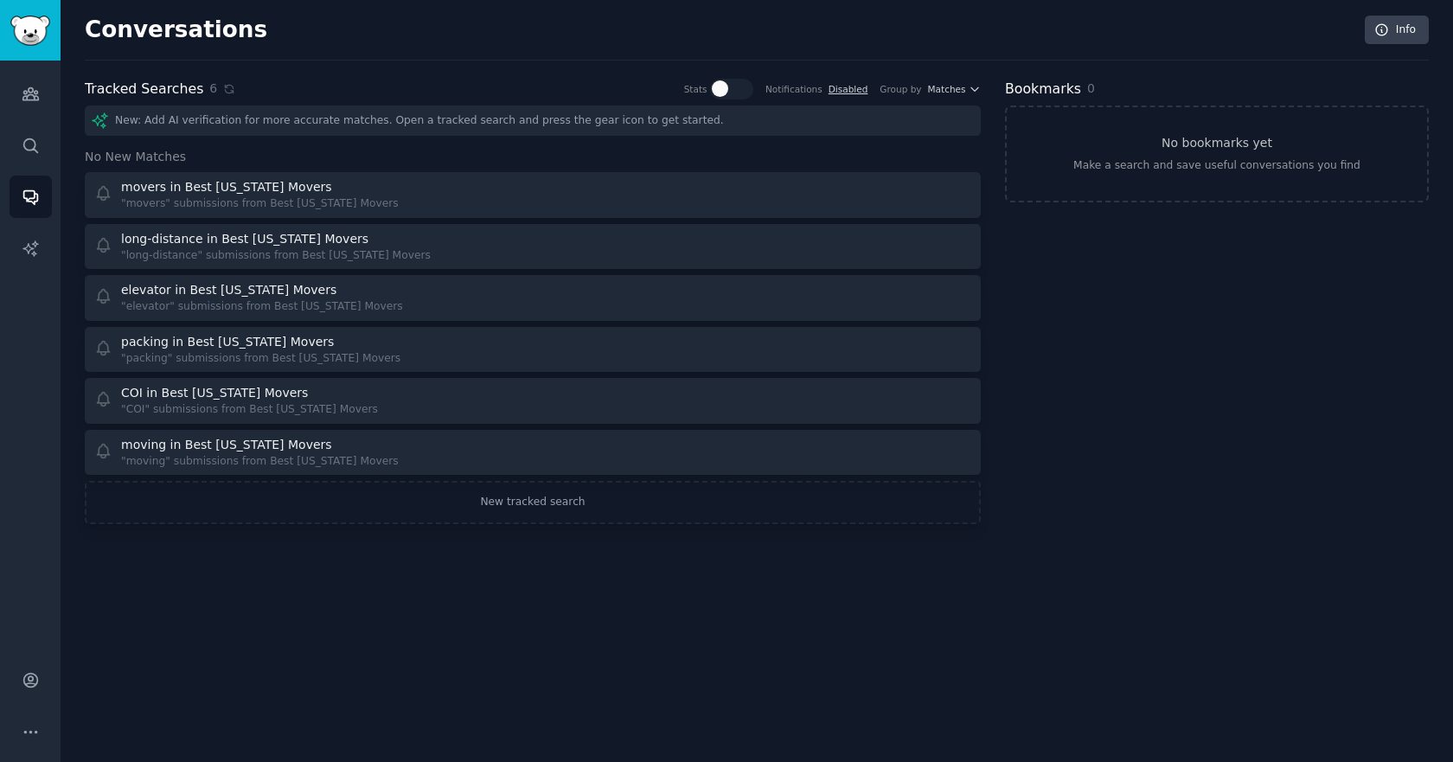
click at [517, 125] on div "New: Add AI verification for more accurate matches. Open a tracked search and p…" at bounding box center [533, 120] width 896 height 30
click at [35, 148] on icon "Sidebar" at bounding box center [31, 146] width 18 height 18
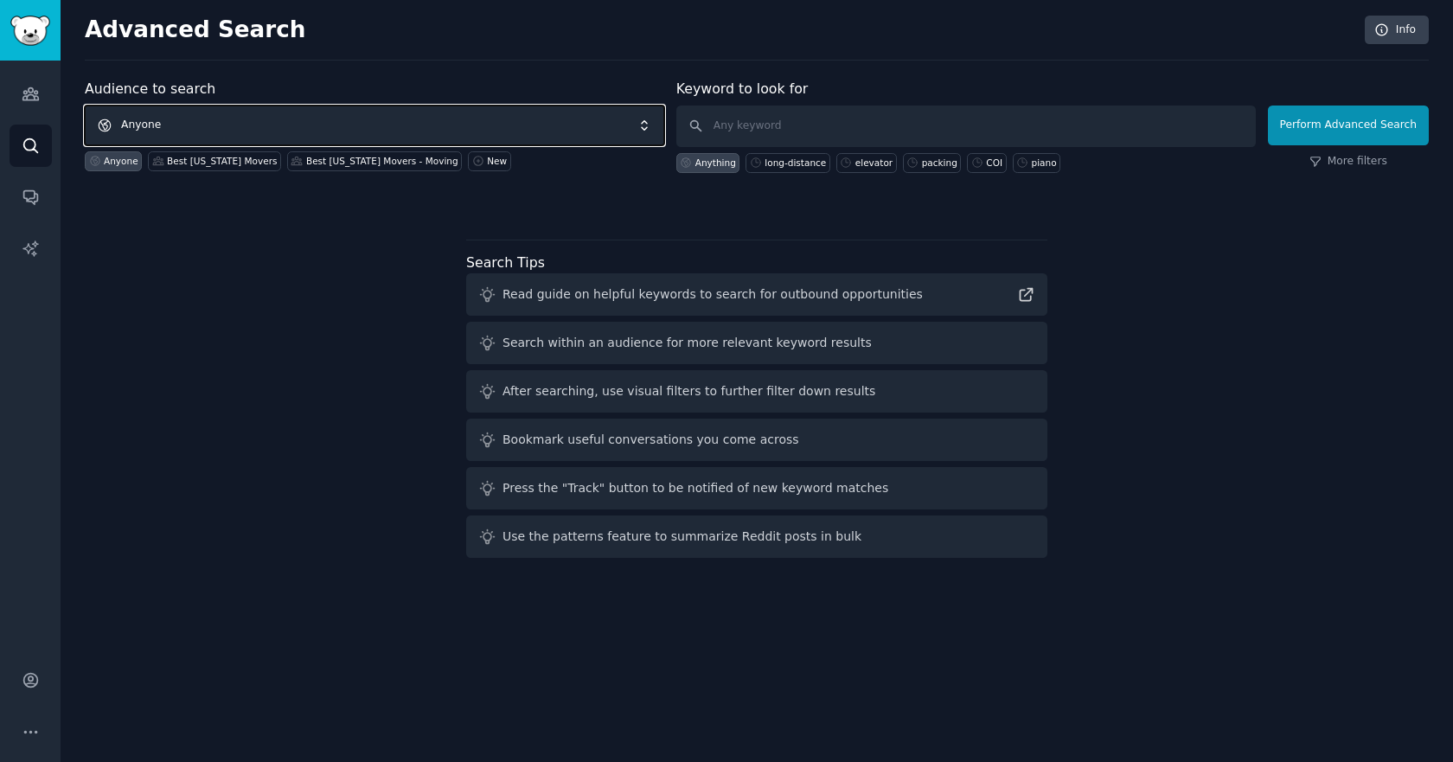
click at [226, 124] on span "Anyone" at bounding box center [374, 125] width 579 height 40
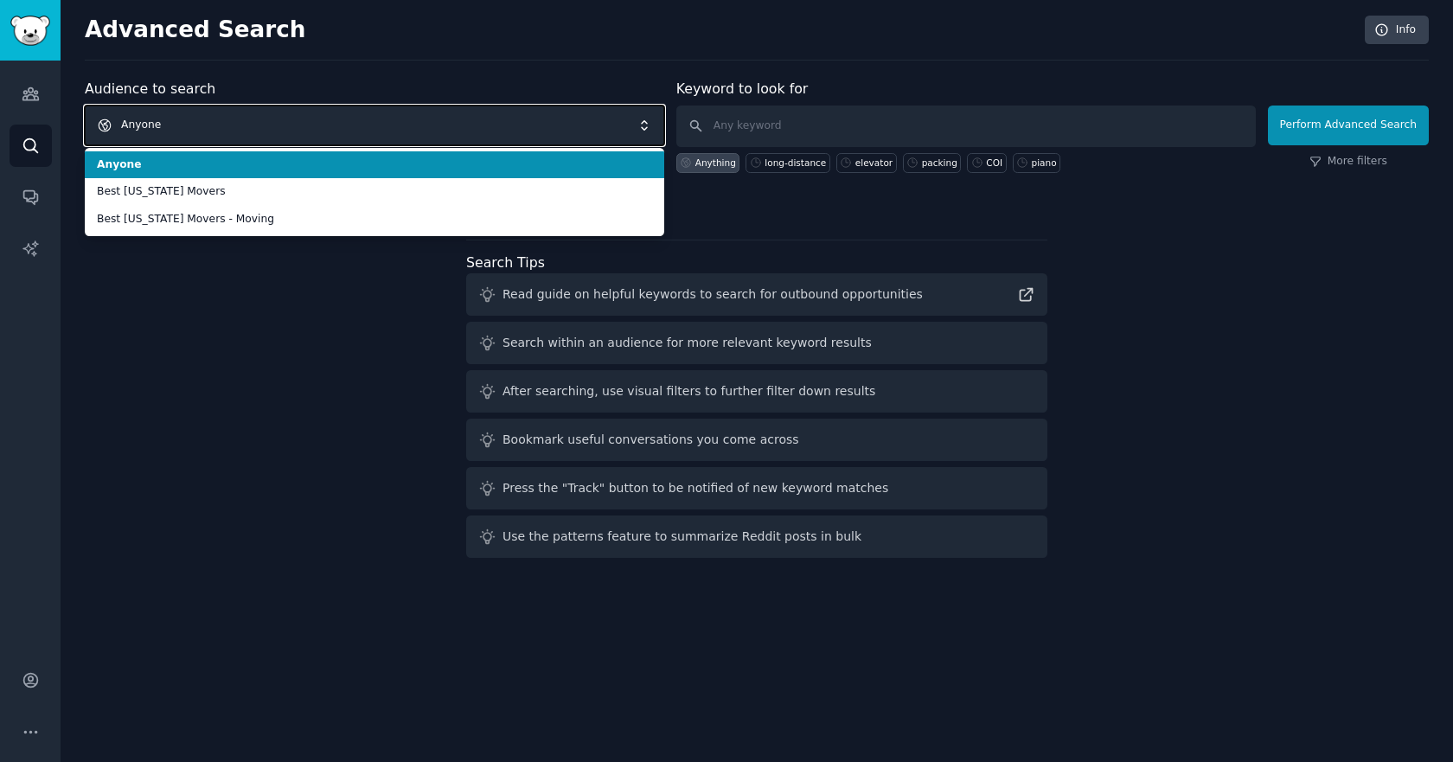
click at [220, 126] on span "Anyone" at bounding box center [374, 125] width 579 height 40
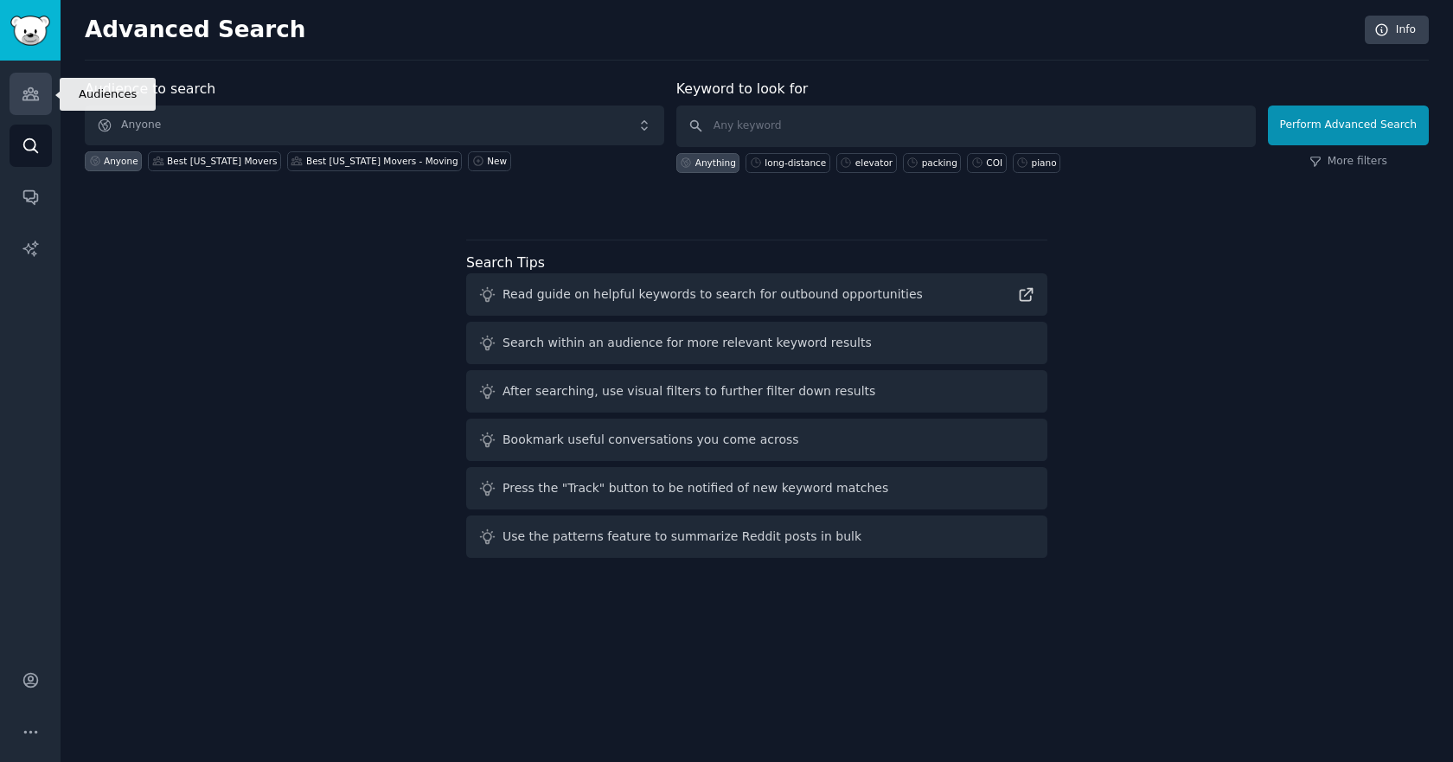
click at [29, 99] on icon "Sidebar" at bounding box center [31, 94] width 18 height 18
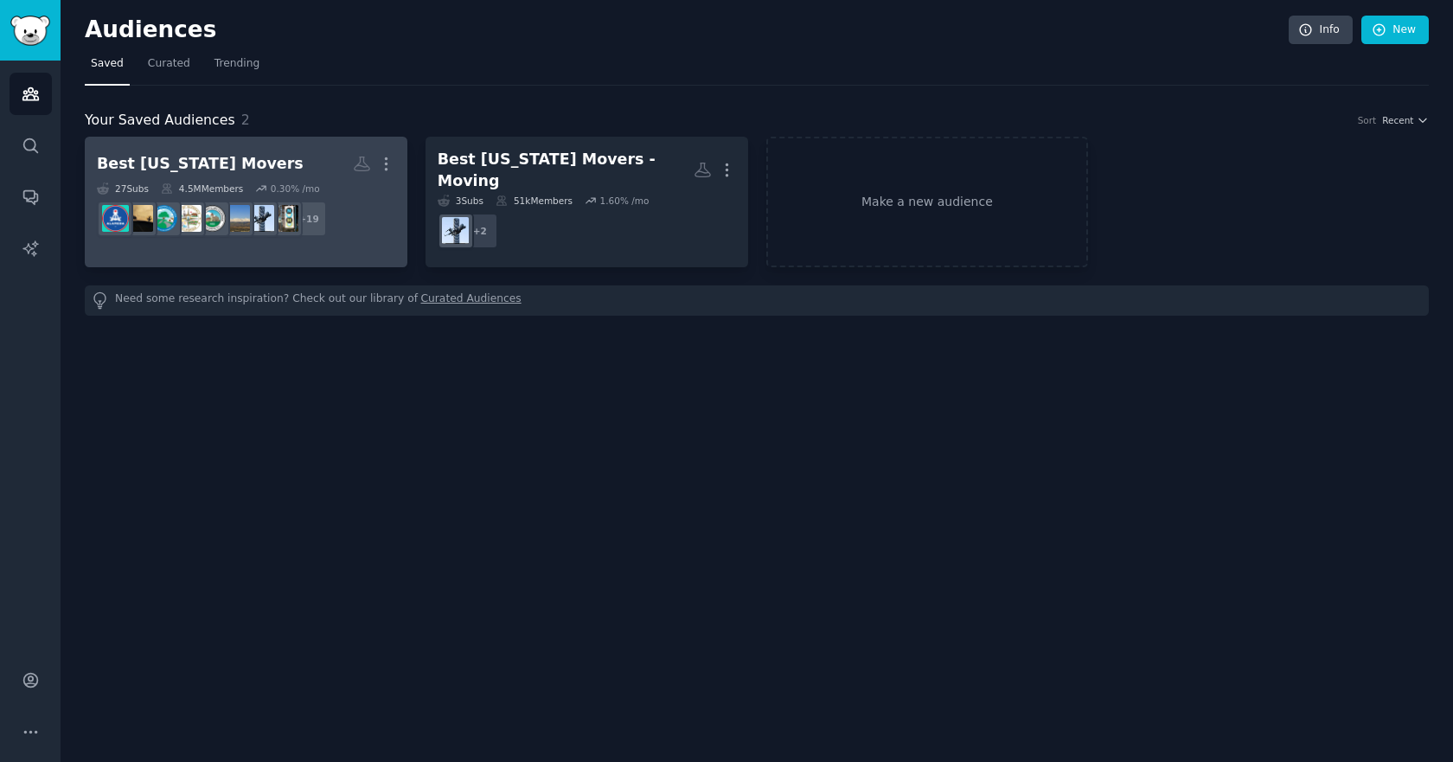
click at [183, 163] on div "Best [US_STATE] Movers" at bounding box center [200, 164] width 207 height 22
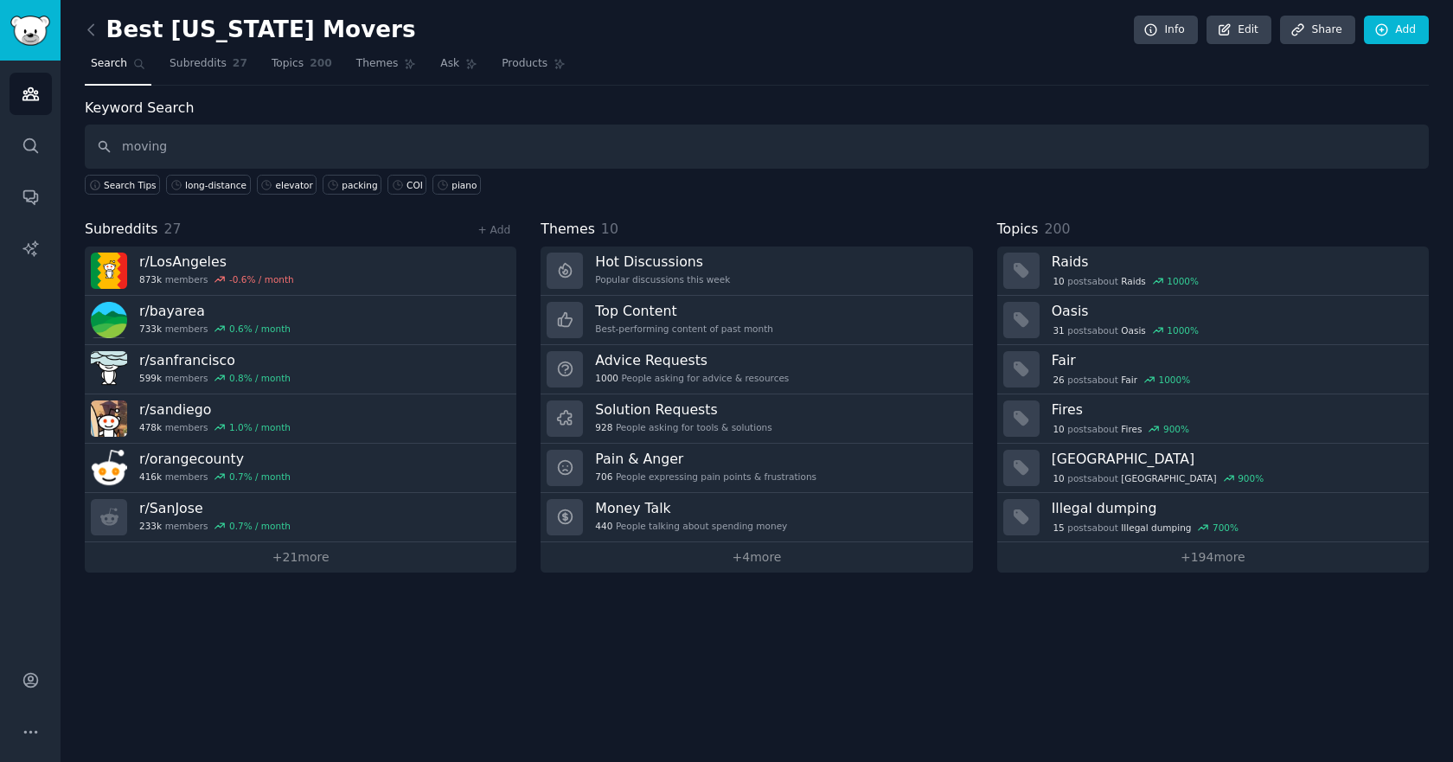
type input "moving"
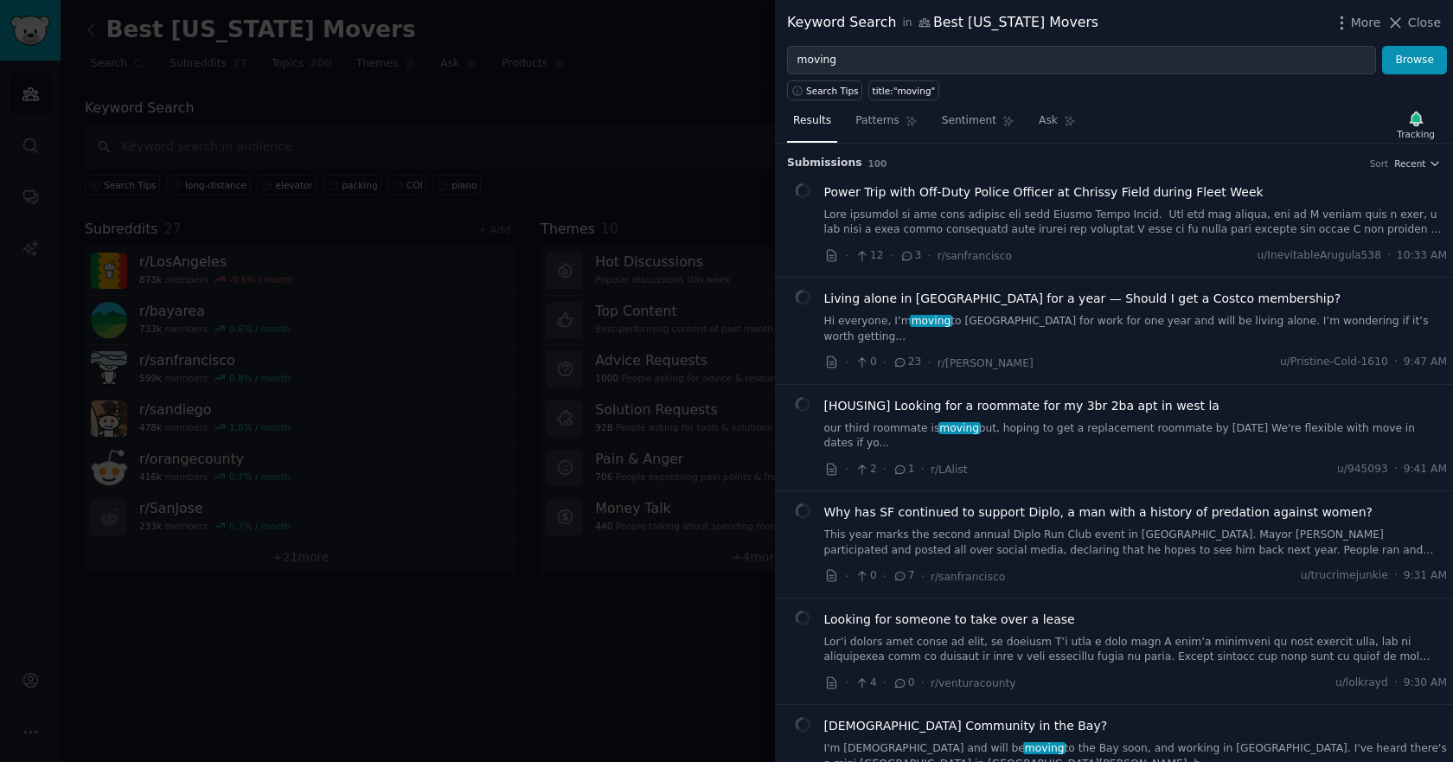
click at [1422, 125] on icon "button" at bounding box center [1416, 119] width 18 height 18
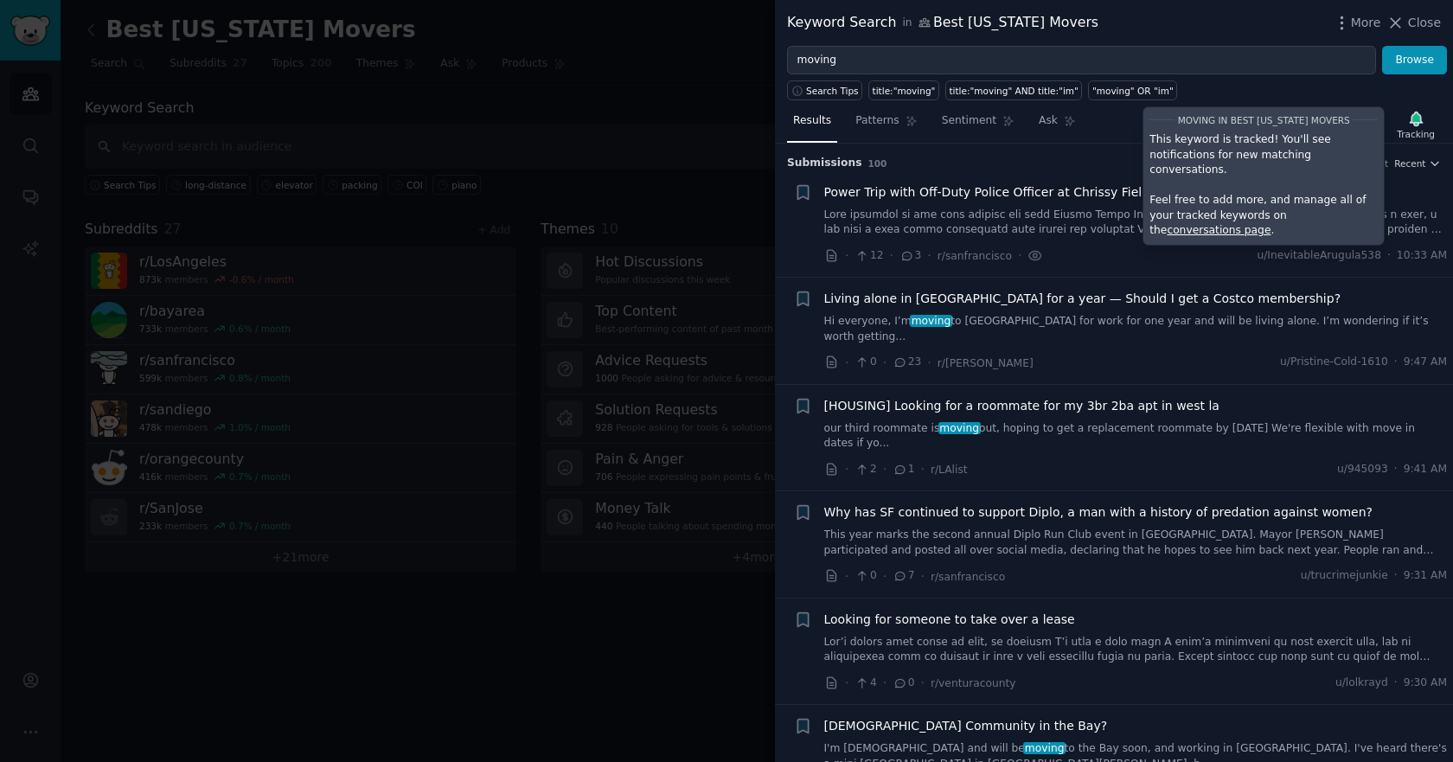
click at [1106, 144] on div "Submission s 100 Sort Recent" at bounding box center [1114, 158] width 654 height 28
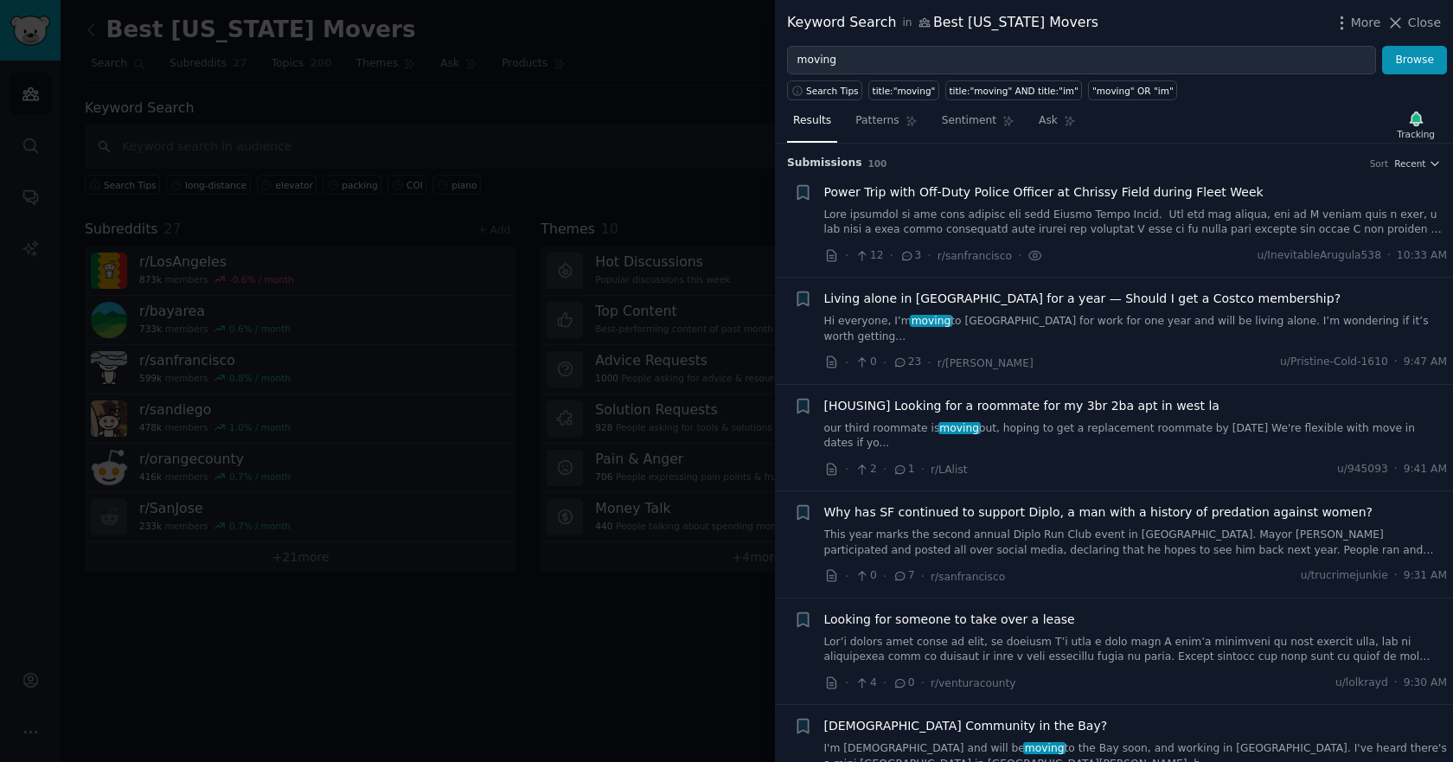
click at [303, 102] on div at bounding box center [726, 381] width 1453 height 762
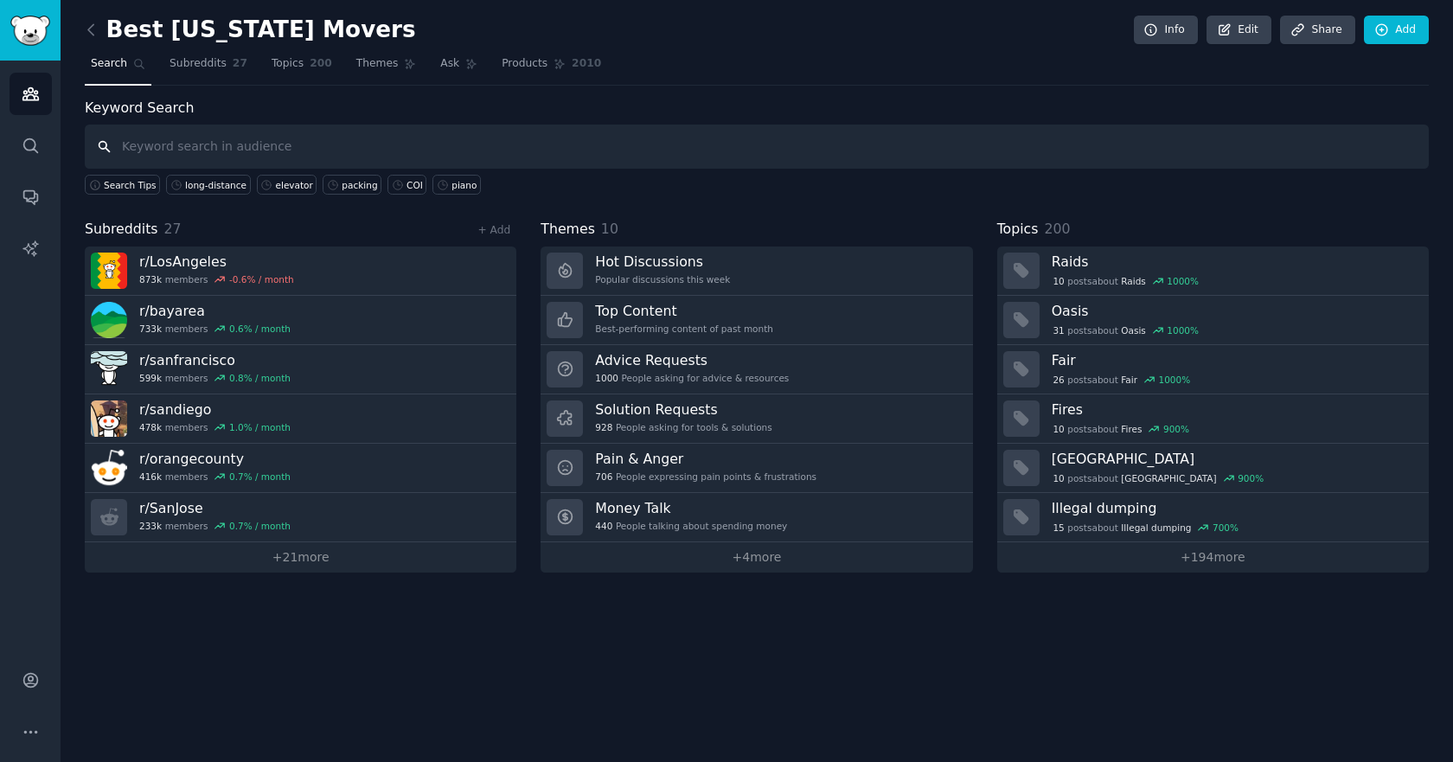
paste input "truck"
type input "truck"
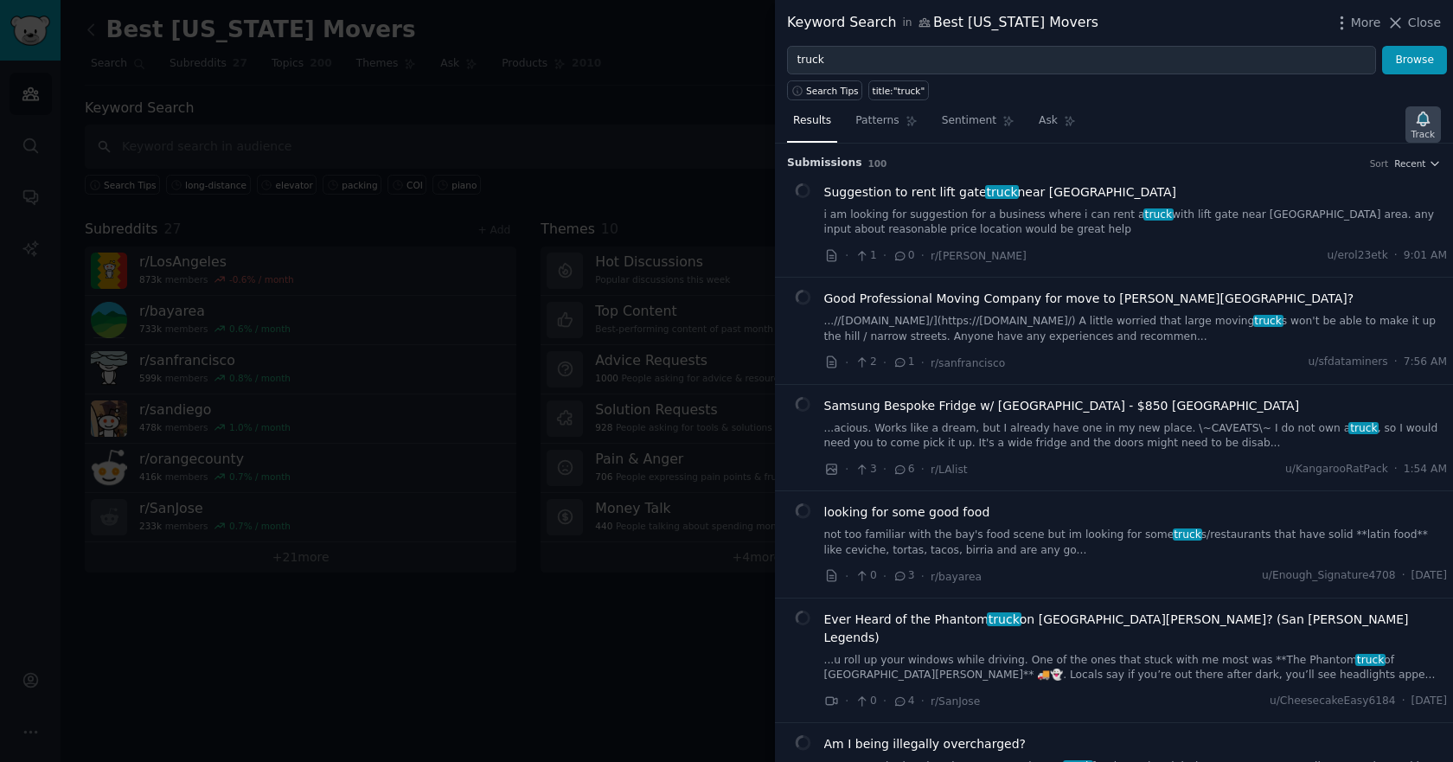
click at [1423, 123] on icon "button" at bounding box center [1422, 119] width 12 height 14
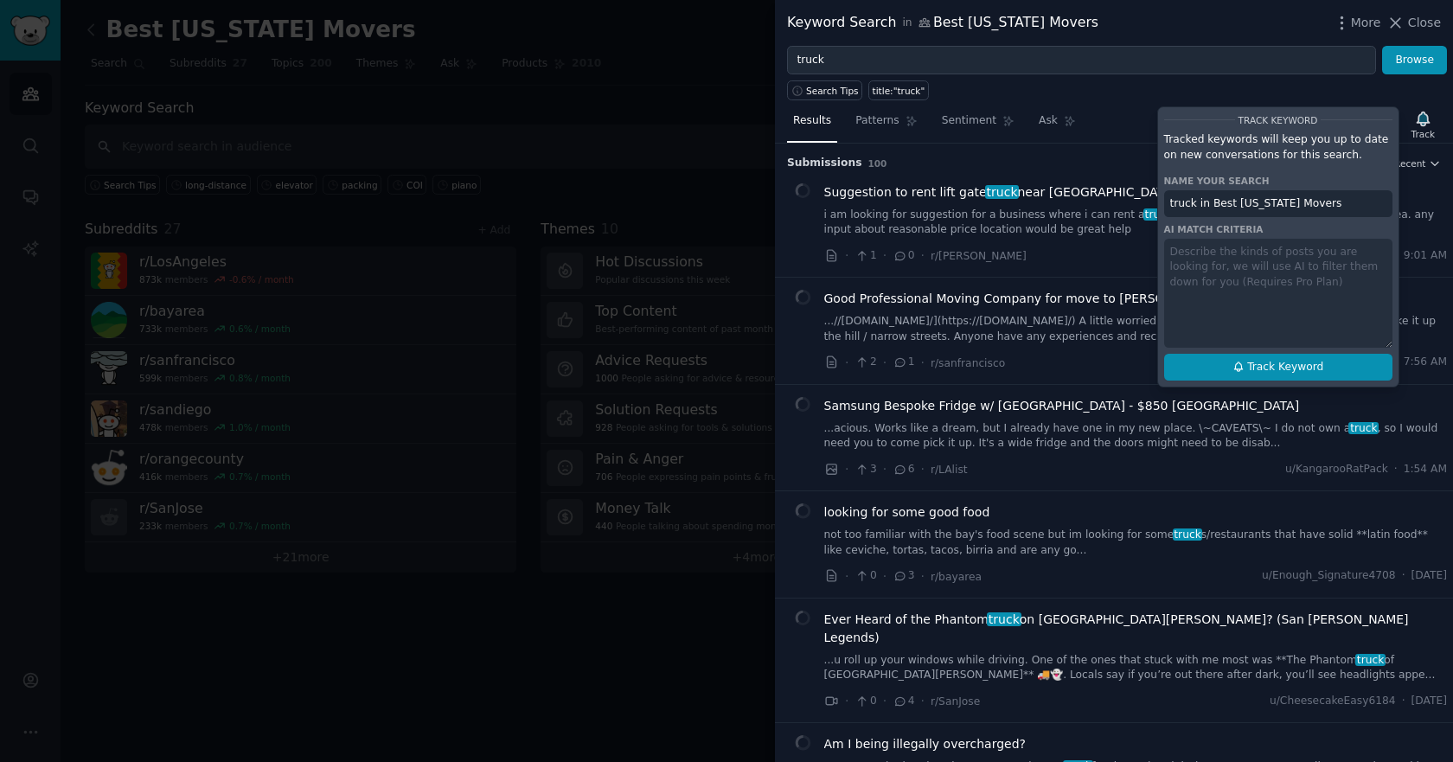
click at [1277, 365] on span "Track Keyword" at bounding box center [1285, 368] width 76 height 16
type input "truck in Best [US_STATE] Movers"
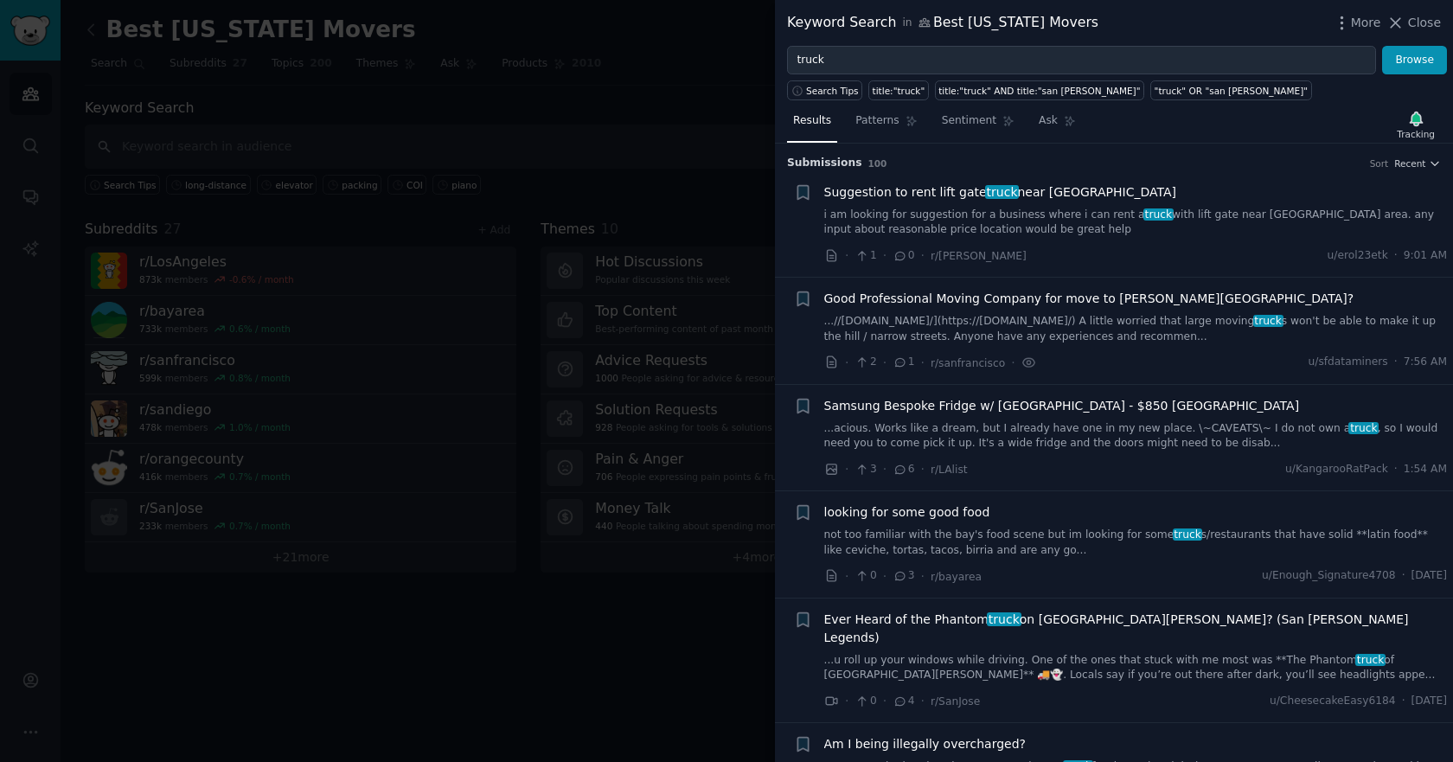
click at [268, 118] on div at bounding box center [726, 381] width 1453 height 762
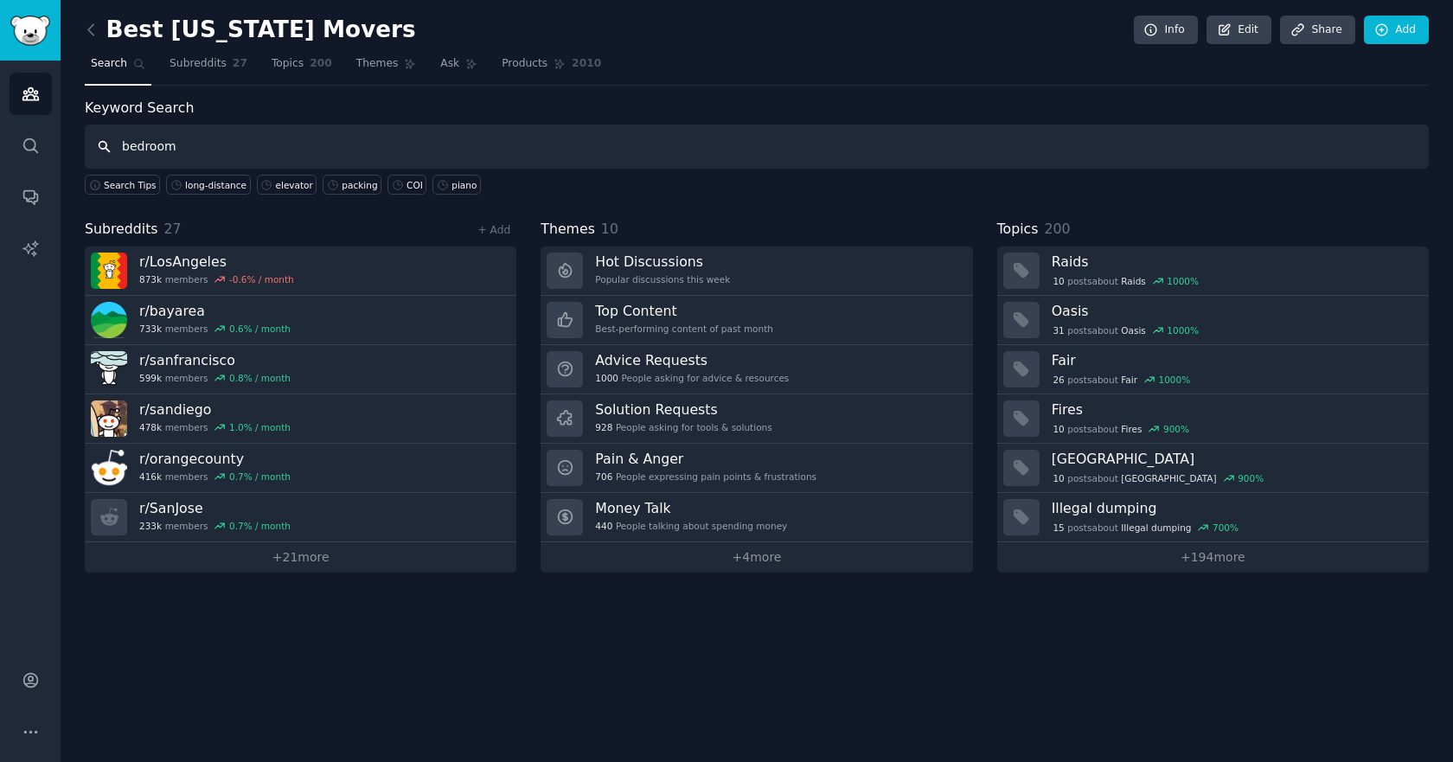
type input "bedroom"
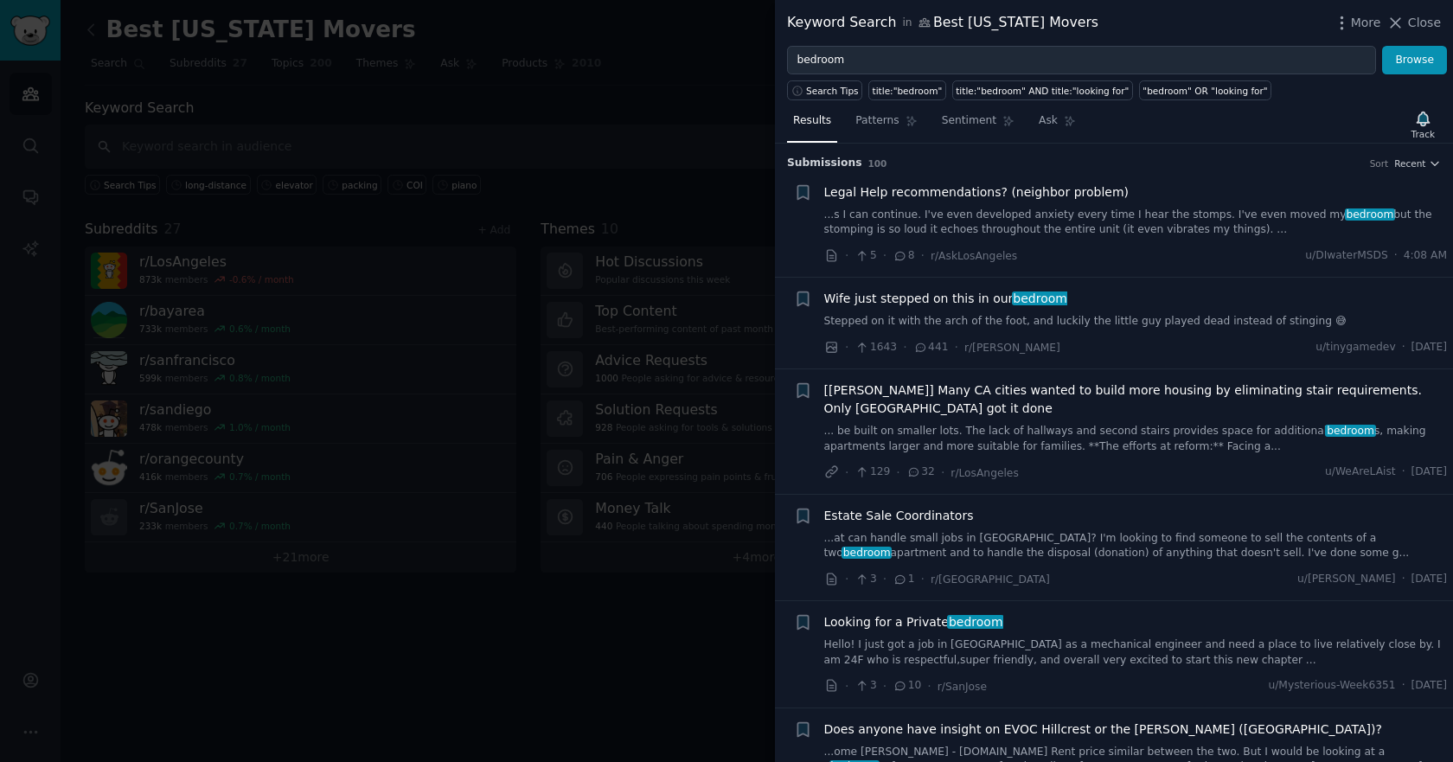
click at [349, 95] on div at bounding box center [726, 381] width 1453 height 762
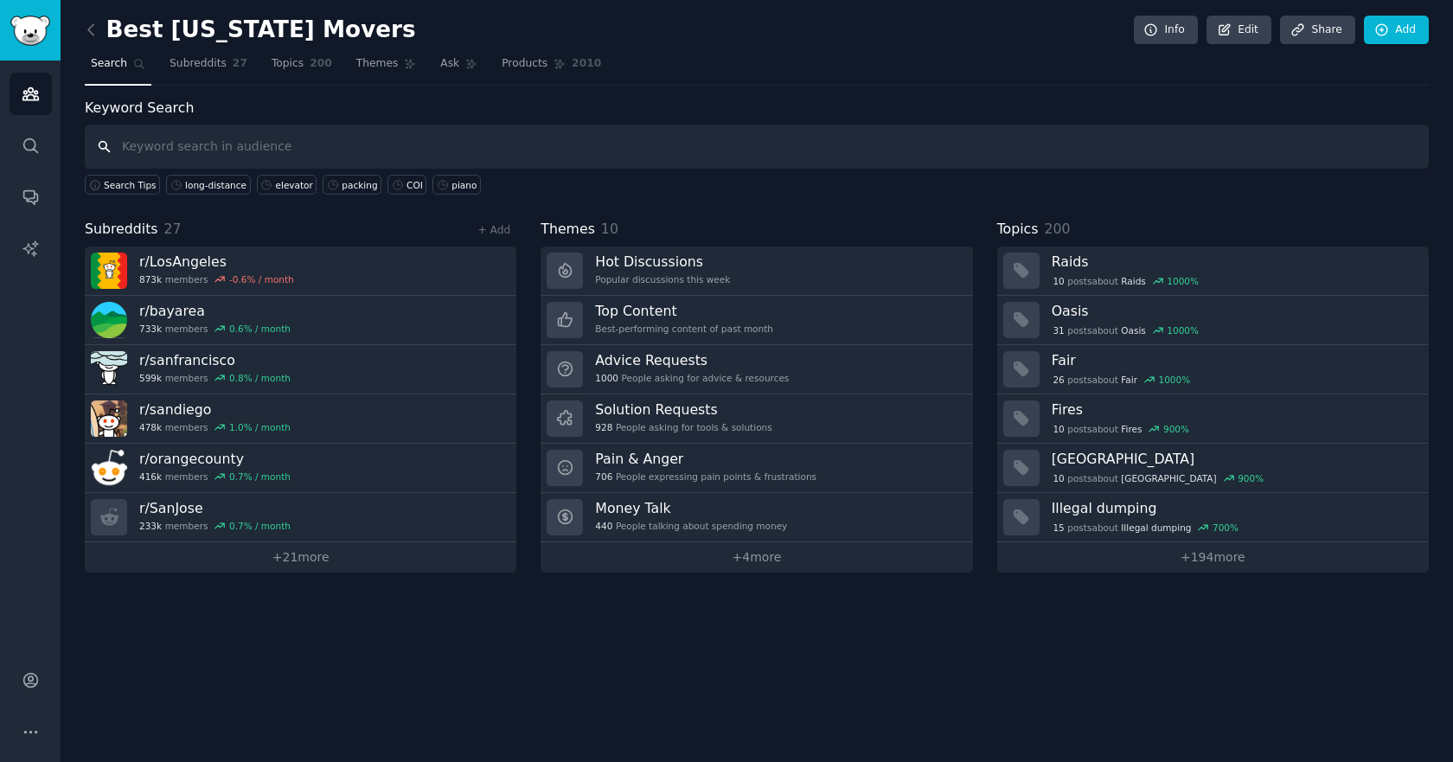
click at [363, 133] on input "text" at bounding box center [757, 147] width 1344 height 44
paste input "2-bedroom"
type input "2-bedroom"
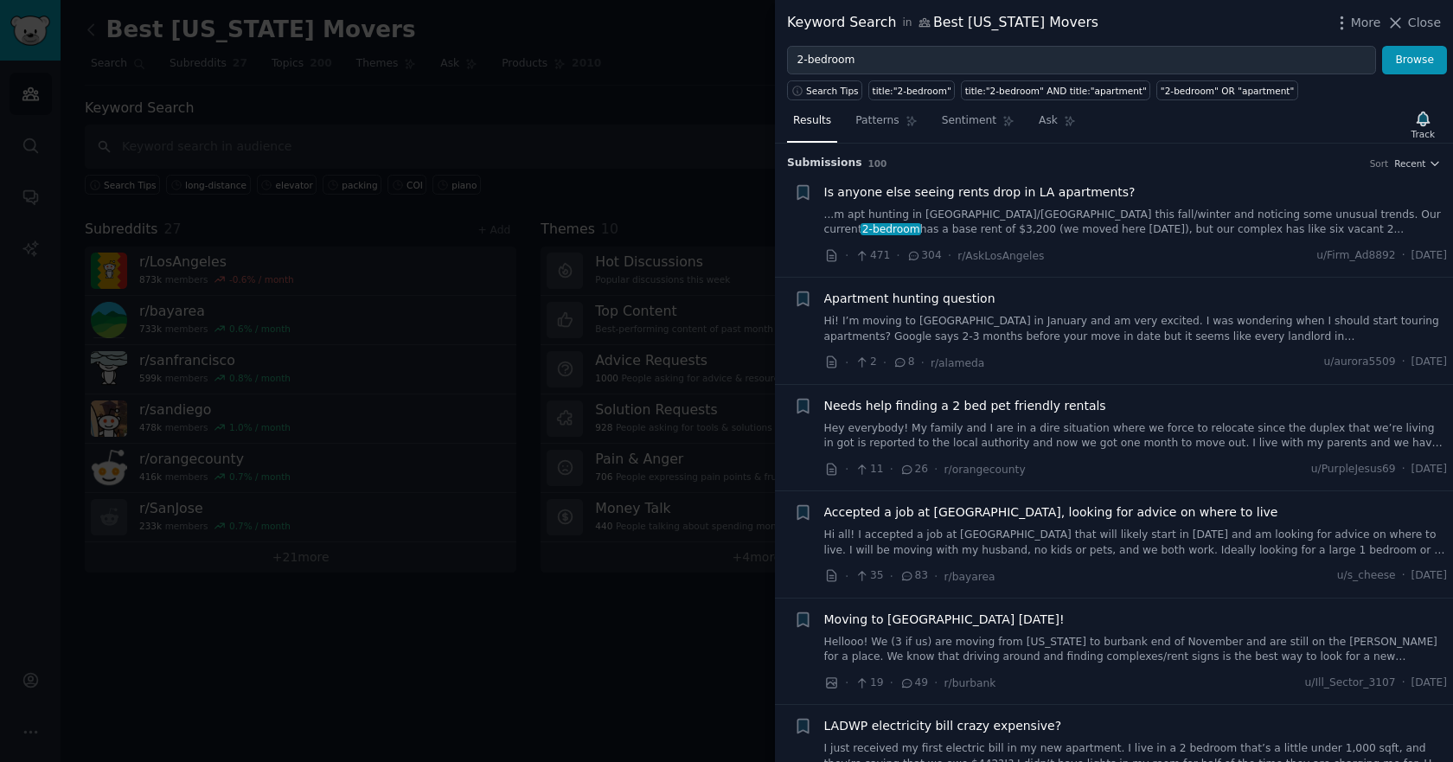
click at [301, 160] on div at bounding box center [726, 381] width 1453 height 762
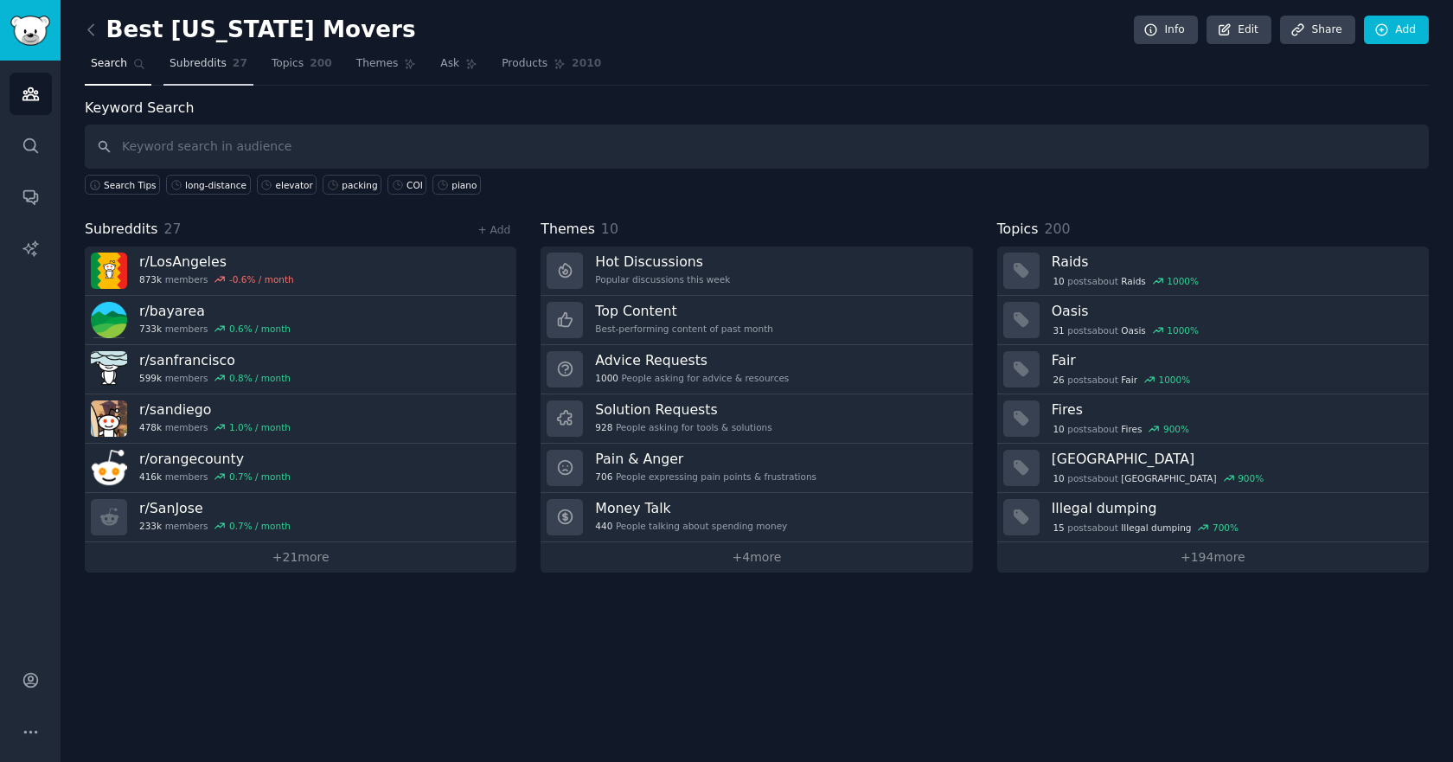
click at [193, 69] on span "Subreddits" at bounding box center [197, 64] width 57 height 16
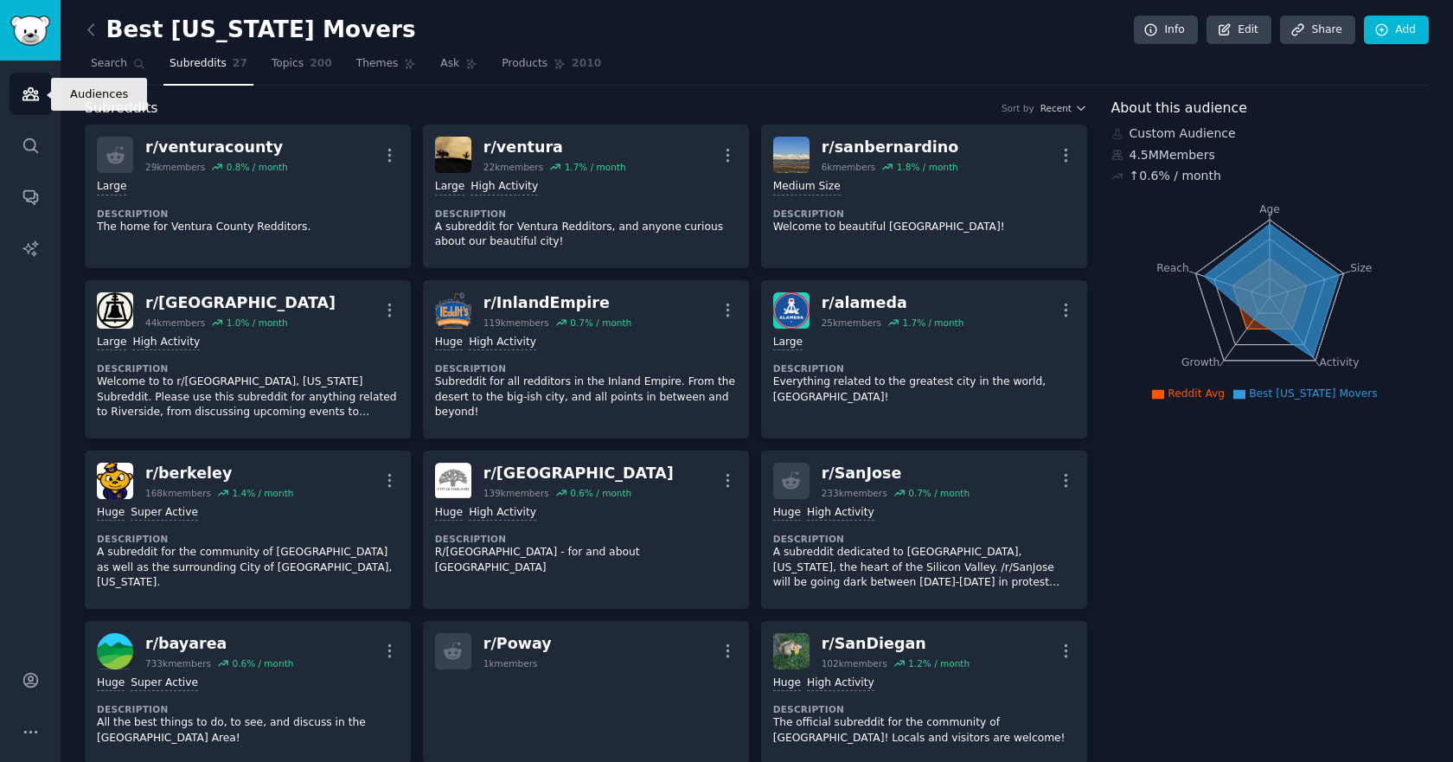
click at [23, 93] on icon "Sidebar" at bounding box center [30, 94] width 16 height 12
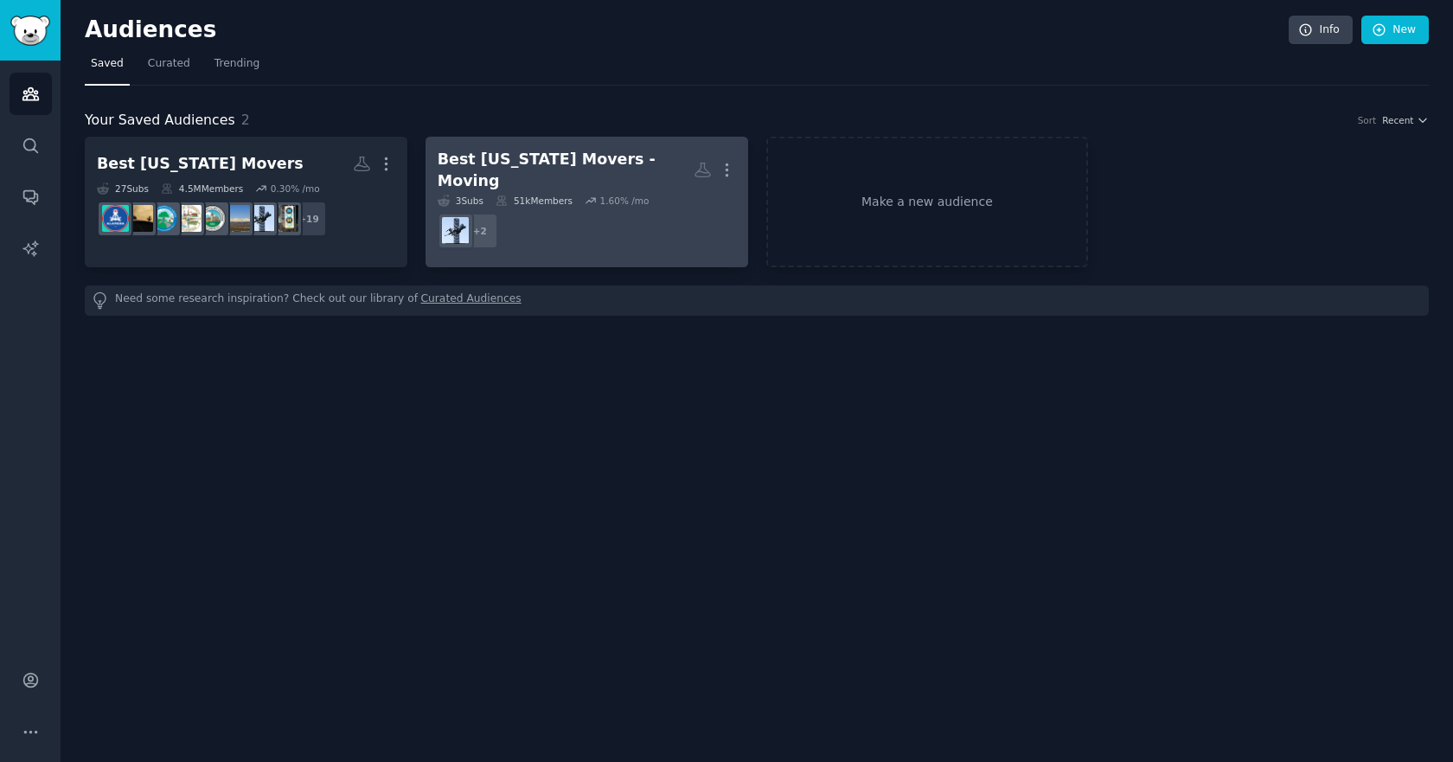
click at [599, 172] on div "Best [US_STATE] Movers - Moving" at bounding box center [566, 170] width 256 height 42
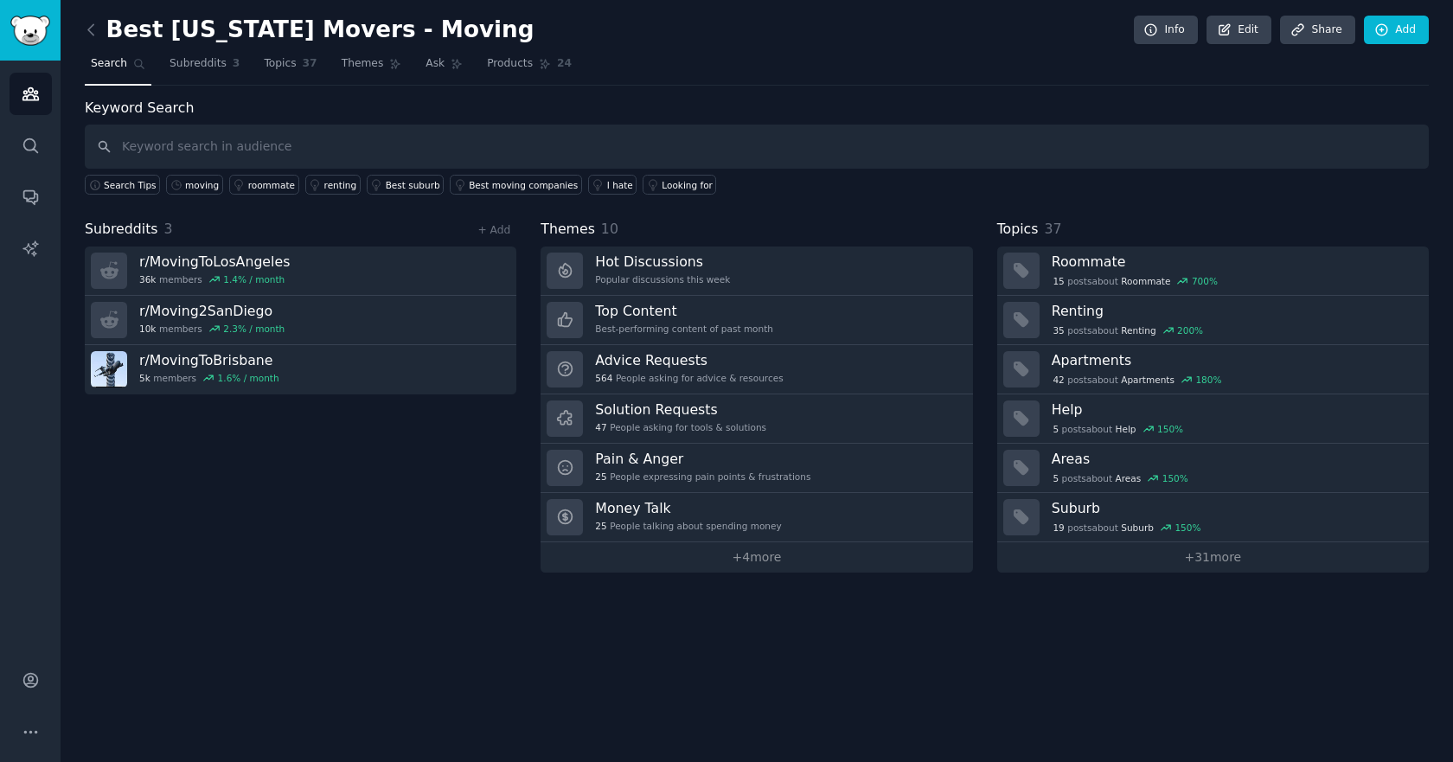
click at [187, 156] on input "text" at bounding box center [757, 147] width 1344 height 44
click at [500, 233] on link "+ Add" at bounding box center [493, 230] width 33 height 12
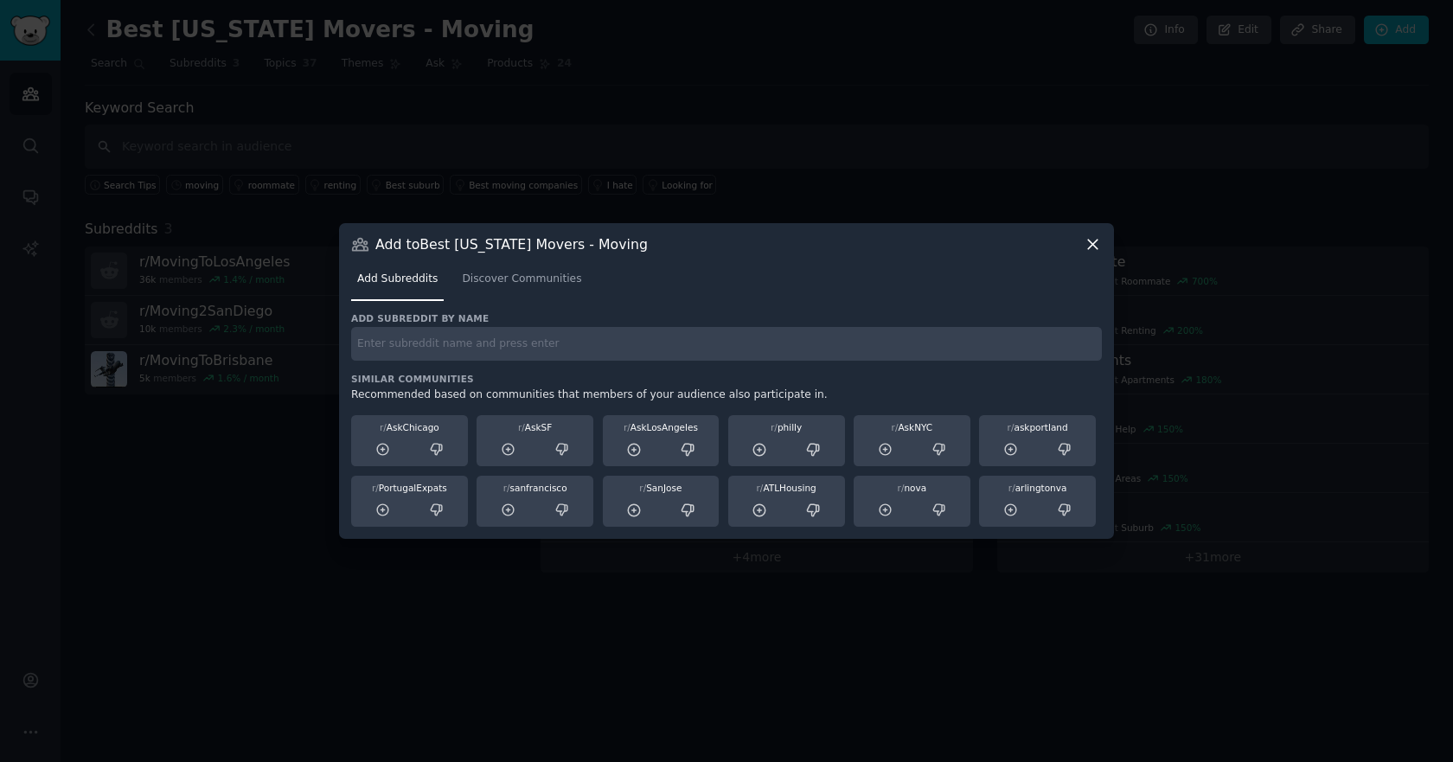
click at [1092, 252] on icon at bounding box center [1092, 244] width 18 height 18
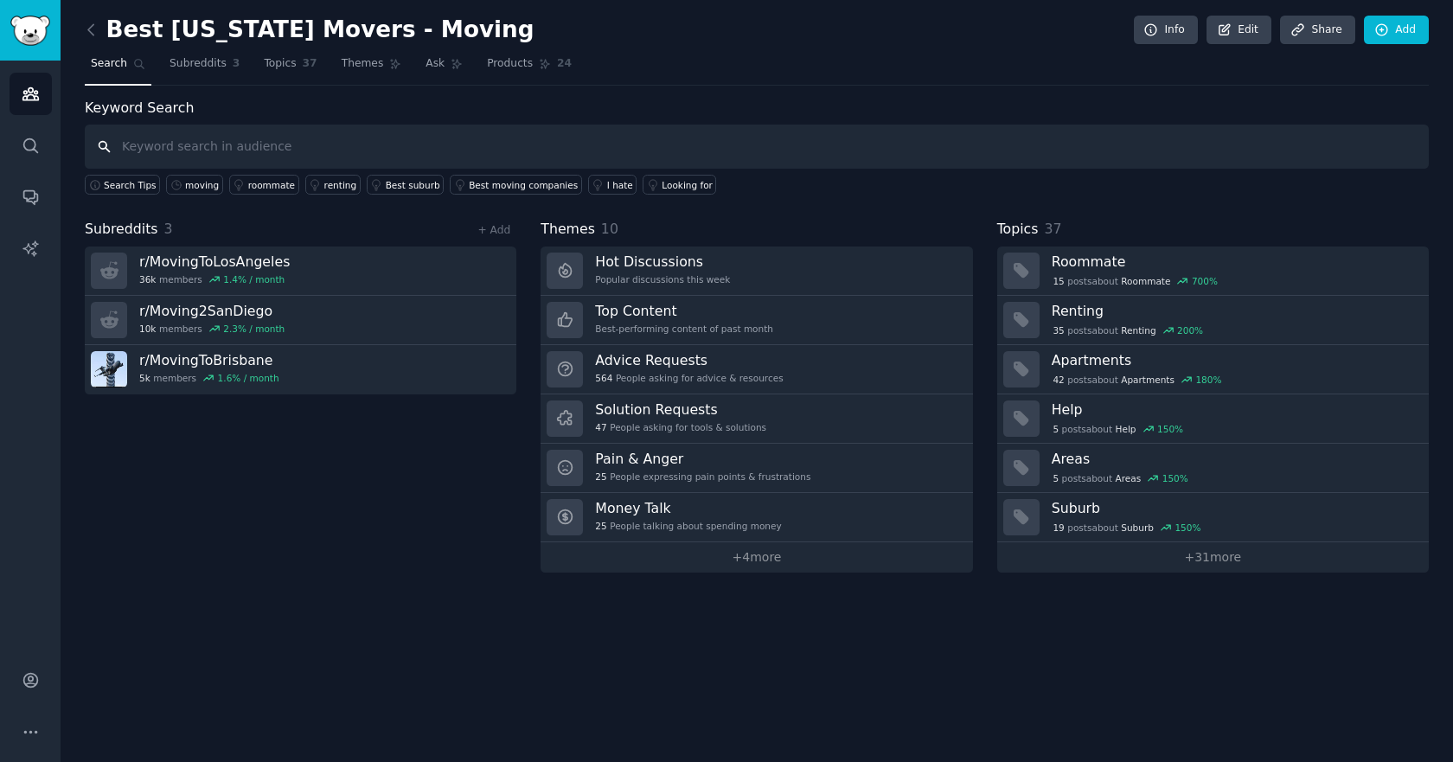
click at [281, 160] on input "text" at bounding box center [757, 147] width 1344 height 44
click at [661, 184] on div "Looking for" at bounding box center [686, 185] width 51 height 12
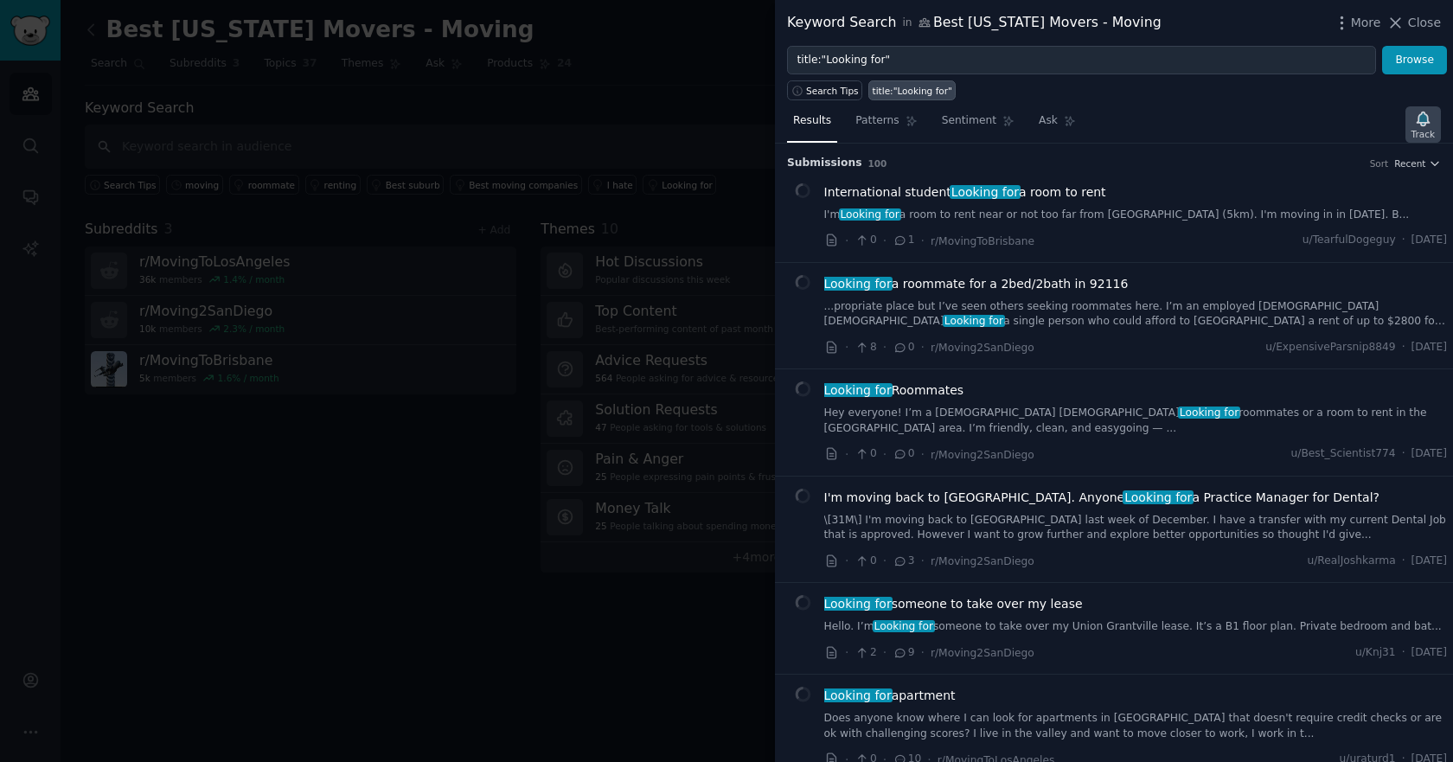
click at [1424, 125] on icon "button" at bounding box center [1422, 119] width 12 height 14
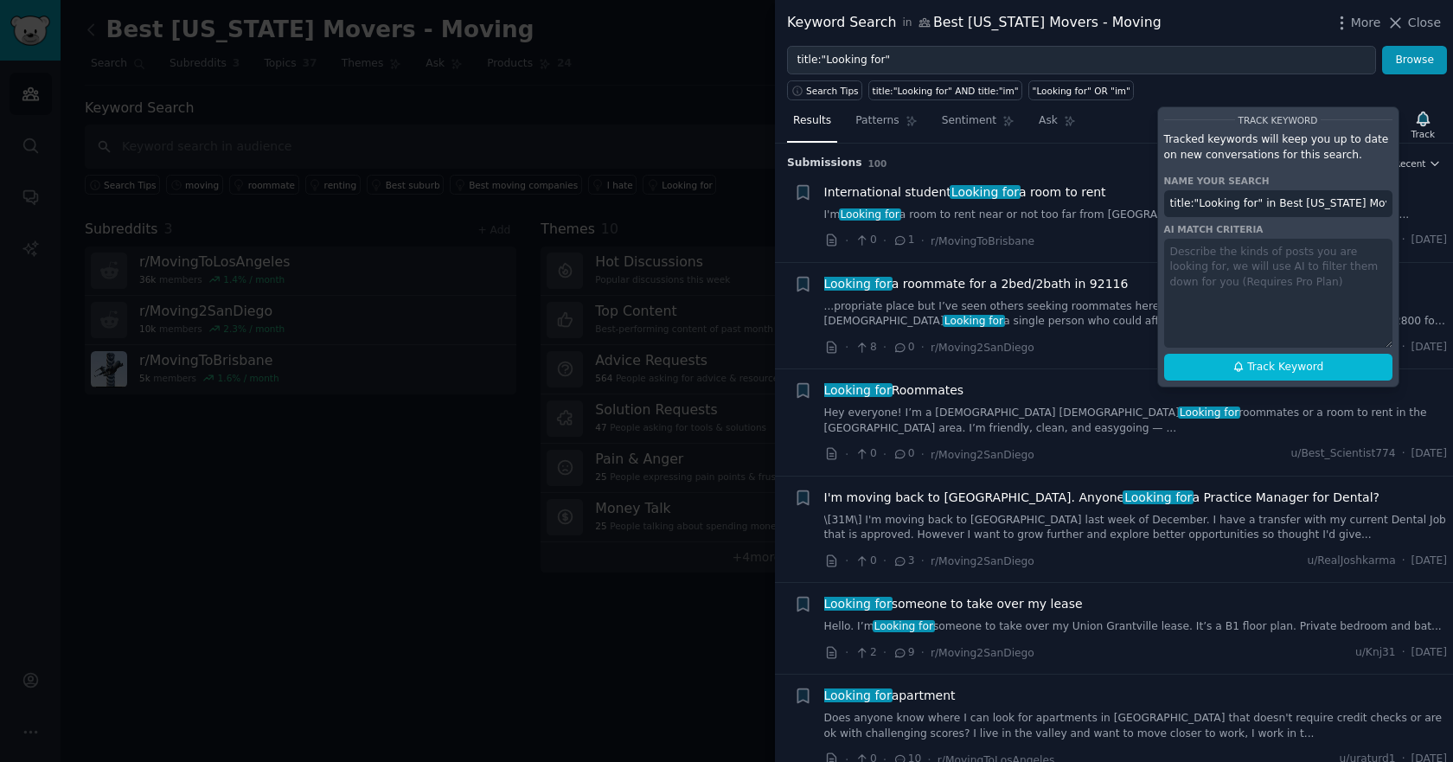
drag, startPoint x: 1260, startPoint y: 204, endPoint x: 1132, endPoint y: 214, distance: 128.3
click at [1132, 214] on div "Results Patterns Sentiment Ask Track Track Keyword Tracked keywords will keep y…" at bounding box center [1114, 430] width 678 height 661
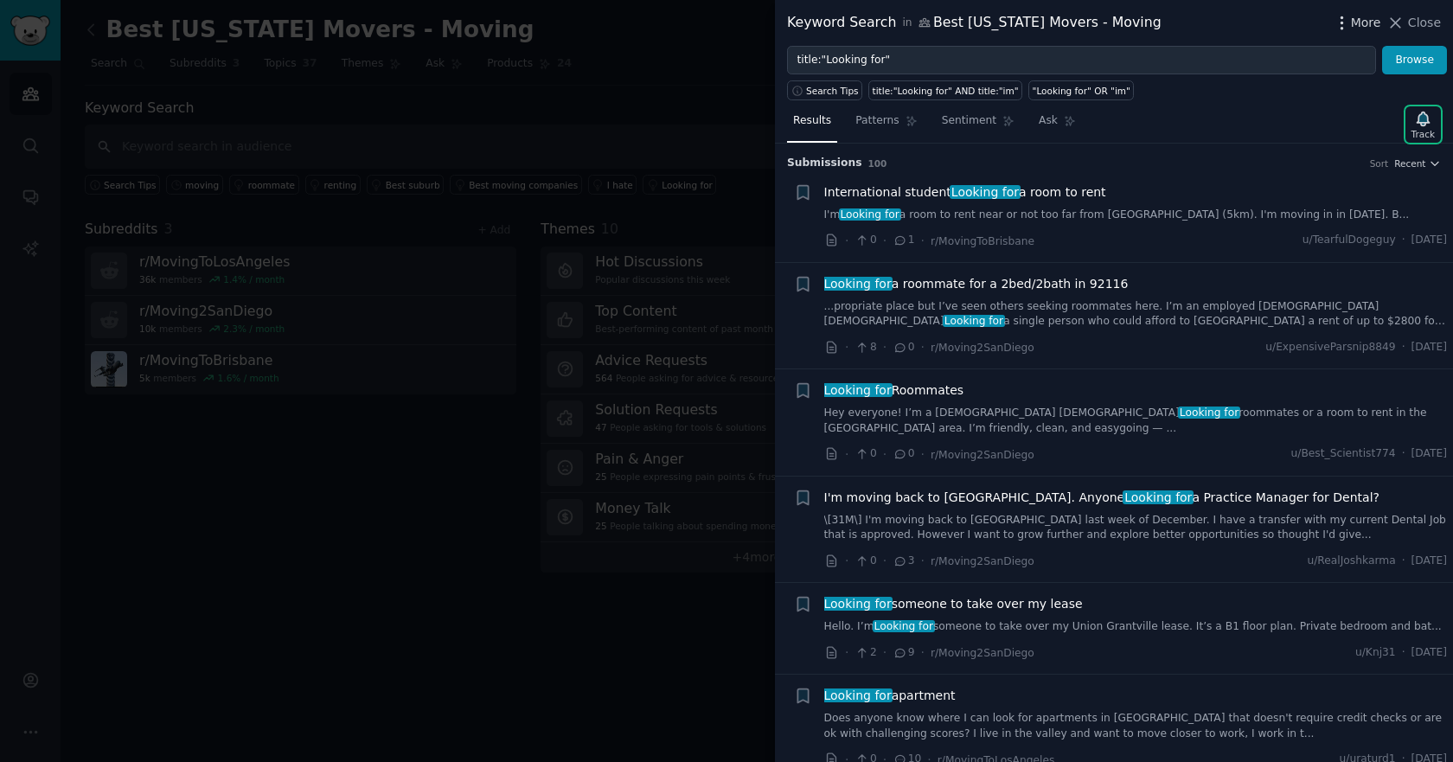
click at [1381, 25] on span "More" at bounding box center [1366, 23] width 30 height 18
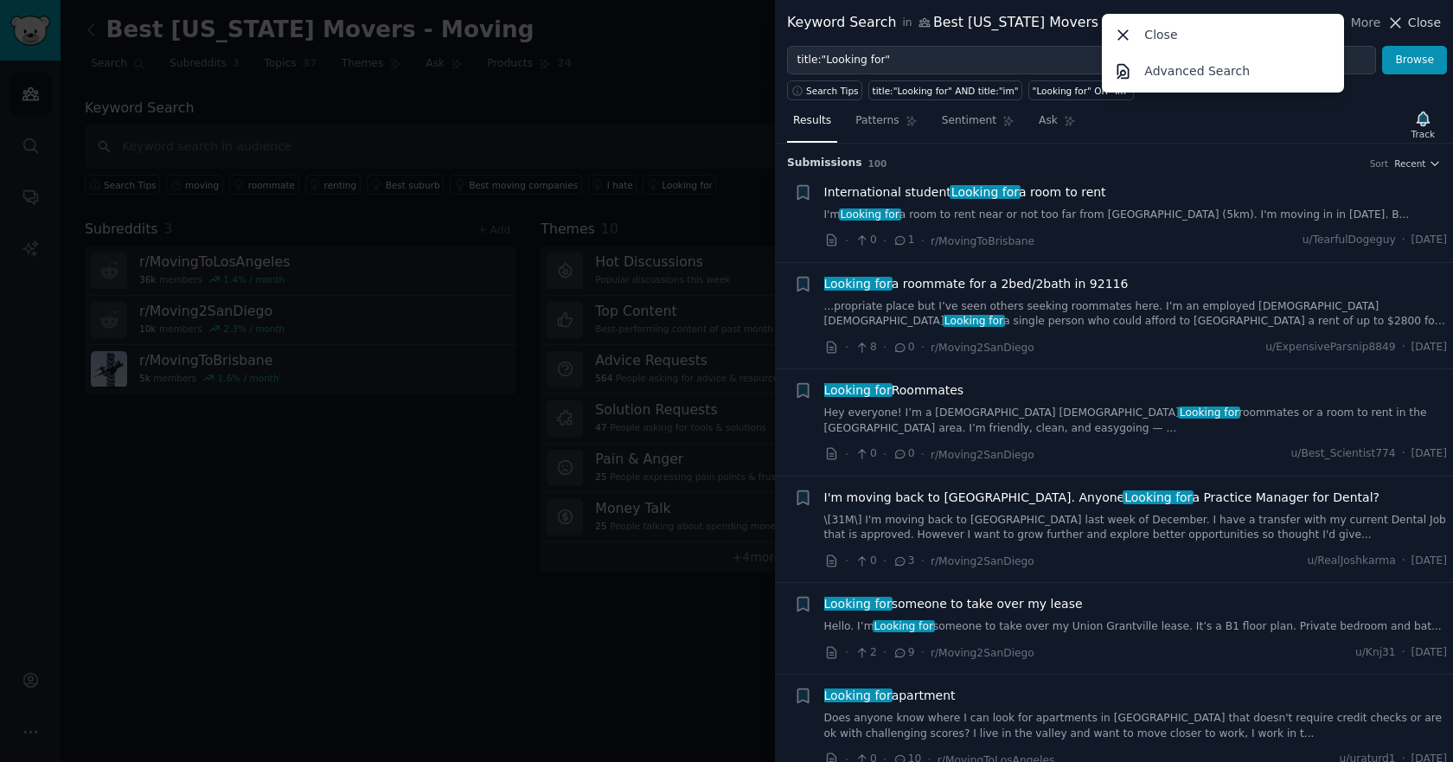
click at [1403, 24] on icon at bounding box center [1395, 23] width 18 height 18
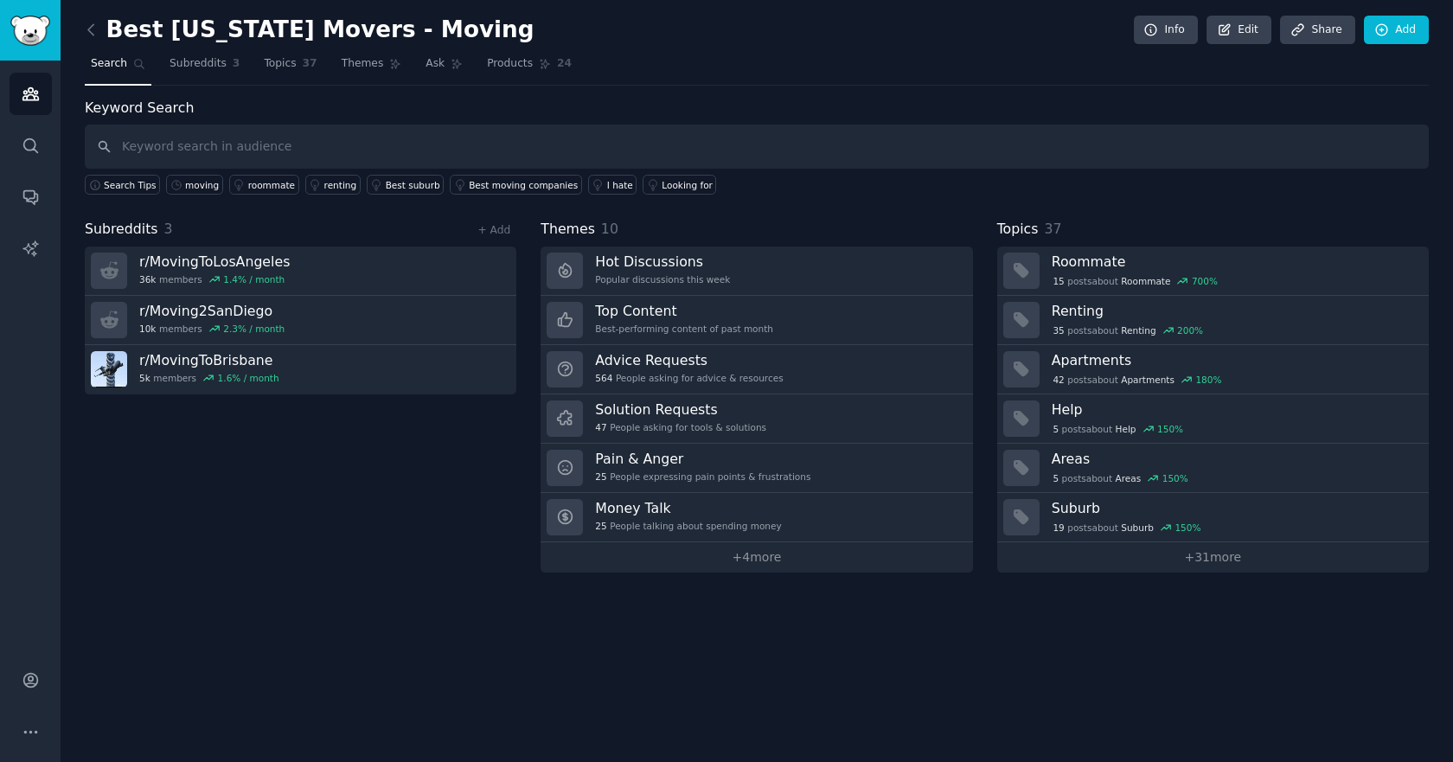
click at [443, 92] on div "Best [US_STATE] Movers - Moving Info Edit Share Add Search Subreddits 3 Topics …" at bounding box center [757, 298] width 1344 height 548
click at [391, 144] on input "text" at bounding box center [757, 147] width 1344 height 44
type input "looking for"
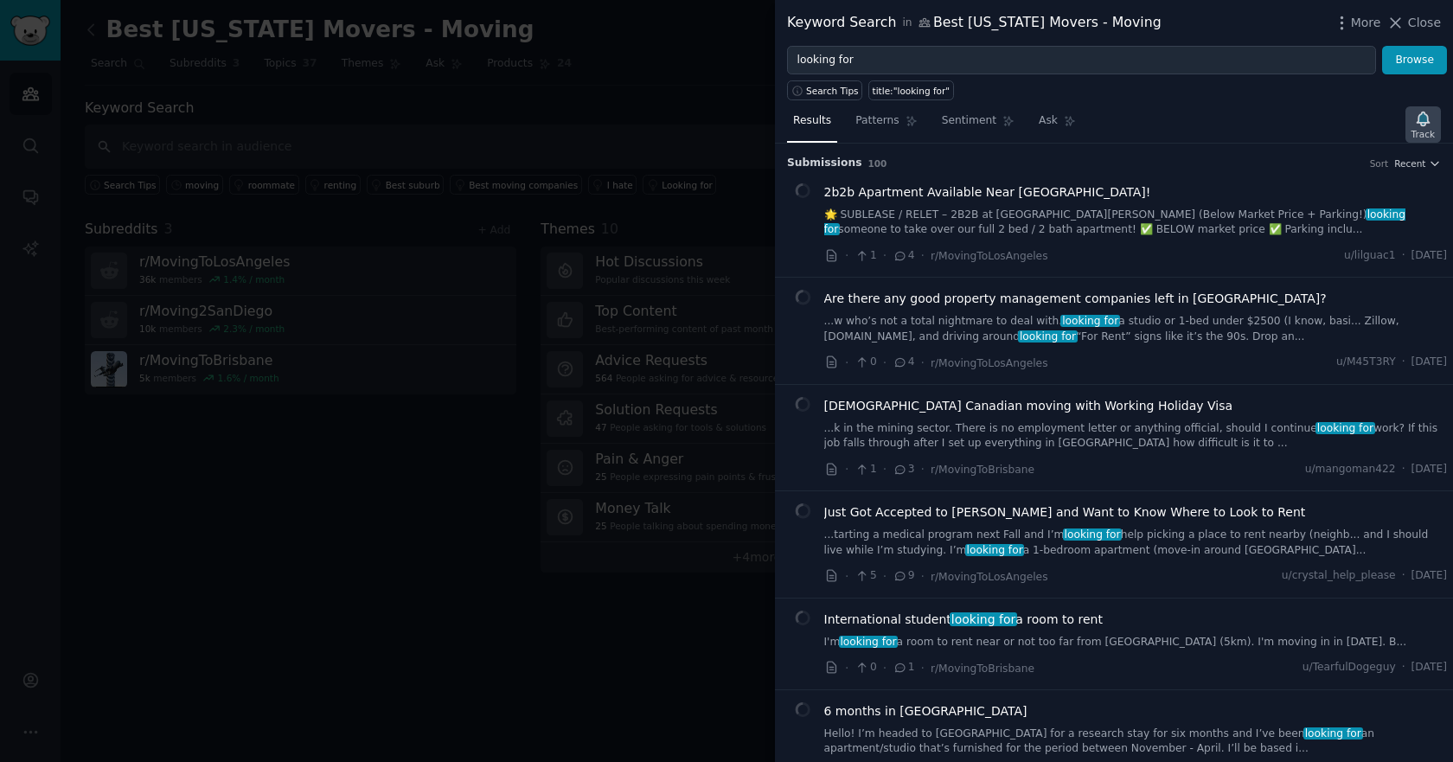
click at [1421, 126] on icon "button" at bounding box center [1423, 119] width 18 height 18
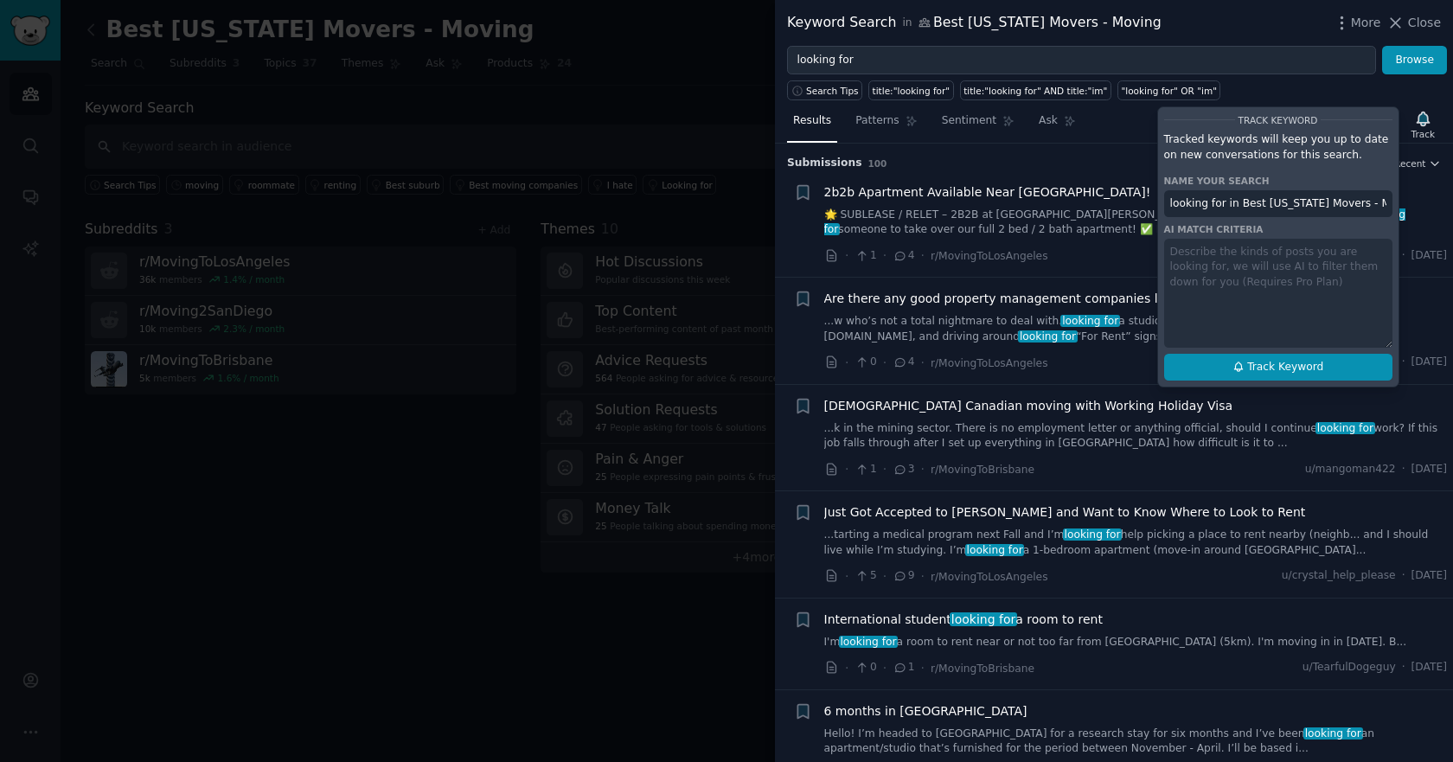
click at [1307, 367] on span "Track Keyword" at bounding box center [1285, 368] width 76 height 16
type input "looking for in Best [US_STATE] Movers - Moving"
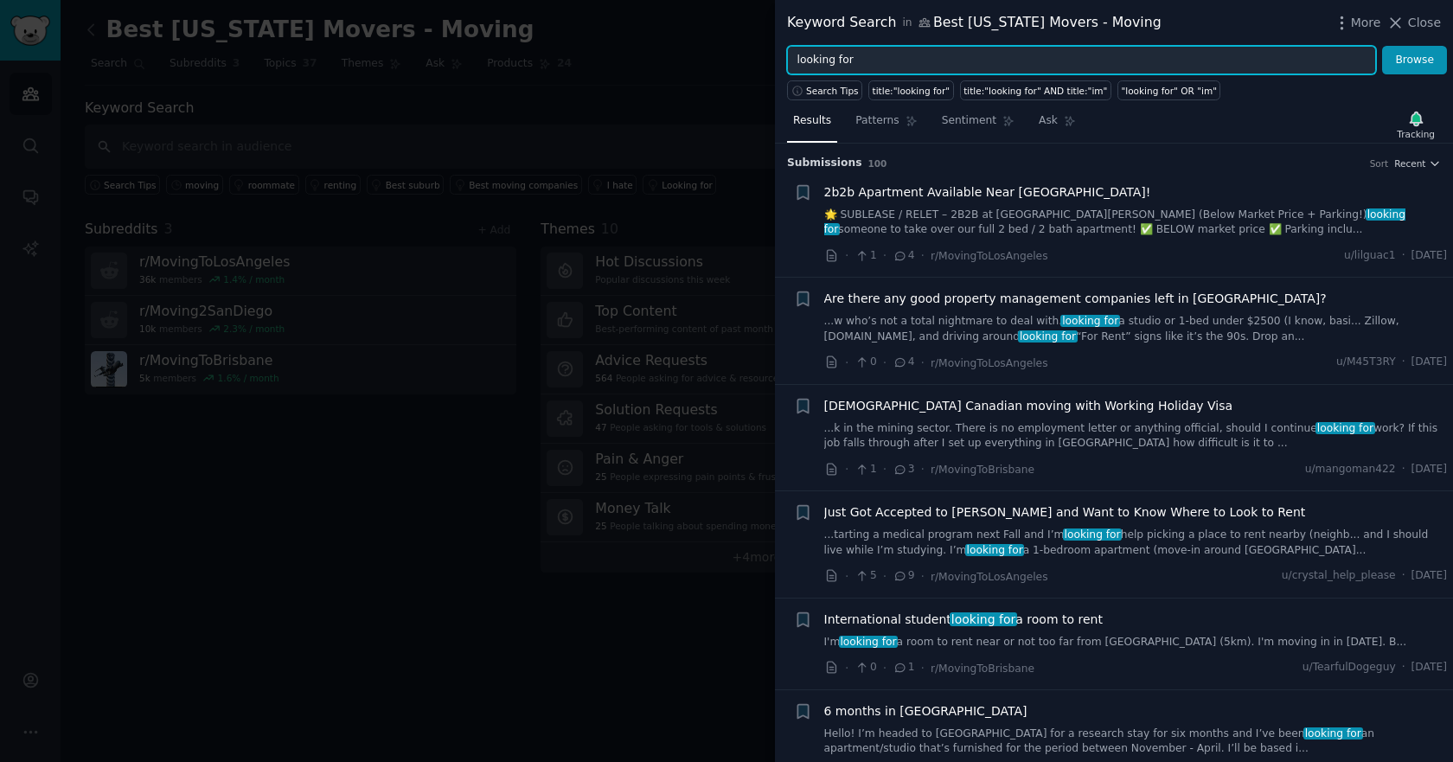
click at [907, 62] on input "looking for" at bounding box center [1081, 60] width 589 height 29
paste input "movers"
type input "movers"
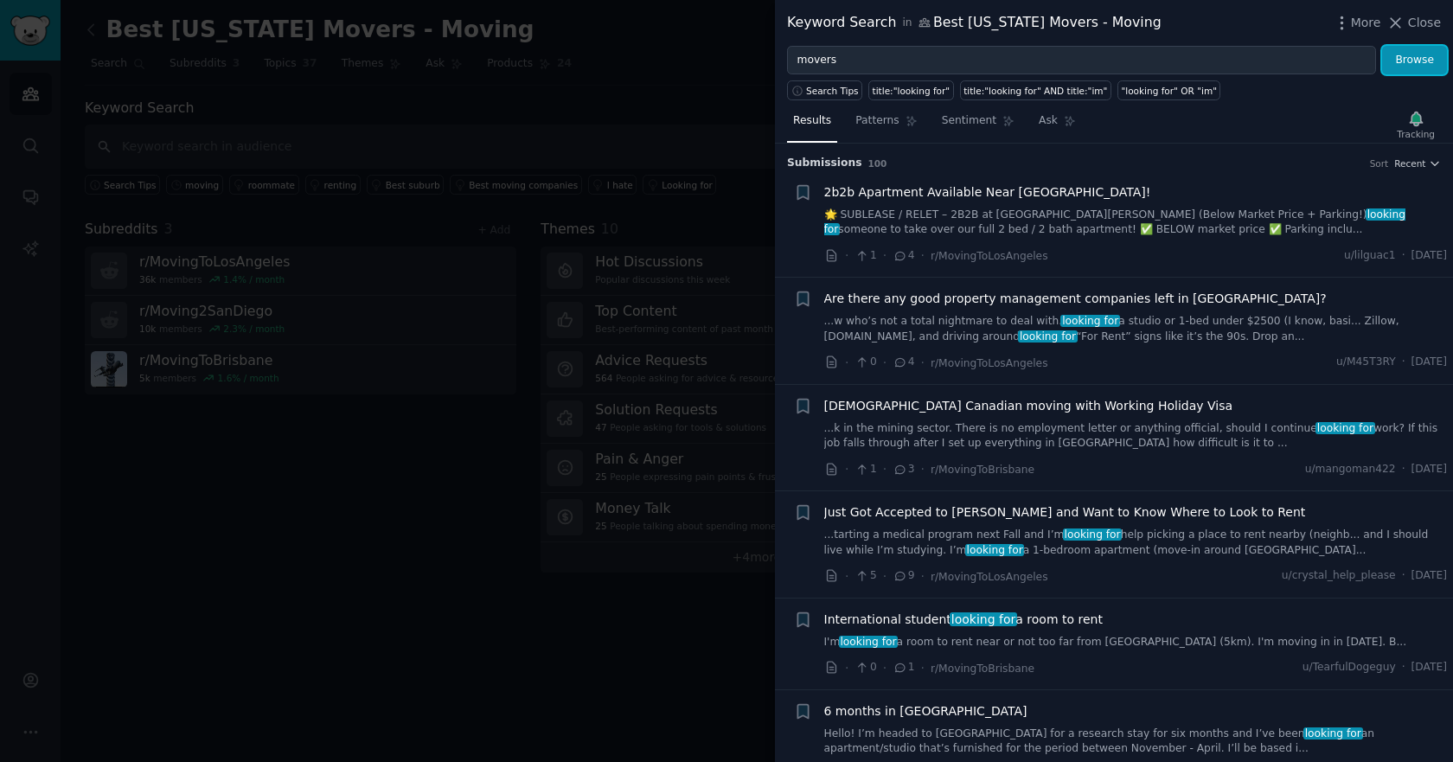
click at [1427, 49] on button "Browse" at bounding box center [1414, 60] width 65 height 29
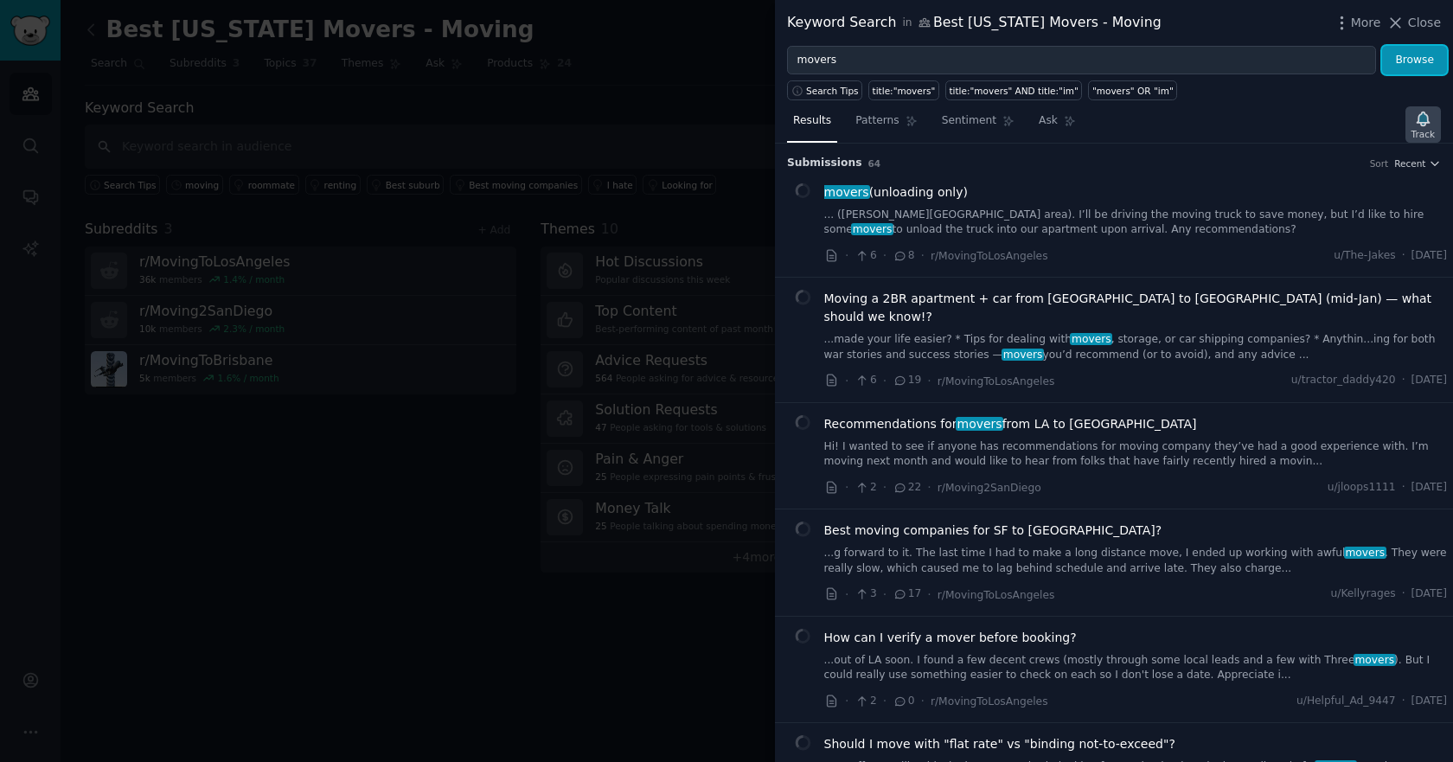
click at [1426, 118] on icon "button" at bounding box center [1422, 119] width 12 height 14
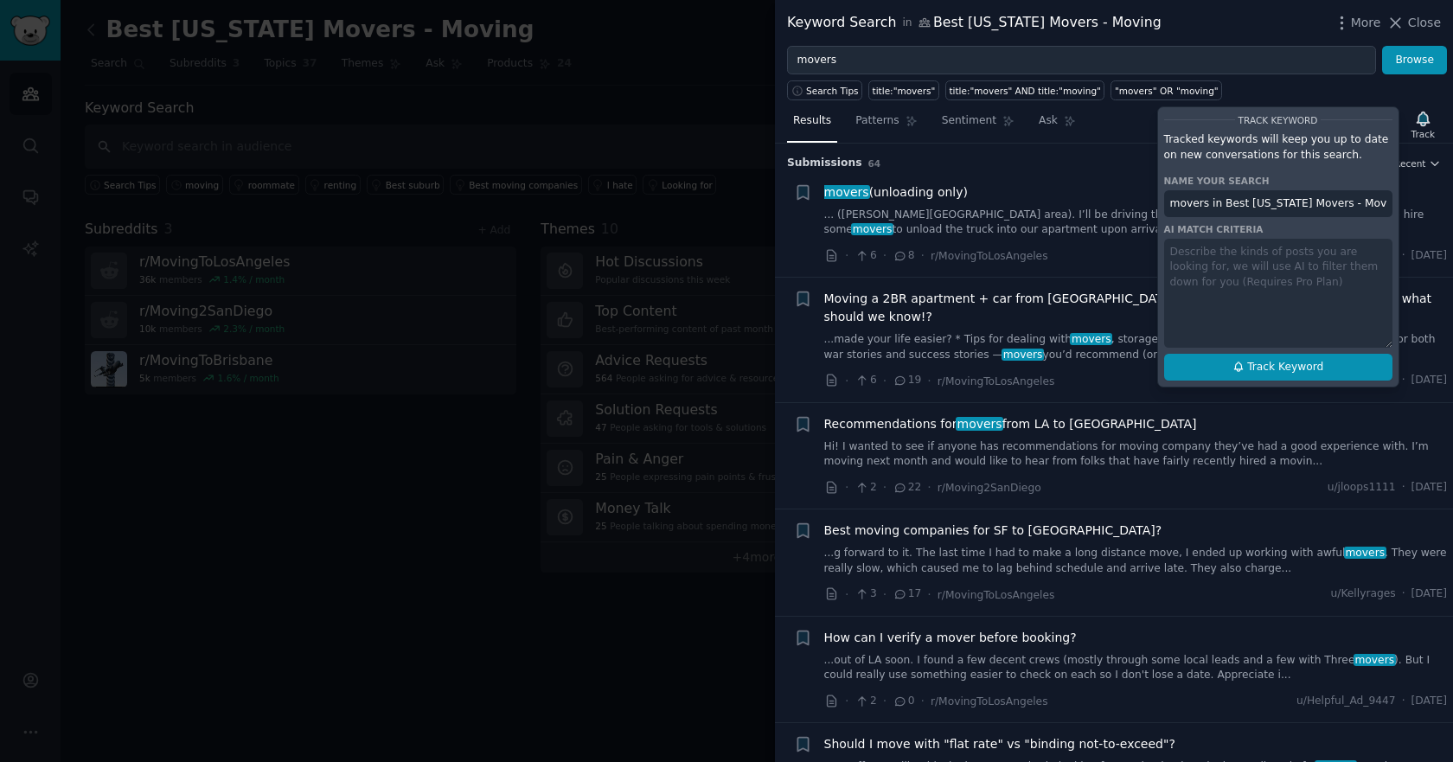
click at [1302, 367] on span "Track Keyword" at bounding box center [1285, 368] width 76 height 16
type input "movers in Best [US_STATE] Movers - Moving"
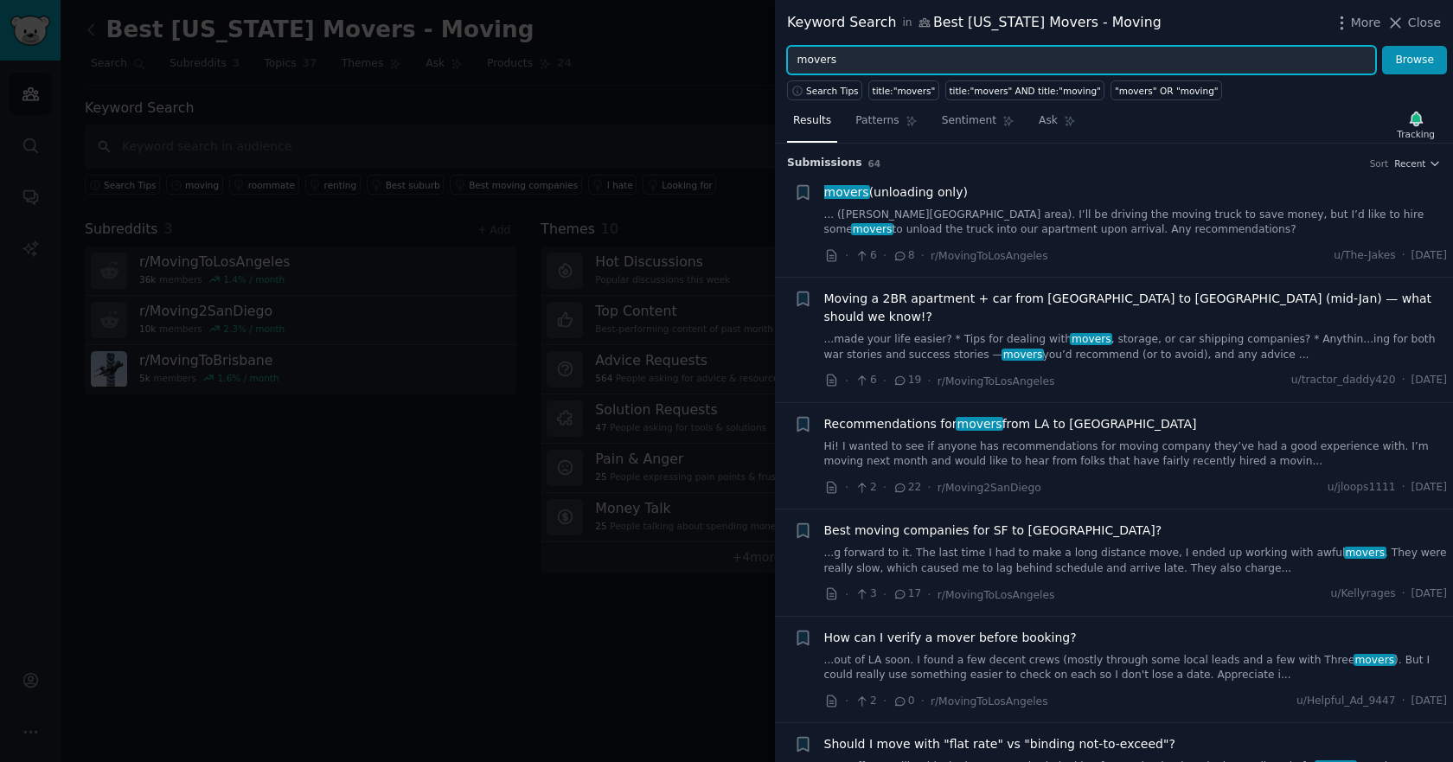
click at [1194, 54] on input "movers" at bounding box center [1081, 60] width 589 height 29
paste input "ing"
type input "moving"
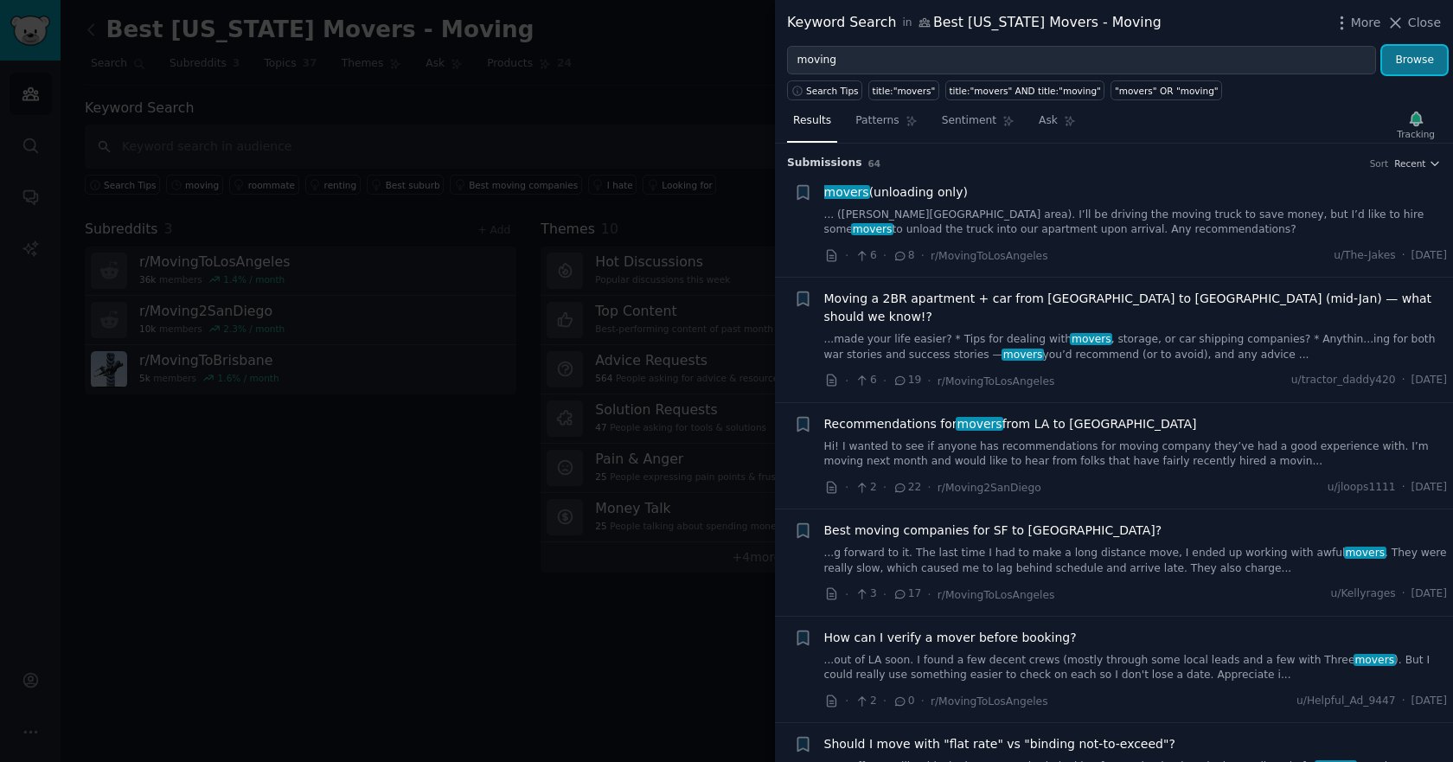
click at [1413, 51] on button "Browse" at bounding box center [1414, 60] width 65 height 29
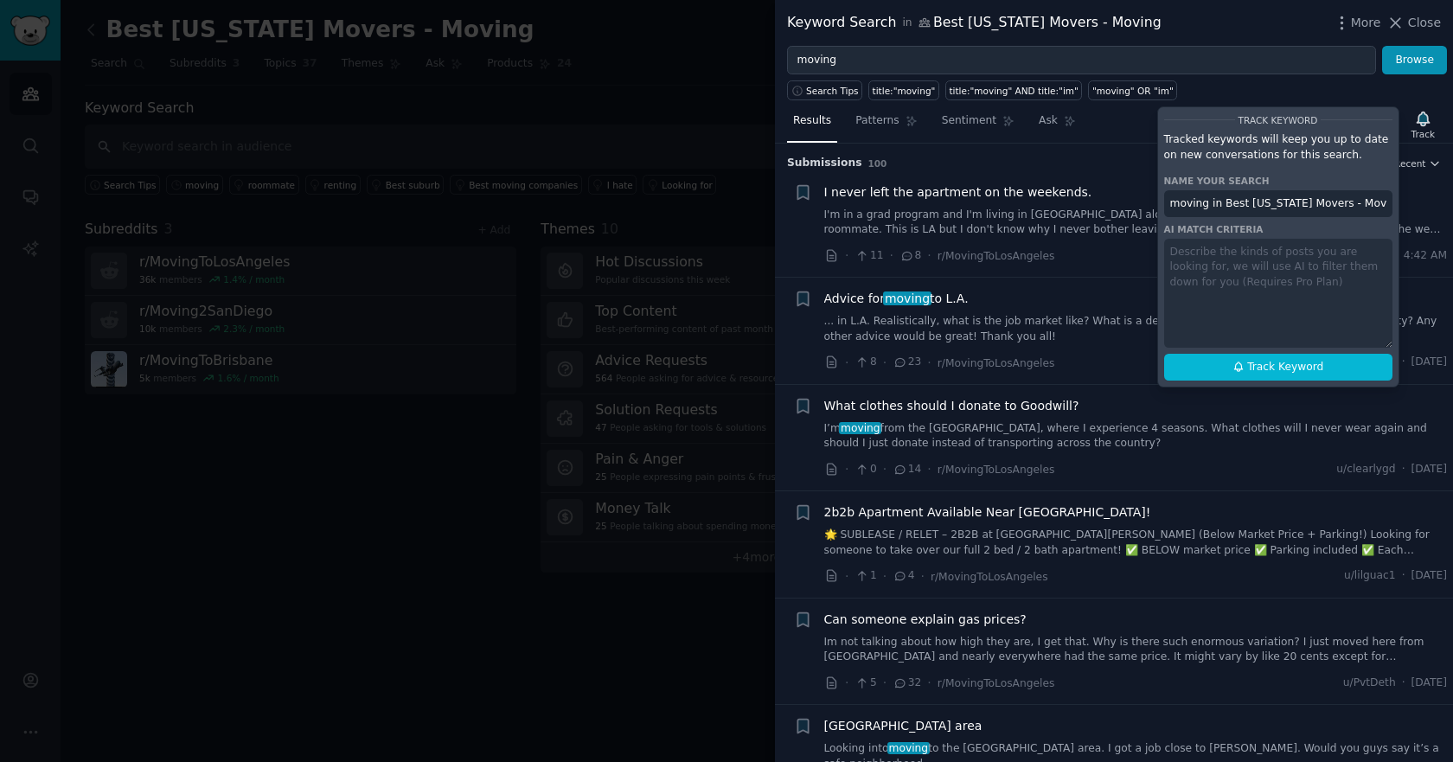
click at [1293, 383] on div "Track Keyword Tracked keywords will keep you up to date on new conversations fo…" at bounding box center [1278, 246] width 242 height 281
click at [1291, 372] on span "Track Keyword" at bounding box center [1285, 368] width 76 height 16
type input "moving in Best California Movers - Moving"
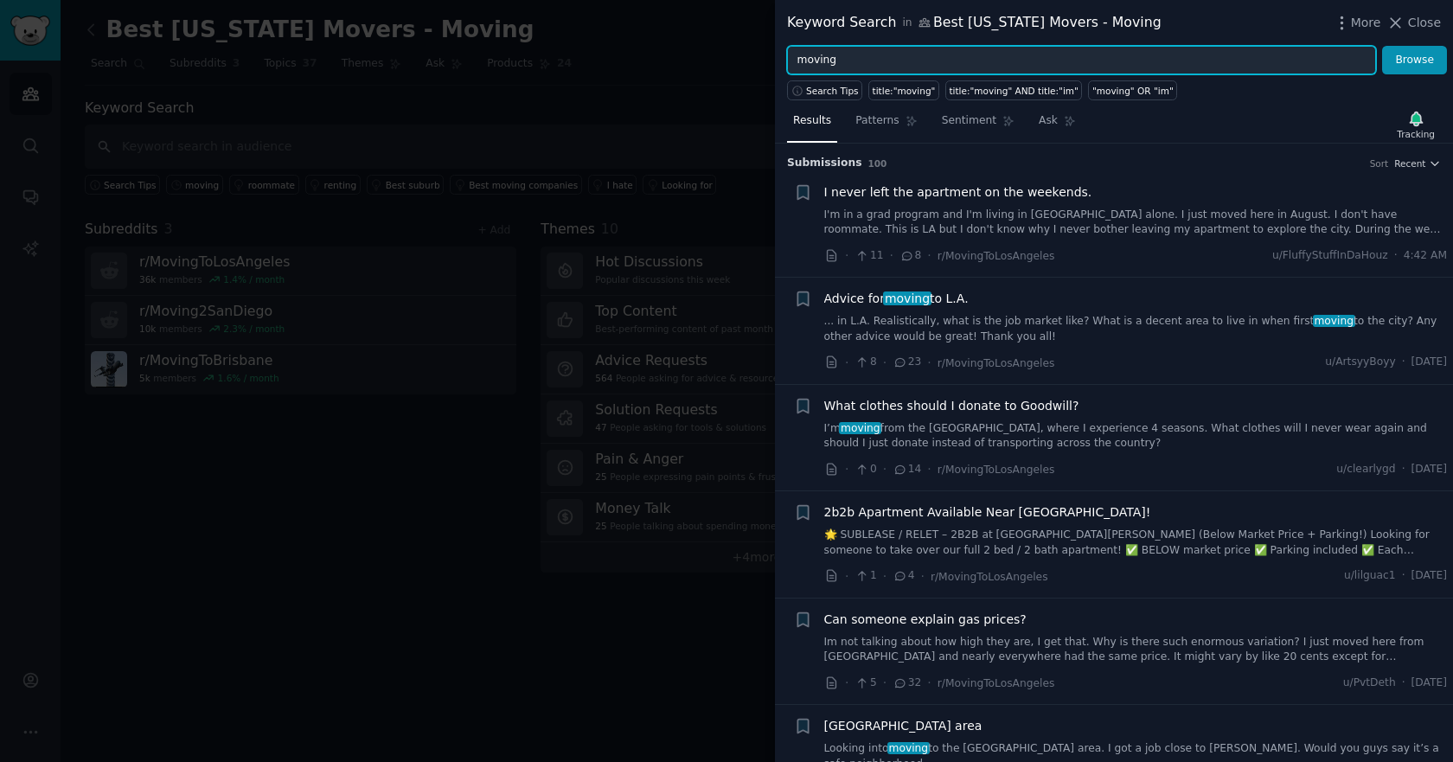
click at [1181, 65] on input "moving" at bounding box center [1081, 60] width 589 height 29
paste input "recommendation"
type input "recommendation"
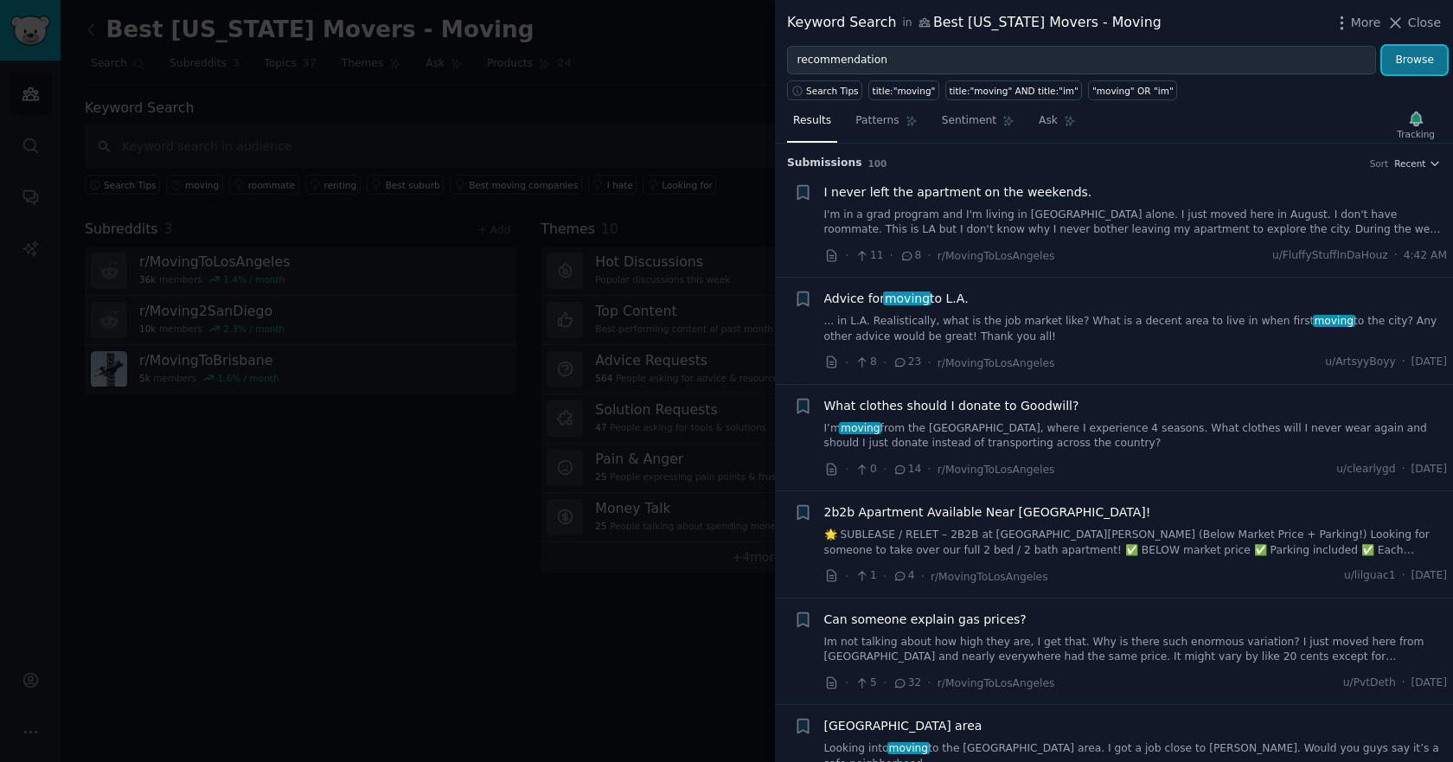
click at [1436, 57] on button "Browse" at bounding box center [1414, 60] width 65 height 29
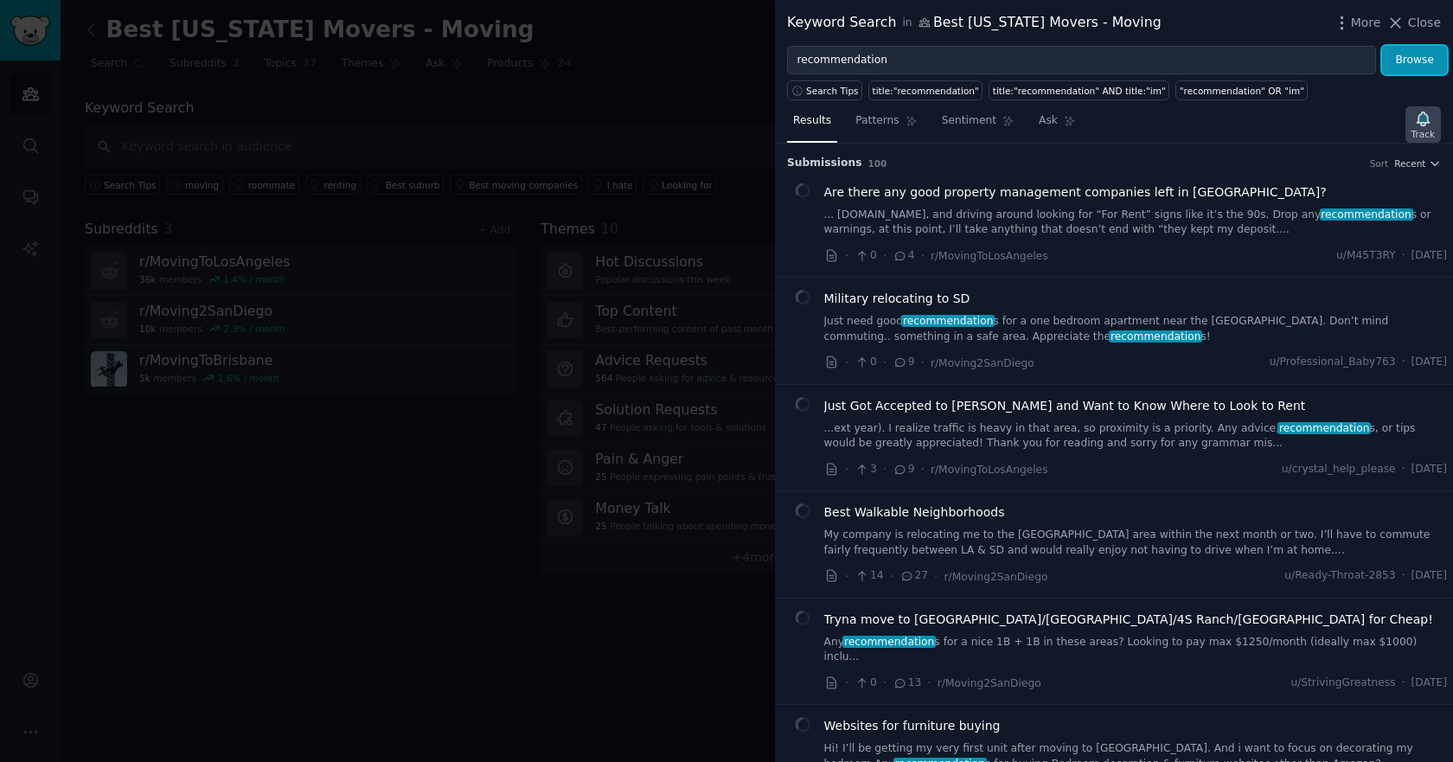
click at [1421, 128] on div "Track" at bounding box center [1422, 134] width 23 height 12
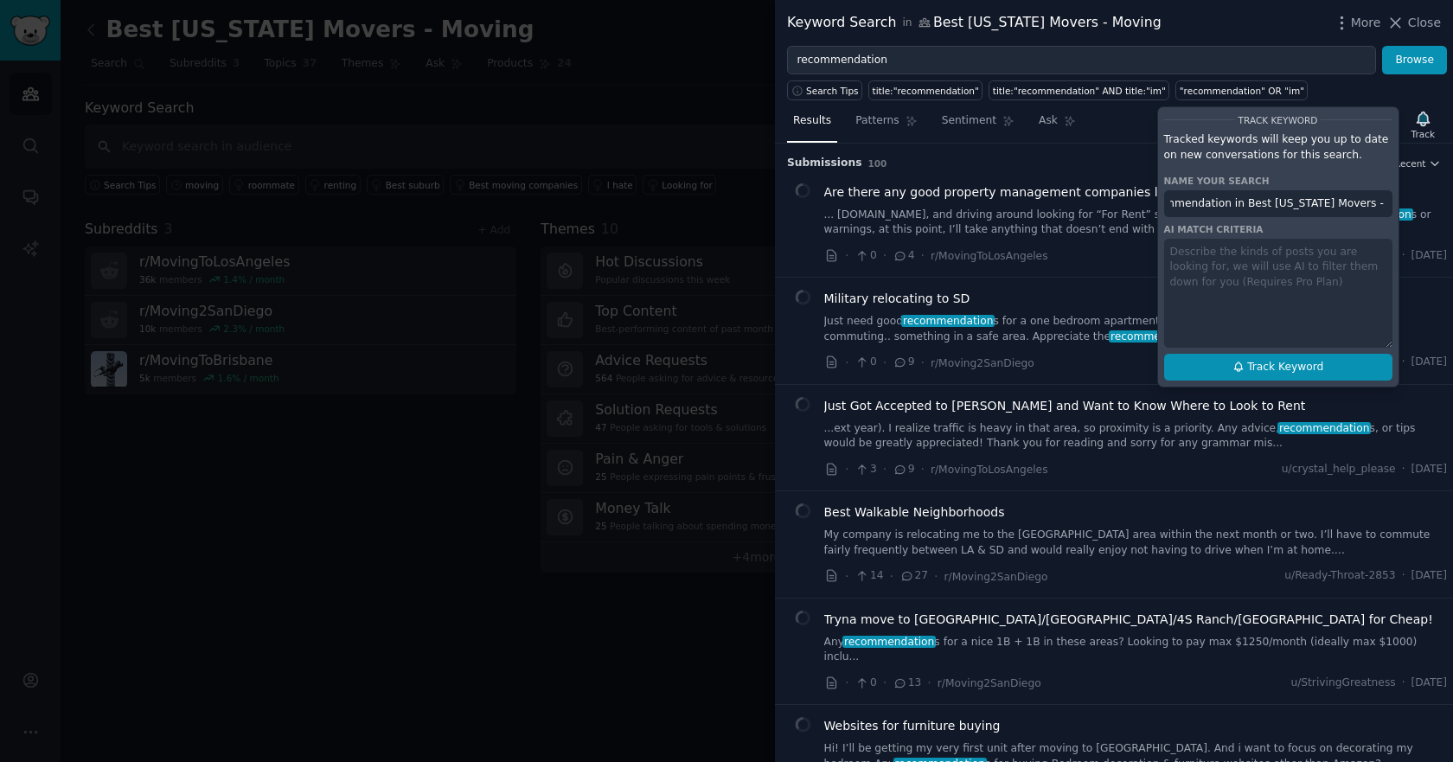
click at [1300, 360] on span "Track Keyword" at bounding box center [1285, 368] width 76 height 16
type input "recommendation in Best California Movers - Moving"
click at [1298, 365] on span "Track Keyword" at bounding box center [1285, 368] width 76 height 16
drag, startPoint x: 1258, startPoint y: 363, endPoint x: 1229, endPoint y: 361, distance: 29.4
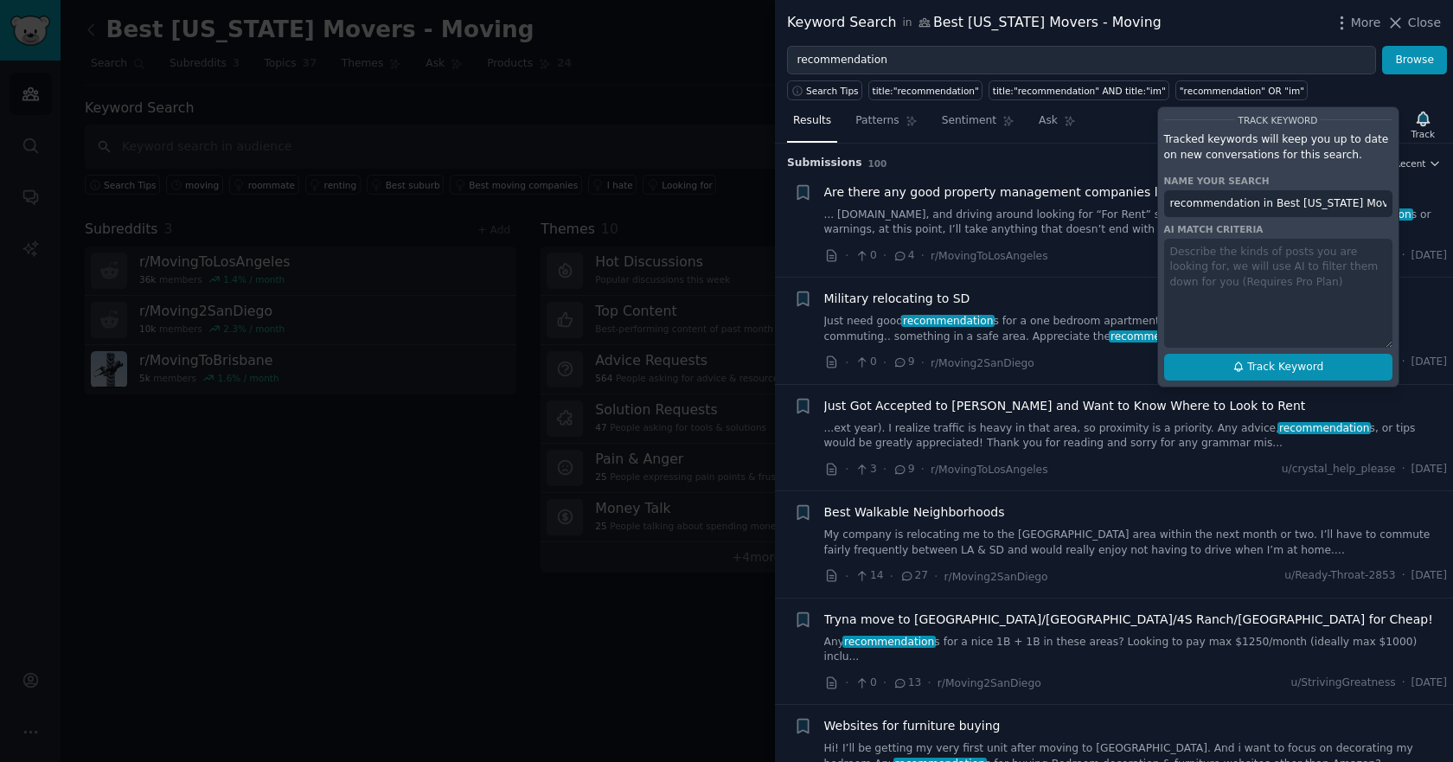
click at [1258, 363] on span "Track Keyword" at bounding box center [1285, 368] width 76 height 16
type input "recommendation in Best California Movers - Moving"
click at [1319, 86] on div "Search Tips title:"recommendation" title:"recommendation" AND title:"im" "recom…" at bounding box center [1114, 87] width 678 height 26
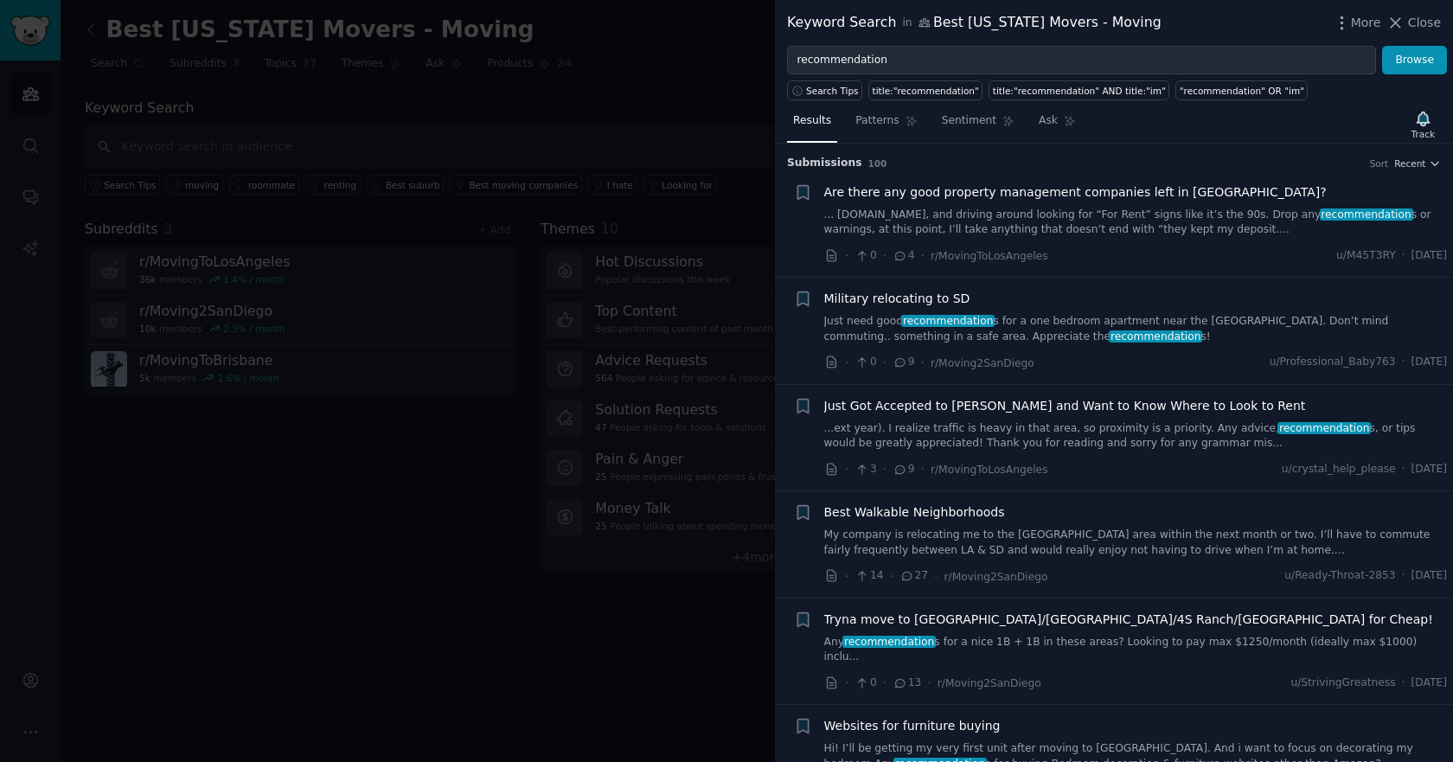
click at [367, 476] on div at bounding box center [726, 381] width 1453 height 762
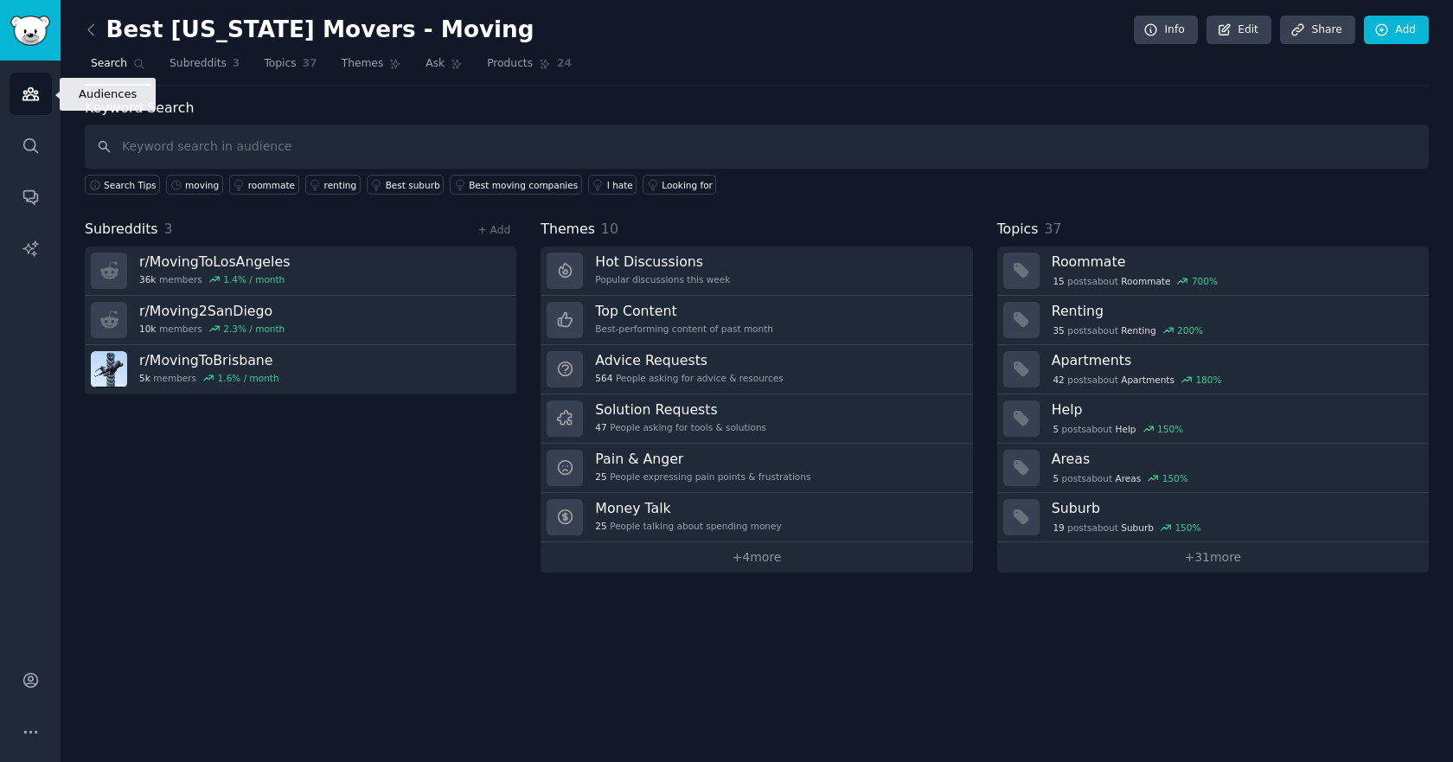
click at [26, 109] on link "Audiences" at bounding box center [31, 94] width 42 height 42
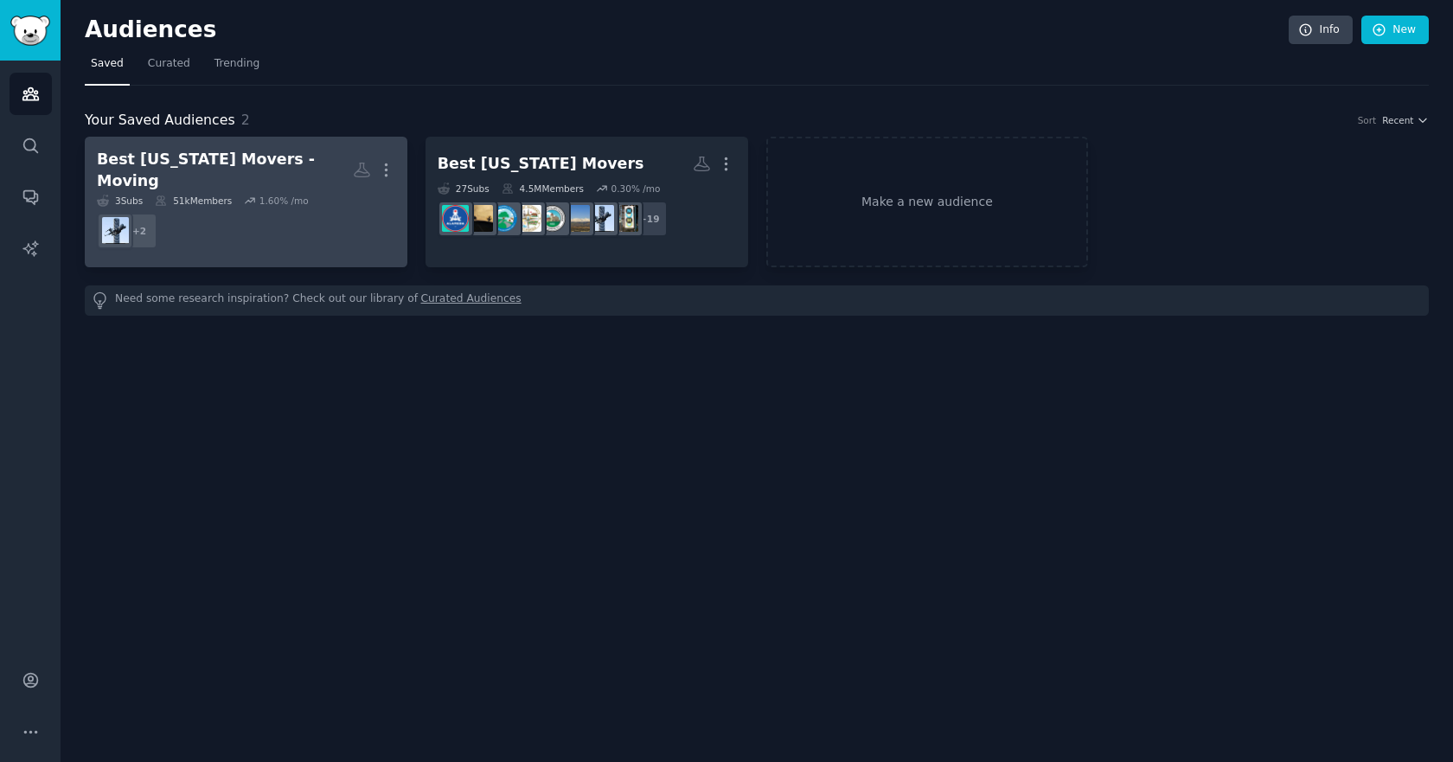
click at [268, 158] on div "Best [US_STATE] Movers - Moving" at bounding box center [225, 170] width 256 height 42
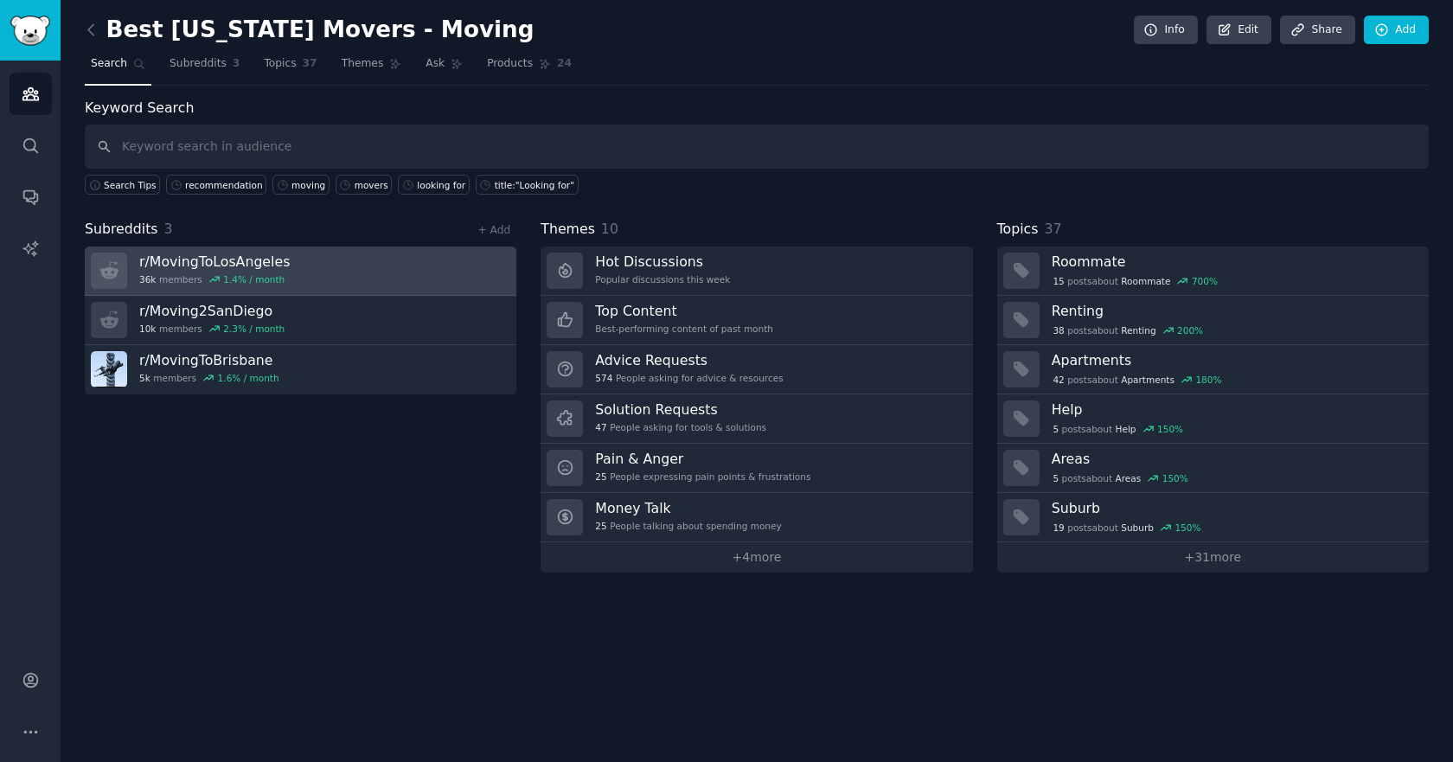
click at [304, 249] on link "r/ MovingToLosAngeles 36k members 1.4 % / month" at bounding box center [300, 270] width 431 height 49
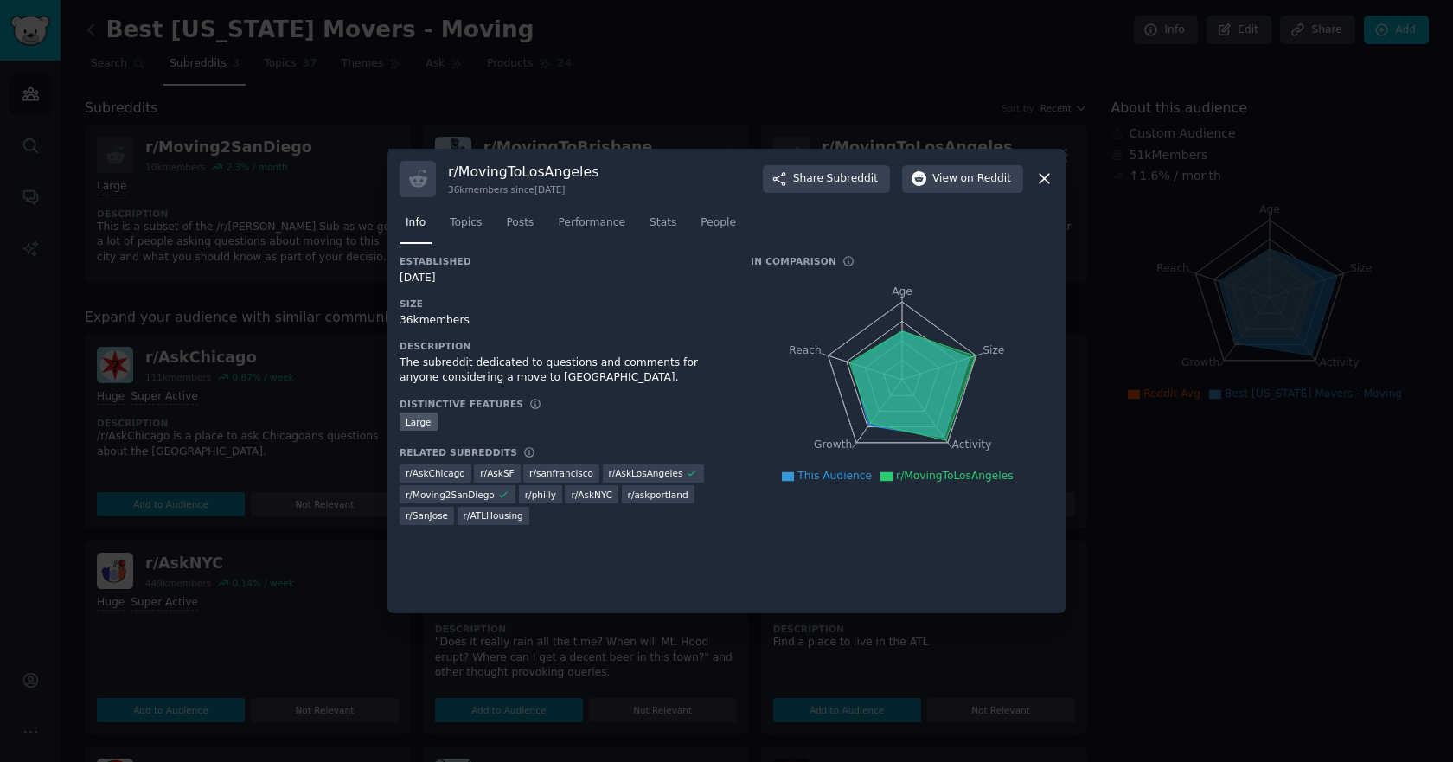
click at [1045, 176] on icon at bounding box center [1044, 178] width 18 height 18
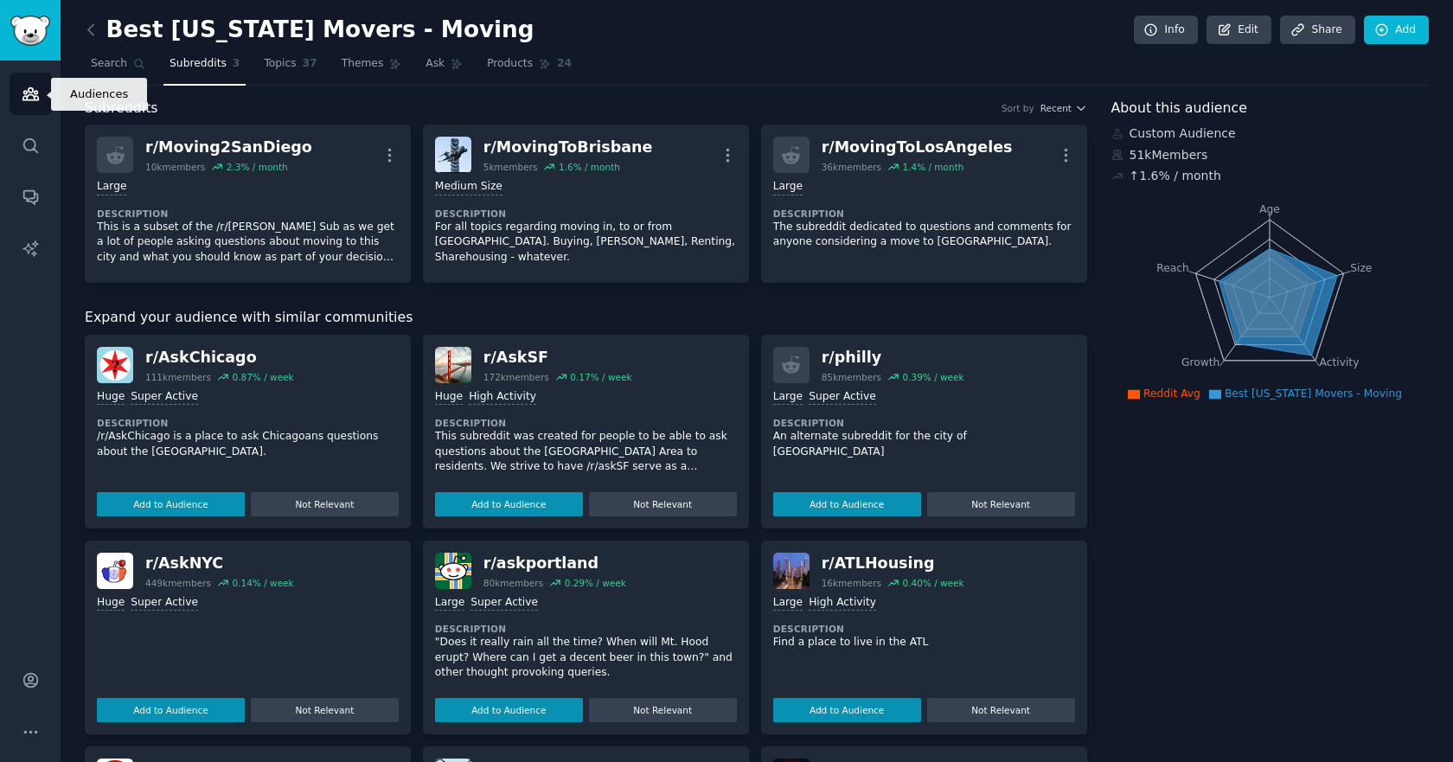
click at [32, 97] on icon "Sidebar" at bounding box center [31, 94] width 18 height 18
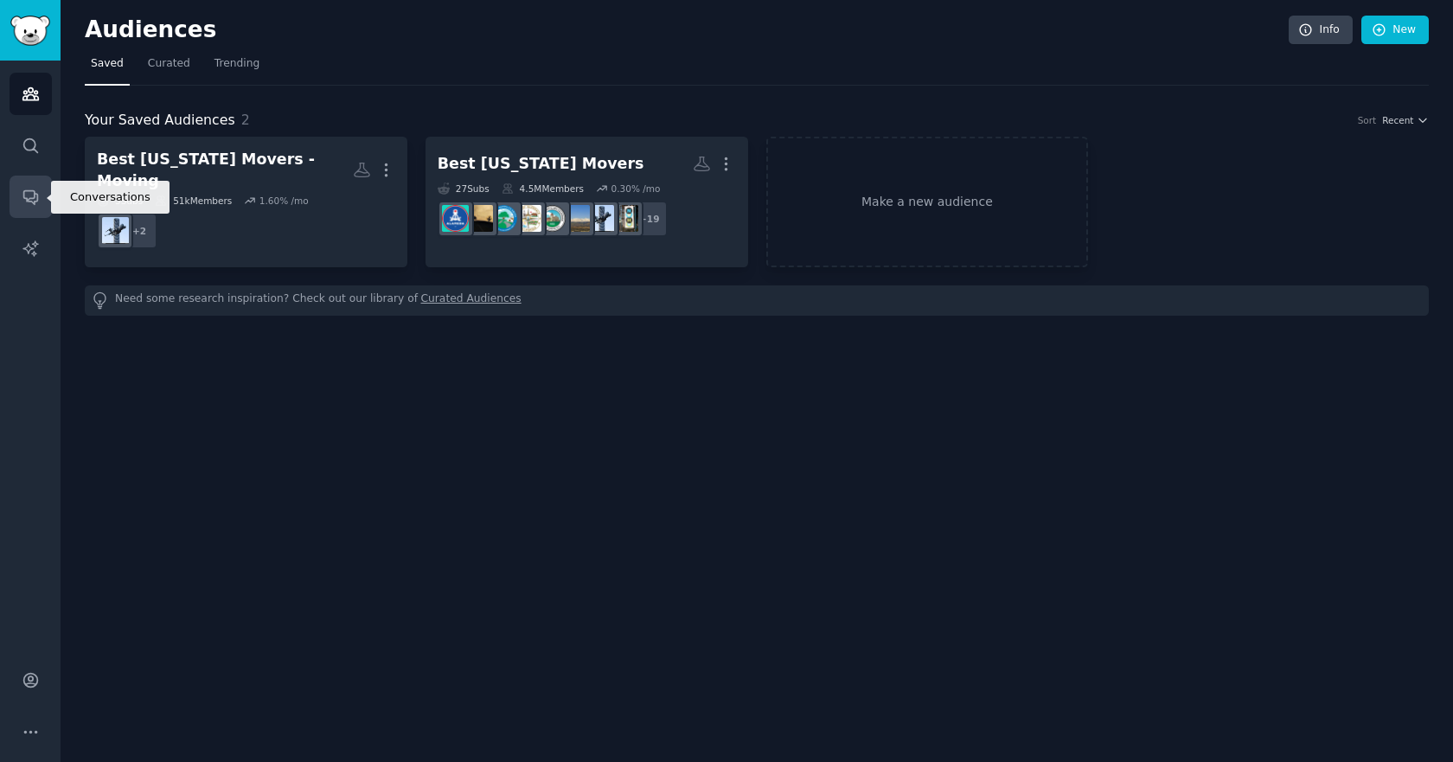
click at [42, 203] on link "Conversations" at bounding box center [31, 197] width 42 height 42
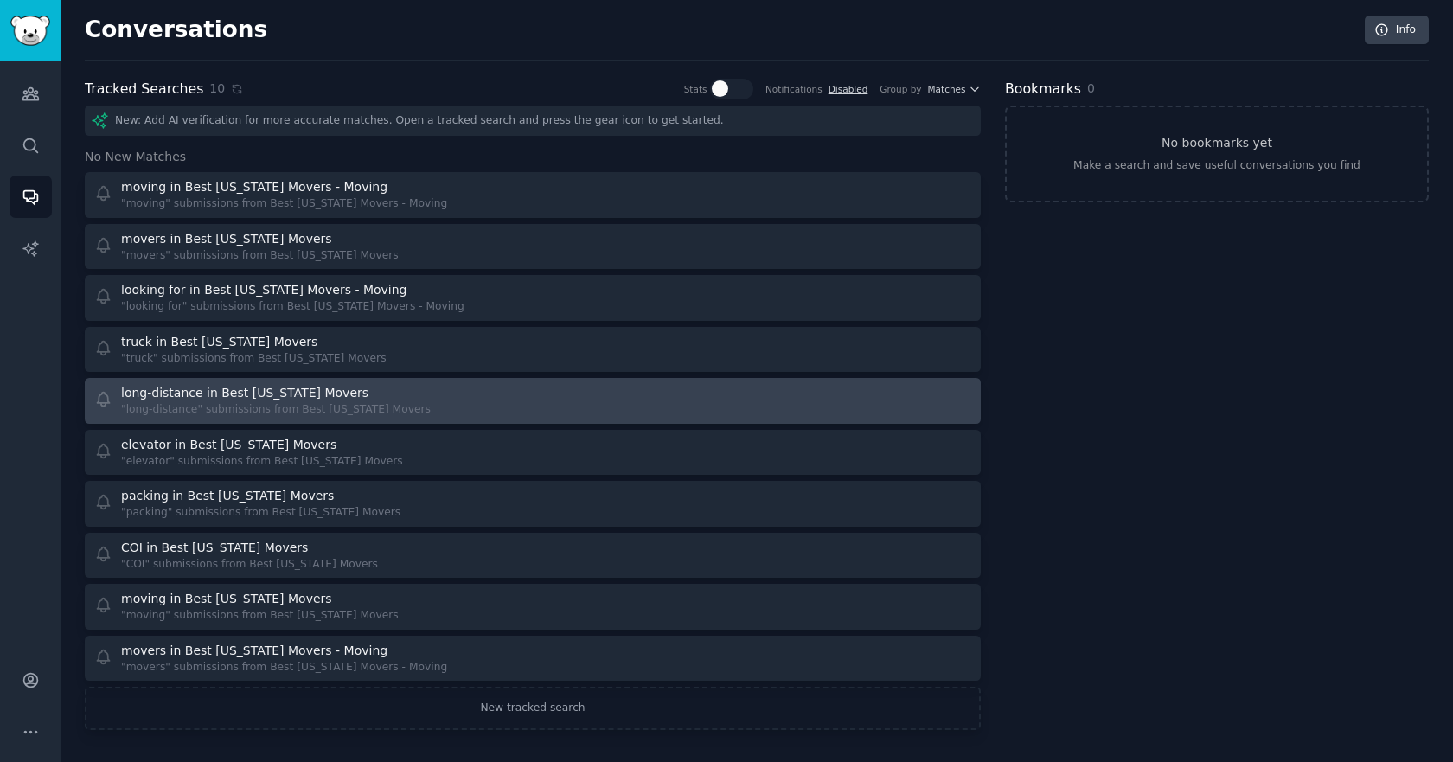
click at [338, 421] on link "long-distance in Best California Movers "long-distance" submissions from Best C…" at bounding box center [533, 401] width 896 height 46
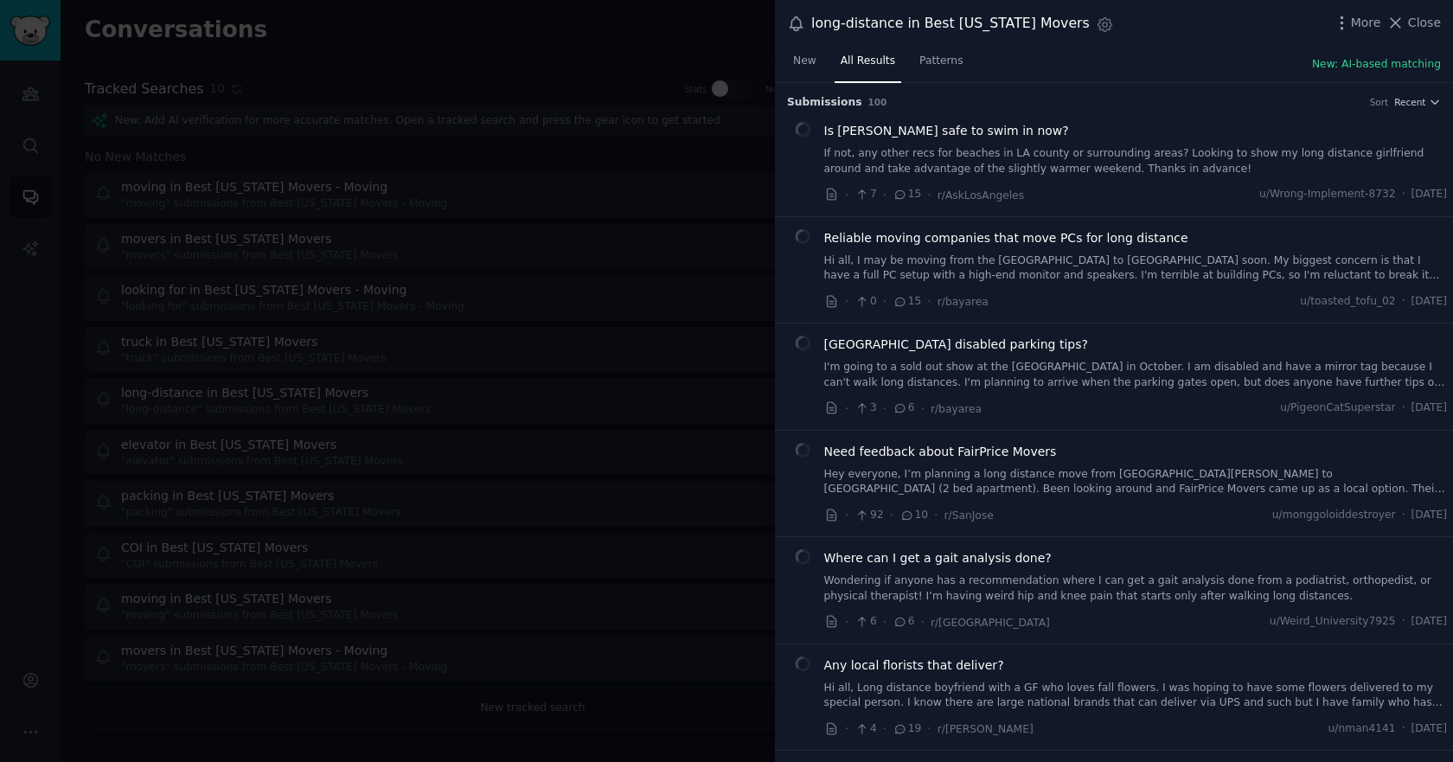
click at [537, 229] on div at bounding box center [726, 381] width 1453 height 762
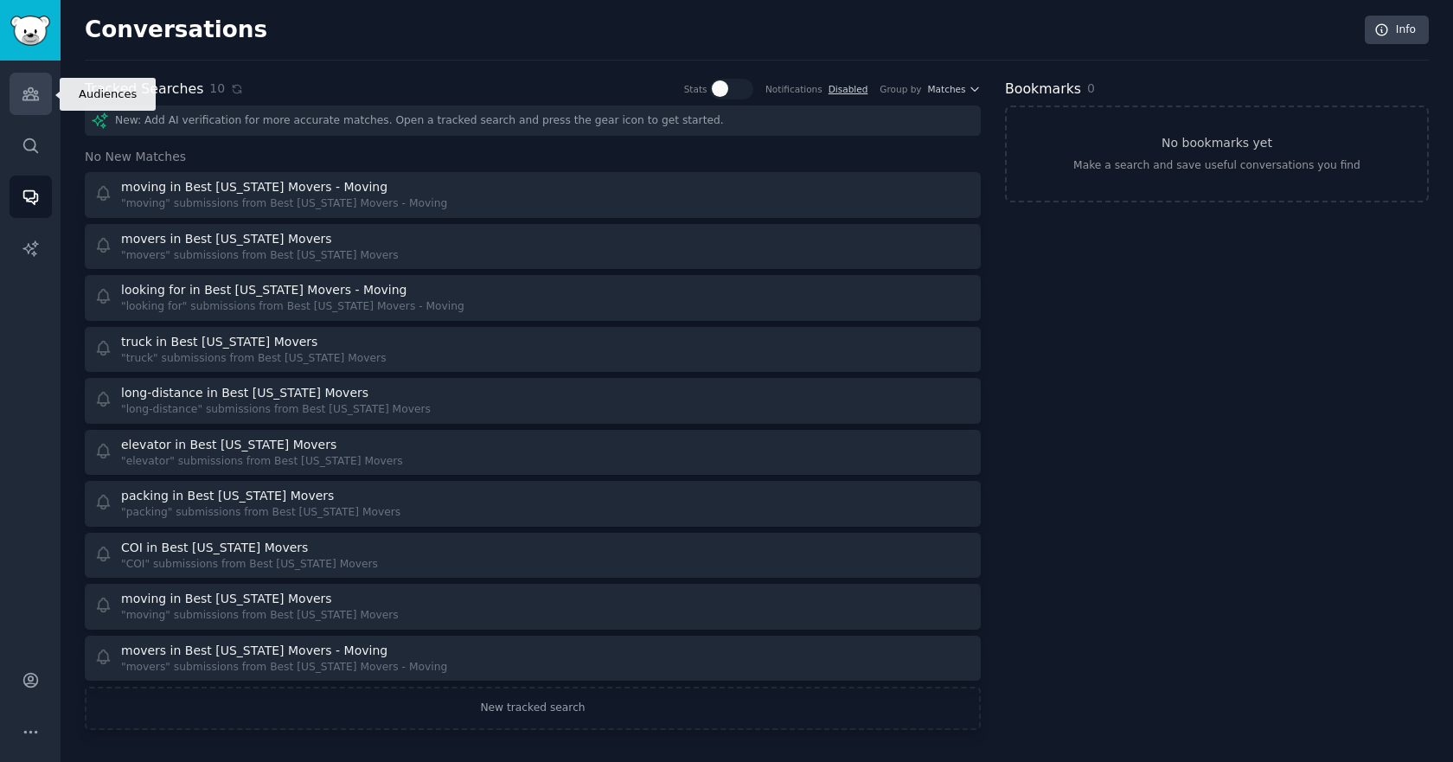
click at [34, 86] on icon "Sidebar" at bounding box center [31, 94] width 18 height 18
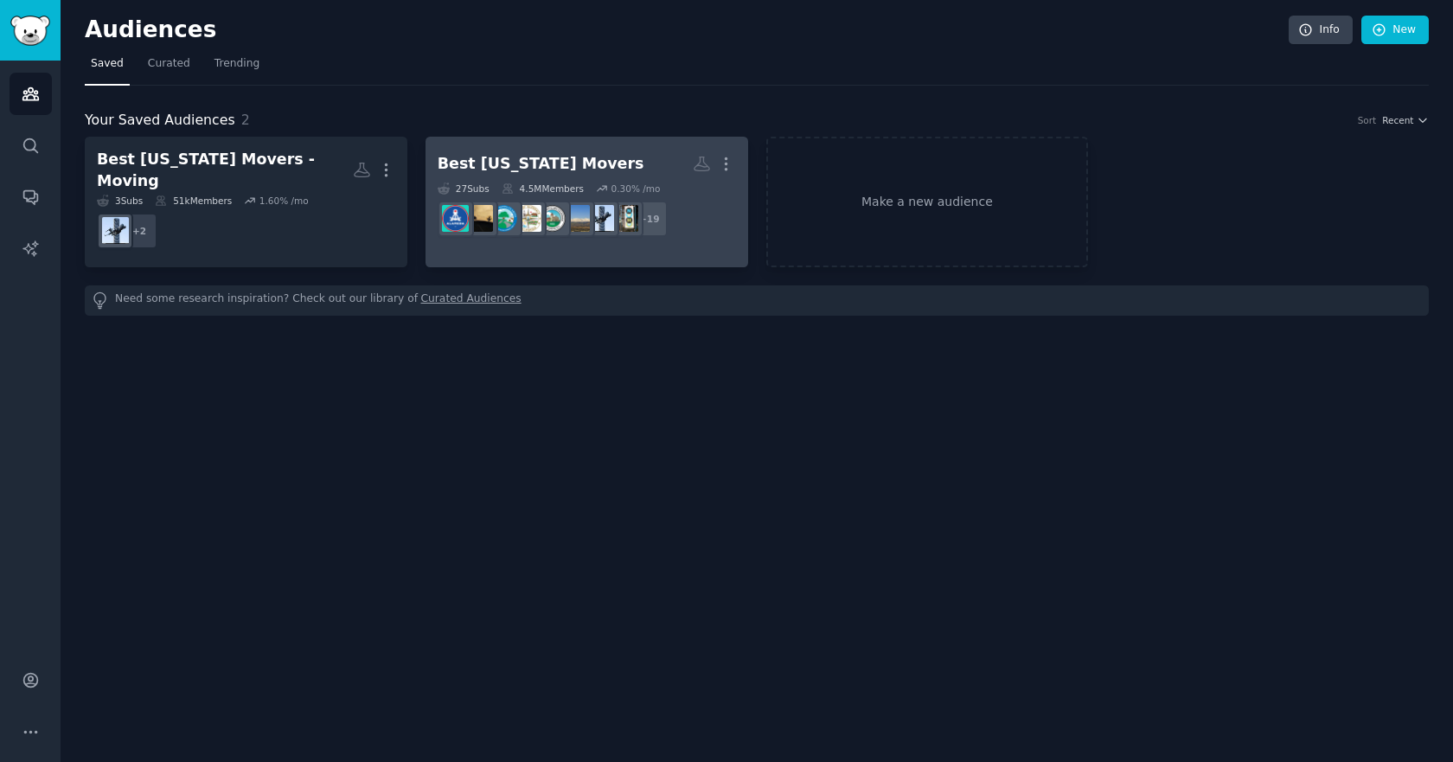
click at [541, 150] on h2 "Best California Movers More" at bounding box center [587, 164] width 298 height 30
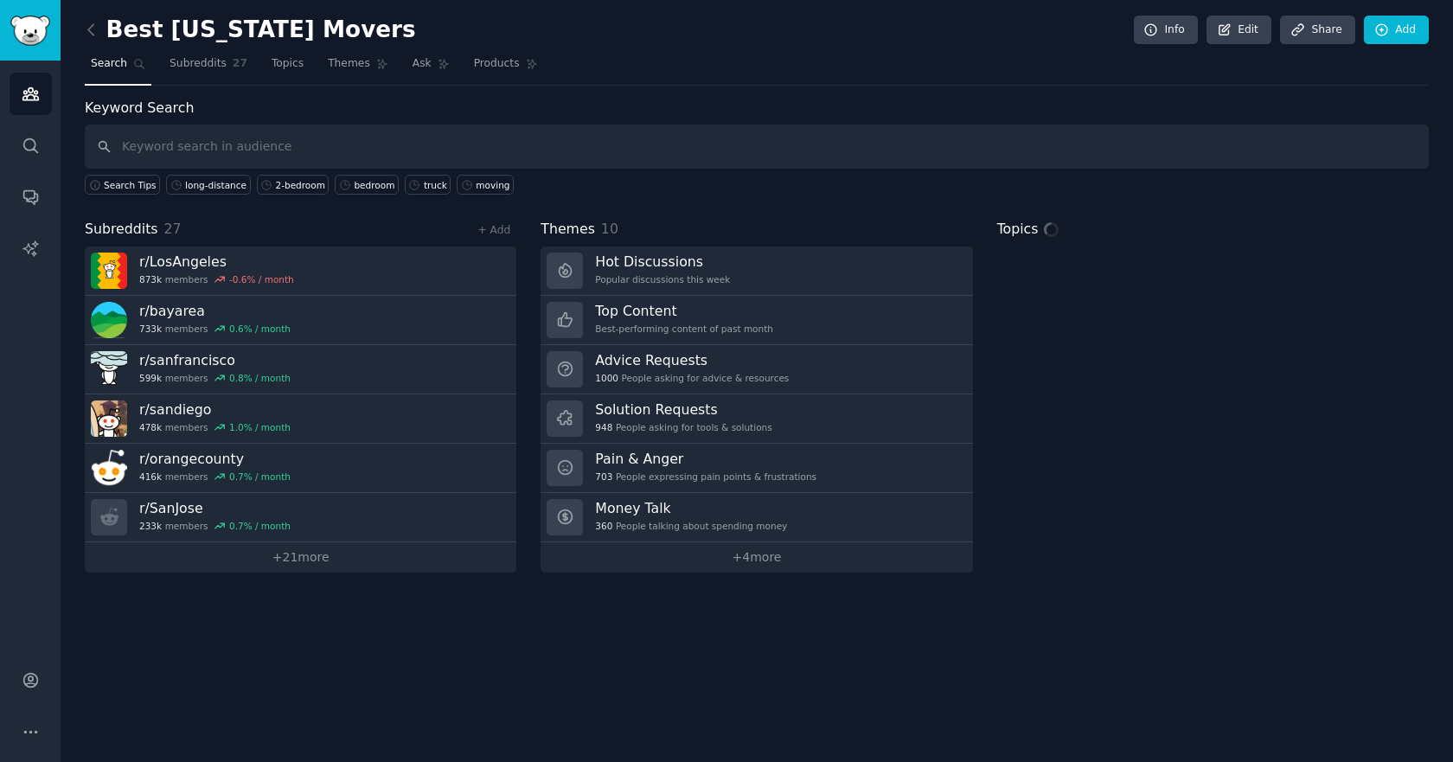
click at [510, 225] on div "+ Add" at bounding box center [493, 229] width 45 height 18
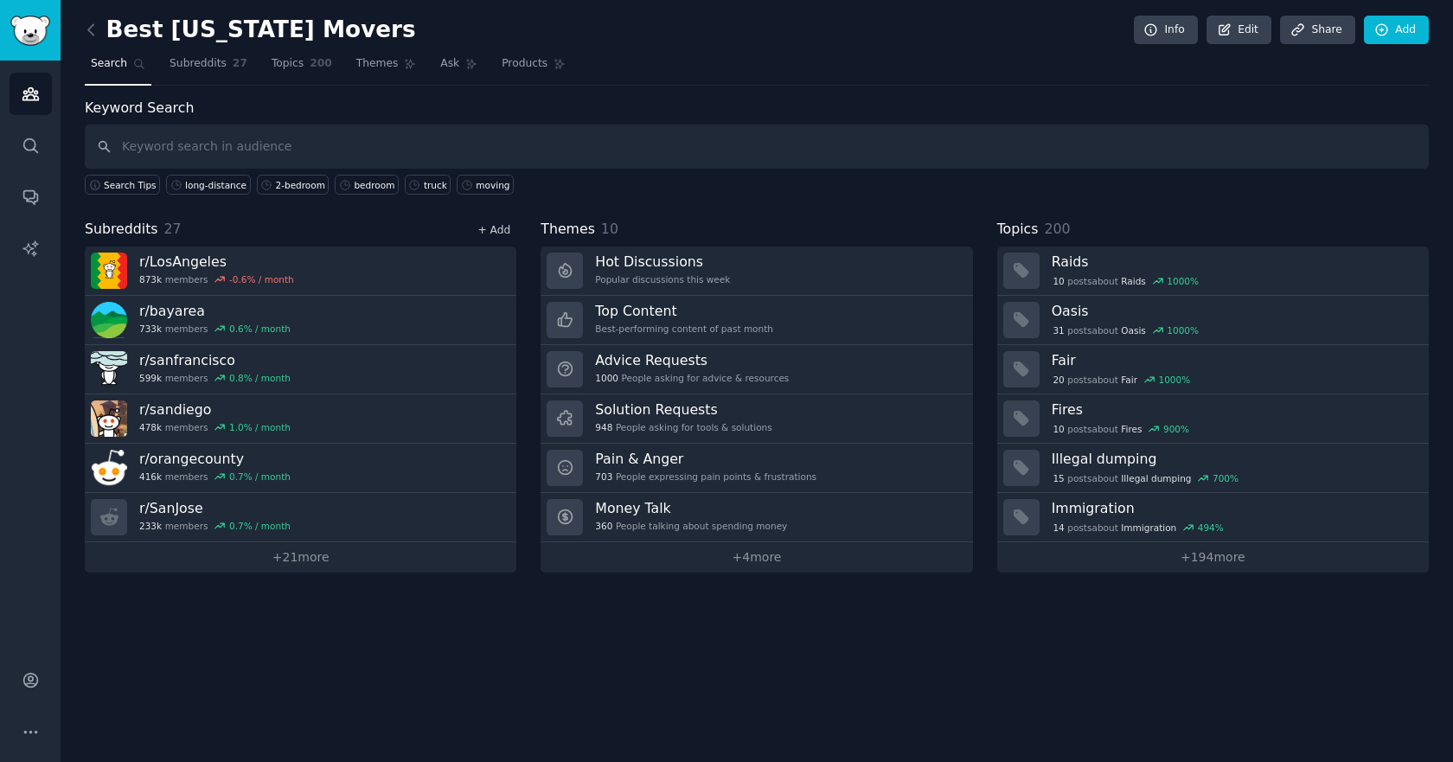
click at [505, 230] on link "+ Add" at bounding box center [493, 230] width 33 height 12
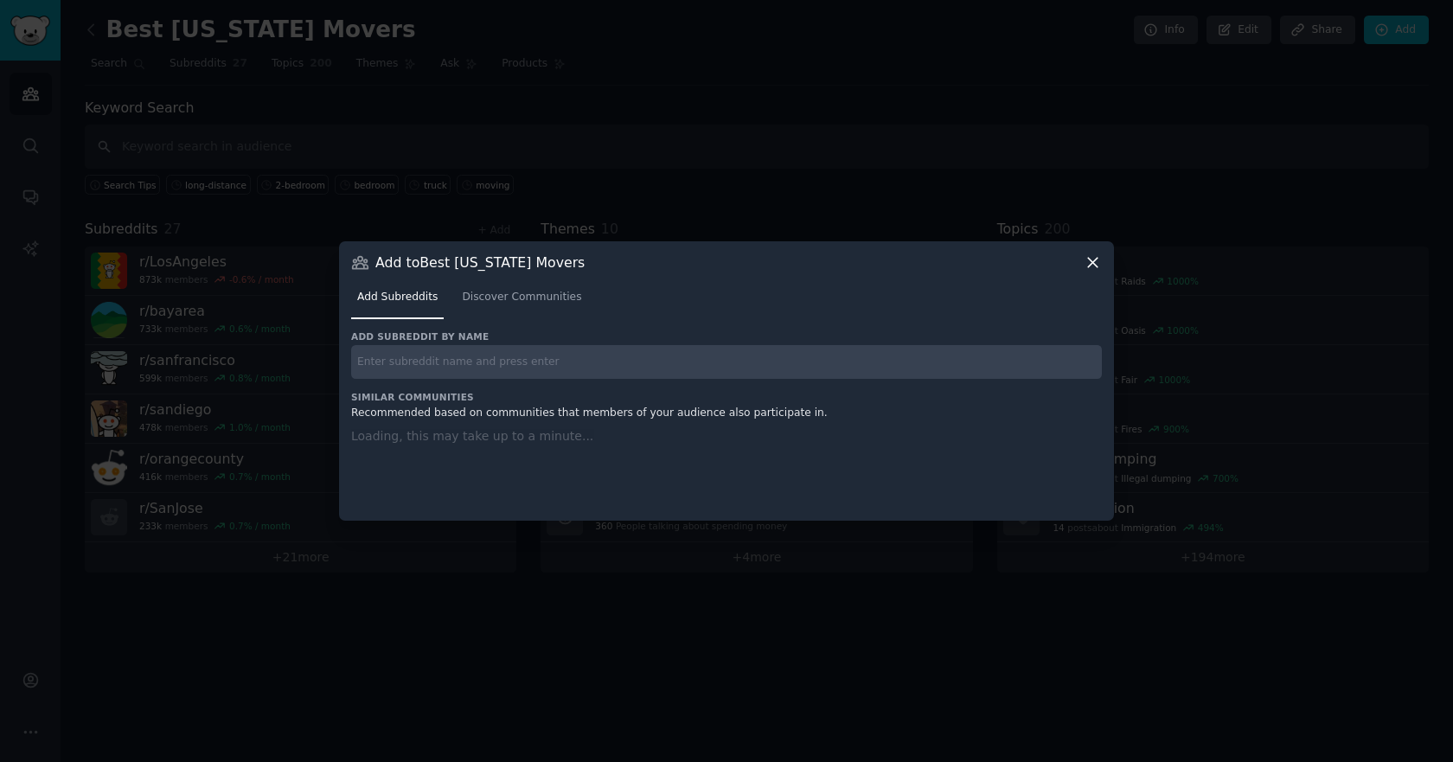
click at [476, 372] on input "text" at bounding box center [726, 362] width 750 height 34
paste input "r/California"
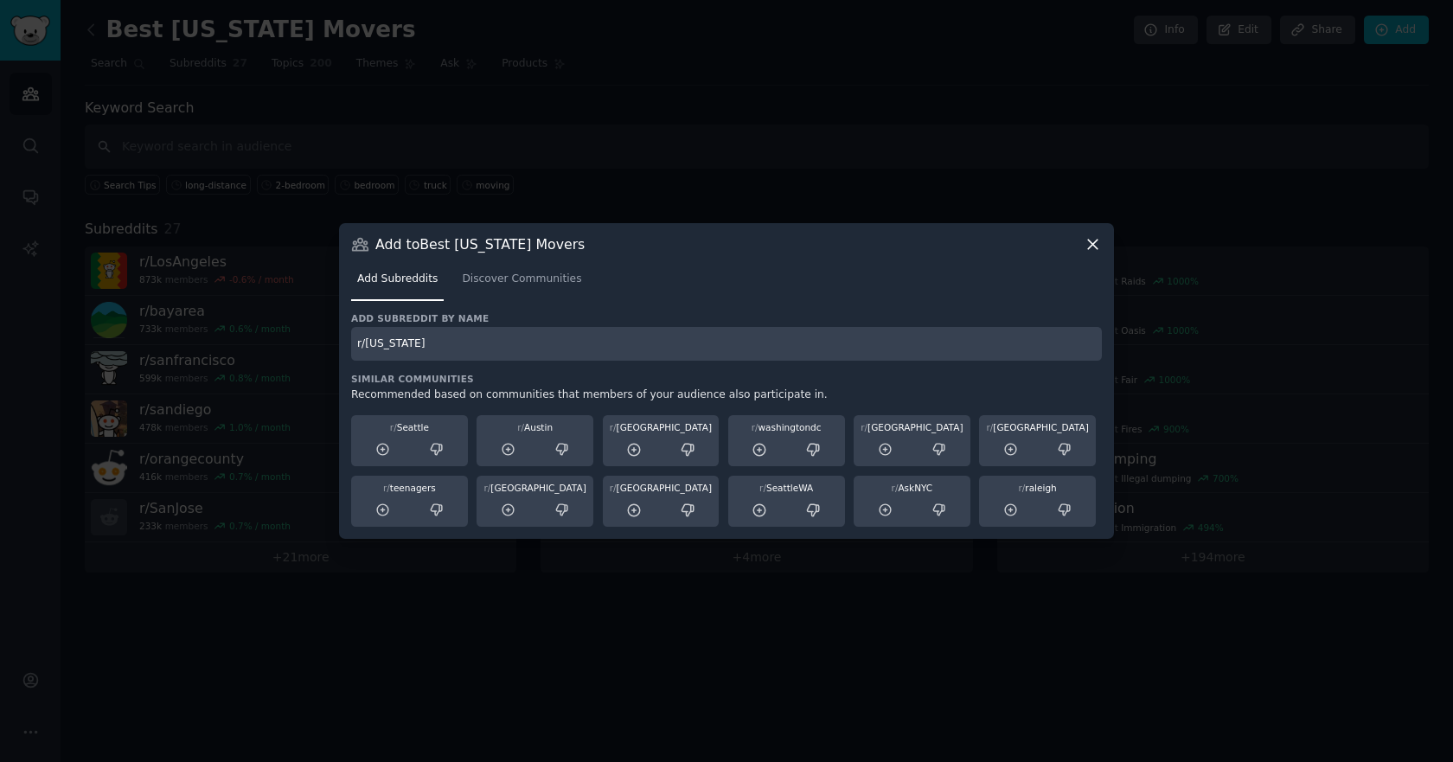
type input "r/California"
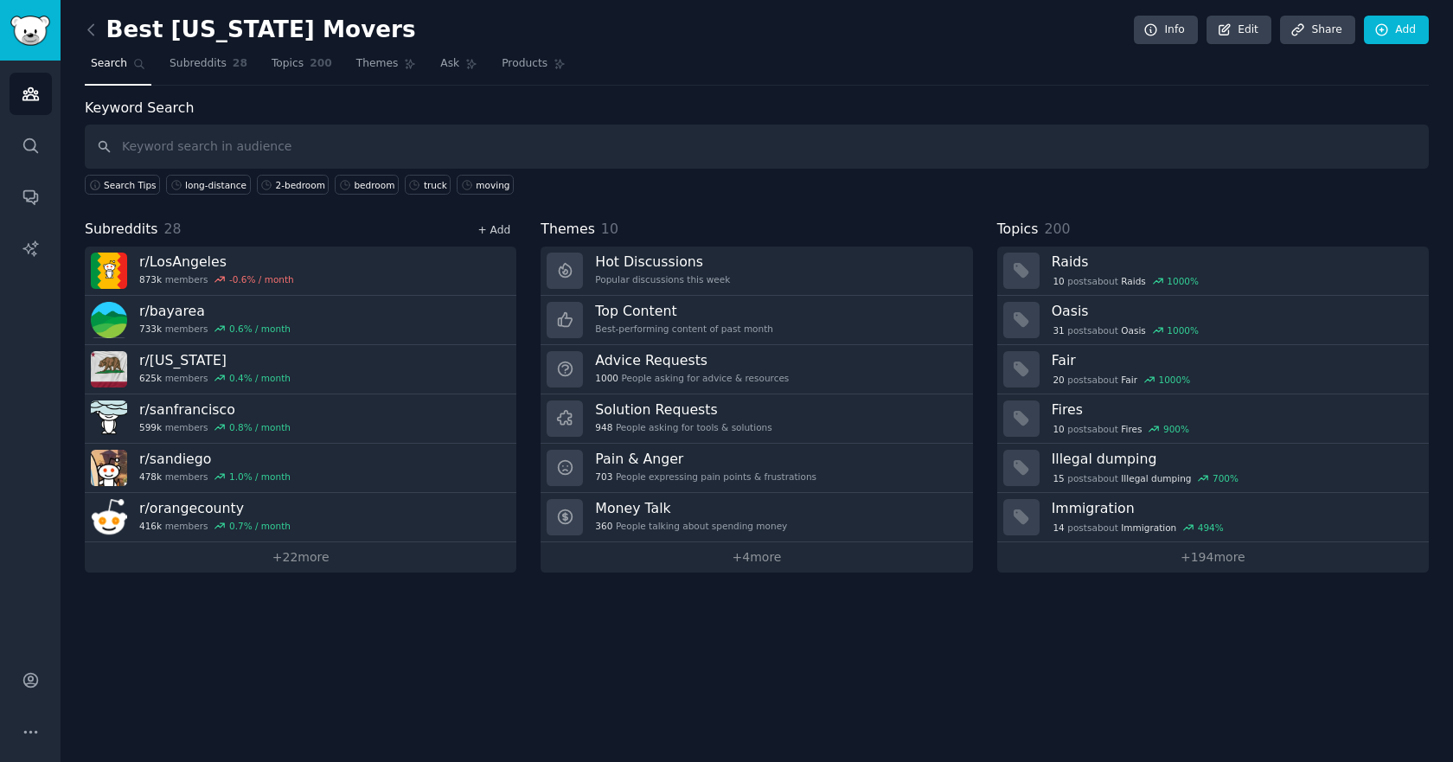
click at [499, 227] on link "+ Add" at bounding box center [493, 230] width 33 height 12
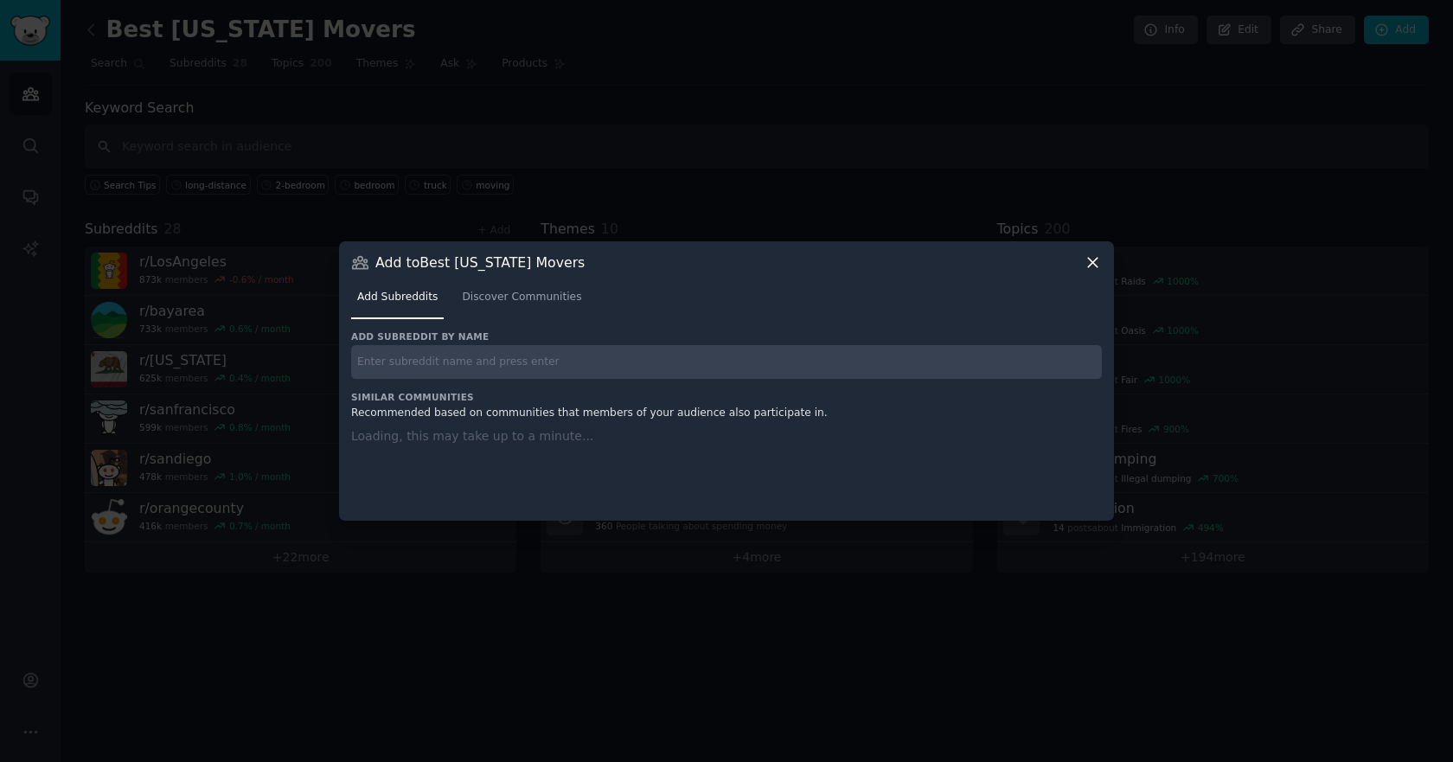
click at [521, 369] on input "text" at bounding box center [726, 362] width 750 height 34
paste input "r/AskCalifornia"
type input "r/AskCalifornia"
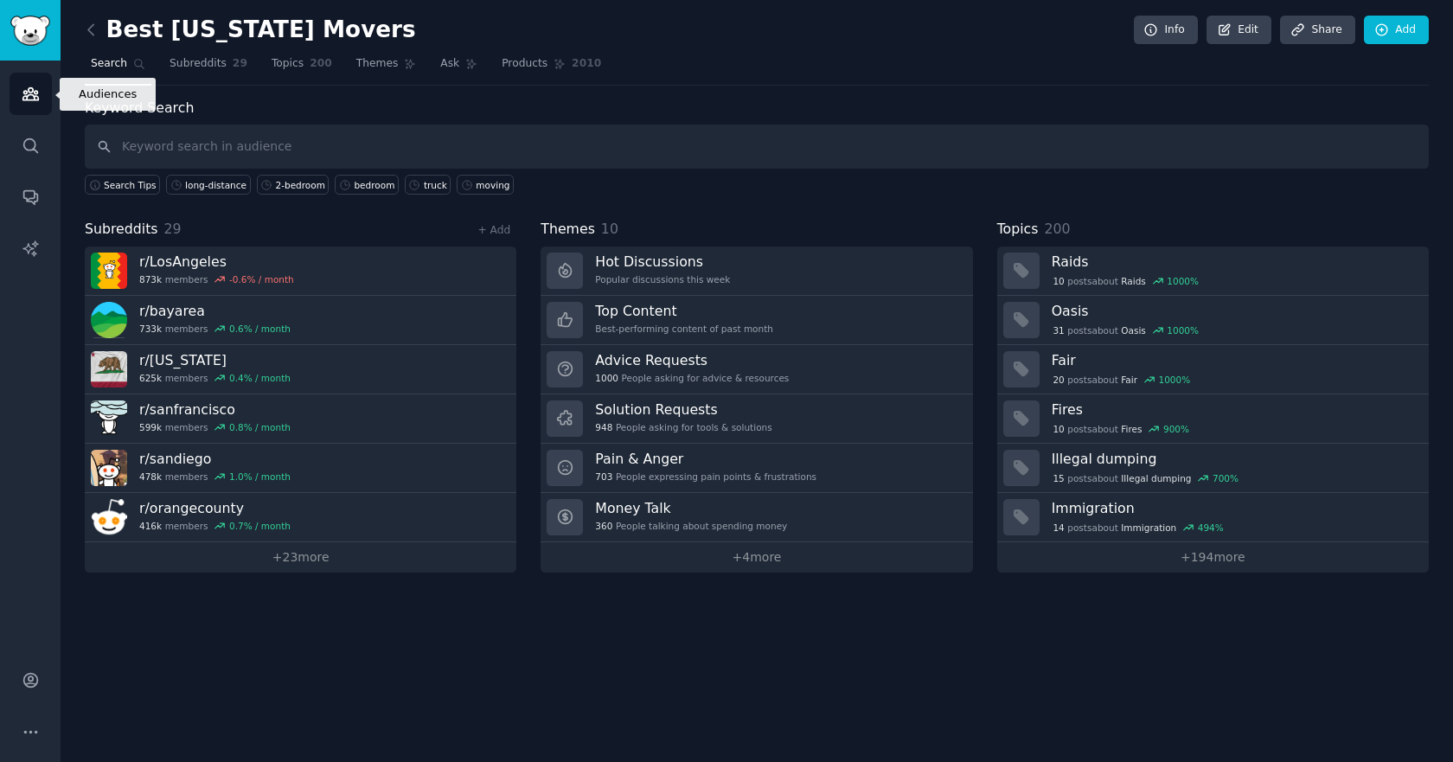
click at [35, 99] on icon "Sidebar" at bounding box center [30, 94] width 16 height 12
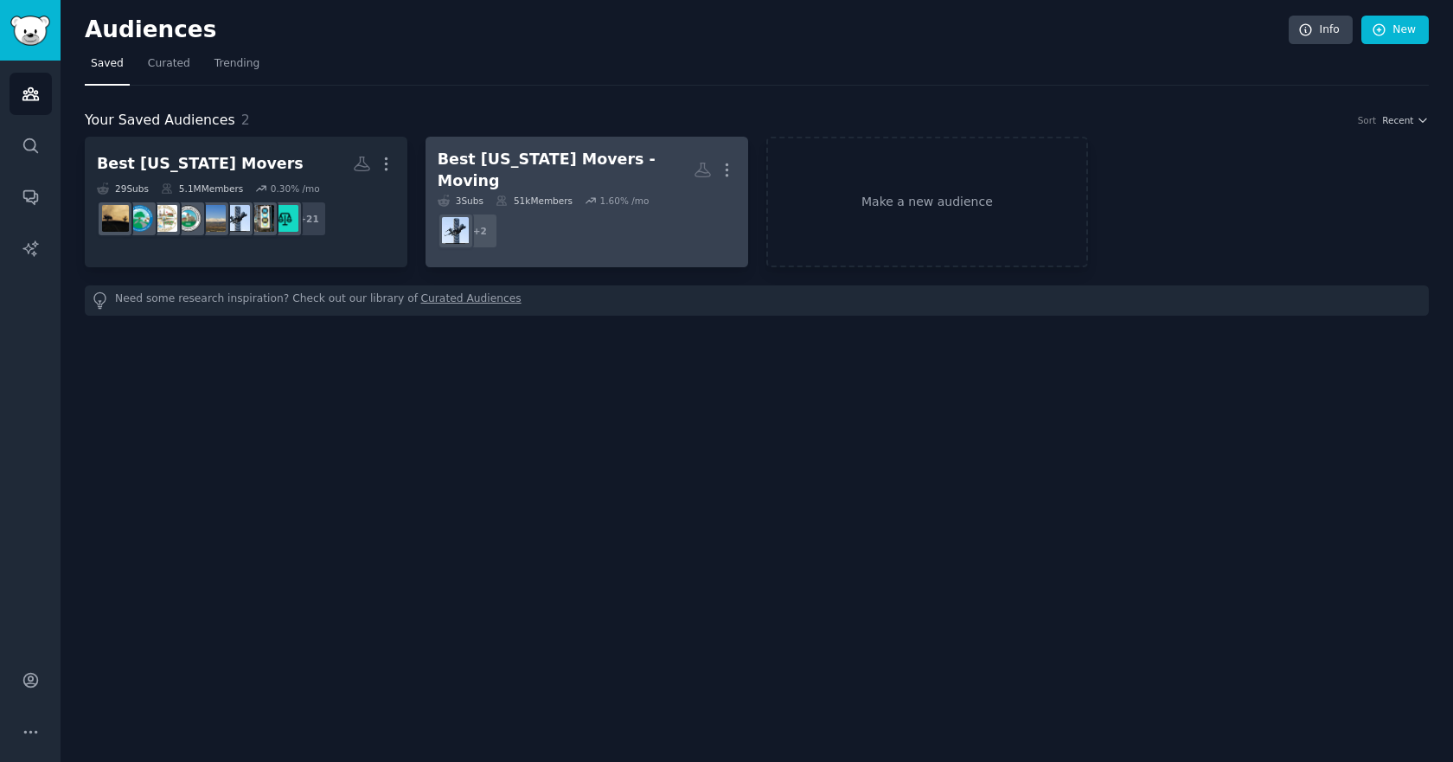
click at [516, 165] on div "Best [US_STATE] Movers - Moving" at bounding box center [566, 170] width 256 height 42
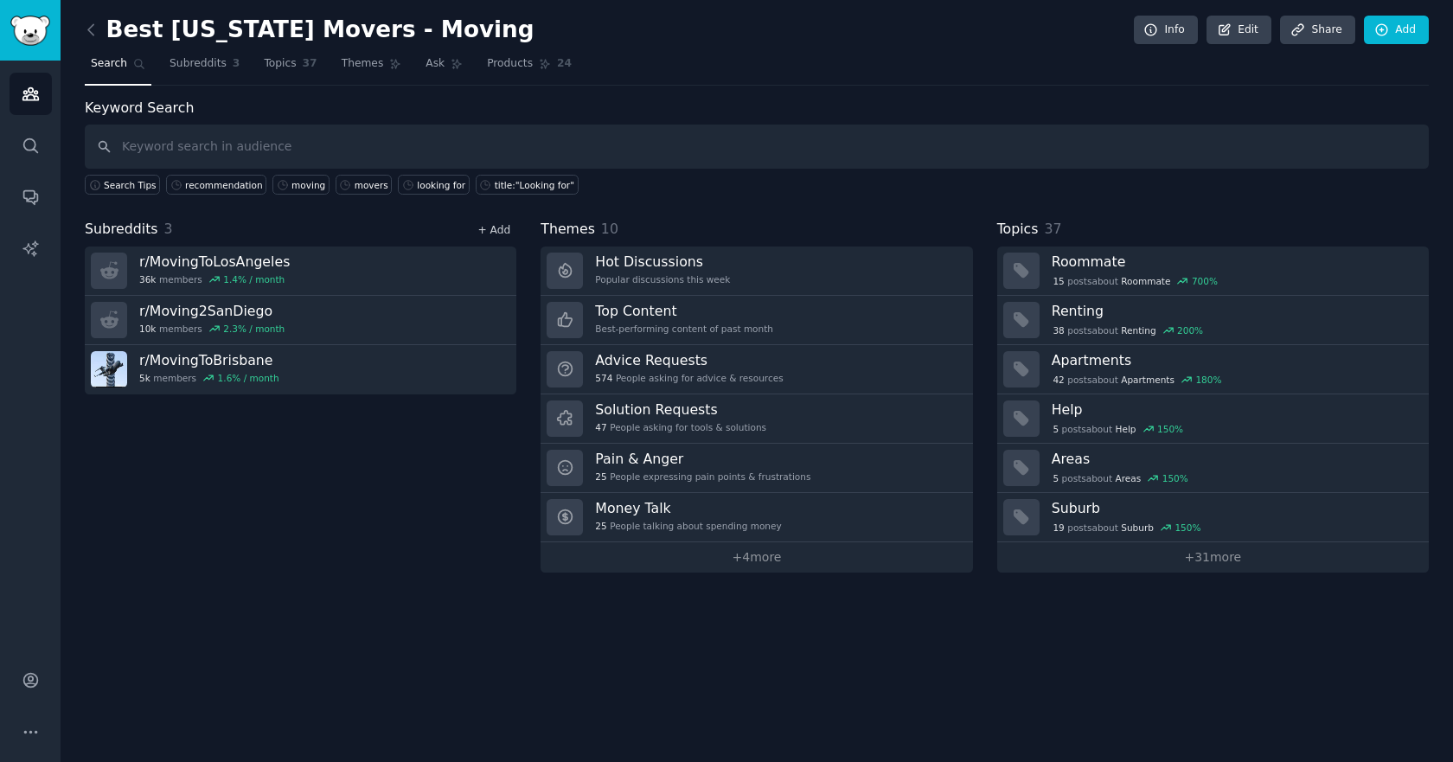
click at [501, 225] on link "+ Add" at bounding box center [493, 230] width 33 height 12
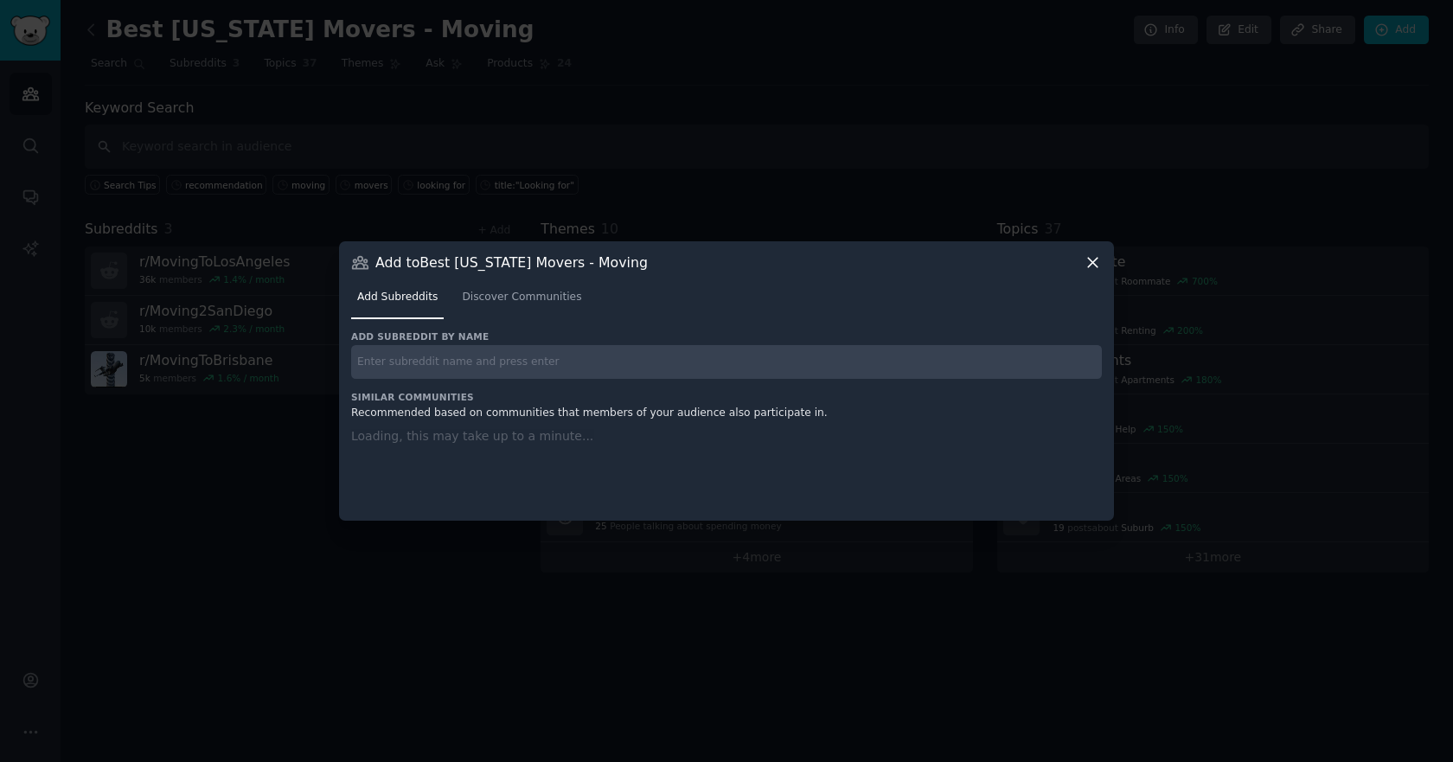
click at [459, 357] on input "text" at bounding box center [726, 362] width 750 height 34
paste input "r/CaliforniaMoving"
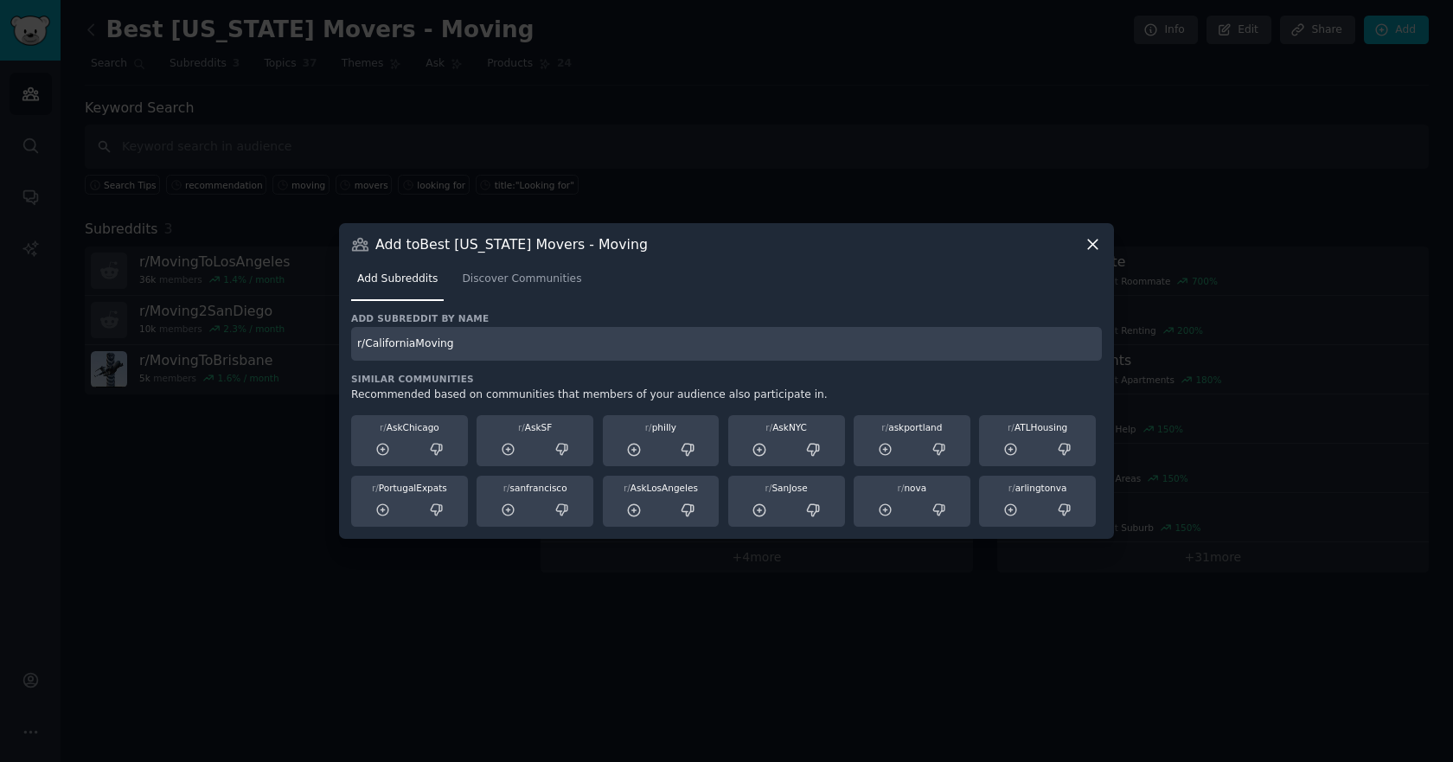
type input "r/CaliforniaMoving"
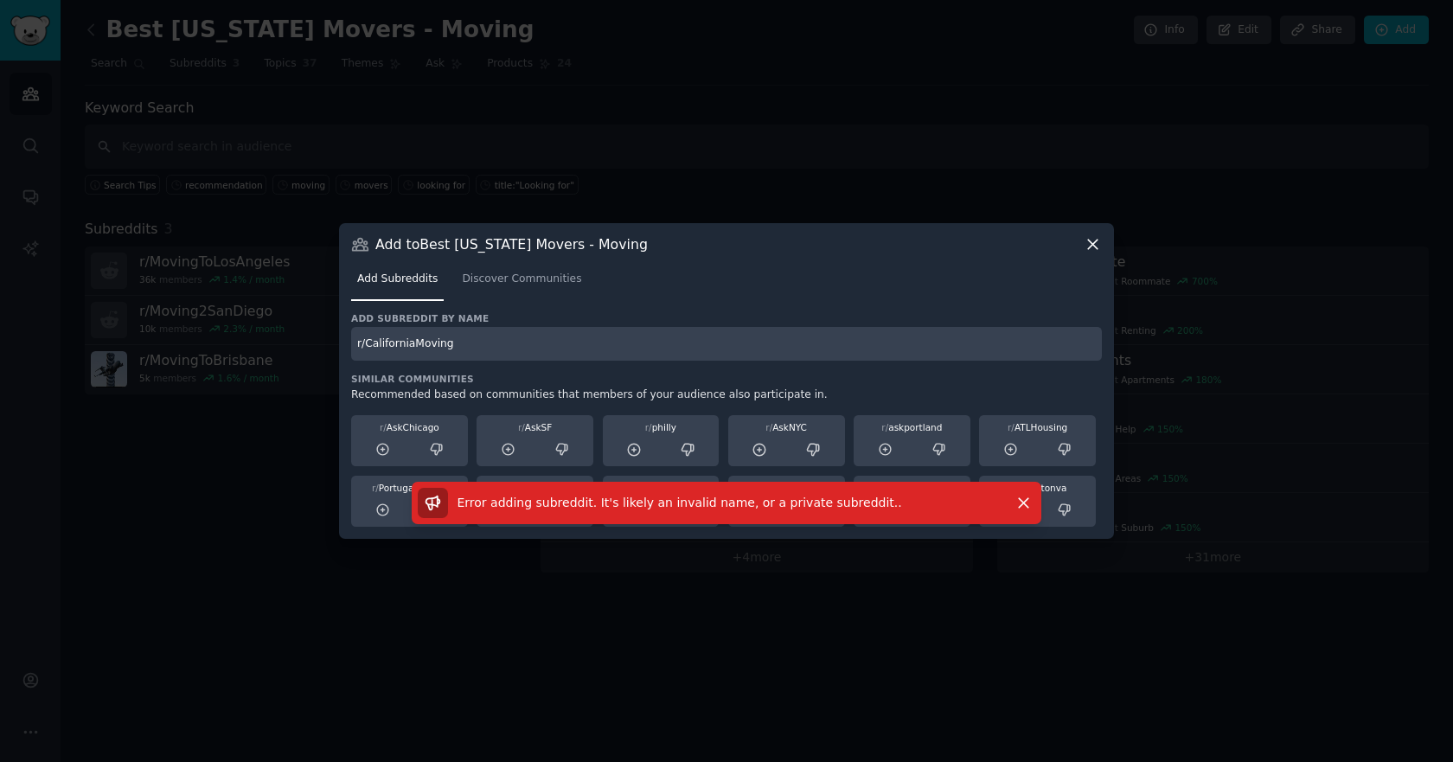
click at [1112, 247] on div "Add to Best California Movers - Moving Add Subreddits Discover Communities Add …" at bounding box center [726, 381] width 775 height 316
click at [1087, 245] on icon at bounding box center [1092, 244] width 18 height 18
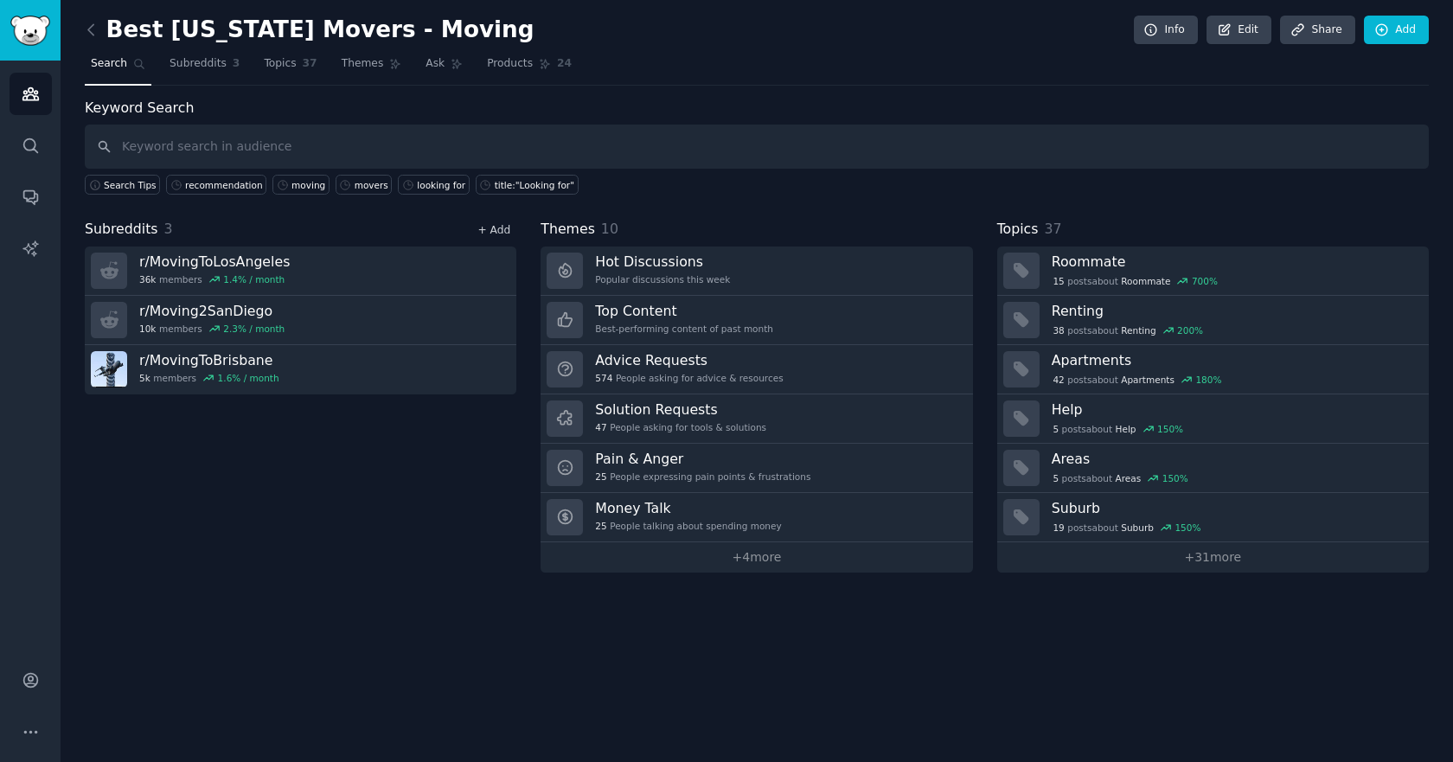
click at [492, 232] on link "+ Add" at bounding box center [493, 230] width 33 height 12
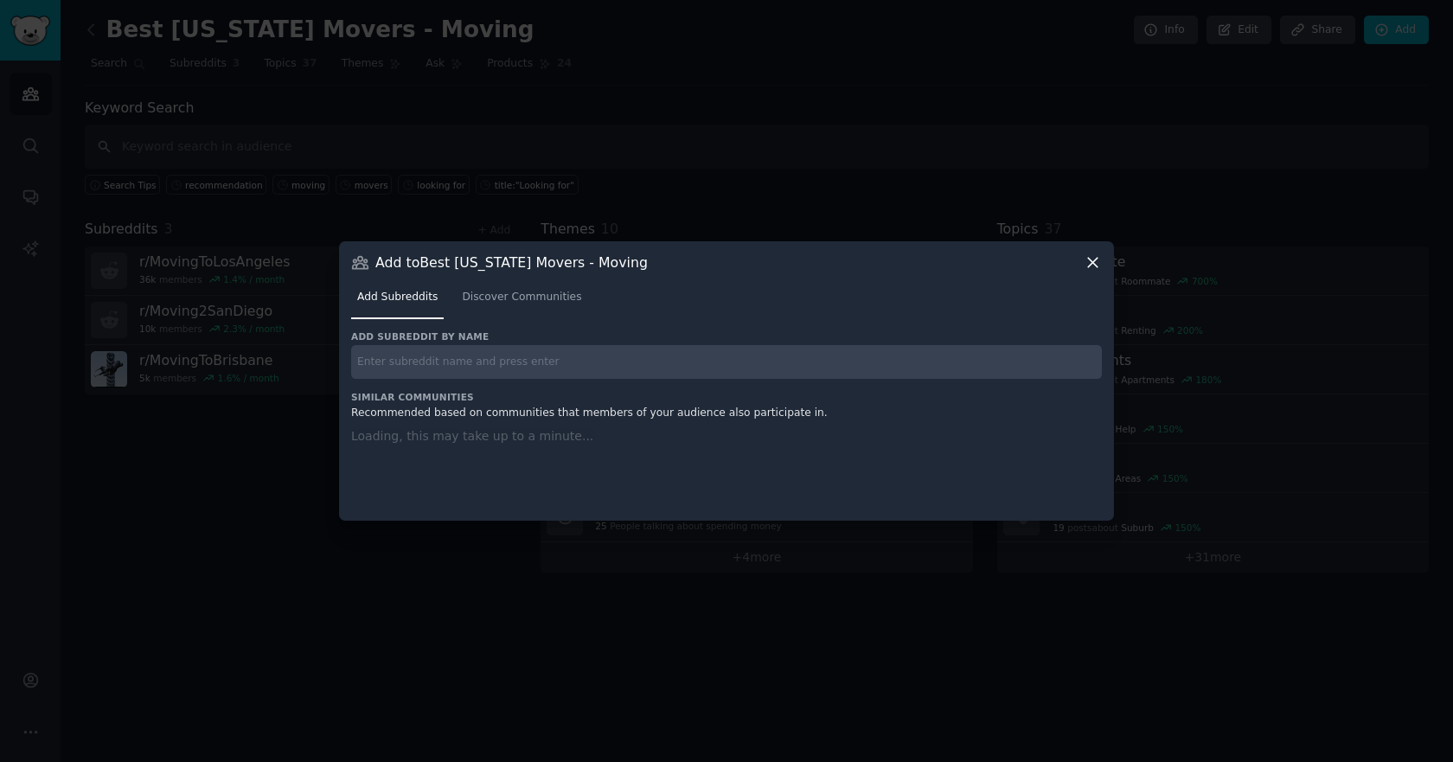
click at [527, 368] on input "text" at bounding box center [726, 362] width 750 height 34
paste input "r/CaliforniaMoving"
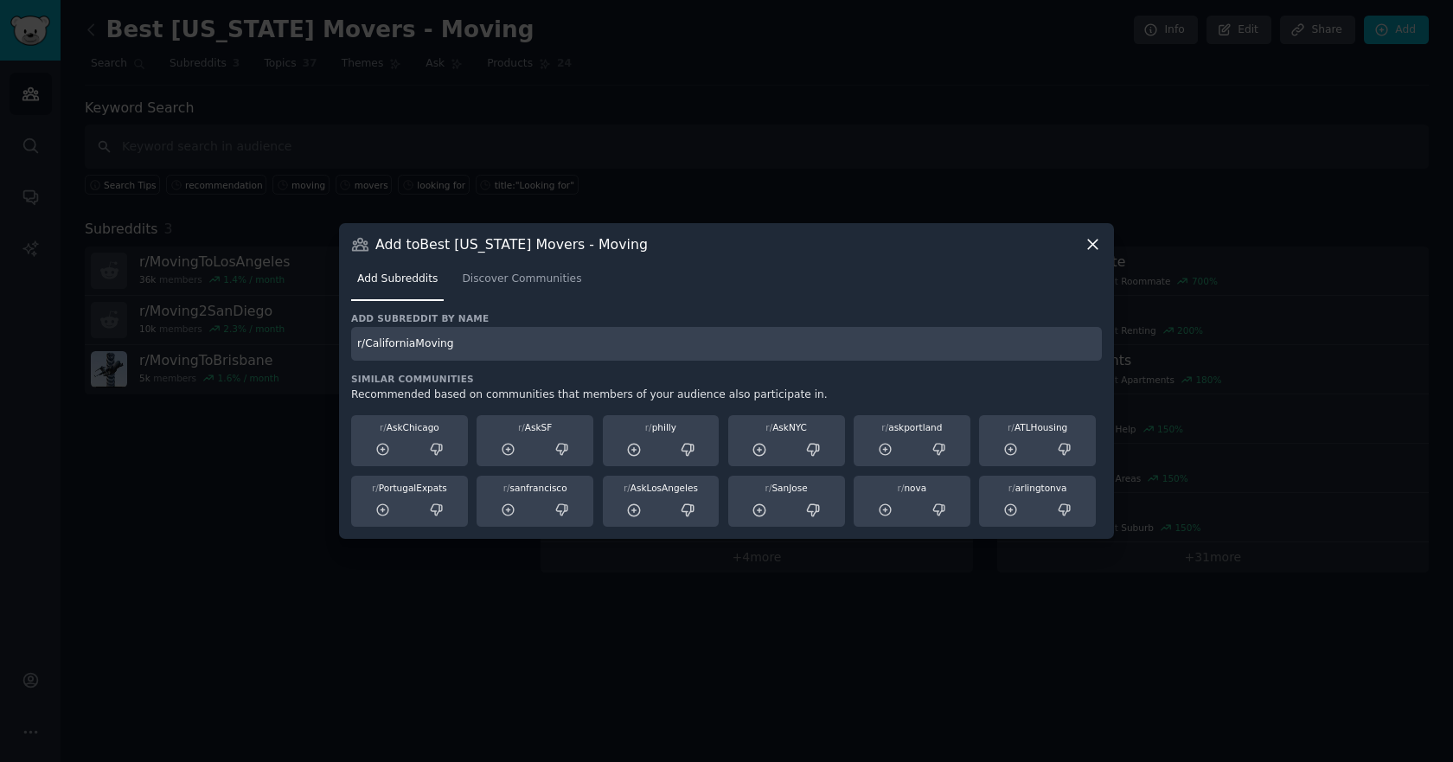
type input "r/CaliforniaMoving"
click at [1096, 242] on icon at bounding box center [1092, 244] width 18 height 18
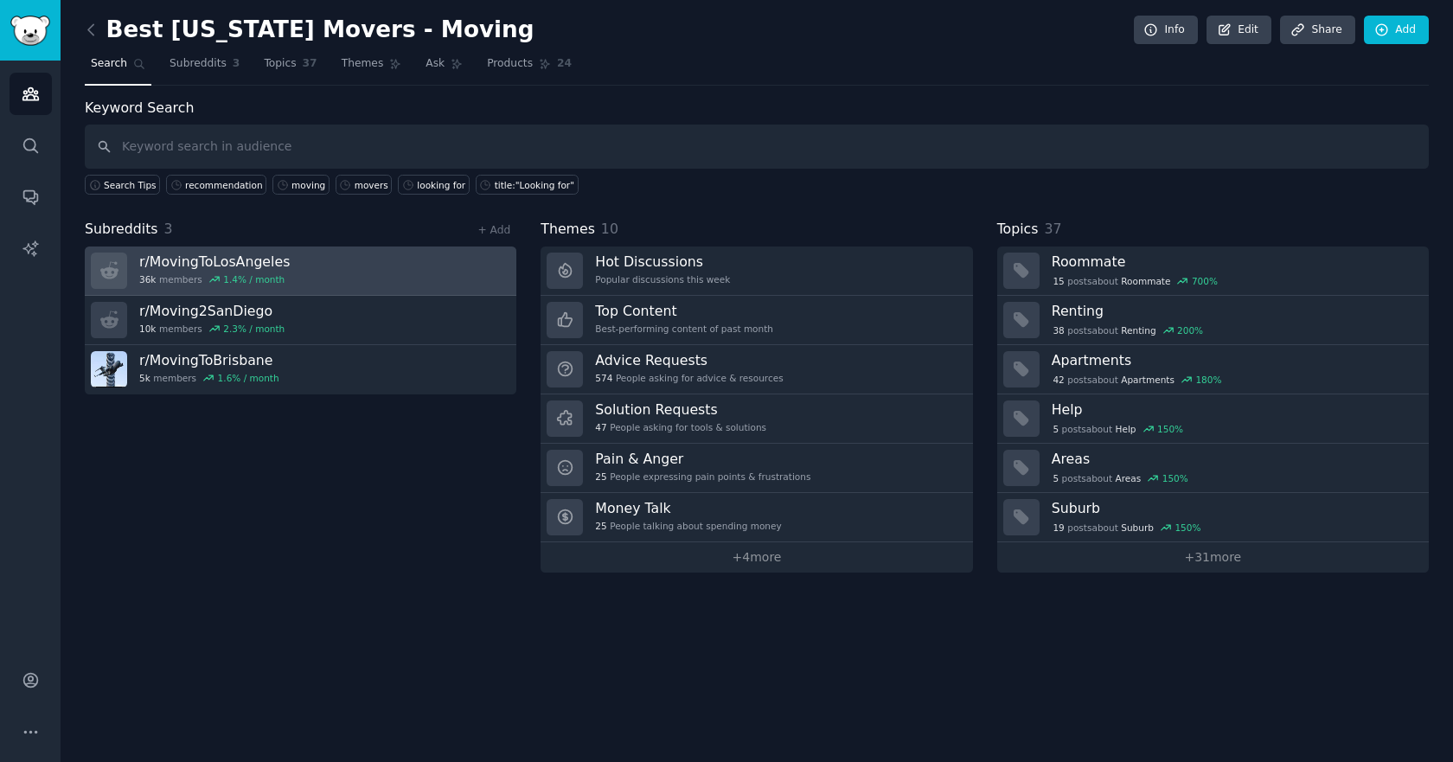
click at [290, 281] on link "r/ MovingToLosAngeles 36k members 1.4 % / month" at bounding box center [300, 270] width 431 height 49
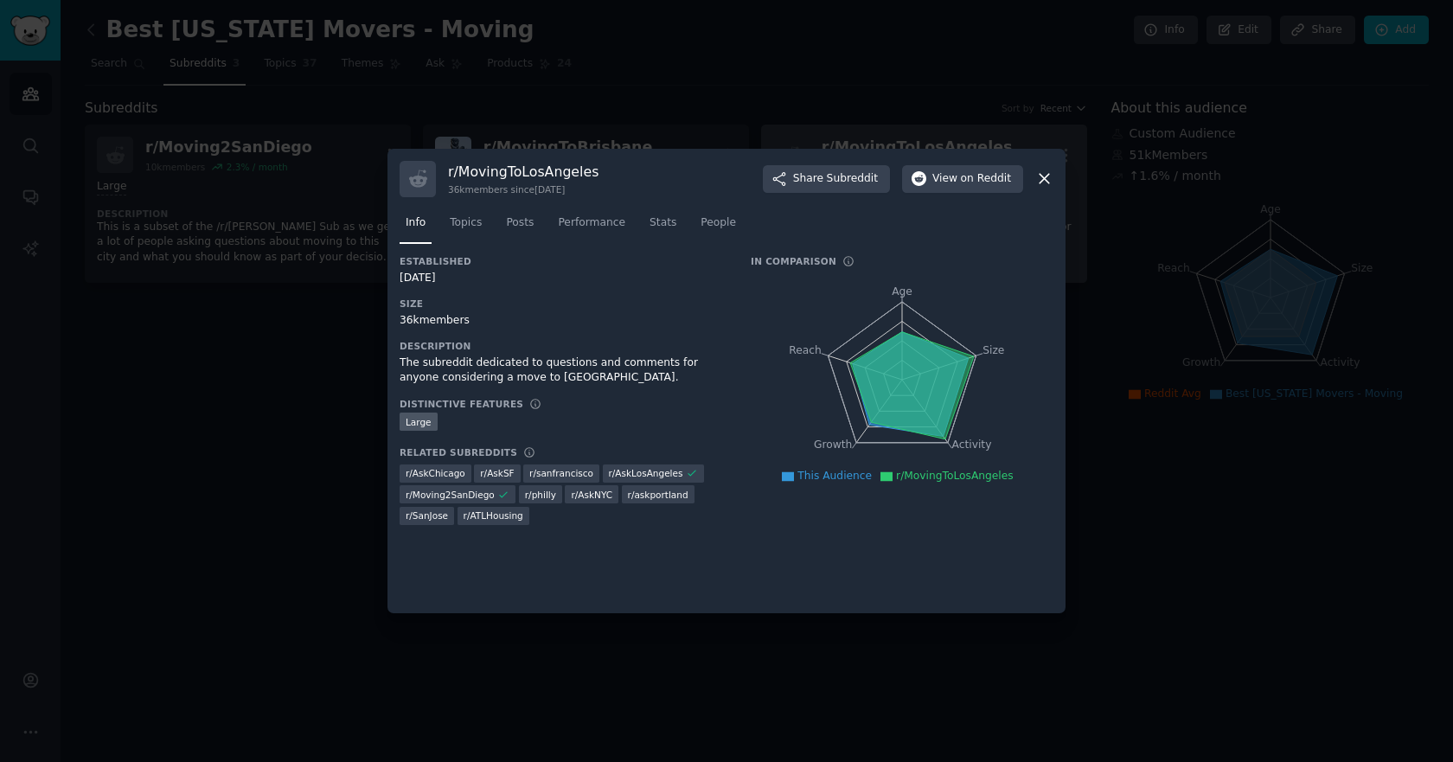
drag, startPoint x: 1046, startPoint y: 169, endPoint x: 993, endPoint y: 188, distance: 55.8
click at [1047, 169] on icon at bounding box center [1044, 178] width 18 height 18
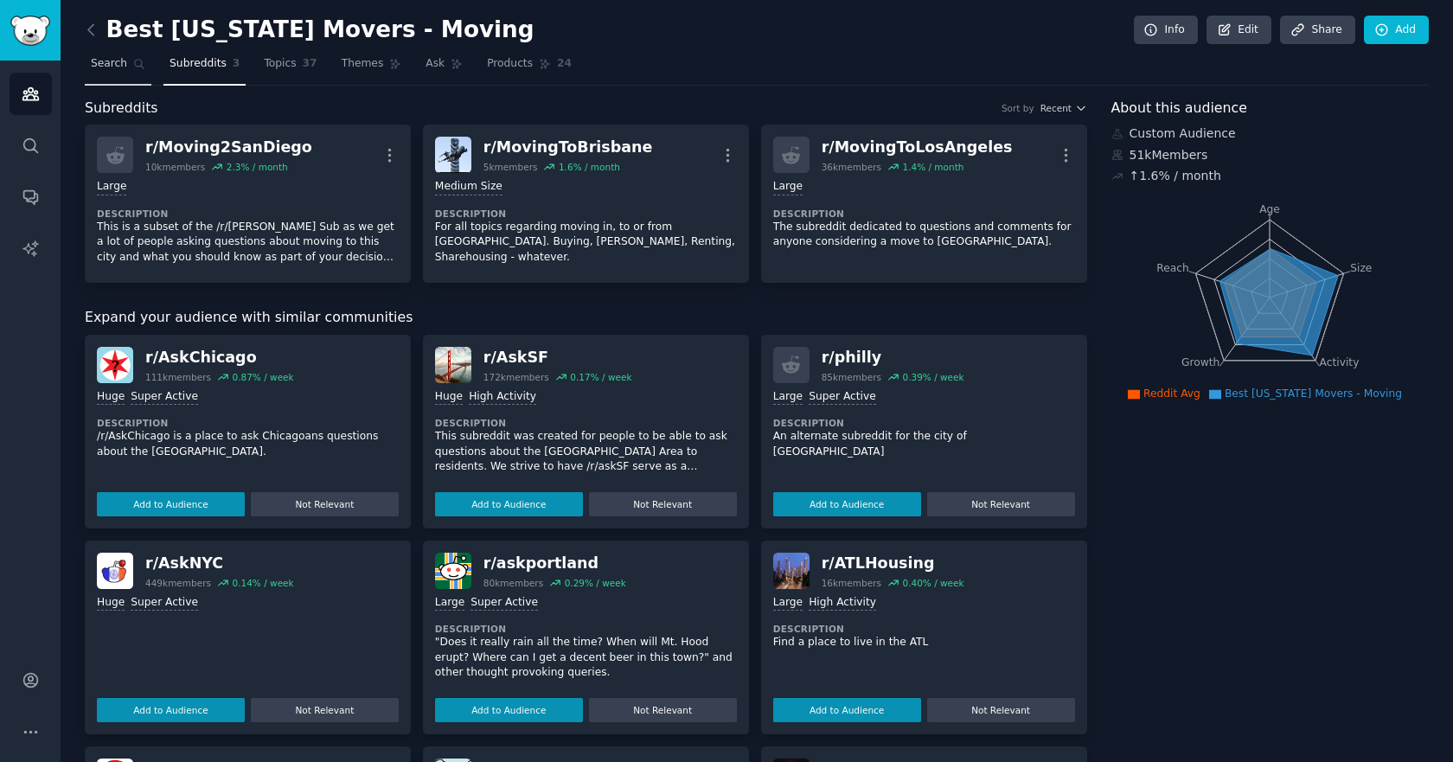
click at [122, 66] on span "Search" at bounding box center [109, 64] width 36 height 16
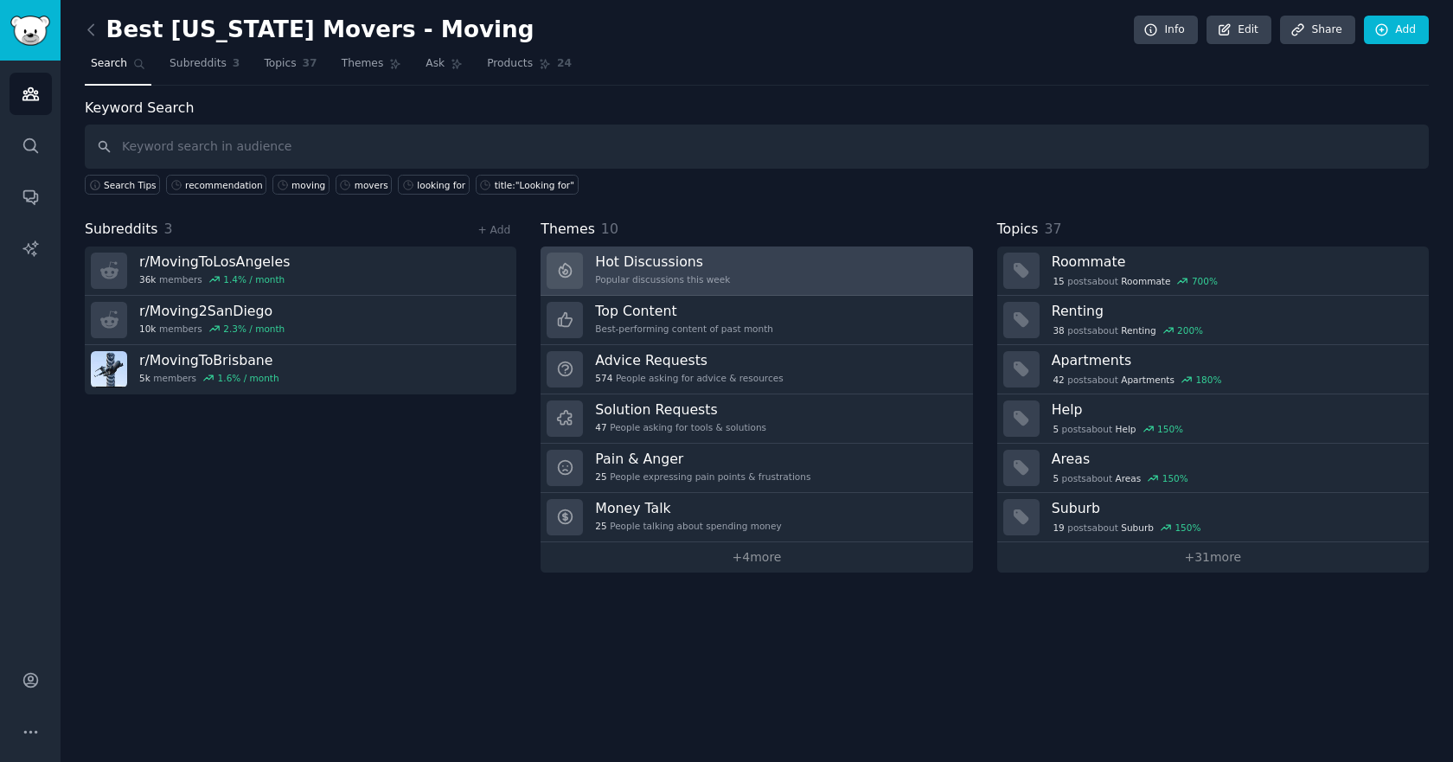
click at [651, 266] on h3 "Hot Discussions" at bounding box center [662, 261] width 135 height 18
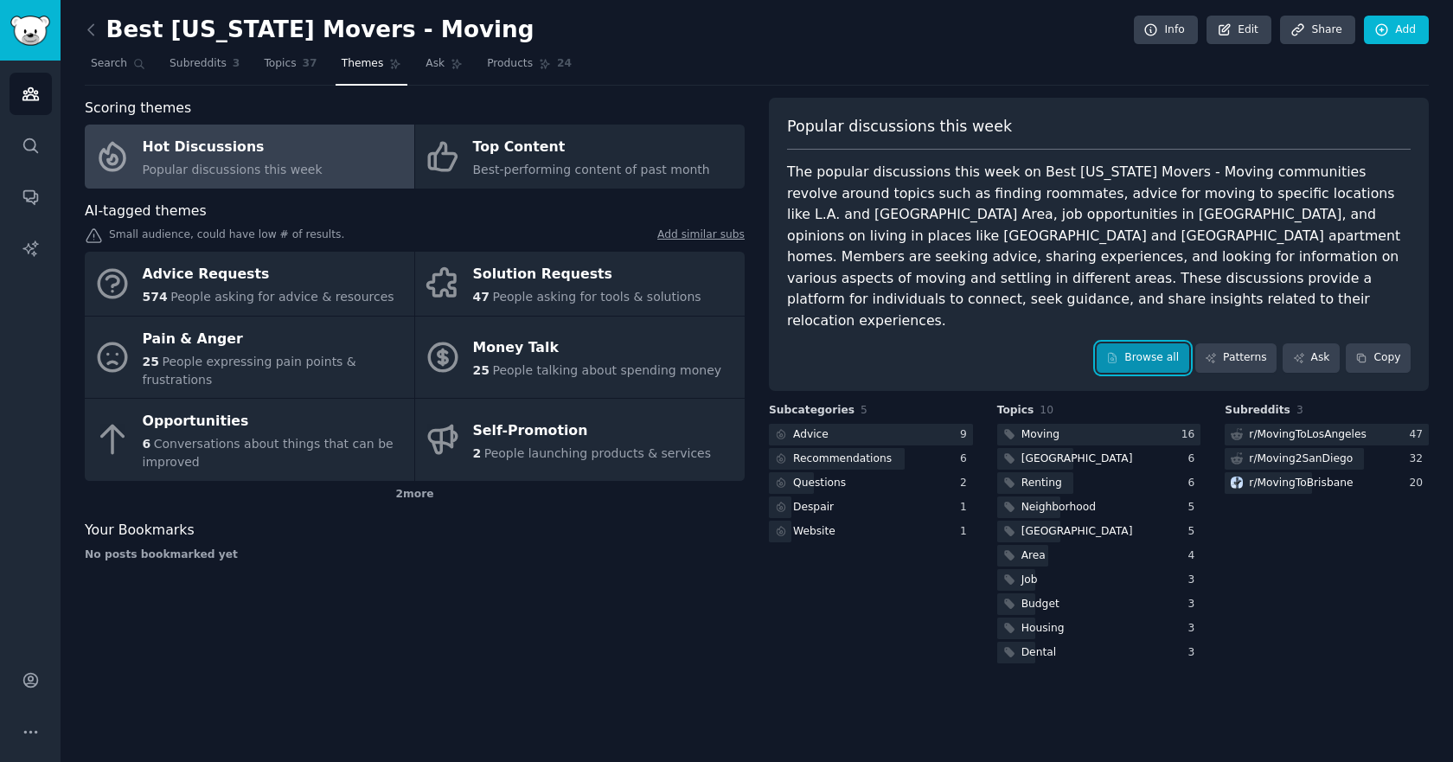
click at [1165, 343] on link "Browse all" at bounding box center [1142, 357] width 93 height 29
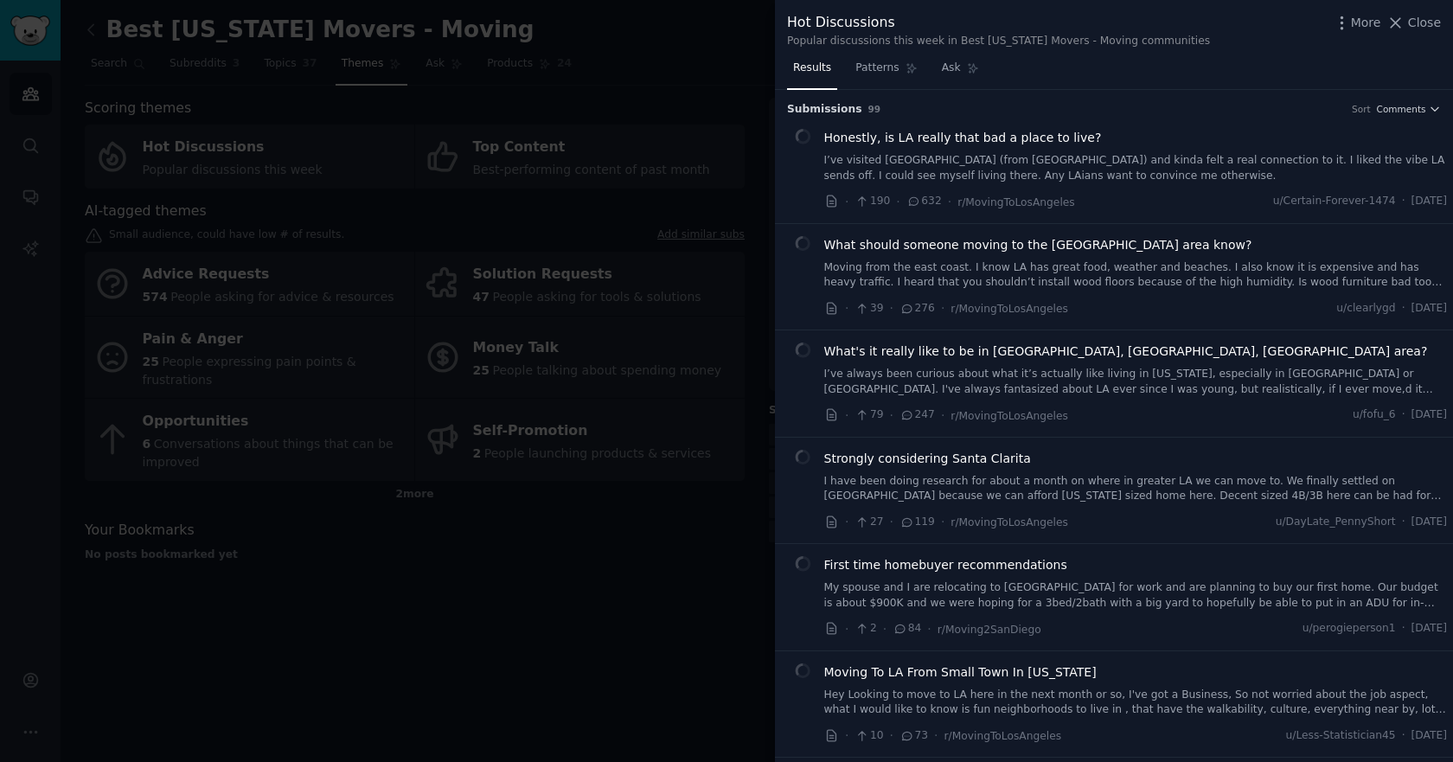
click at [948, 164] on link "I’ve visited LA (from Australia) and kinda felt a real connection to it. I like…" at bounding box center [1135, 168] width 623 height 30
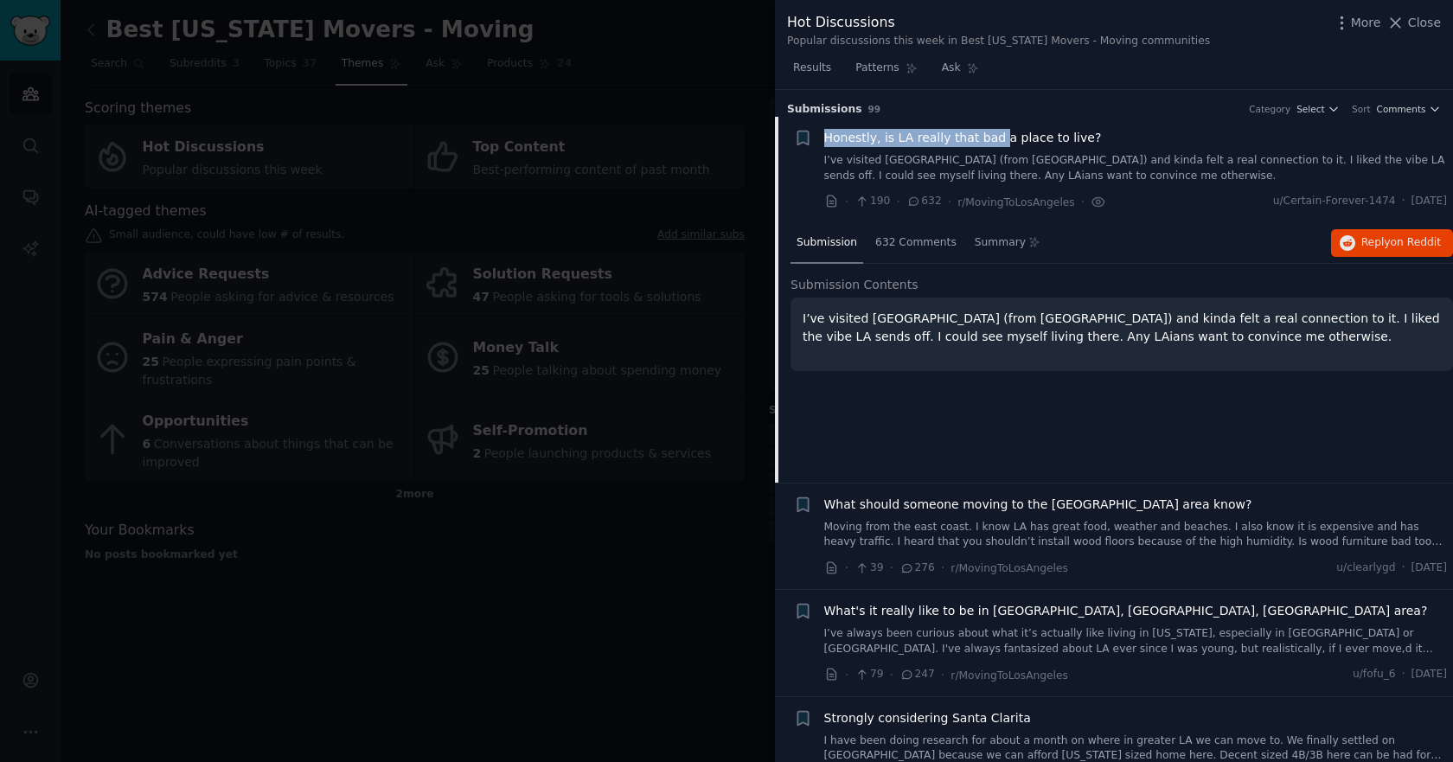
drag, startPoint x: 820, startPoint y: 93, endPoint x: 1053, endPoint y: 155, distance: 241.6
click at [1003, 136] on li "+ Honestly, is LA really that bad a place to live? I’ve visited LA (from Austra…" at bounding box center [1114, 170] width 678 height 106
click at [844, 125] on li "+ Honestly, is LA really that bad a place to live? I’ve visited LA (from Austra…" at bounding box center [1114, 170] width 678 height 106
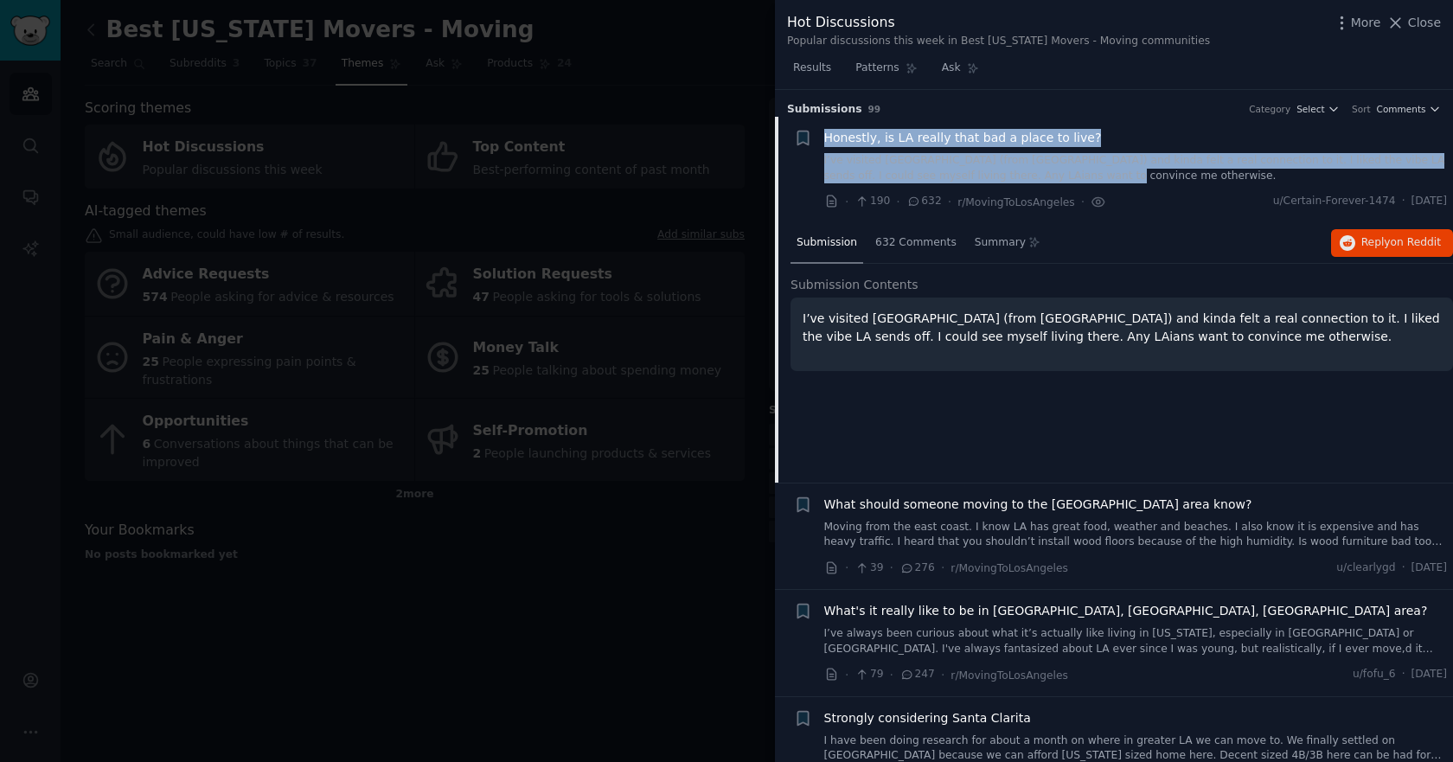
drag, startPoint x: 824, startPoint y: 126, endPoint x: 1022, endPoint y: 169, distance: 202.7
click at [1044, 176] on li "+ Honestly, is LA really that bad a place to live? I’ve visited LA (from Austra…" at bounding box center [1114, 170] width 678 height 106
copy div "Honestly, is LA really that bad a place to live? I’ve visited LA (from Australi…"
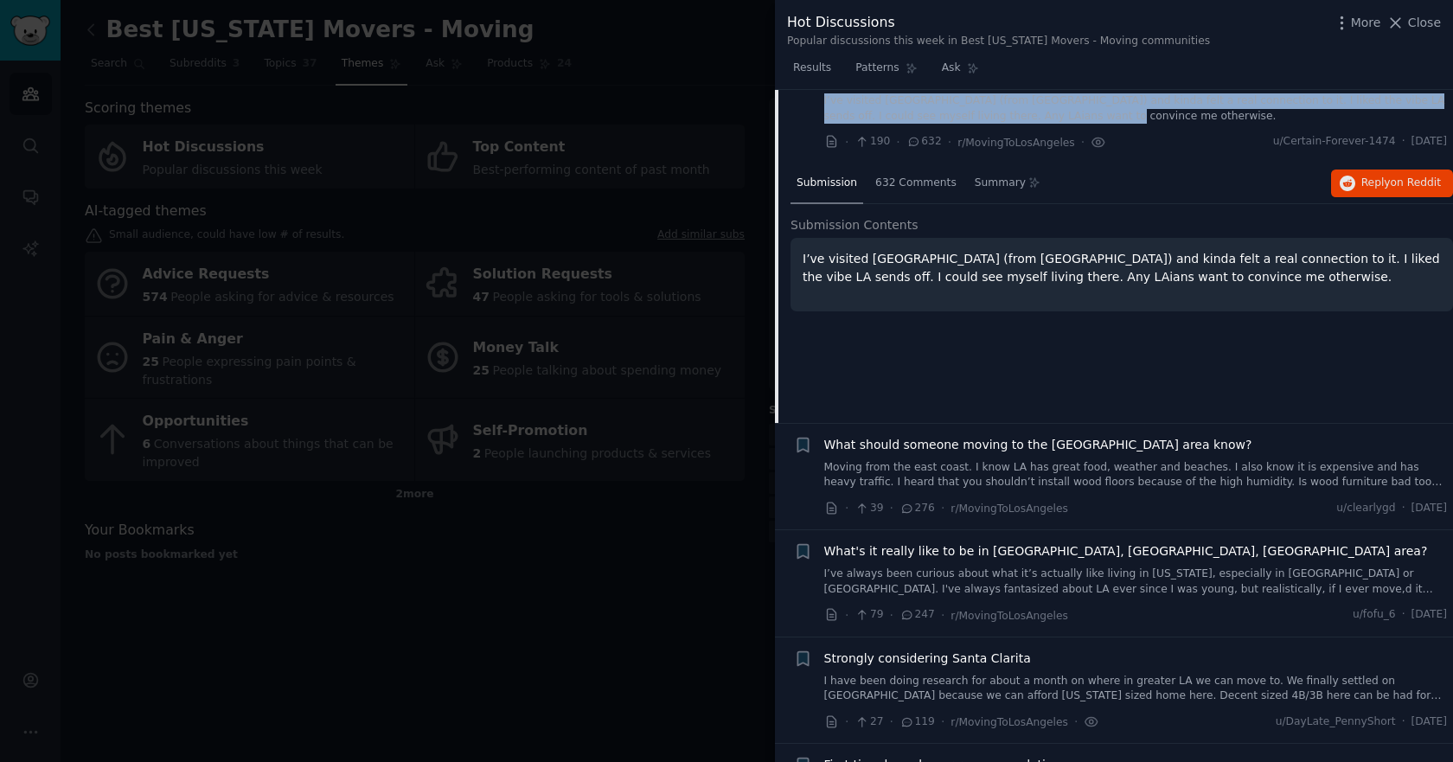
scroll to position [86, 0]
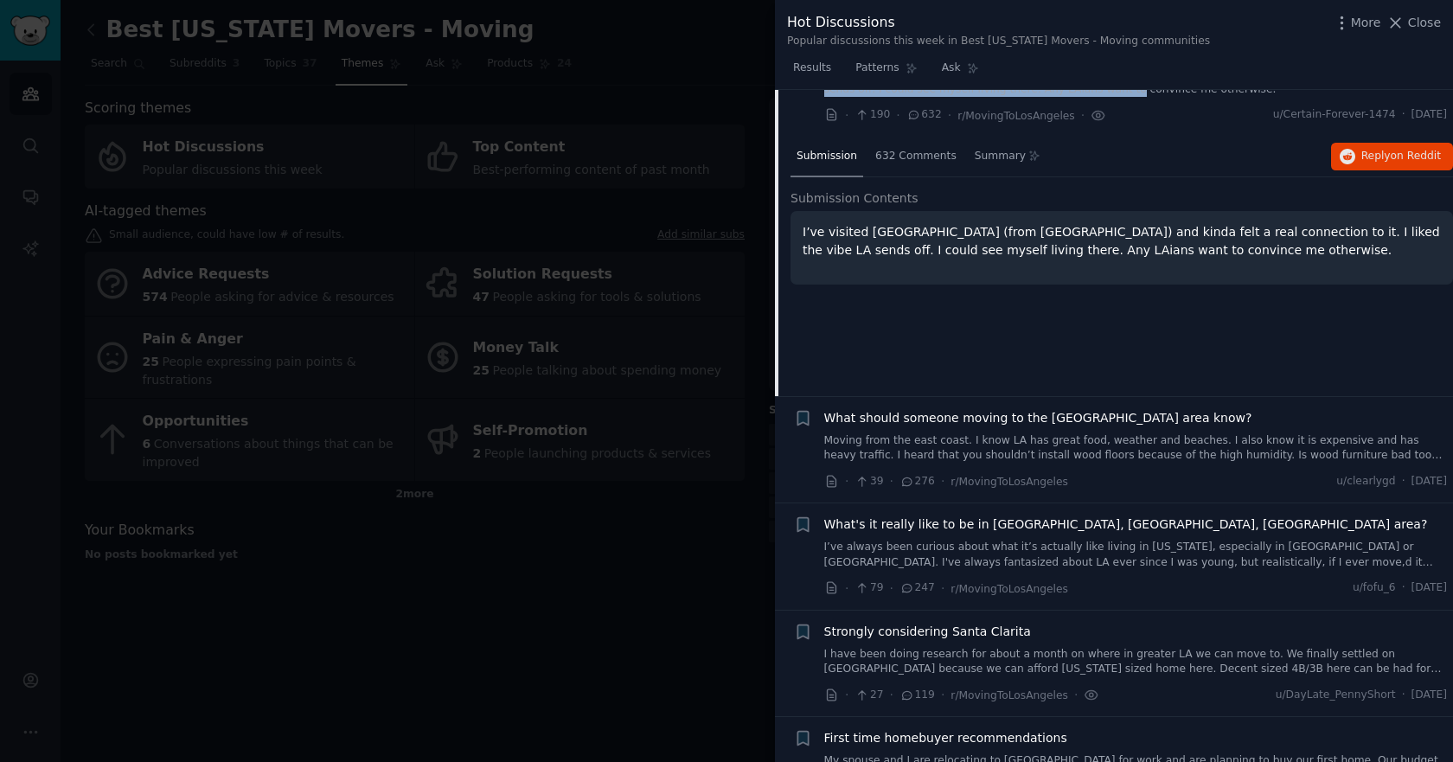
click at [1004, 439] on link "Moving from the east coast. I know LA has great food, weather and beaches. I al…" at bounding box center [1135, 448] width 623 height 30
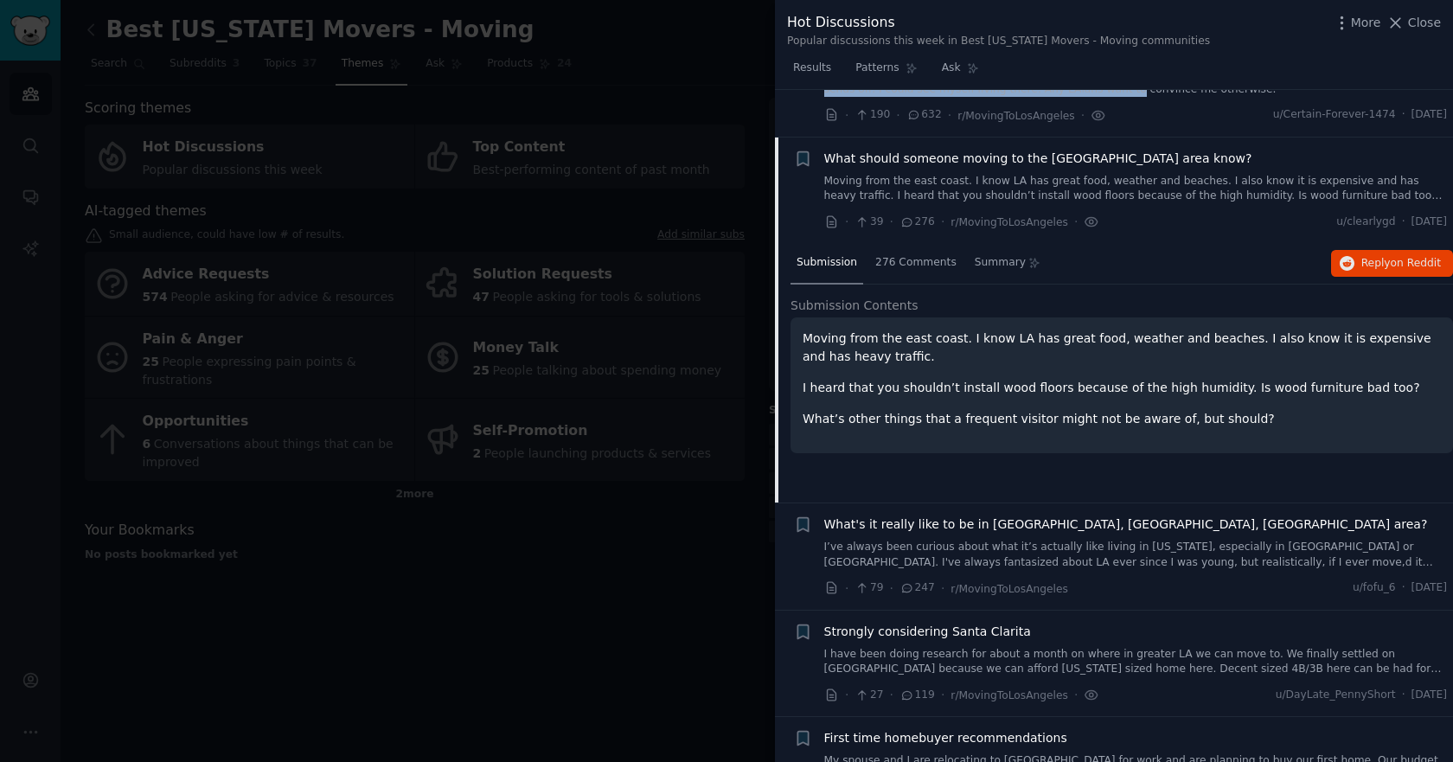
scroll to position [134, 0]
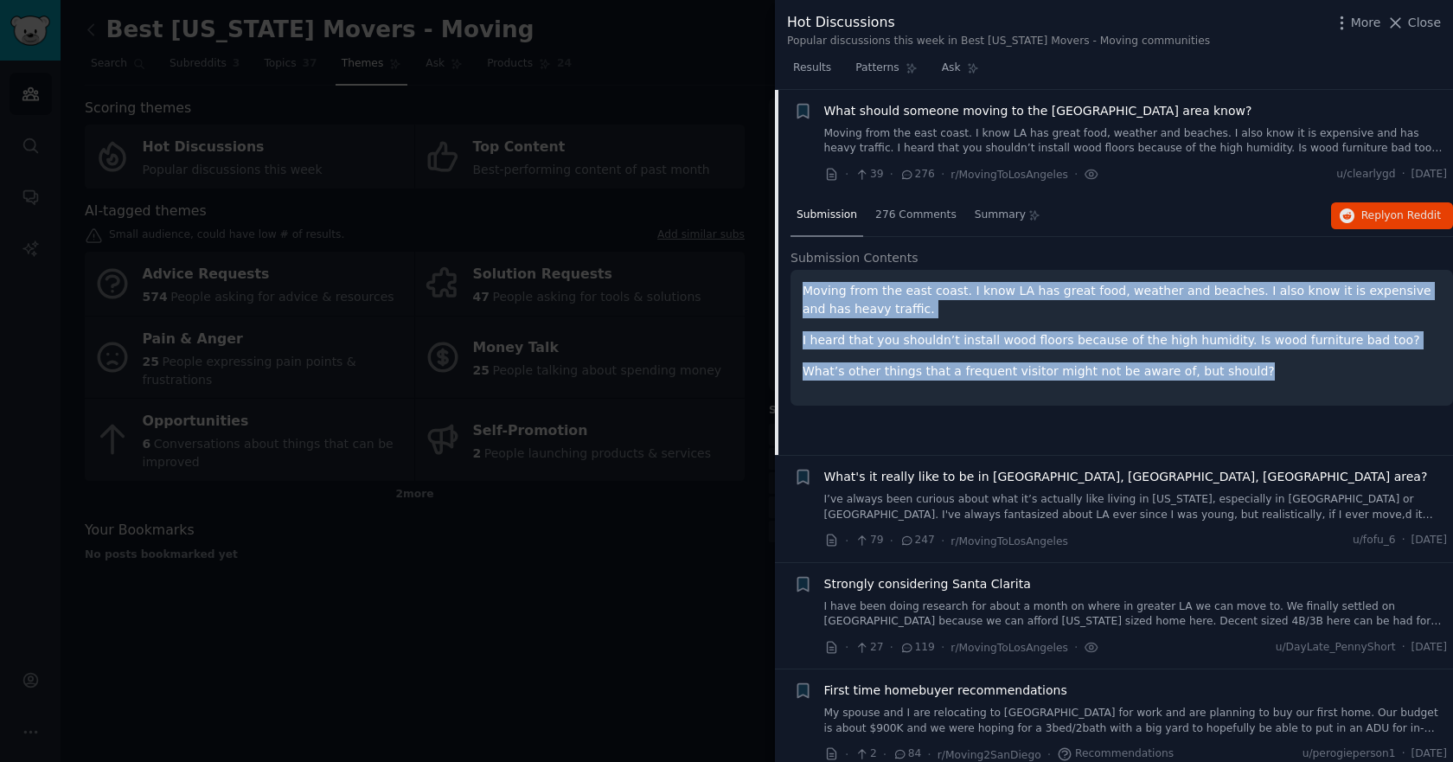
drag, startPoint x: 1258, startPoint y: 374, endPoint x: 805, endPoint y: 282, distance: 462.4
click at [805, 282] on div "Moving from the east coast. I know LA has great food, weather and beaches. I al…" at bounding box center [1121, 331] width 638 height 99
copy div "Moving from the east coast. I know LA has great food, weather and beaches. I al…"
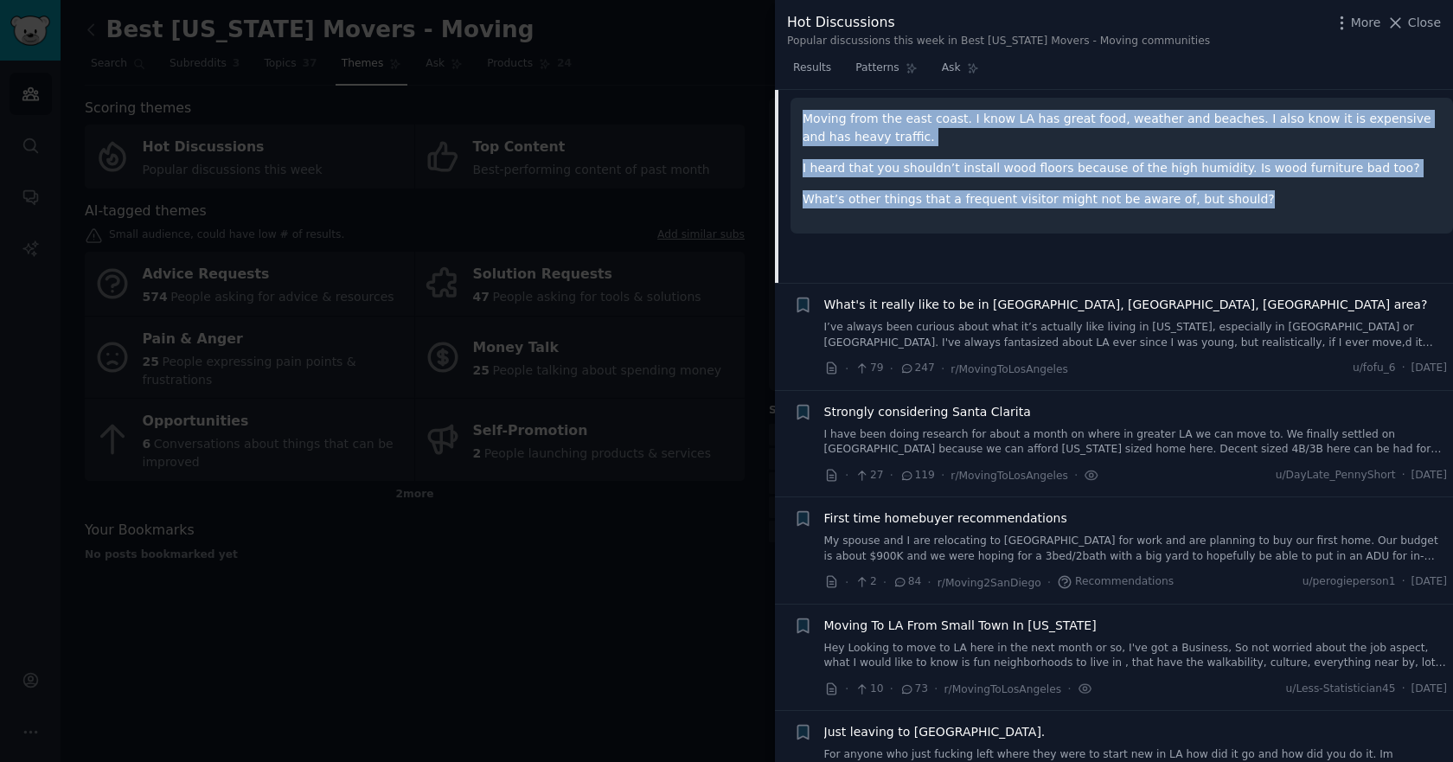
scroll to position [480, 0]
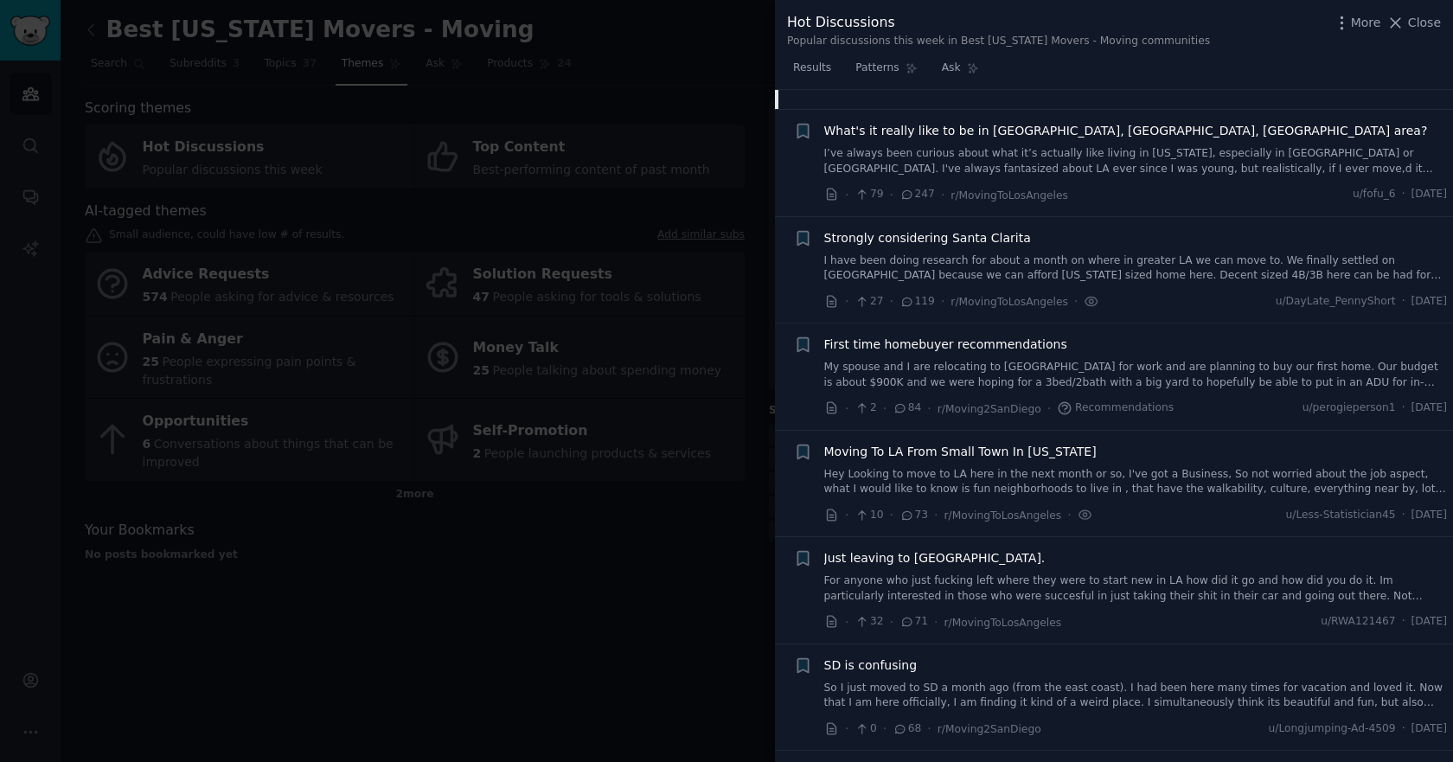
click at [1044, 463] on div "Moving To LA From Small Town In Utah Hey Looking to move to LA here in the next…" at bounding box center [1135, 470] width 623 height 54
click at [1051, 470] on link "Hey Looking to move to LA here in the next month or so, I've got a Business, So…" at bounding box center [1135, 482] width 623 height 30
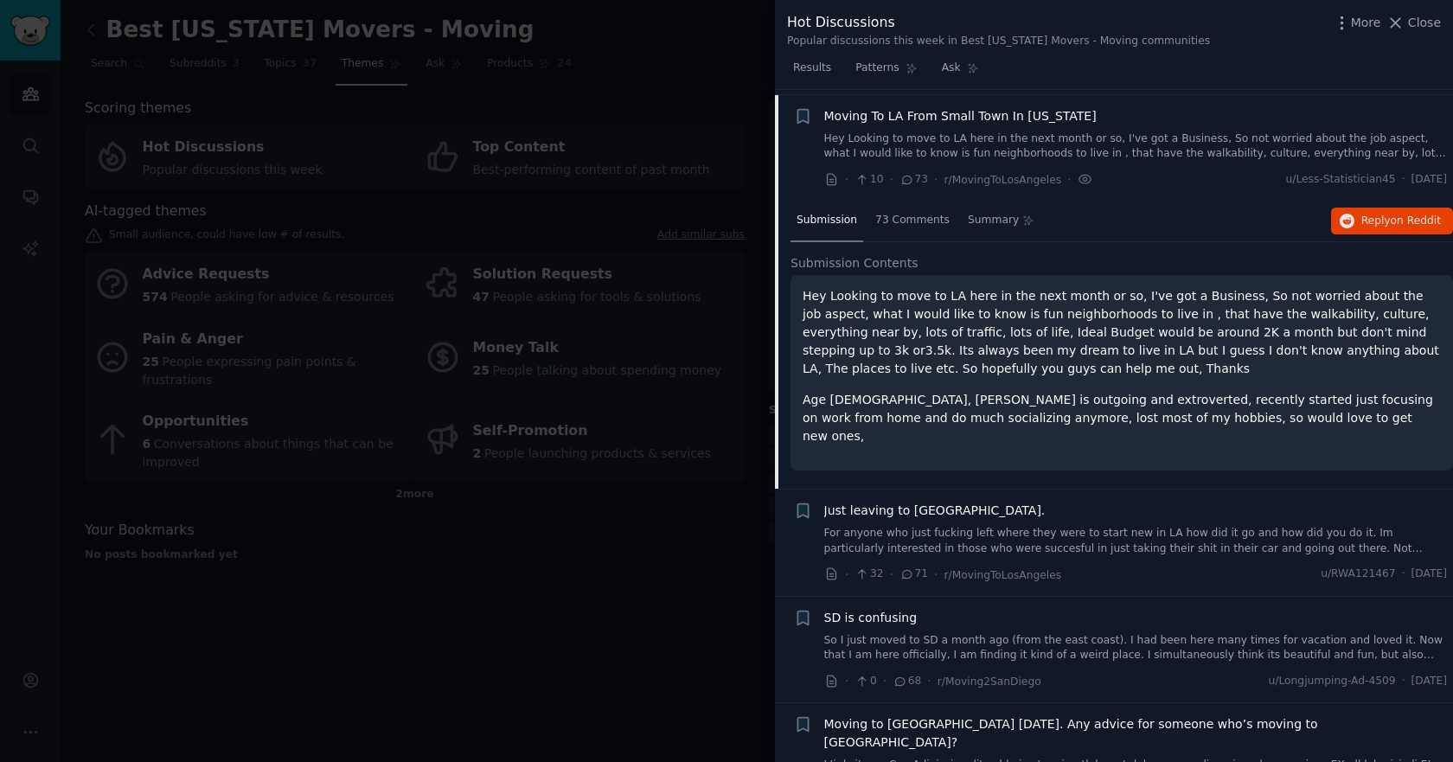
scroll to position [561, 0]
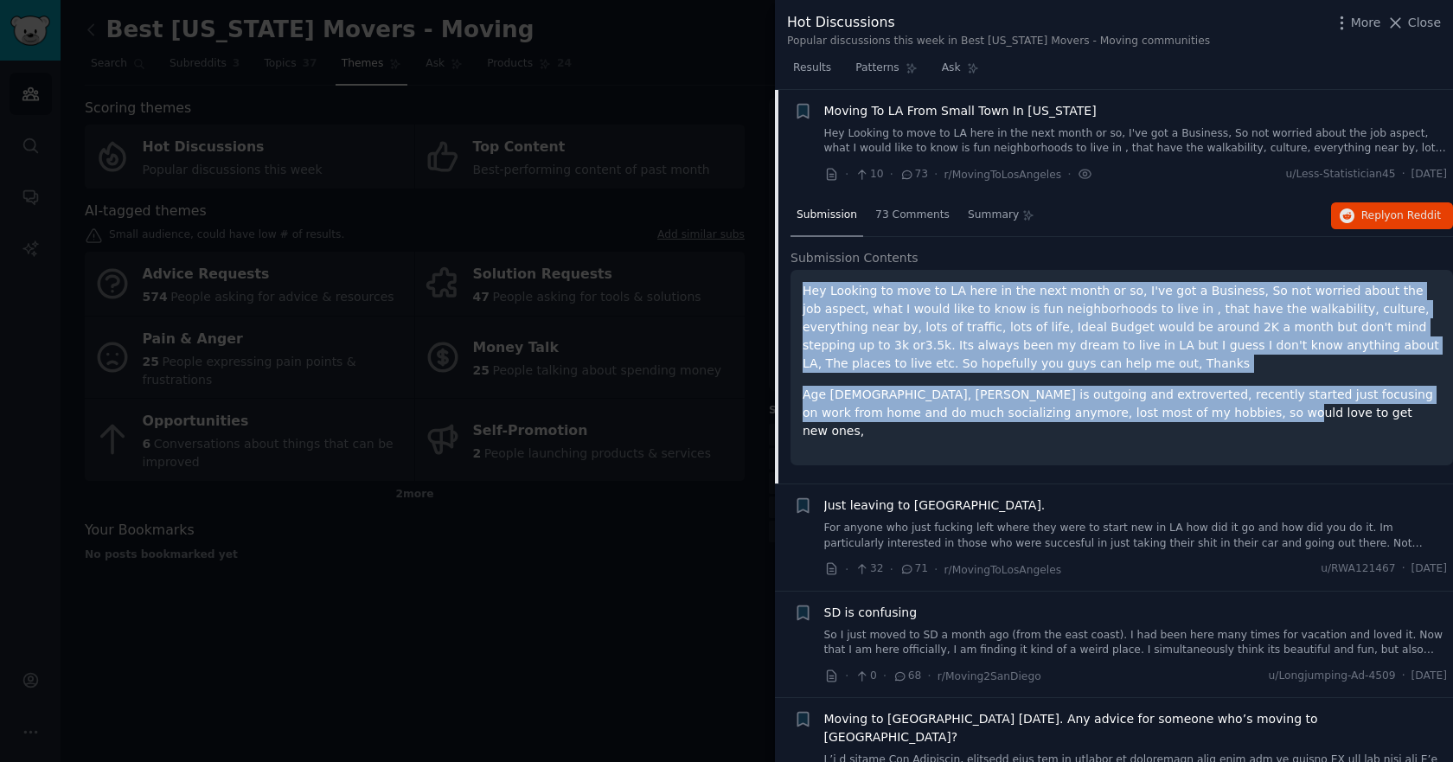
drag, startPoint x: 1095, startPoint y: 411, endPoint x: 801, endPoint y: 293, distance: 317.4
click at [801, 293] on div "Hey Looking to move to LA here in the next month or so, I've got a Business, So…" at bounding box center [1121, 367] width 662 height 195
copy div "Hey Looking to move to LA here in the next month or so, I've got a Business, So…"
click at [1066, 521] on link "For anyone who just fucking left where they were to start new in LA how did it …" at bounding box center [1135, 536] width 623 height 30
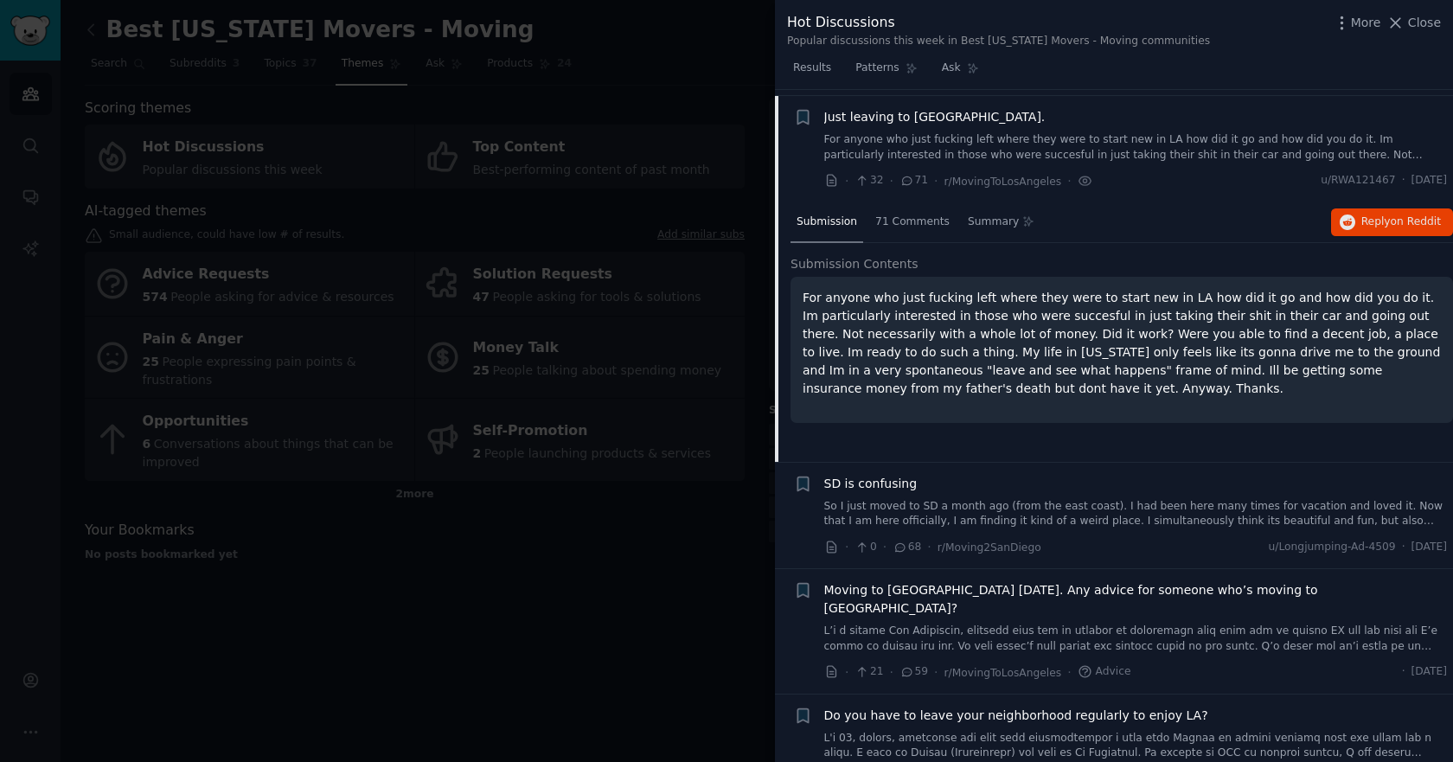
scroll to position [668, 0]
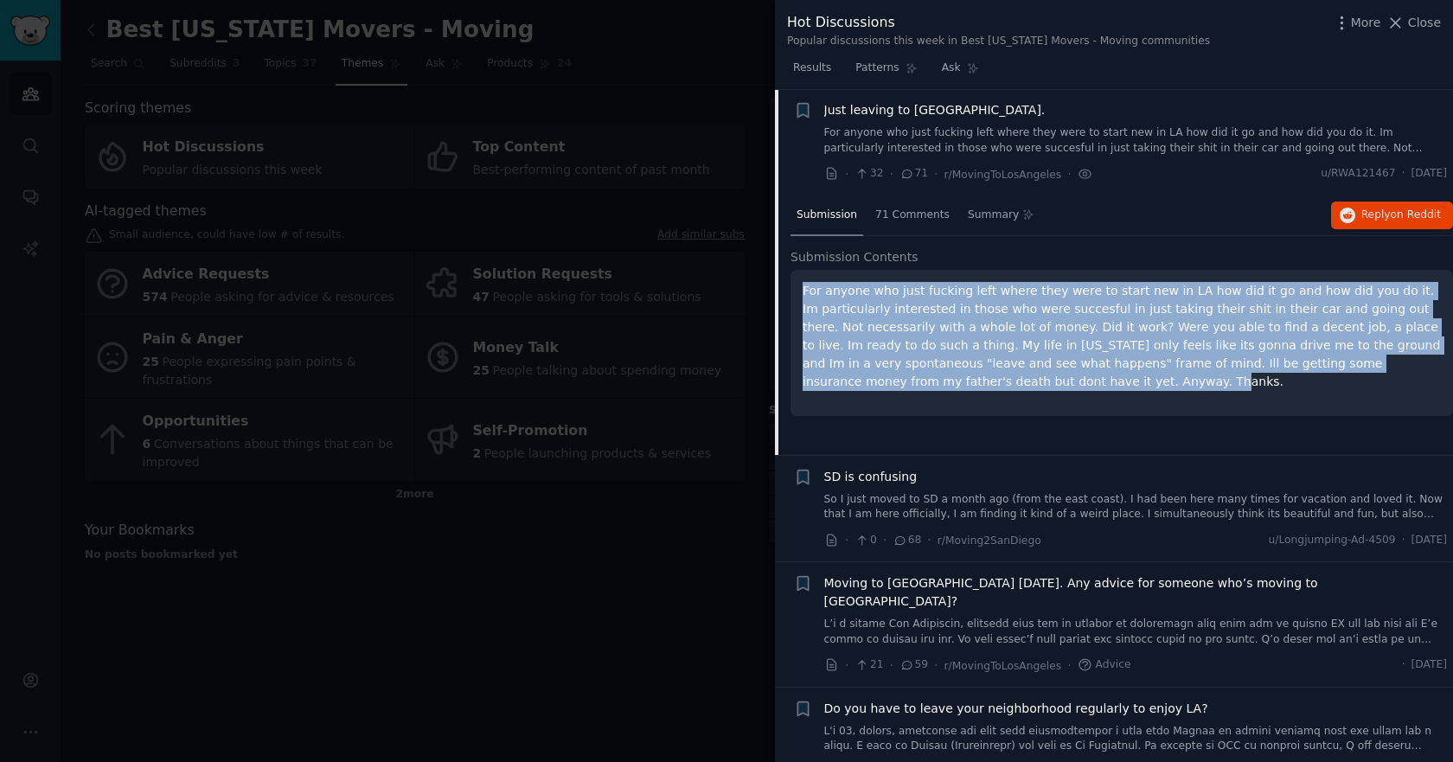
drag, startPoint x: 907, startPoint y: 373, endPoint x: 801, endPoint y: 283, distance: 139.3
click at [797, 290] on div "For anyone who just fucking left where they were to start new in LA how did it …" at bounding box center [1121, 343] width 662 height 146
copy p "For anyone who just fucking left where they were to start new in LA how did it …"
click at [913, 498] on link "So I just moved to SD a month ago (from the east coast). I had been here many t…" at bounding box center [1135, 507] width 623 height 30
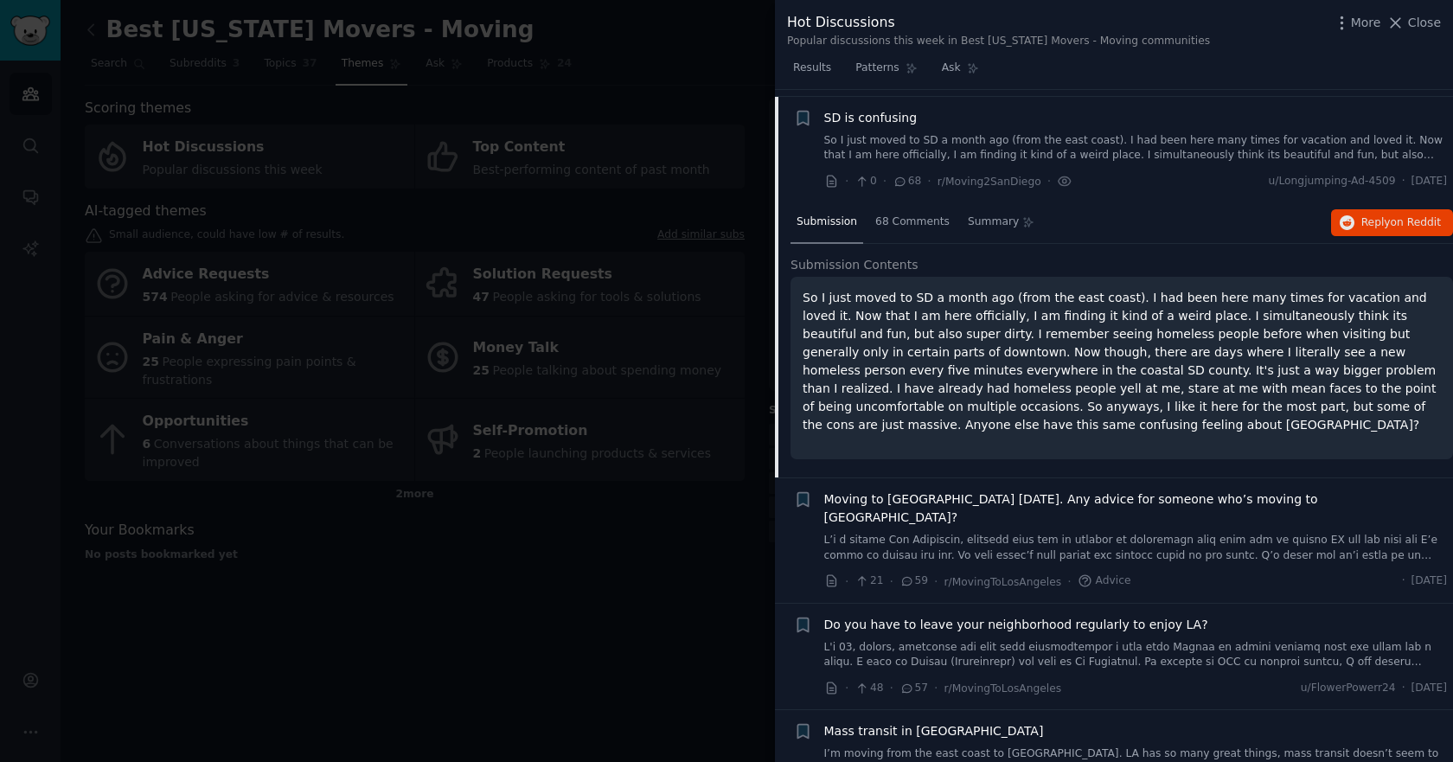
scroll to position [775, 0]
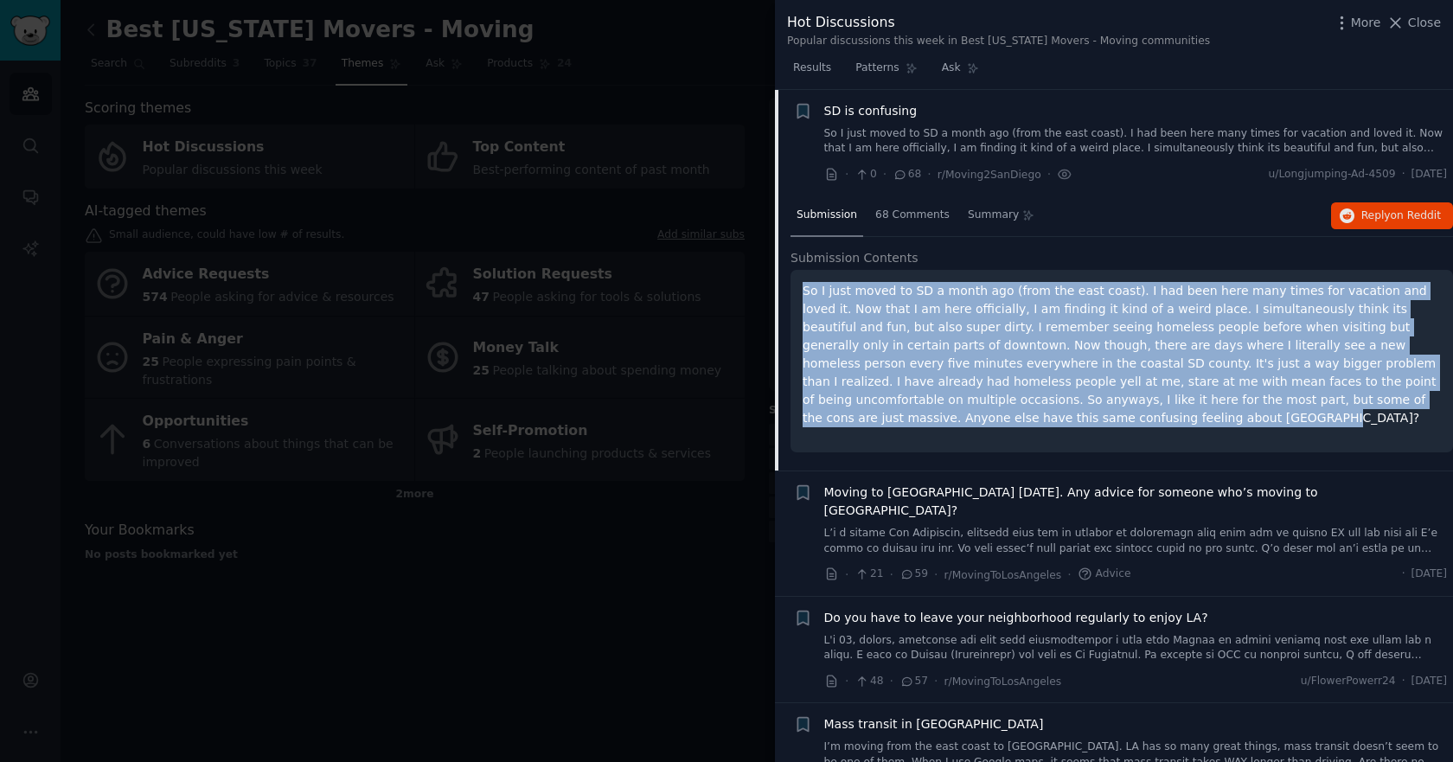
drag, startPoint x: 1350, startPoint y: 402, endPoint x: 792, endPoint y: 291, distance: 568.7
click at [792, 291] on div "So I just moved to SD a month ago (from the east coast). I had been here many t…" at bounding box center [1121, 361] width 662 height 182
copy p "So I just moved to SD a month ago (from the east coast). I had been here many t…"
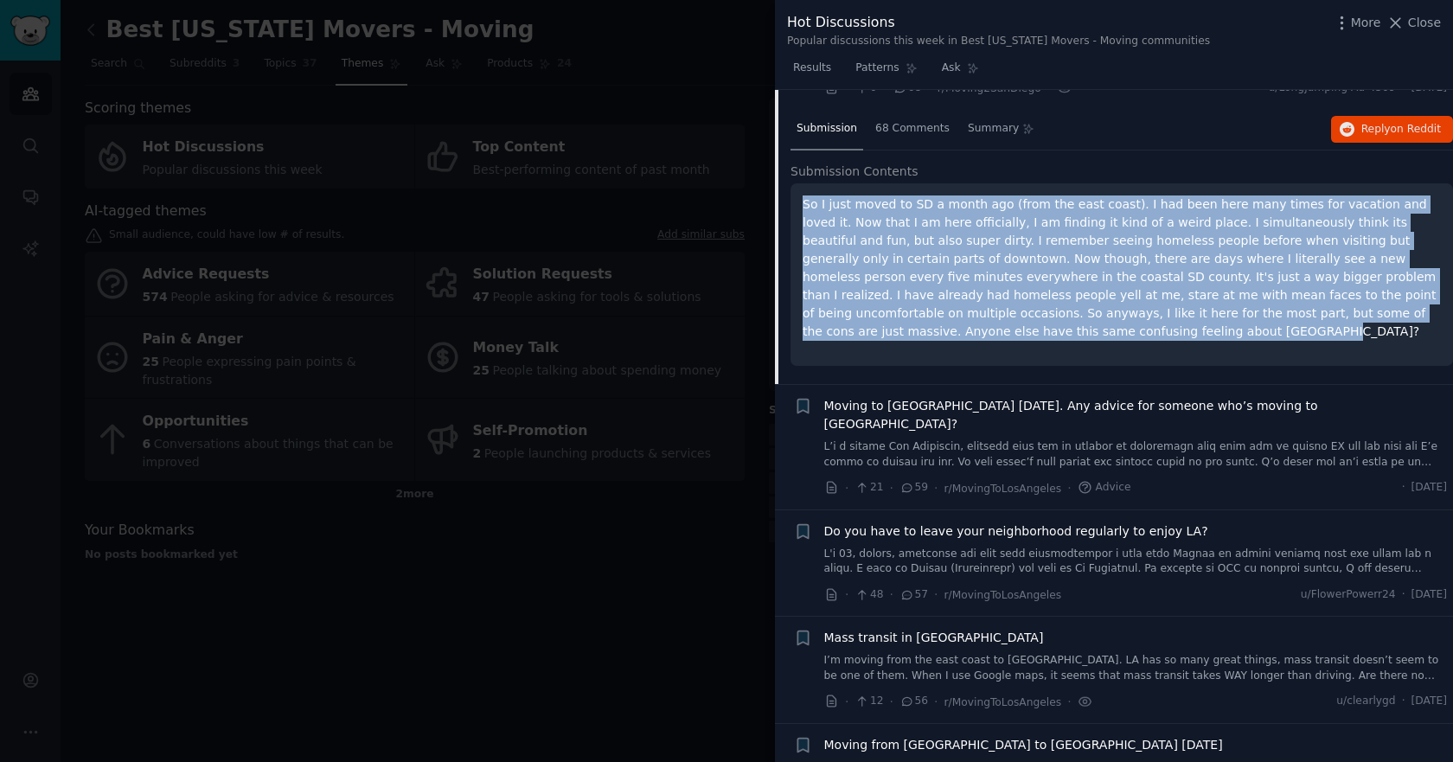
click at [974, 439] on link at bounding box center [1135, 454] width 623 height 30
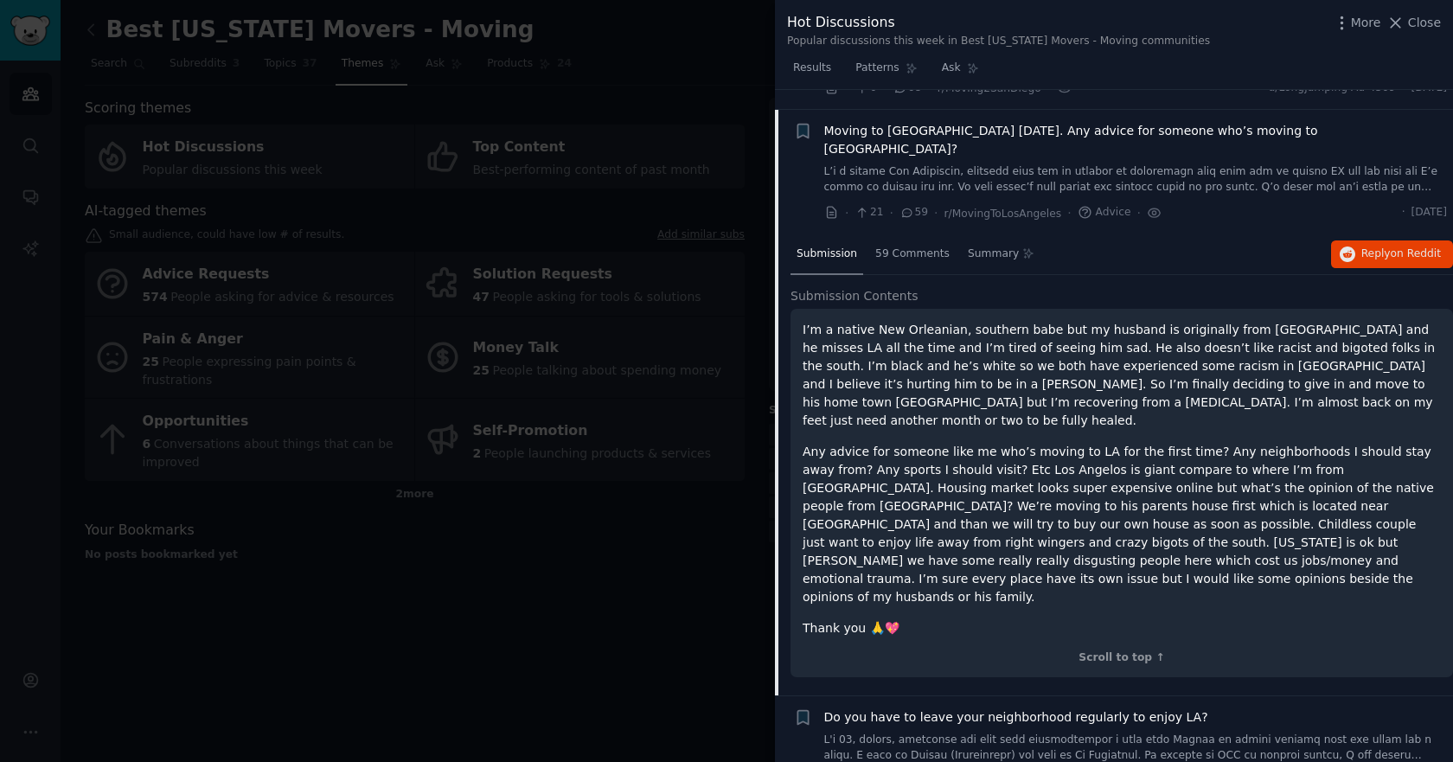
scroll to position [882, 0]
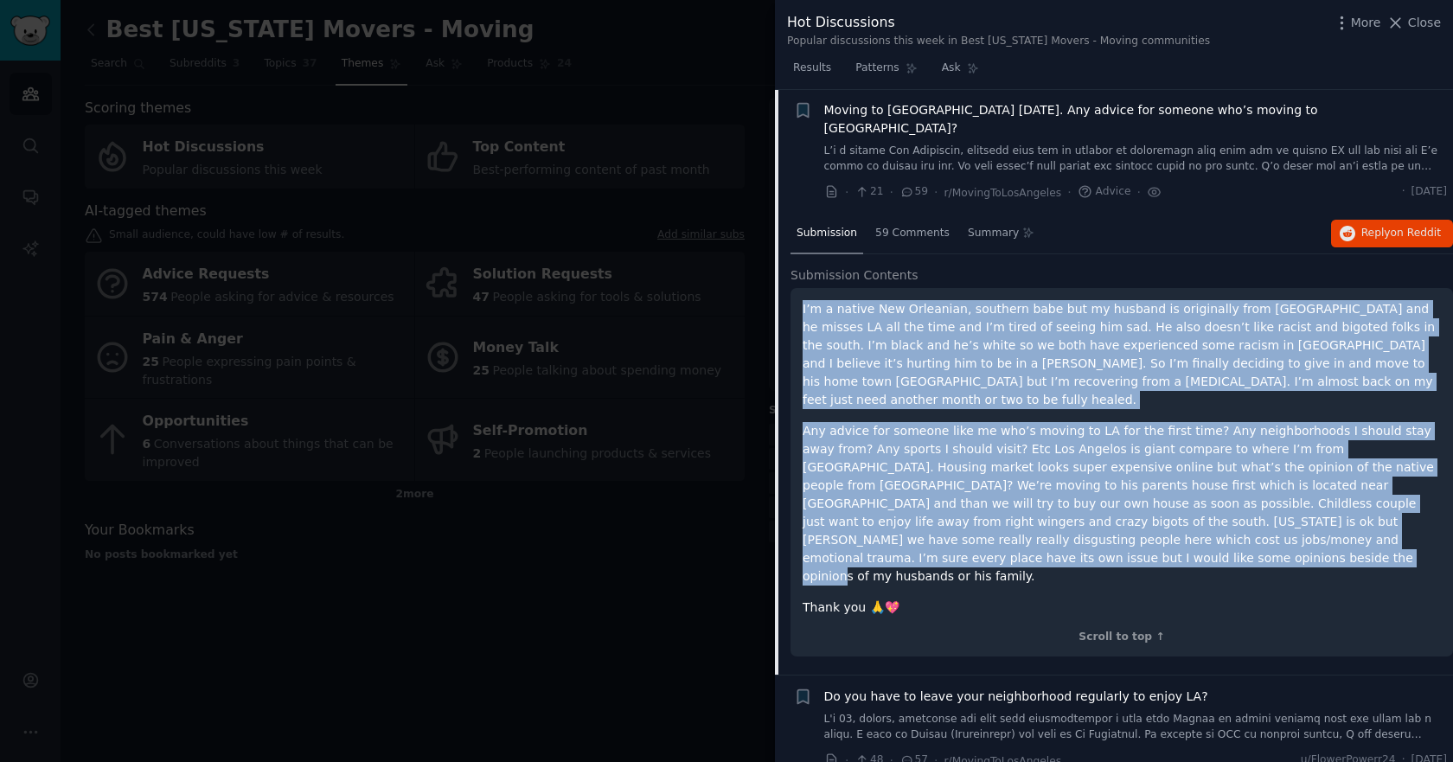
drag, startPoint x: 1287, startPoint y: 507, endPoint x: 789, endPoint y: 294, distance: 540.7
click at [789, 294] on div "Submission 59 Comments Summary Reply on Reddit Submission Contents I’m a native…" at bounding box center [1114, 445] width 678 height 462
copy div "I’m a native New Orleanian, southern babe but my husband is originally from cal…"
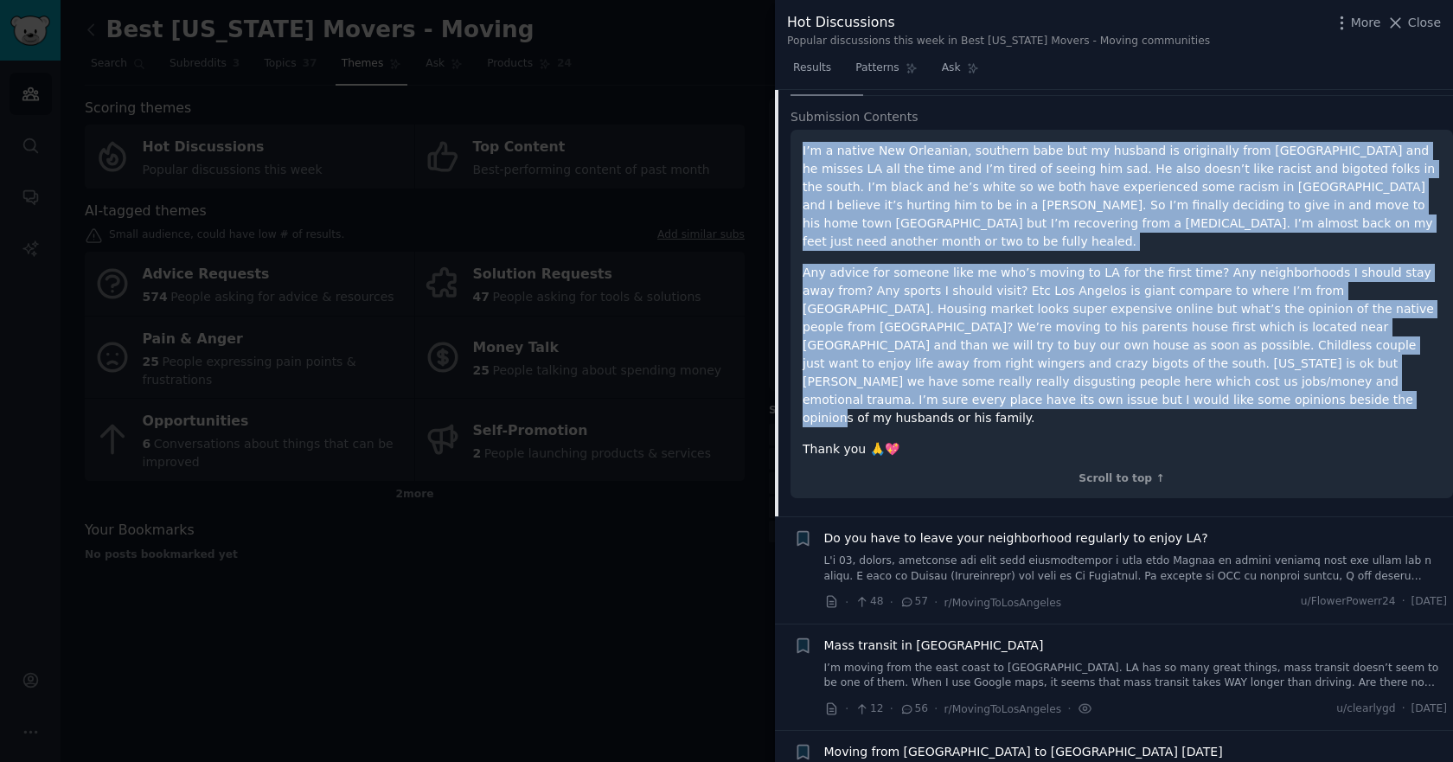
scroll to position [1055, 0]
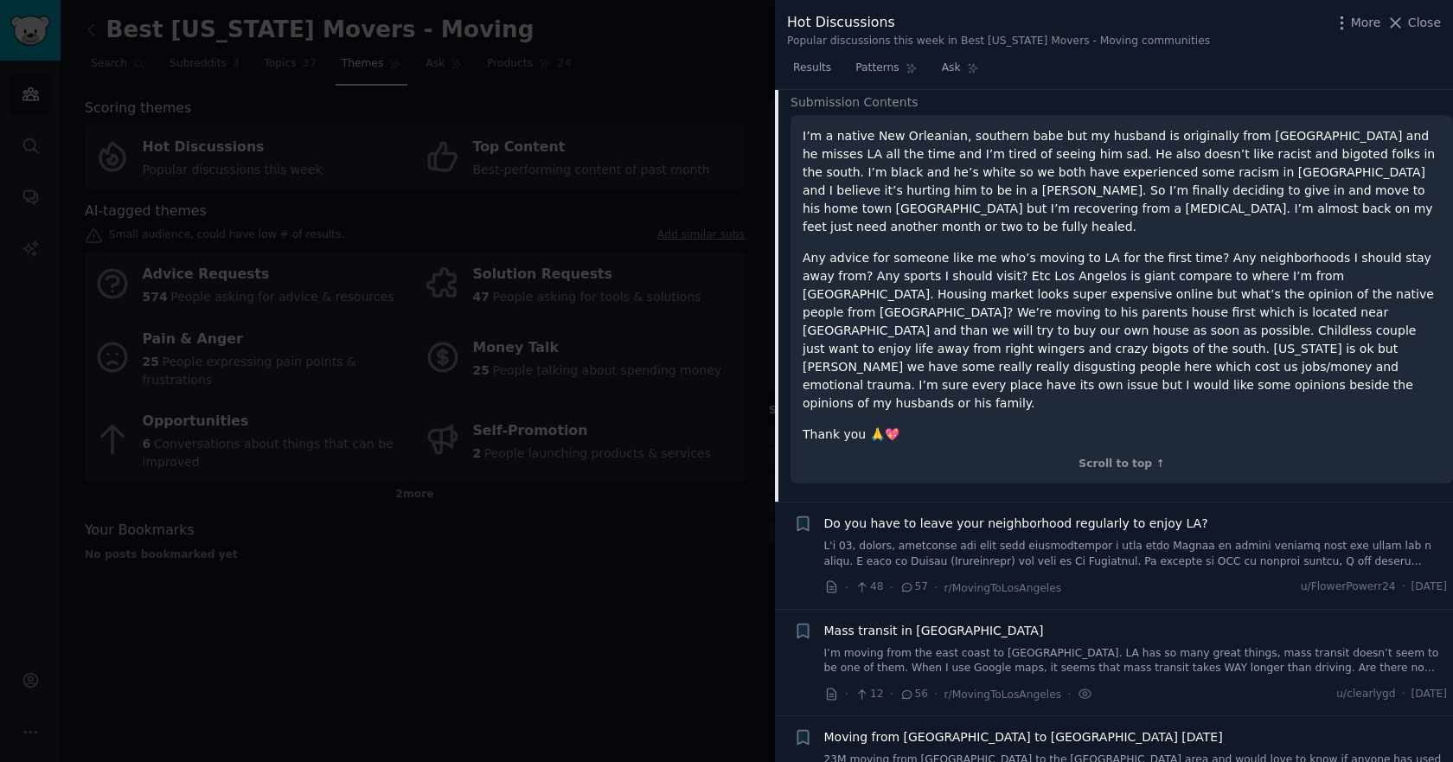
click at [566, 625] on div at bounding box center [726, 381] width 1453 height 762
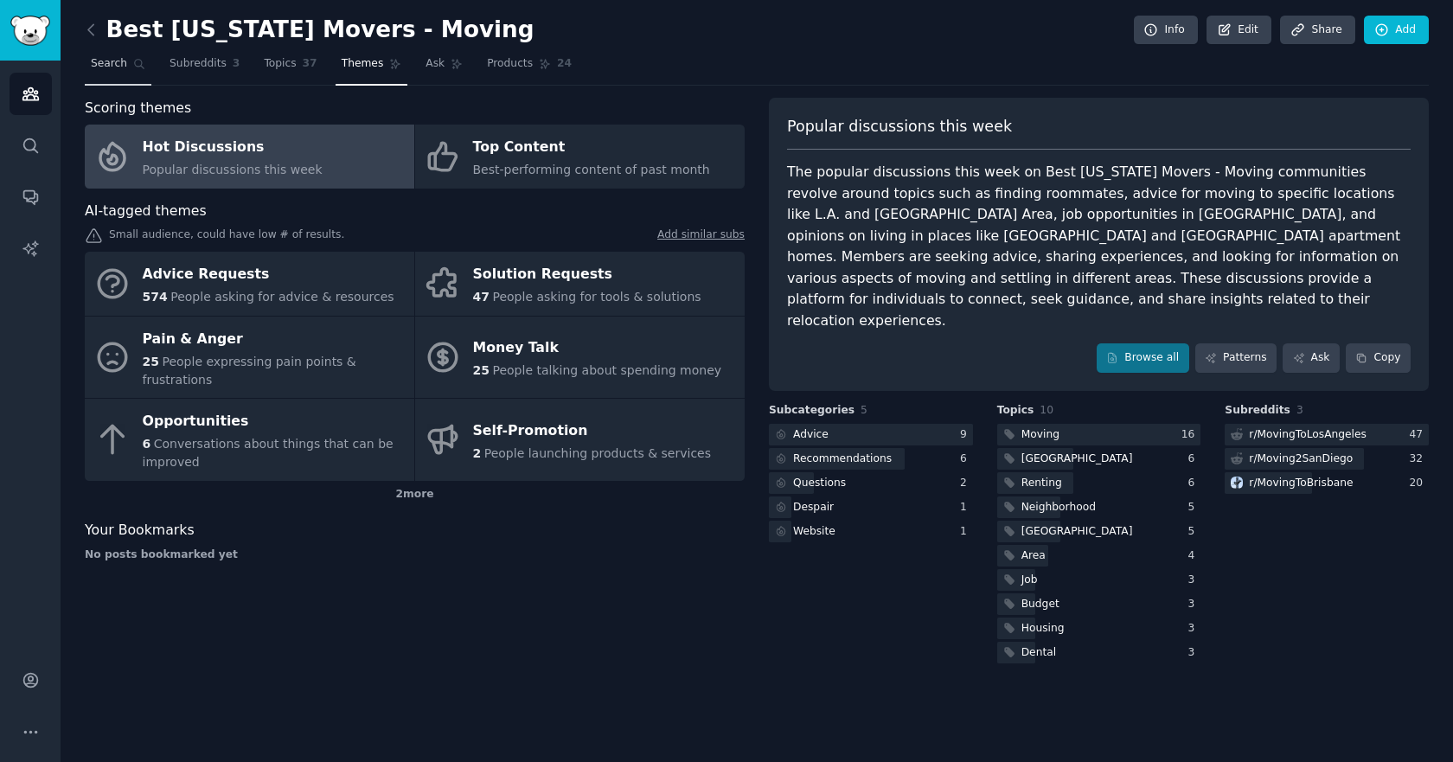
click at [133, 67] on icon at bounding box center [139, 64] width 12 height 12
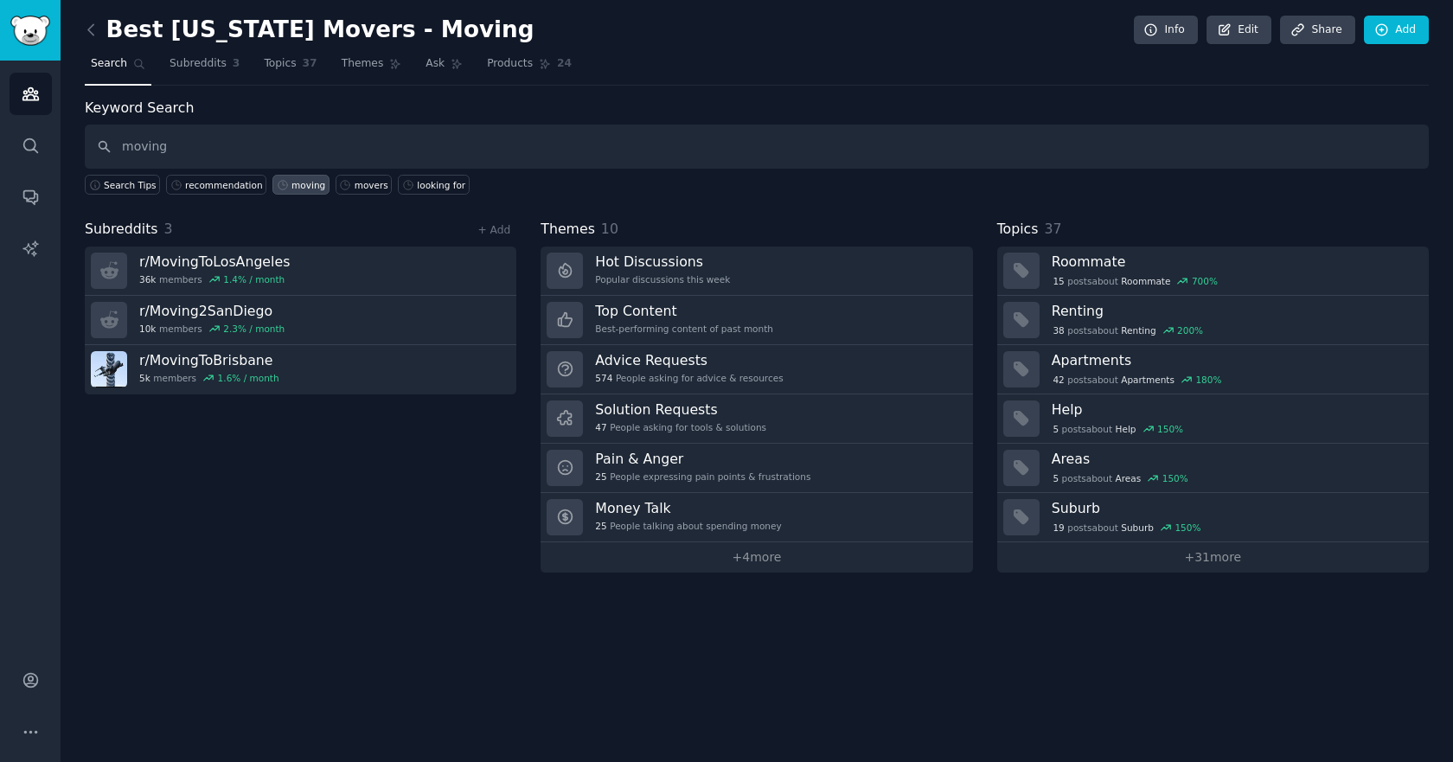
type input "moving"
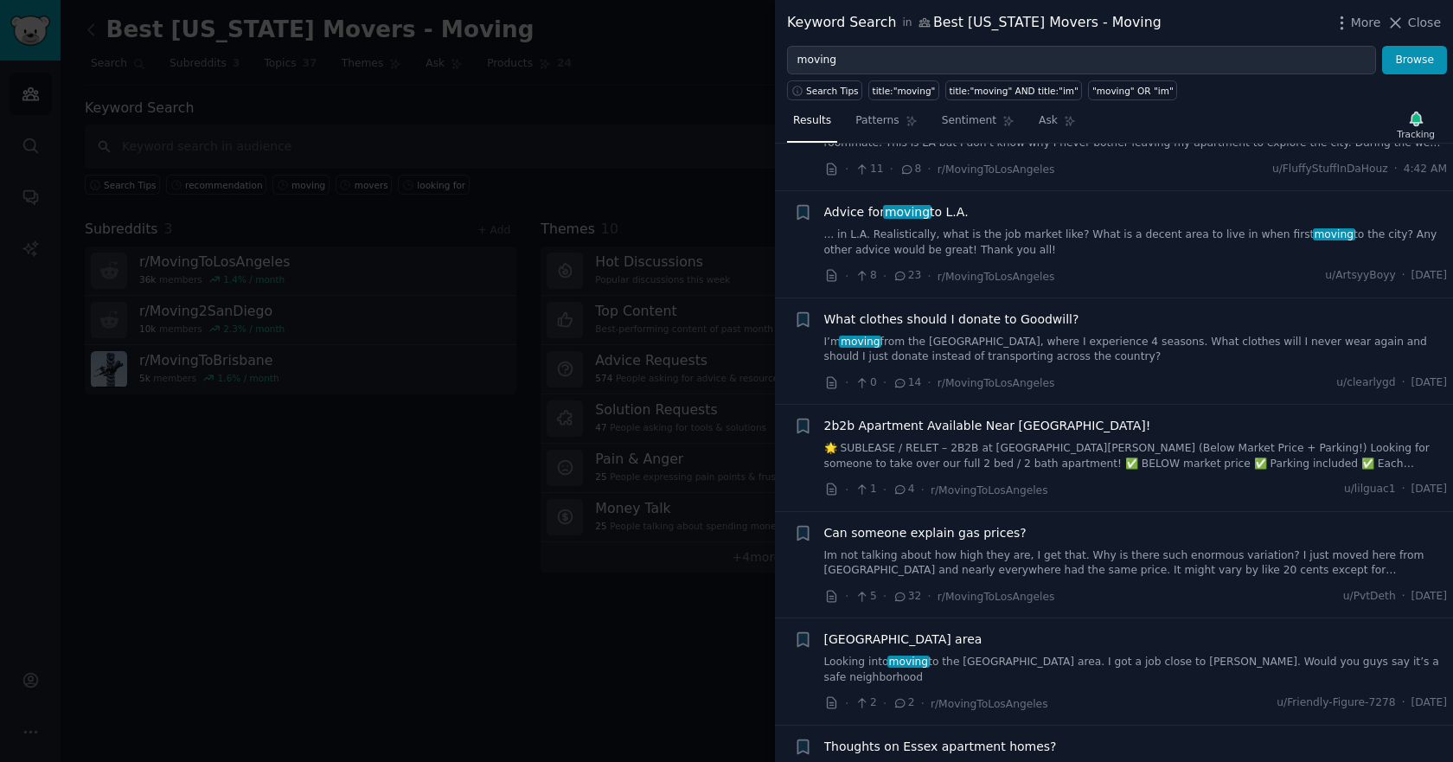
click at [938, 214] on span "Advice for moving to L.A." at bounding box center [896, 212] width 144 height 18
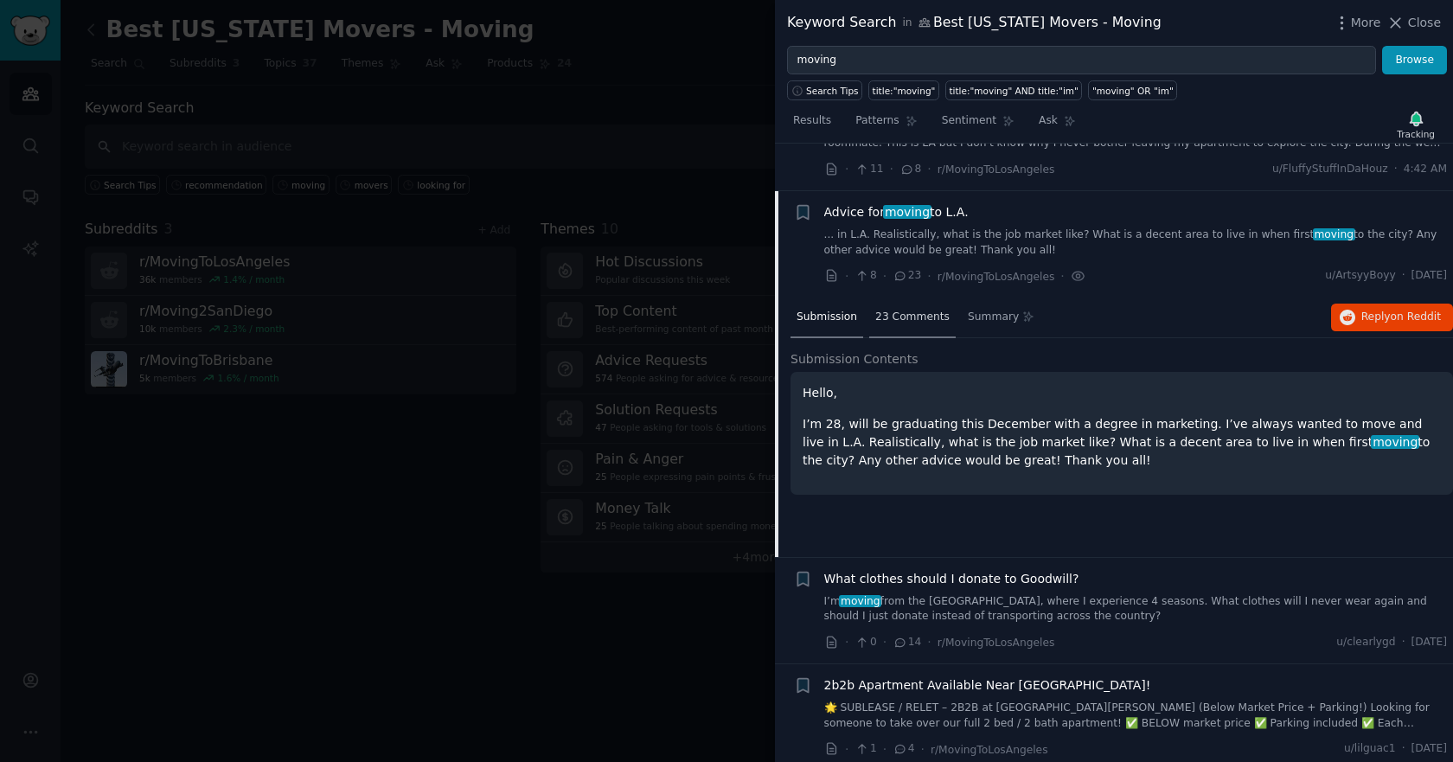
scroll to position [134, 0]
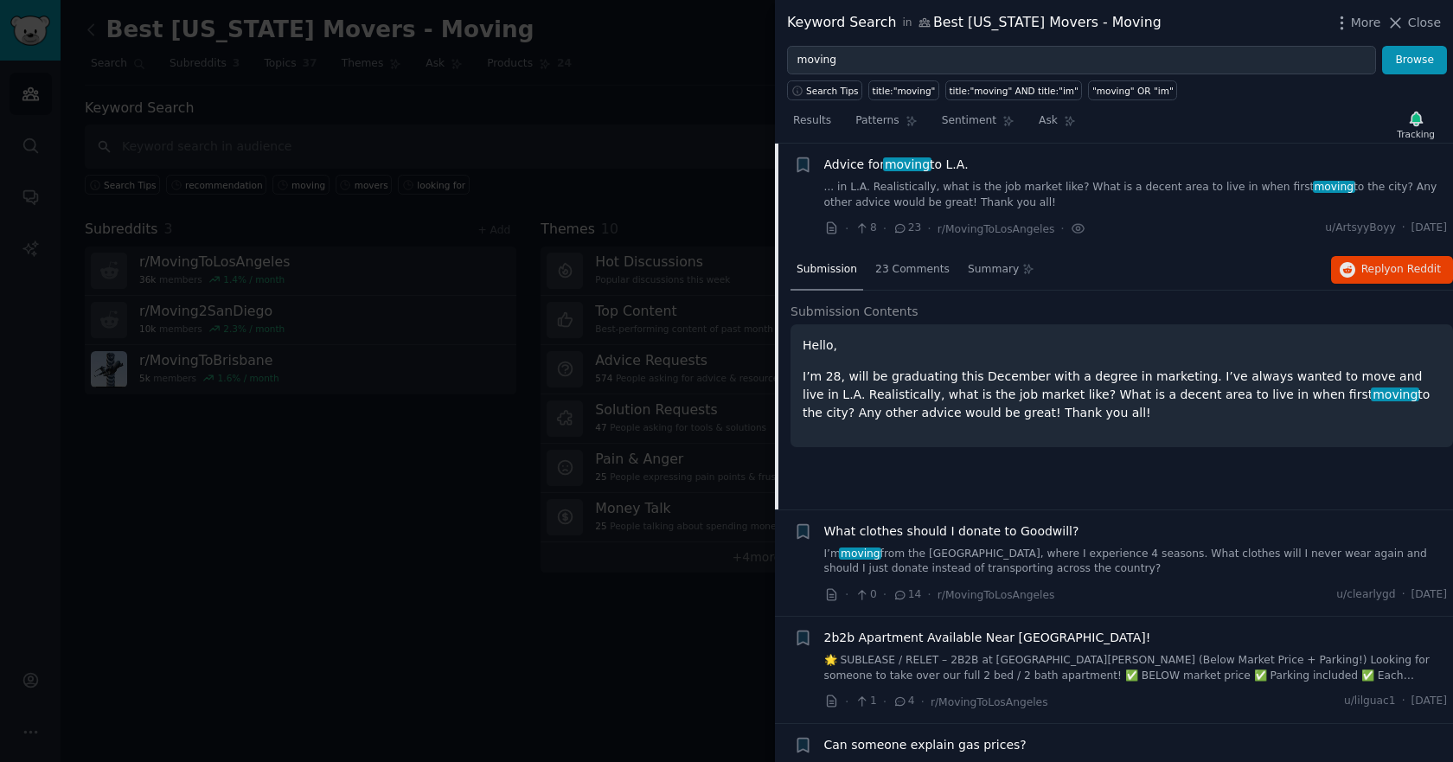
click at [1010, 182] on link "... in L.A. Realistically, what is the job market like? What is a decent area t…" at bounding box center [1135, 195] width 623 height 30
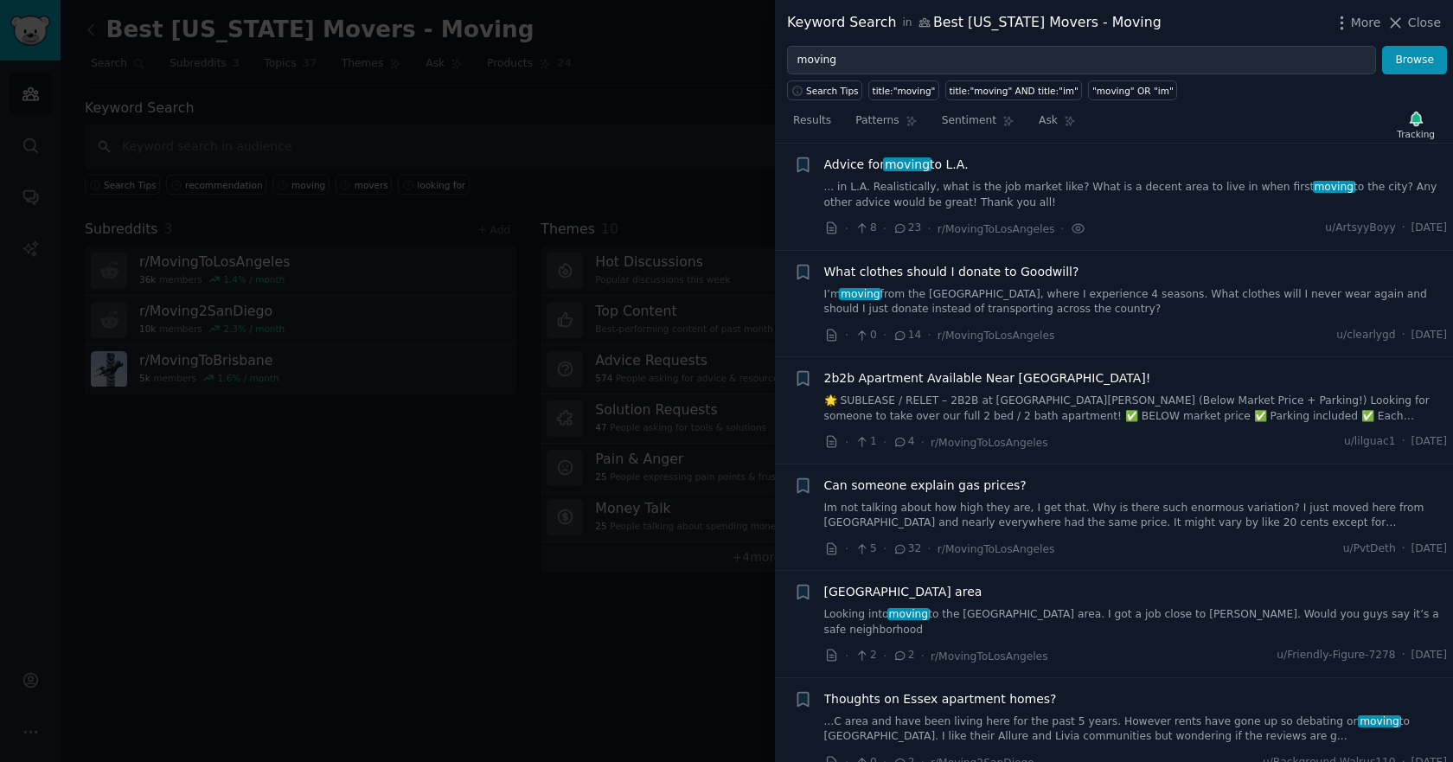
click at [1016, 198] on link "... in L.A. Realistically, what is the job market like? What is a decent area t…" at bounding box center [1135, 195] width 623 height 30
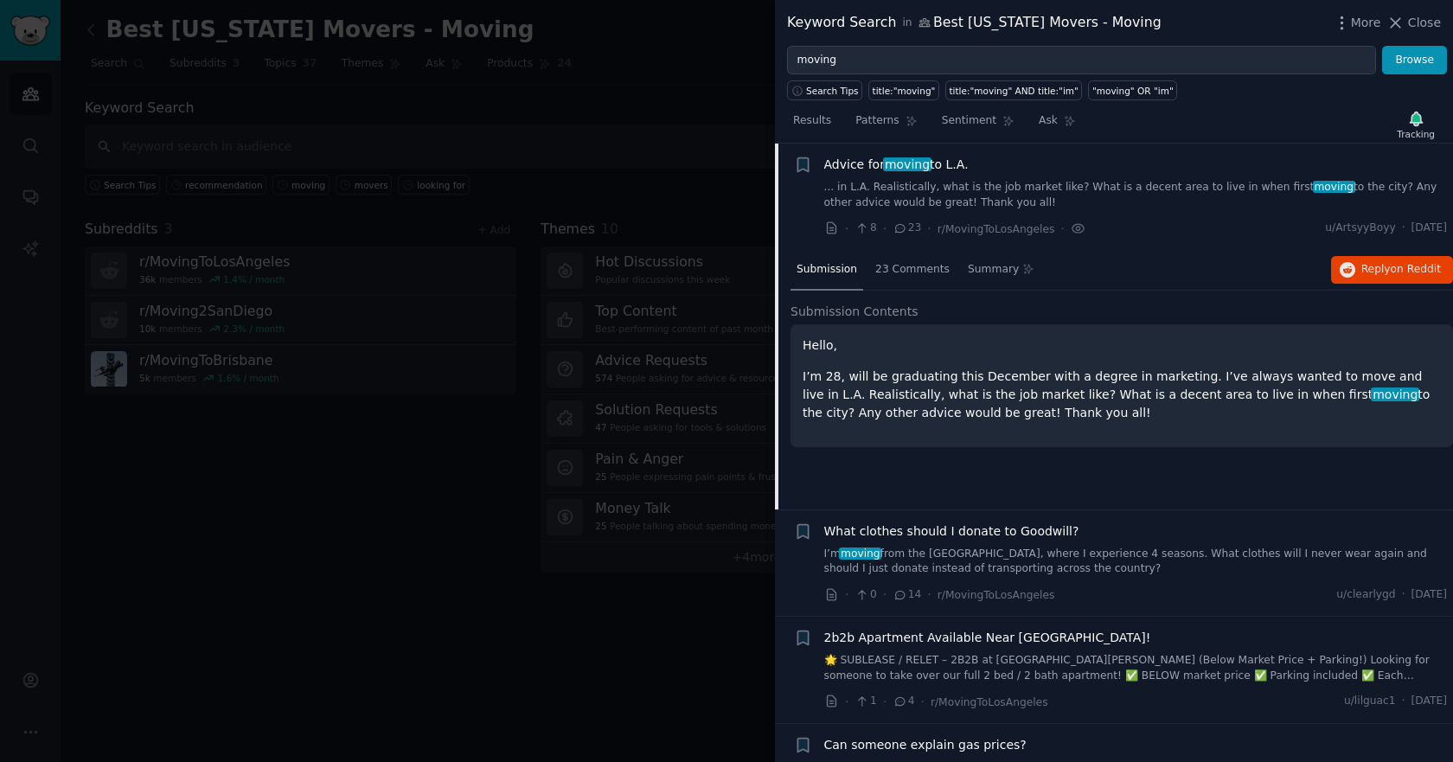
drag, startPoint x: 960, startPoint y: 394, endPoint x: 799, endPoint y: 348, distance: 167.2
click at [799, 348] on div "Hello, I’m 28, will be graduating this December with a degree in marketing. I’v…" at bounding box center [1121, 385] width 662 height 123
copy div "Hello, I’m 28, will be graduating this December with a degree in marketing. I’v…"
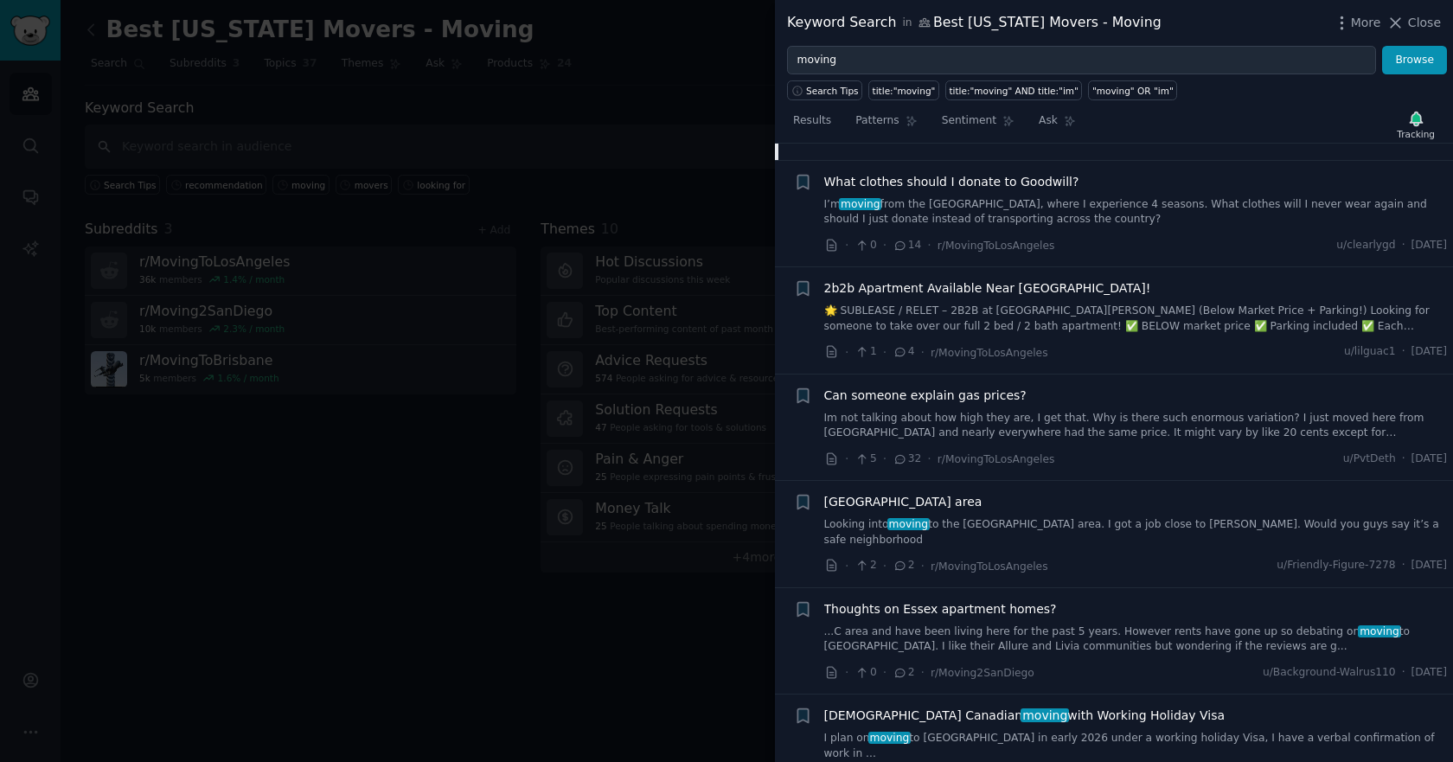
scroll to position [566, 0]
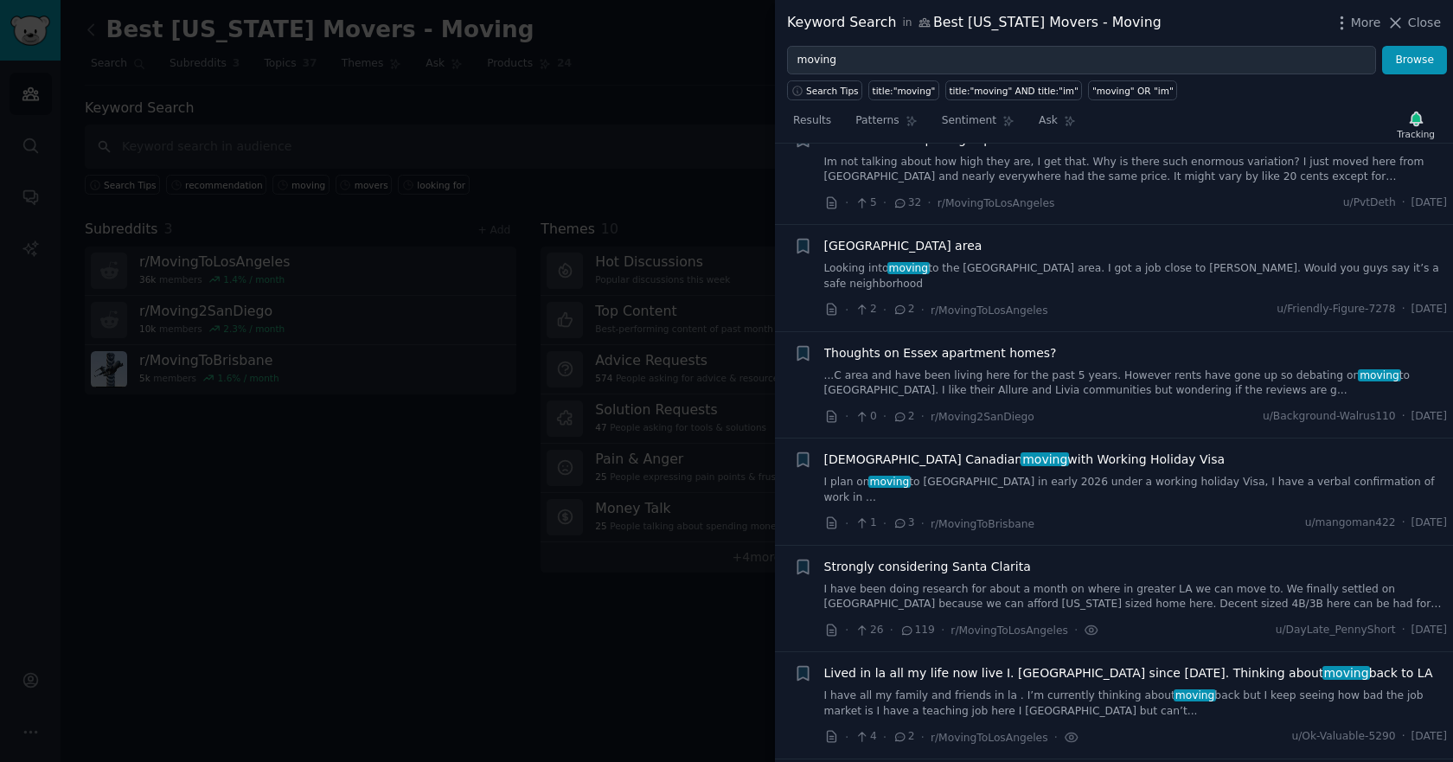
click at [1027, 272] on link "Looking into moving to the Hawthorne area. I got a job close to Lynwood. Would …" at bounding box center [1135, 276] width 623 height 30
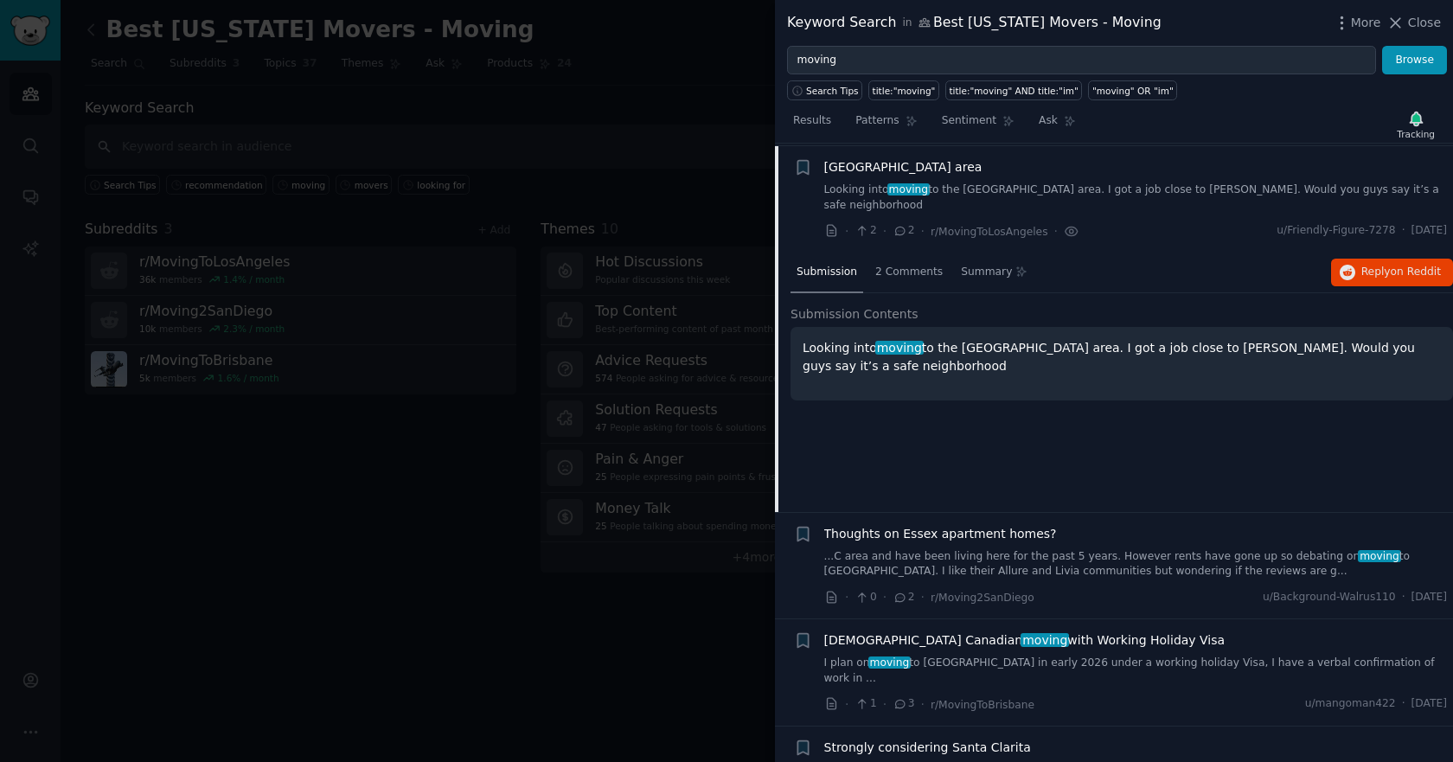
scroll to position [561, 0]
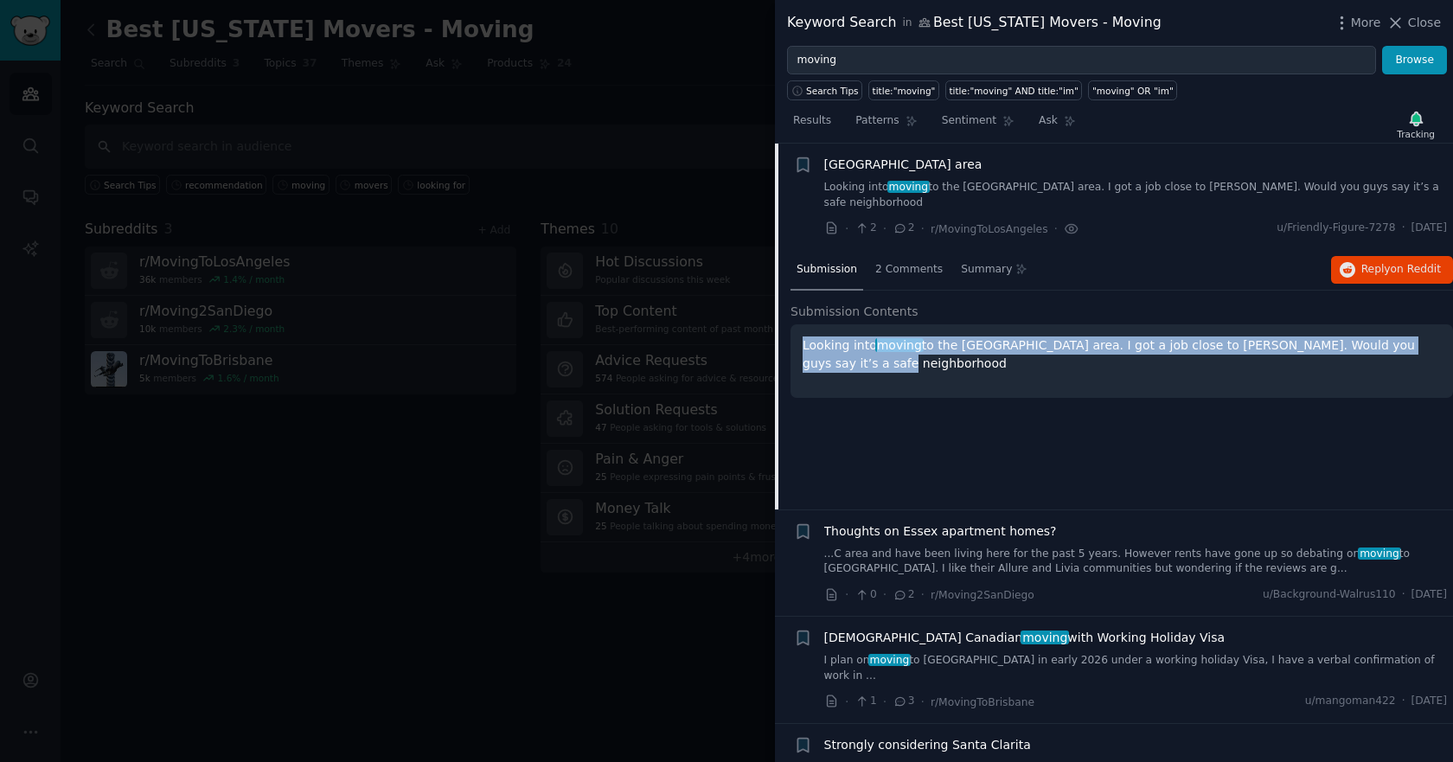
drag, startPoint x: 990, startPoint y: 361, endPoint x: 795, endPoint y: 317, distance: 199.3
click at [795, 324] on div "Looking into moving to the Hawthorne area. I got a job close to Lynwood. Would …" at bounding box center [1121, 360] width 662 height 73
copy p "Looking into moving to the Hawthorne area. I got a job close to Lynwood. Would …"
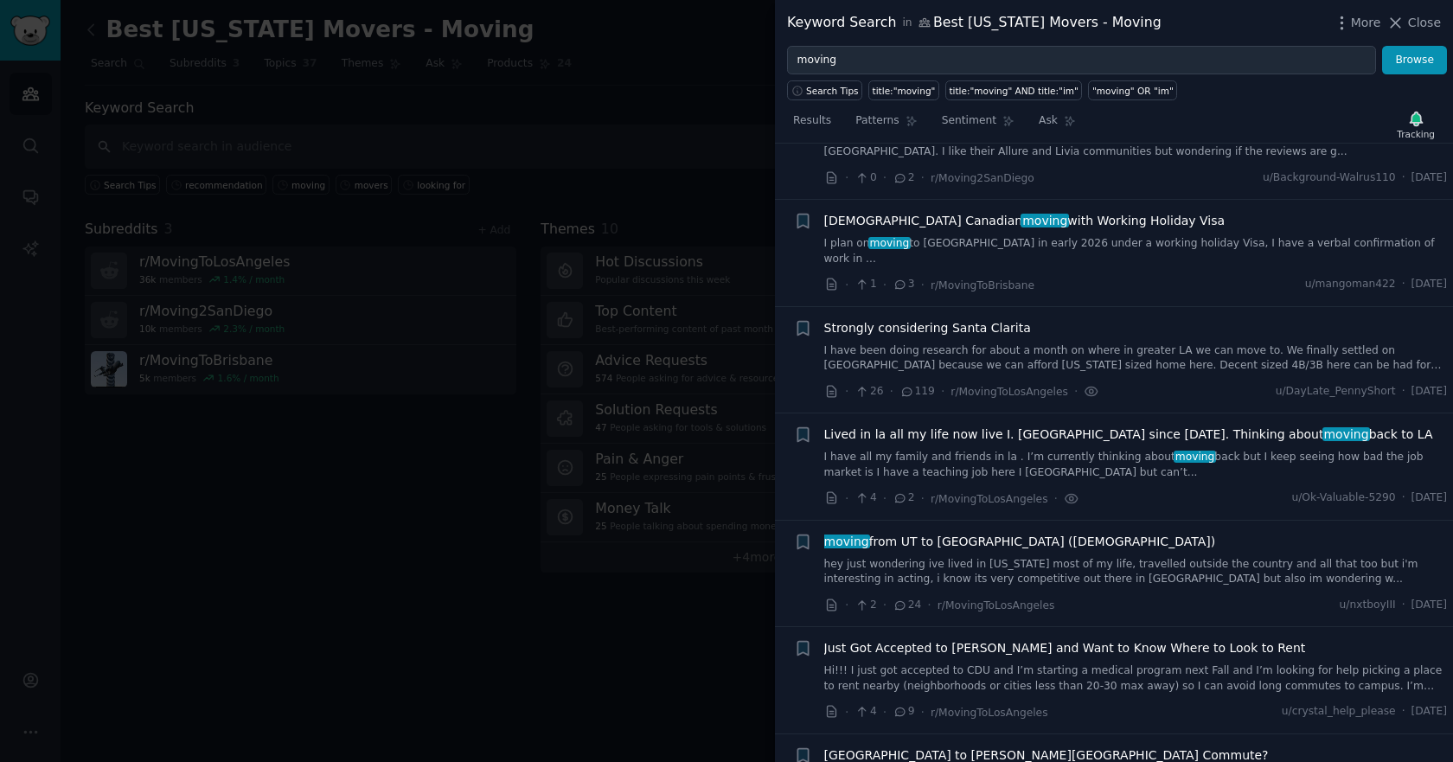
scroll to position [993, 0]
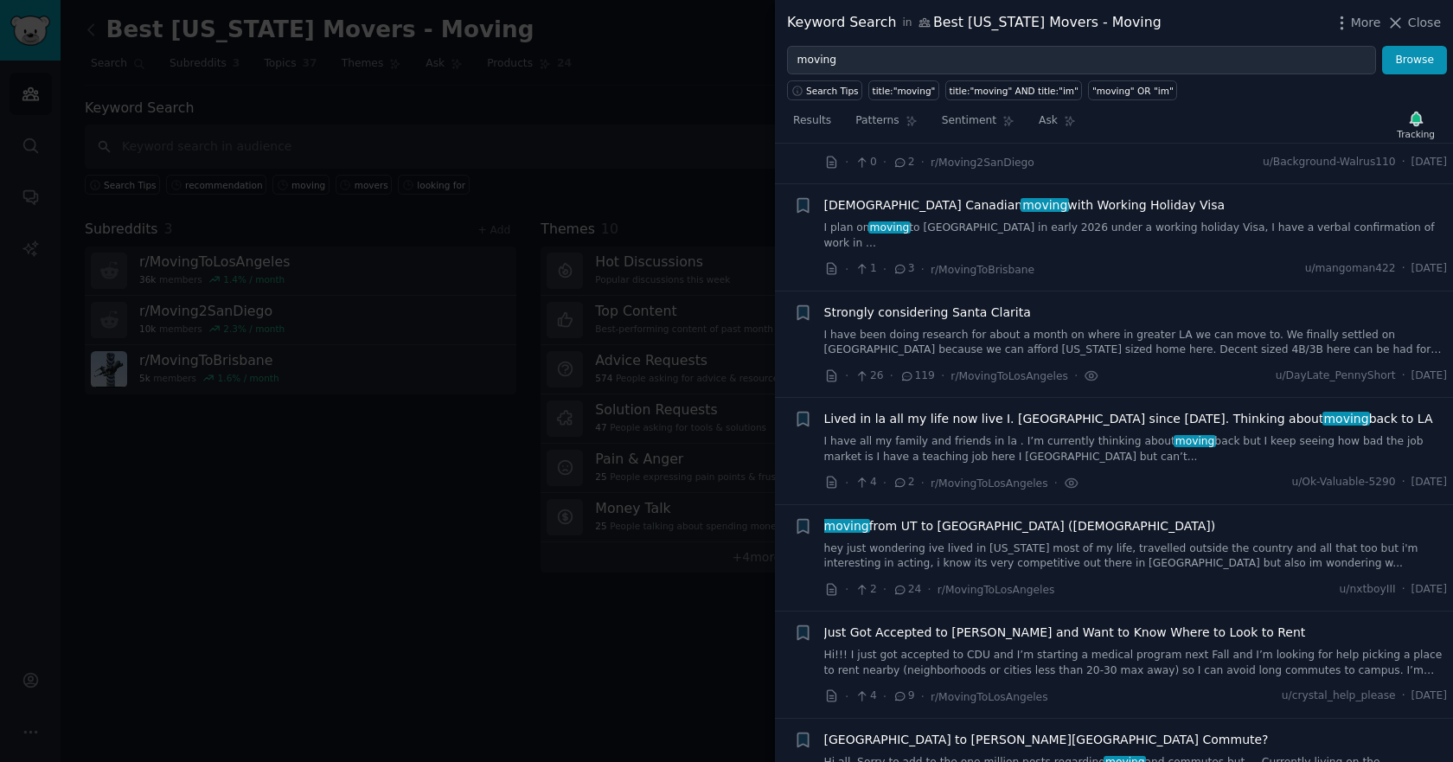
click at [335, 494] on div at bounding box center [726, 381] width 1453 height 762
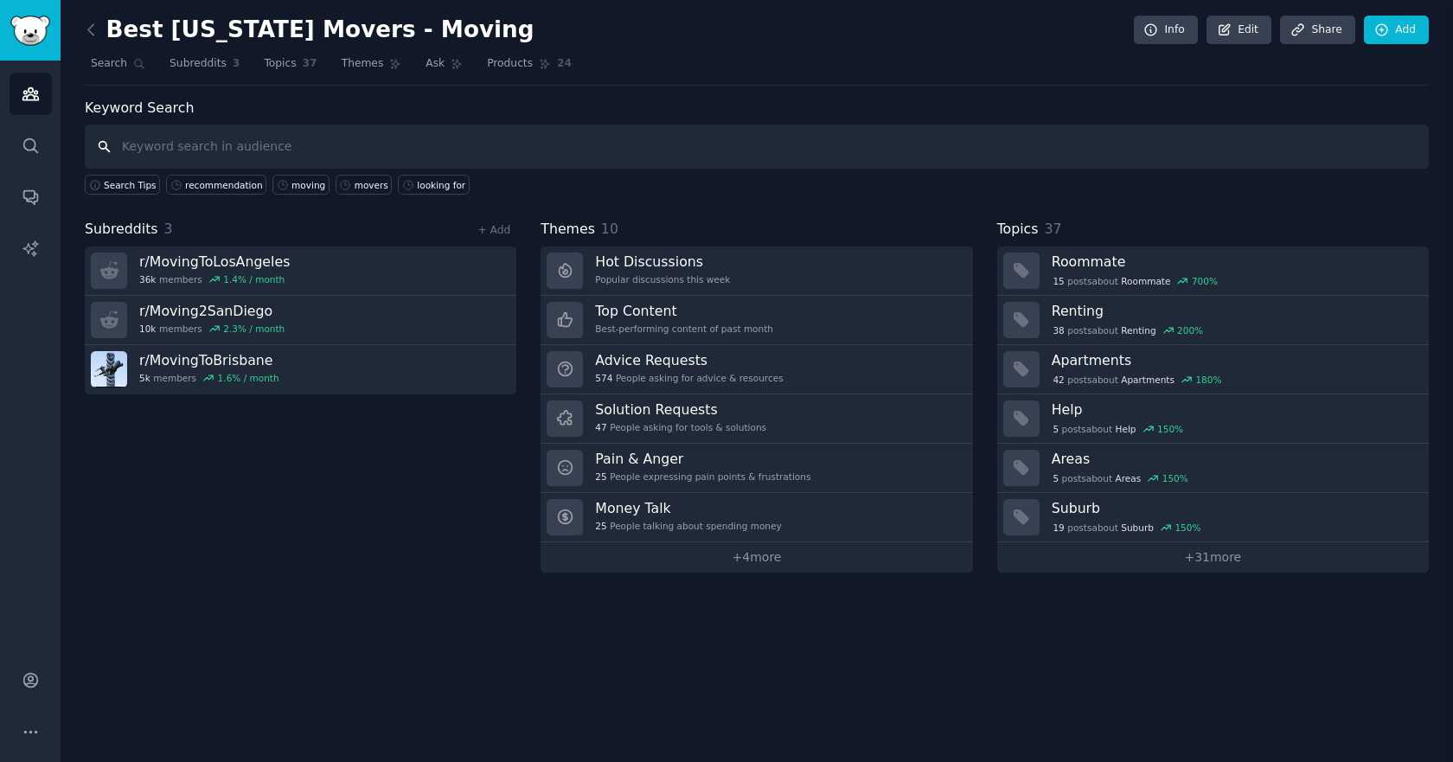
click at [244, 144] on input "text" at bounding box center [757, 147] width 1344 height 44
type input "logistics"
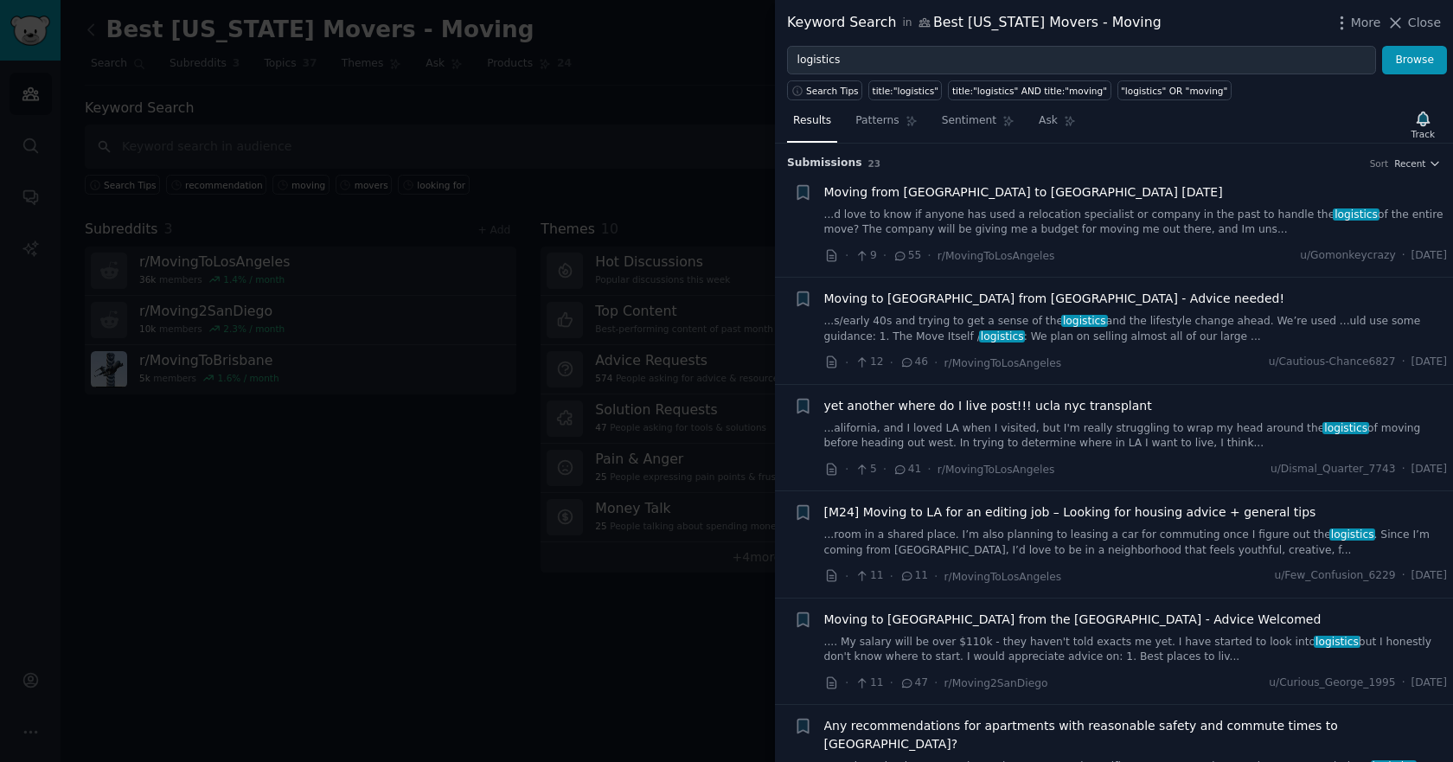
click at [914, 208] on link "...d love to know if anyone has used a relocation specialist or company in the …" at bounding box center [1135, 223] width 623 height 30
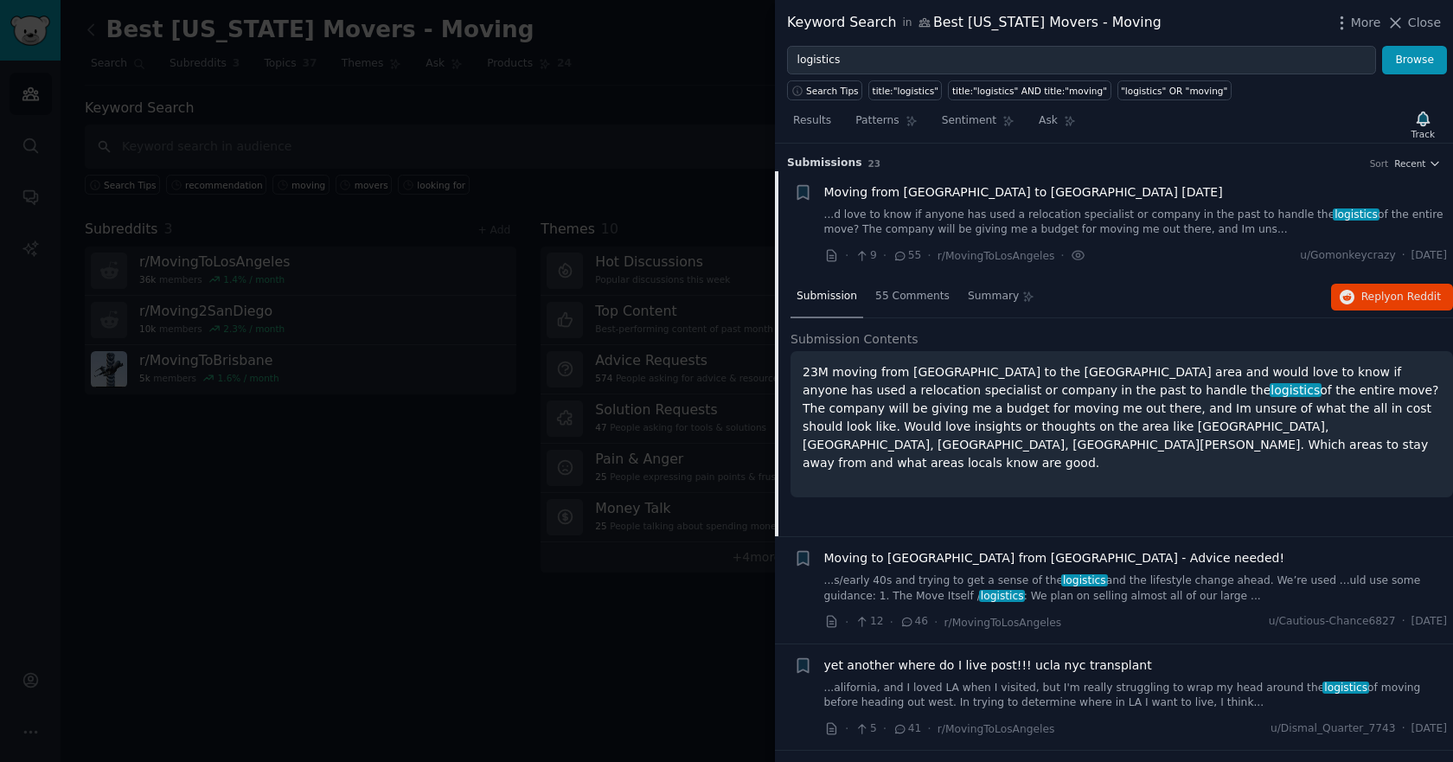
scroll to position [28, 0]
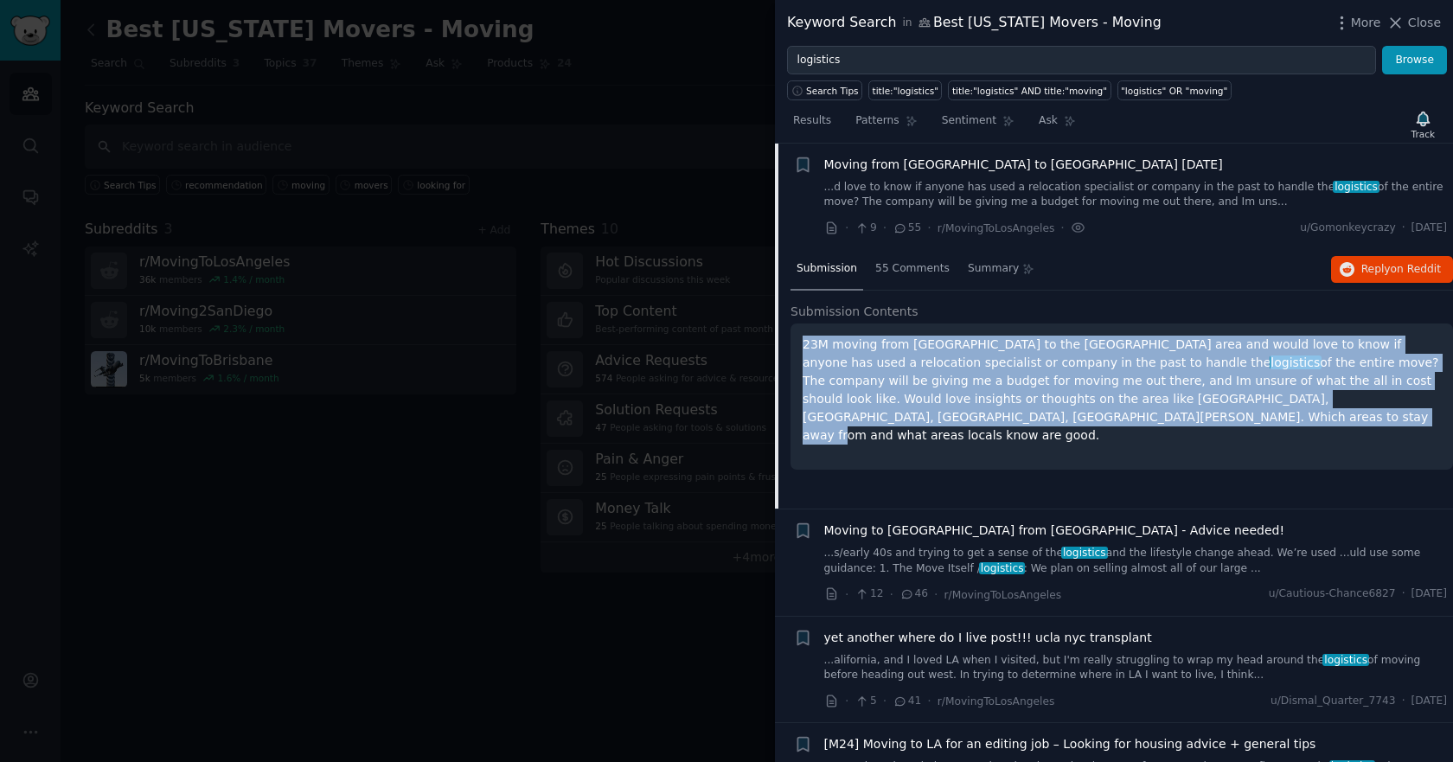
drag, startPoint x: 881, startPoint y: 425, endPoint x: 781, endPoint y: 337, distance: 133.0
click at [781, 337] on div "Submission 55 Comments Summary Reply on Reddit Submission Contents 23M moving f…" at bounding box center [1114, 378] width 678 height 259
copy p "23M moving from Orlando to the Costa Mesa area and would love to know if anyone…"
